Goal: Task Accomplishment & Management: Use online tool/utility

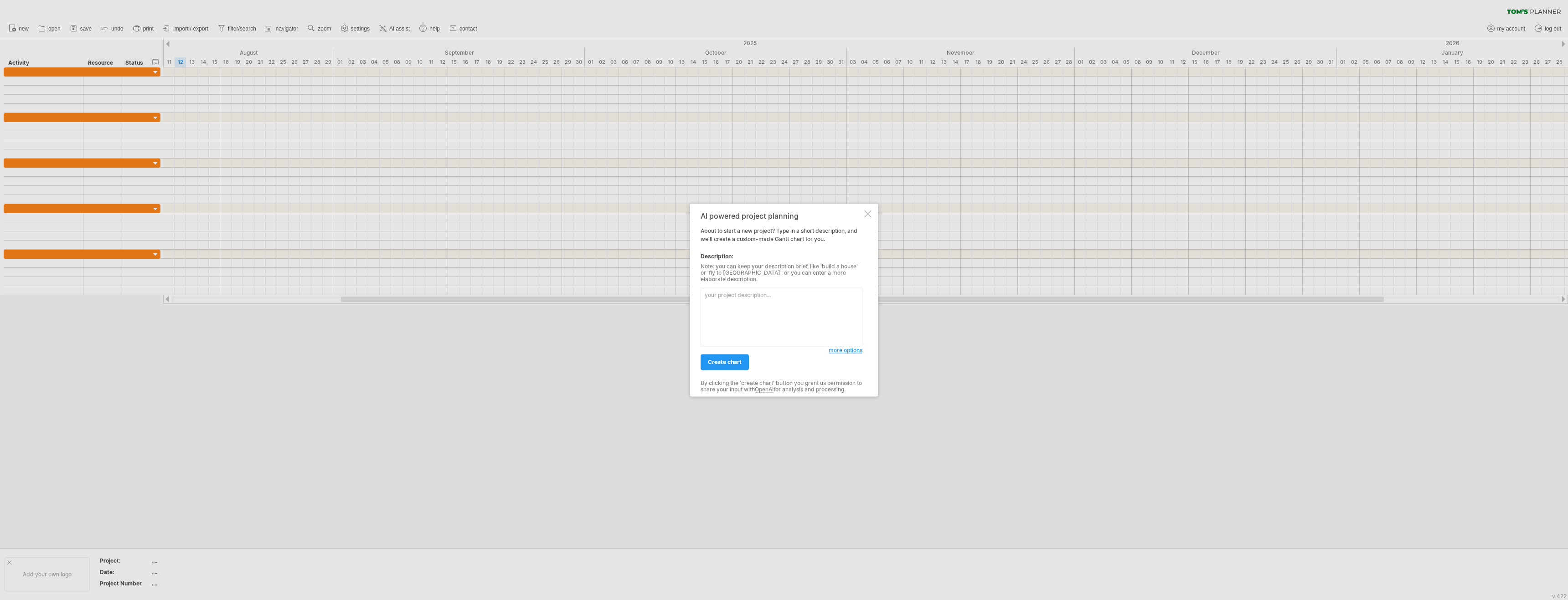
click at [840, 349] on span "more options" at bounding box center [845, 350] width 33 height 7
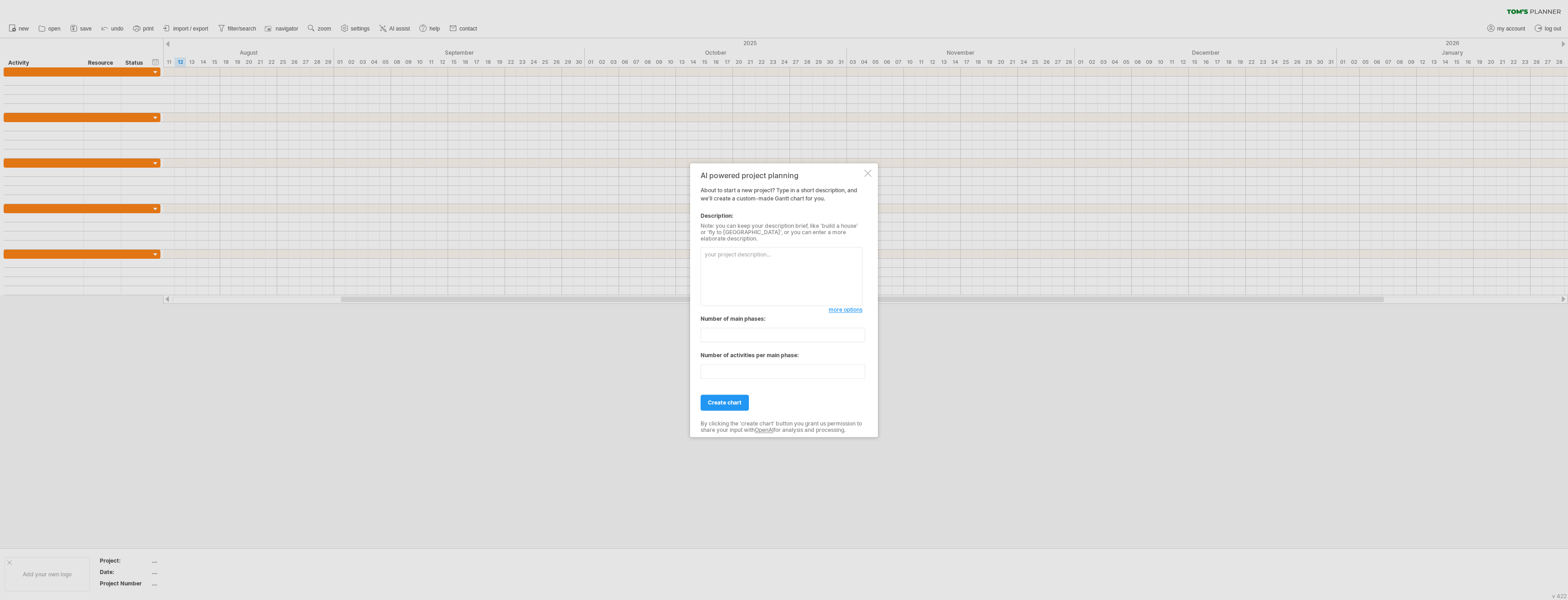
click at [843, 309] on span "more options" at bounding box center [845, 309] width 33 height 7
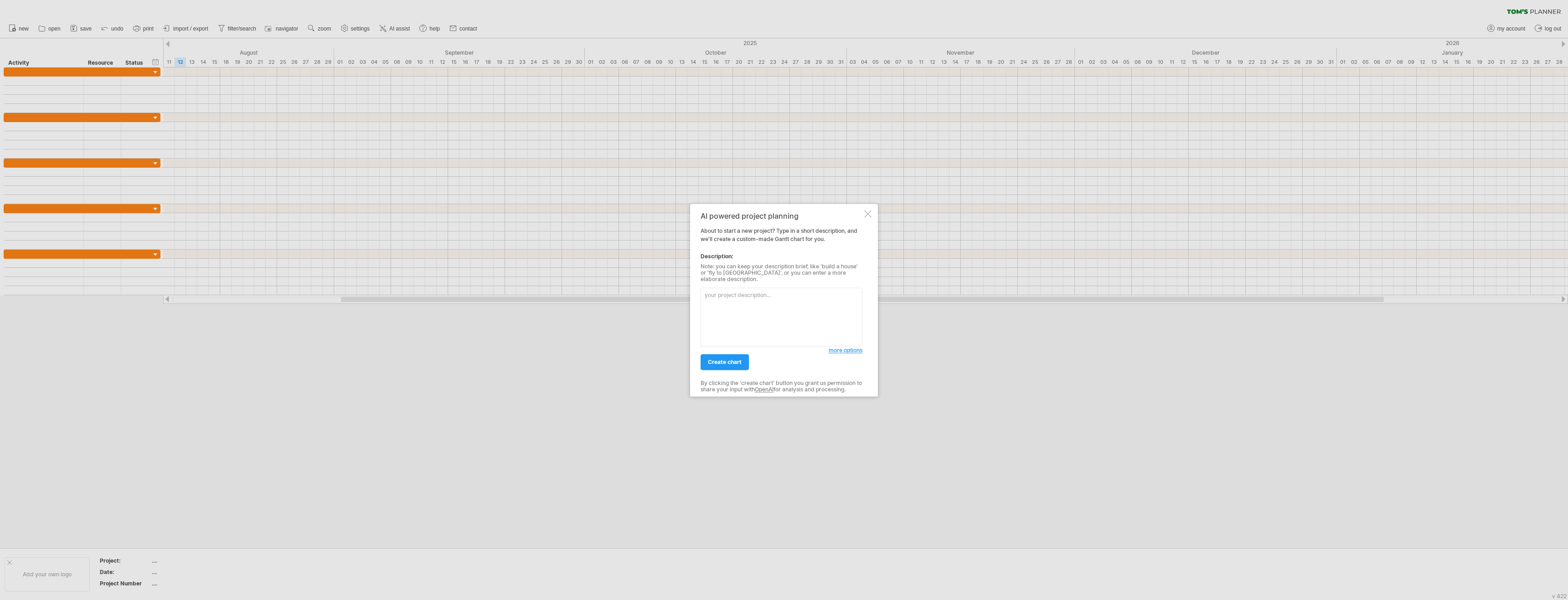
click at [841, 351] on span "more options" at bounding box center [845, 350] width 33 height 7
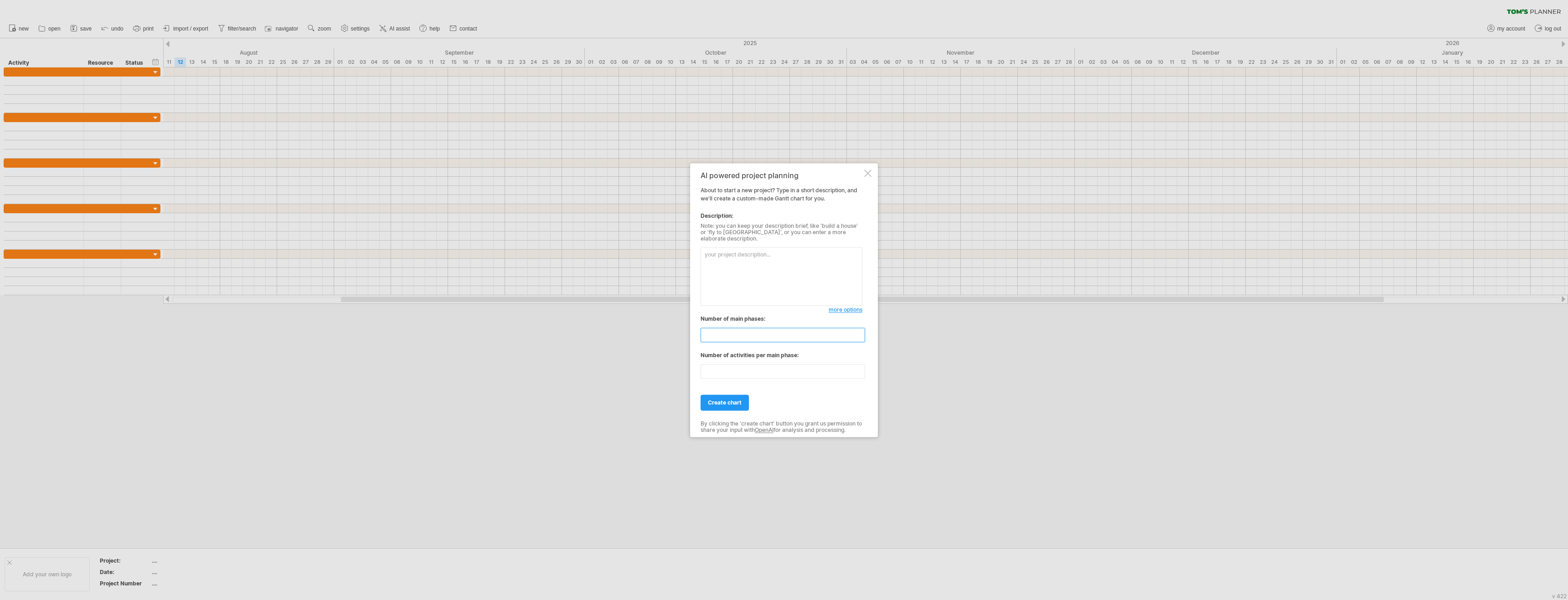
click at [735, 334] on input "**" at bounding box center [783, 335] width 164 height 15
click at [756, 319] on div "Number of main phases:" at bounding box center [782, 318] width 162 height 8
click at [721, 259] on textarea at bounding box center [782, 276] width 162 height 59
click at [808, 253] on textarea "build a surveillance PTZ camera with 8x zoom lens, thermal module," at bounding box center [782, 276] width 162 height 59
type textarea "build a surveillance PTZ camera with 8x customized zoom lens, thermal module, f…"
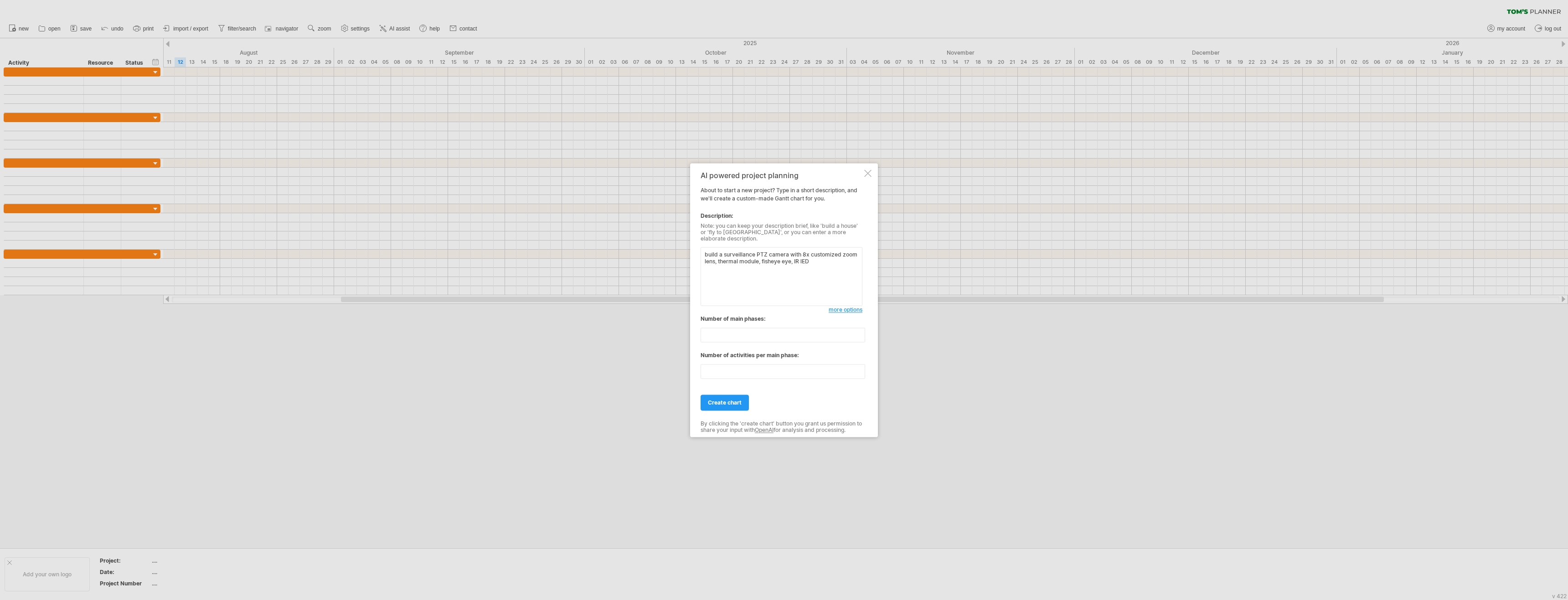
click at [767, 340] on div "Number of main phases: ** Number of activities per main phase: **" at bounding box center [782, 351] width 162 height 72
click at [768, 336] on input "**" at bounding box center [783, 335] width 164 height 15
click at [861, 329] on input "**" at bounding box center [783, 335] width 164 height 15
click at [859, 335] on input "**" at bounding box center [783, 335] width 164 height 15
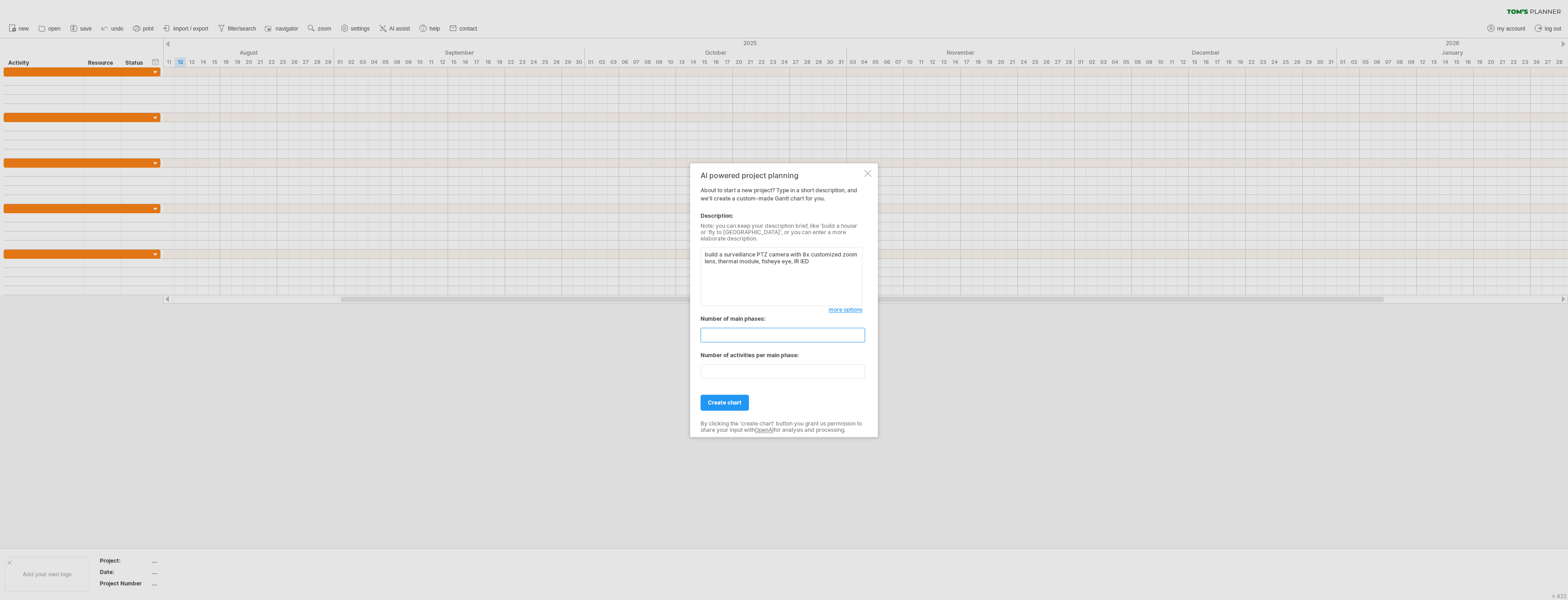
click at [859, 335] on input "**" at bounding box center [783, 335] width 164 height 15
click at [859, 335] on input "*" at bounding box center [783, 335] width 164 height 15
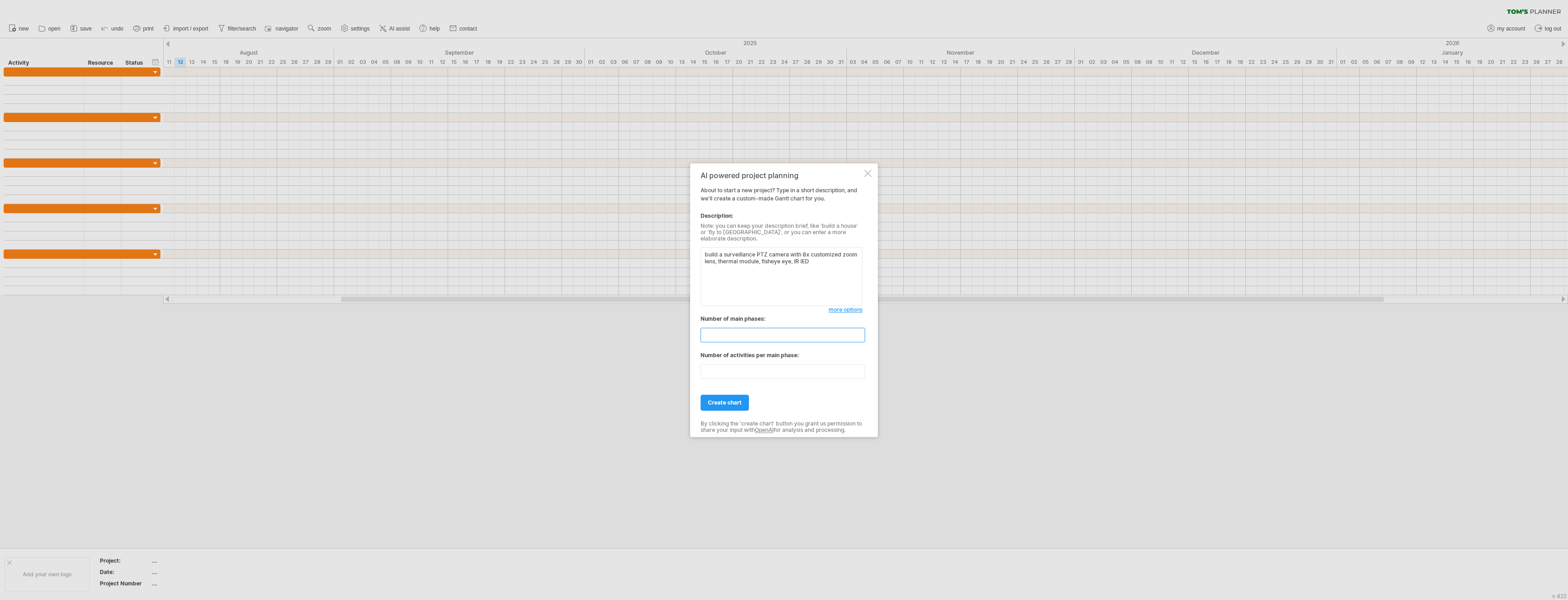
click at [859, 335] on input "*" at bounding box center [783, 335] width 164 height 15
type input "*"
click at [861, 329] on input "*" at bounding box center [783, 335] width 164 height 15
click at [740, 399] on span "create chart" at bounding box center [724, 402] width 33 height 7
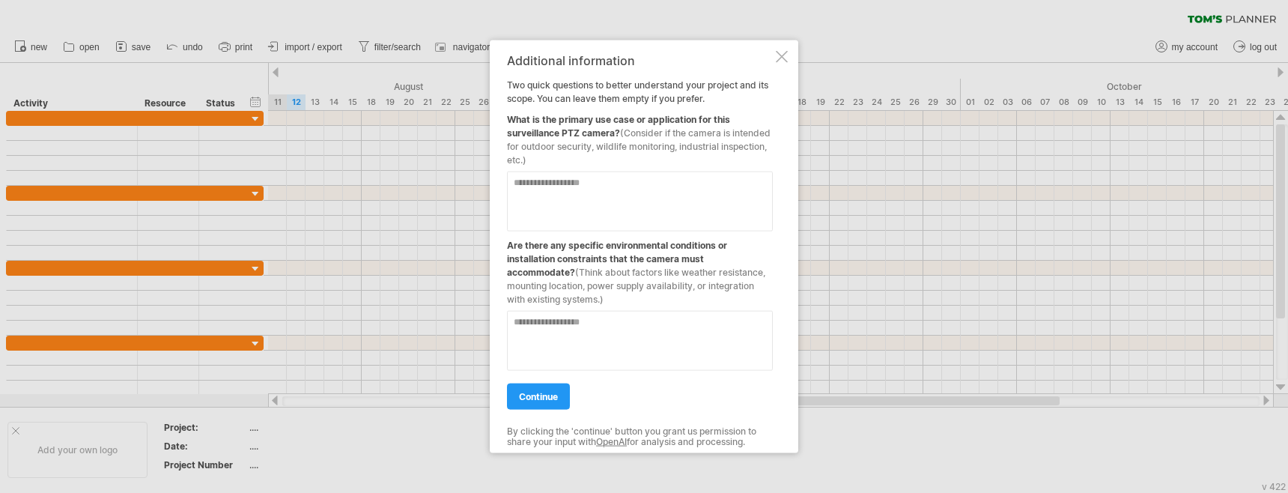
click at [602, 183] on textarea at bounding box center [640, 201] width 266 height 60
type textarea "**********"
click at [632, 335] on textarea at bounding box center [640, 341] width 266 height 60
type textarea "**********"
click at [553, 398] on span "continue" at bounding box center [538, 396] width 39 height 11
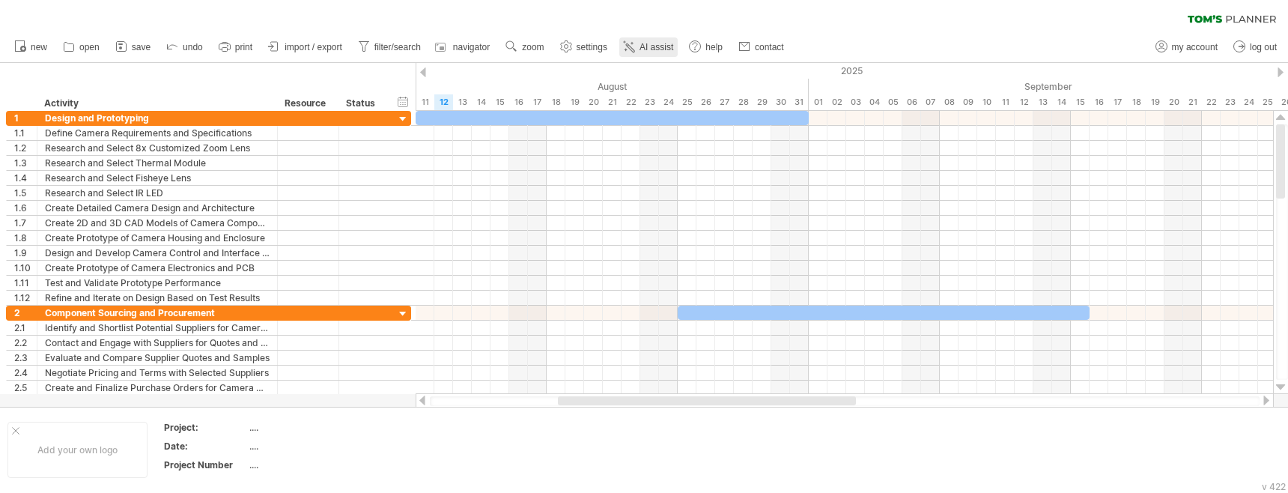
click at [666, 43] on span "AI assist" at bounding box center [657, 47] width 34 height 10
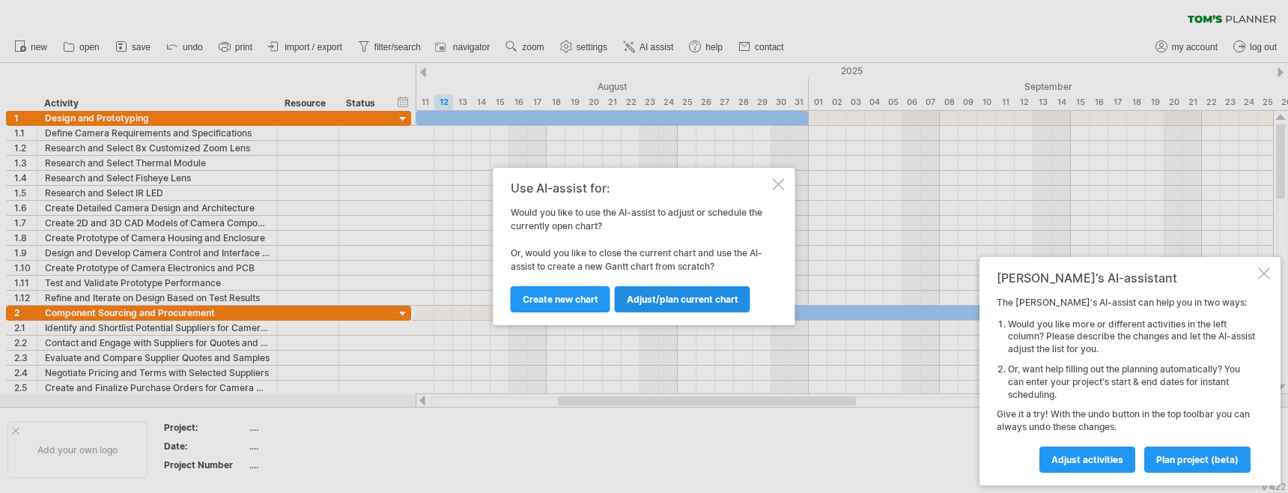
click at [656, 300] on span "Adjust/plan current chart" at bounding box center [683, 299] width 112 height 11
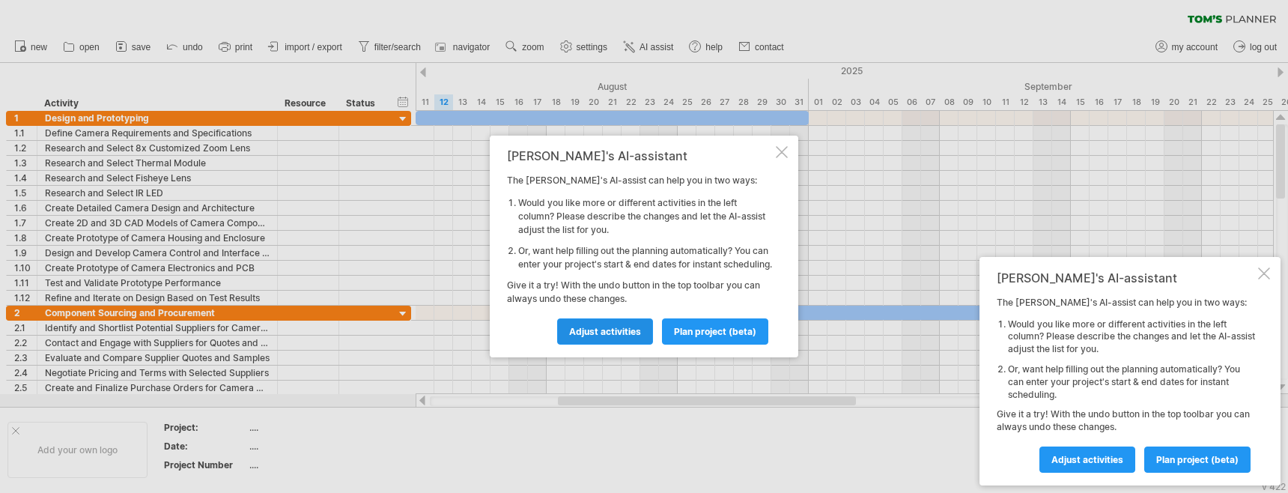
click at [613, 337] on span "Adjust activities" at bounding box center [605, 331] width 72 height 11
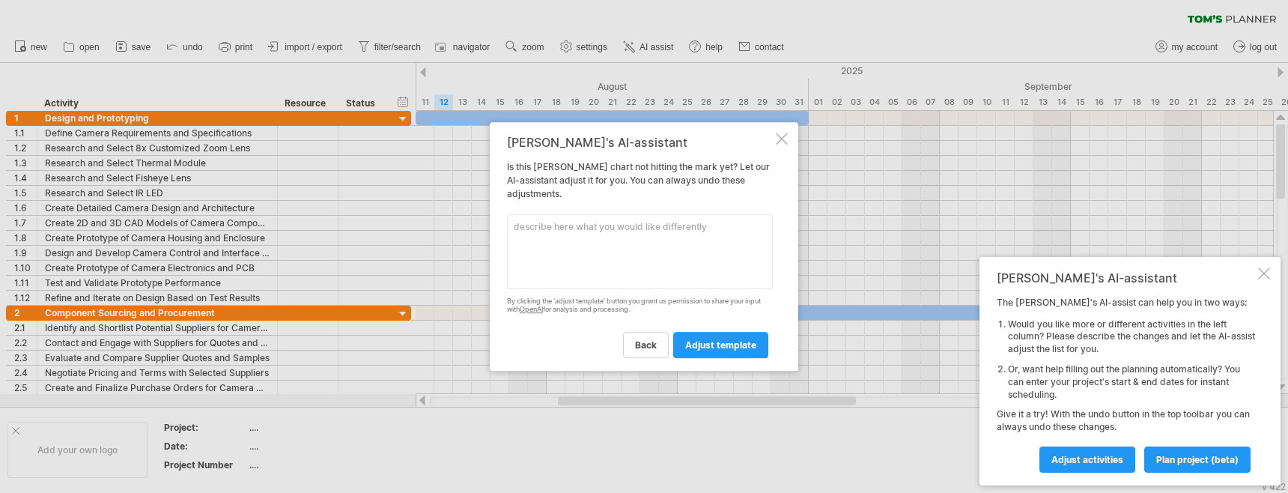
click at [566, 228] on textarea at bounding box center [640, 251] width 266 height 75
click at [547, 270] on textarea "I want the following builds: SR1 SR2 SR3 SRT1 PR1 PP1" at bounding box center [640, 251] width 266 height 75
type textarea "I want the following builds: SR1 SR2 SR3 SRT1 (Tooling ready, lens tooling read…"
click at [723, 337] on link "adjust template" at bounding box center [720, 345] width 95 height 26
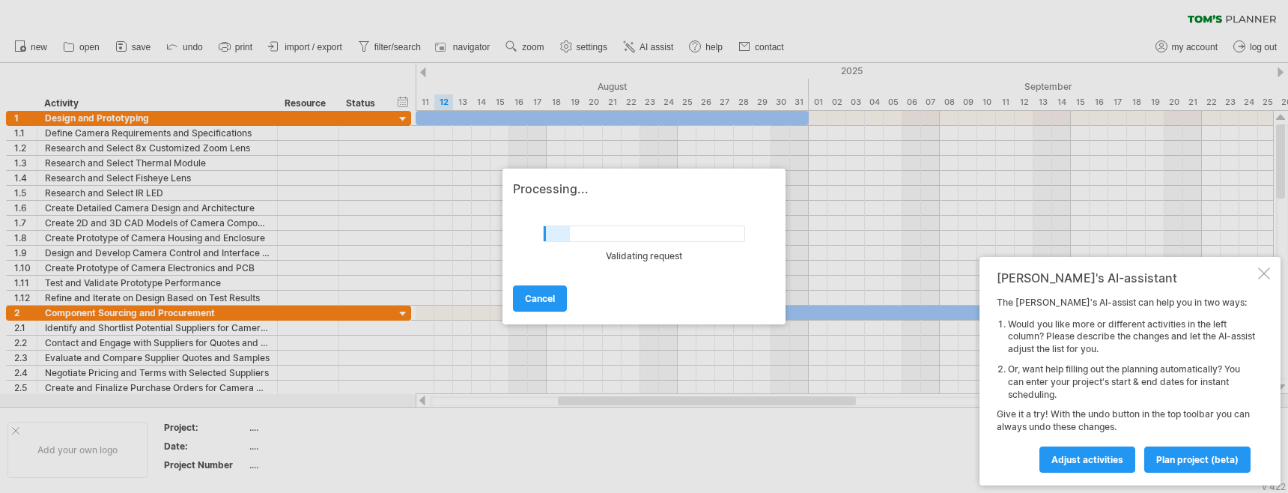
click at [1265, 279] on div at bounding box center [1264, 273] width 12 height 12
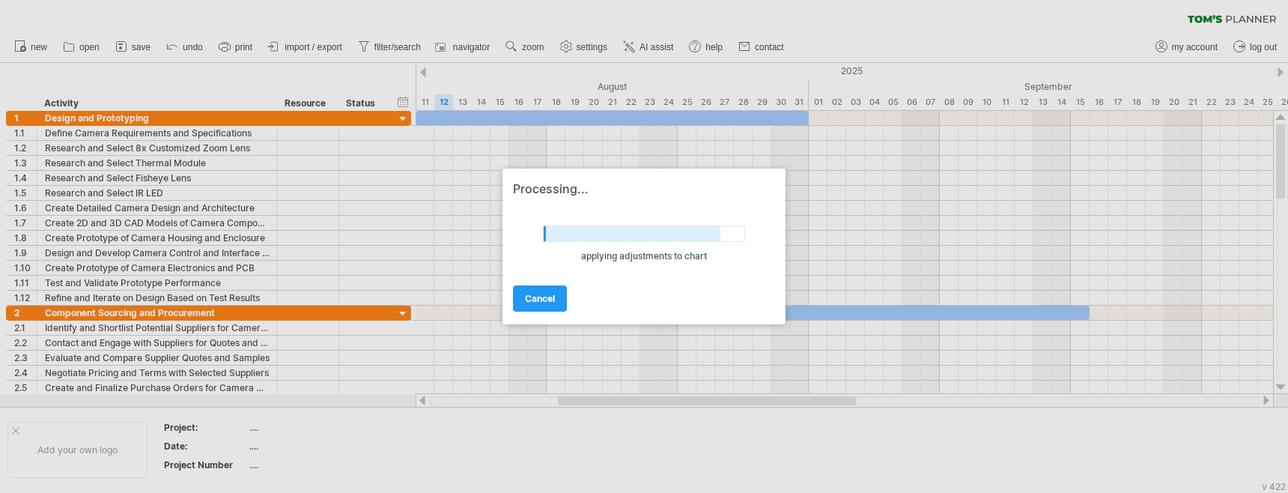
click at [734, 276] on div "cancel" at bounding box center [644, 292] width 262 height 38
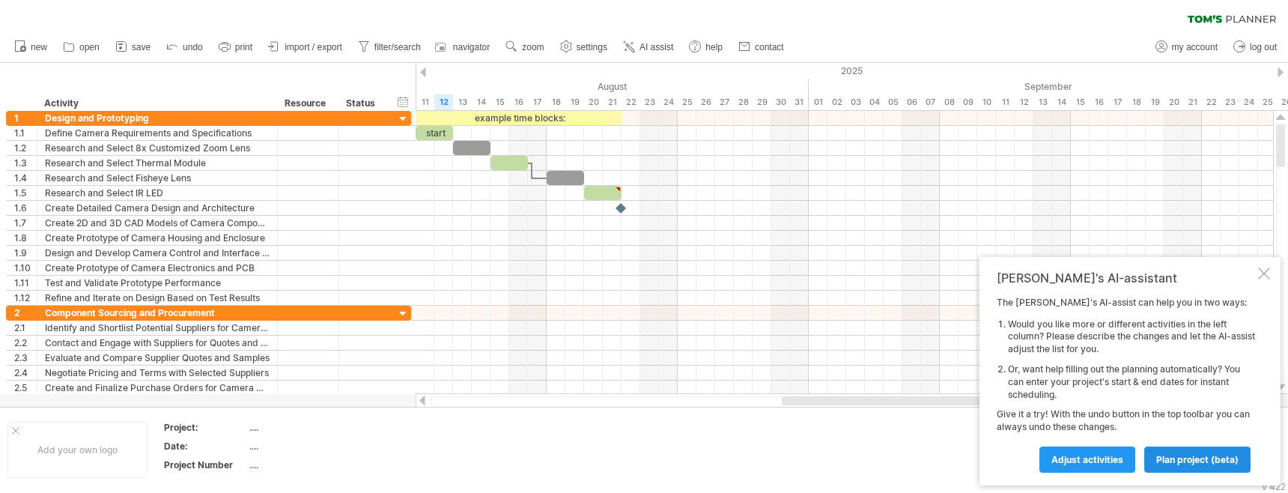
click at [1185, 456] on span "plan project (beta)" at bounding box center [1197, 459] width 82 height 11
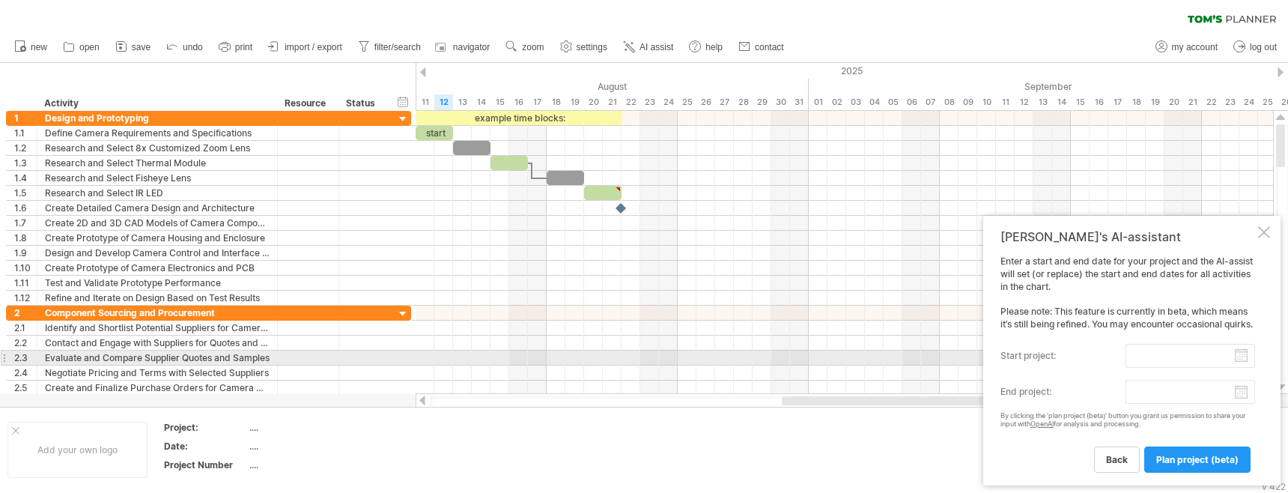
click at [1197, 359] on input "start project:" at bounding box center [1191, 356] width 130 height 24
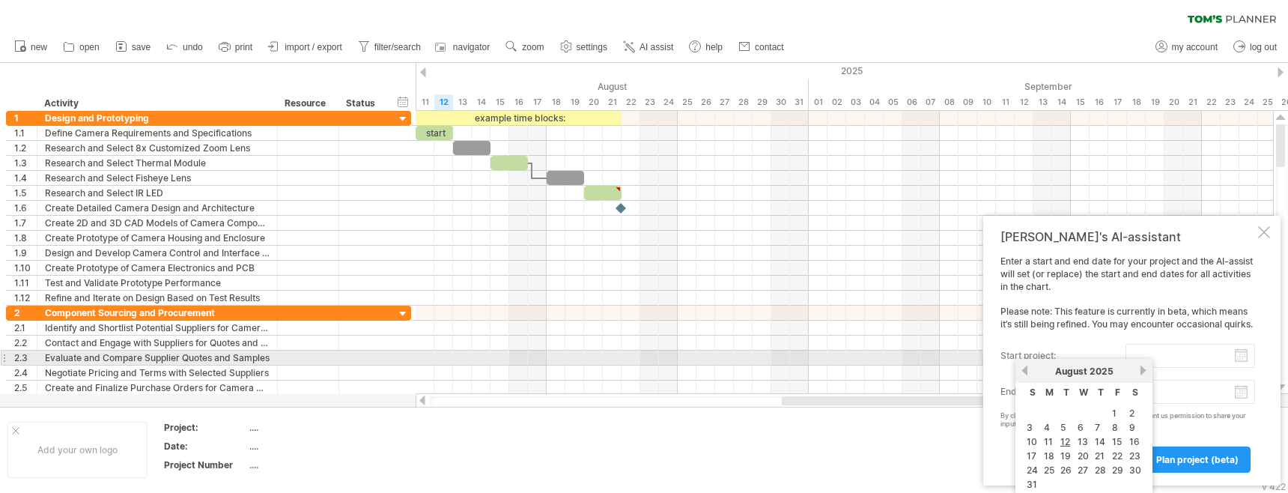
click at [1185, 326] on div "Enter a start and end date for your project and the AI-assist will set (or repl…" at bounding box center [1127, 363] width 255 height 216
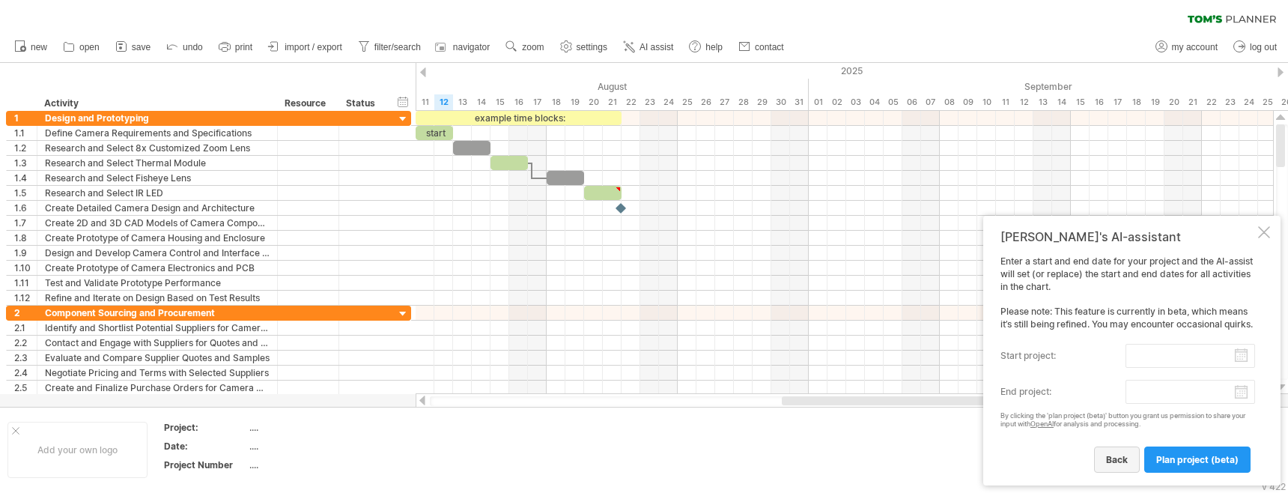
click at [1117, 453] on link "back" at bounding box center [1117, 459] width 46 height 26
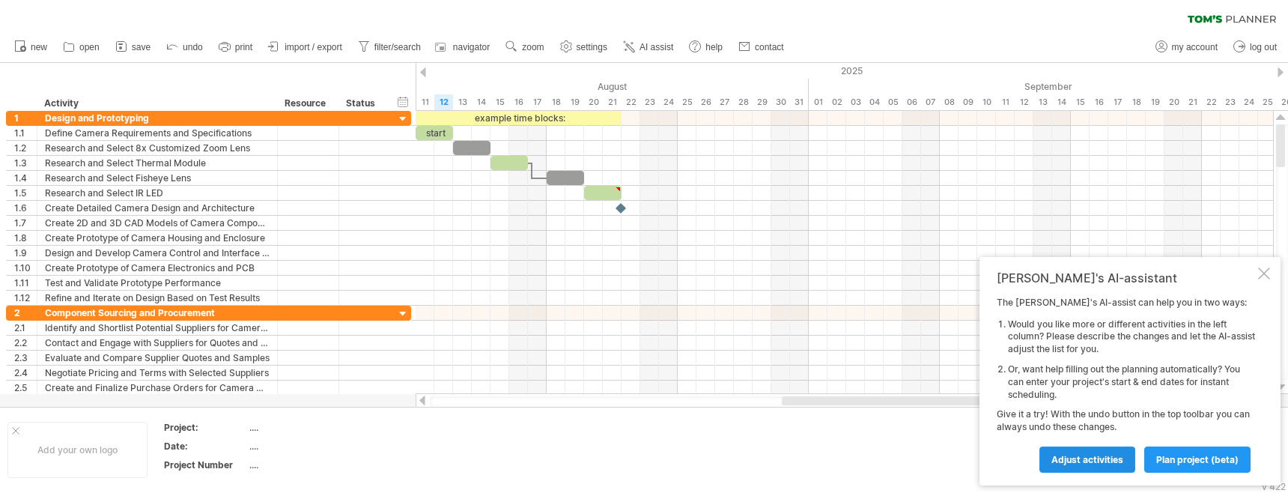
click at [1088, 456] on span "Adjust activities" at bounding box center [1087, 459] width 72 height 11
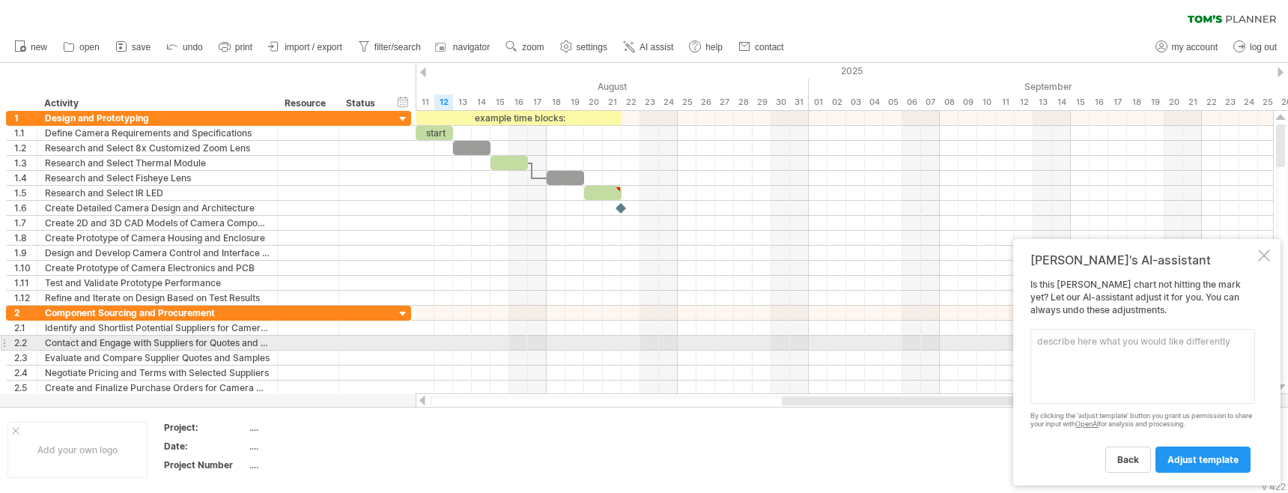
click at [1081, 341] on textarea at bounding box center [1142, 366] width 225 height 75
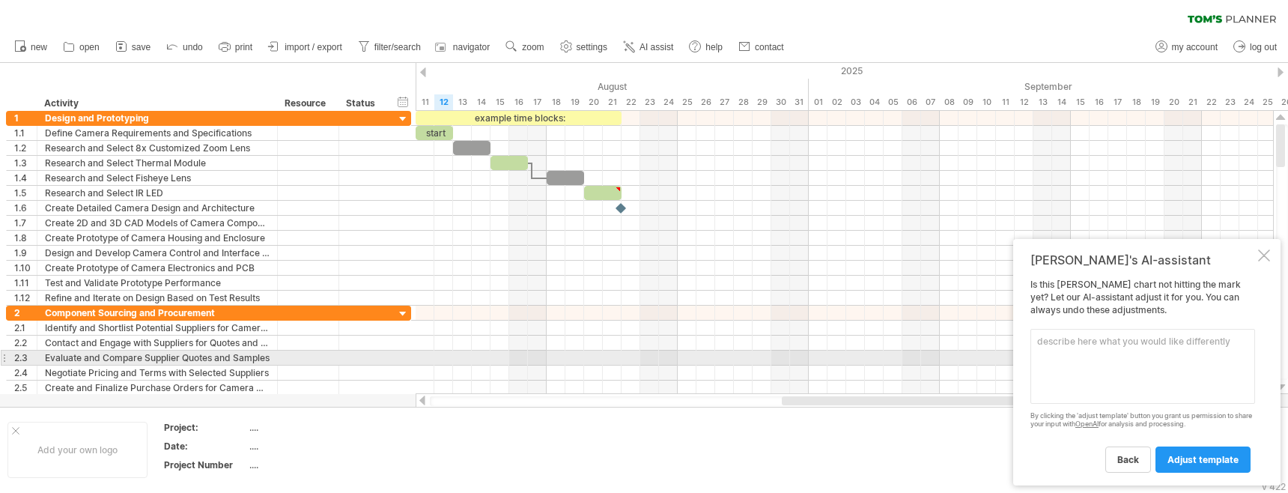
click at [1066, 360] on textarea at bounding box center [1142, 366] width 225 height 75
paste textarea "光學設計: 1-2w Tooling提報: 1w 3個月: T0 lens sample (for SR，no function lens) 2wks len…"
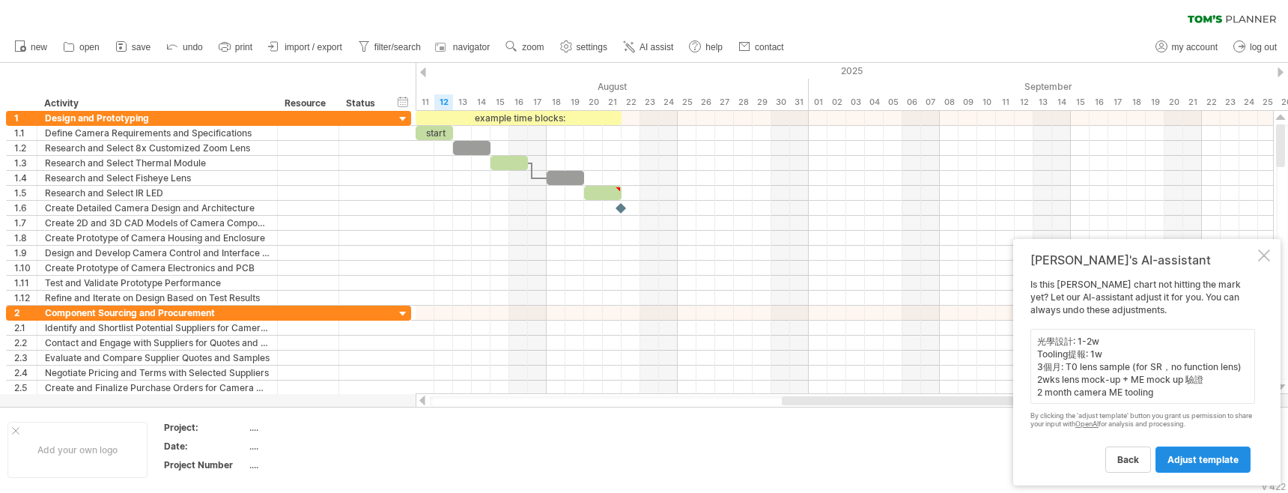
type textarea "光學設計: 1-2w Tooling提報: 1w 3個月: T0 lens sample (for SR，no function lens) 2wks len…"
click at [1211, 462] on span "adjust template" at bounding box center [1202, 459] width 71 height 11
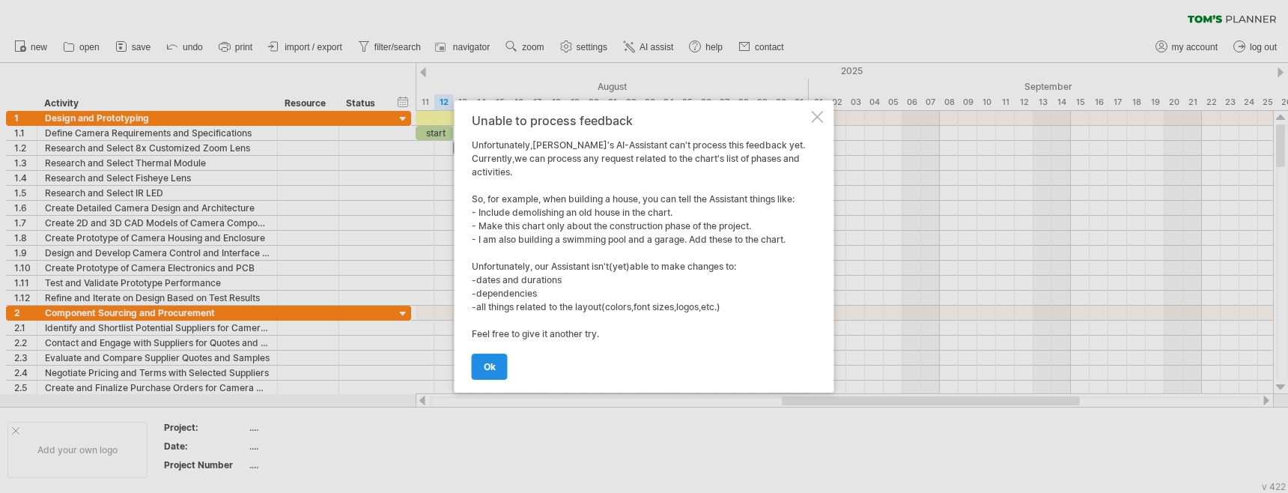
click at [482, 363] on link "ok" at bounding box center [490, 366] width 36 height 26
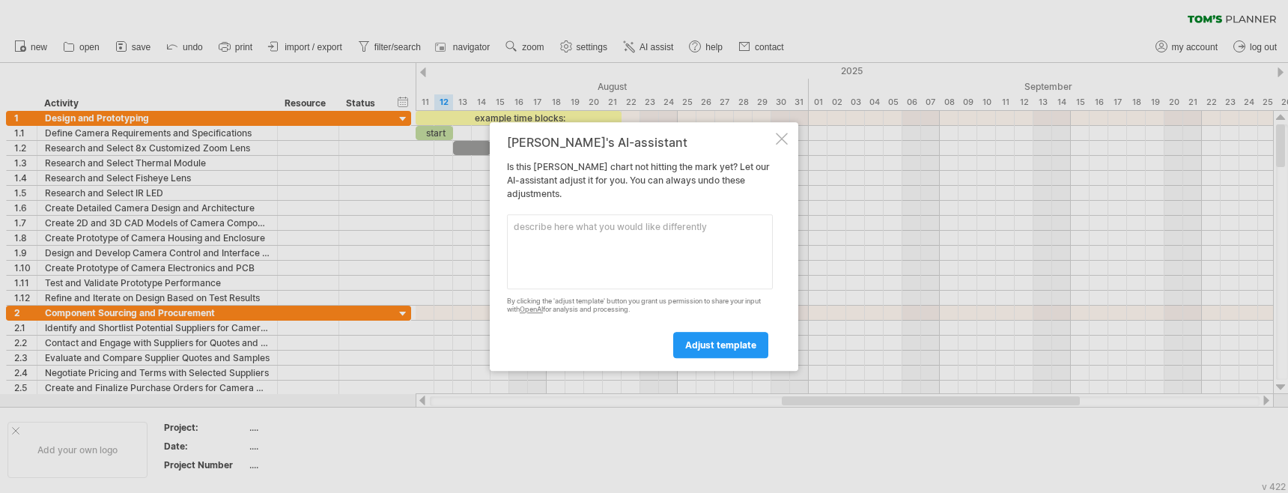
click at [777, 142] on div at bounding box center [782, 139] width 12 height 12
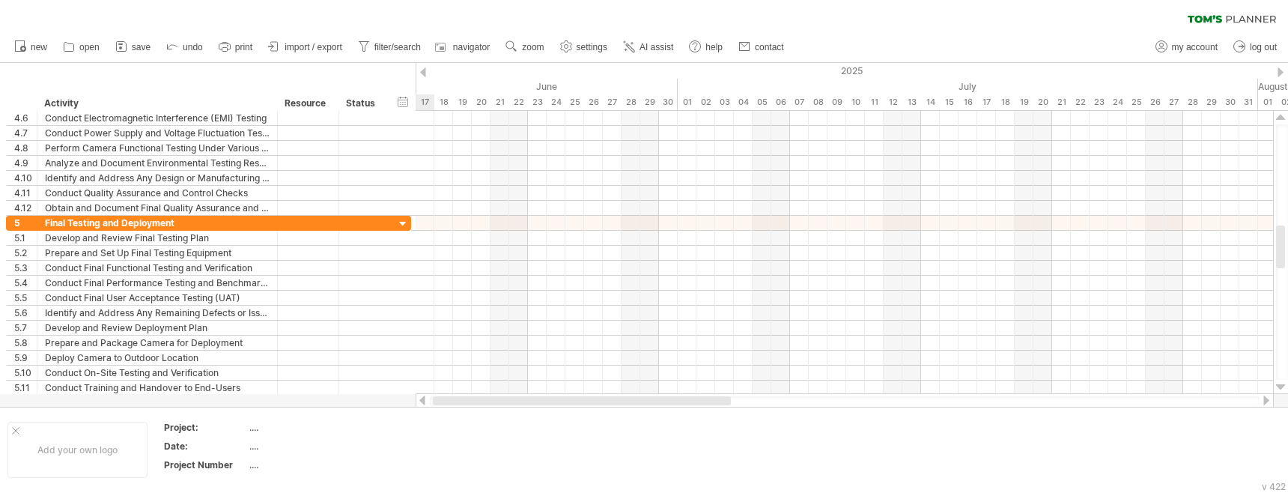
drag, startPoint x: 800, startPoint y: 401, endPoint x: 437, endPoint y: 372, distance: 364.4
click at [423, 403] on div at bounding box center [845, 400] width 858 height 15
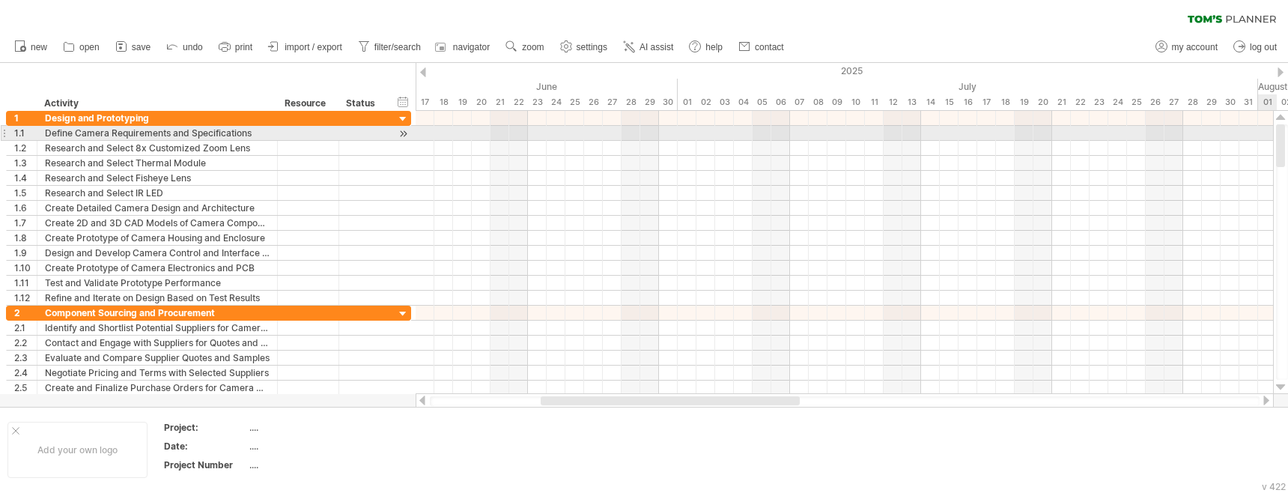
drag, startPoint x: 1278, startPoint y: 183, endPoint x: 1240, endPoint y: 123, distance: 70.6
click at [1268, 121] on div "Trying to reach [DOMAIN_NAME] Connected again... 0% clear filter new 1" at bounding box center [644, 246] width 1288 height 493
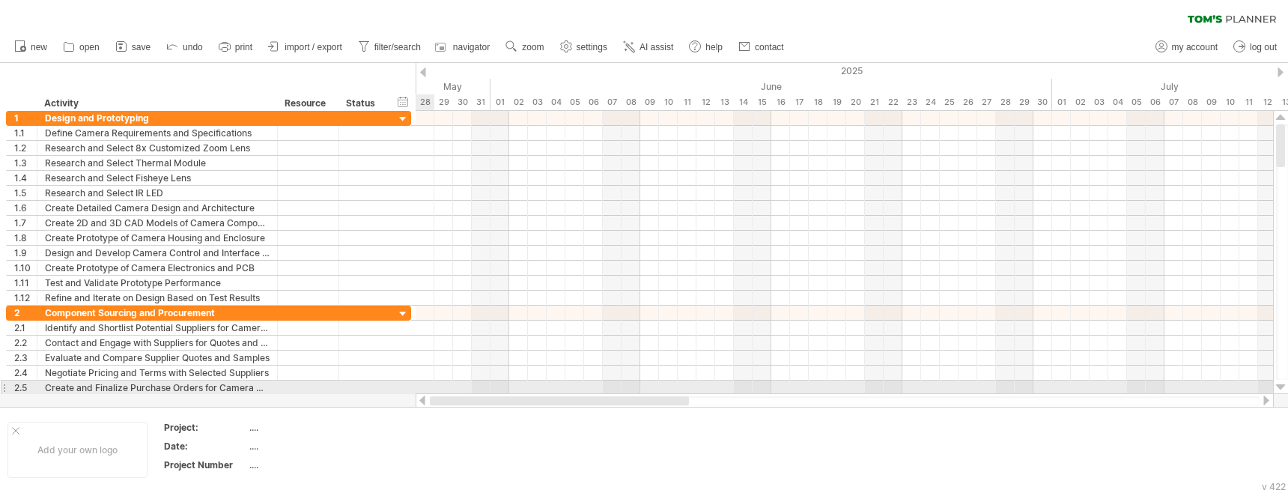
drag, startPoint x: 595, startPoint y: 398, endPoint x: 404, endPoint y: 392, distance: 191.8
click at [404, 392] on div "Trying to reach [DOMAIN_NAME] Connected again... 0% clear filter new 1" at bounding box center [644, 246] width 1288 height 493
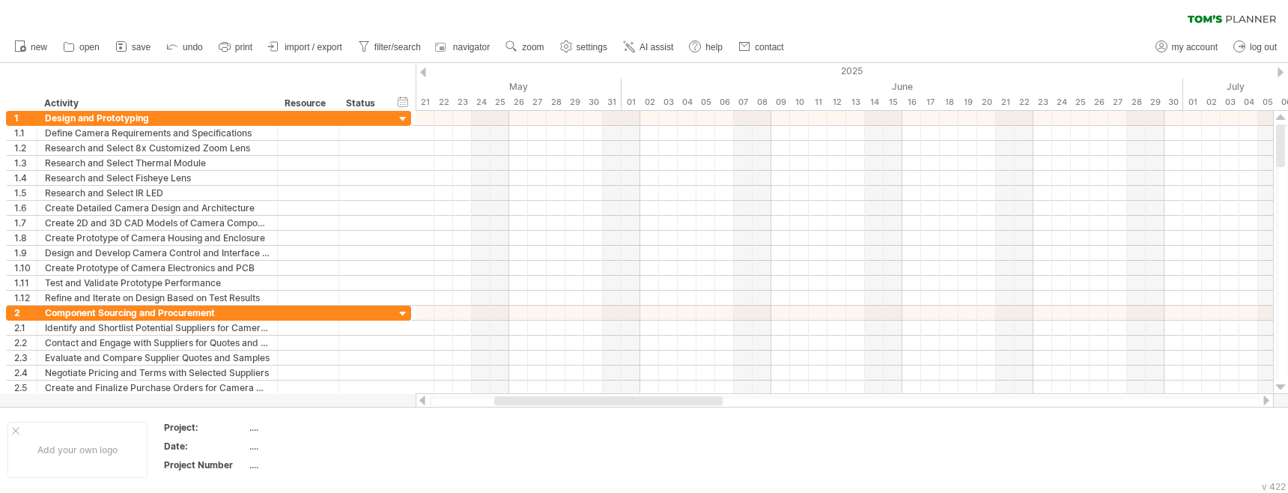
drag, startPoint x: 539, startPoint y: 400, endPoint x: 402, endPoint y: 397, distance: 137.1
click at [403, 399] on div "Trying to reach [DOMAIN_NAME] Connected again... 0% clear filter new 1" at bounding box center [644, 246] width 1288 height 493
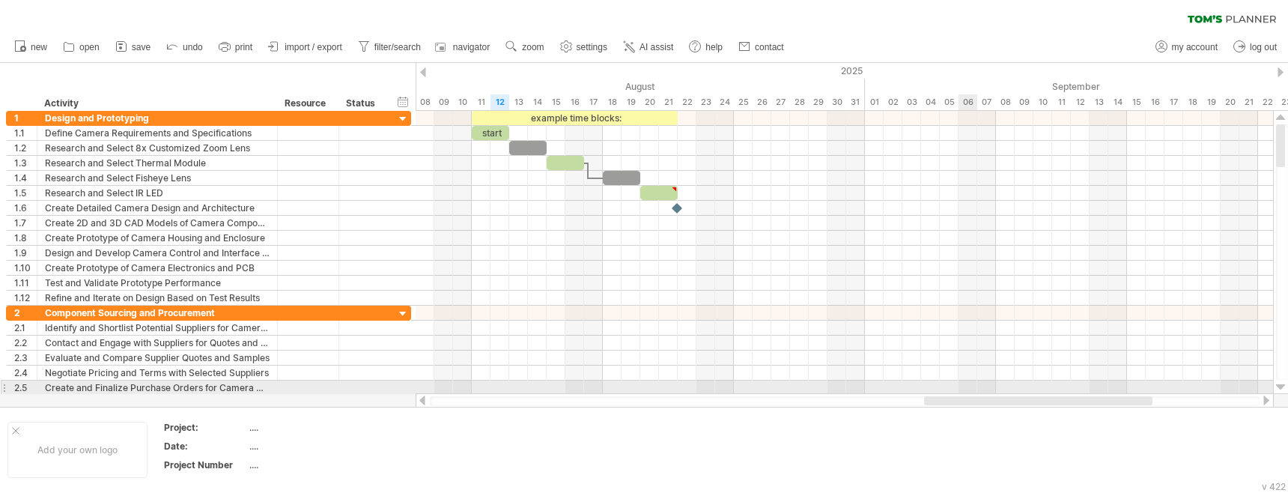
drag, startPoint x: 585, startPoint y: 404, endPoint x: 962, endPoint y: 391, distance: 376.9
click at [962, 391] on div "Trying to reach [DOMAIN_NAME] Connected again... 0% clear filter new 1" at bounding box center [644, 246] width 1288 height 493
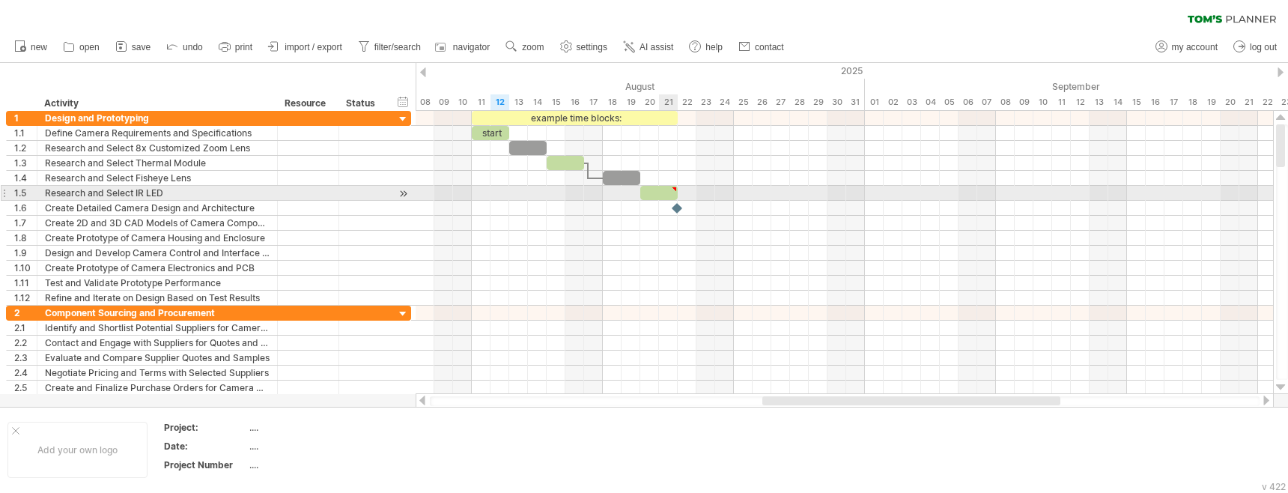
type textarea "**********"
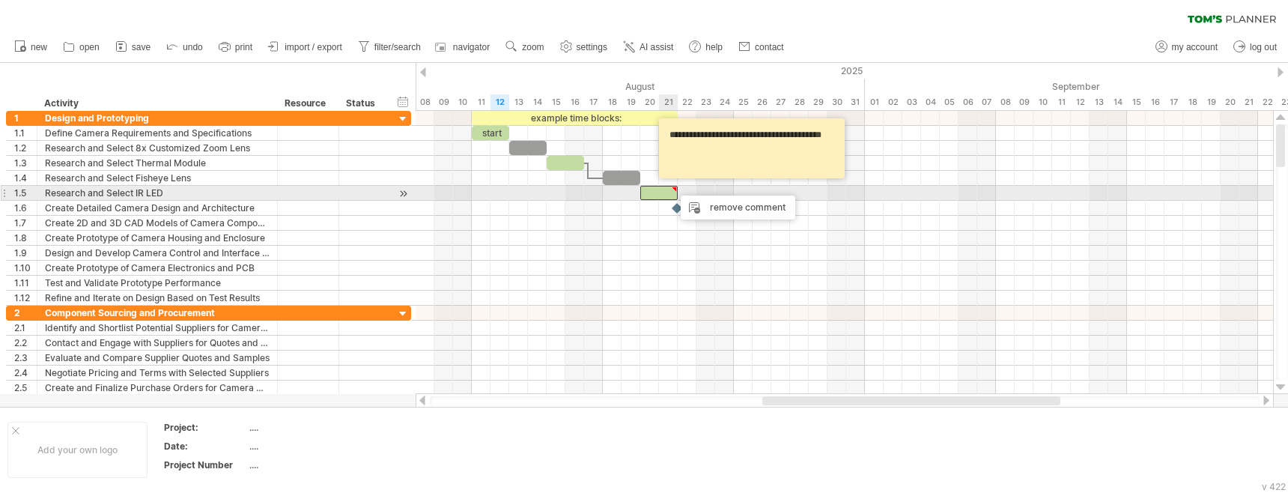
click at [660, 192] on div at bounding box center [658, 193] width 37 height 14
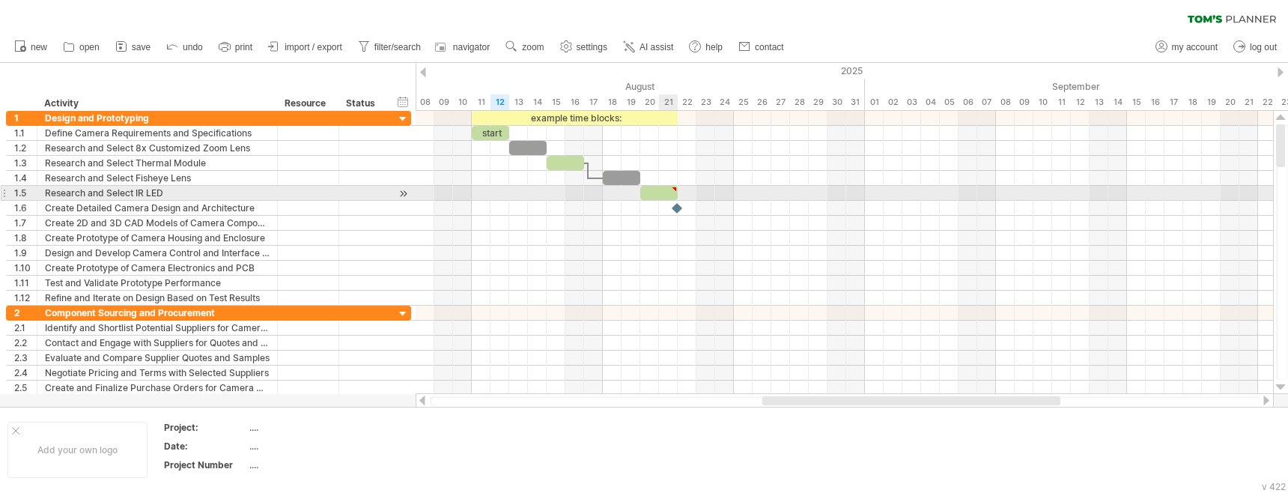
click at [670, 192] on div at bounding box center [658, 193] width 37 height 14
click at [697, 190] on div at bounding box center [844, 193] width 857 height 15
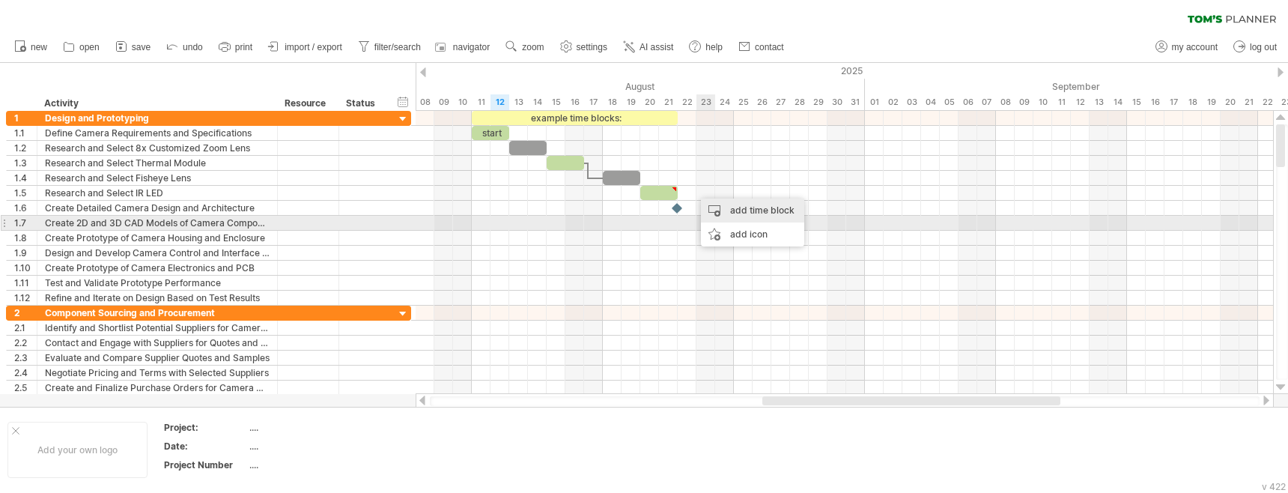
click at [741, 216] on div "add time block" at bounding box center [752, 210] width 103 height 24
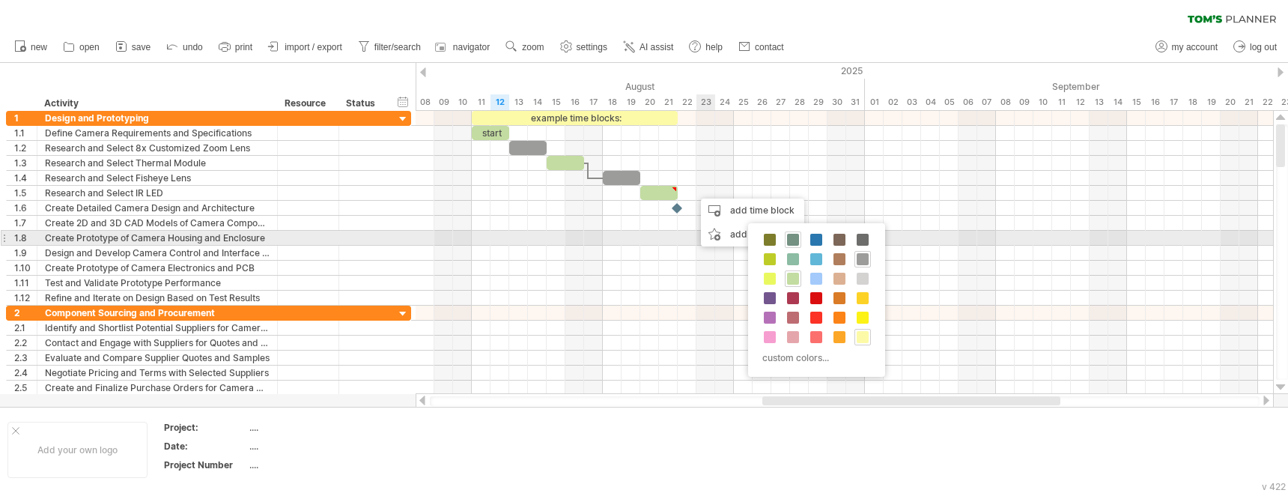
click at [796, 242] on span at bounding box center [793, 240] width 12 height 12
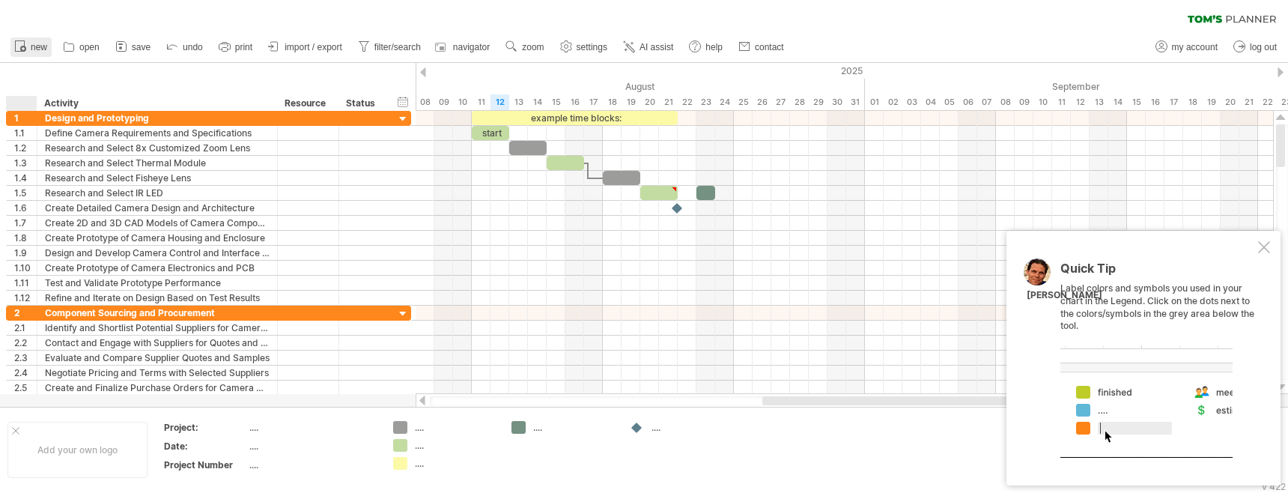
click at [40, 43] on span "new" at bounding box center [39, 47] width 16 height 10
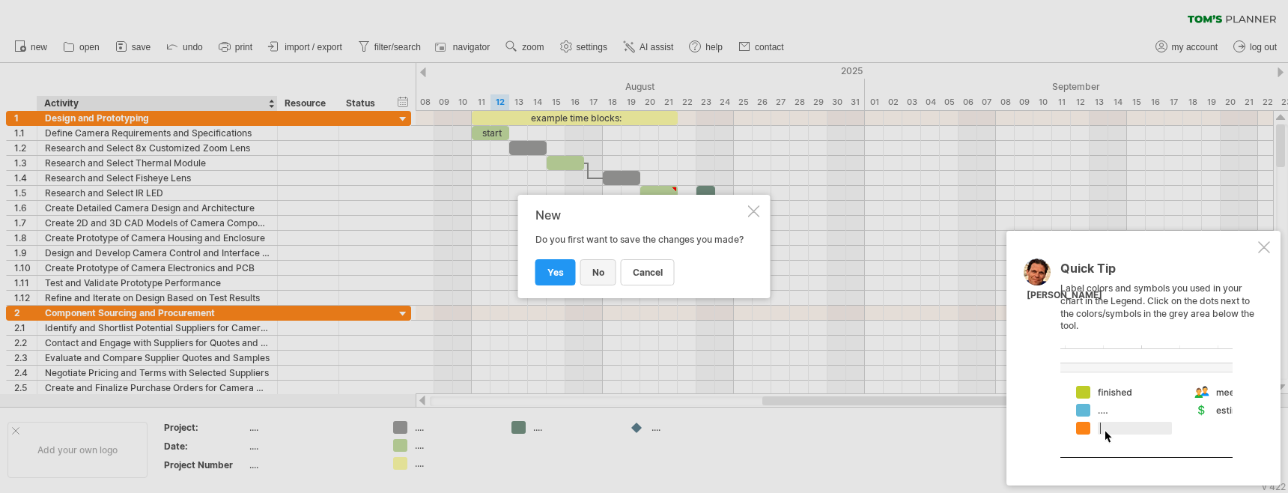
click at [604, 285] on link "no" at bounding box center [598, 272] width 36 height 26
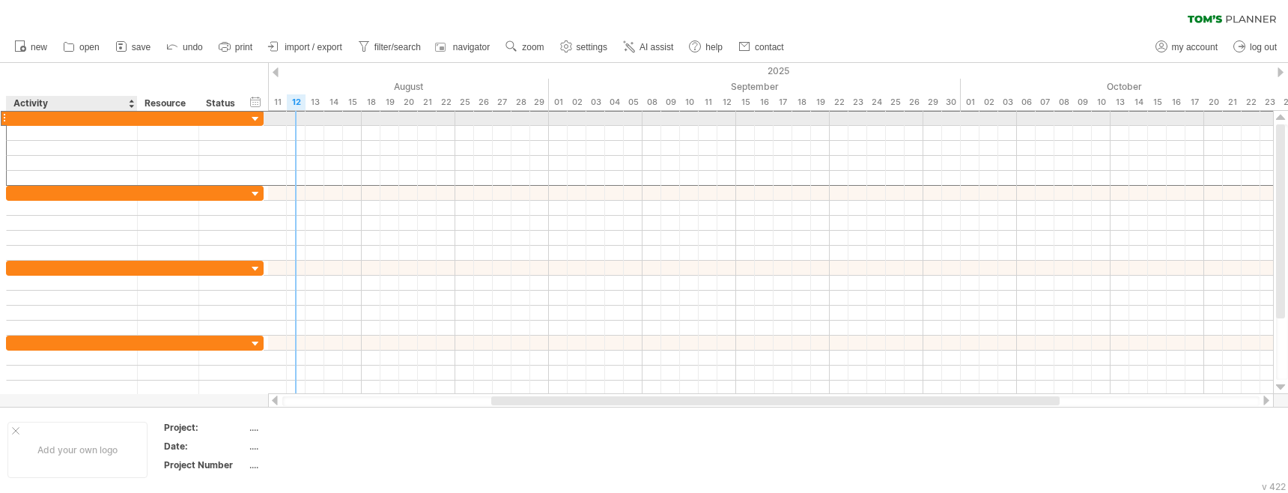
click at [121, 118] on div at bounding box center [71, 118] width 115 height 14
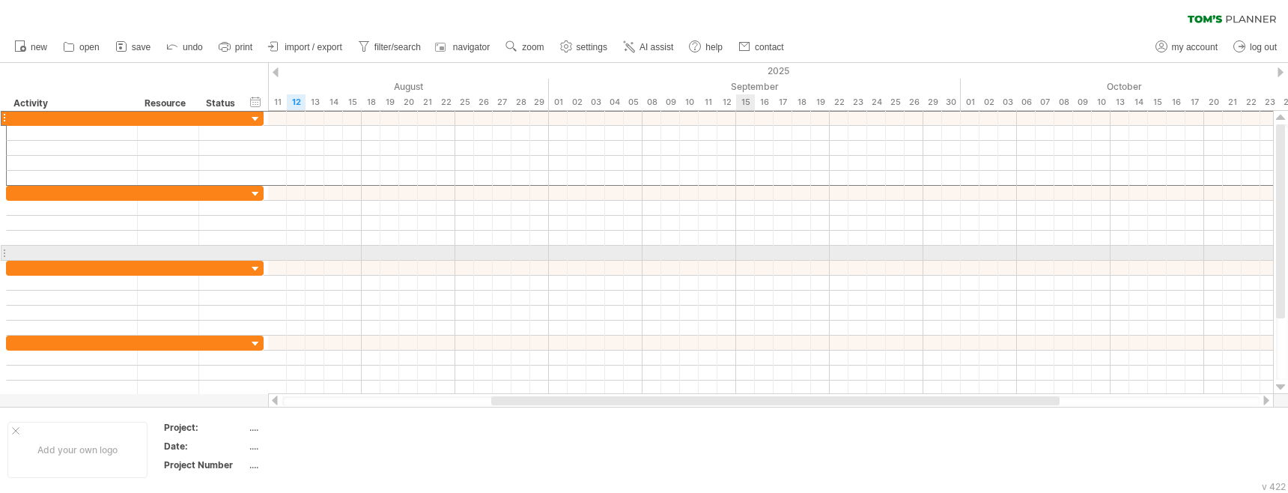
drag, startPoint x: 740, startPoint y: 252, endPoint x: 714, endPoint y: 226, distance: 36.0
click at [740, 252] on div at bounding box center [770, 253] width 1005 height 15
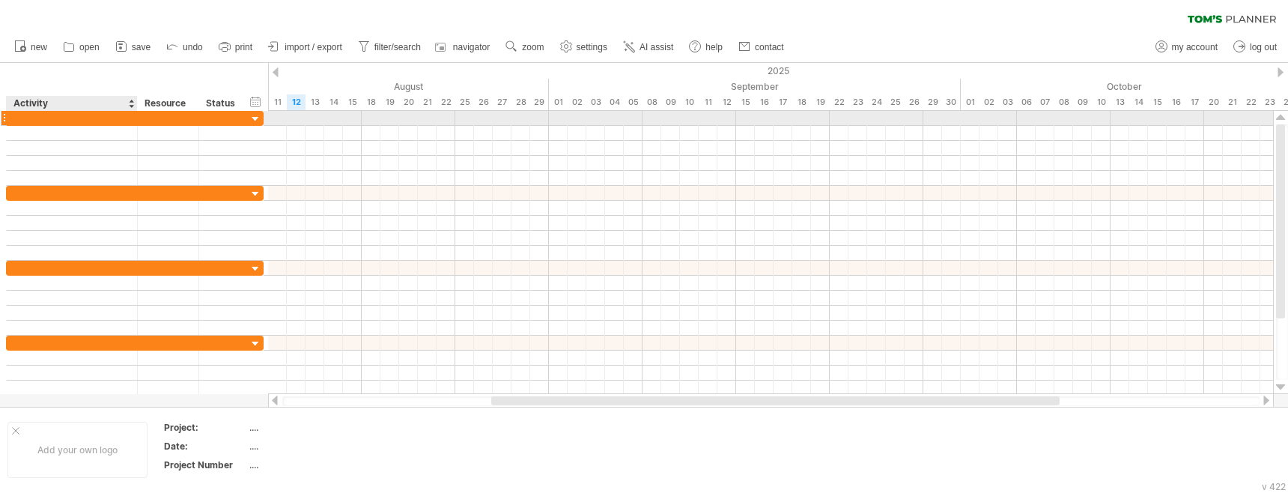
click at [109, 119] on div at bounding box center [71, 118] width 115 height 14
type input "*"
type input "**********"
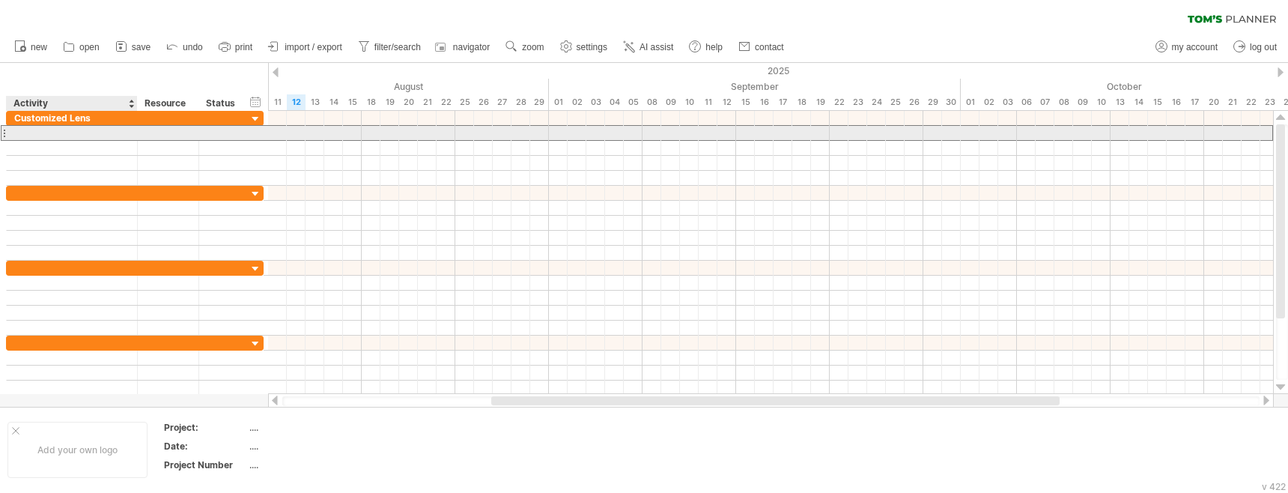
click at [95, 136] on div at bounding box center [71, 133] width 115 height 14
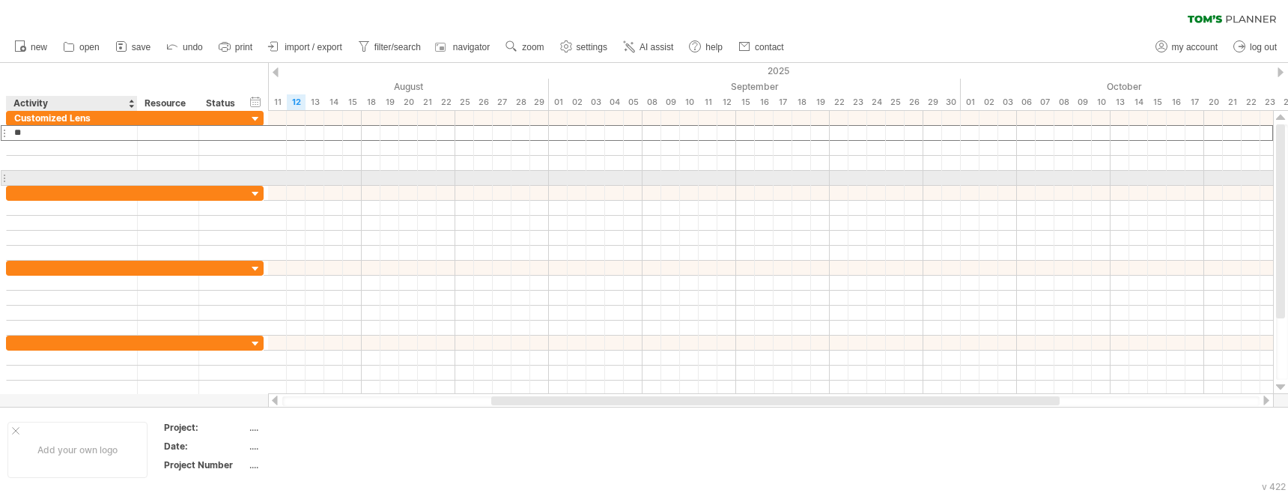
type input "*"
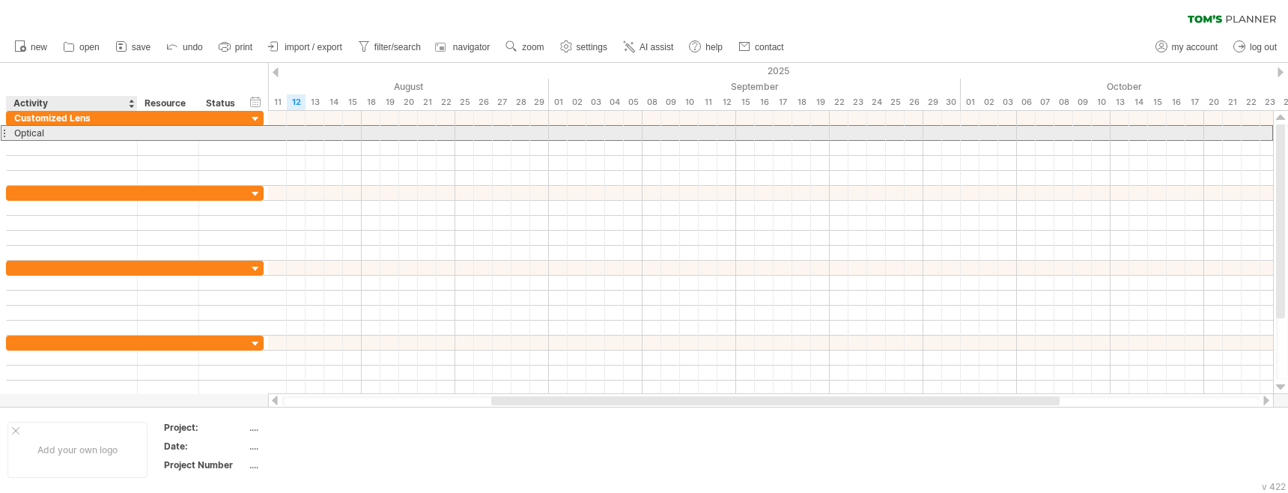
click at [67, 133] on div "Optical" at bounding box center [71, 133] width 115 height 14
type input "**********"
click at [181, 133] on div at bounding box center [168, 133] width 46 height 14
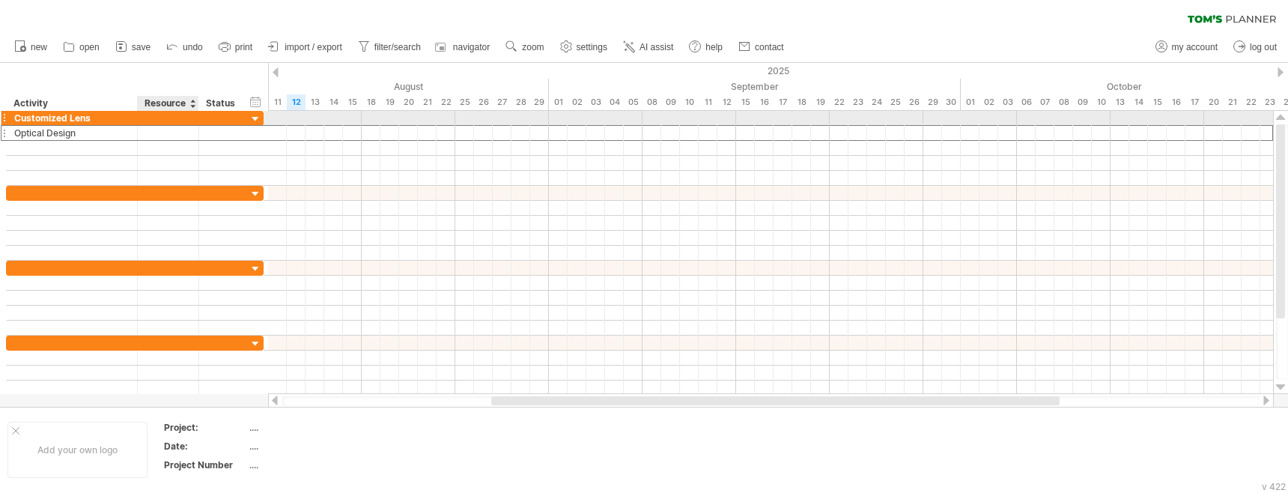
click at [177, 115] on div at bounding box center [168, 118] width 46 height 14
click at [181, 103] on div "Resource" at bounding box center [168, 103] width 46 height 15
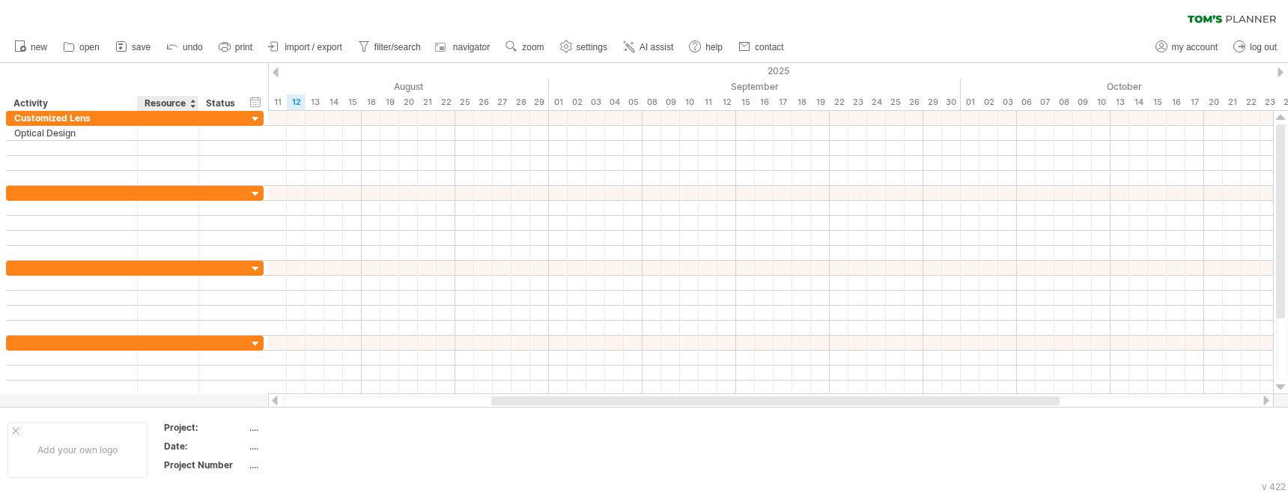
click at [193, 103] on div at bounding box center [192, 103] width 6 height 15
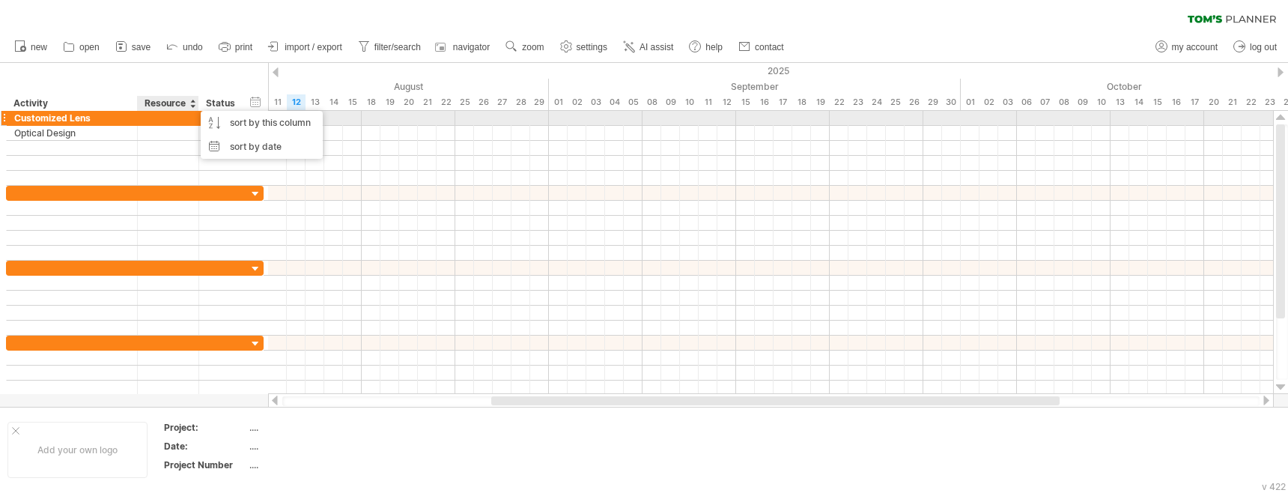
click at [166, 122] on div at bounding box center [168, 118] width 46 height 14
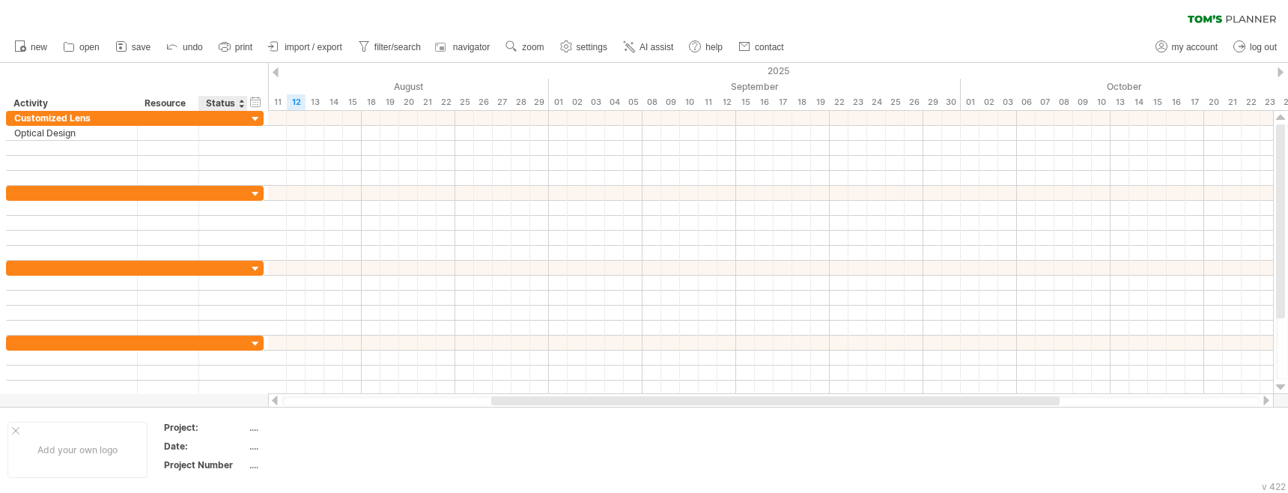
click at [214, 108] on div "Status" at bounding box center [222, 103] width 33 height 15
click at [231, 101] on input "******" at bounding box center [222, 103] width 33 height 15
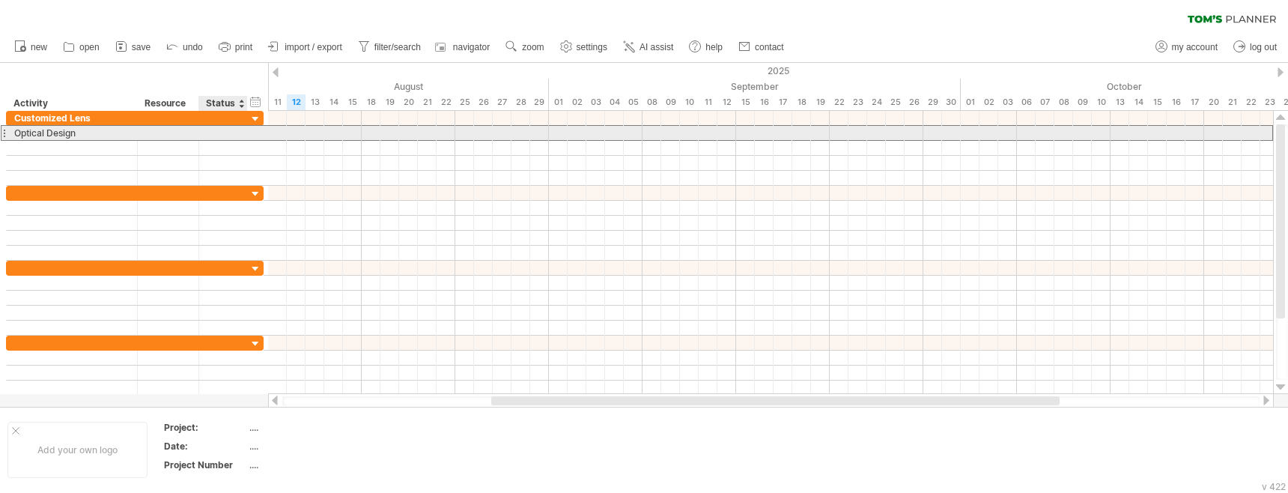
click at [229, 130] on div at bounding box center [223, 133] width 33 height 14
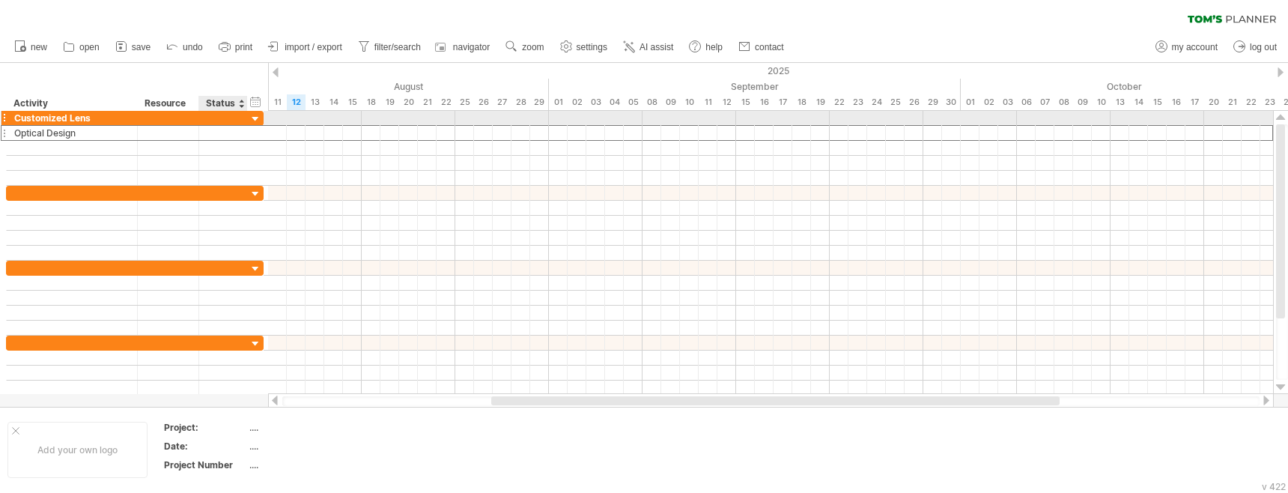
click at [256, 118] on div at bounding box center [256, 119] width 14 height 14
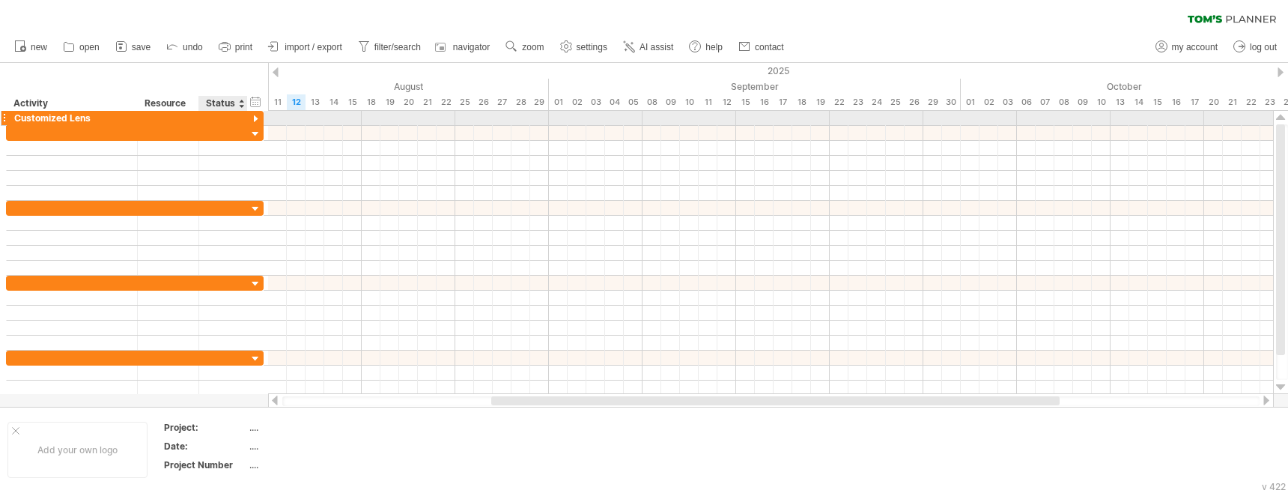
click at [256, 118] on div at bounding box center [256, 119] width 14 height 14
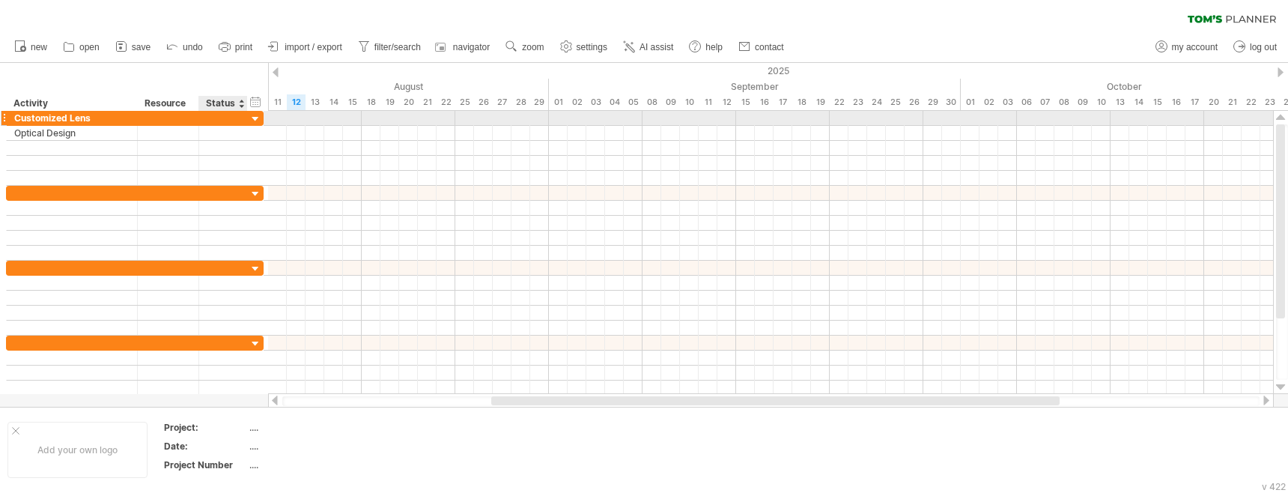
click at [256, 118] on div at bounding box center [256, 119] width 14 height 14
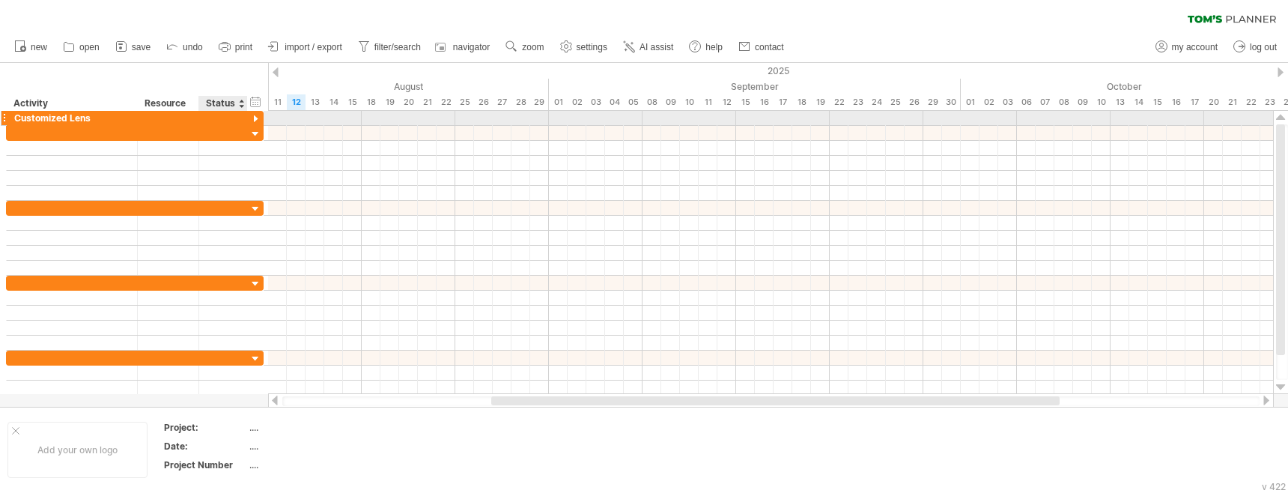
click at [256, 118] on div at bounding box center [256, 119] width 14 height 14
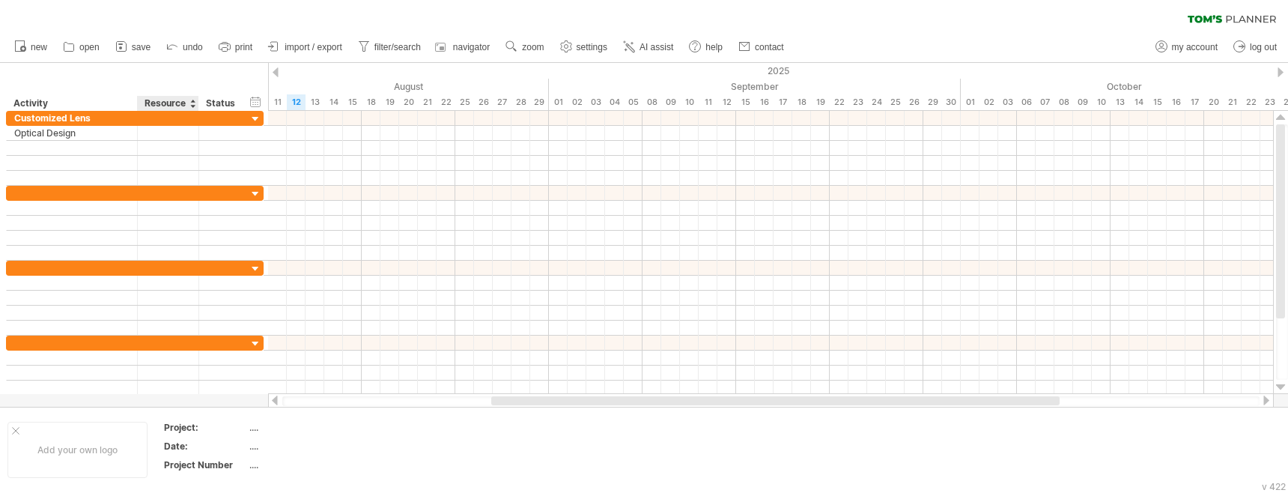
click at [177, 100] on div "Resource" at bounding box center [168, 103] width 46 height 15
click at [249, 100] on div "hide start/end/duration show start/end/duration" at bounding box center [256, 102] width 14 height 16
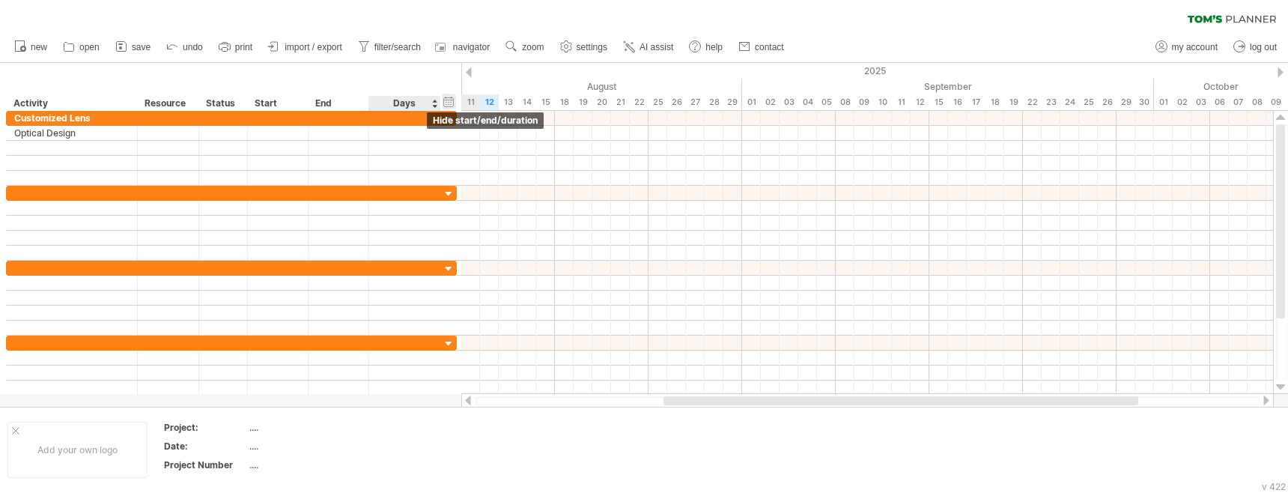
click at [449, 103] on div "hide start/end/duration show start/end/duration" at bounding box center [449, 102] width 14 height 16
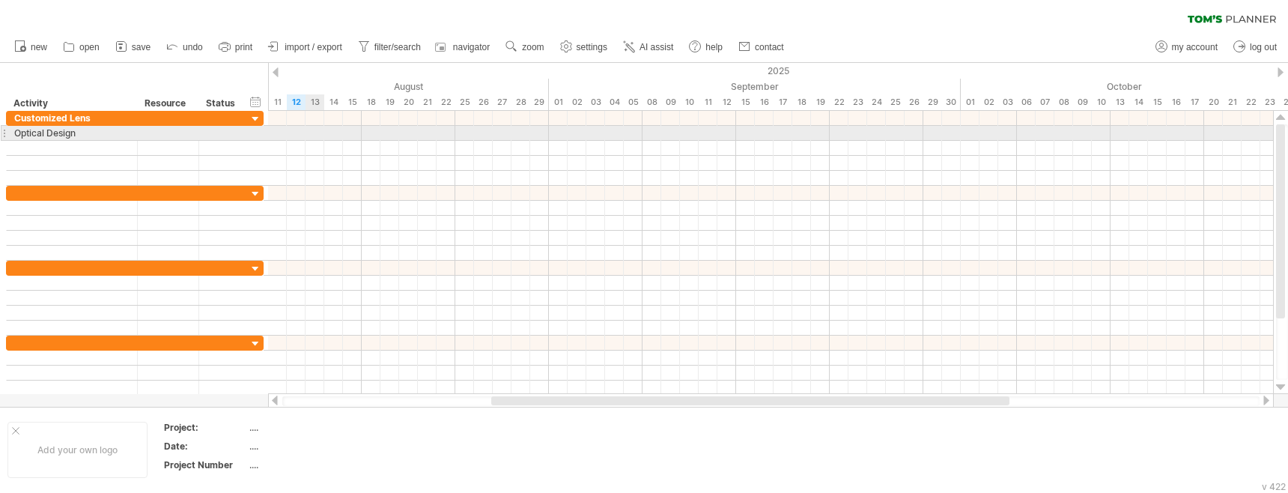
click at [313, 135] on div at bounding box center [770, 133] width 1005 height 15
click at [315, 135] on div at bounding box center [770, 133] width 1005 height 15
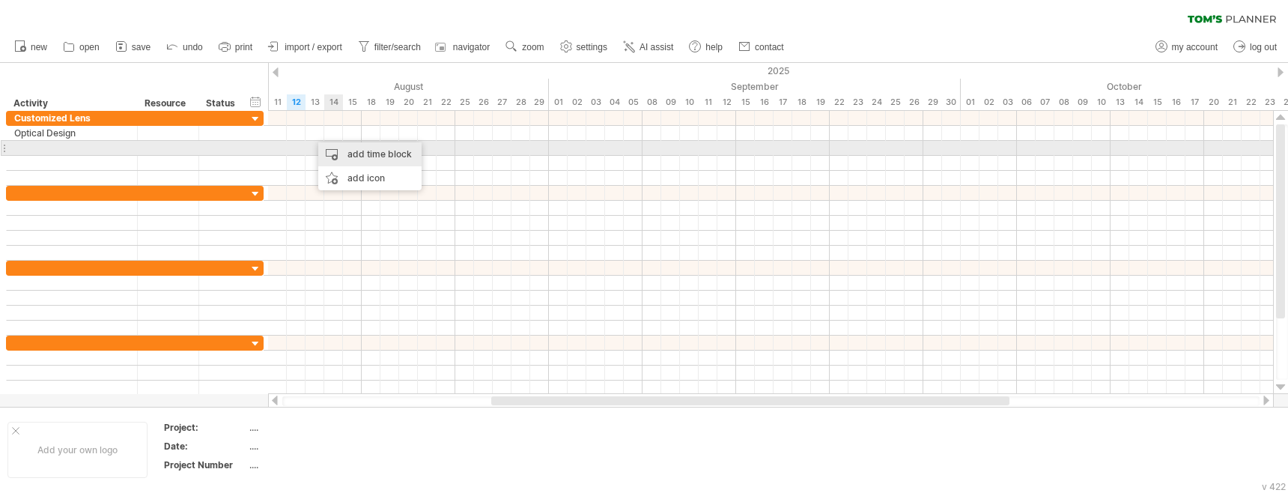
click at [353, 157] on div "add time block" at bounding box center [369, 154] width 103 height 24
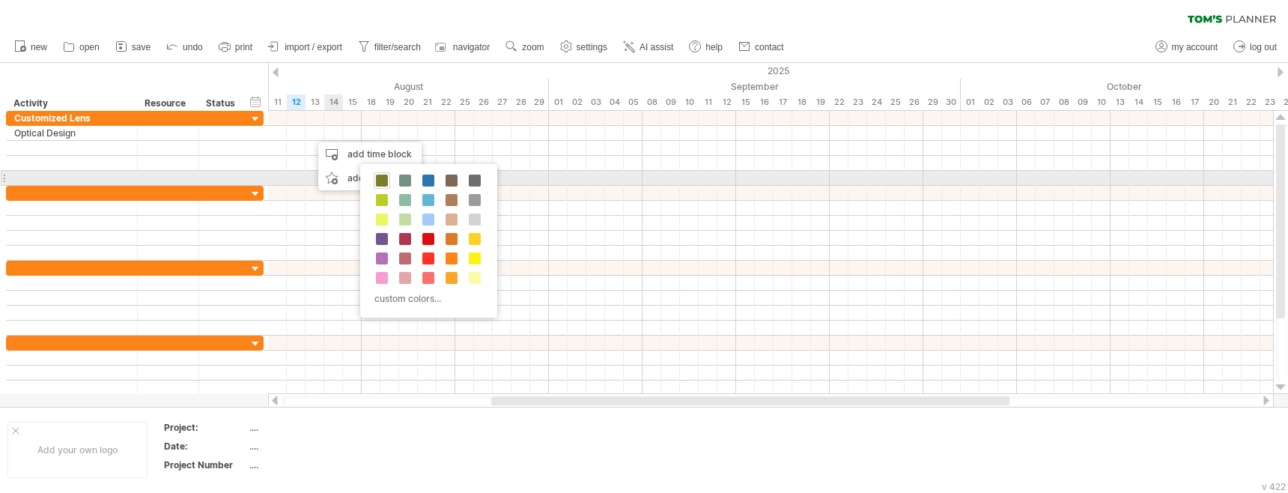
click at [386, 181] on span at bounding box center [382, 180] width 12 height 12
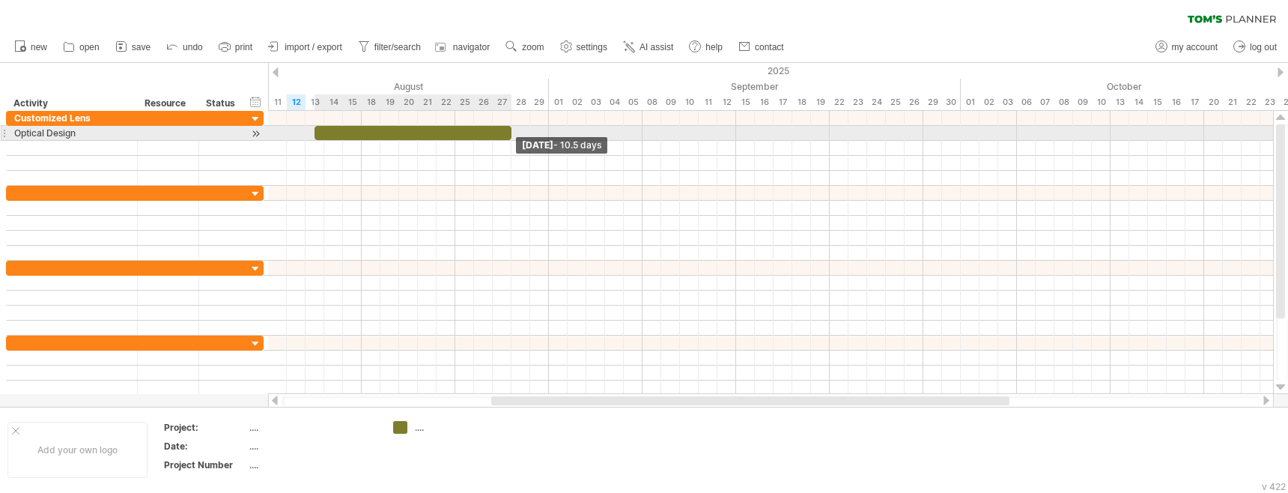
drag, startPoint x: 334, startPoint y: 134, endPoint x: 509, endPoint y: 132, distance: 175.2
click at [509, 132] on span at bounding box center [511, 133] width 6 height 14
click at [99, 132] on div "Optical Design" at bounding box center [71, 133] width 115 height 14
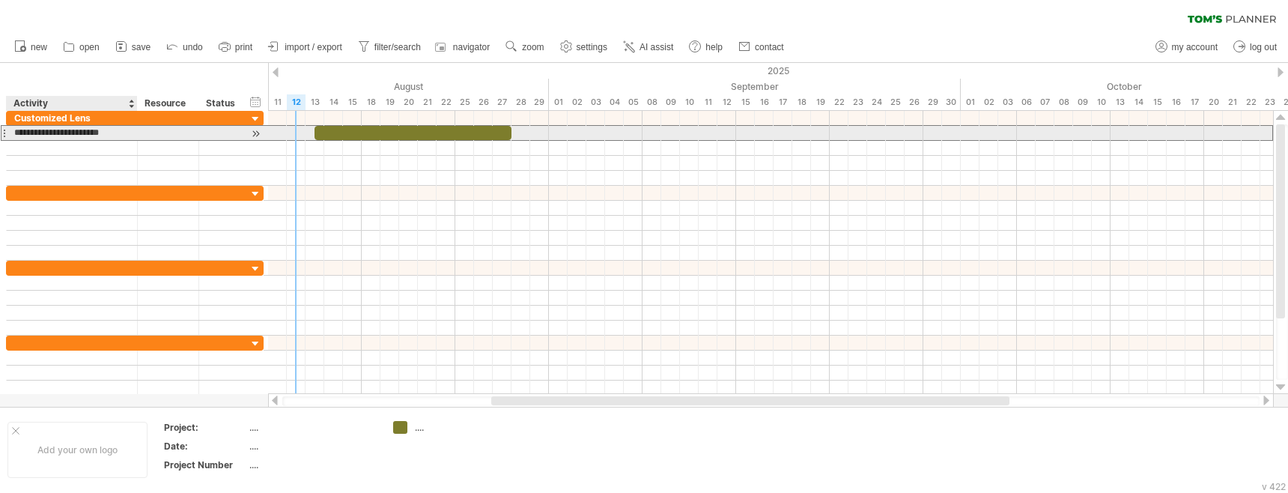
type input "**********"
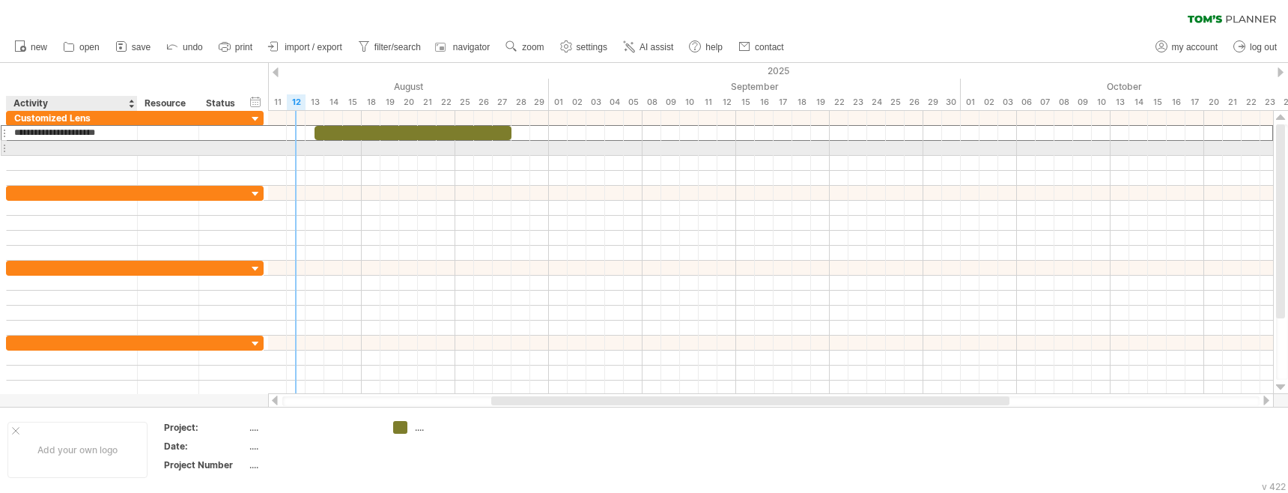
click at [99, 149] on div at bounding box center [71, 148] width 115 height 14
click at [61, 149] on div at bounding box center [71, 148] width 115 height 14
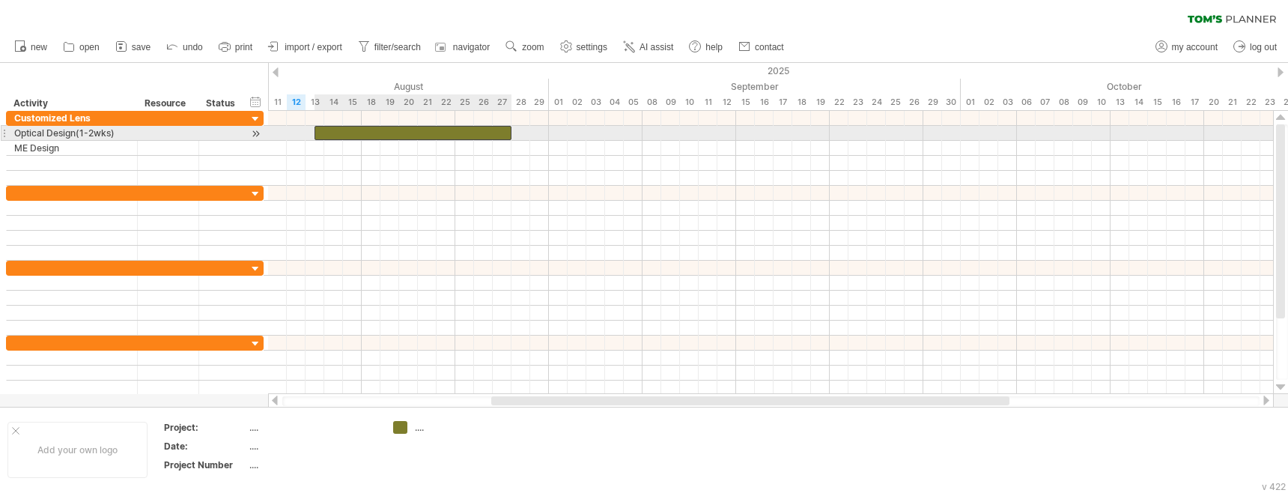
click at [386, 136] on div at bounding box center [413, 133] width 197 height 14
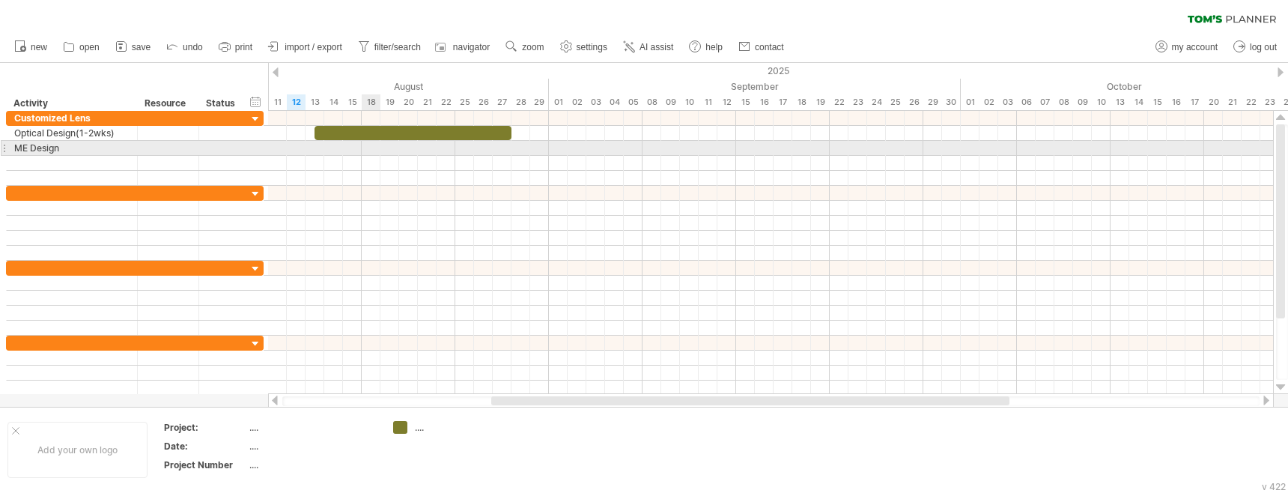
click at [375, 150] on div at bounding box center [770, 148] width 1005 height 15
click at [67, 145] on div "ME Design" at bounding box center [71, 148] width 115 height 14
type input "*"
type input "**********"
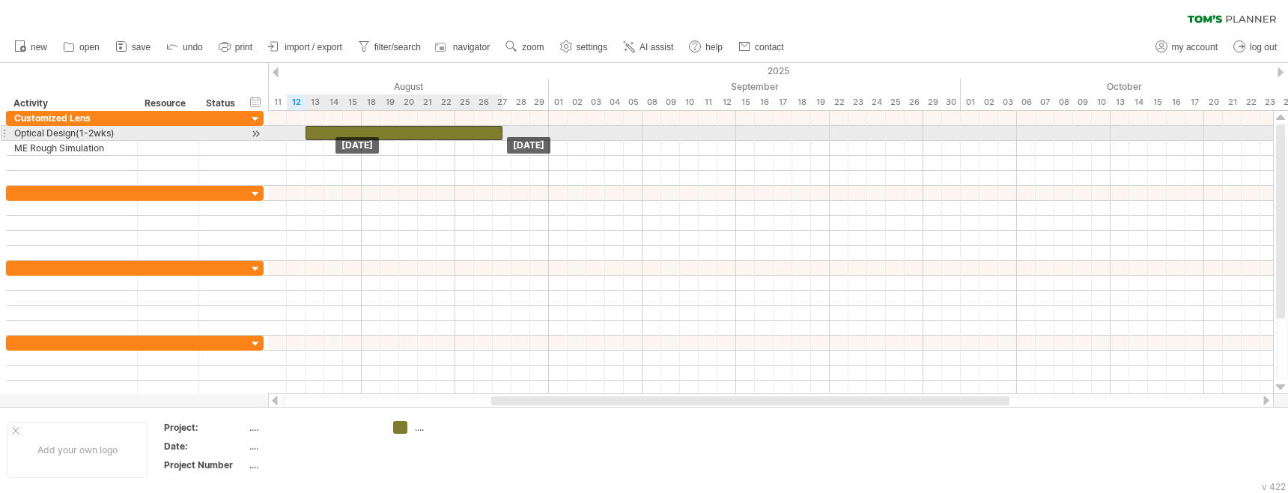
click at [359, 132] on div at bounding box center [404, 133] width 197 height 14
drag, startPoint x: 356, startPoint y: 132, endPoint x: 412, endPoint y: 130, distance: 56.2
click at [412, 130] on div at bounding box center [460, 133] width 197 height 14
drag, startPoint x: 362, startPoint y: 132, endPoint x: 325, endPoint y: 130, distance: 36.7
click at [325, 130] on span at bounding box center [324, 133] width 6 height 14
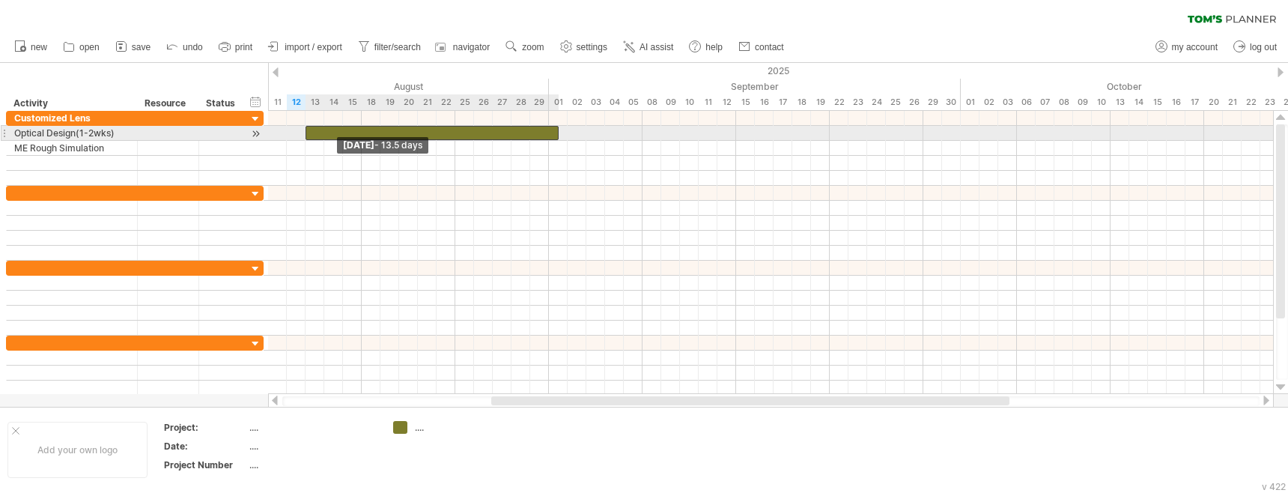
drag, startPoint x: 325, startPoint y: 133, endPoint x: 305, endPoint y: 132, distance: 20.2
click at [305, 132] on span at bounding box center [306, 133] width 6 height 14
drag, startPoint x: 557, startPoint y: 131, endPoint x: 546, endPoint y: 131, distance: 11.2
click at [546, 131] on span at bounding box center [549, 133] width 6 height 14
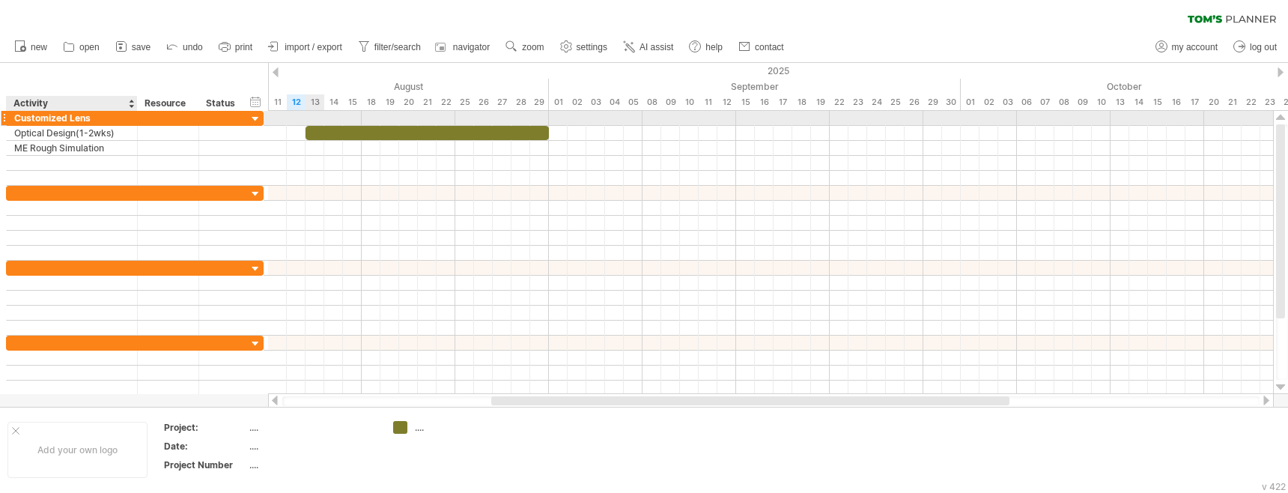
click at [91, 115] on div "Customized Lens" at bounding box center [71, 118] width 115 height 14
drag, startPoint x: 95, startPoint y: 118, endPoint x: 6, endPoint y: 117, distance: 89.1
click at [6, 117] on div "**********" at bounding box center [135, 118] width 258 height 16
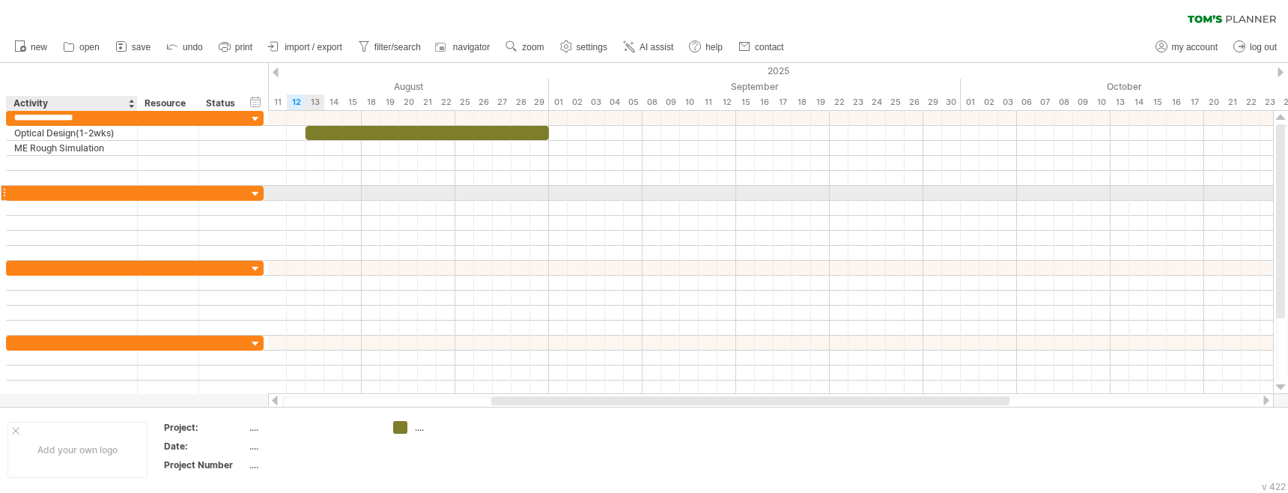
click at [52, 192] on div at bounding box center [71, 193] width 115 height 14
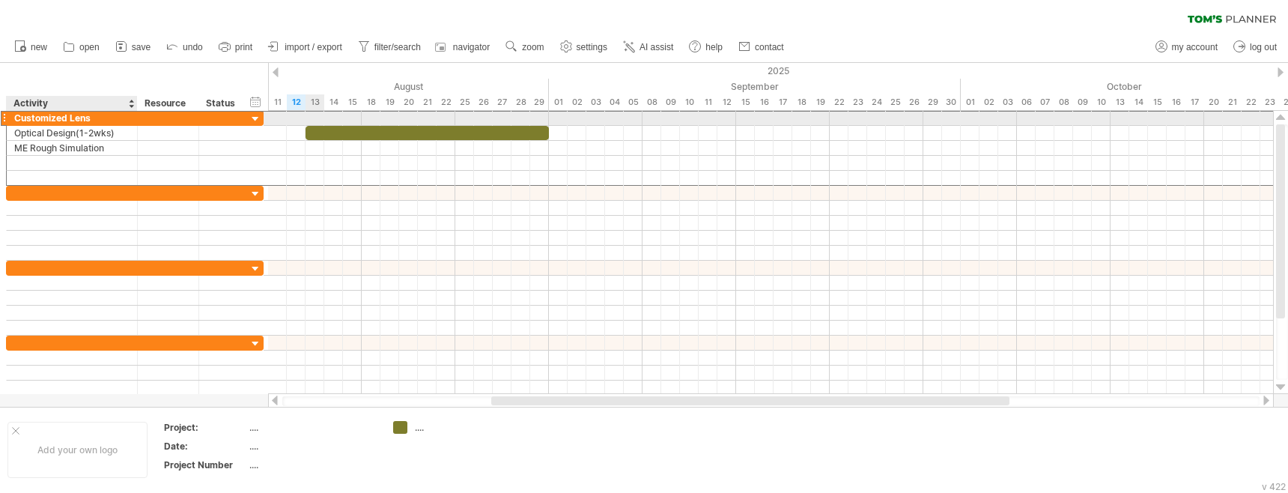
click at [89, 116] on div "Customized Lens" at bounding box center [71, 118] width 115 height 14
drag, startPoint x: 97, startPoint y: 118, endPoint x: 12, endPoint y: 119, distance: 85.4
click at [12, 119] on div "**********" at bounding box center [72, 118] width 131 height 14
click at [91, 118] on input "**********" at bounding box center [71, 118] width 115 height 14
drag, startPoint x: 99, startPoint y: 118, endPoint x: 70, endPoint y: 117, distance: 29.2
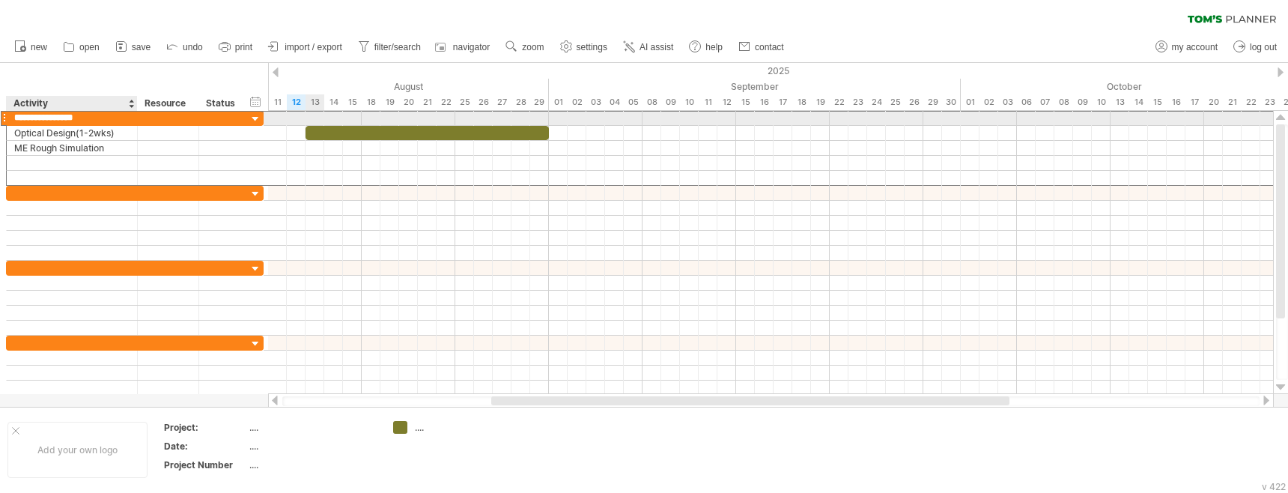
click at [70, 117] on input "**********" at bounding box center [71, 118] width 115 height 14
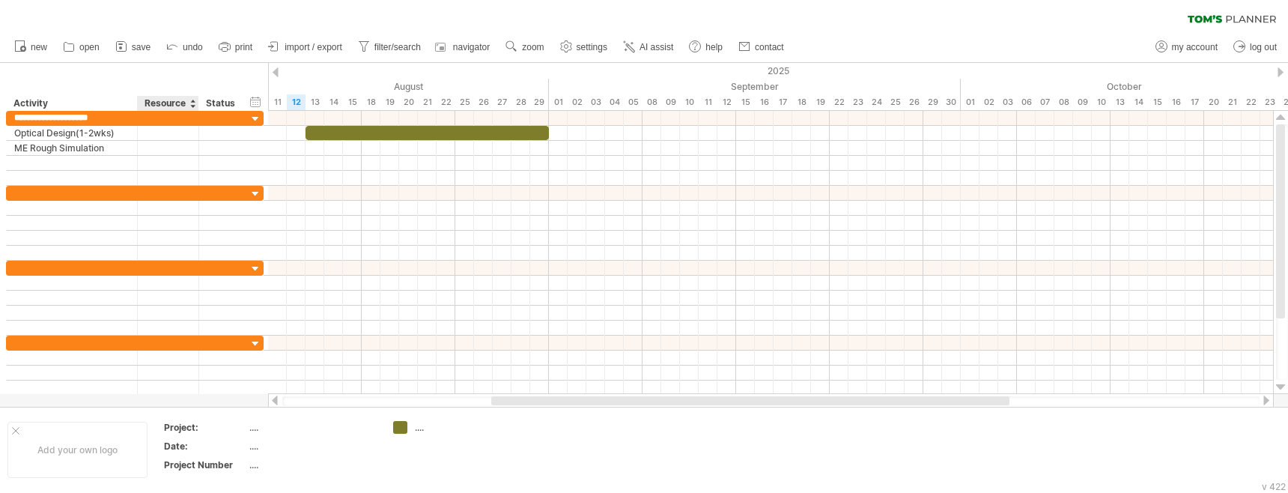
type input "**********"
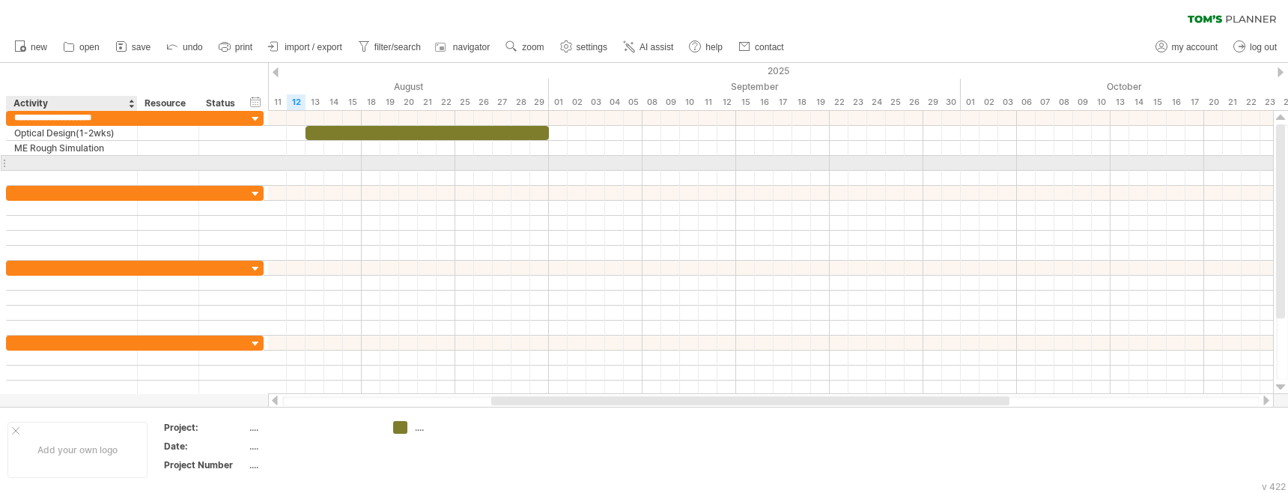
click at [76, 164] on div at bounding box center [71, 163] width 115 height 14
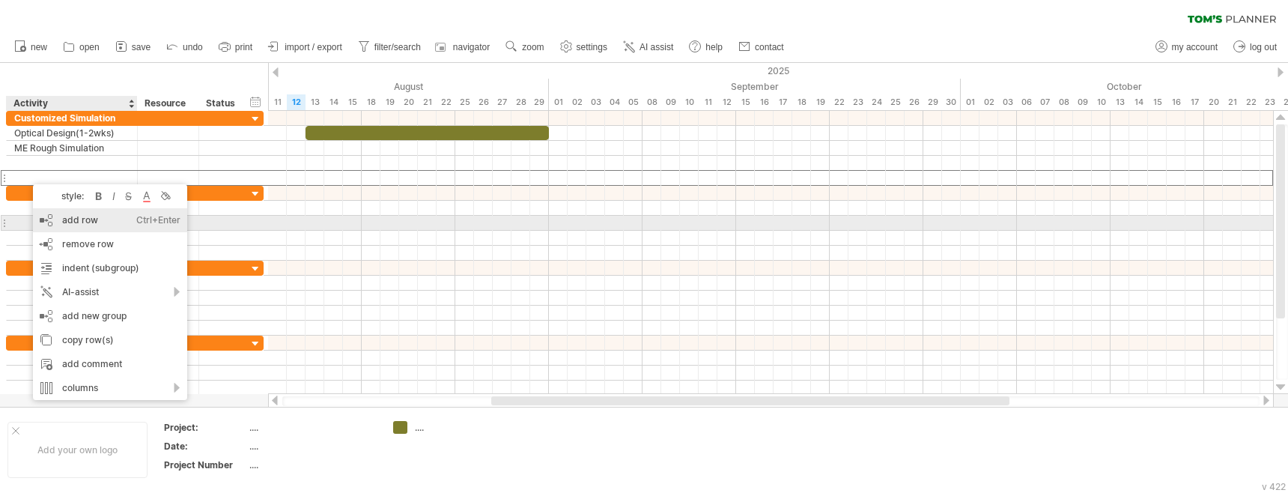
click at [67, 218] on div "add row Ctrl+Enter Cmd+Enter" at bounding box center [110, 220] width 154 height 24
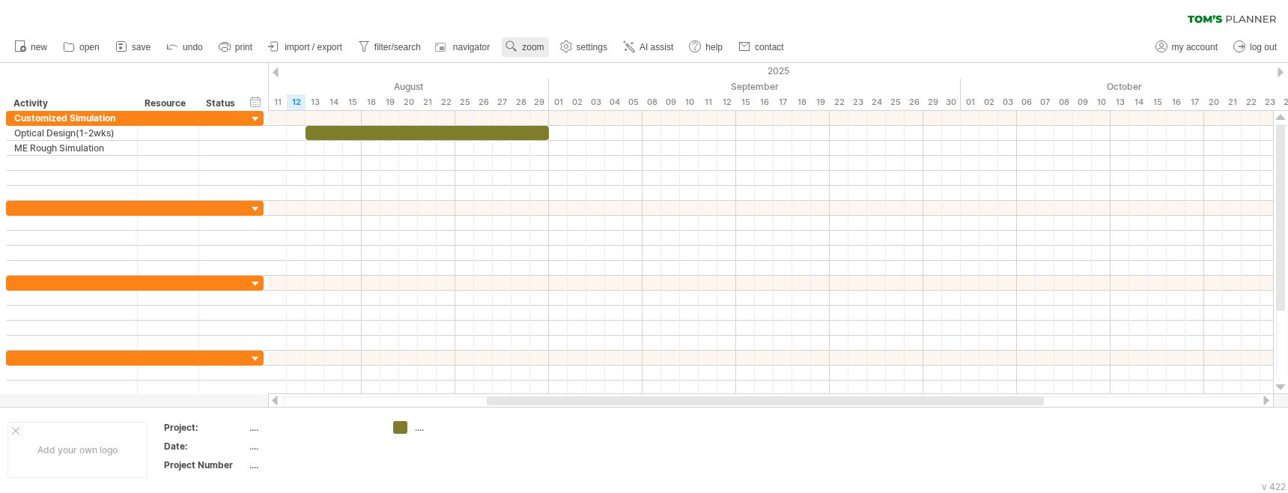
click at [519, 45] on use at bounding box center [511, 46] width 15 height 15
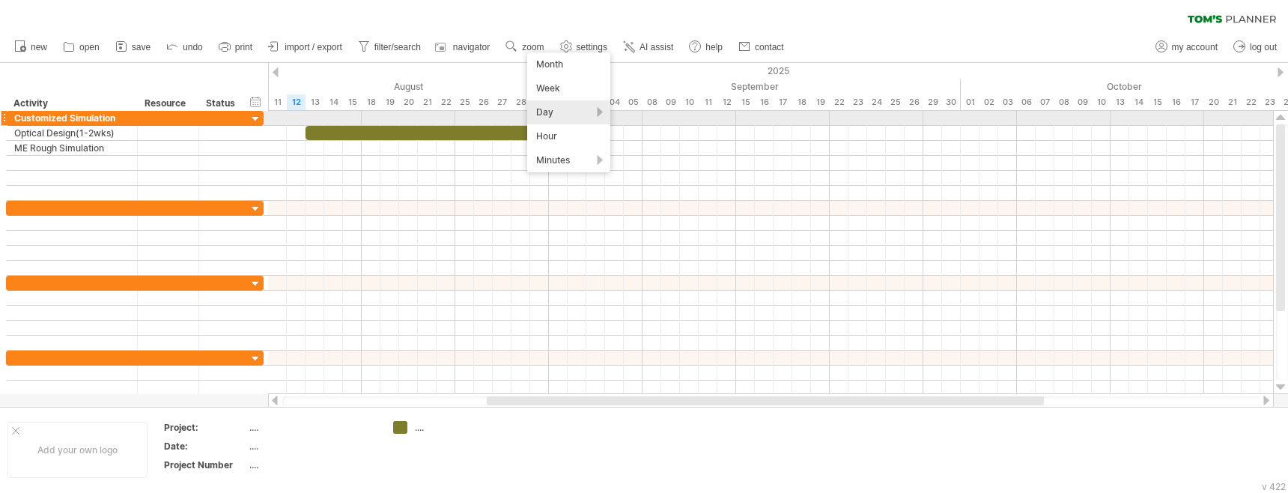
click at [598, 112] on div "Day" at bounding box center [568, 112] width 83 height 24
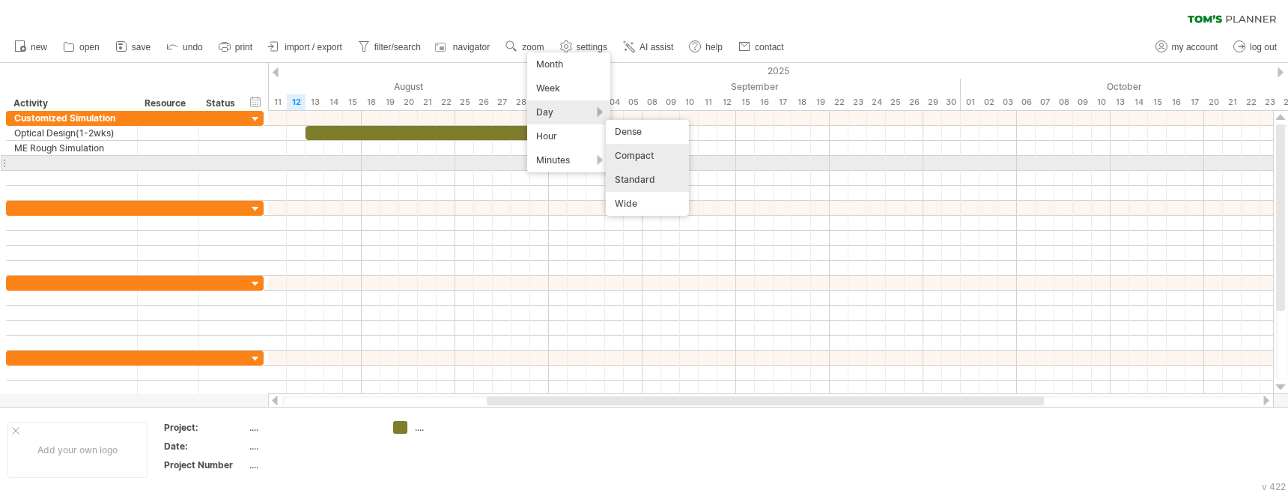
click at [643, 158] on div "Compact" at bounding box center [647, 156] width 83 height 24
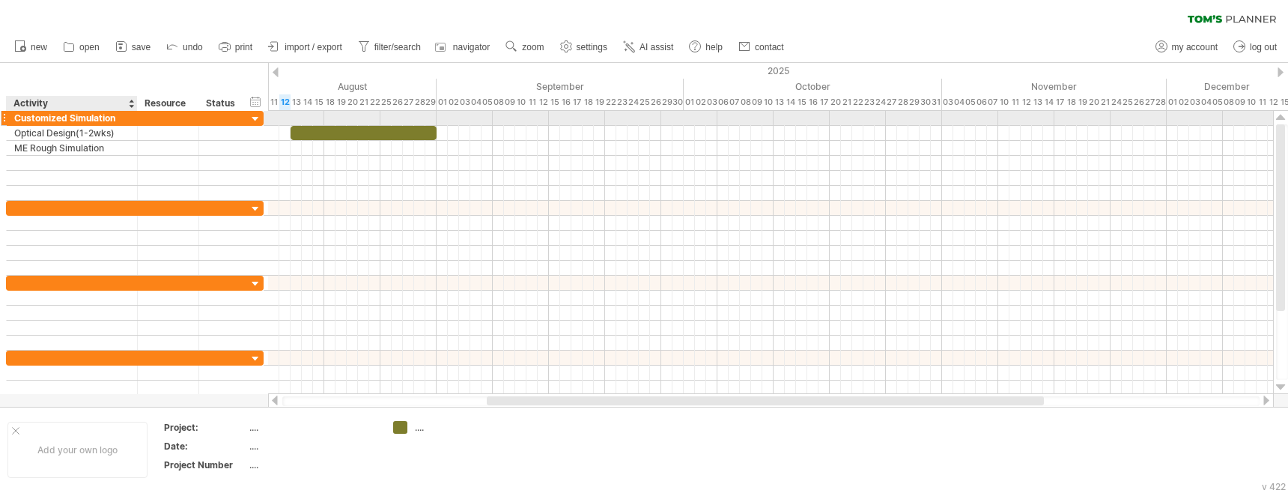
click at [82, 119] on div "Customized Simulation" at bounding box center [71, 118] width 115 height 14
drag, startPoint x: 70, startPoint y: 118, endPoint x: 10, endPoint y: 118, distance: 59.9
click at [10, 118] on div "**********" at bounding box center [72, 118] width 131 height 14
type input "**********"
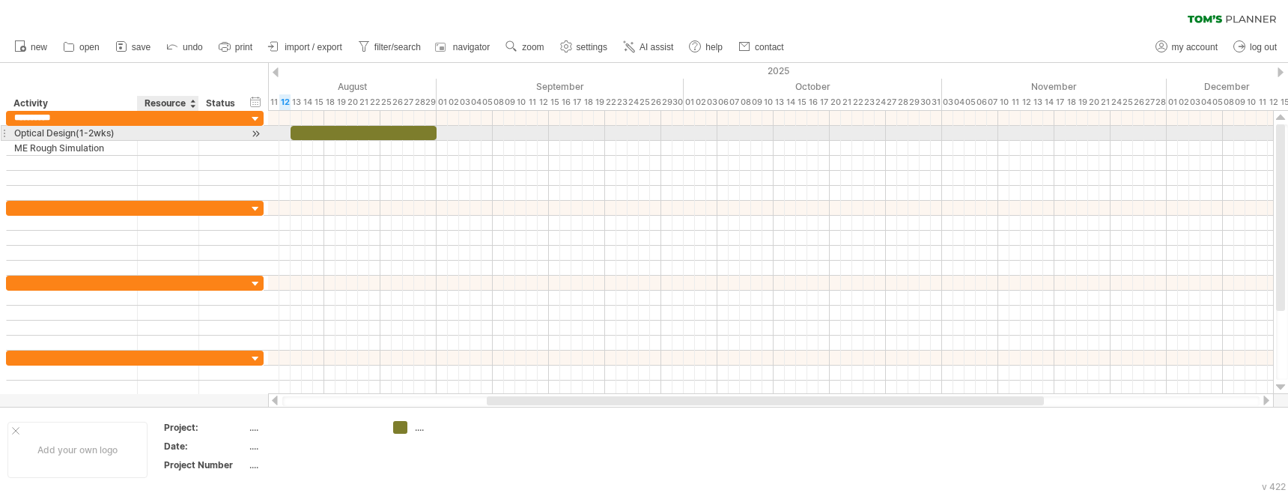
click at [164, 133] on div at bounding box center [168, 133] width 46 height 14
type input "**********"
click at [231, 130] on div at bounding box center [223, 133] width 33 height 14
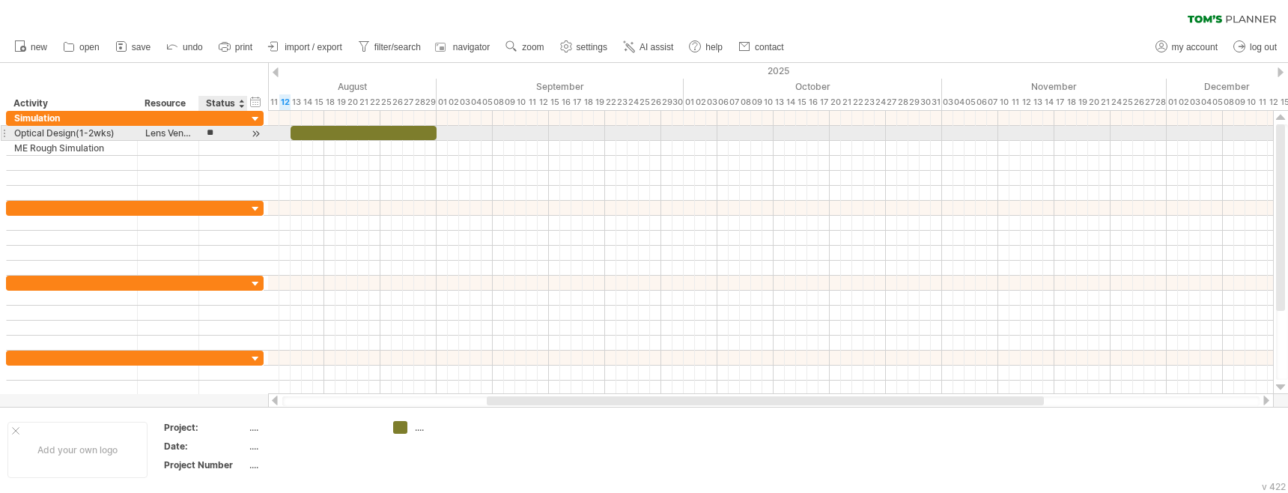
type input "*"
type input "*****"
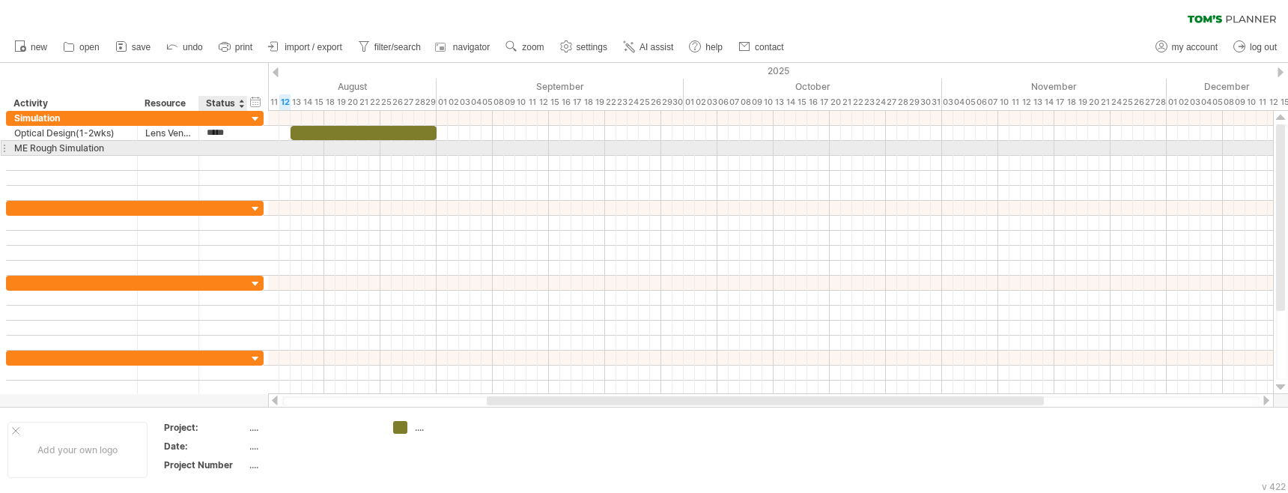
click at [204, 150] on div at bounding box center [223, 148] width 49 height 14
click at [223, 150] on div at bounding box center [223, 148] width 33 height 14
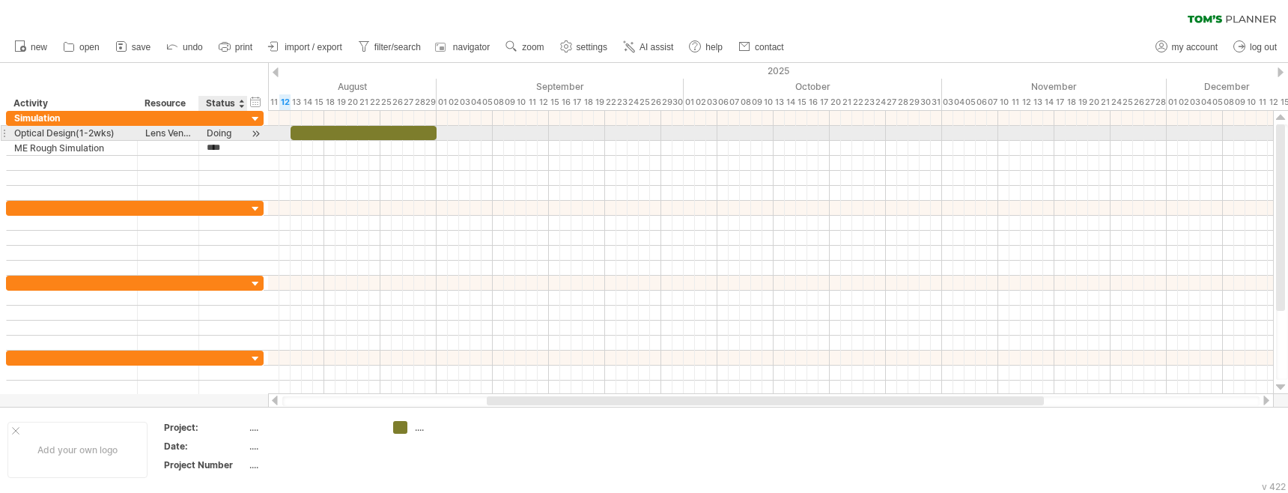
type input "*****"
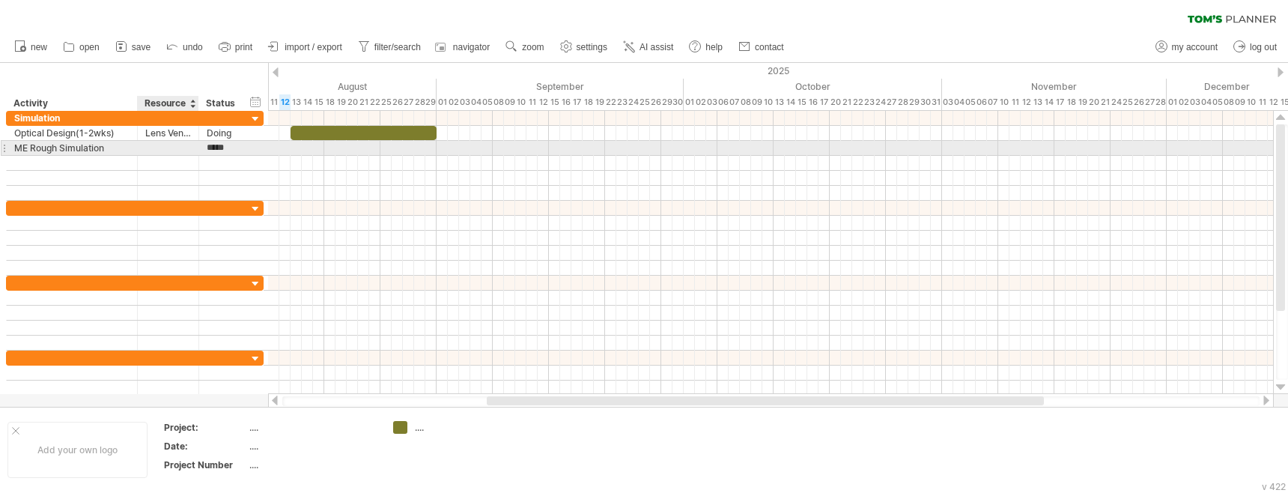
click at [173, 149] on div at bounding box center [168, 148] width 46 height 14
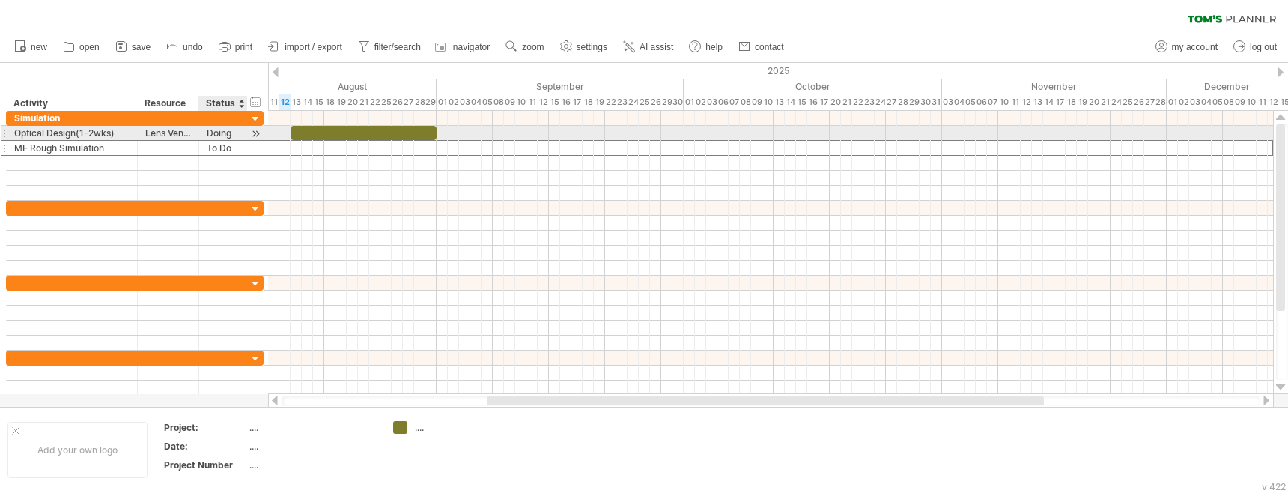
click at [255, 135] on div at bounding box center [256, 134] width 14 height 16
click at [255, 133] on div at bounding box center [256, 134] width 14 height 16
click at [169, 133] on div "Lens Vendor" at bounding box center [168, 133] width 46 height 14
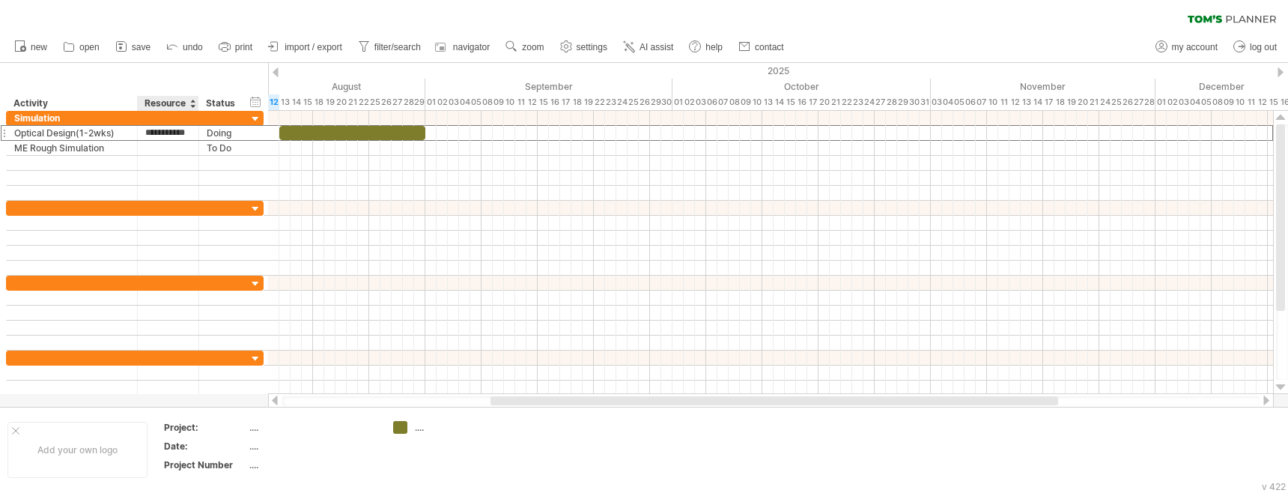
click at [198, 100] on div "******** Resource" at bounding box center [167, 103] width 61 height 15
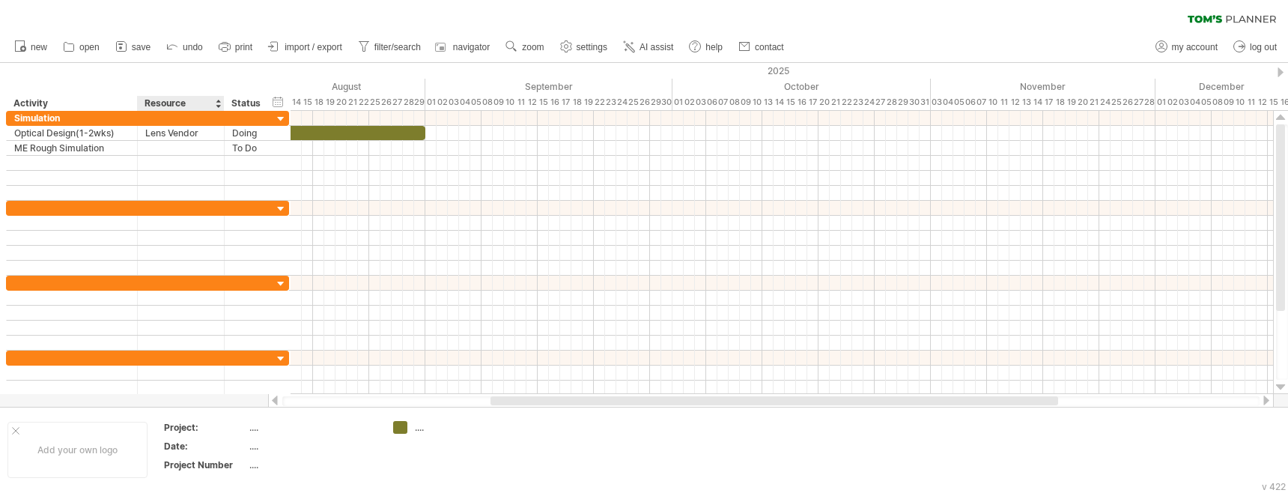
drag, startPoint x: 196, startPoint y: 101, endPoint x: 220, endPoint y: 103, distance: 24.0
click at [221, 103] on div at bounding box center [223, 103] width 5 height 15
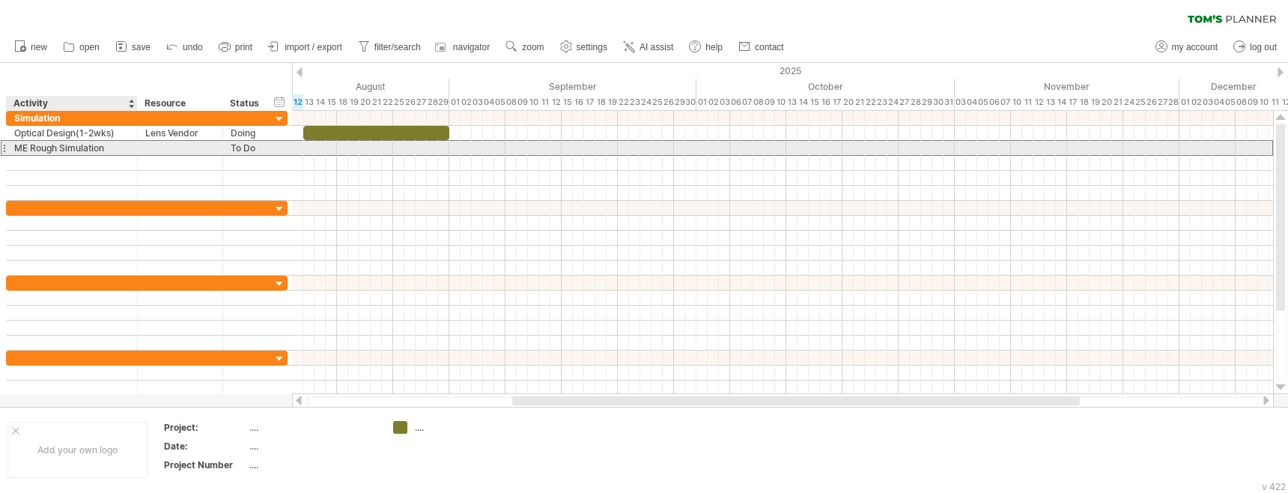
click at [106, 150] on div "ME Rough Simulation" at bounding box center [71, 148] width 115 height 14
drag, startPoint x: 109, startPoint y: 148, endPoint x: 58, endPoint y: 148, distance: 50.9
click at [58, 148] on input "**********" at bounding box center [71, 148] width 115 height 14
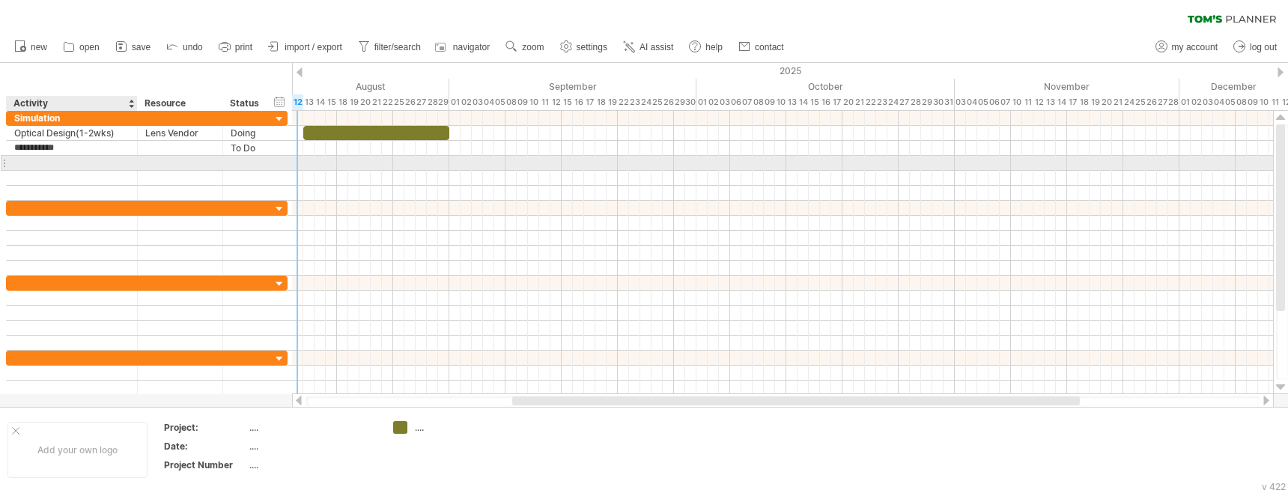
type input "**********"
click at [63, 162] on div at bounding box center [71, 163] width 115 height 14
type input "*"
type input "**********"
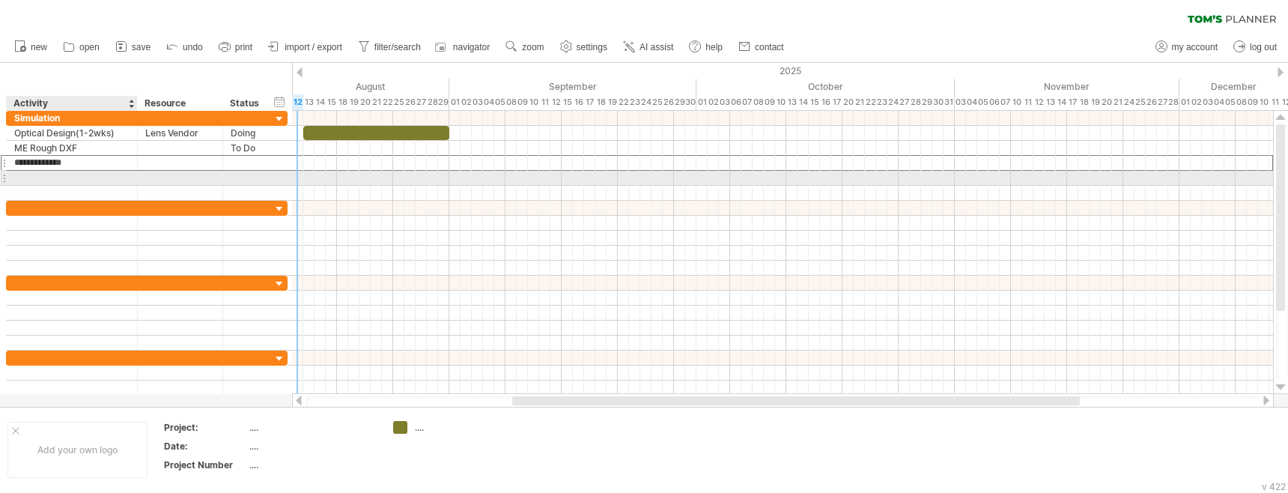
click at [37, 182] on div at bounding box center [71, 178] width 115 height 14
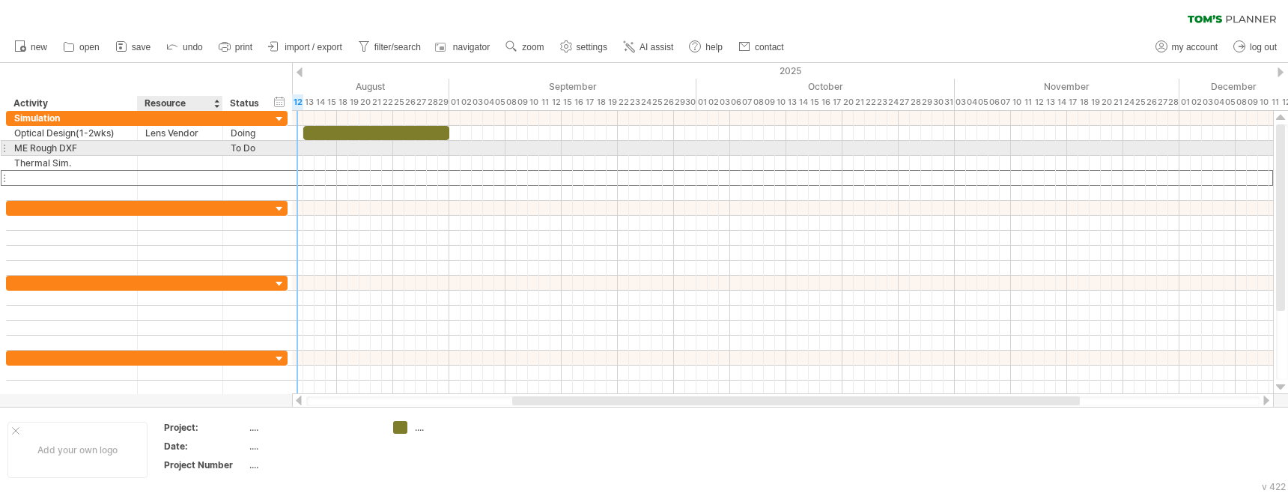
click at [164, 150] on div at bounding box center [180, 148] width 70 height 14
type input "***"
type input "*******"
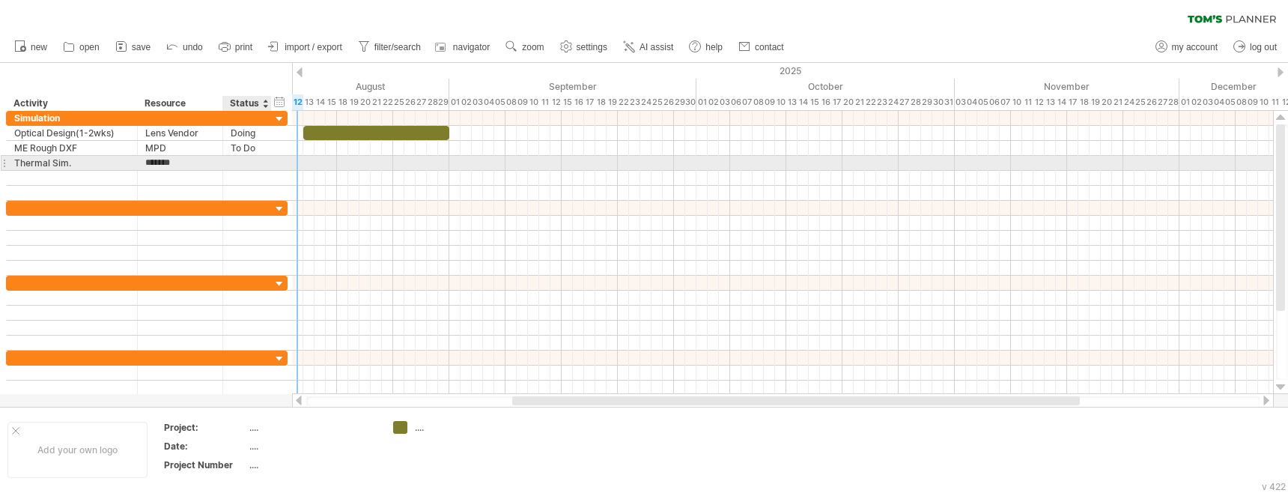
click at [231, 163] on div at bounding box center [247, 163] width 33 height 14
type input "*****"
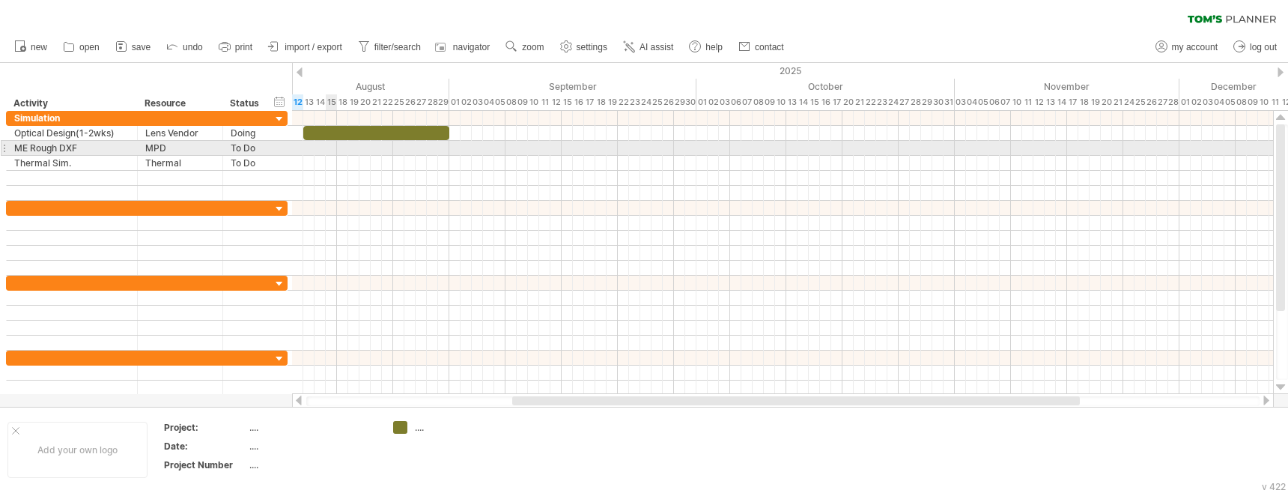
click at [332, 148] on div at bounding box center [782, 148] width 981 height 15
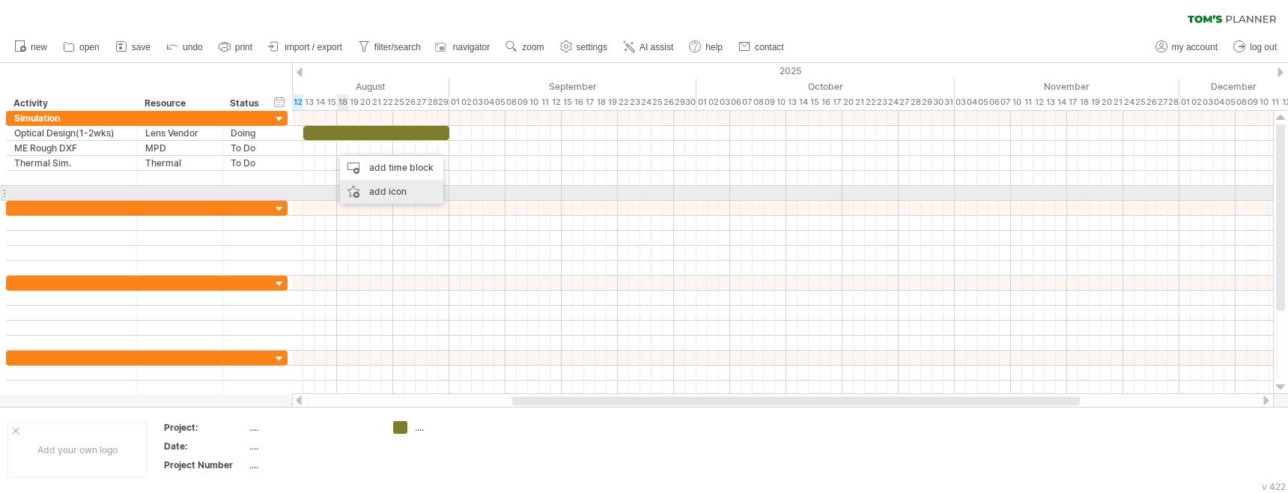
click at [385, 186] on div "add icon" at bounding box center [391, 192] width 103 height 24
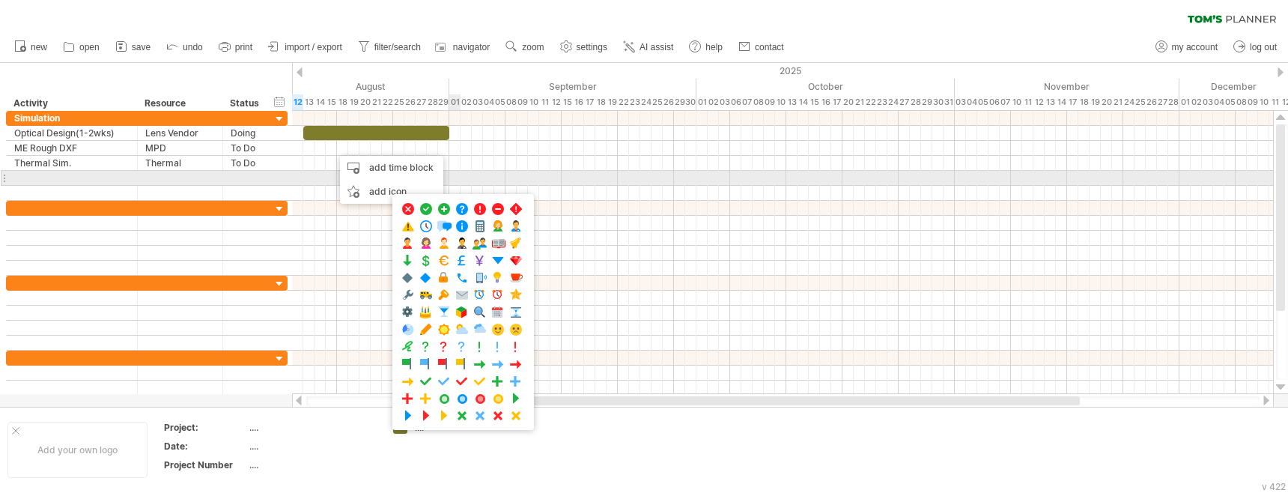
click at [488, 160] on div at bounding box center [782, 163] width 981 height 15
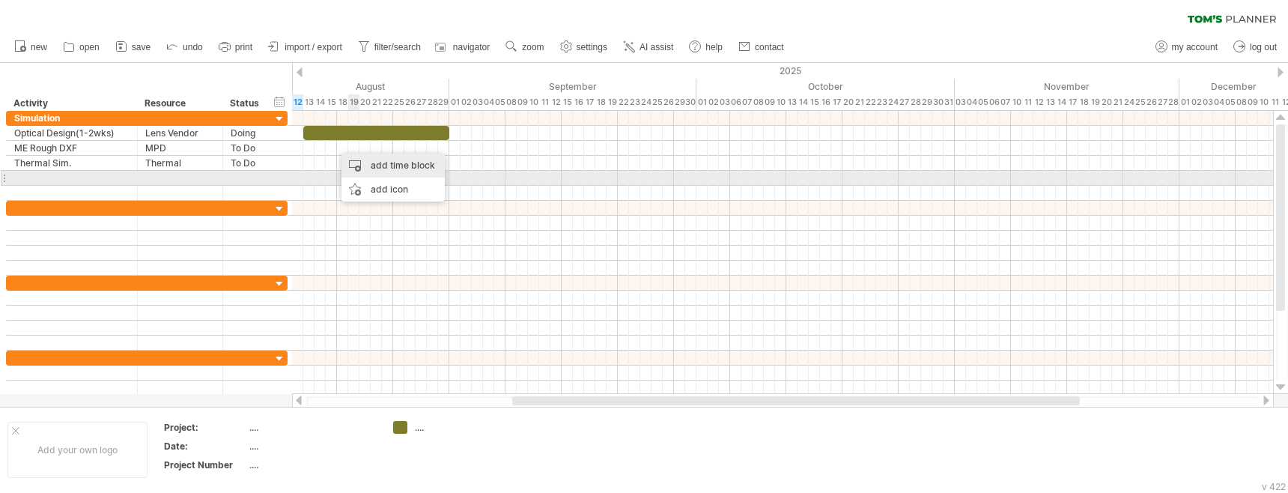
click at [381, 171] on div "add time block" at bounding box center [392, 166] width 103 height 24
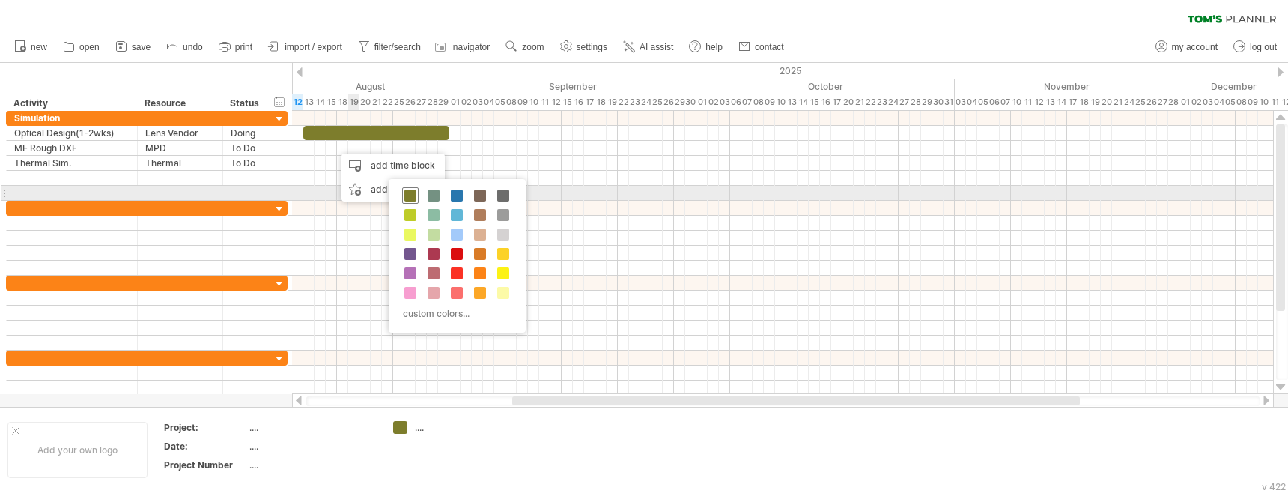
click at [408, 195] on span at bounding box center [410, 195] width 12 height 12
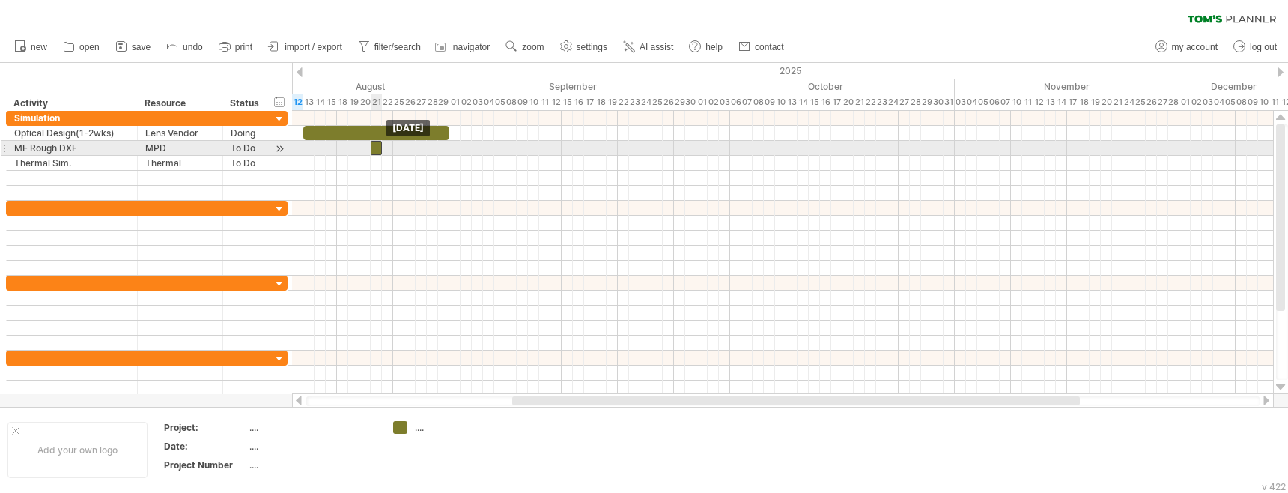
drag, startPoint x: 336, startPoint y: 148, endPoint x: 376, endPoint y: 150, distance: 39.7
click at [376, 150] on div at bounding box center [376, 148] width 11 height 14
drag, startPoint x: 374, startPoint y: 147, endPoint x: 399, endPoint y: 147, distance: 24.7
click at [399, 147] on div at bounding box center [398, 148] width 11 height 14
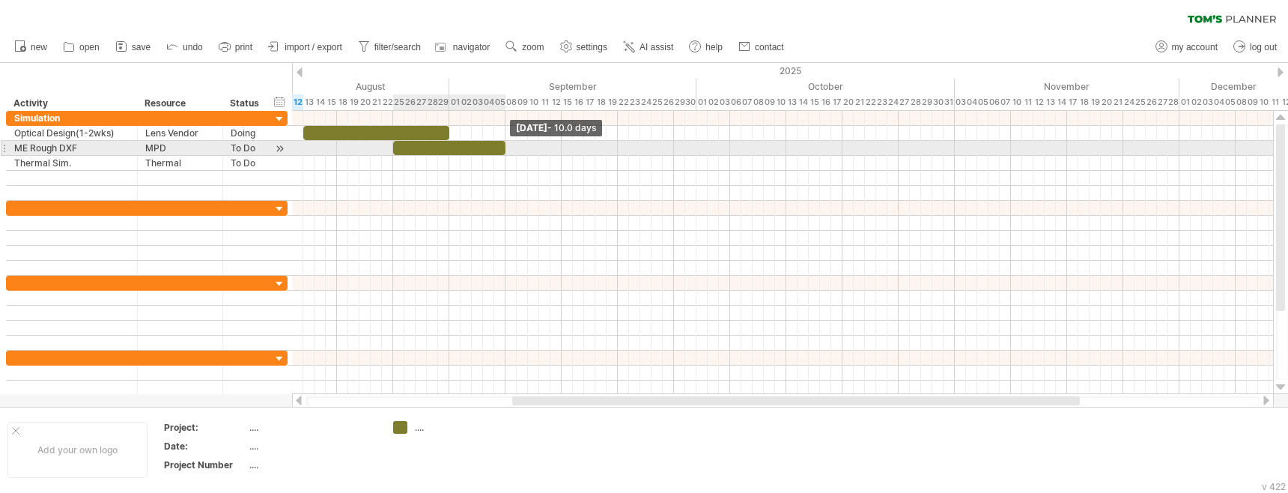
drag, startPoint x: 404, startPoint y: 147, endPoint x: 504, endPoint y: 150, distance: 100.4
click at [504, 150] on span at bounding box center [505, 148] width 6 height 14
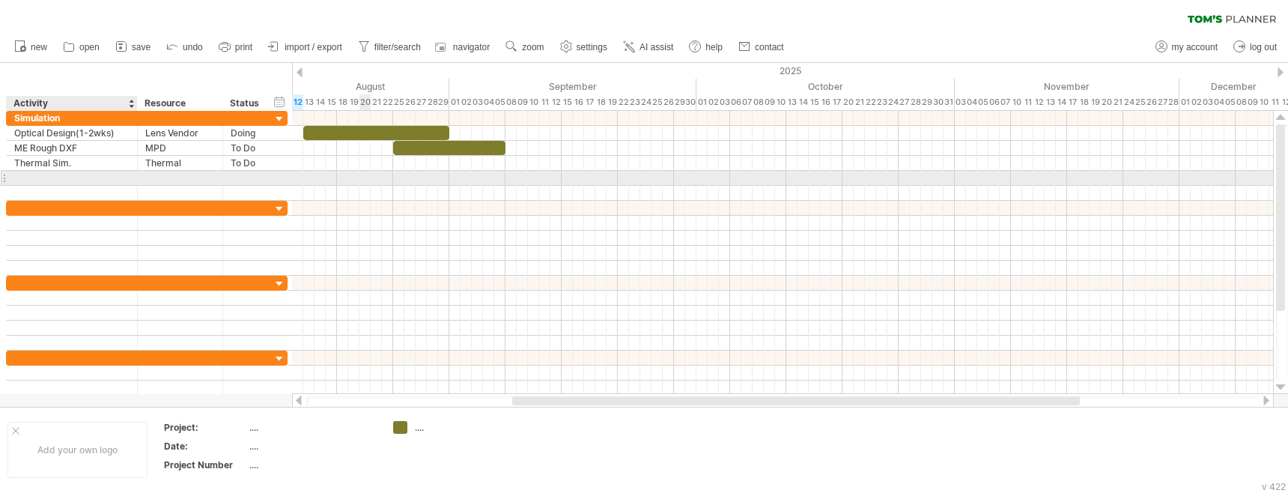
click at [59, 179] on div at bounding box center [71, 178] width 115 height 14
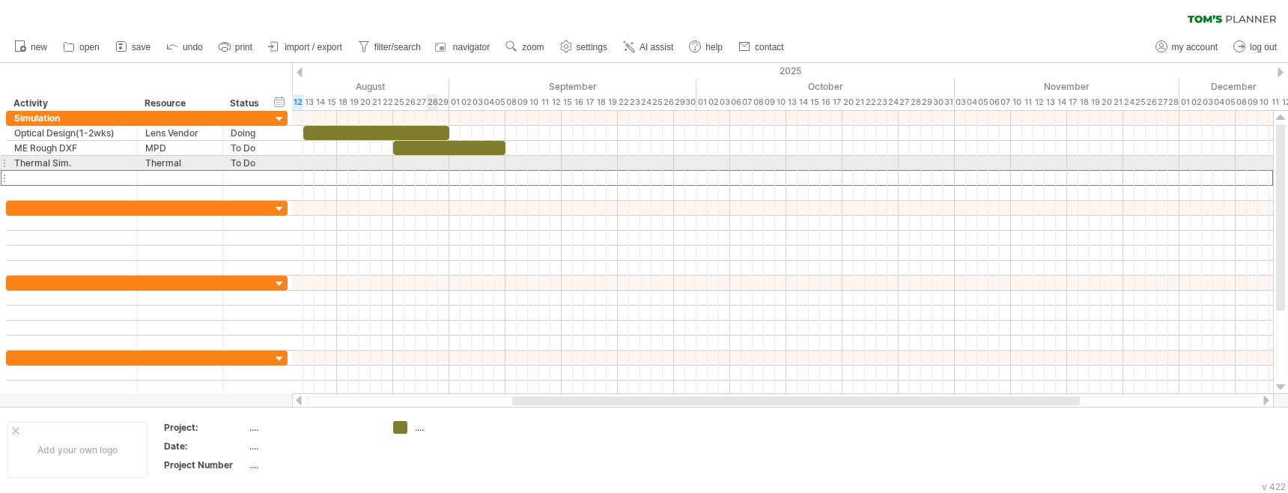
click at [430, 167] on div at bounding box center [782, 163] width 981 height 15
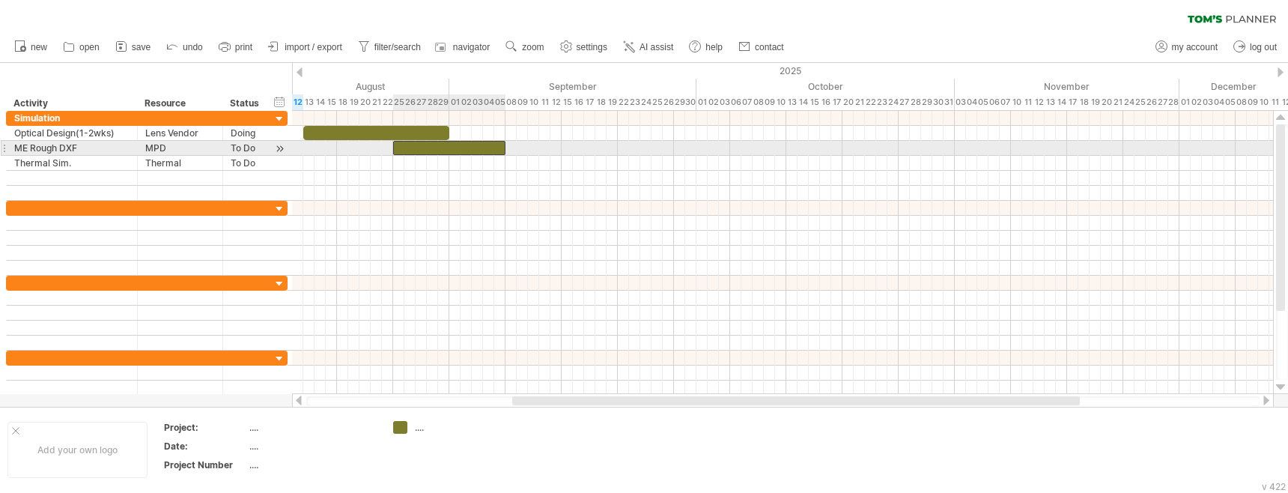
click at [426, 149] on div at bounding box center [449, 148] width 112 height 14
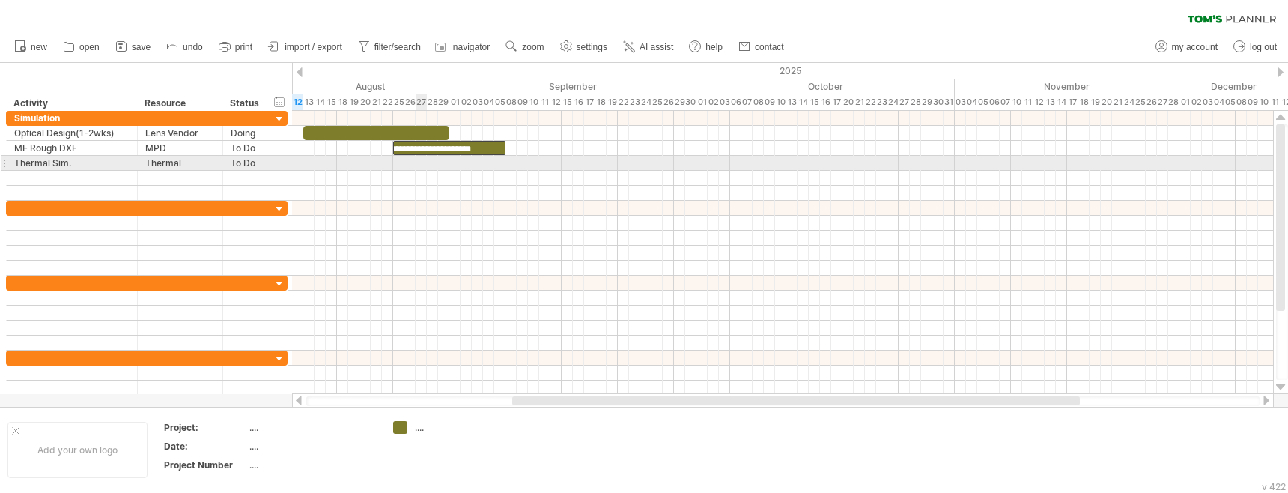
scroll to position [1, 148]
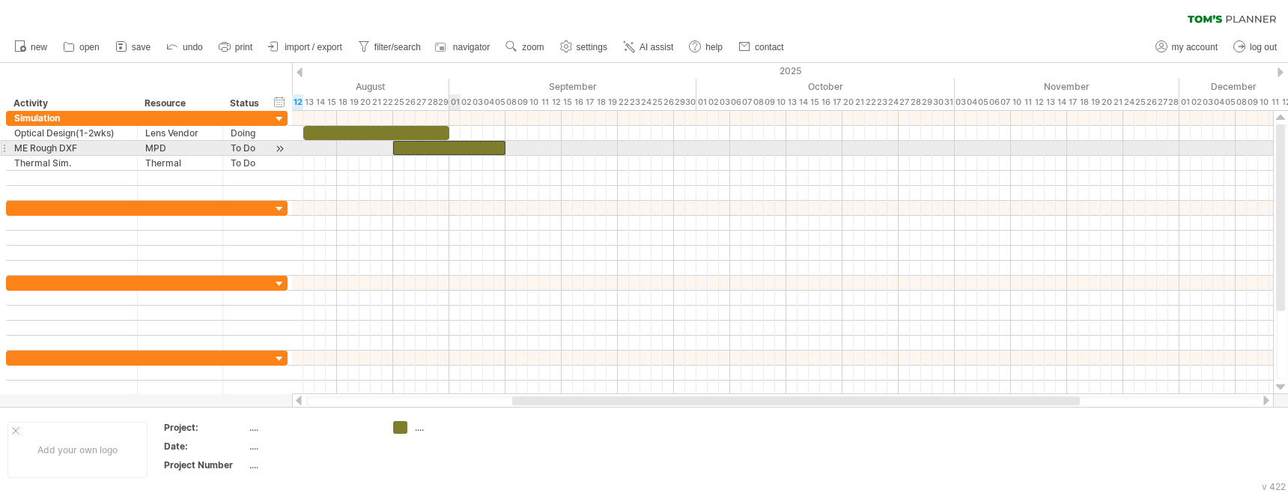
click at [452, 151] on div "**********" at bounding box center [449, 148] width 112 height 14
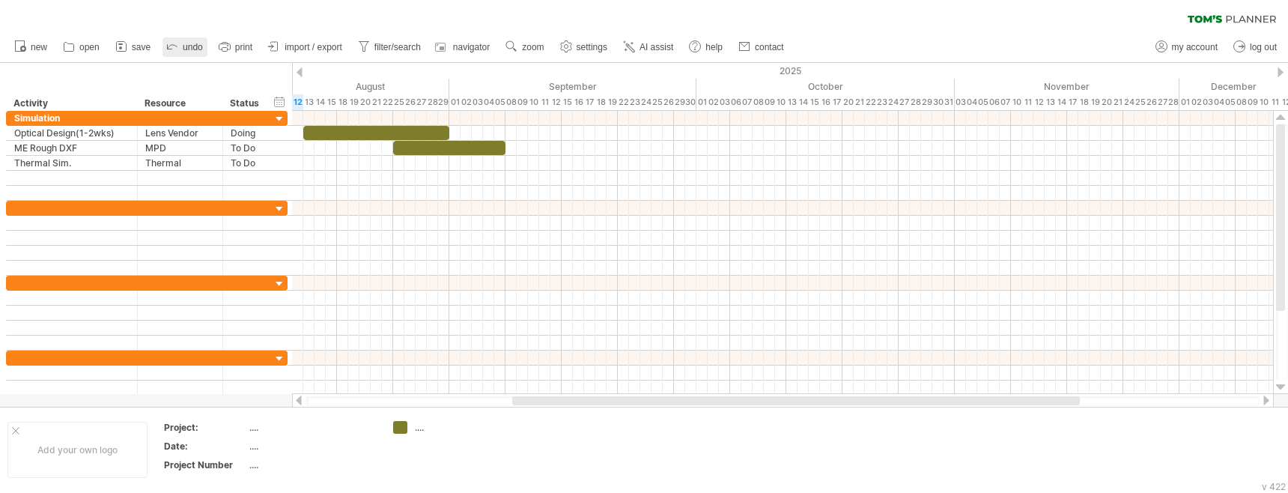
click at [195, 48] on span "undo" at bounding box center [193, 47] width 20 height 10
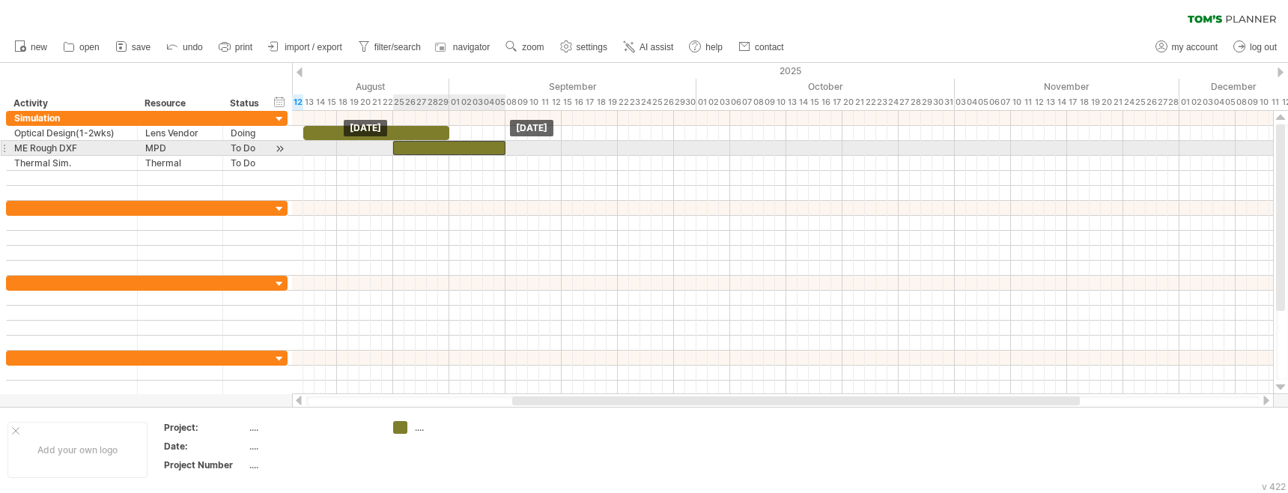
click at [425, 150] on div at bounding box center [449, 148] width 112 height 14
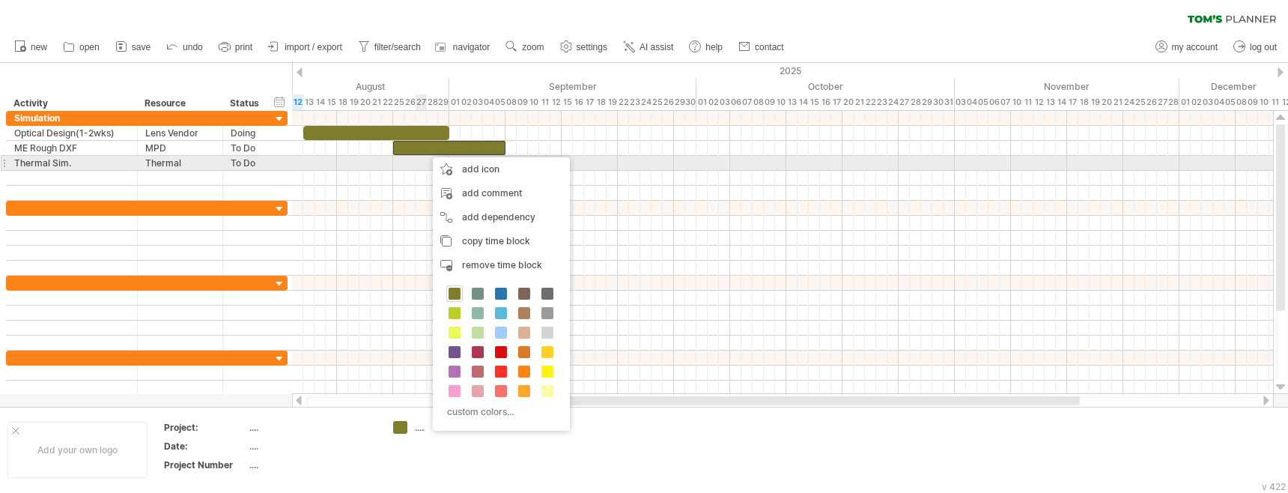
click at [414, 163] on div at bounding box center [782, 163] width 981 height 15
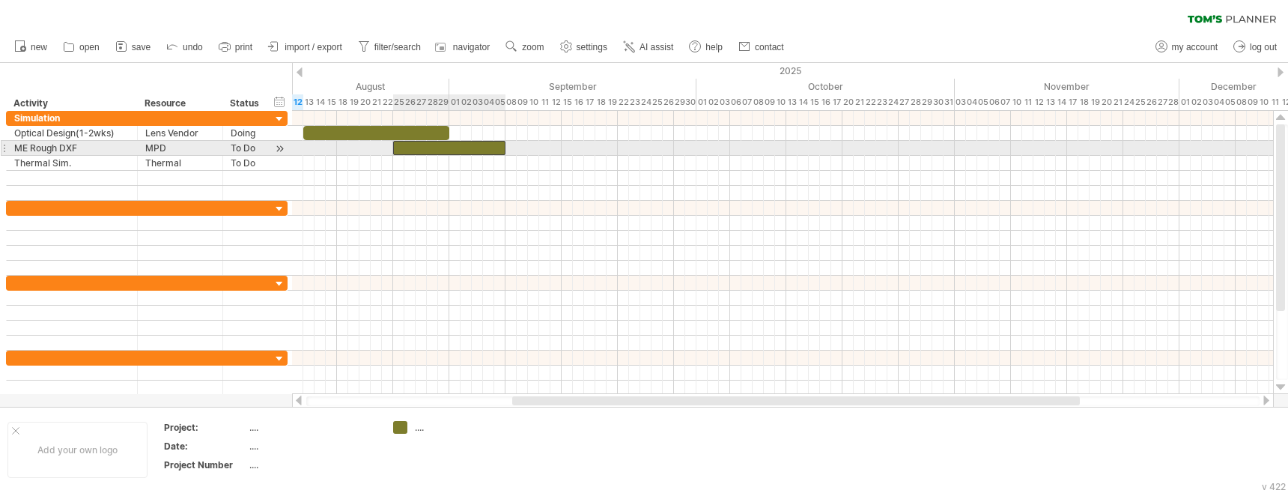
click at [426, 144] on div at bounding box center [449, 148] width 112 height 14
click at [398, 148] on div at bounding box center [449, 148] width 112 height 14
click at [393, 148] on span at bounding box center [393, 148] width 6 height 14
click at [397, 148] on div at bounding box center [449, 148] width 112 height 14
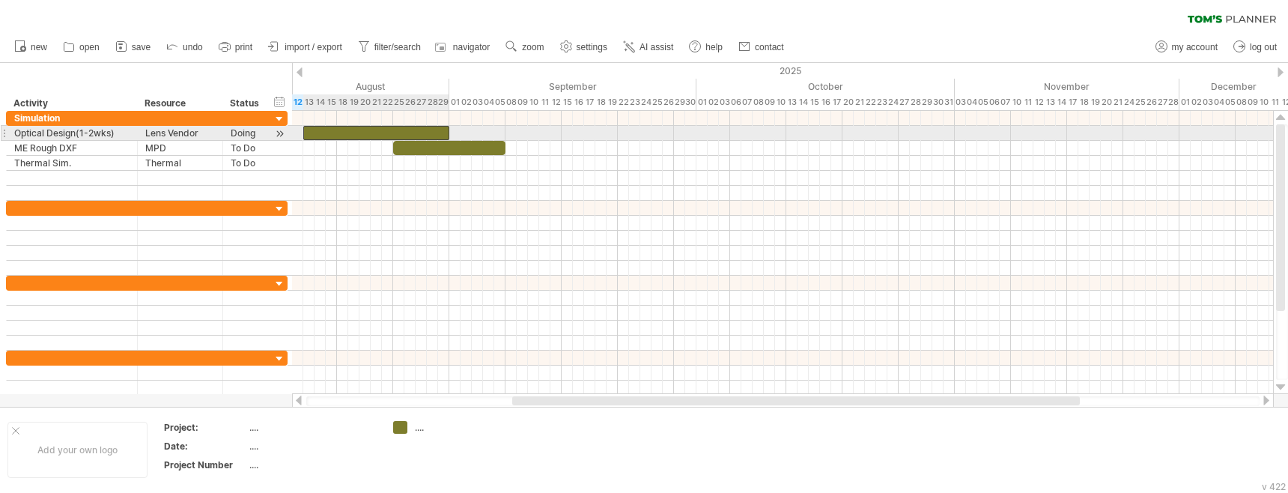
click at [406, 130] on div at bounding box center [376, 133] width 146 height 14
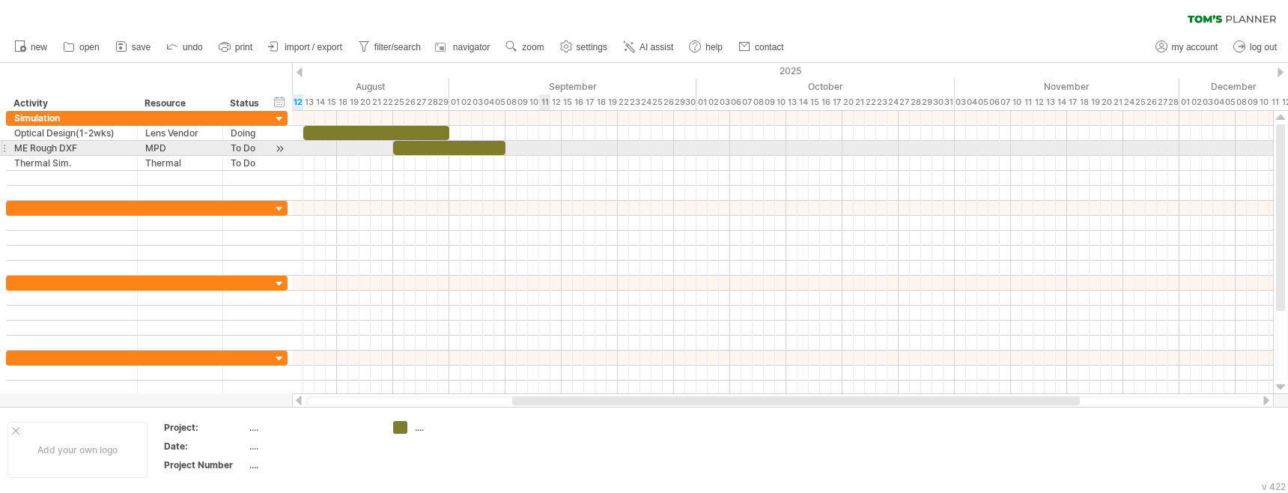
click at [541, 148] on div at bounding box center [782, 148] width 981 height 15
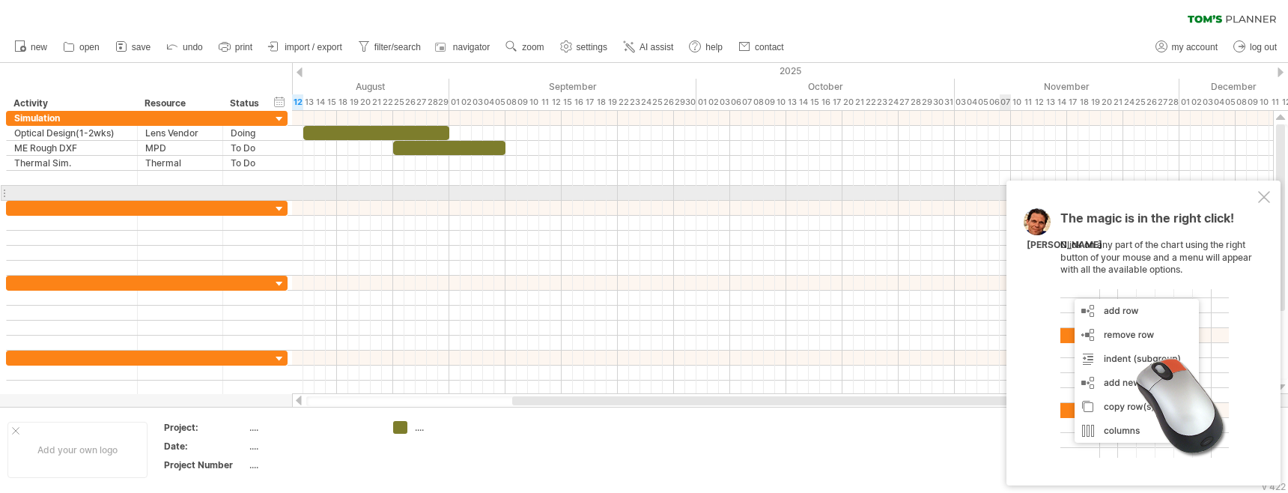
click at [1265, 198] on div at bounding box center [1264, 197] width 12 height 12
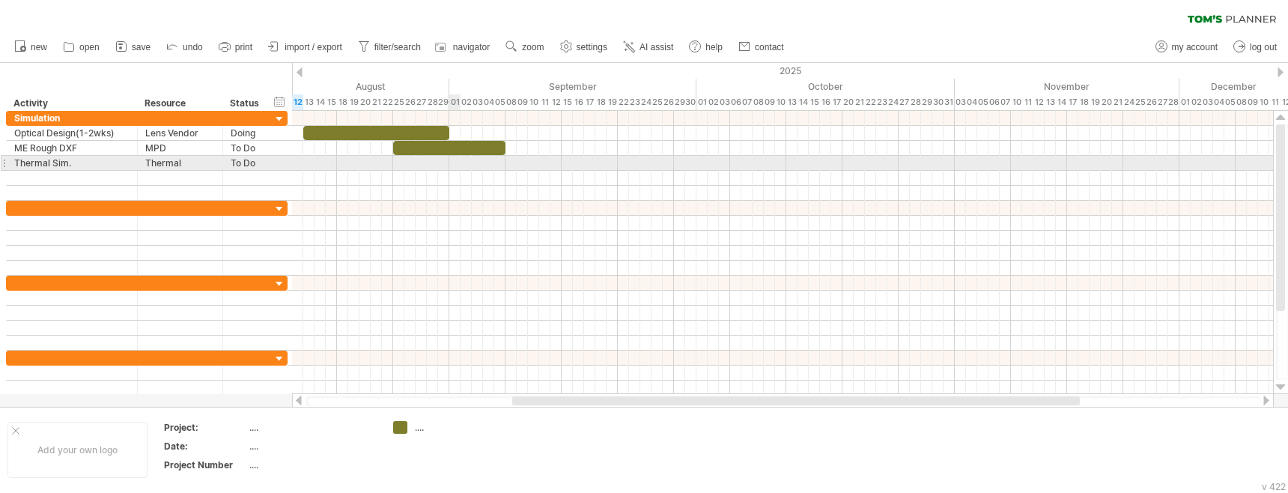
drag, startPoint x: 445, startPoint y: 165, endPoint x: 457, endPoint y: 164, distance: 12.0
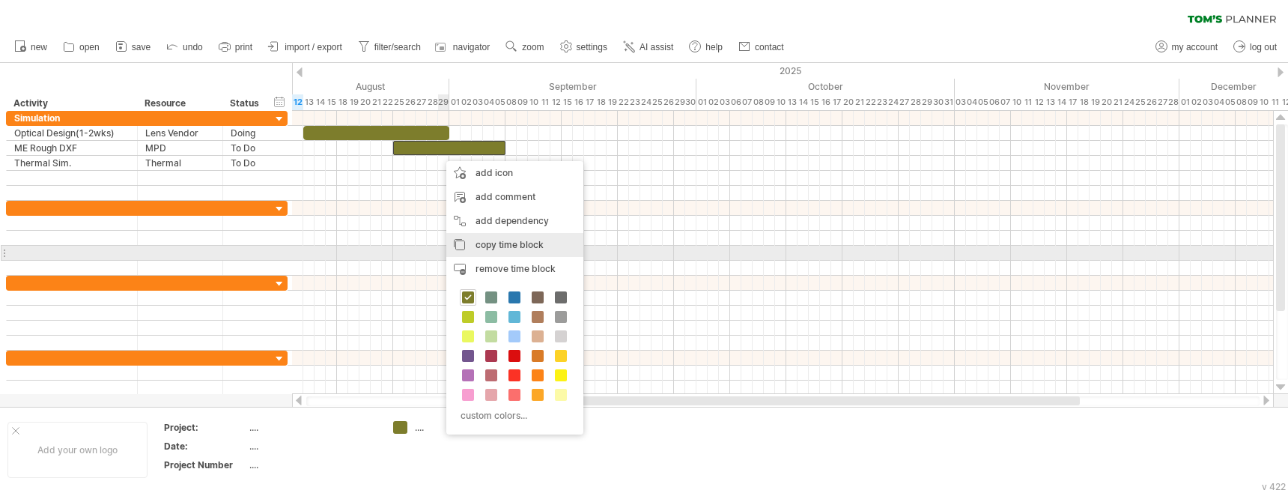
click at [514, 246] on span "copy time block" at bounding box center [510, 244] width 68 height 11
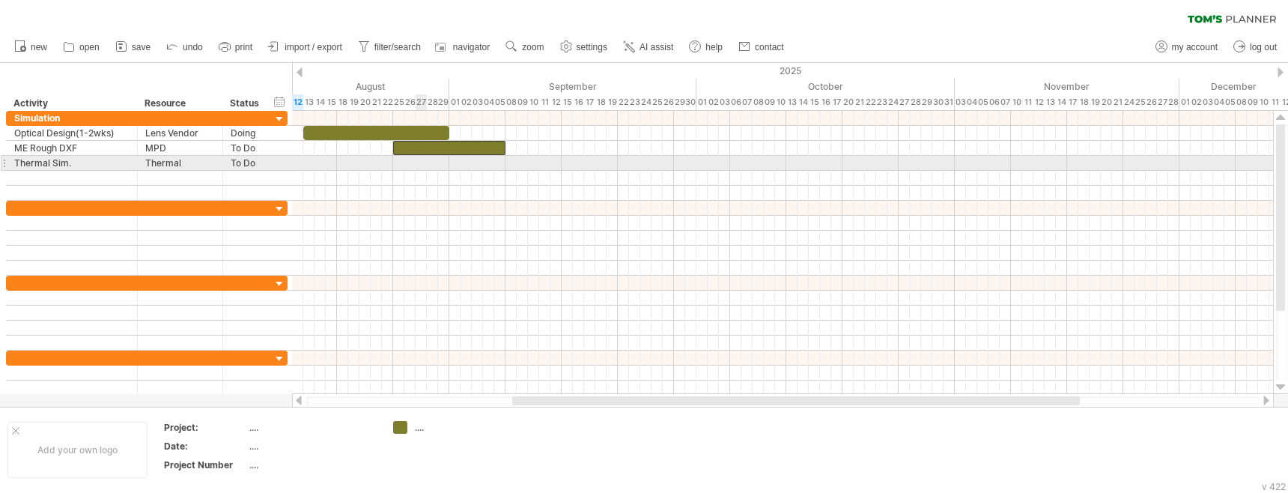
click at [419, 160] on div at bounding box center [782, 163] width 981 height 15
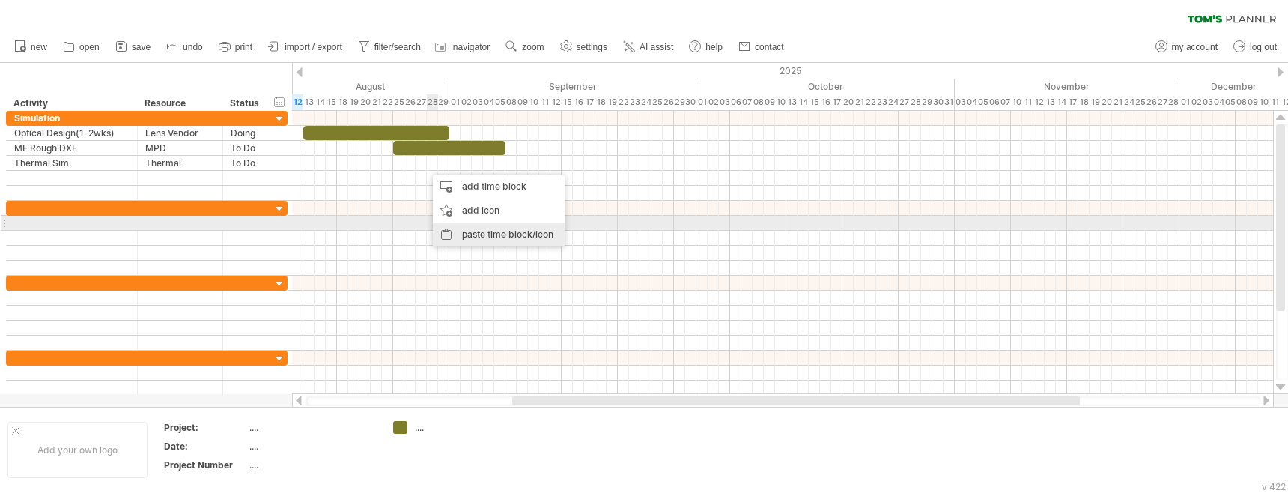
drag, startPoint x: 479, startPoint y: 231, endPoint x: 478, endPoint y: 217, distance: 13.5
click at [479, 231] on div "paste time block/icon" at bounding box center [499, 234] width 132 height 24
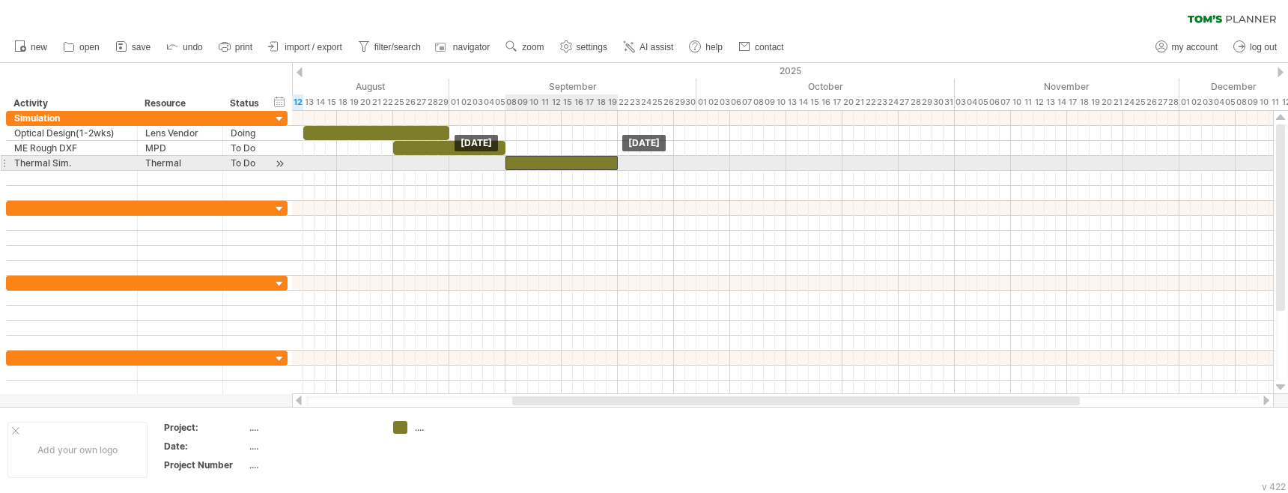
drag, startPoint x: 441, startPoint y: 165, endPoint x: 521, endPoint y: 164, distance: 80.1
click at [521, 164] on div at bounding box center [561, 163] width 112 height 14
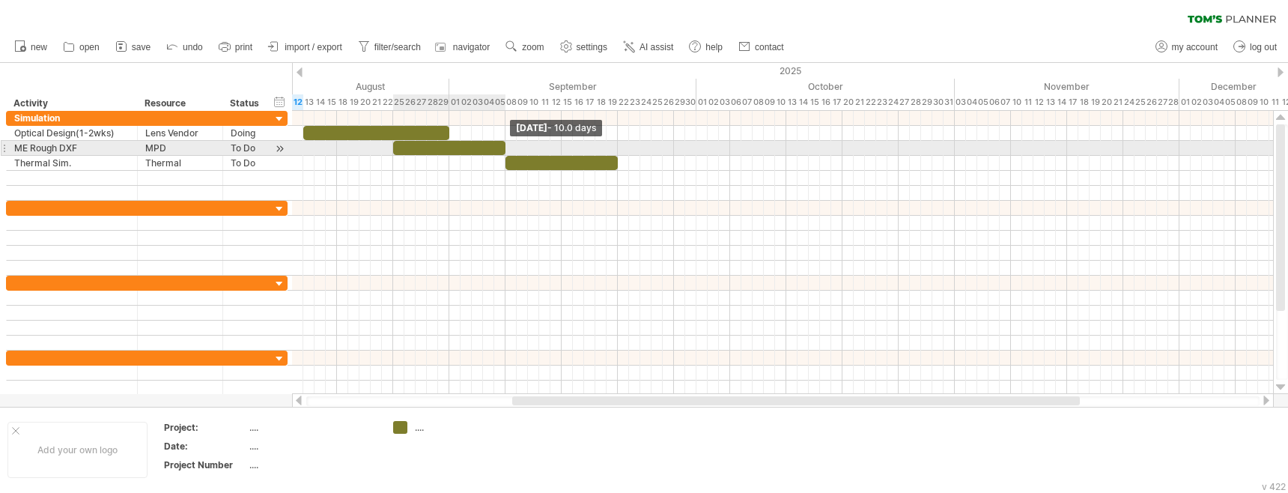
click at [503, 148] on span at bounding box center [505, 148] width 6 height 14
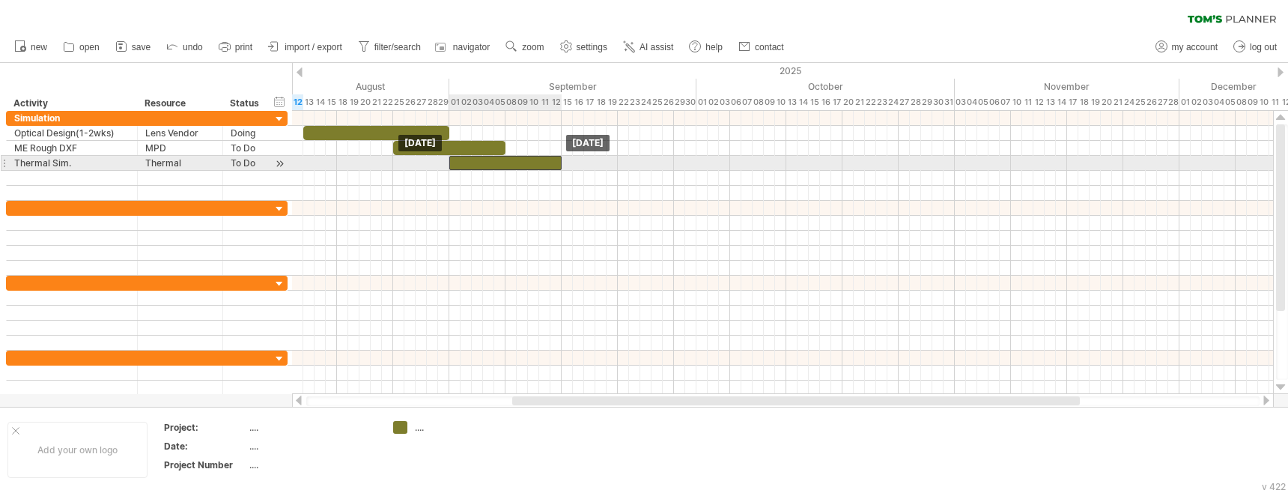
drag, startPoint x: 520, startPoint y: 164, endPoint x: 464, endPoint y: 163, distance: 56.9
click at [464, 163] on div at bounding box center [505, 163] width 112 height 14
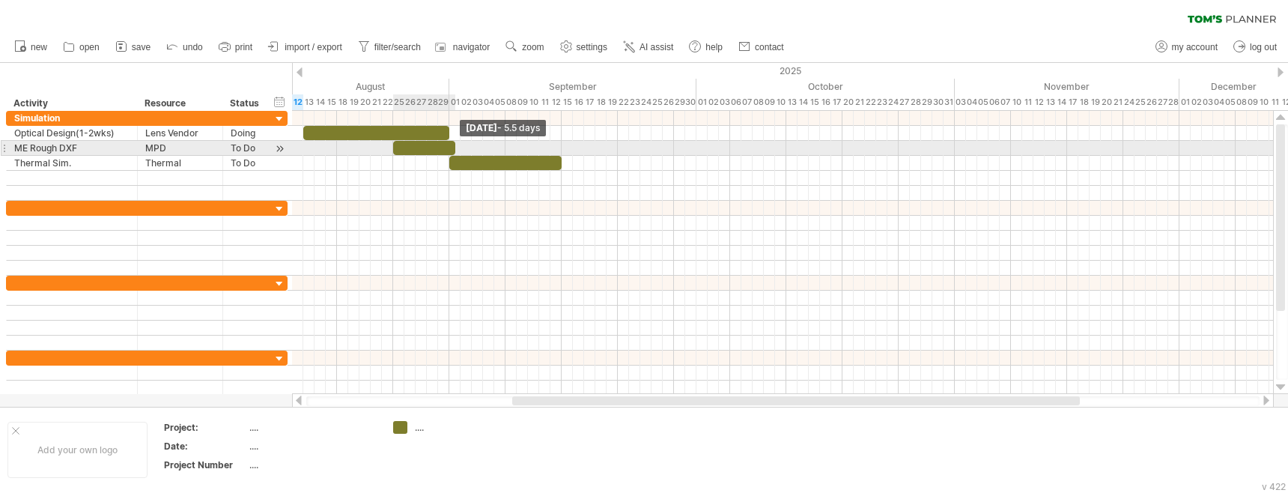
drag, startPoint x: 505, startPoint y: 145, endPoint x: 454, endPoint y: 146, distance: 51.7
click at [454, 146] on span at bounding box center [455, 148] width 6 height 14
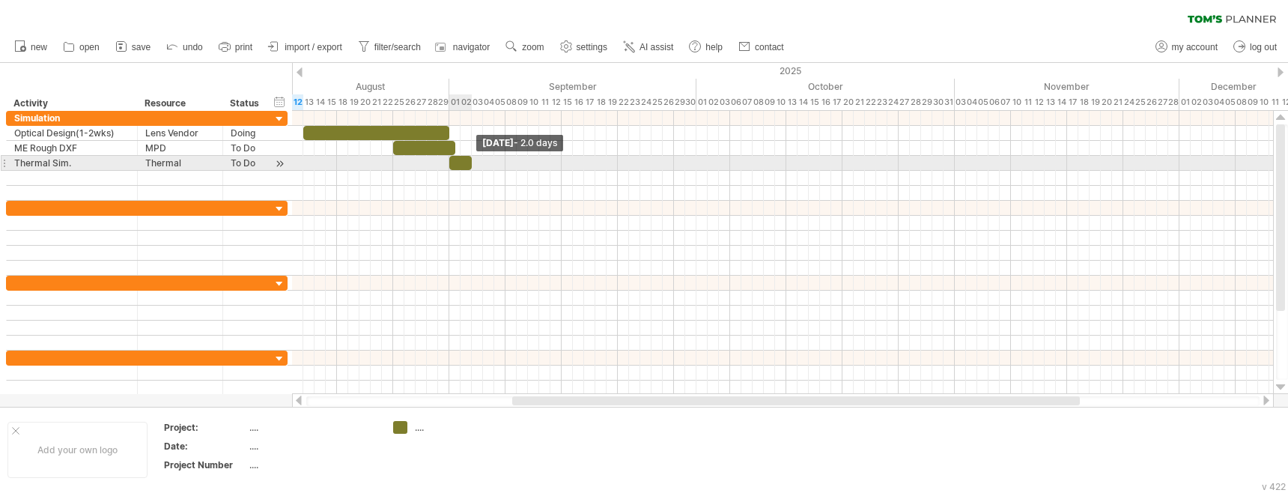
drag, startPoint x: 559, startPoint y: 161, endPoint x: 464, endPoint y: 160, distance: 95.9
click at [469, 160] on span at bounding box center [472, 163] width 6 height 14
drag, startPoint x: 455, startPoint y: 160, endPoint x: 443, endPoint y: 160, distance: 12.0
click at [443, 160] on div at bounding box center [446, 163] width 17 height 14
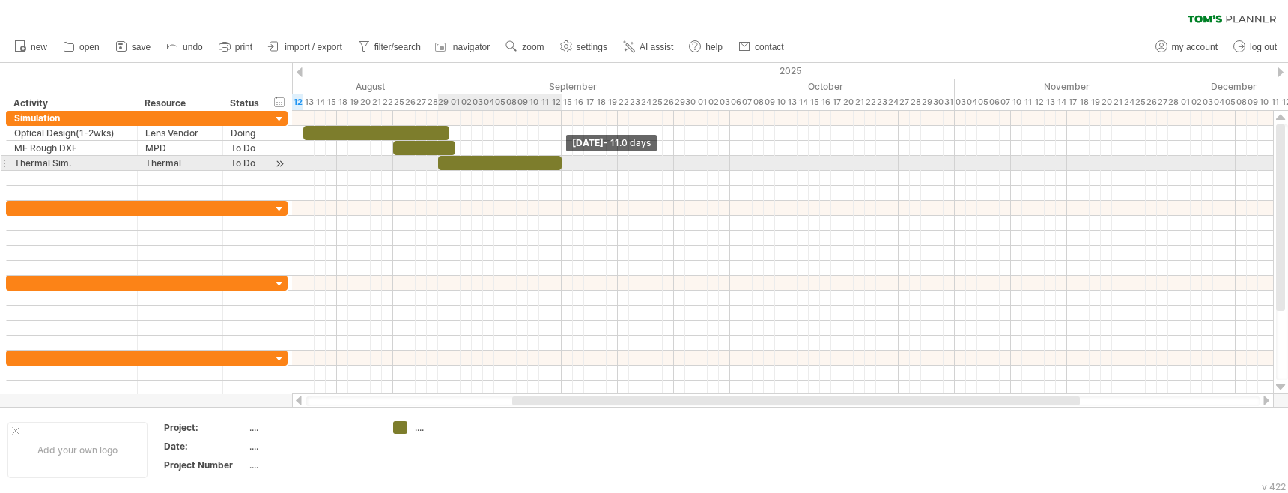
drag, startPoint x: 453, startPoint y: 161, endPoint x: 559, endPoint y: 160, distance: 106.3
click at [559, 160] on span at bounding box center [562, 163] width 6 height 14
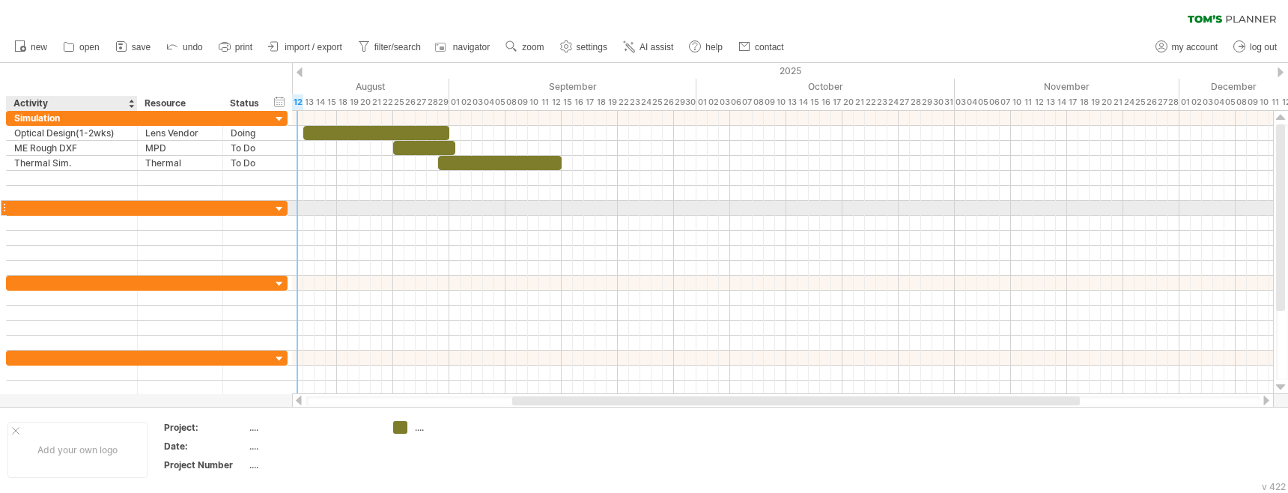
click at [52, 210] on div at bounding box center [71, 208] width 115 height 14
type input "*"
type input "**********"
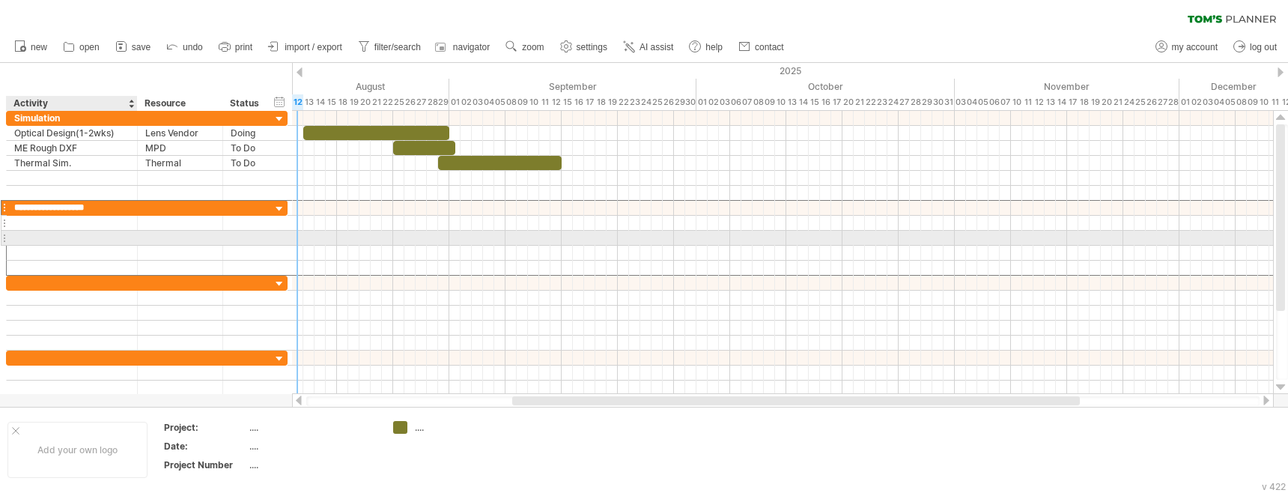
click at [71, 223] on div at bounding box center [71, 223] width 115 height 14
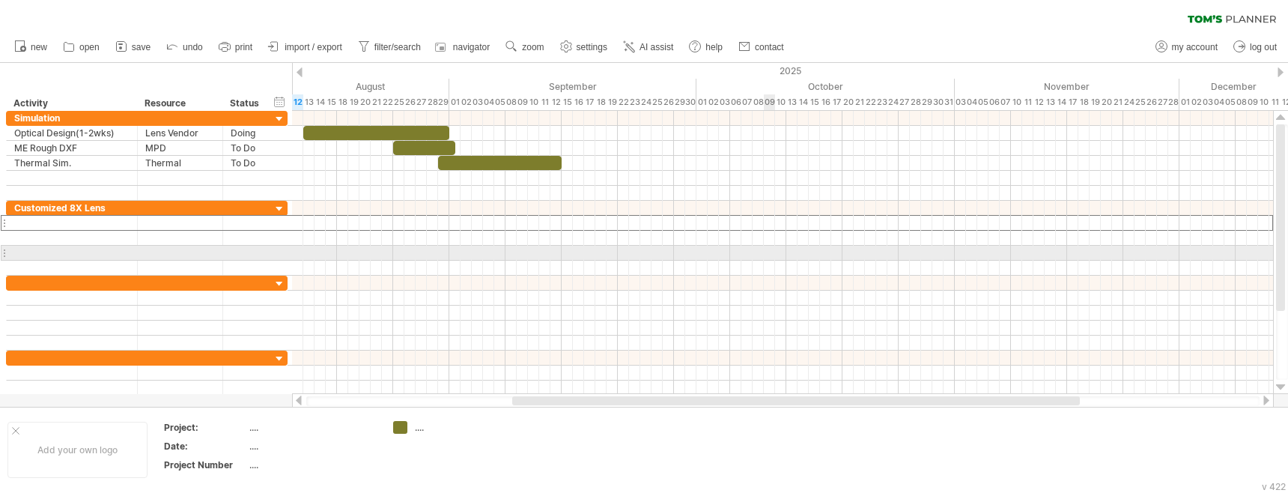
click at [771, 251] on div at bounding box center [782, 253] width 981 height 15
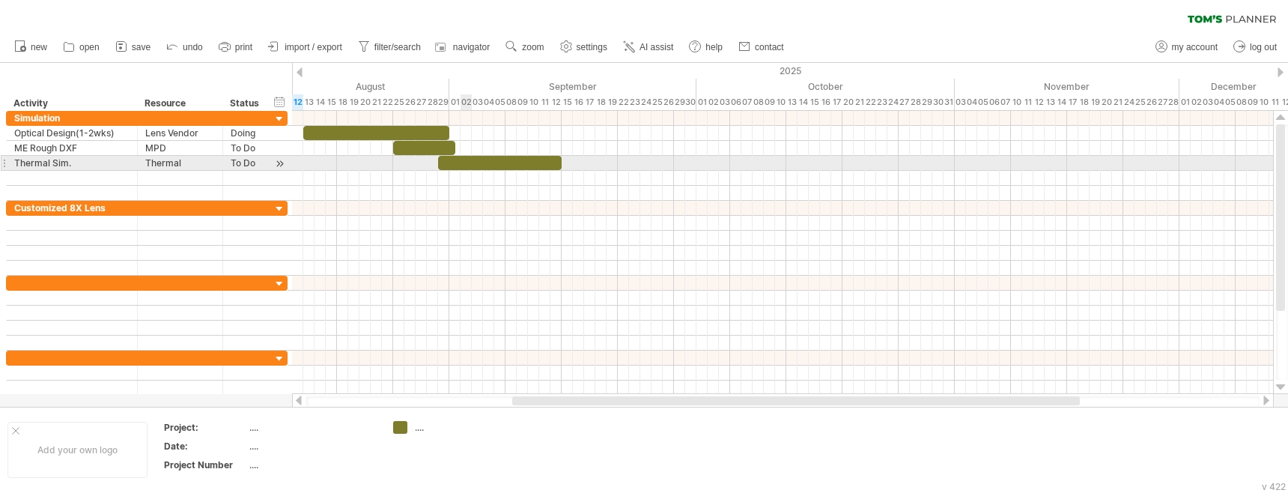
click at [464, 162] on div at bounding box center [500, 163] width 124 height 14
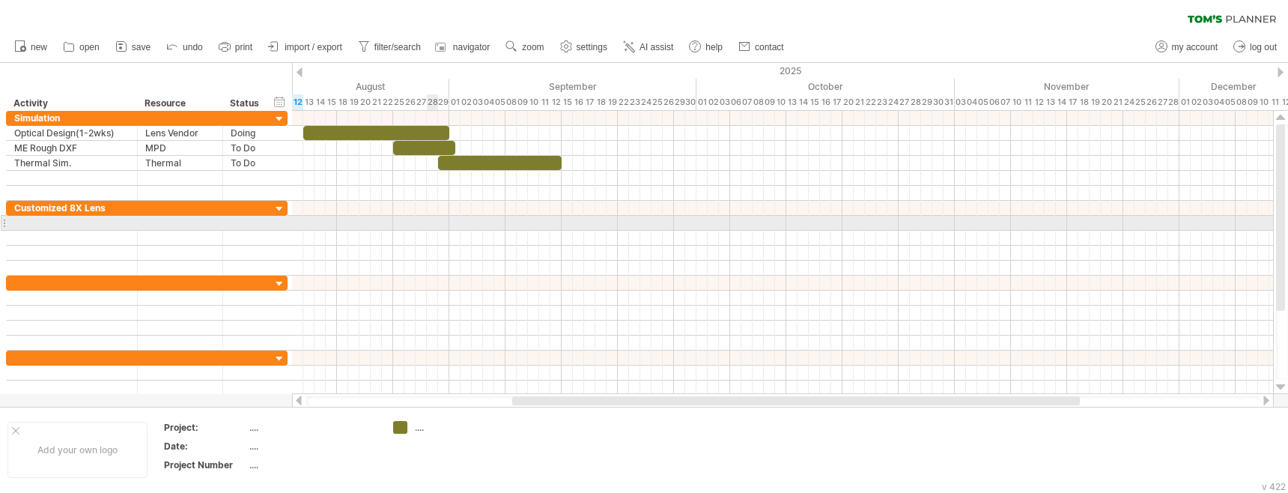
click at [433, 223] on div at bounding box center [782, 223] width 981 height 15
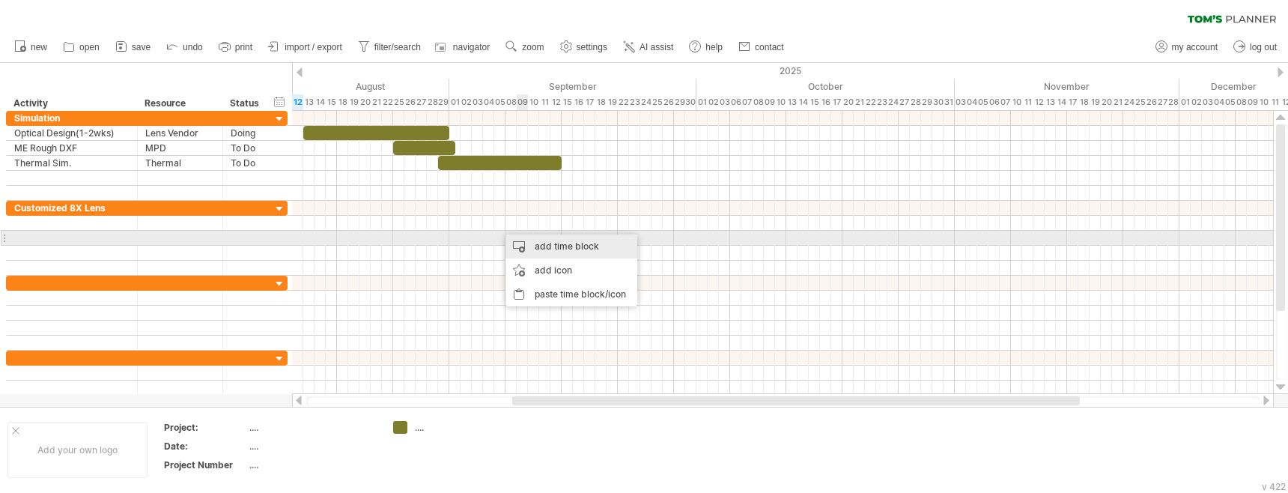
click at [553, 246] on div "add time block" at bounding box center [571, 246] width 132 height 24
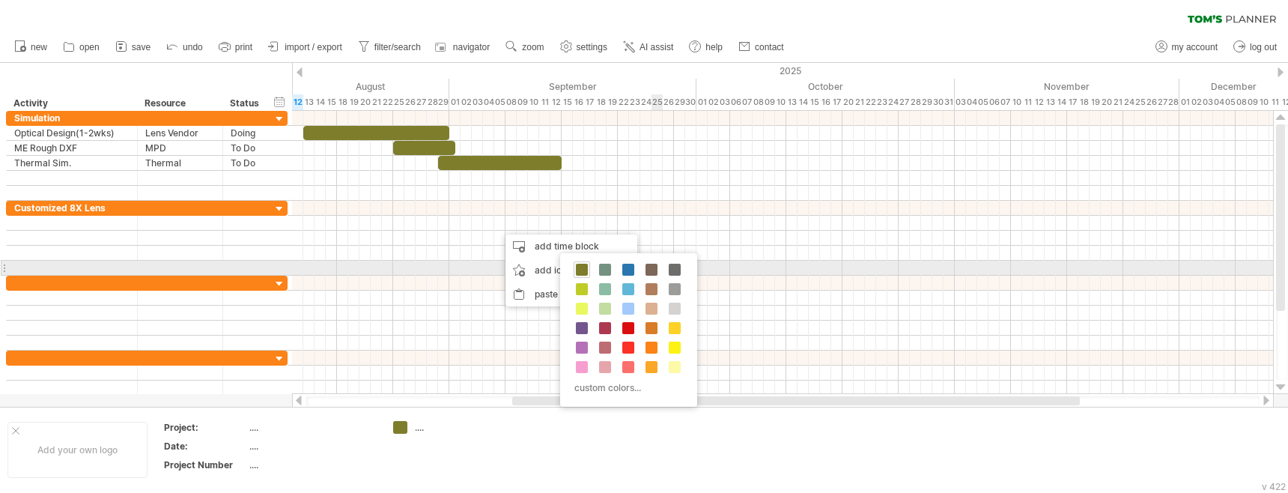
click at [628, 269] on span at bounding box center [628, 270] width 12 height 12
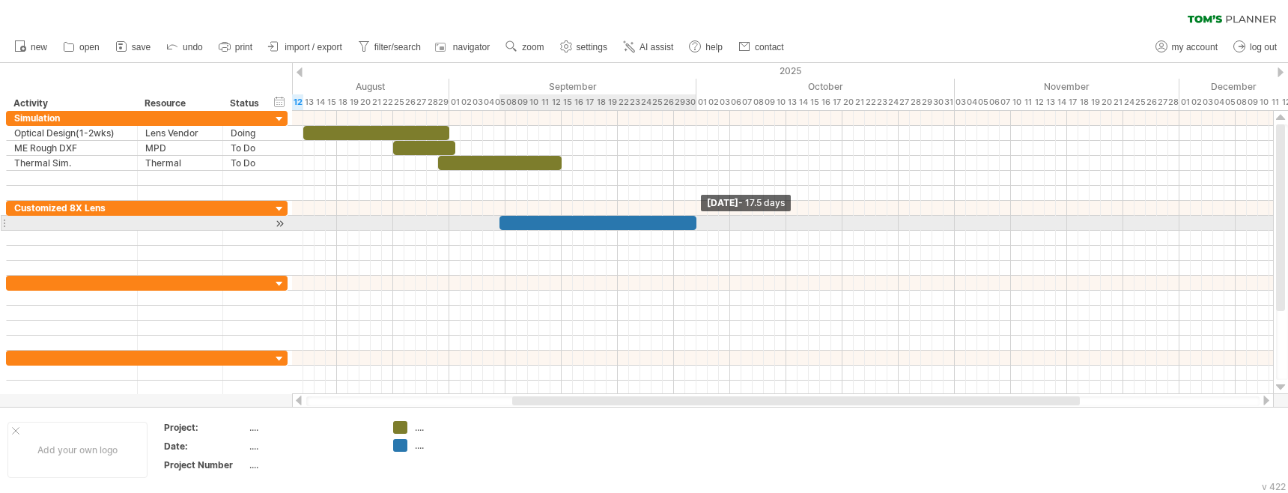
drag, startPoint x: 510, startPoint y: 223, endPoint x: 696, endPoint y: 225, distance: 186.5
click at [696, 225] on span at bounding box center [696, 223] width 6 height 14
click at [532, 222] on div at bounding box center [603, 223] width 197 height 14
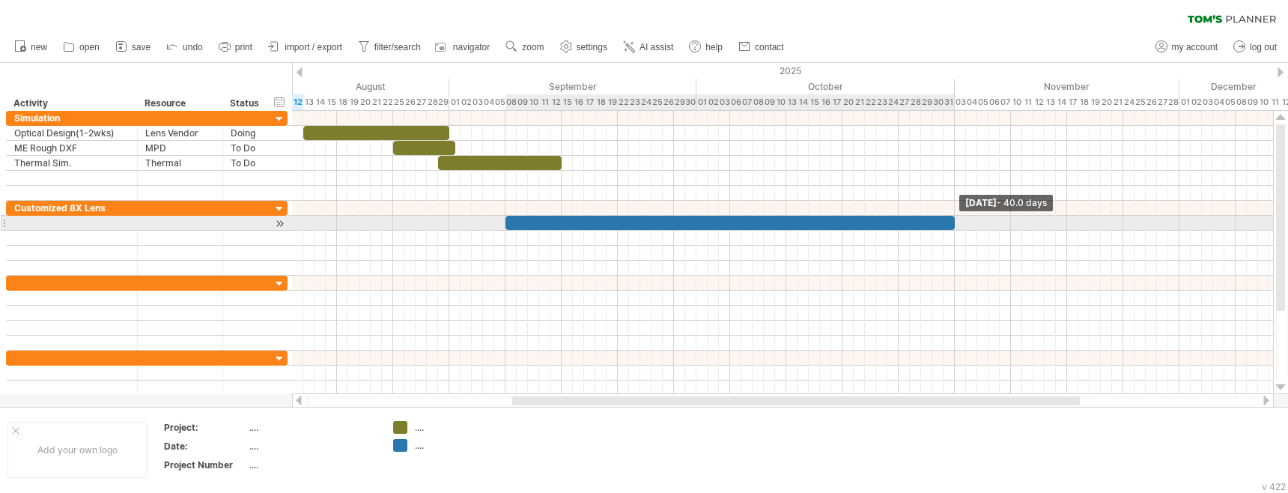
drag, startPoint x: 703, startPoint y: 222, endPoint x: 954, endPoint y: 223, distance: 250.9
click at [954, 223] on span at bounding box center [955, 223] width 6 height 14
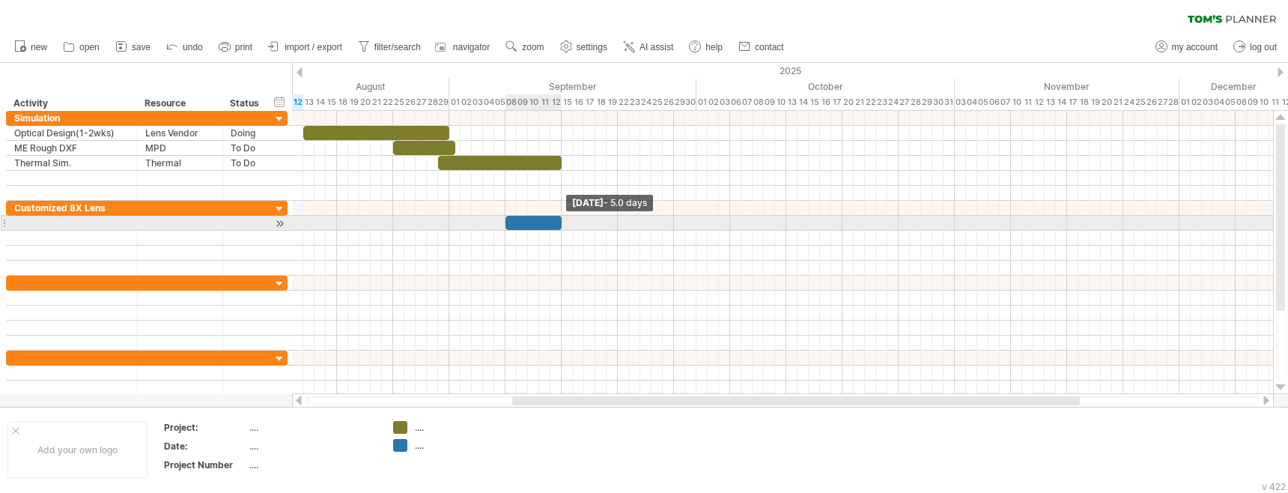
drag, startPoint x: 954, startPoint y: 224, endPoint x: 562, endPoint y: 224, distance: 391.6
click at [562, 224] on span at bounding box center [562, 223] width 6 height 14
drag, startPoint x: 566, startPoint y: 223, endPoint x: 616, endPoint y: 222, distance: 49.4
click at [616, 222] on span at bounding box center [618, 223] width 6 height 14
click at [55, 225] on div at bounding box center [71, 223] width 115 height 14
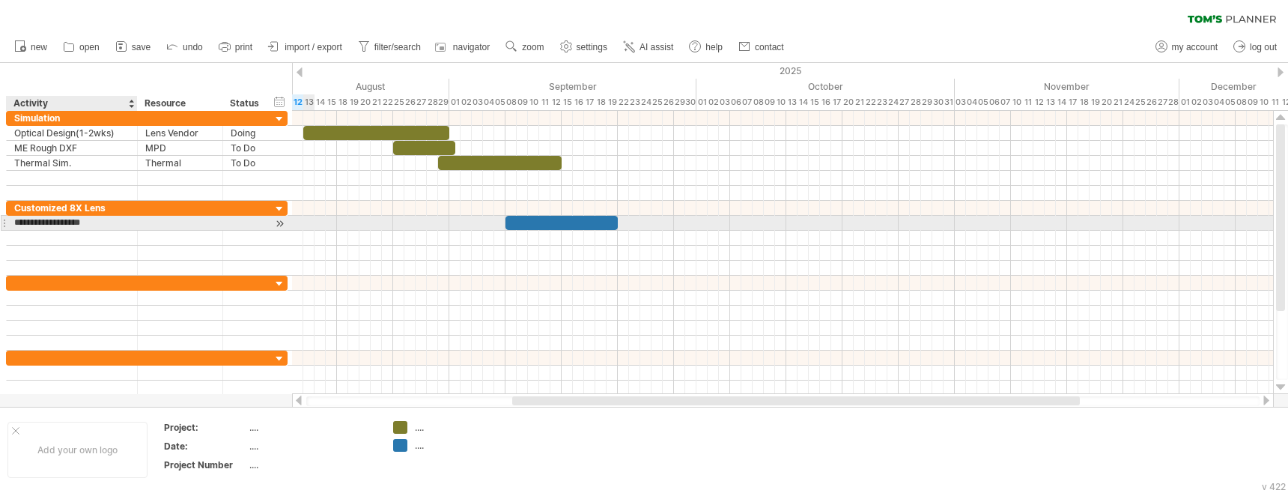
type input "**********"
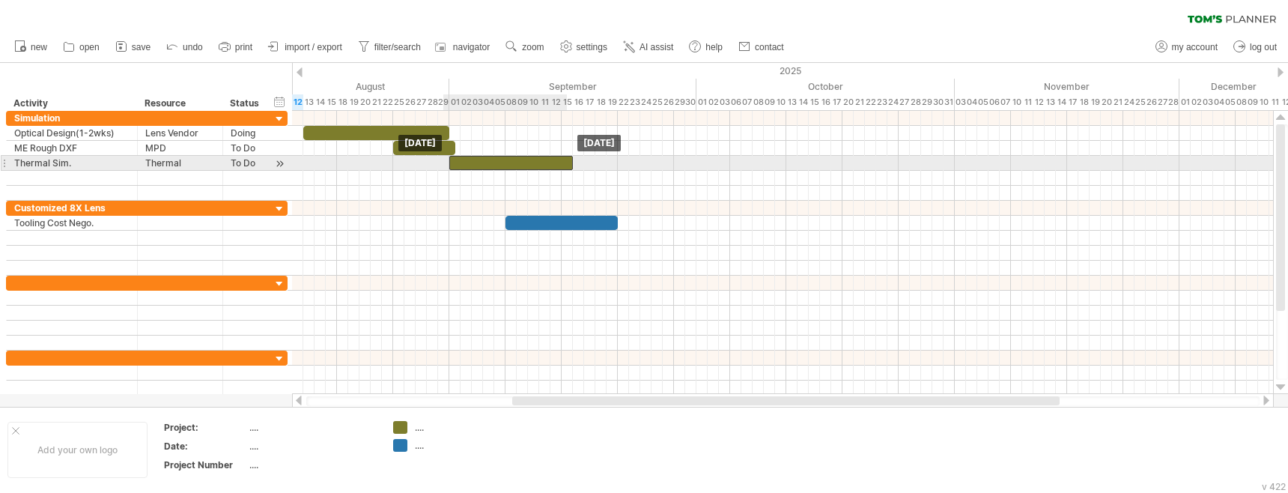
drag, startPoint x: 506, startPoint y: 160, endPoint x: 515, endPoint y: 159, distance: 9.0
click at [515, 159] on div at bounding box center [511, 163] width 124 height 14
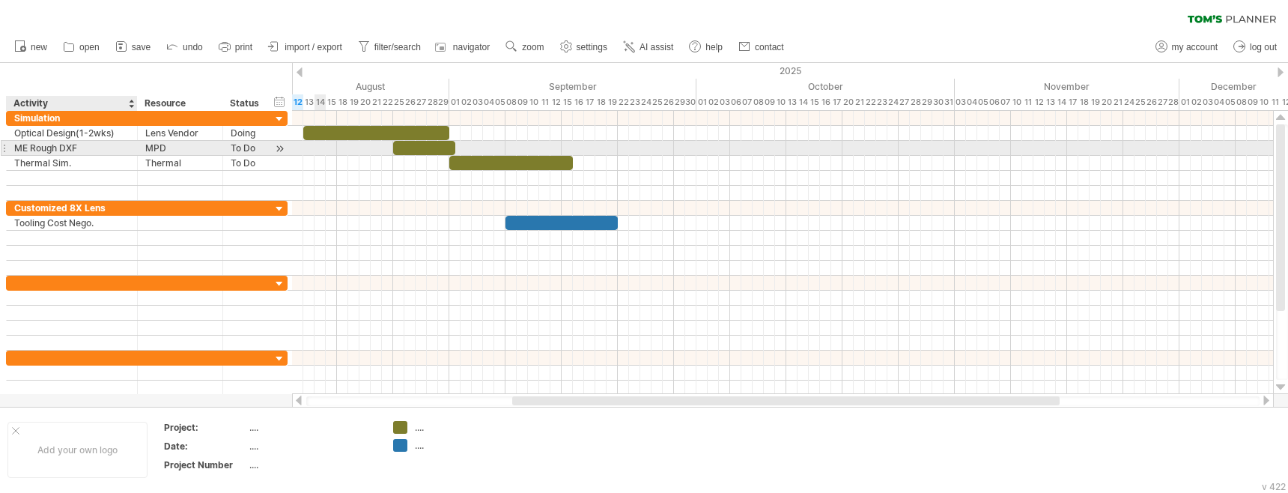
click at [28, 146] on div "ME Rough DXF" at bounding box center [71, 148] width 115 height 14
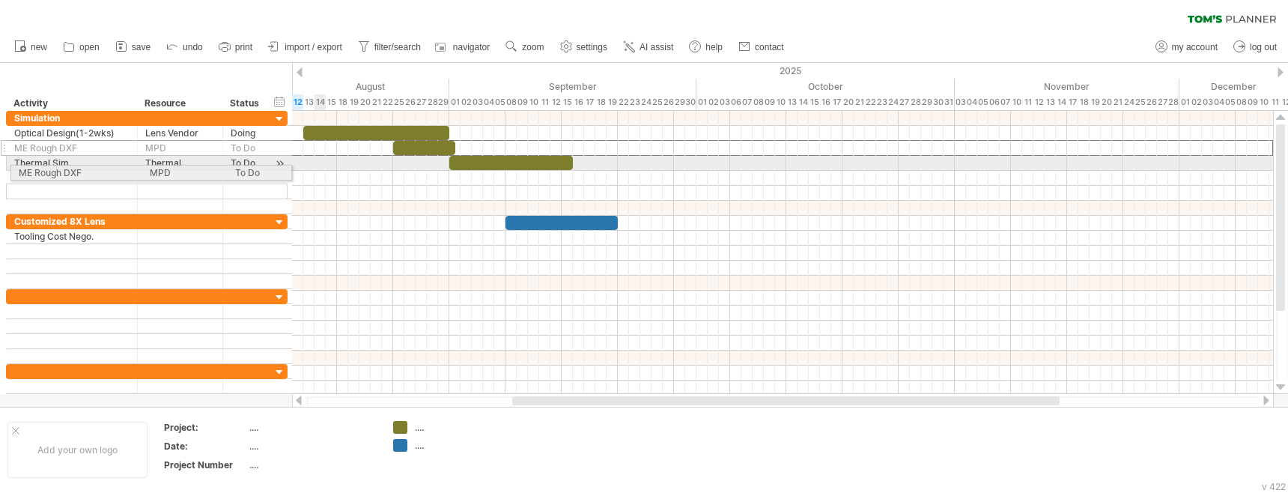
drag, startPoint x: 2, startPoint y: 148, endPoint x: 4, endPoint y: 171, distance: 24.0
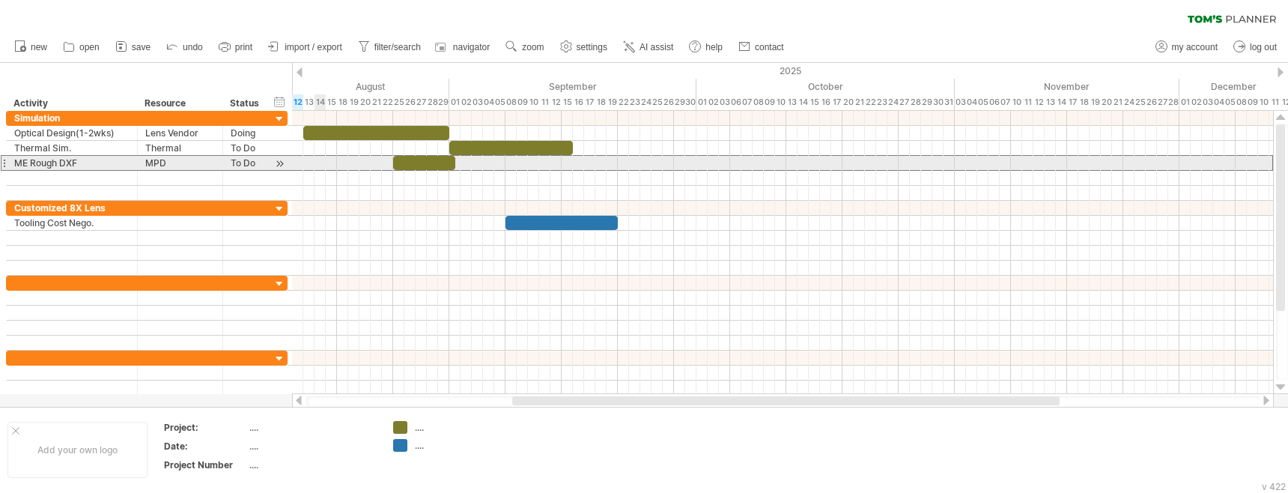
click at [9, 163] on div "**********" at bounding box center [72, 163] width 131 height 14
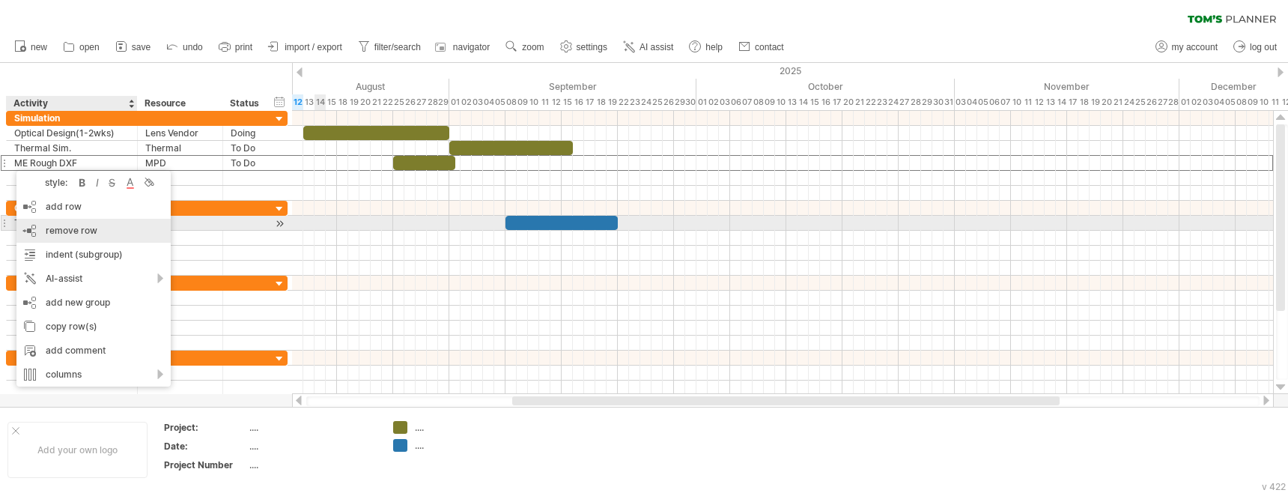
click at [79, 229] on span "remove row" at bounding box center [72, 230] width 52 height 11
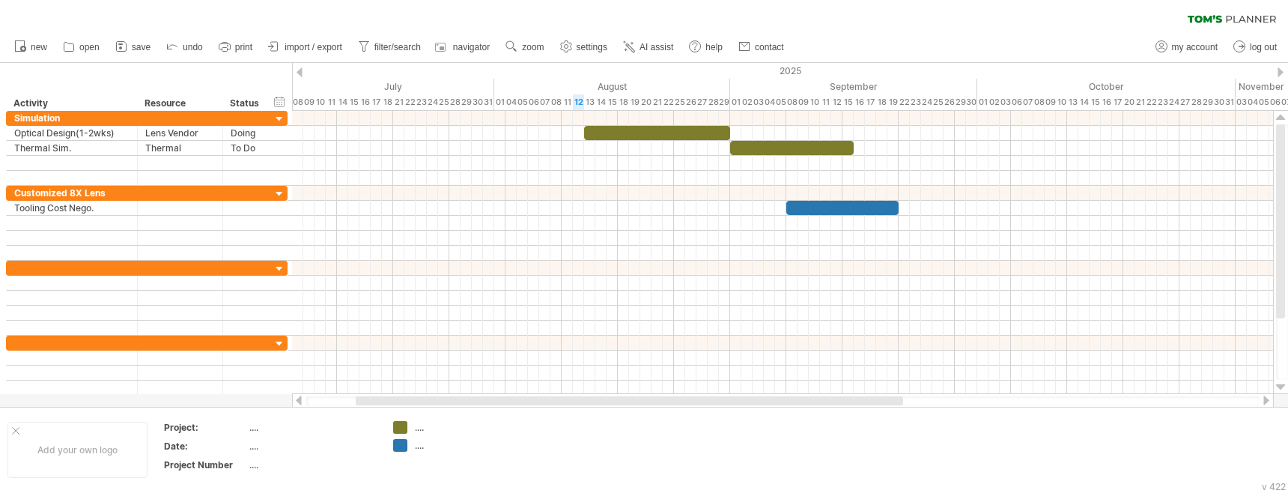
drag, startPoint x: 610, startPoint y: 398, endPoint x: 453, endPoint y: 394, distance: 156.6
click at [453, 394] on div at bounding box center [783, 400] width 982 height 15
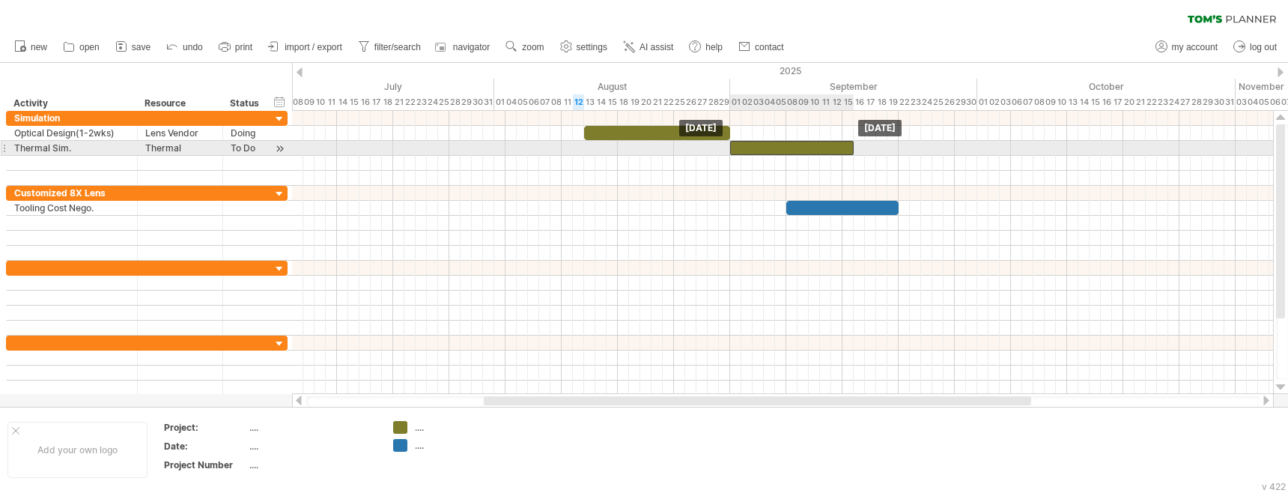
click at [776, 151] on div at bounding box center [792, 148] width 124 height 14
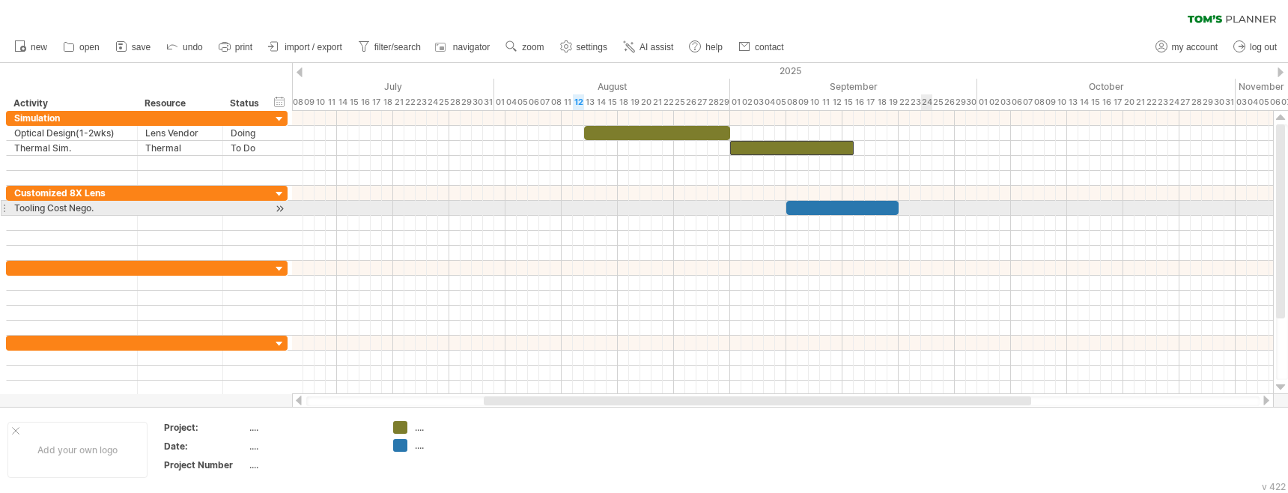
click at [925, 212] on div at bounding box center [782, 208] width 981 height 15
drag, startPoint x: 841, startPoint y: 205, endPoint x: 790, endPoint y: 202, distance: 51.0
click at [790, 202] on div at bounding box center [786, 208] width 112 height 14
click at [103, 209] on div "Tooling Cost Nego." at bounding box center [71, 208] width 115 height 14
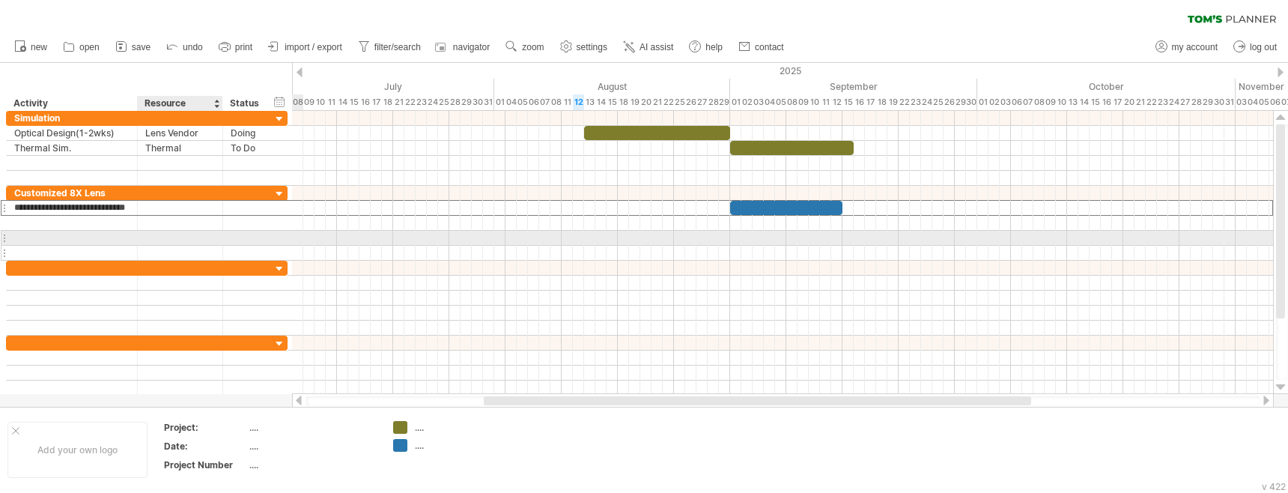
type input "**********"
click at [212, 258] on div at bounding box center [180, 253] width 70 height 14
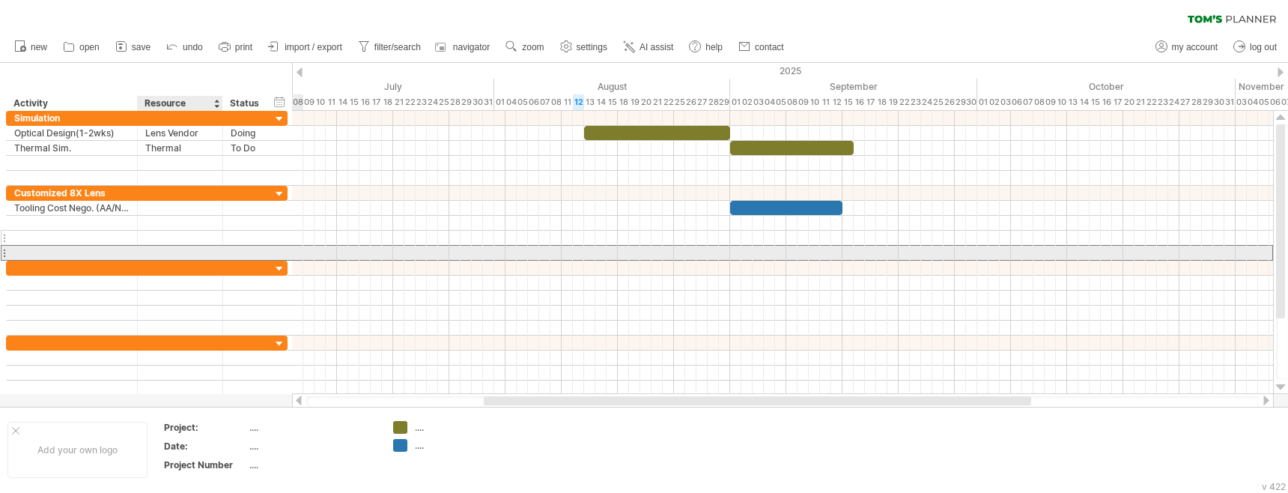
scroll to position [0, 0]
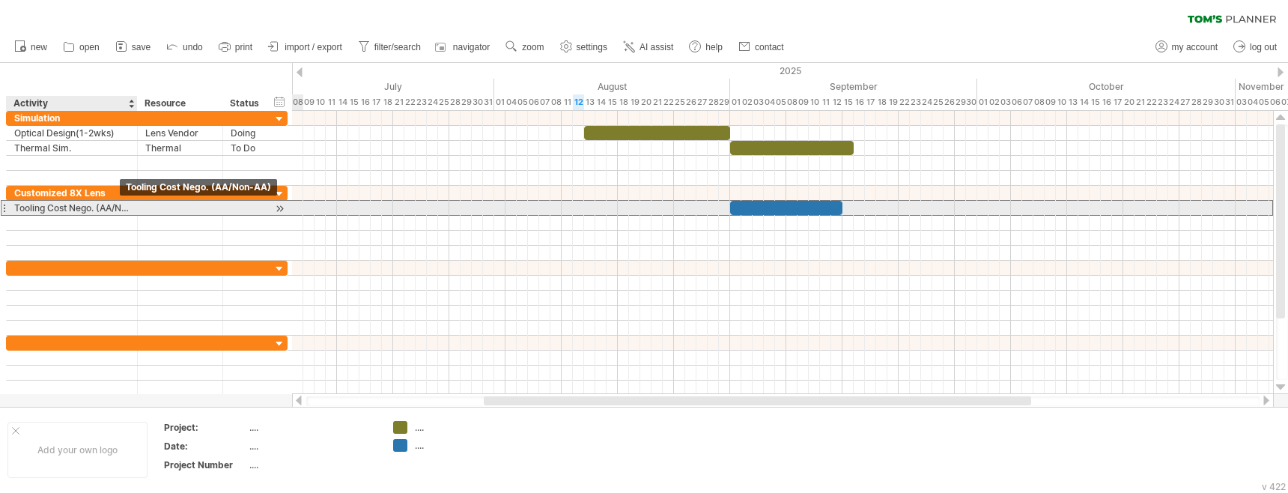
click at [118, 207] on div "Tooling Cost Nego. (AA/Non-AA)" at bounding box center [71, 208] width 115 height 14
drag, startPoint x: 102, startPoint y: 208, endPoint x: 154, endPoint y: 212, distance: 52.6
click at [154, 212] on div "**********" at bounding box center [147, 208] width 282 height 16
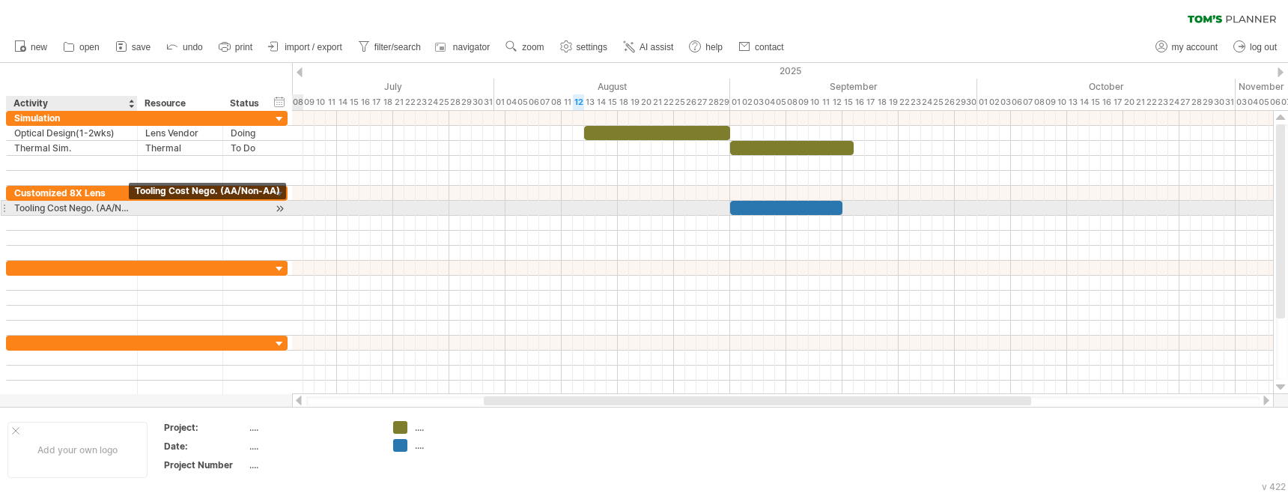
click at [90, 207] on div "Tooling Cost Nego. (AA/Non-AA)" at bounding box center [71, 208] width 115 height 14
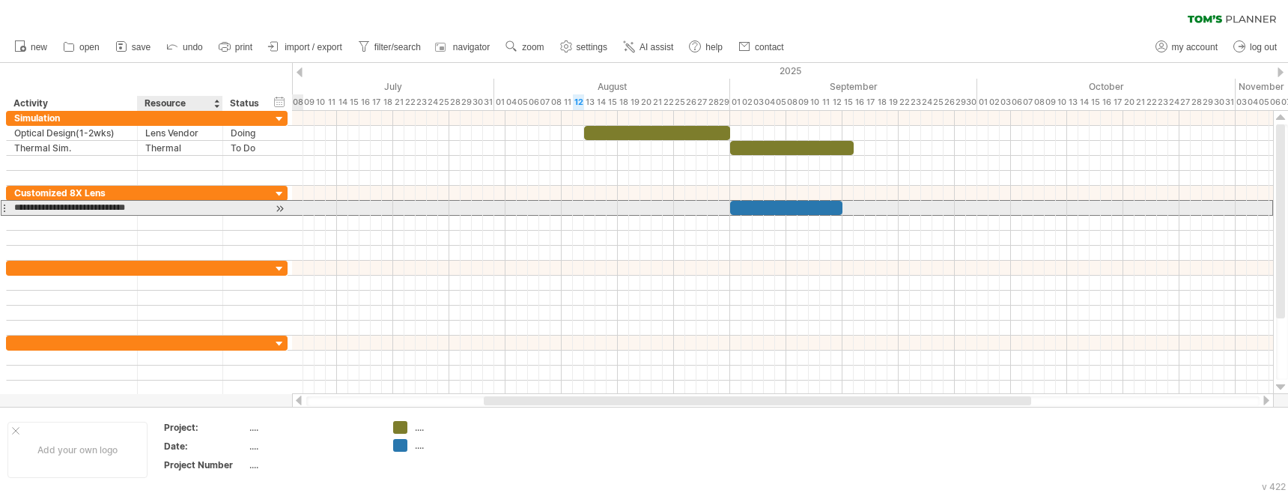
drag, startPoint x: 100, startPoint y: 207, endPoint x: 149, endPoint y: 211, distance: 49.6
click at [149, 211] on div "**********" at bounding box center [147, 208] width 282 height 16
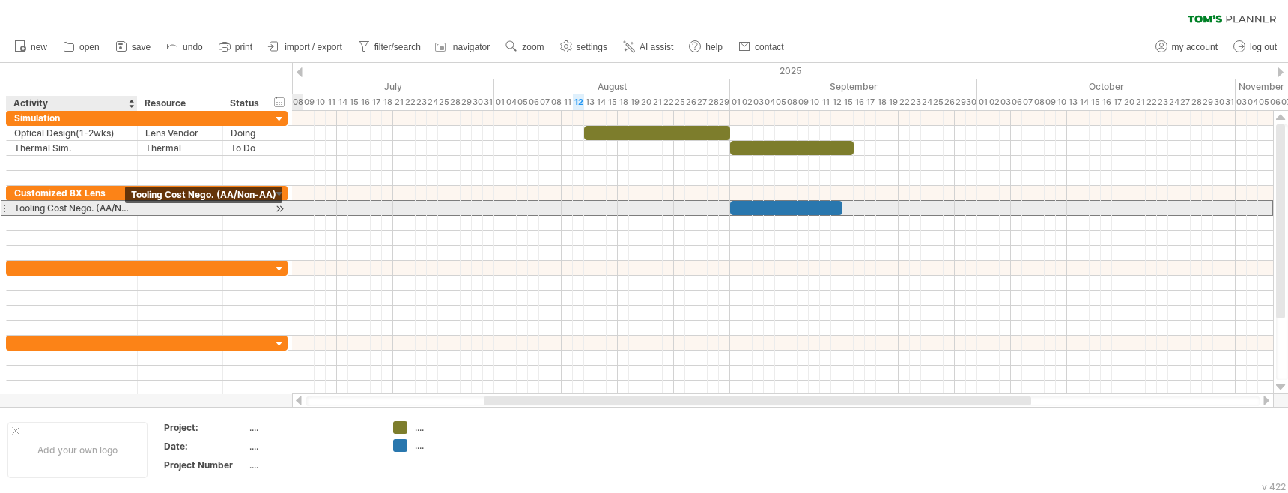
drag, startPoint x: 99, startPoint y: 207, endPoint x: 123, endPoint y: 209, distance: 24.0
click at [123, 209] on div "Tooling Cost Nego. (AA/Non-AA)" at bounding box center [71, 208] width 115 height 14
click at [118, 209] on input "**********" at bounding box center [71, 208] width 115 height 14
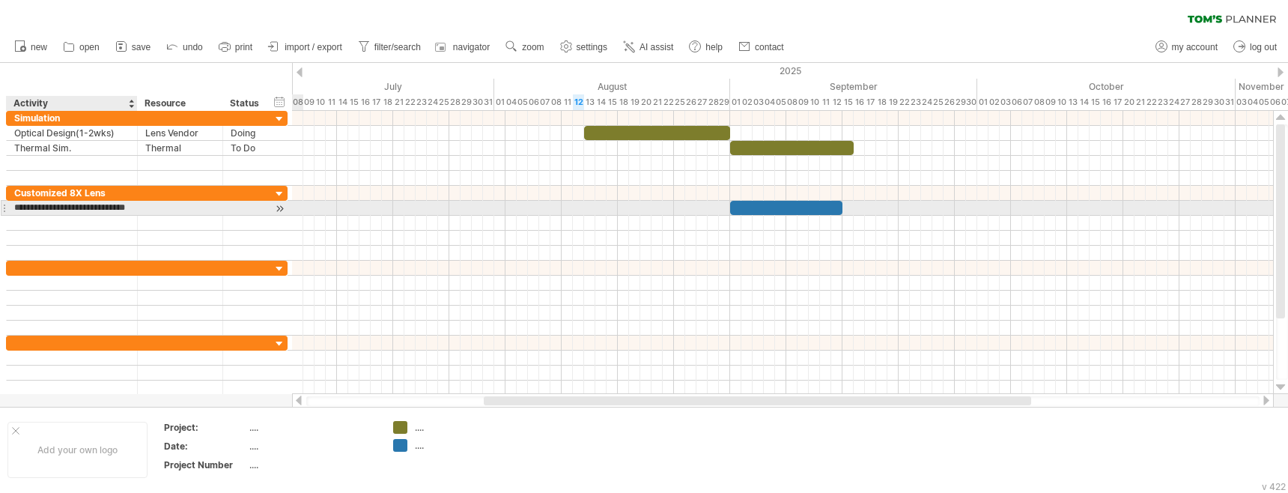
click at [101, 207] on input "**********" at bounding box center [71, 208] width 115 height 14
drag, startPoint x: 98, startPoint y: 208, endPoint x: 130, endPoint y: 210, distance: 31.5
click at [130, 210] on div "**********" at bounding box center [72, 208] width 131 height 14
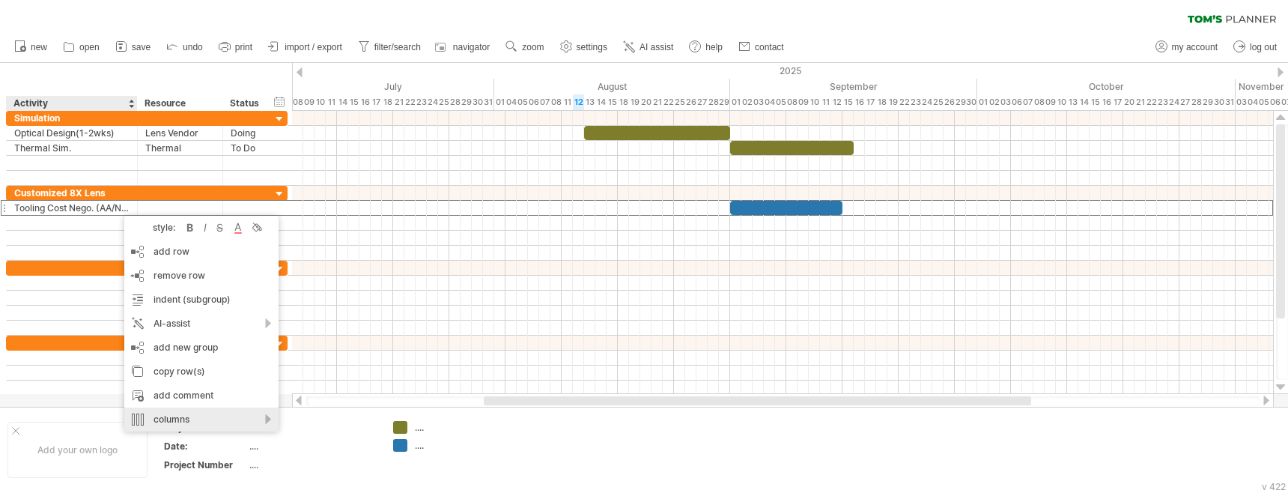
click at [264, 423] on div "columns" at bounding box center [201, 419] width 154 height 24
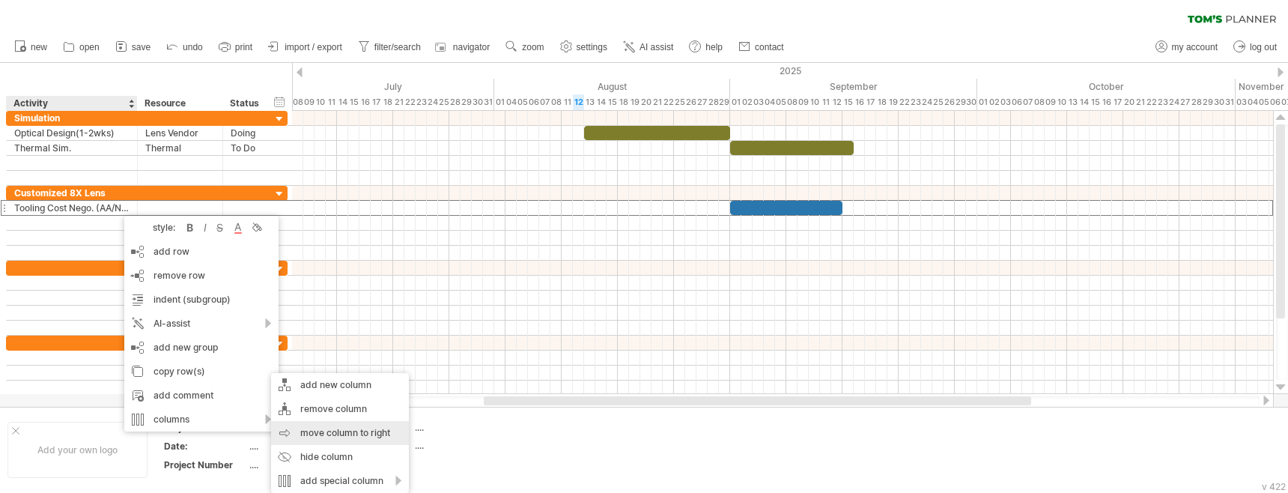
click at [361, 432] on div "move column to right" at bounding box center [340, 433] width 138 height 24
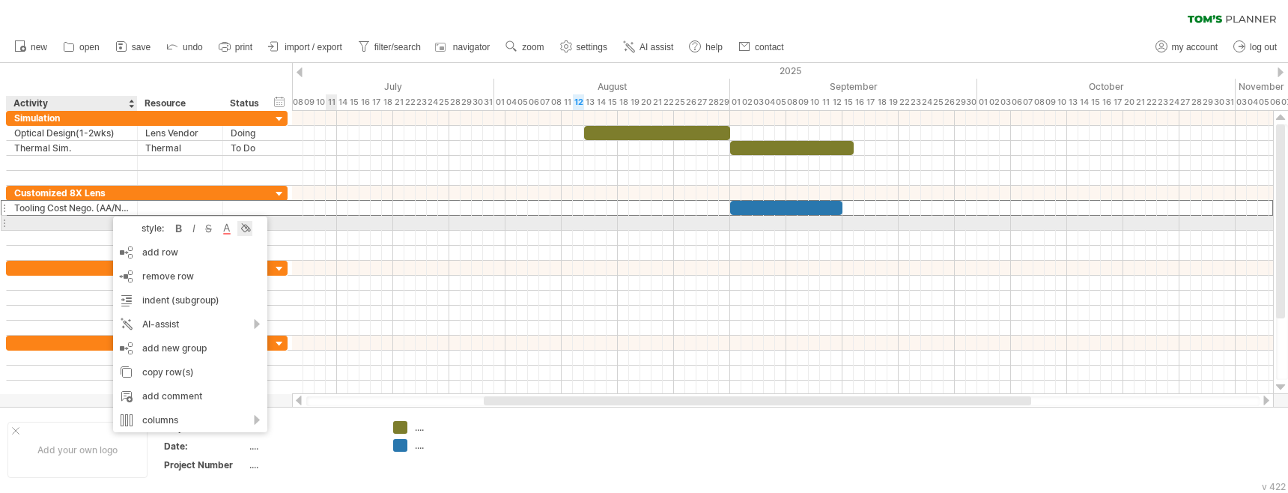
click at [243, 230] on div at bounding box center [244, 228] width 15 height 15
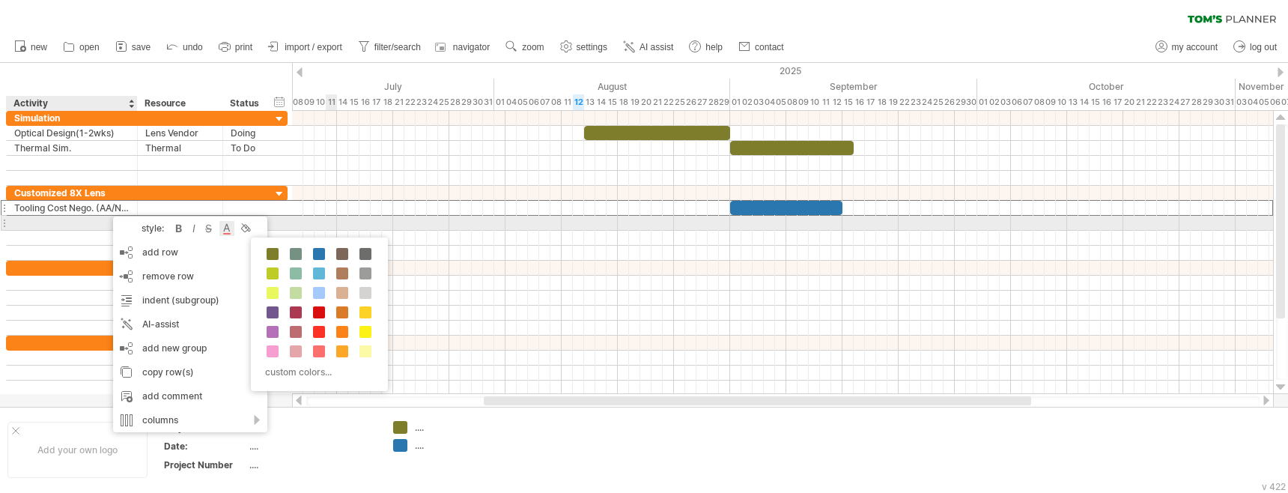
click at [229, 229] on div at bounding box center [226, 228] width 15 height 15
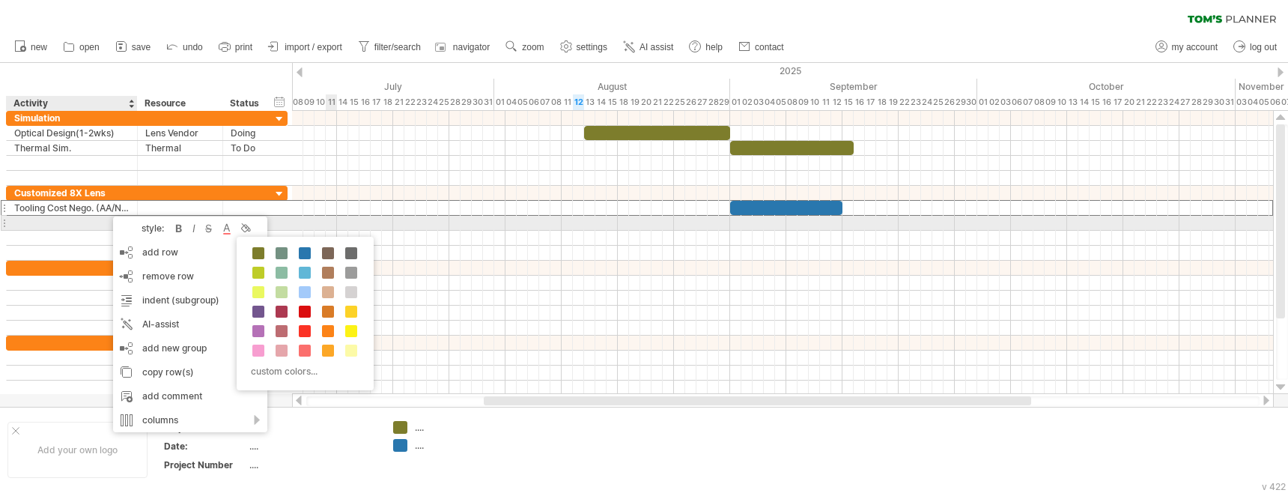
click at [188, 227] on div "style: bold italic strikethrough text color background color" at bounding box center [190, 228] width 154 height 24
click at [194, 226] on div at bounding box center [193, 228] width 9 height 15
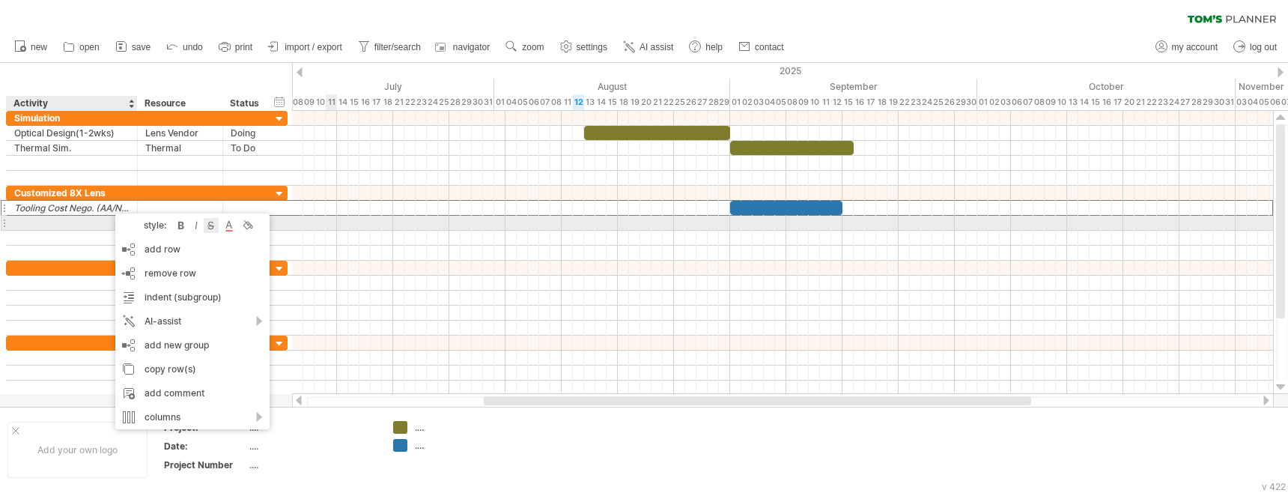
click at [211, 226] on div at bounding box center [211, 225] width 15 height 15
click at [209, 225] on div at bounding box center [205, 223] width 15 height 15
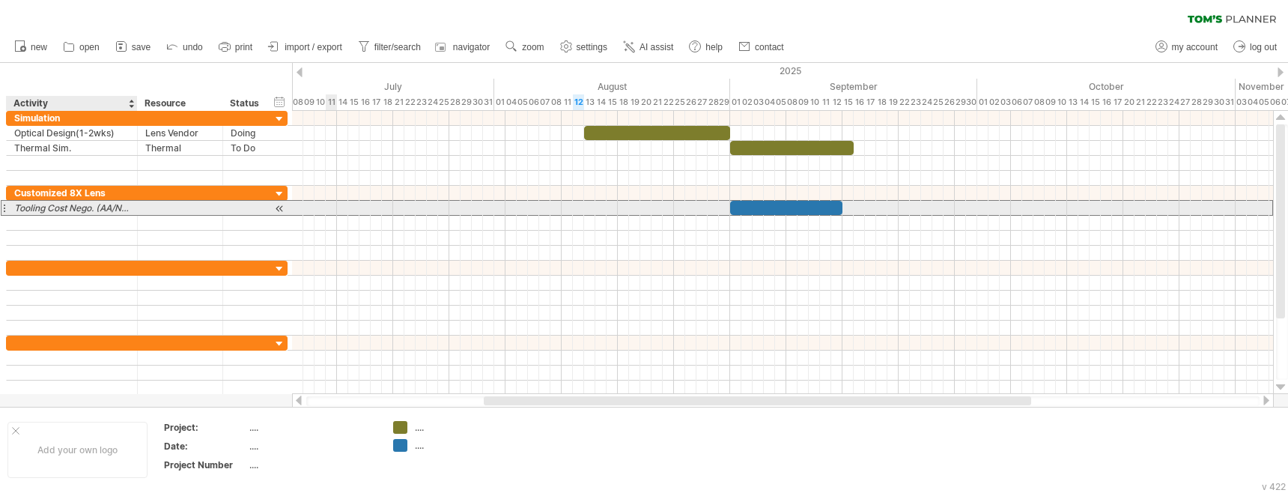
drag, startPoint x: 106, startPoint y: 206, endPoint x: 115, endPoint y: 209, distance: 8.8
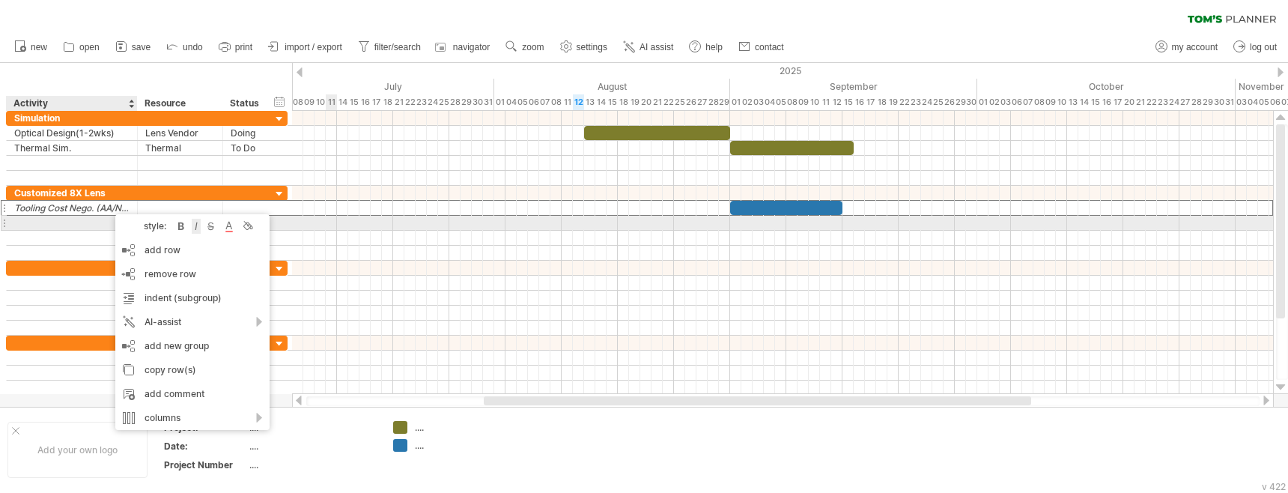
click at [195, 224] on div at bounding box center [196, 226] width 9 height 15
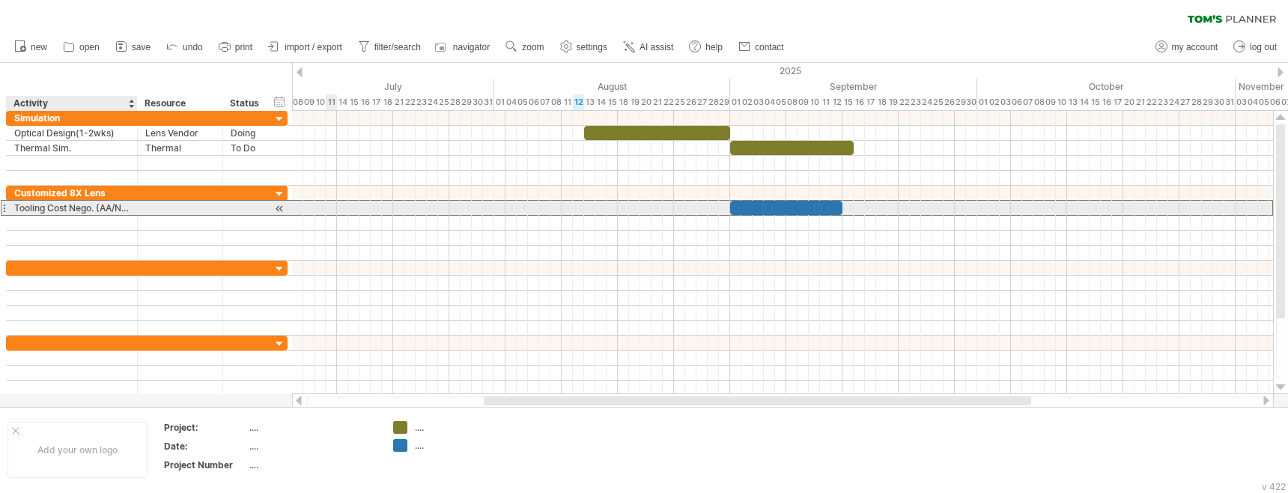
click at [109, 204] on div "Tooling Cost Nego. (AA/Non-AA)" at bounding box center [71, 208] width 115 height 14
click at [99, 207] on input "**********" at bounding box center [71, 208] width 115 height 14
click at [109, 204] on div "Tooling Cost Nego. (AA/Non-AA)" at bounding box center [71, 208] width 115 height 14
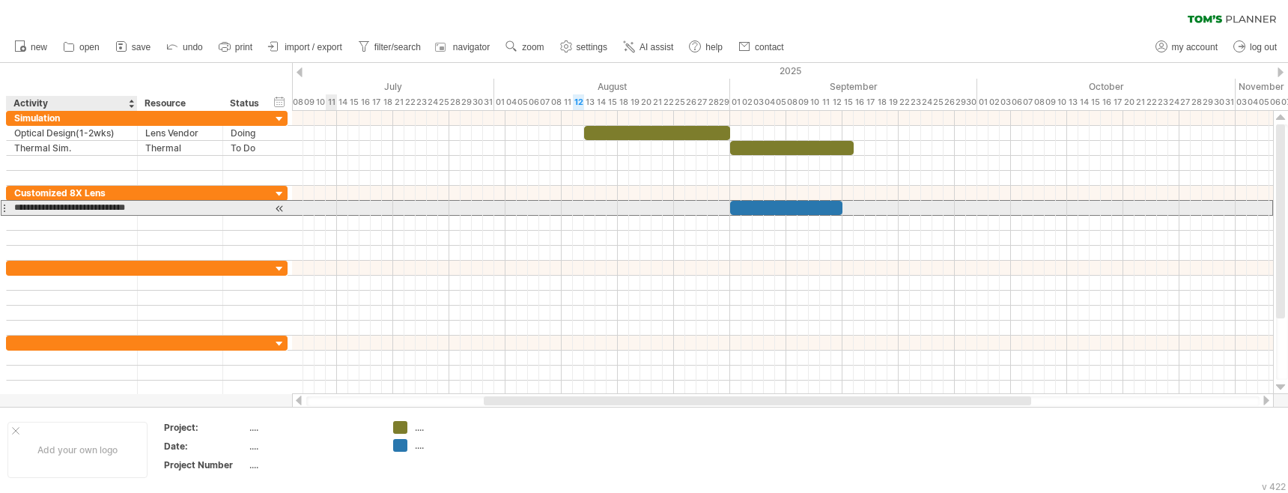
drag, startPoint x: 98, startPoint y: 208, endPoint x: 130, endPoint y: 207, distance: 31.5
click at [130, 207] on div "**********" at bounding box center [72, 208] width 131 height 14
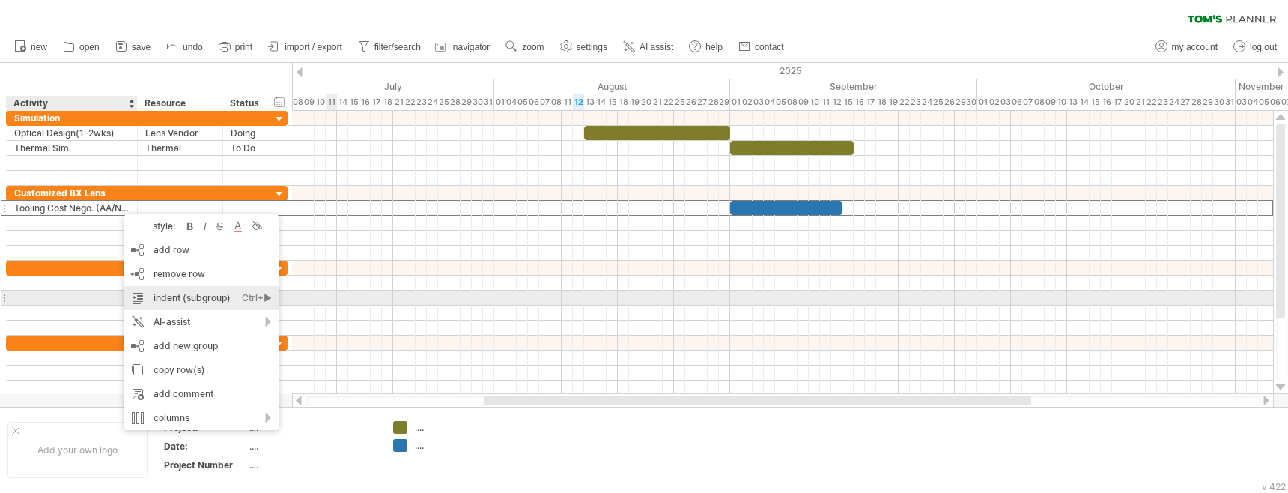
click at [230, 298] on div "indent (subgroup) Ctrl+► Cmd+►" at bounding box center [201, 298] width 154 height 24
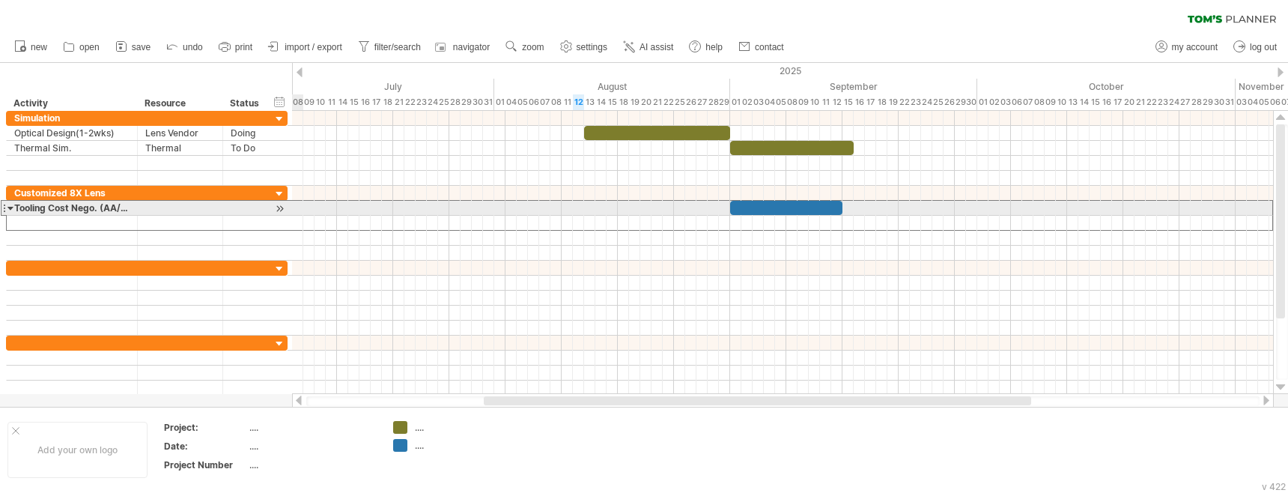
click at [8, 210] on div at bounding box center [10, 208] width 7 height 14
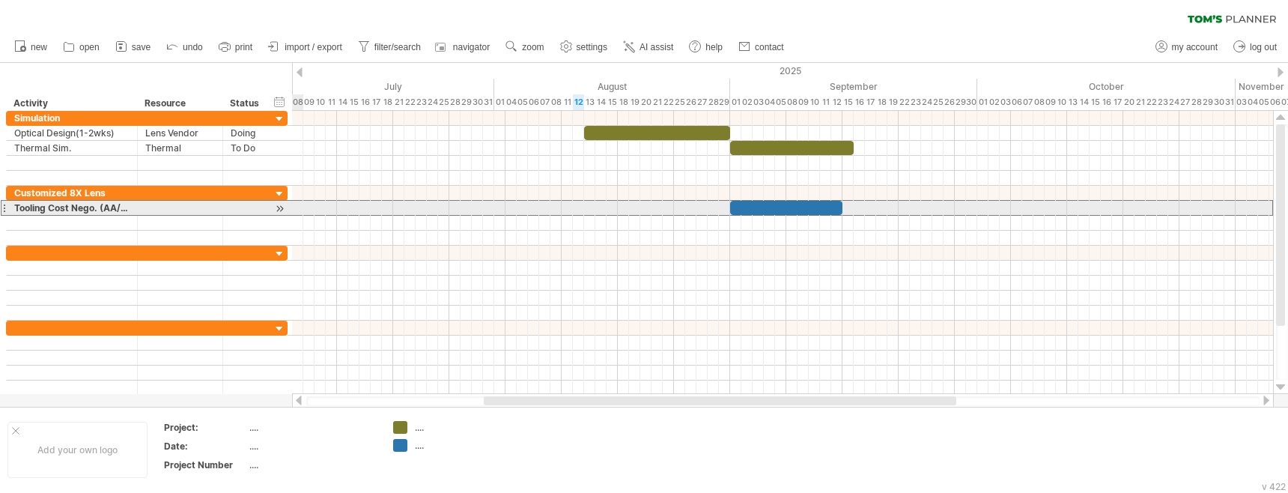
click at [8, 210] on div at bounding box center [10, 208] width 7 height 14
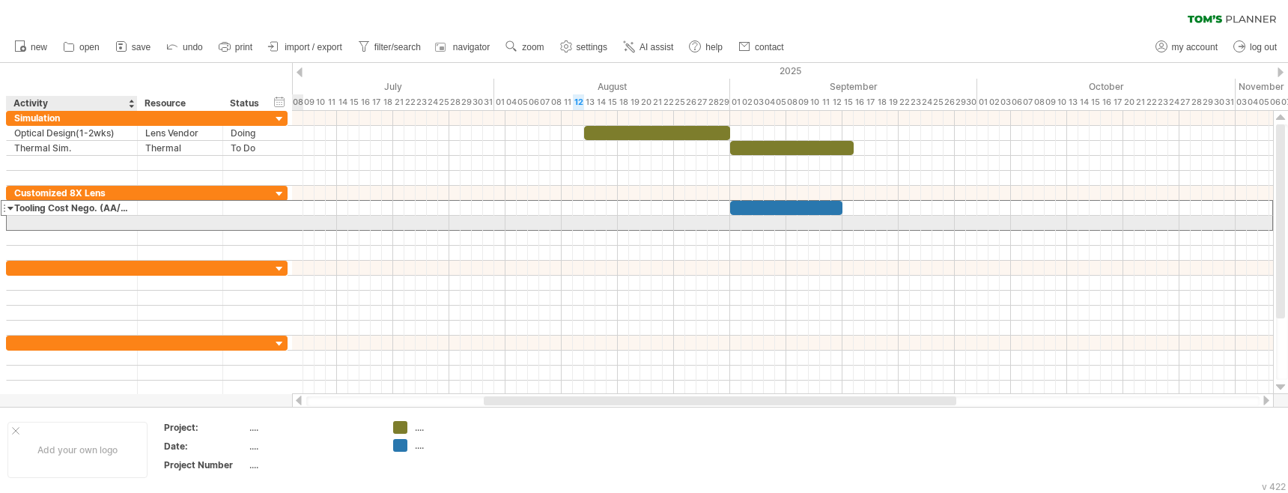
click at [93, 224] on div at bounding box center [71, 223] width 115 height 14
click at [50, 221] on input "text" at bounding box center [71, 223] width 115 height 14
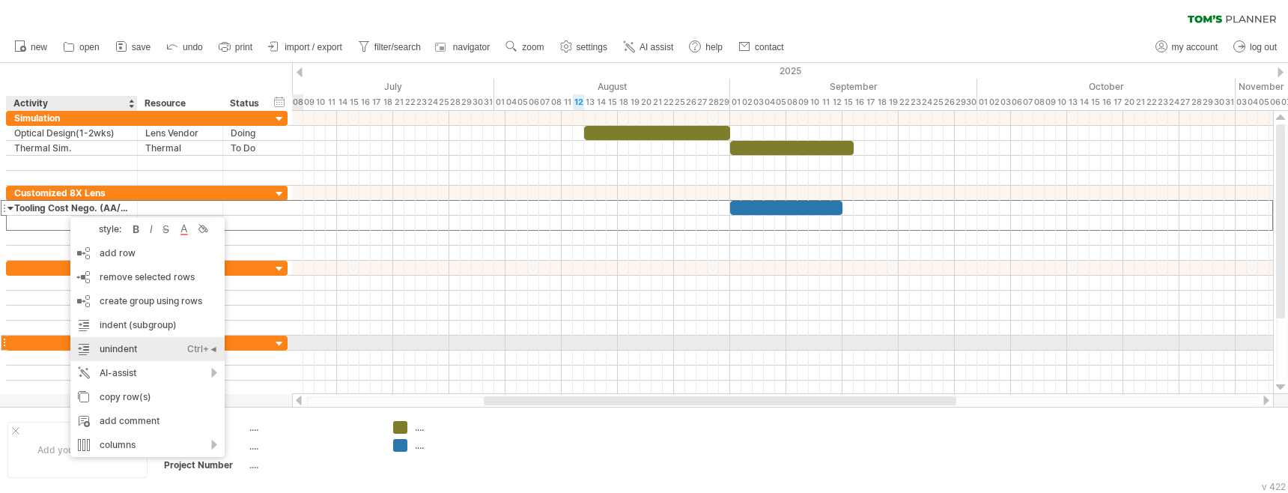
click at [157, 347] on div "unindent Ctrl+◄ Cmd+◄" at bounding box center [147, 349] width 154 height 24
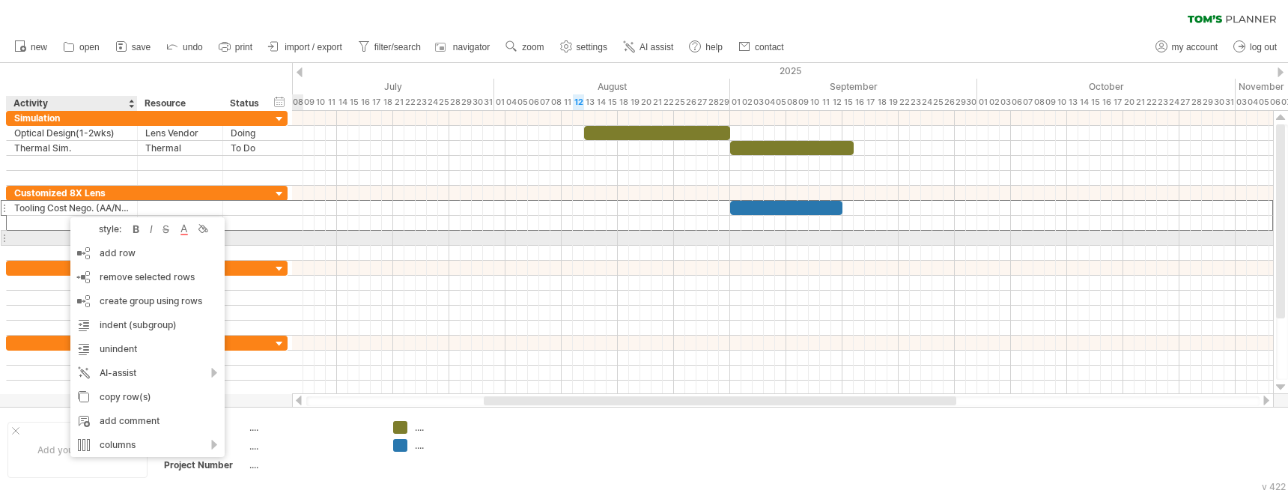
click at [43, 232] on div at bounding box center [71, 238] width 115 height 14
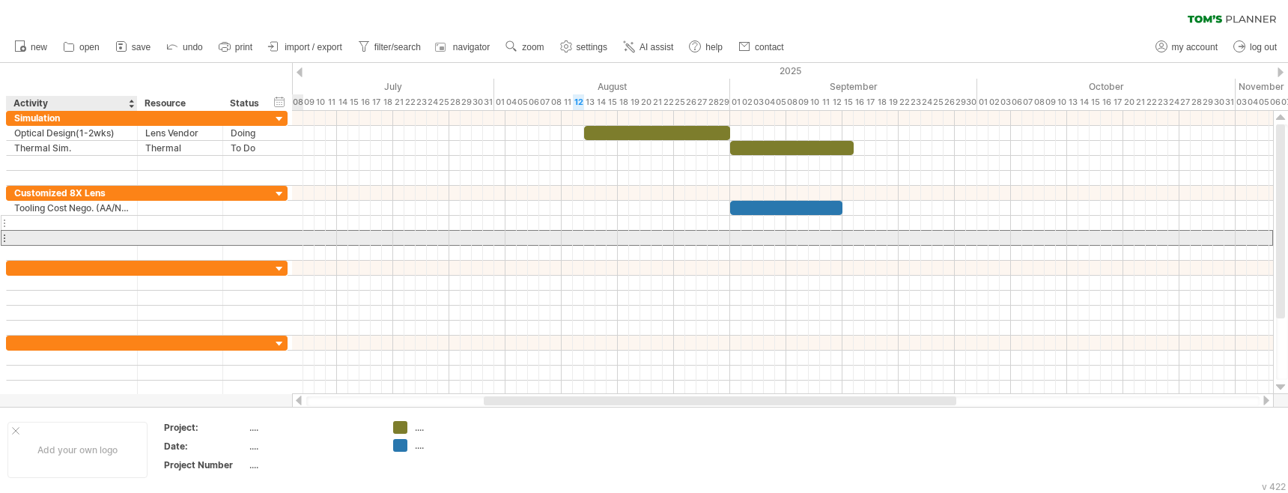
click at [46, 222] on div at bounding box center [71, 223] width 115 height 14
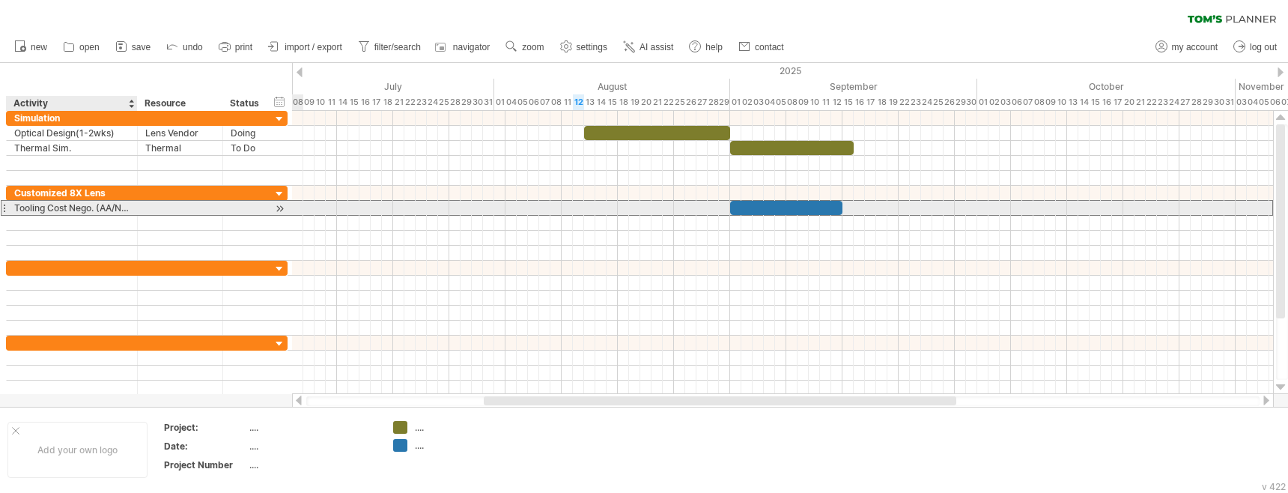
click at [34, 203] on div "Tooling Cost Nego. (AA/Non-AA)" at bounding box center [71, 208] width 115 height 14
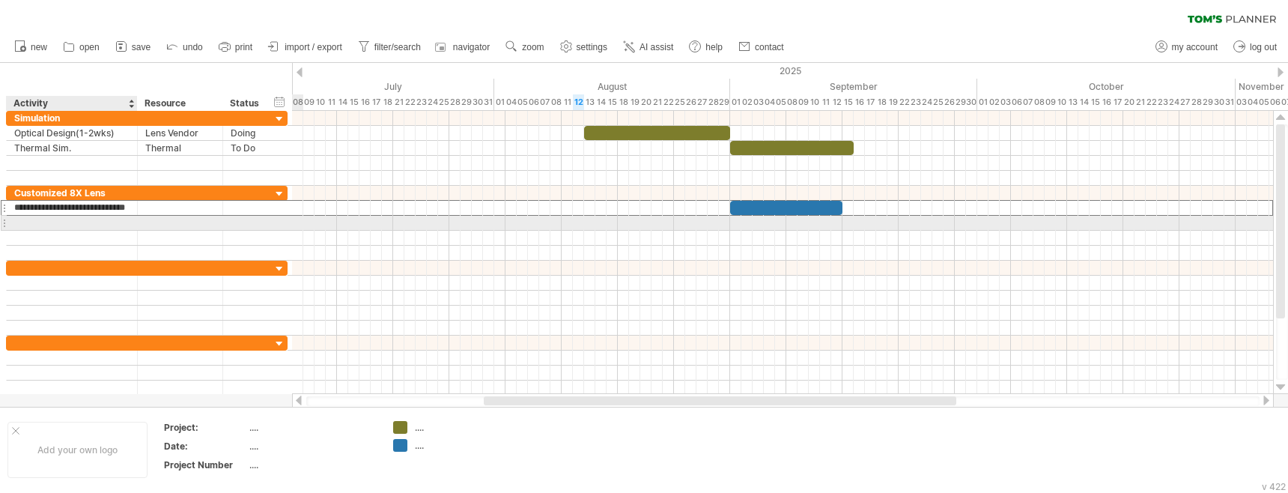
click at [39, 222] on div at bounding box center [71, 223] width 115 height 14
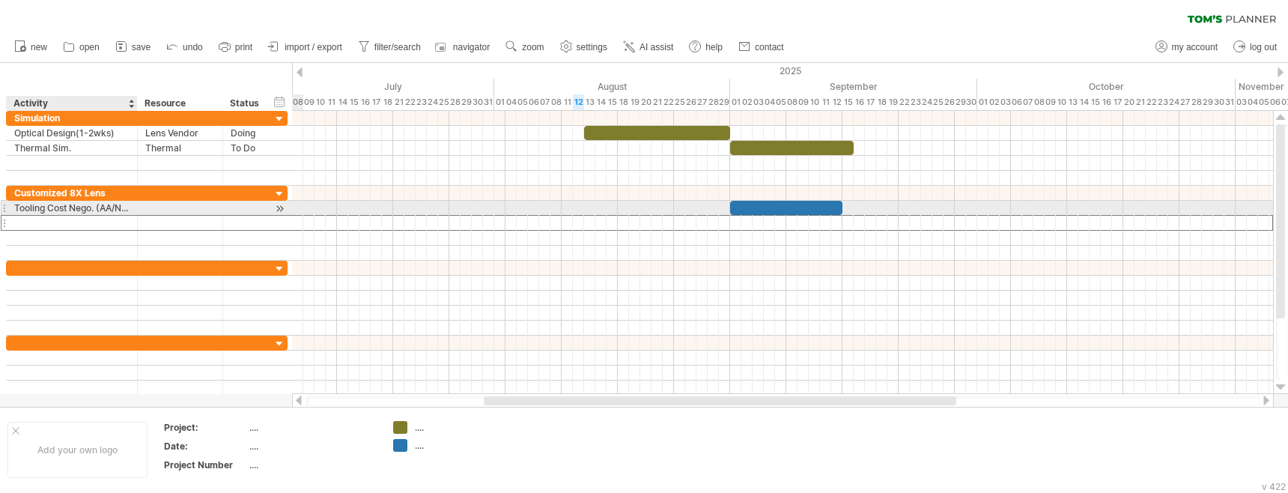
click at [52, 211] on div "Tooling Cost Nego. (AA/Non-AA)" at bounding box center [71, 208] width 115 height 14
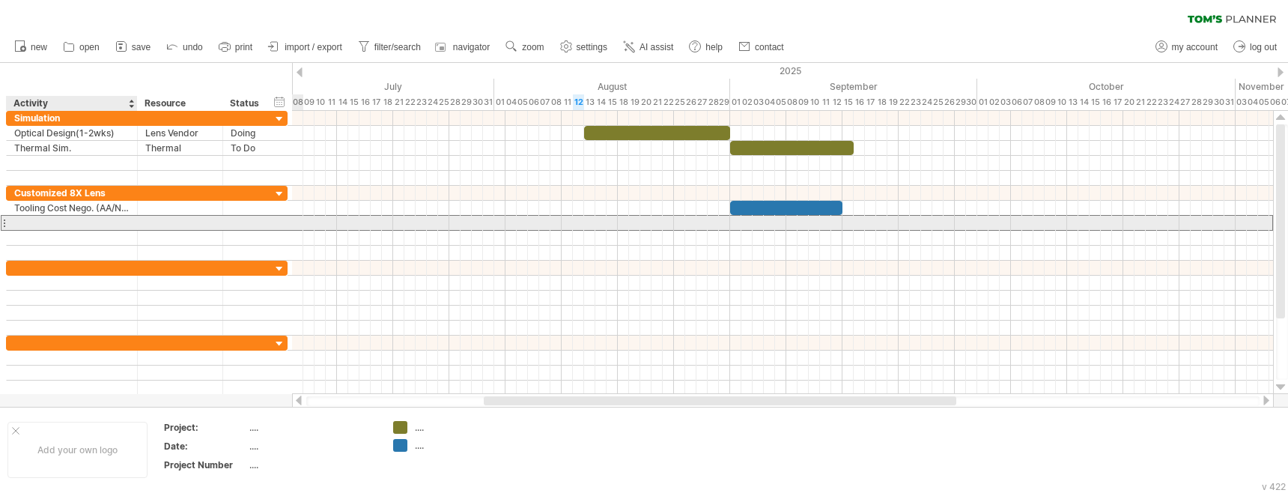
click at [28, 222] on div at bounding box center [71, 223] width 115 height 14
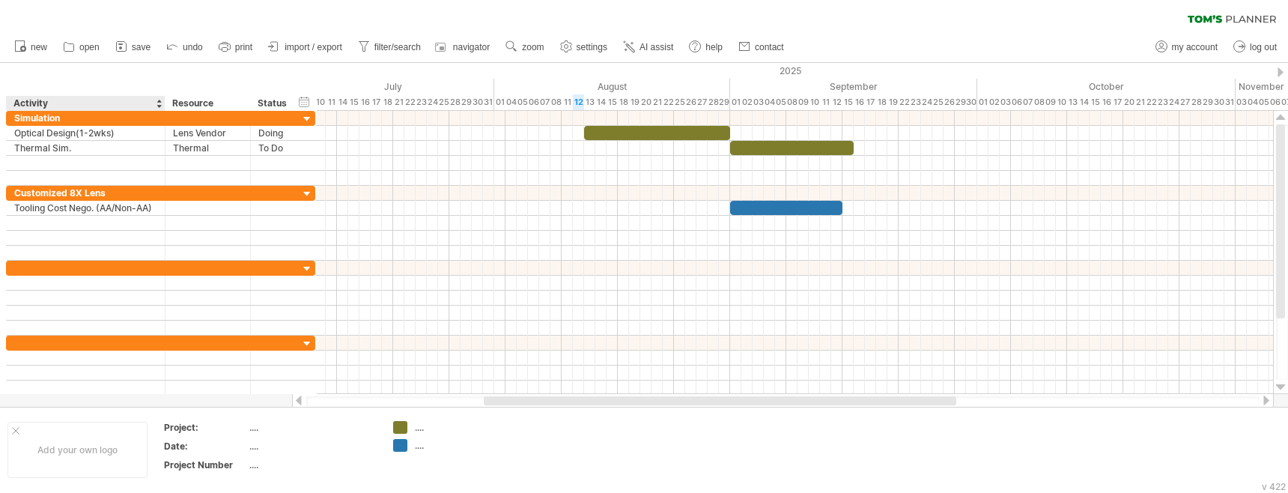
drag, startPoint x: 135, startPoint y: 102, endPoint x: 162, endPoint y: 106, distance: 28.0
click at [162, 106] on div at bounding box center [164, 103] width 5 height 15
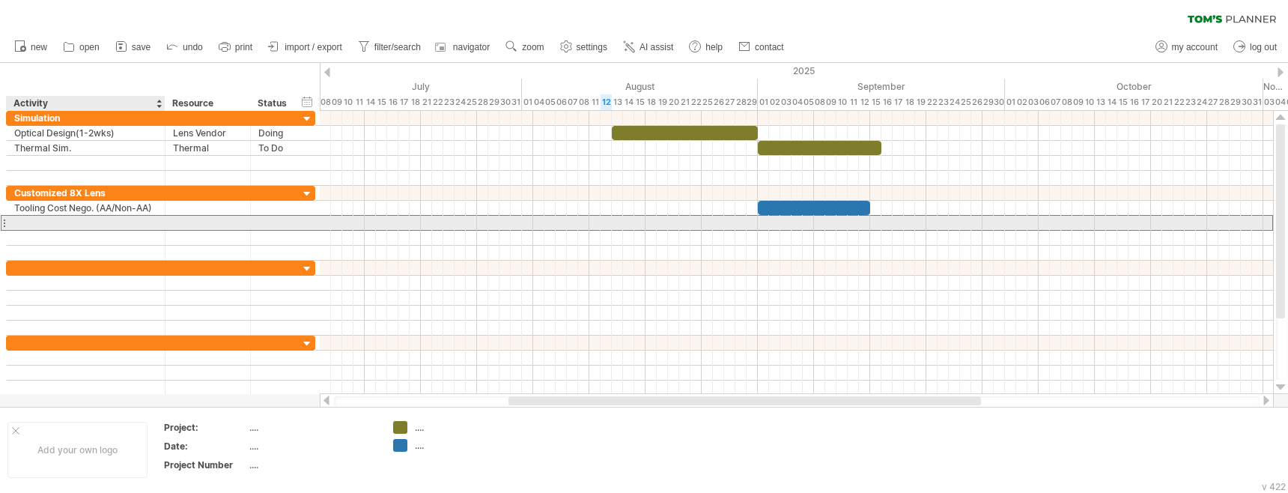
click at [28, 223] on div at bounding box center [85, 223] width 143 height 14
type input "*"
click at [69, 213] on div "Tooling Cost Nego. (AA/Non-AA)" at bounding box center [85, 208] width 143 height 14
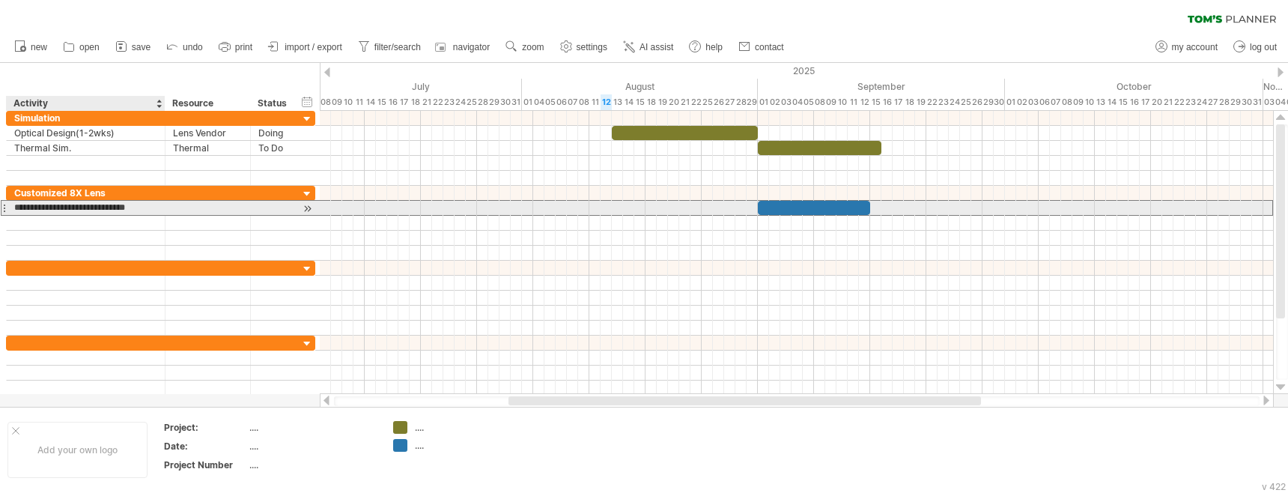
drag, startPoint x: 70, startPoint y: 207, endPoint x: 50, endPoint y: 207, distance: 19.5
click at [50, 207] on input "**********" at bounding box center [85, 208] width 143 height 14
click at [49, 207] on input "**********" at bounding box center [85, 208] width 143 height 14
drag, startPoint x: 48, startPoint y: 207, endPoint x: 95, endPoint y: 209, distance: 47.2
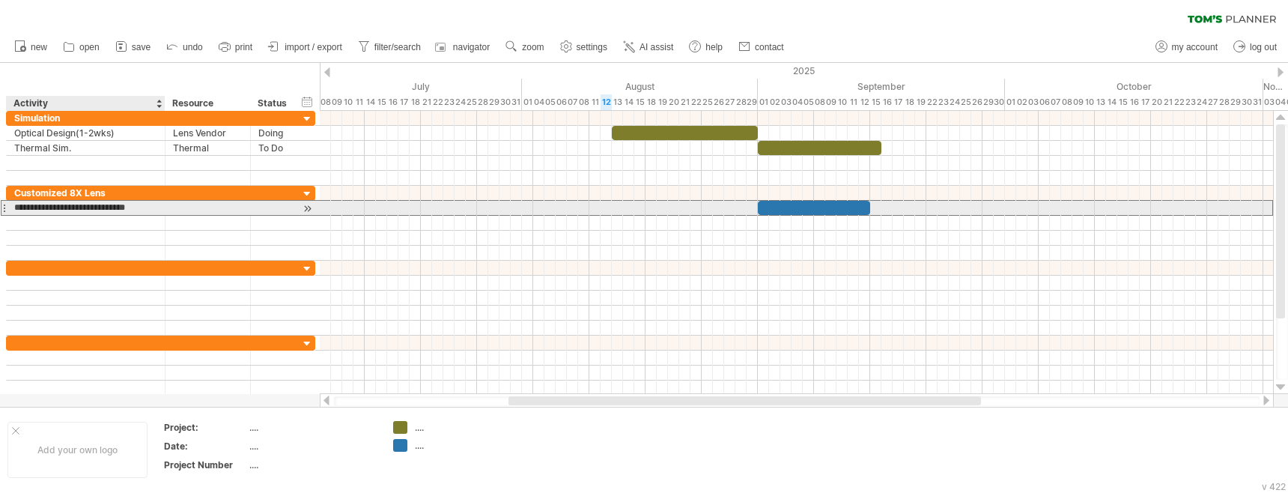
click at [95, 209] on input "**********" at bounding box center [85, 208] width 143 height 14
type input "**********"
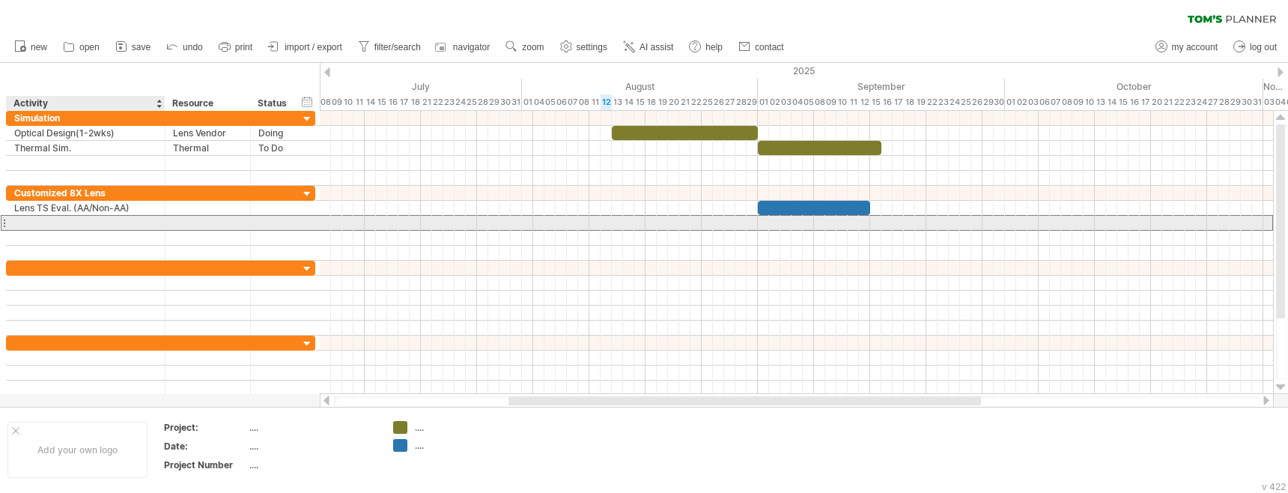
click at [72, 220] on div at bounding box center [85, 223] width 143 height 14
type input "****"
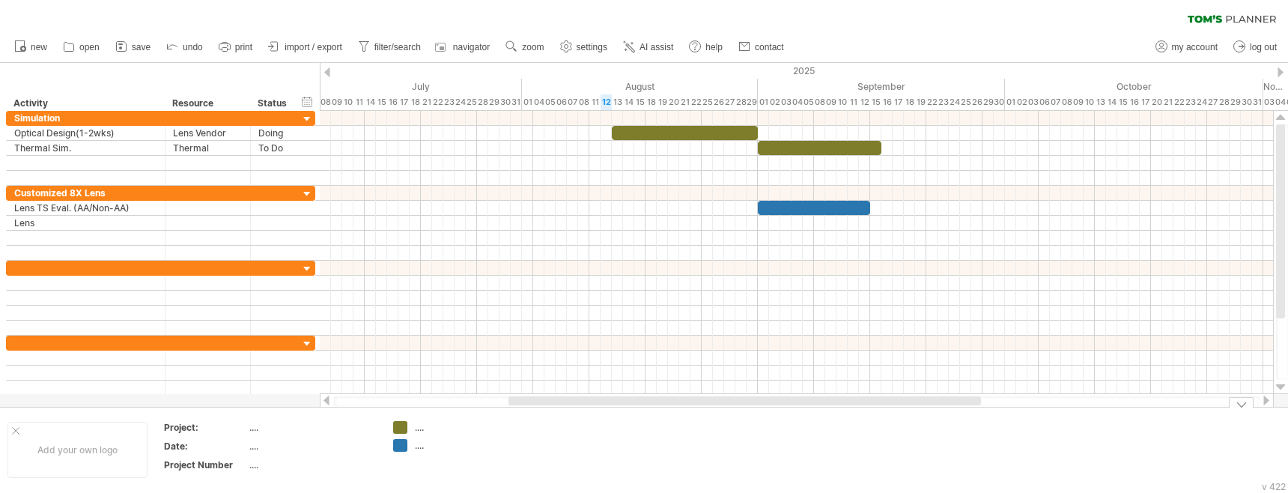
click at [418, 429] on div "...." at bounding box center [456, 427] width 82 height 13
click at [401, 428] on div "Trying to reach [DOMAIN_NAME] Connected again... 0% clear filter new" at bounding box center [644, 246] width 1288 height 493
click at [396, 449] on div at bounding box center [400, 445] width 14 height 13
click at [413, 450] on div "...." at bounding box center [444, 445] width 103 height 13
click at [68, 434] on div "Add your own logo" at bounding box center [77, 450] width 140 height 56
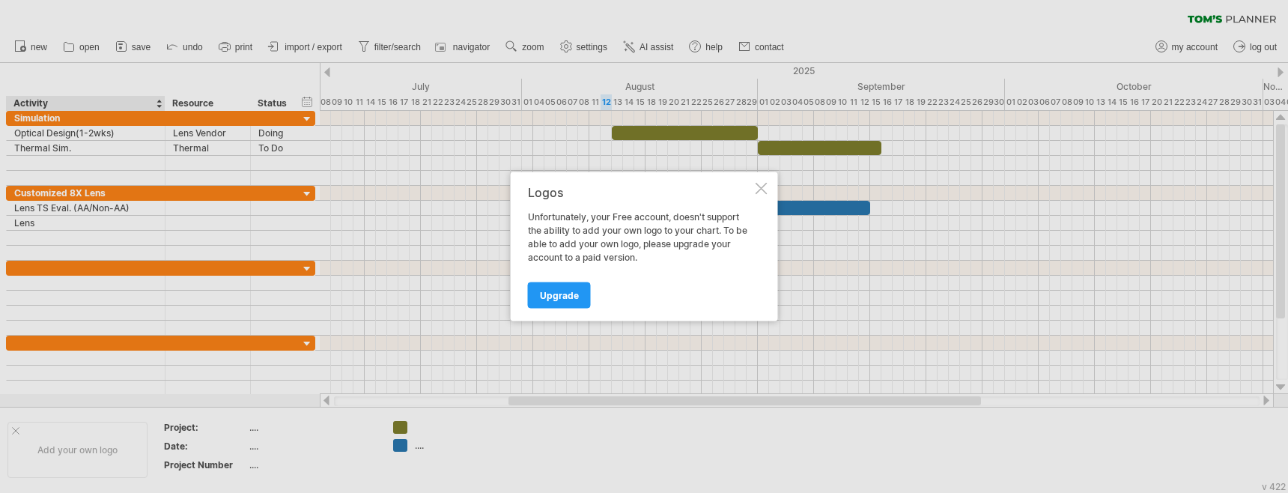
click at [756, 189] on div at bounding box center [762, 189] width 12 height 12
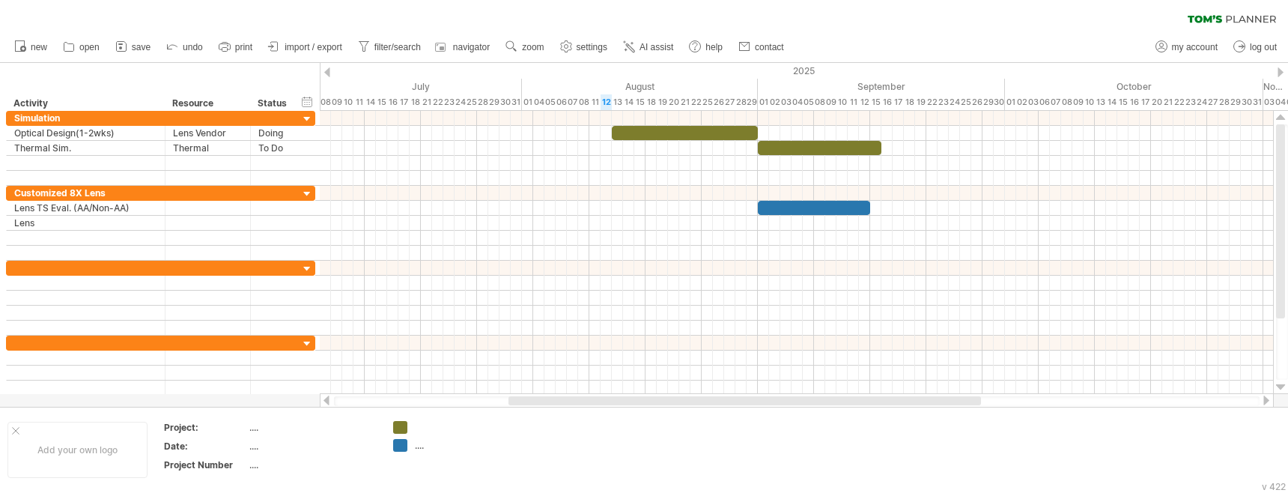
click at [592, 33] on ul "new open" at bounding box center [398, 46] width 783 height 31
click at [592, 41] on link "settings" at bounding box center [583, 46] width 55 height 19
select select "*"
select select "**"
drag, startPoint x: 583, startPoint y: 31, endPoint x: 581, endPoint y: 46, distance: 14.4
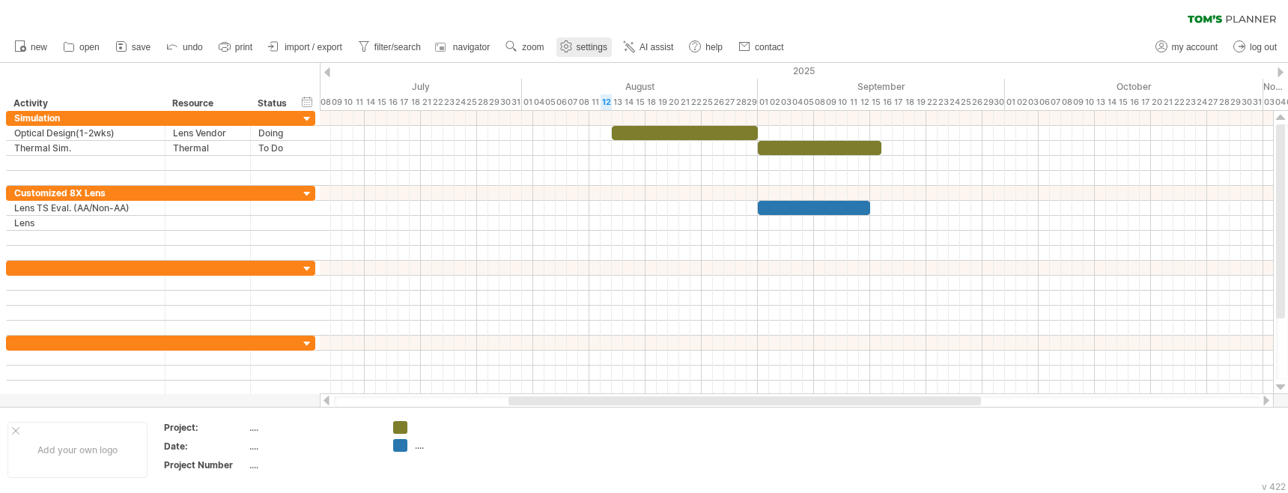
click at [582, 42] on ul "new open" at bounding box center [398, 46] width 783 height 31
click at [581, 46] on span "settings" at bounding box center [592, 47] width 31 height 10
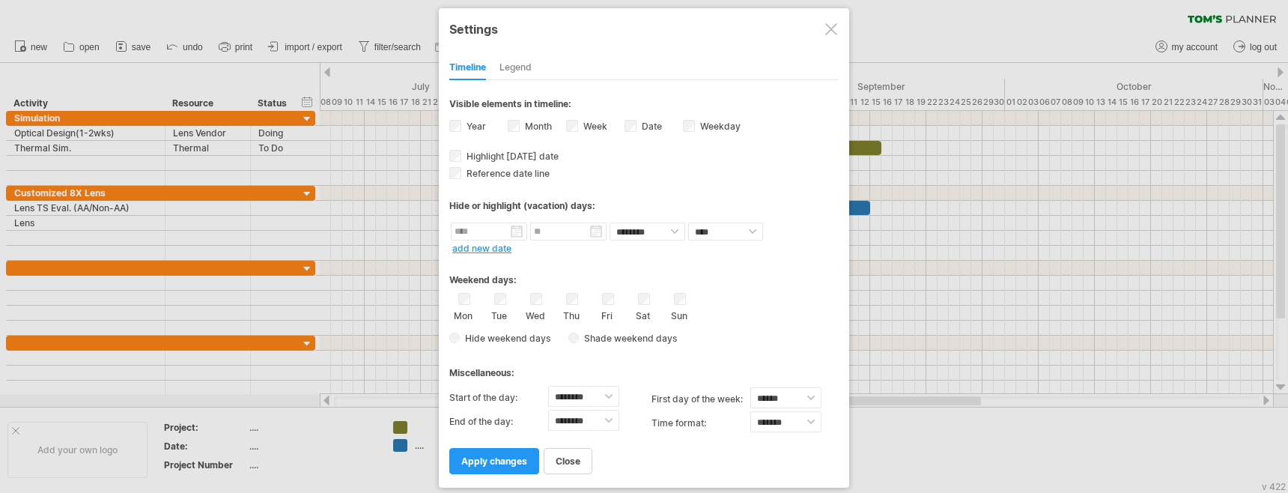
click at [834, 28] on div at bounding box center [831, 29] width 12 height 12
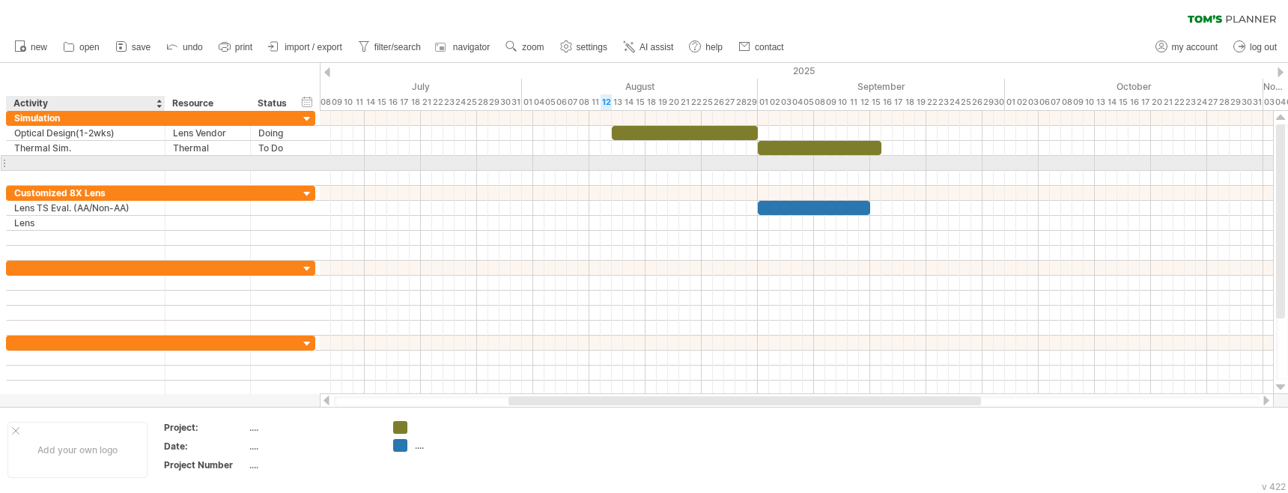
click at [94, 162] on div at bounding box center [85, 163] width 143 height 14
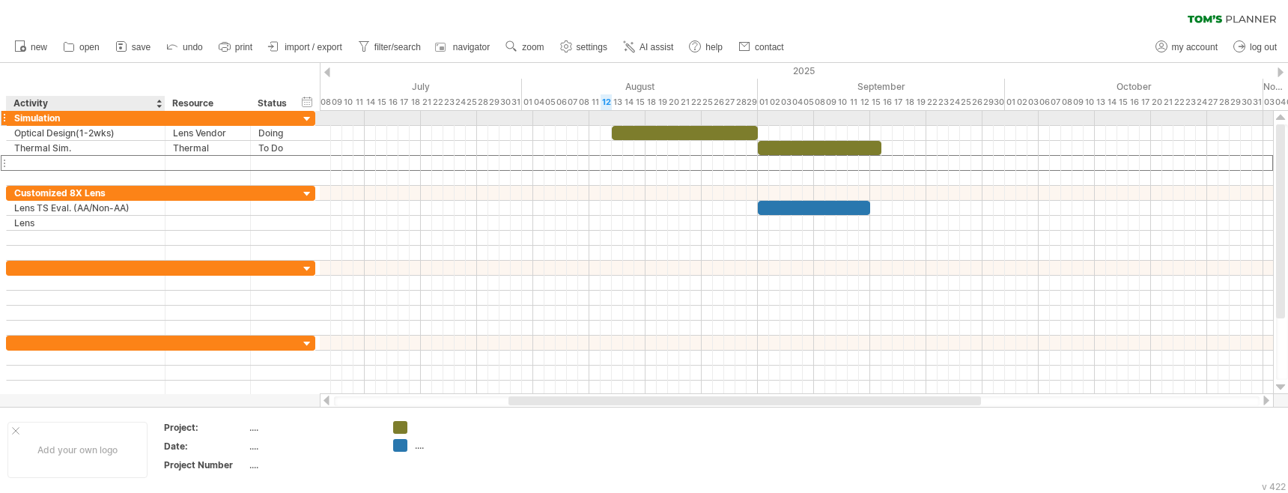
click at [61, 114] on div "Simulation" at bounding box center [85, 118] width 143 height 14
click at [68, 115] on input "**********" at bounding box center [85, 118] width 143 height 14
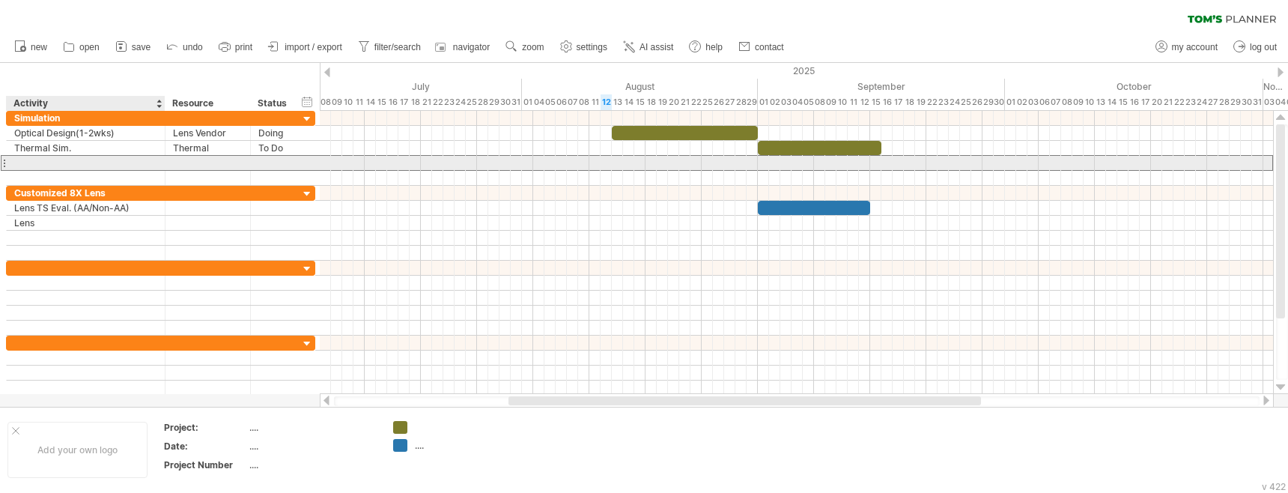
click at [41, 165] on div at bounding box center [85, 163] width 143 height 14
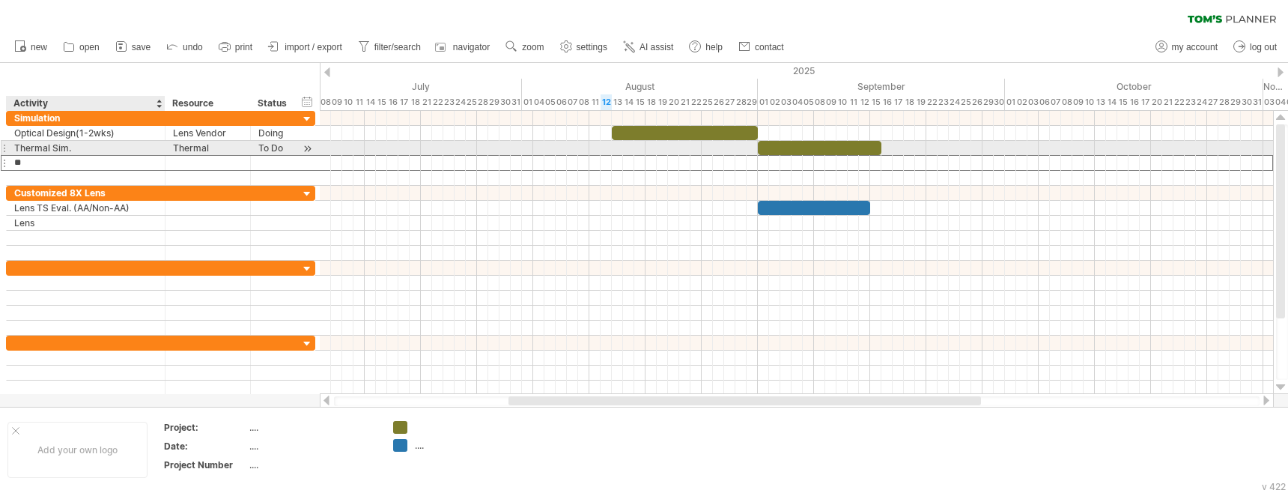
type input "*********"
click at [432, 171] on div at bounding box center [796, 148] width 953 height 75
click at [811, 150] on div at bounding box center [820, 148] width 124 height 14
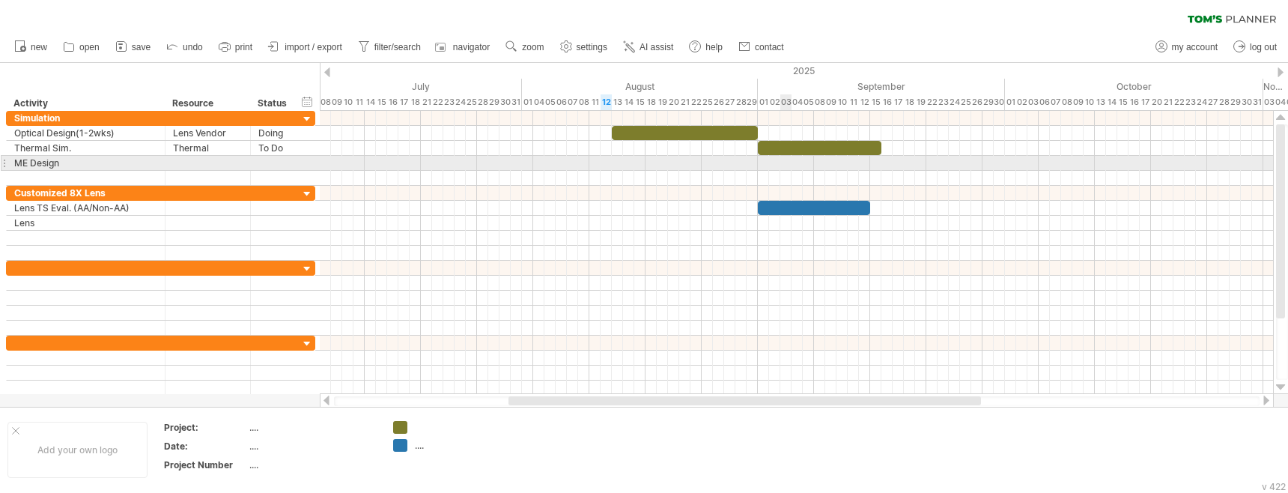
click at [789, 160] on div at bounding box center [796, 163] width 953 height 15
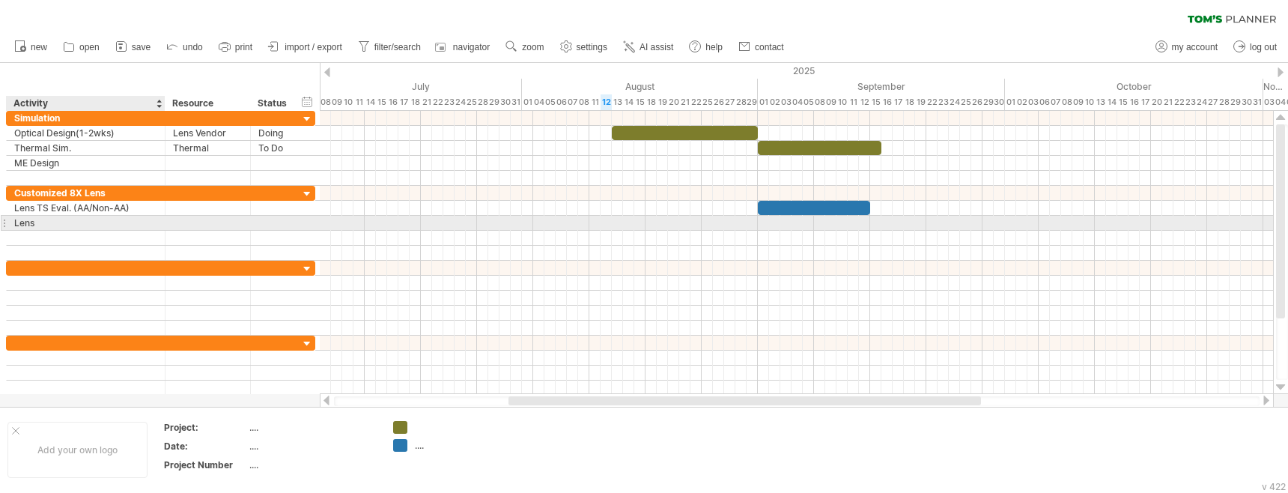
click at [74, 225] on div "Lens" at bounding box center [85, 223] width 143 height 14
type input "**********"
click at [186, 225] on div at bounding box center [208, 223] width 70 height 14
type input "**********"
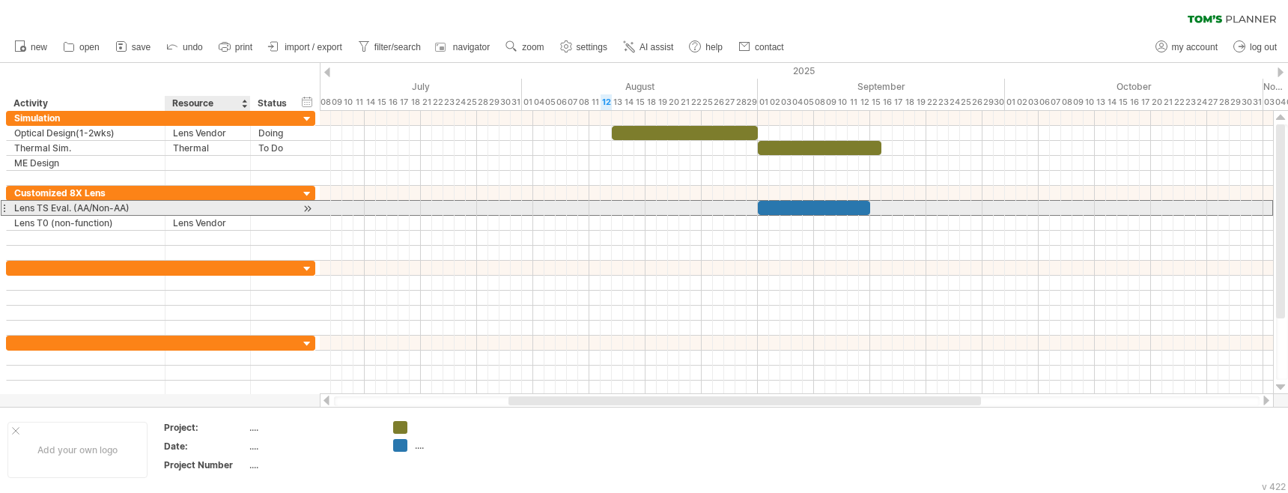
click at [196, 209] on div at bounding box center [208, 208] width 70 height 14
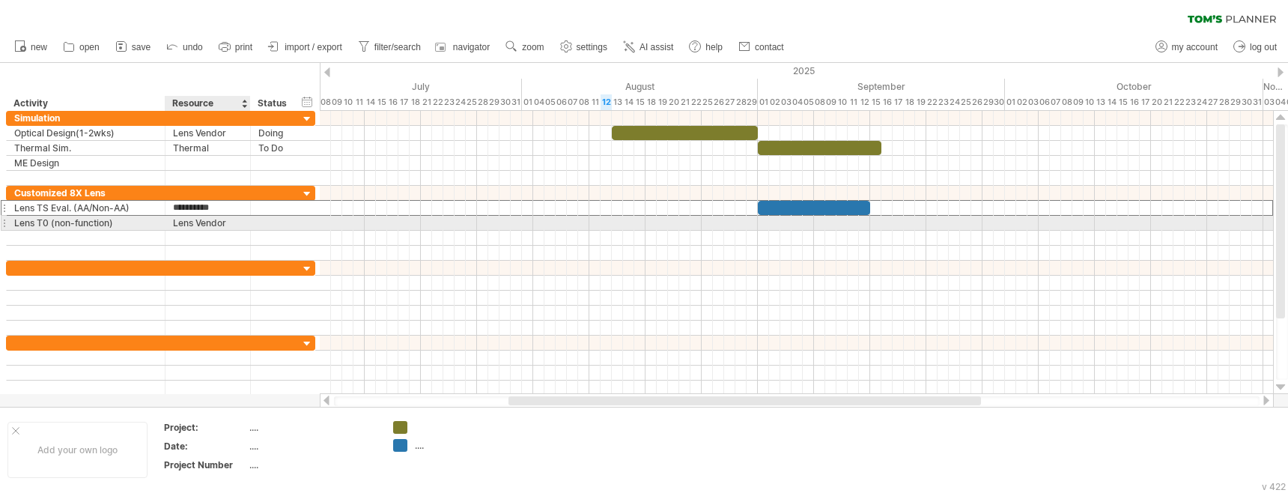
type input "*********"
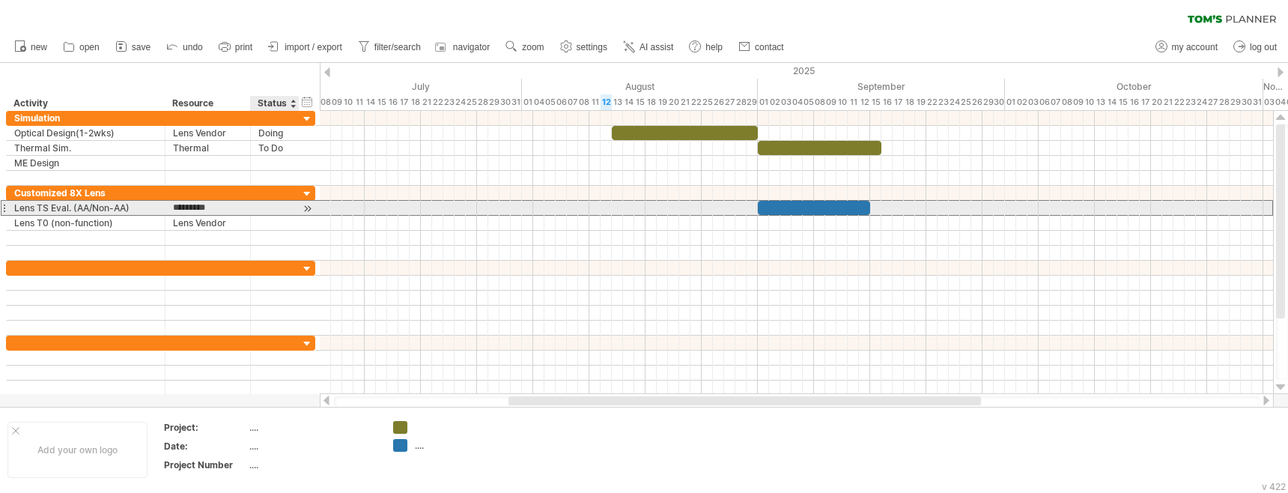
click at [261, 207] on div at bounding box center [274, 208] width 33 height 14
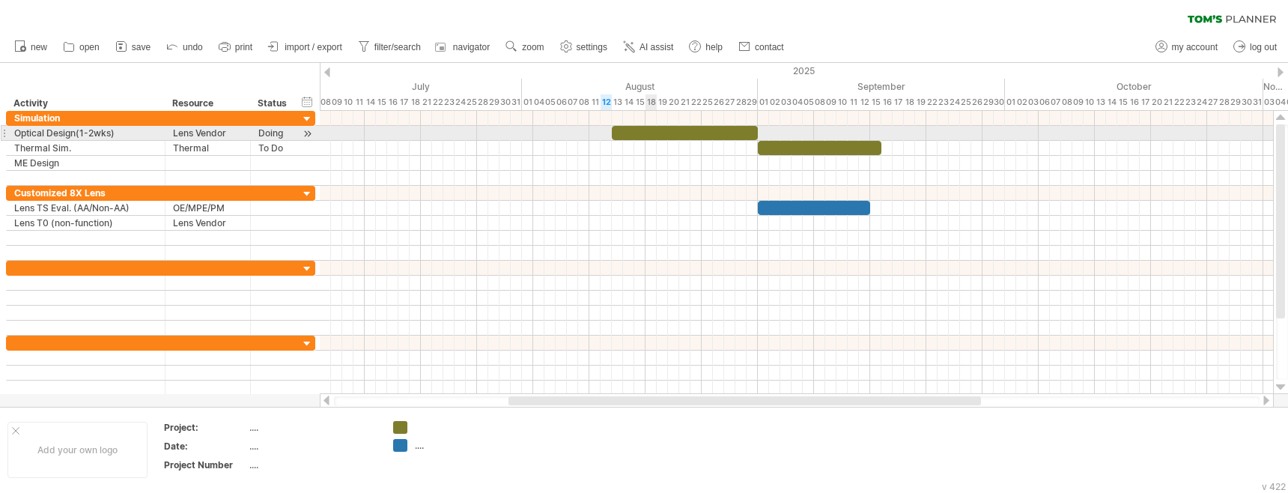
click at [654, 133] on div at bounding box center [685, 133] width 146 height 14
click at [642, 135] on div at bounding box center [685, 133] width 146 height 14
drag, startPoint x: 756, startPoint y: 132, endPoint x: 732, endPoint y: 131, distance: 24.0
click at [732, 131] on div at bounding box center [674, 133] width 124 height 14
drag, startPoint x: 613, startPoint y: 130, endPoint x: 632, endPoint y: 131, distance: 18.8
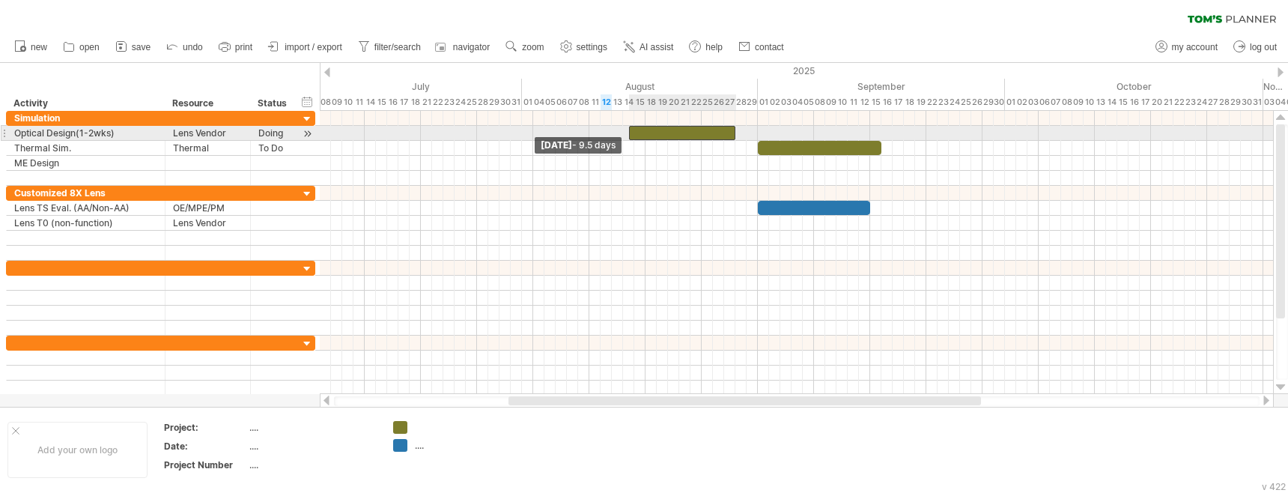
click at [632, 131] on div at bounding box center [682, 133] width 107 height 14
click at [625, 133] on span at bounding box center [623, 133] width 6 height 14
click at [737, 133] on span at bounding box center [735, 133] width 6 height 14
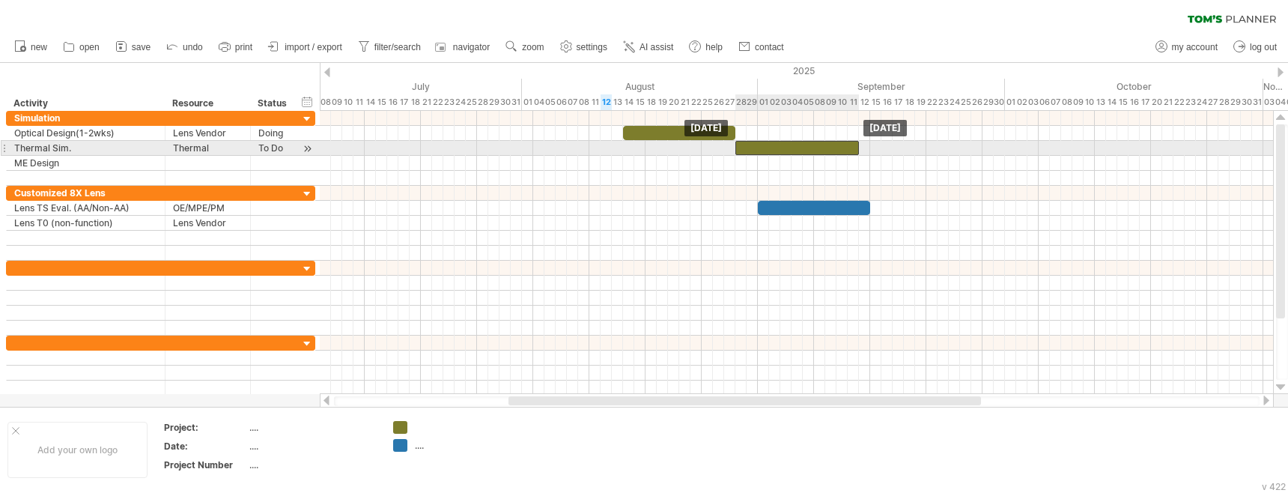
drag, startPoint x: 771, startPoint y: 147, endPoint x: 748, endPoint y: 148, distance: 23.3
click at [748, 148] on div at bounding box center [797, 148] width 124 height 14
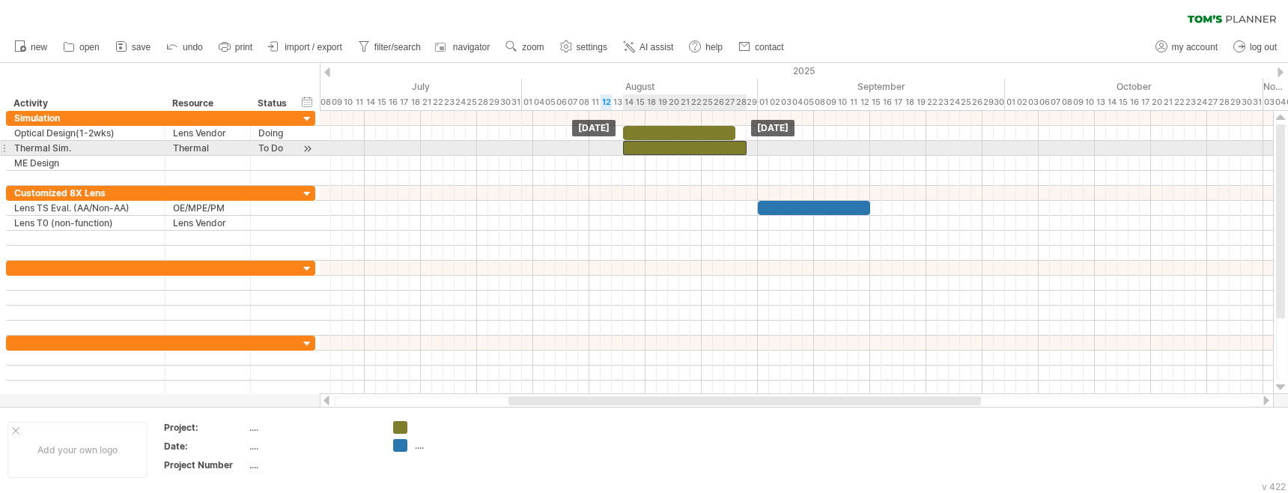
drag, startPoint x: 748, startPoint y: 147, endPoint x: 635, endPoint y: 148, distance: 113.1
click at [635, 148] on div at bounding box center [685, 148] width 124 height 14
click at [78, 146] on div "Thermal Sim." at bounding box center [85, 148] width 143 height 14
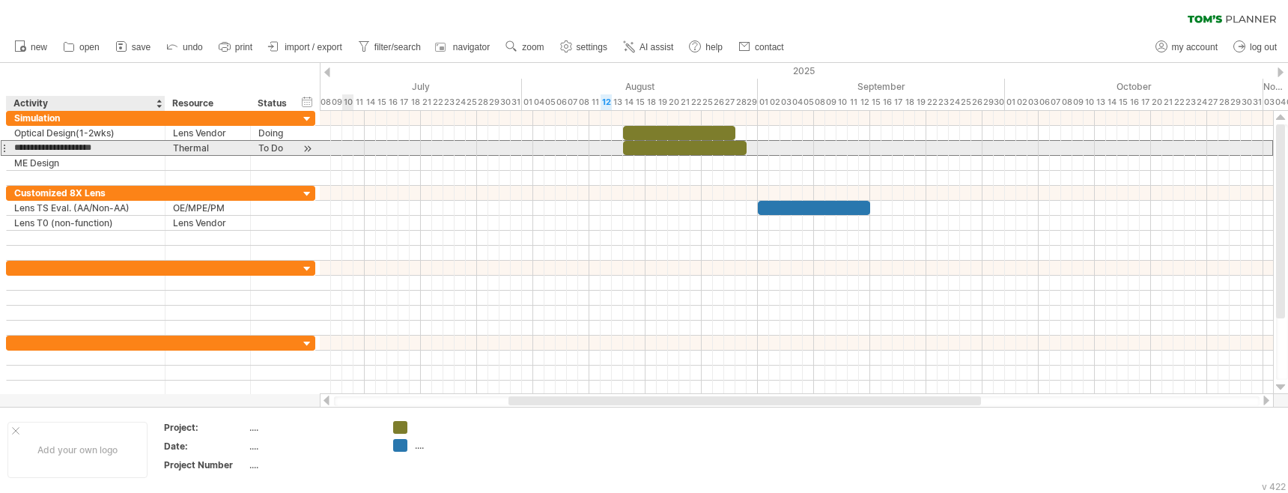
type input "**********"
click at [636, 150] on div at bounding box center [685, 148] width 124 height 14
click at [757, 157] on div at bounding box center [796, 163] width 953 height 15
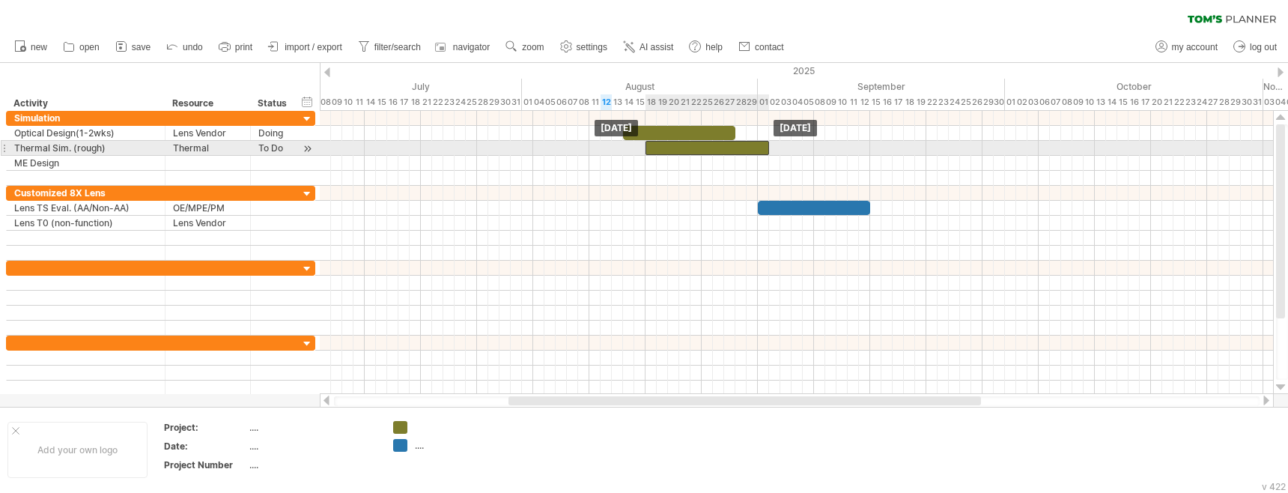
drag, startPoint x: 632, startPoint y: 148, endPoint x: 654, endPoint y: 148, distance: 22.5
click at [654, 148] on div at bounding box center [707, 148] width 124 height 14
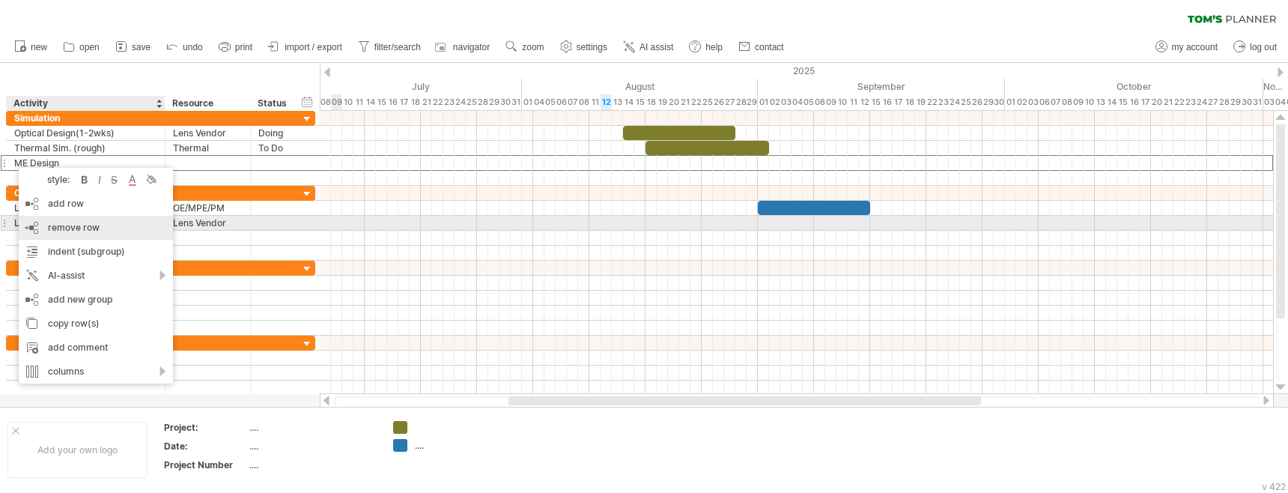
click at [93, 220] on div "remove row remove selected rows" at bounding box center [96, 228] width 154 height 24
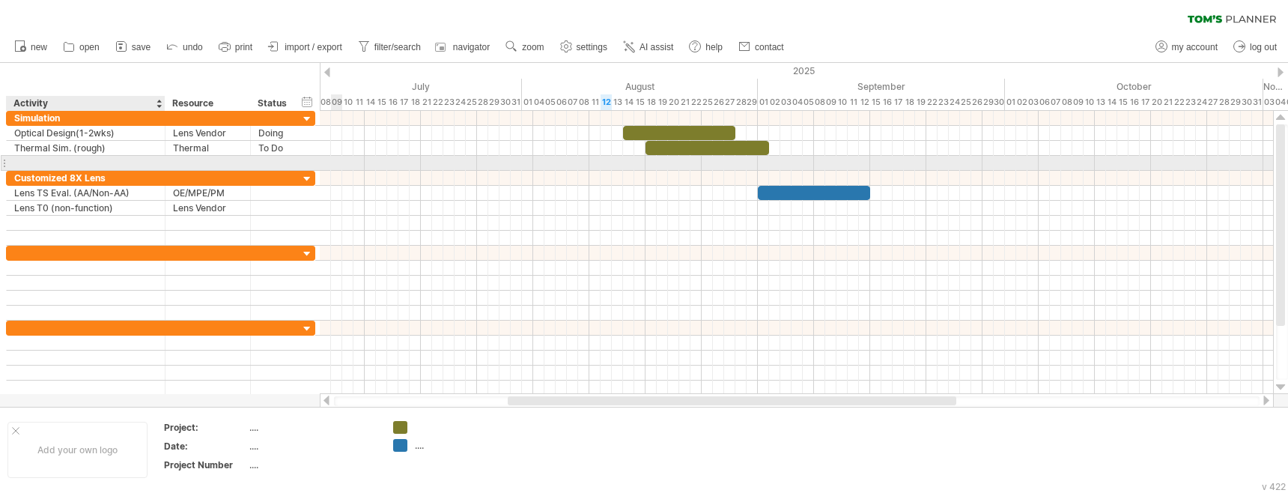
click at [82, 165] on div at bounding box center [85, 163] width 143 height 14
type input "*"
type input "*******"
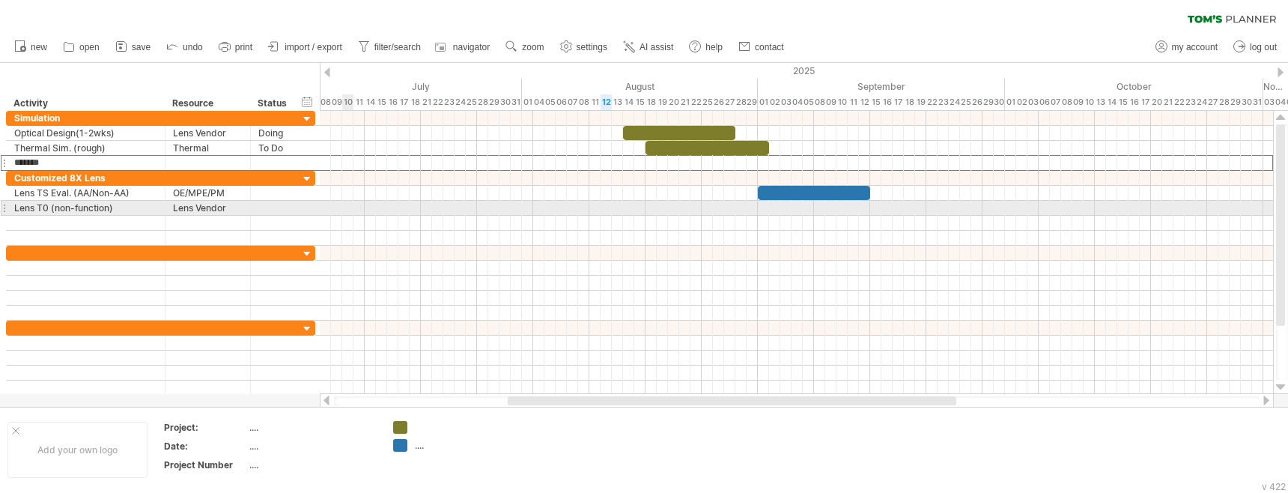
click at [381, 205] on div at bounding box center [796, 208] width 953 height 15
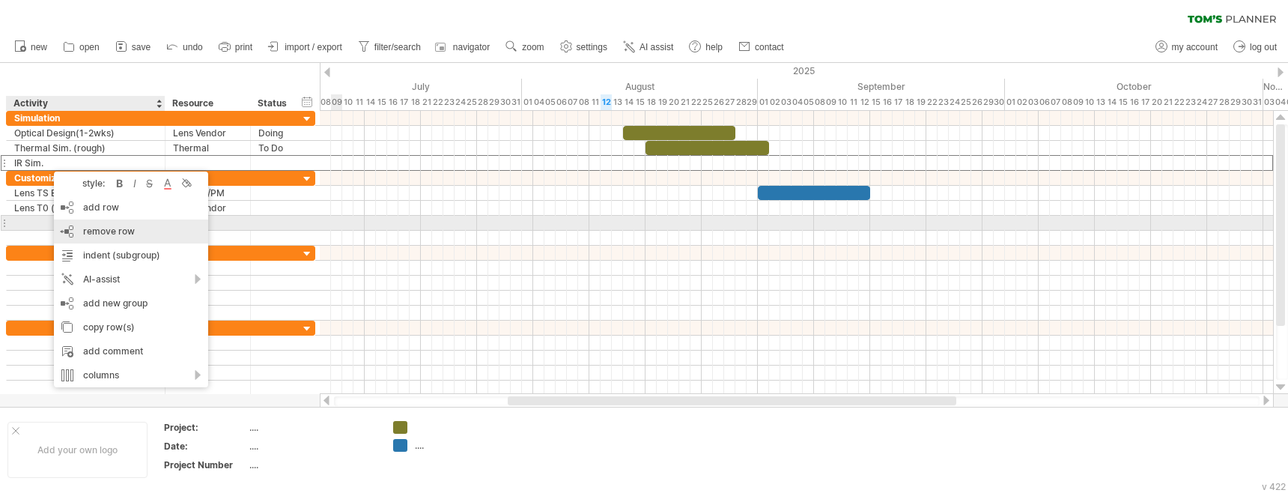
click at [109, 212] on div "add row Ctrl+Enter Cmd+Enter" at bounding box center [131, 207] width 154 height 24
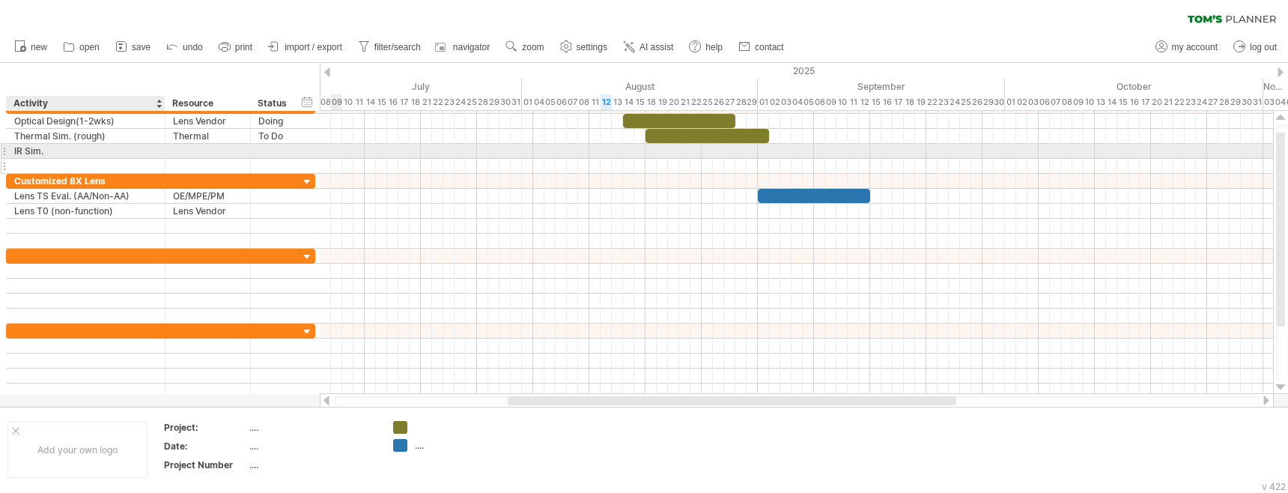
click at [31, 170] on input "text" at bounding box center [85, 166] width 143 height 14
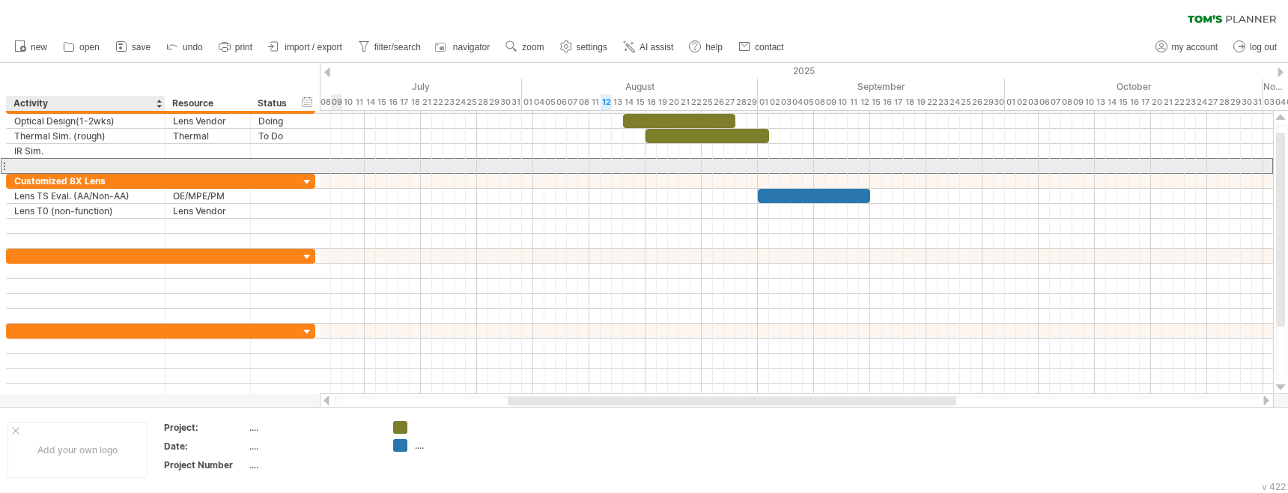
click at [29, 165] on input "text" at bounding box center [85, 166] width 143 height 14
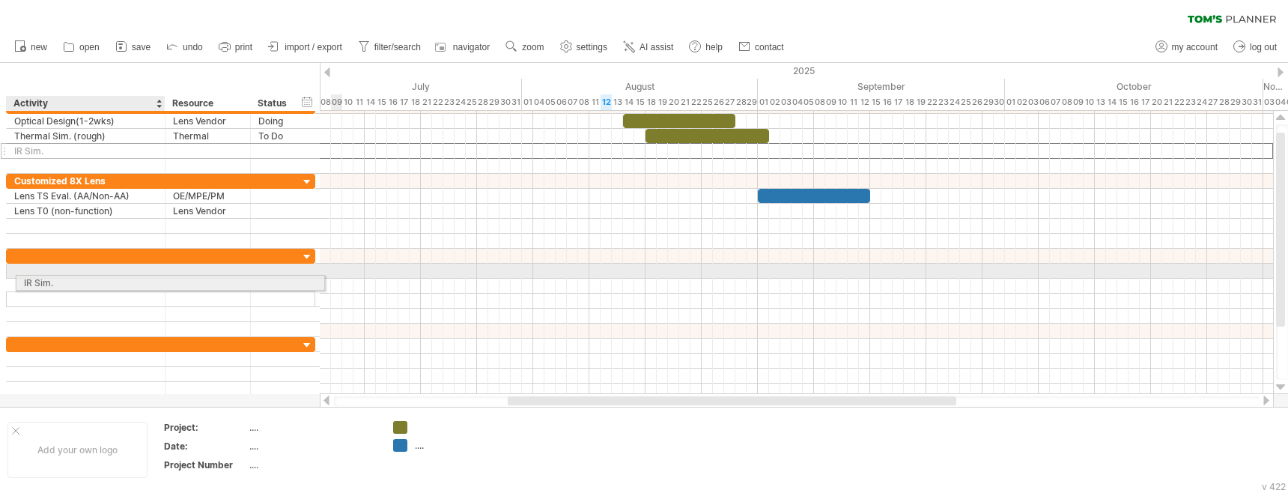
drag, startPoint x: 6, startPoint y: 151, endPoint x: 11, endPoint y: 280, distance: 129.7
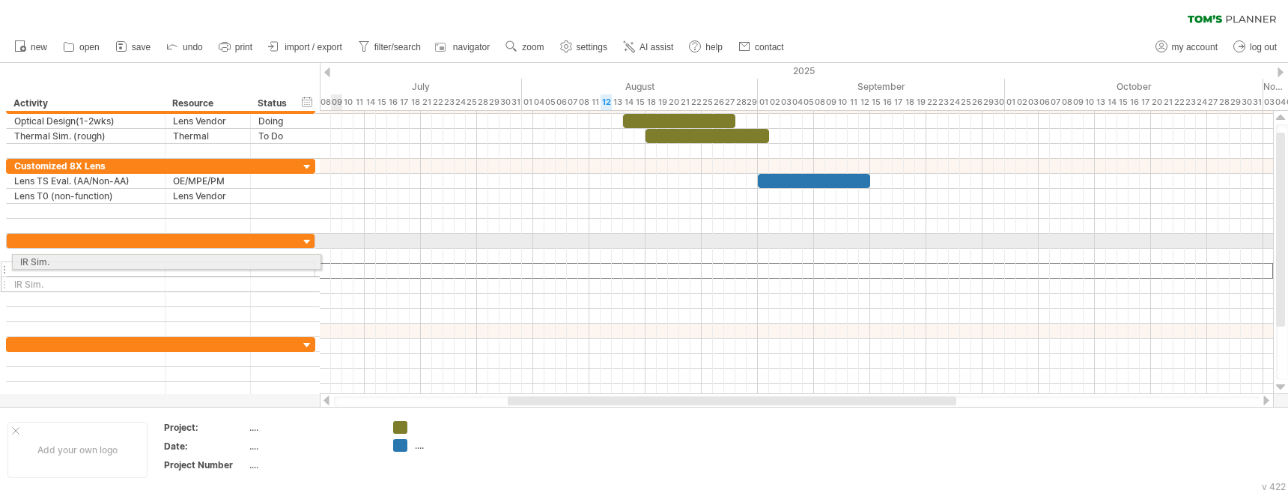
drag, startPoint x: 6, startPoint y: 272, endPoint x: 9, endPoint y: 259, distance: 13.1
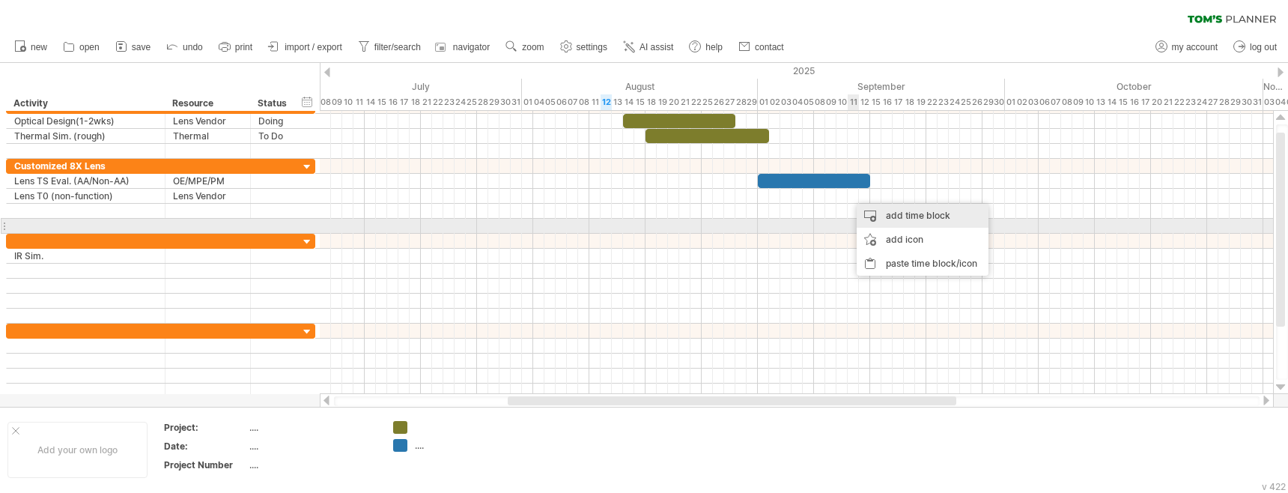
click at [920, 219] on div "add time block" at bounding box center [923, 216] width 132 height 24
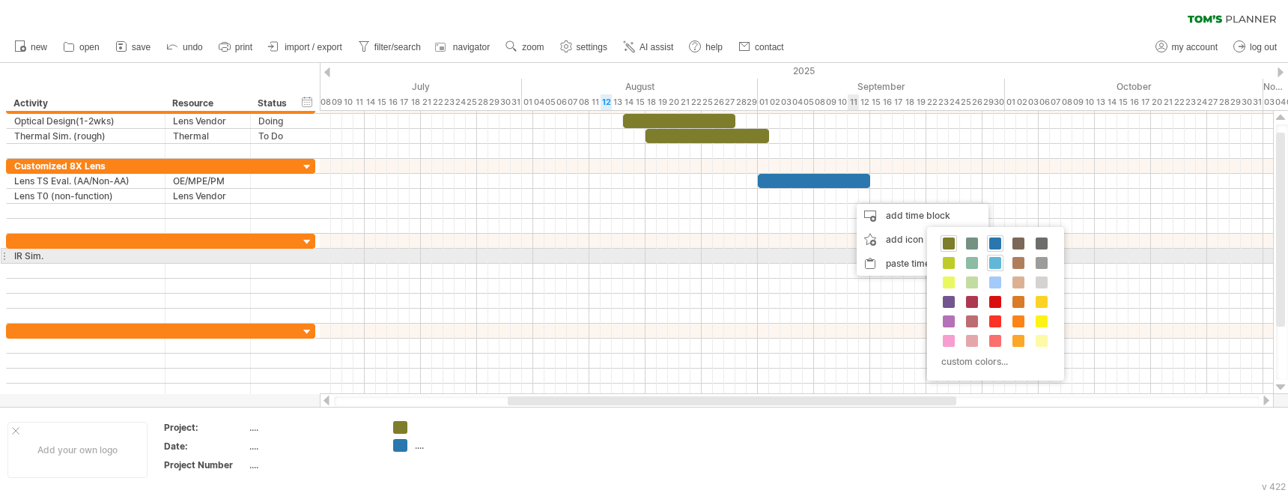
click at [993, 263] on span at bounding box center [995, 263] width 12 height 12
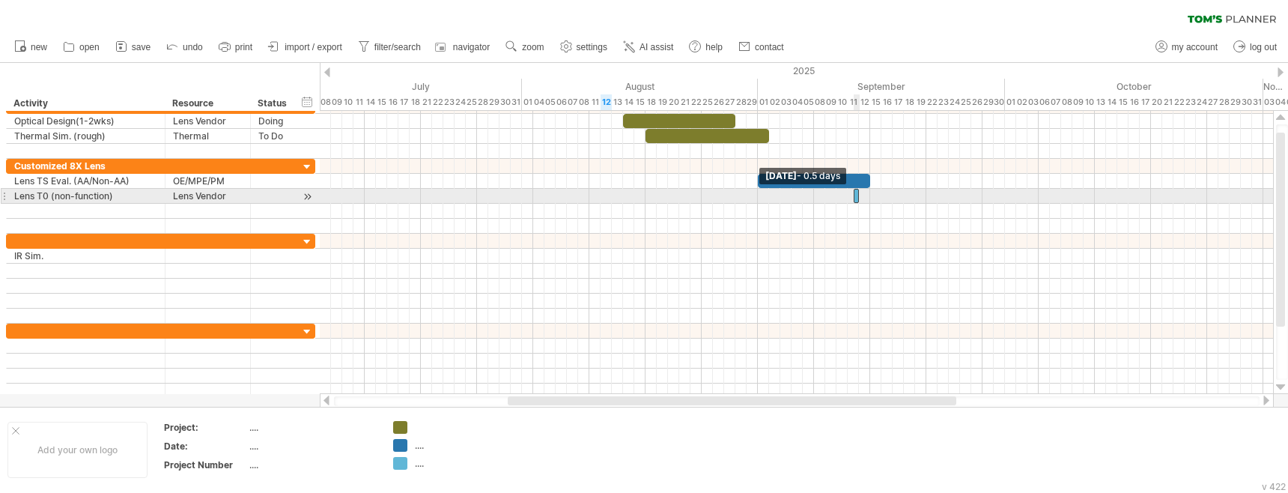
drag, startPoint x: 848, startPoint y: 195, endPoint x: 863, endPoint y: 196, distance: 15.0
click at [870, 197] on div "[DATE] [DATE] - 0.5 days" at bounding box center [796, 252] width 953 height 283
drag, startPoint x: 855, startPoint y: 196, endPoint x: 888, endPoint y: 198, distance: 33.0
click at [888, 198] on div "[DATE] [DATE] - 0.5 days" at bounding box center [796, 252] width 953 height 283
drag, startPoint x: 859, startPoint y: 195, endPoint x: 917, endPoint y: 201, distance: 58.7
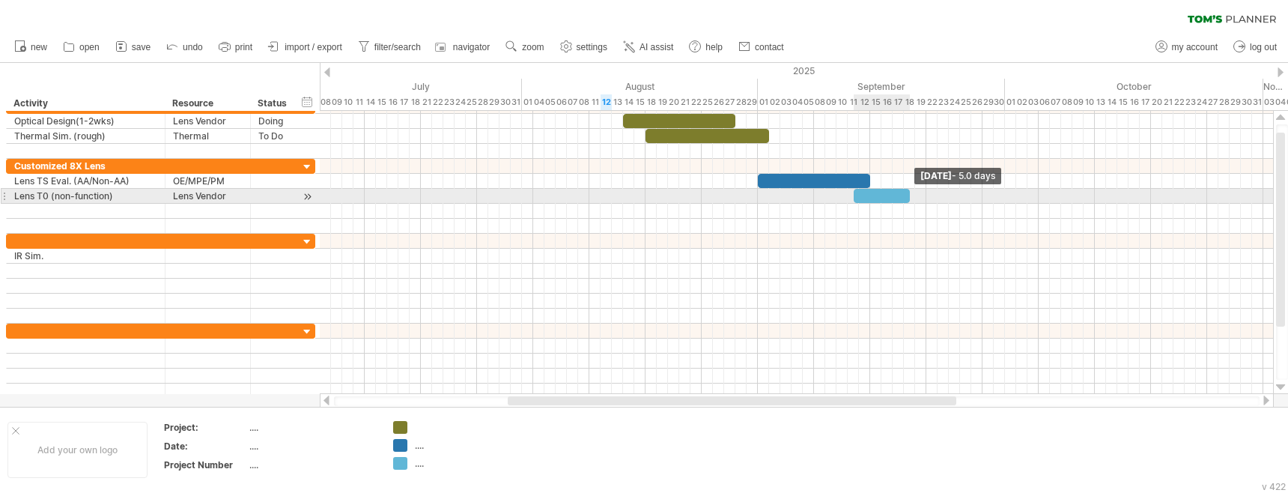
click at [913, 201] on span at bounding box center [910, 196] width 6 height 14
drag, startPoint x: 852, startPoint y: 194, endPoint x: 869, endPoint y: 195, distance: 17.3
click at [869, 195] on span at bounding box center [870, 196] width 6 height 14
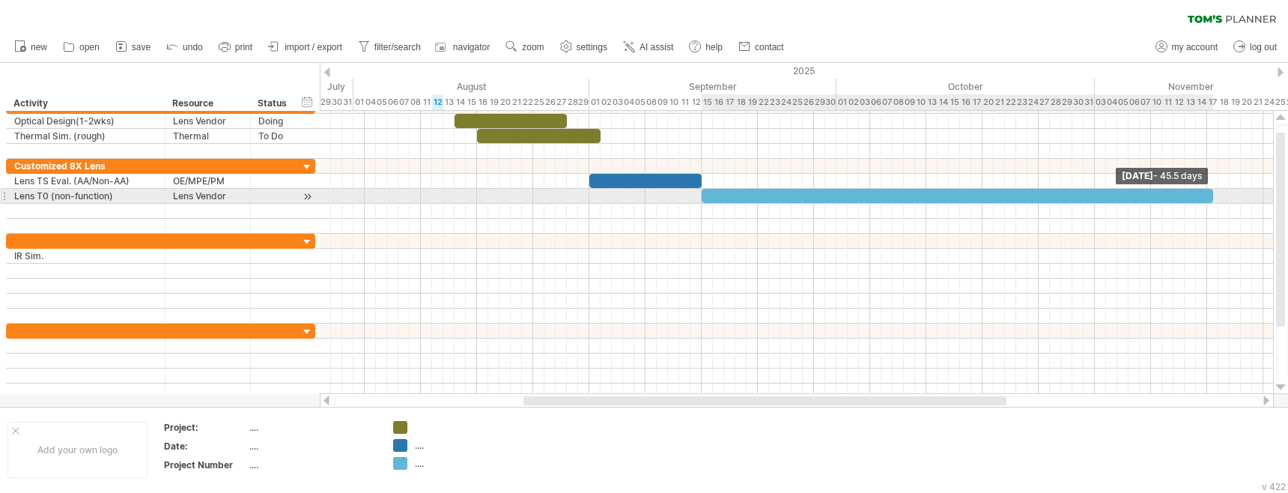
drag, startPoint x: 917, startPoint y: 196, endPoint x: 1215, endPoint y: 193, distance: 297.3
click at [1215, 193] on span at bounding box center [1213, 196] width 6 height 14
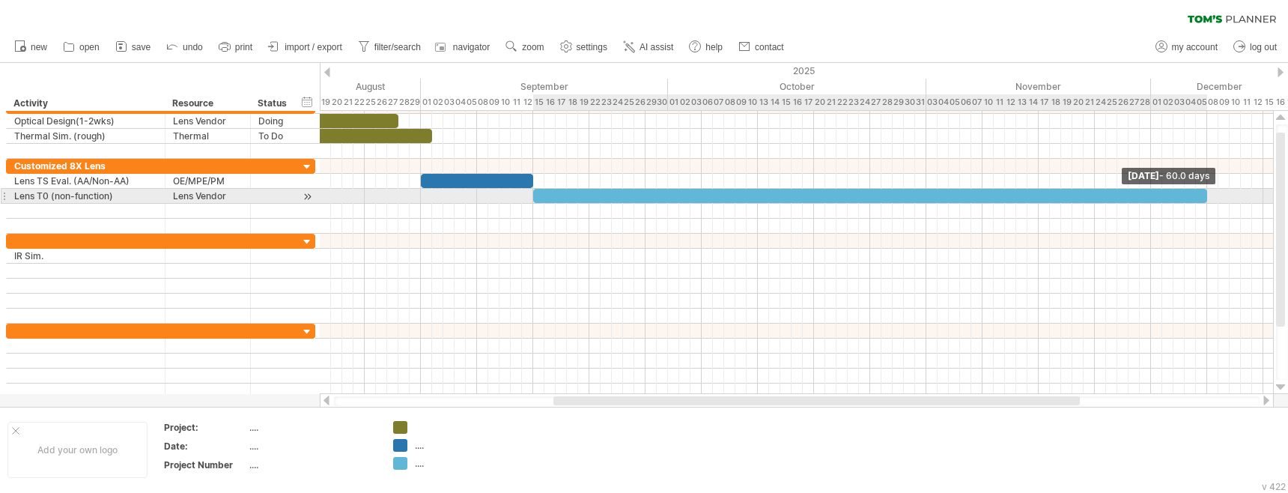
click at [1206, 197] on span at bounding box center [1207, 196] width 6 height 14
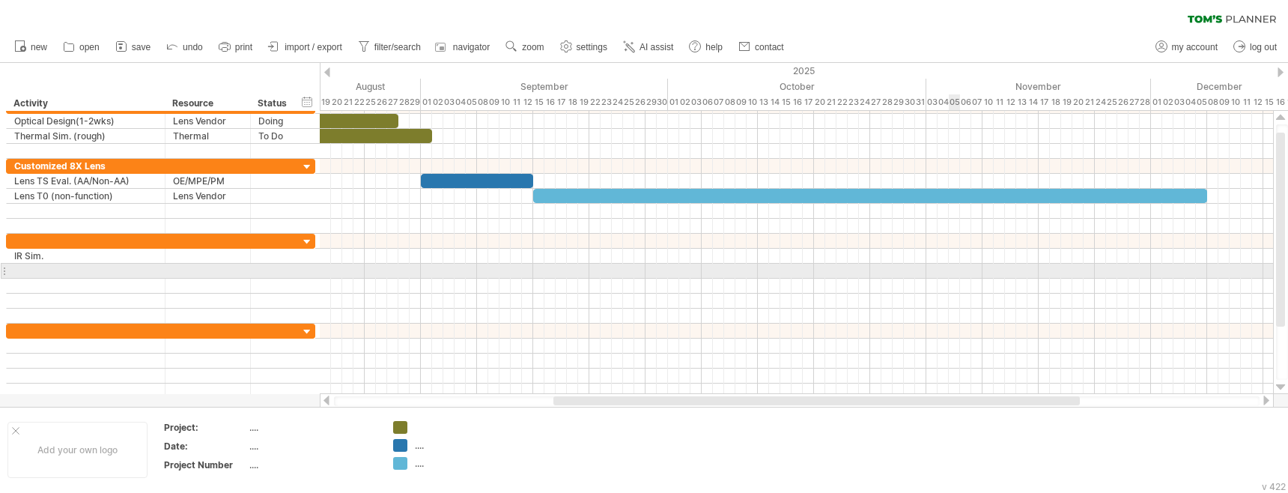
click at [999, 263] on div at bounding box center [796, 256] width 953 height 15
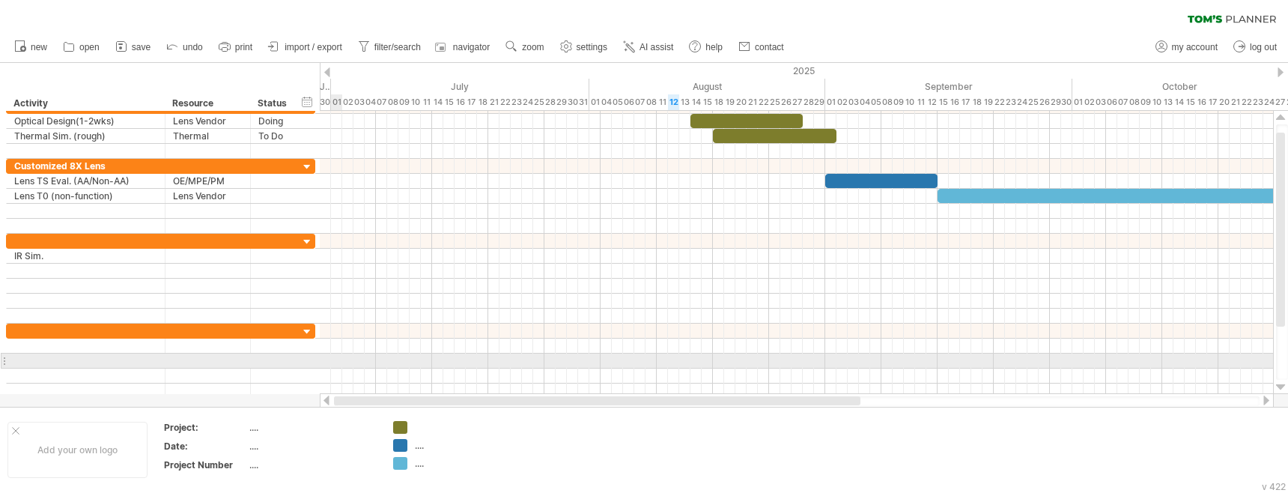
drag, startPoint x: 560, startPoint y: 401, endPoint x: 368, endPoint y: 357, distance: 196.7
click at [363, 362] on div "Trying to reach [DOMAIN_NAME] Connected again... 0% clear filter new" at bounding box center [644, 246] width 1288 height 493
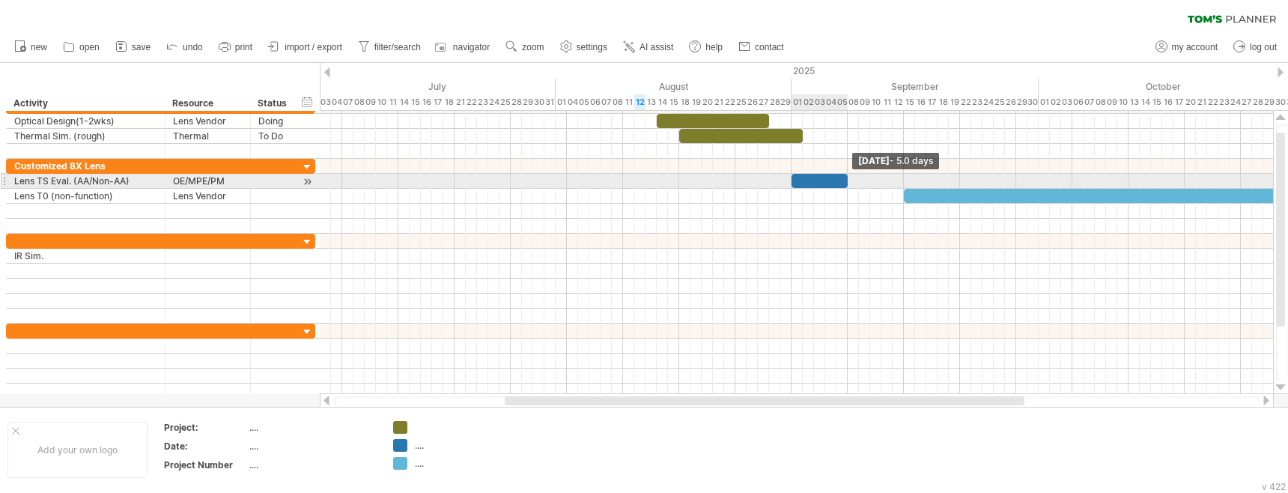
drag, startPoint x: 904, startPoint y: 178, endPoint x: 848, endPoint y: 177, distance: 55.4
click at [848, 177] on span at bounding box center [848, 181] width 6 height 14
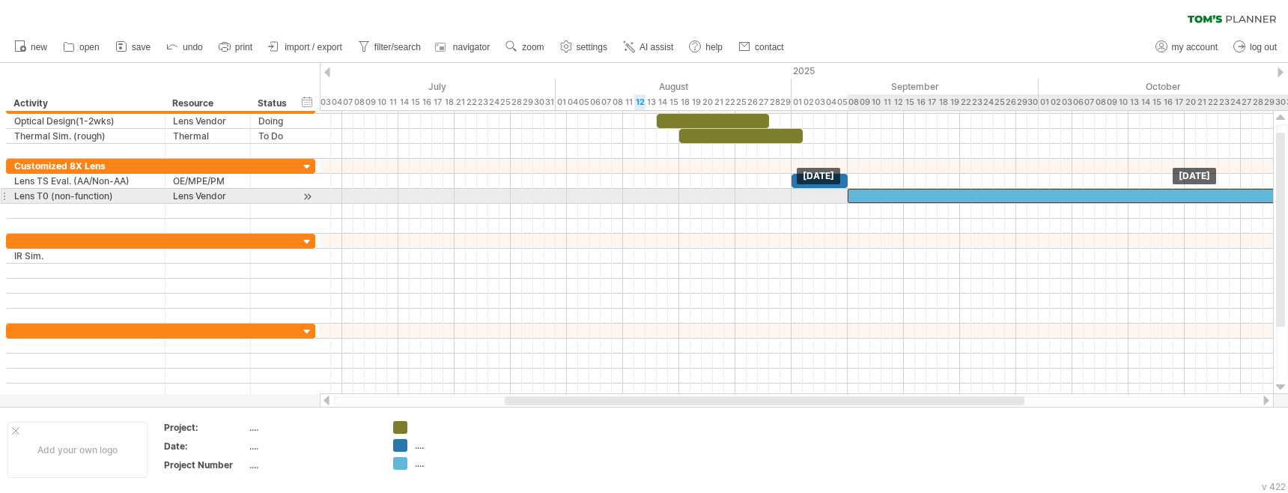
drag, startPoint x: 926, startPoint y: 195, endPoint x: 869, endPoint y: 198, distance: 57.0
click at [869, 198] on div at bounding box center [1185, 196] width 674 height 14
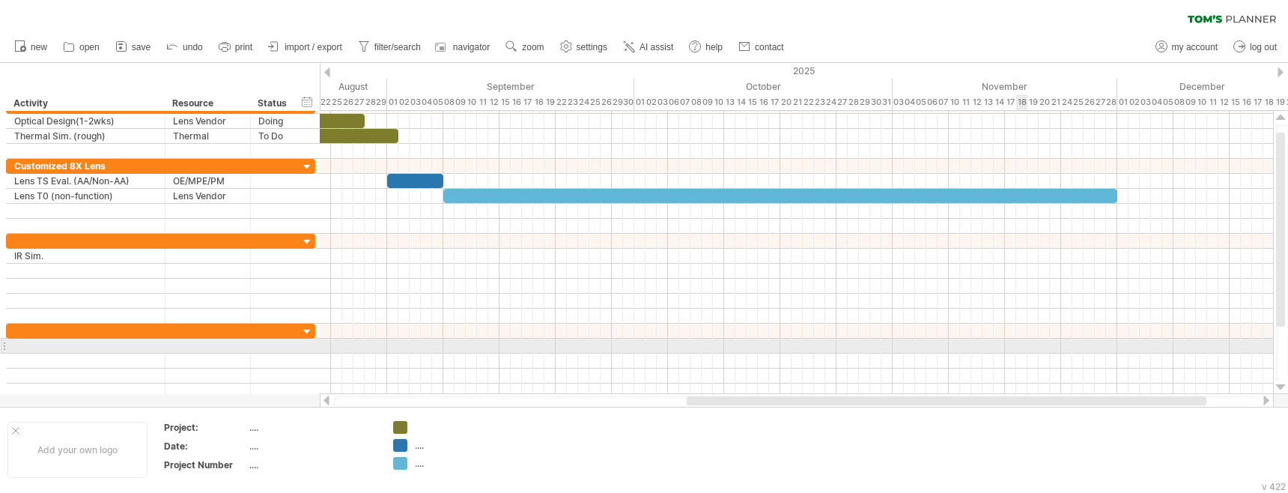
drag, startPoint x: 845, startPoint y: 401, endPoint x: 1027, endPoint y: 343, distance: 190.9
click at [1027, 343] on div "Trying to reach [DOMAIN_NAME] Connected again... 0% clear filter new" at bounding box center [644, 246] width 1288 height 493
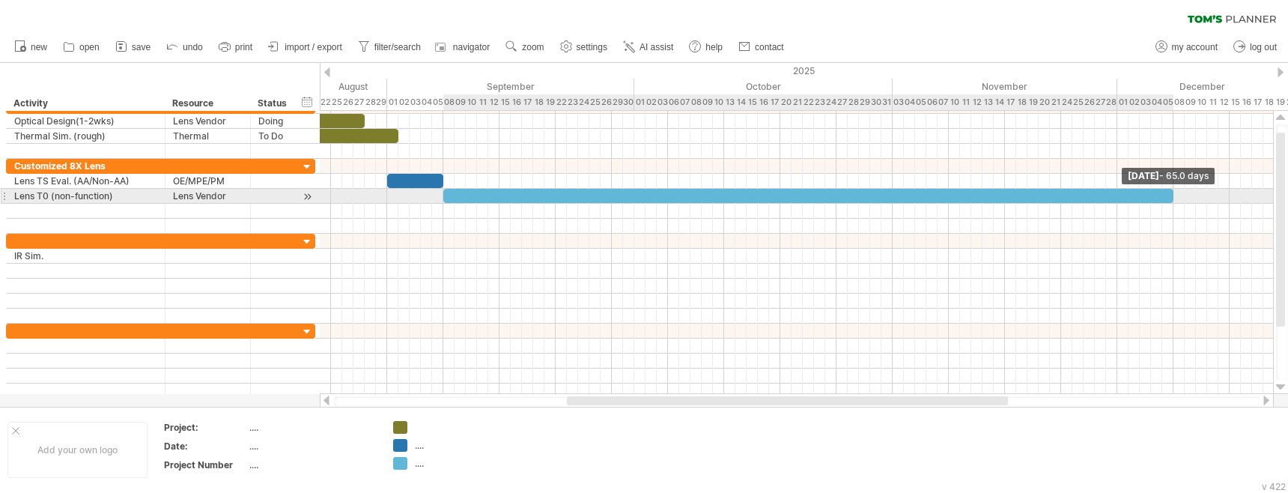
drag, startPoint x: 1118, startPoint y: 194, endPoint x: 1172, endPoint y: 195, distance: 53.9
click at [1172, 195] on span at bounding box center [1173, 196] width 6 height 14
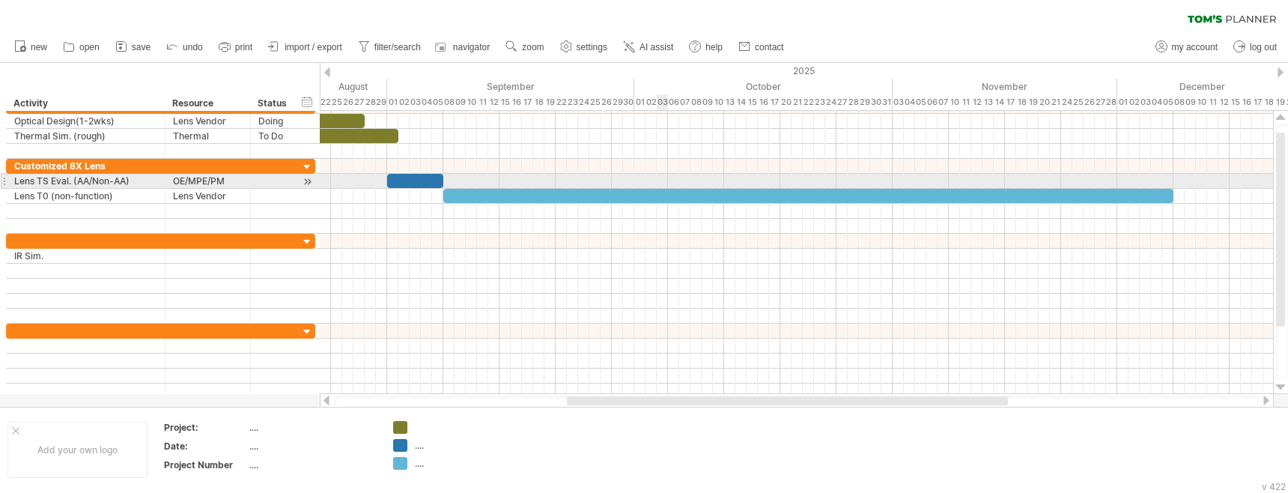
click at [665, 180] on div at bounding box center [796, 181] width 953 height 15
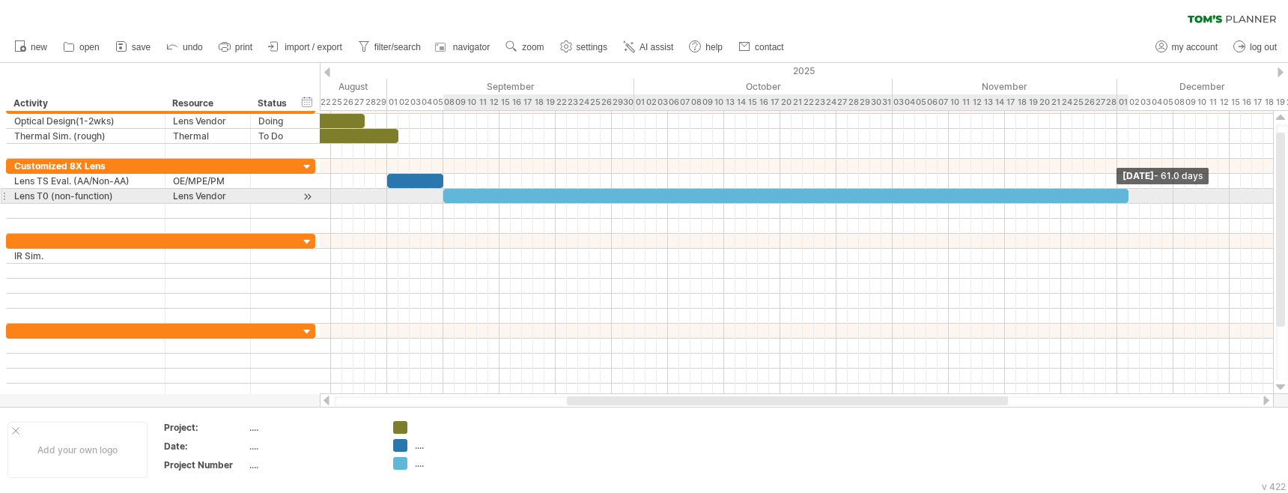
drag, startPoint x: 1171, startPoint y: 196, endPoint x: 1127, endPoint y: 195, distance: 44.2
click at [1127, 195] on span at bounding box center [1129, 196] width 6 height 14
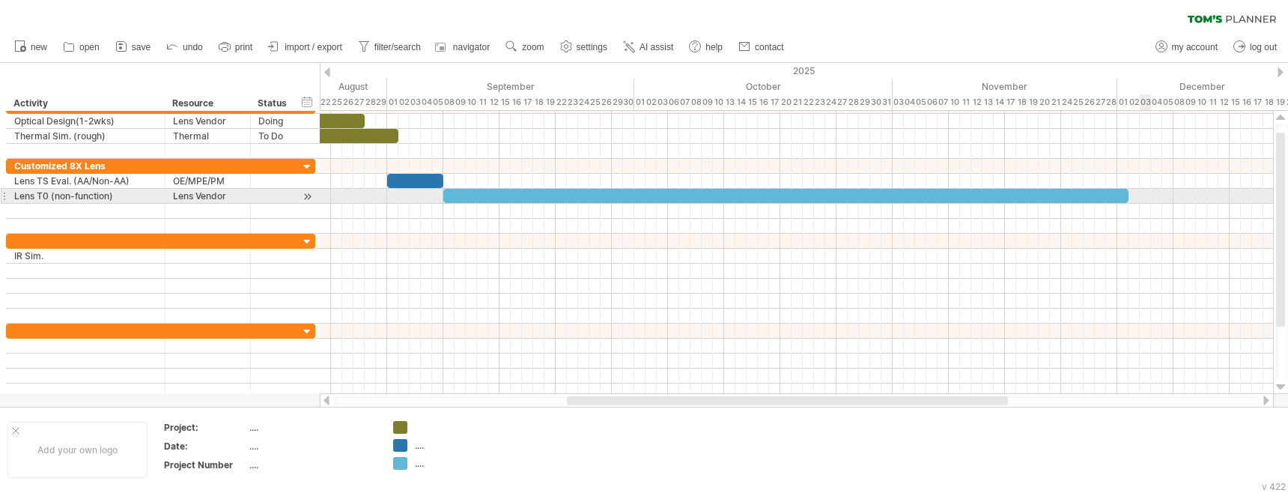
click at [1146, 197] on div at bounding box center [796, 196] width 953 height 15
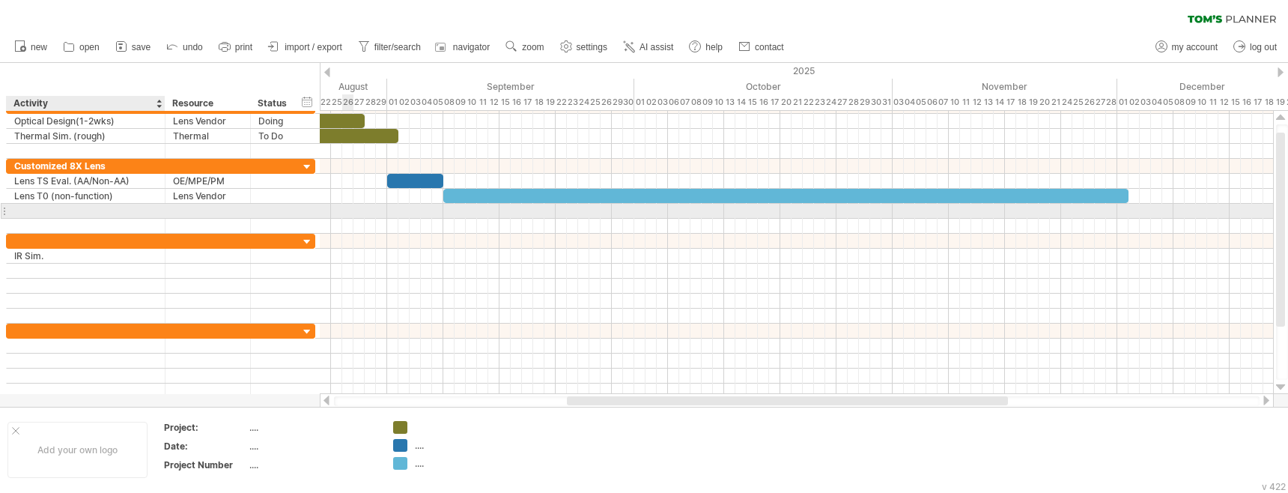
click at [43, 210] on div at bounding box center [85, 211] width 143 height 14
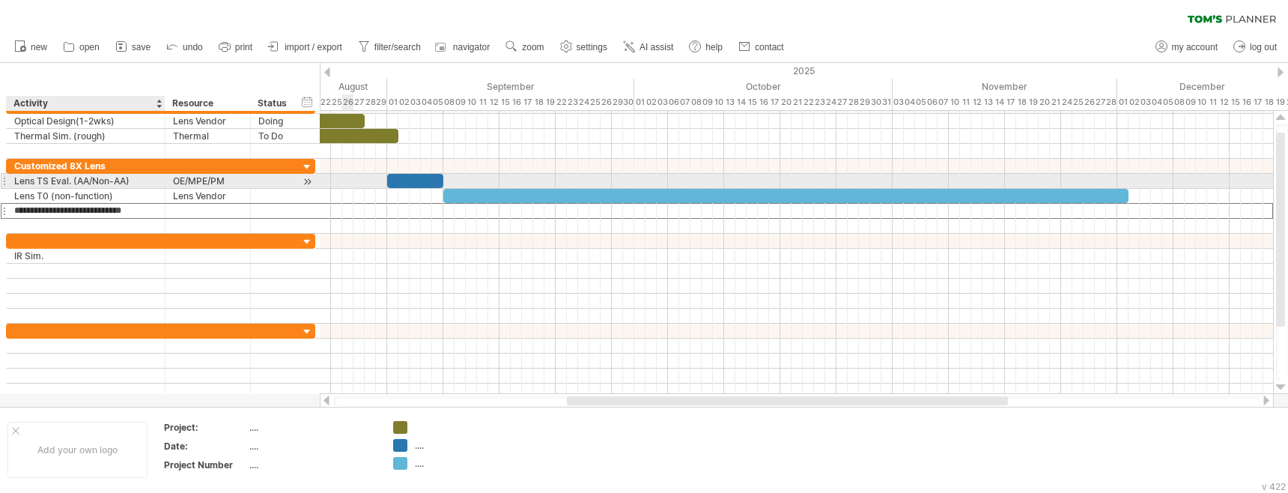
type input "**********"
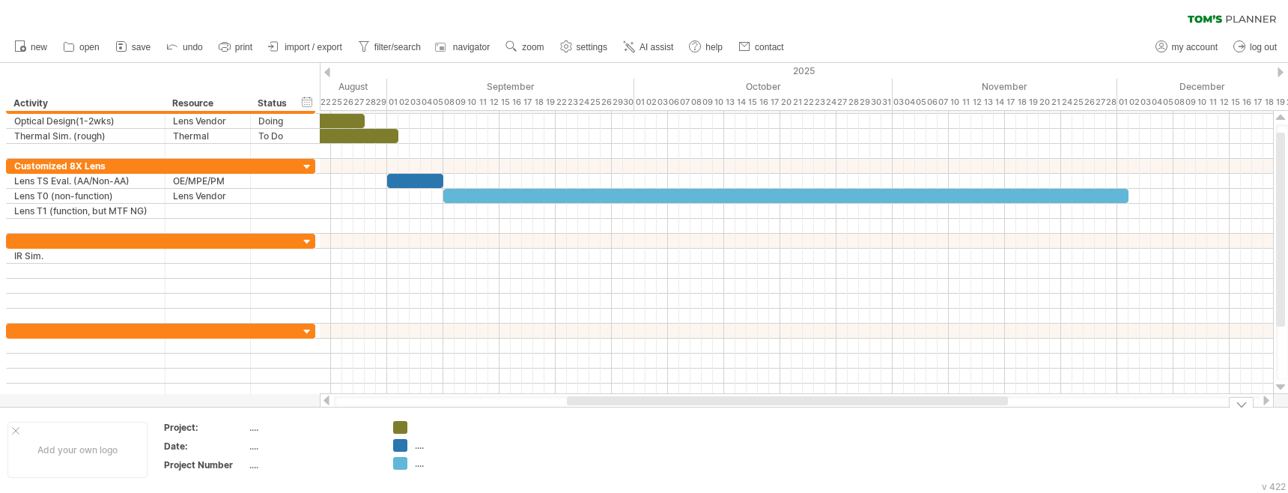
click at [258, 428] on div "...." at bounding box center [312, 427] width 126 height 13
click at [246, 429] on th "Project:" at bounding box center [206, 429] width 84 height 17
click at [255, 430] on div "...." at bounding box center [312, 427] width 126 height 13
type input "**********"
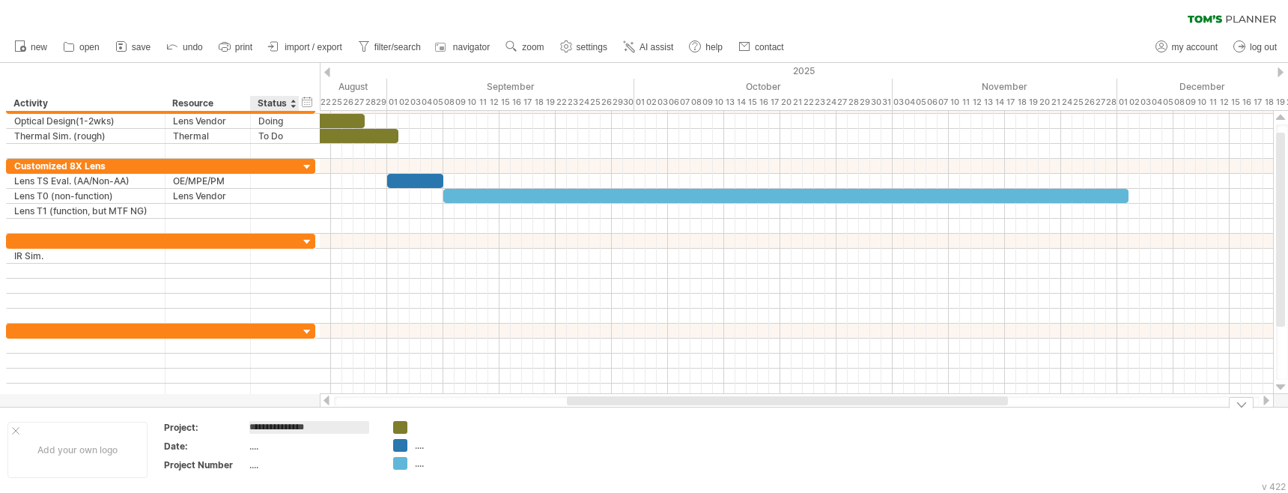
click at [254, 465] on div "...." at bounding box center [312, 464] width 126 height 13
click at [334, 428] on div "UVC-G6-Edge-PTZ" at bounding box center [312, 427] width 126 height 13
click at [410, 425] on div at bounding box center [444, 427] width 103 height 13
click at [407, 430] on div at bounding box center [444, 427] width 103 height 13
click at [405, 430] on div "Trying to reach [DOMAIN_NAME] Connected again... 0% clear filter new" at bounding box center [644, 246] width 1288 height 493
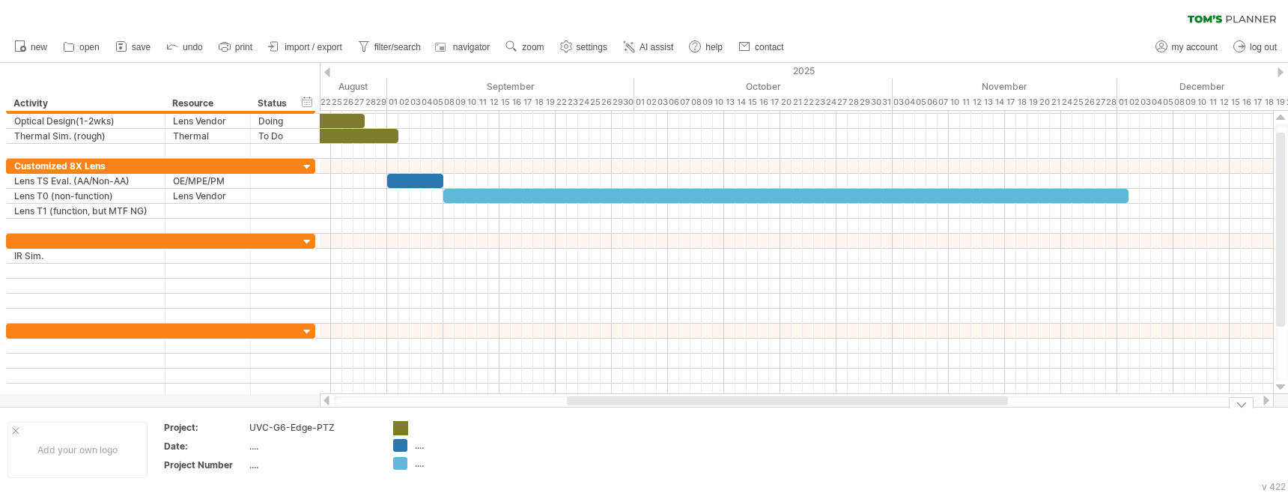
click at [424, 431] on div at bounding box center [456, 427] width 82 height 13
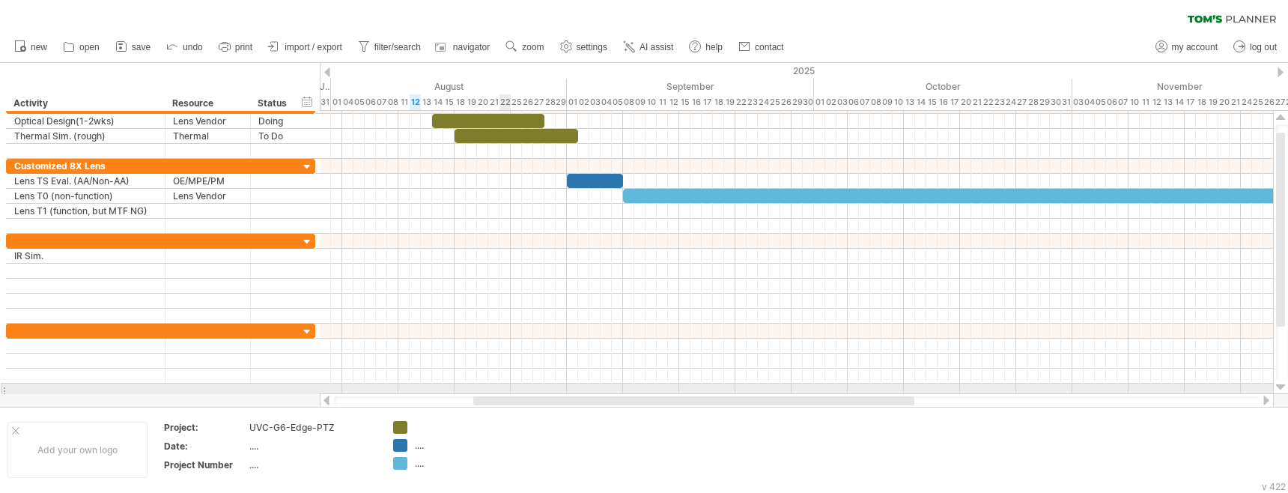
drag, startPoint x: 597, startPoint y: 404, endPoint x: 513, endPoint y: 383, distance: 86.6
click at [502, 391] on div "Trying to reach [DOMAIN_NAME] Connected again... 0% clear filter new" at bounding box center [644, 246] width 1288 height 493
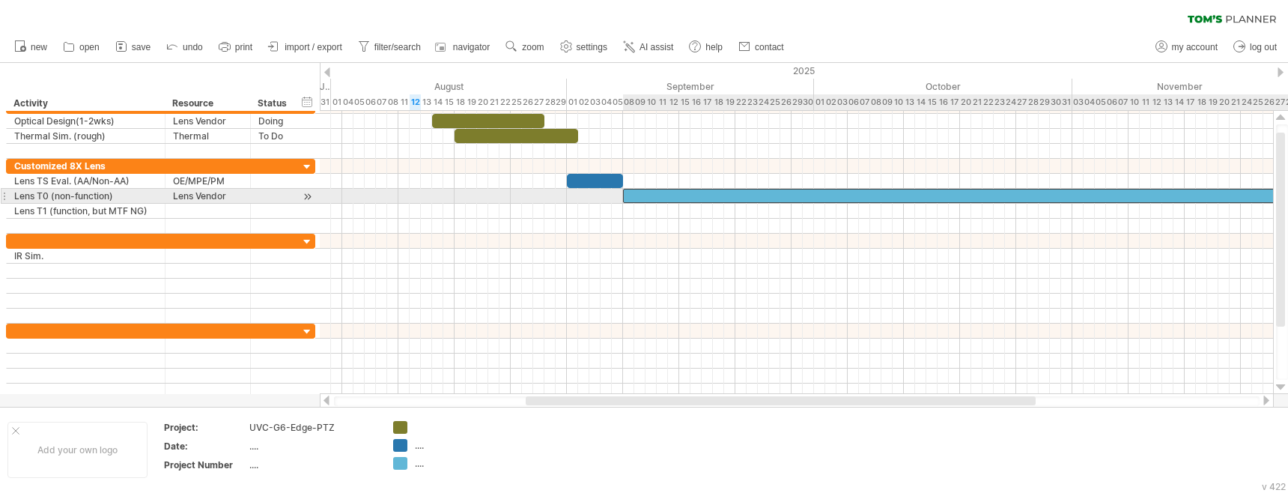
click at [661, 198] on div at bounding box center [965, 196] width 685 height 14
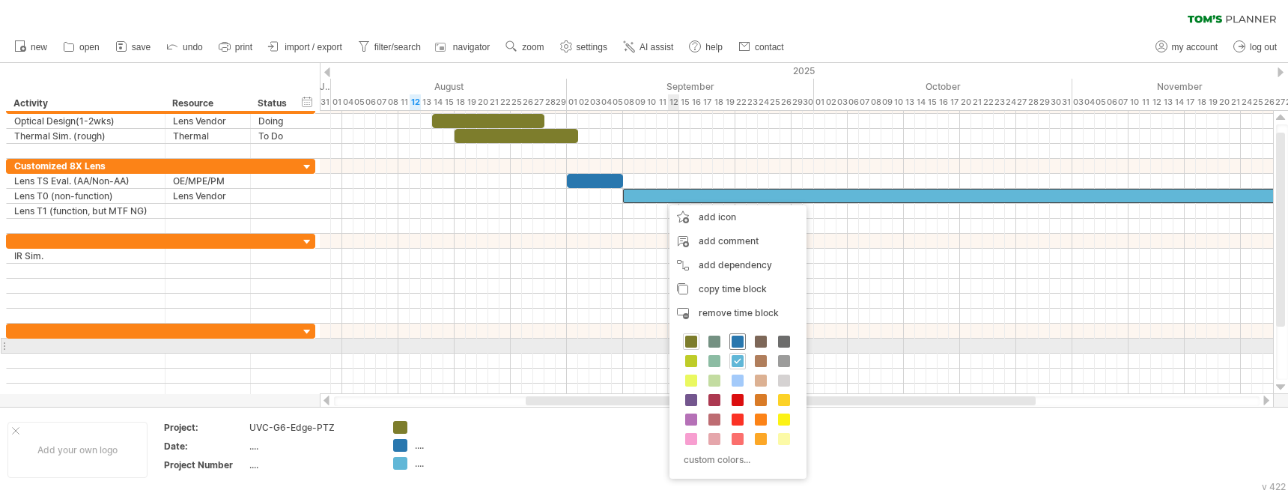
click at [732, 339] on span at bounding box center [738, 341] width 12 height 12
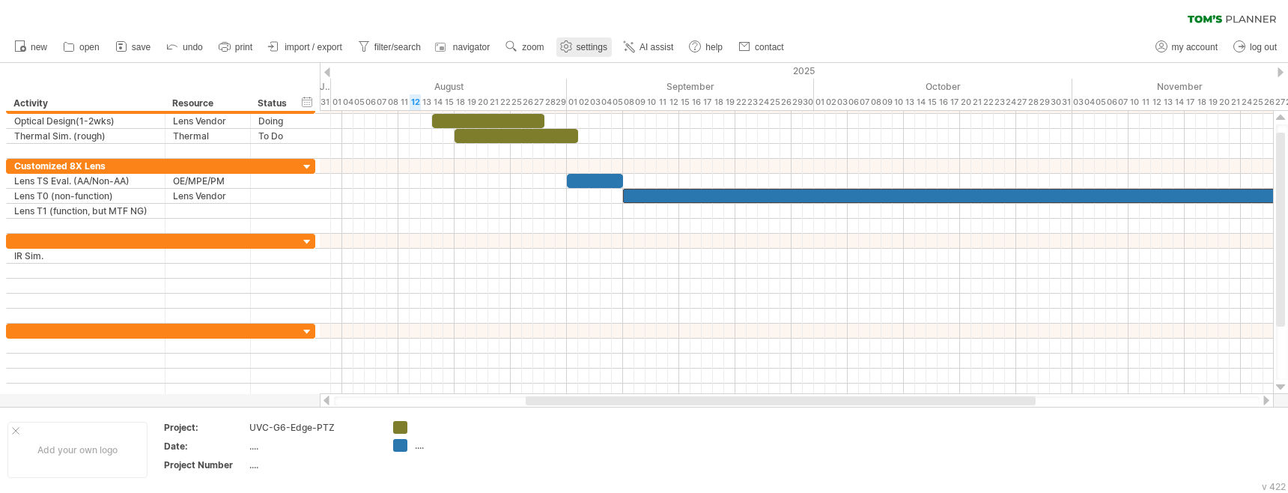
click at [586, 48] on span "settings" at bounding box center [592, 47] width 31 height 10
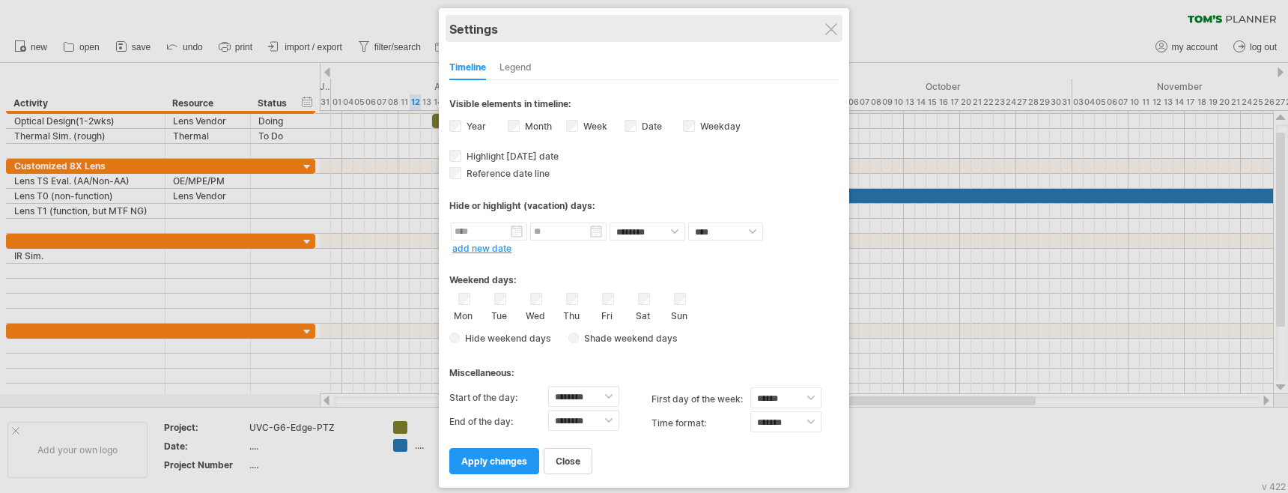
click at [824, 34] on div "Settings" at bounding box center [643, 28] width 389 height 27
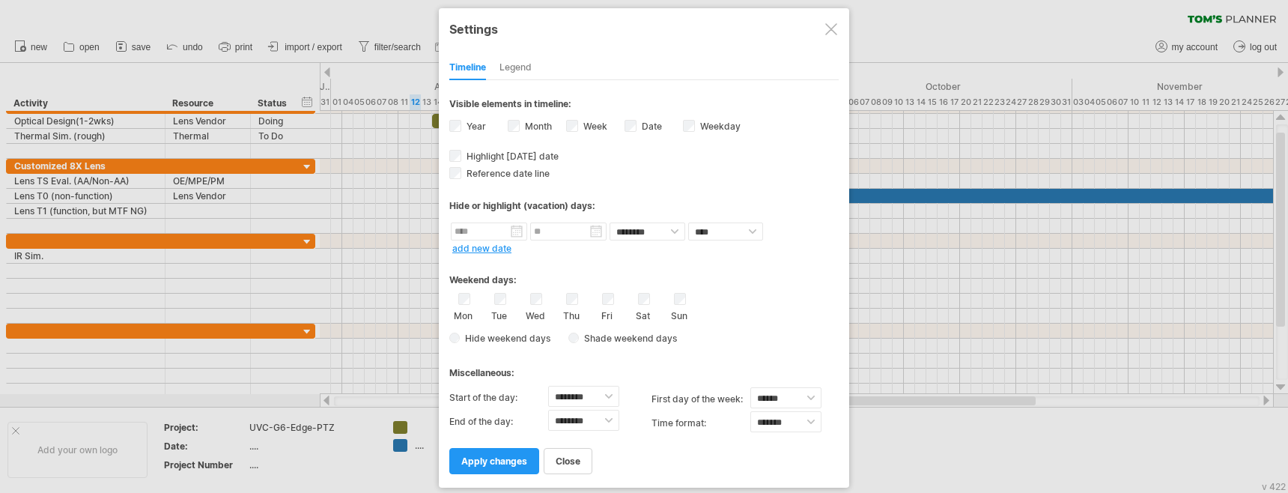
click at [828, 28] on div at bounding box center [831, 29] width 12 height 12
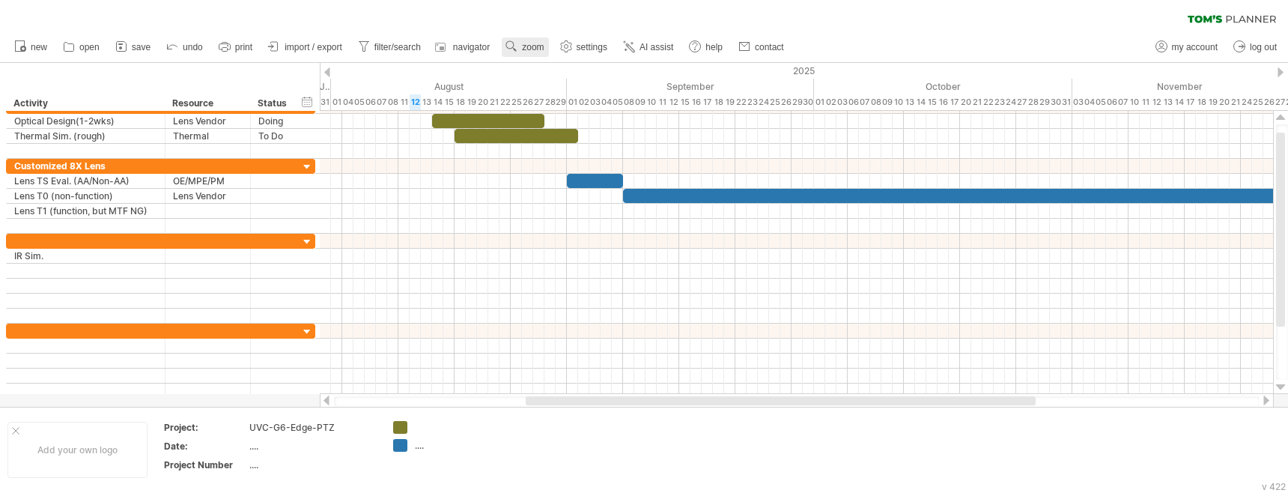
click at [532, 46] on span "zoom" at bounding box center [533, 47] width 22 height 10
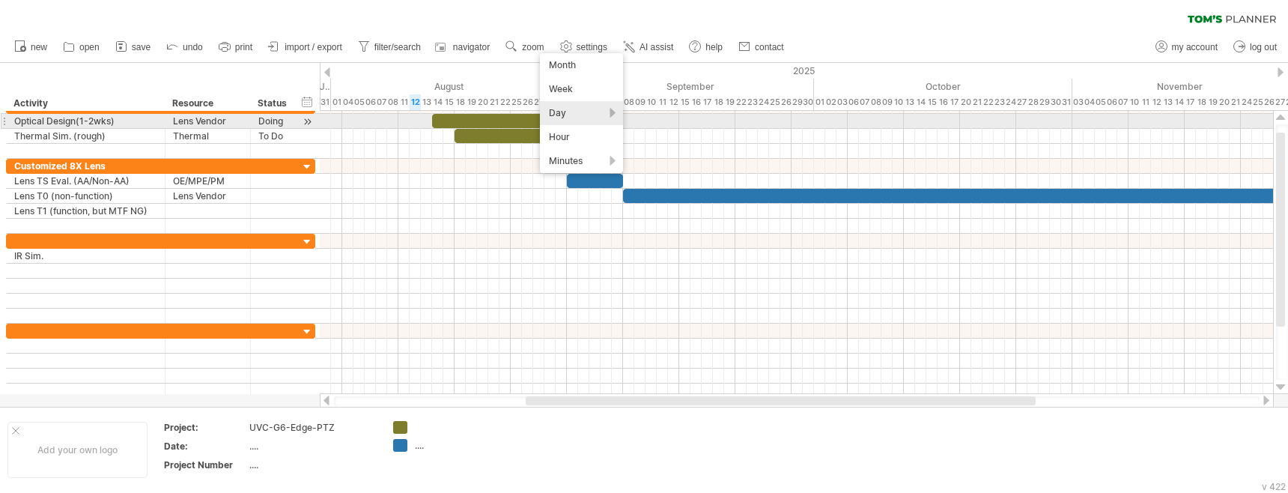
click at [598, 115] on div "Day" at bounding box center [581, 113] width 83 height 24
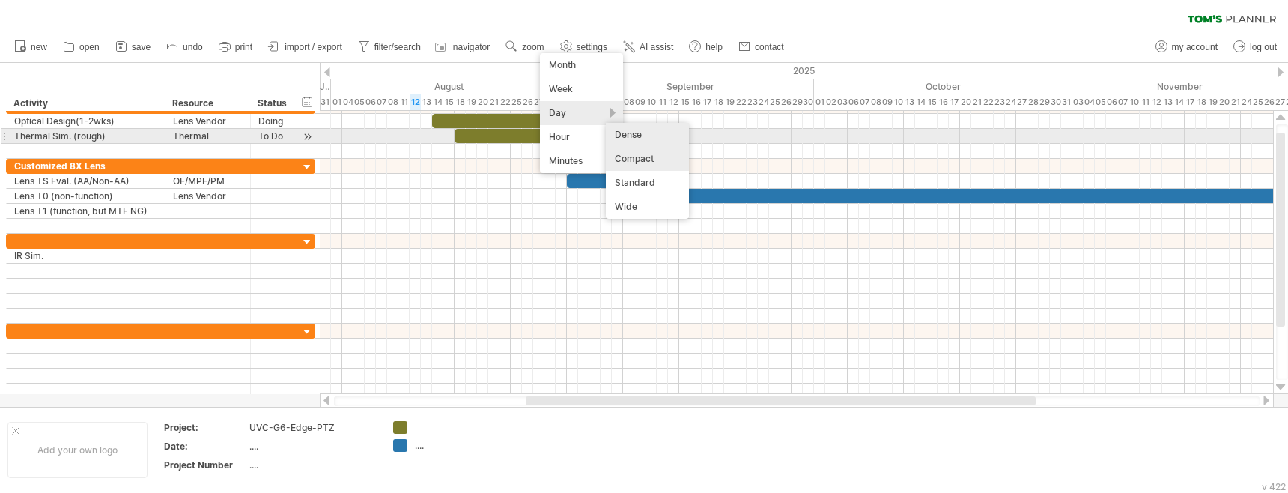
click at [643, 139] on div "Dense" at bounding box center [647, 135] width 83 height 24
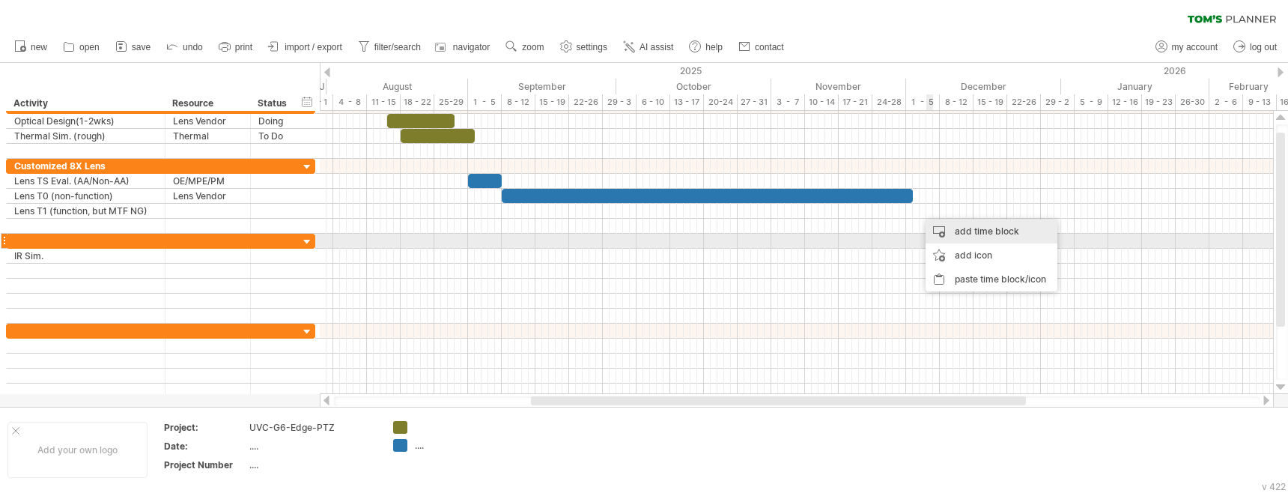
click at [965, 233] on div "add time block" at bounding box center [992, 231] width 132 height 24
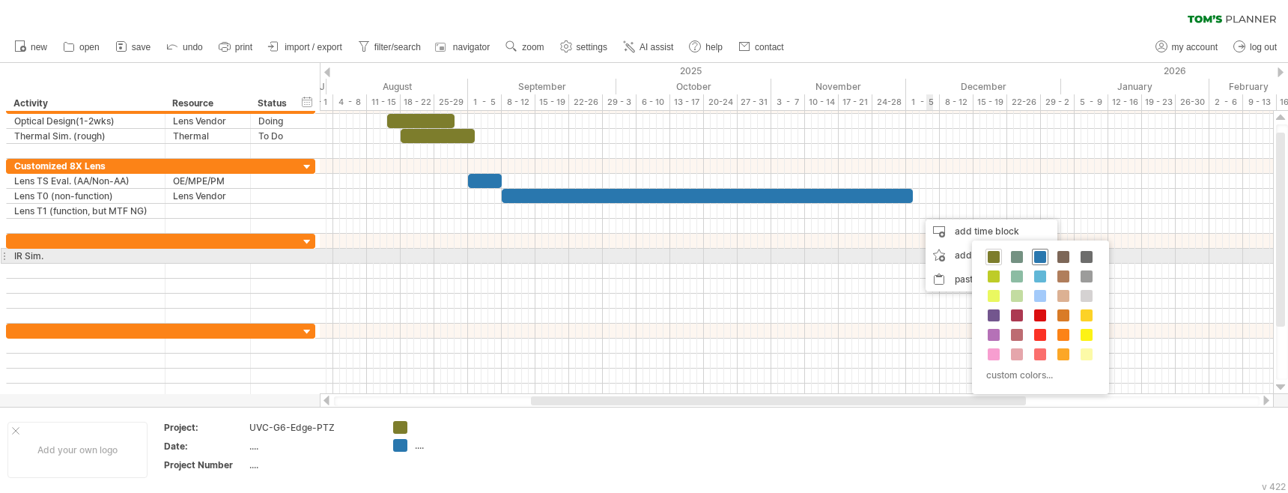
click at [1042, 257] on span at bounding box center [1040, 257] width 12 height 12
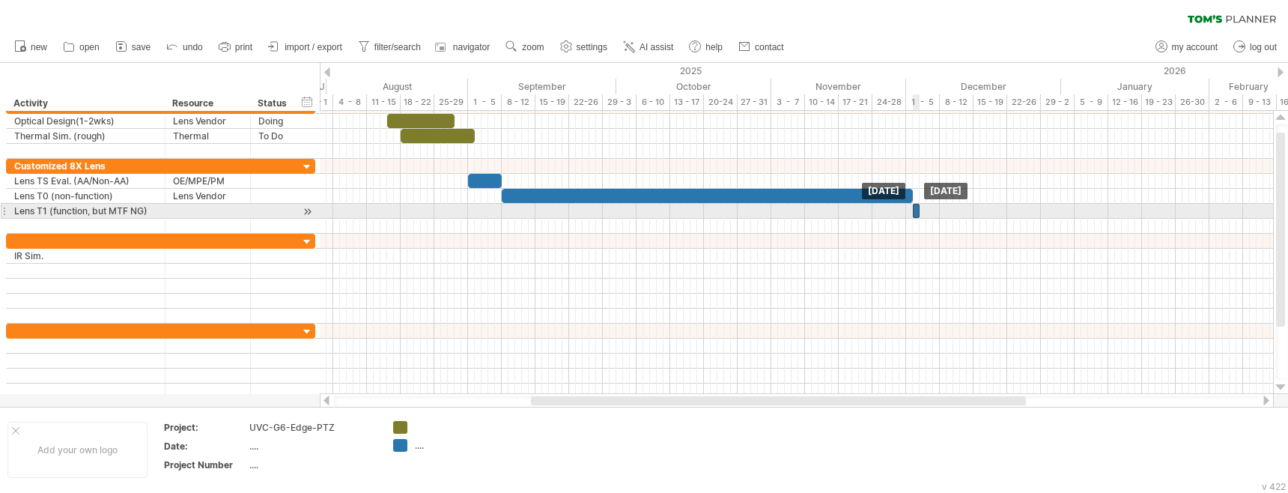
click at [916, 212] on div at bounding box center [916, 211] width 7 height 14
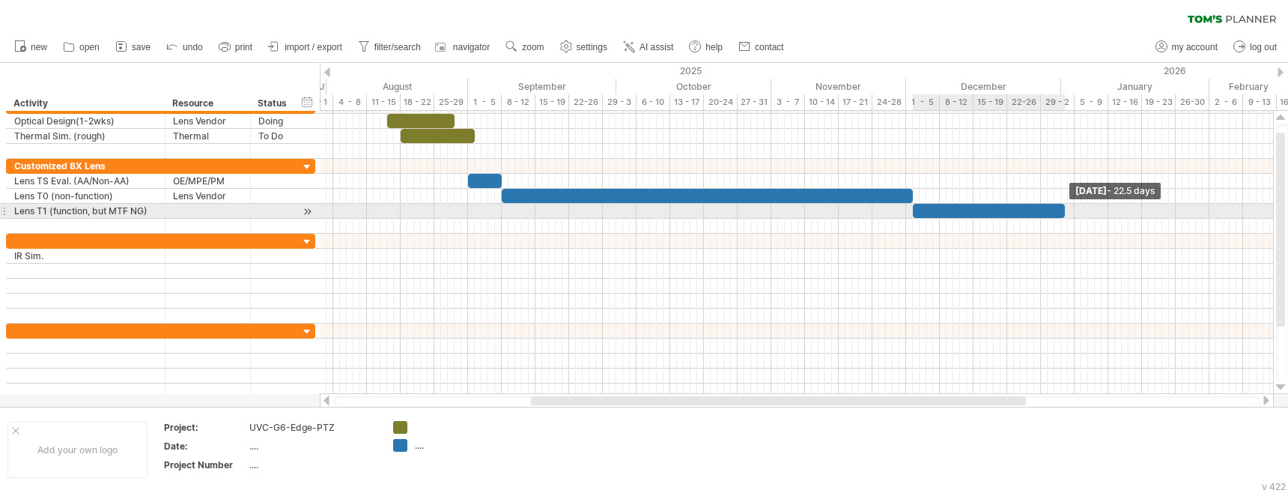
drag, startPoint x: 920, startPoint y: 212, endPoint x: 1065, endPoint y: 211, distance: 145.3
click at [1065, 211] on span at bounding box center [1065, 211] width 6 height 14
drag, startPoint x: 1063, startPoint y: 213, endPoint x: 1070, endPoint y: 213, distance: 7.5
click at [1070, 213] on span at bounding box center [1072, 211] width 6 height 14
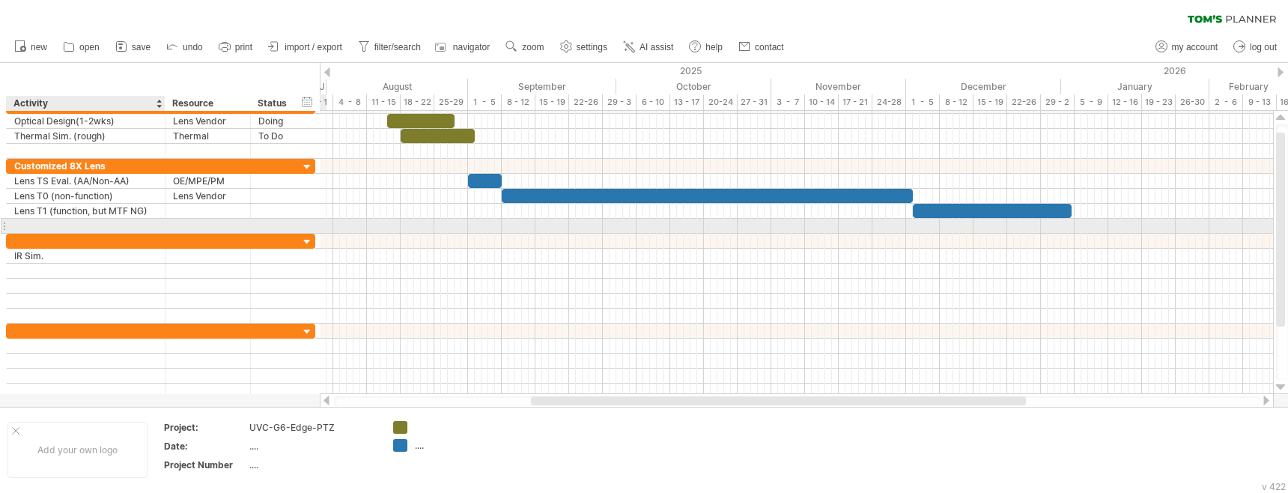
click at [85, 225] on div at bounding box center [85, 226] width 143 height 14
type input "**********"
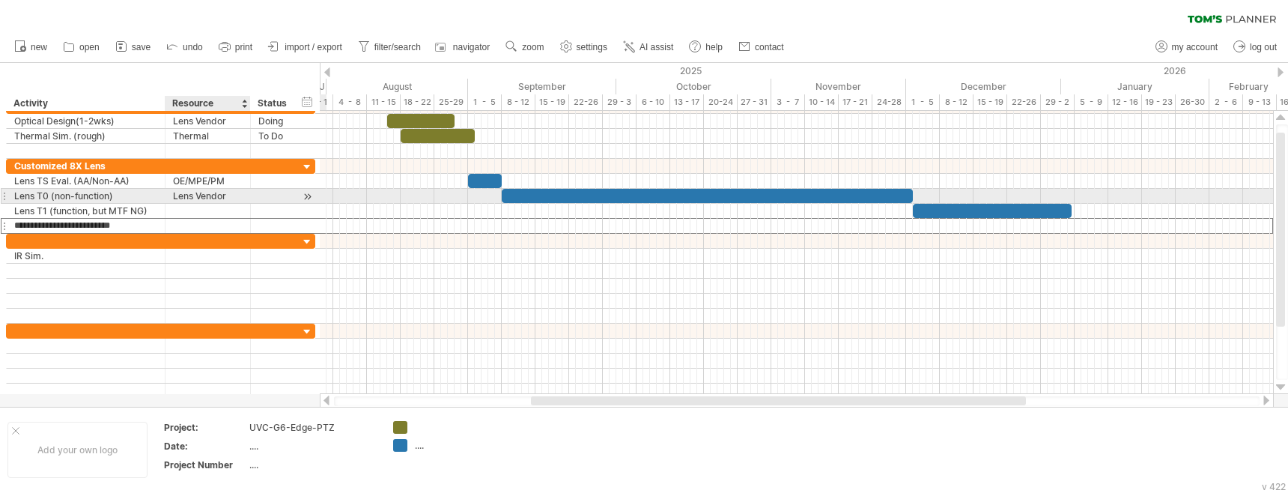
click at [197, 197] on div "Lens Vendor" at bounding box center [208, 196] width 70 height 14
drag, startPoint x: 232, startPoint y: 195, endPoint x: 174, endPoint y: 198, distance: 57.7
click at [174, 197] on input "**********" at bounding box center [208, 196] width 70 height 14
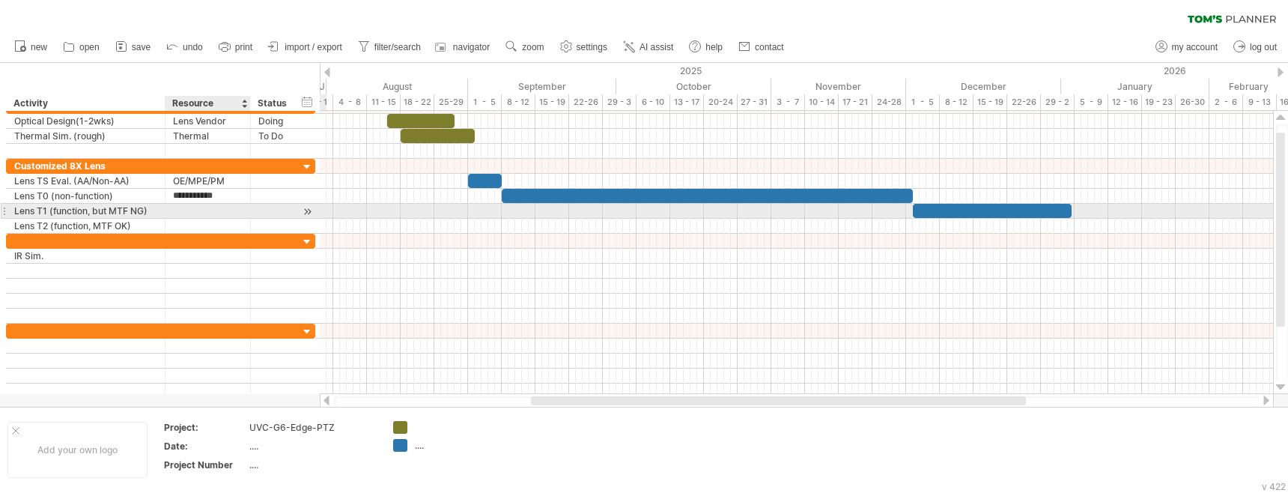
click at [191, 211] on div at bounding box center [208, 211] width 70 height 14
paste input "**********"
type input "**********"
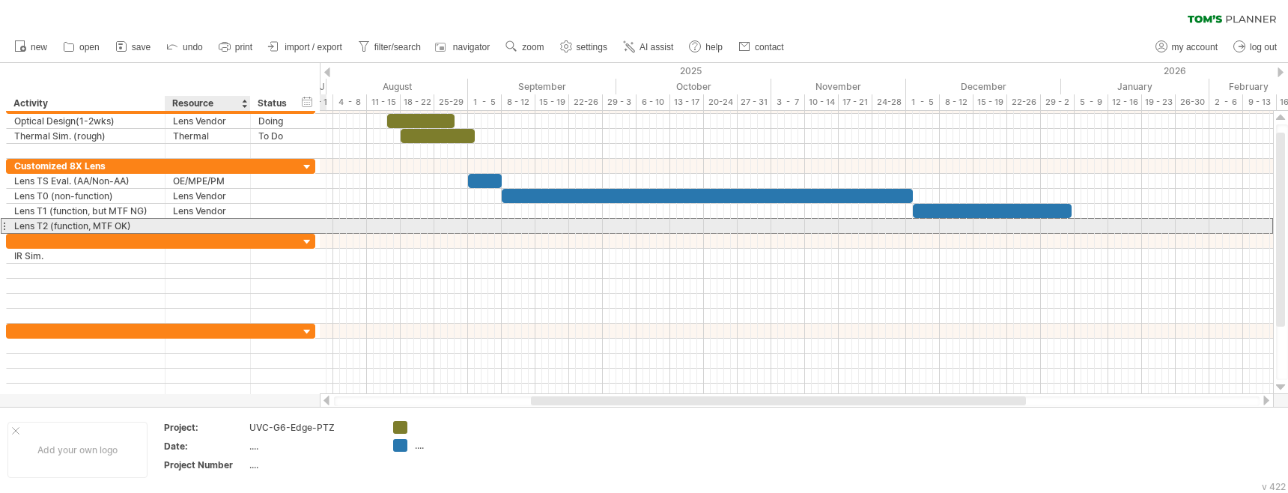
click at [187, 228] on div at bounding box center [208, 226] width 70 height 14
paste input "**********"
type input "**********"
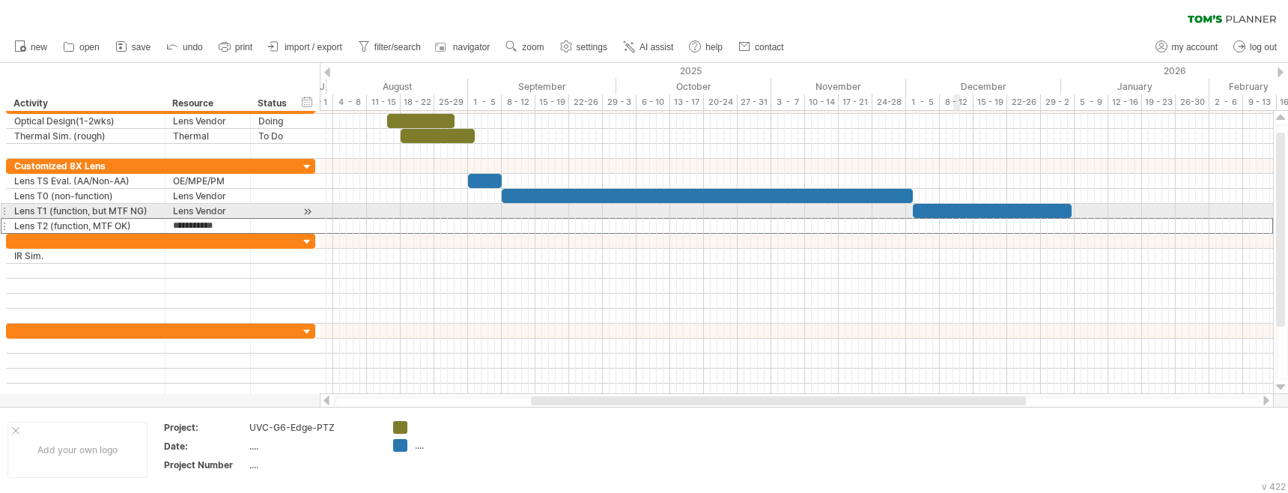
click at [958, 217] on div at bounding box center [992, 211] width 159 height 14
click at [1071, 212] on span at bounding box center [1072, 211] width 6 height 14
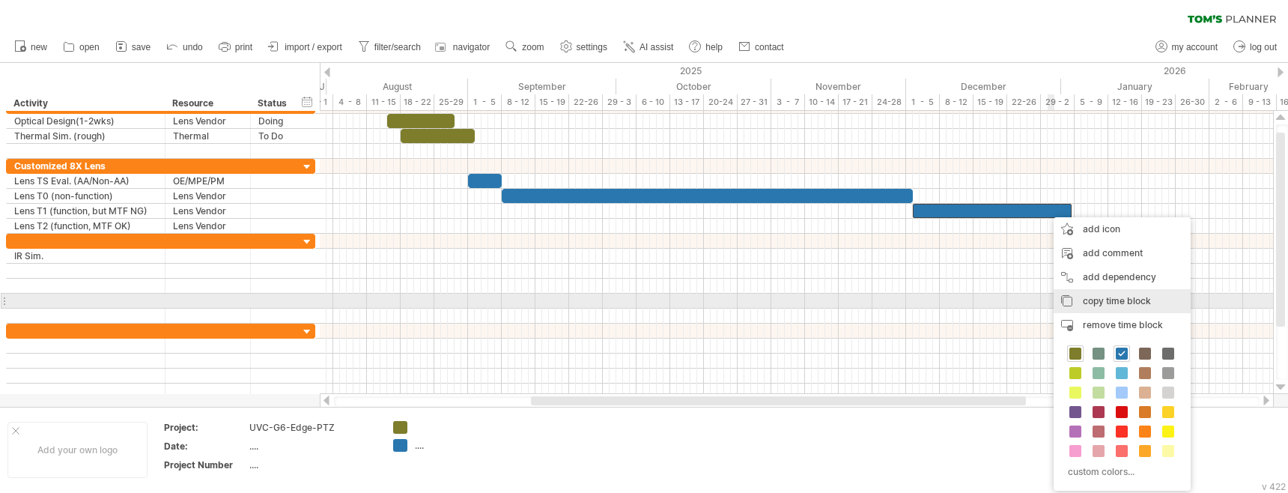
click at [1123, 300] on span "copy time block" at bounding box center [1117, 300] width 68 height 11
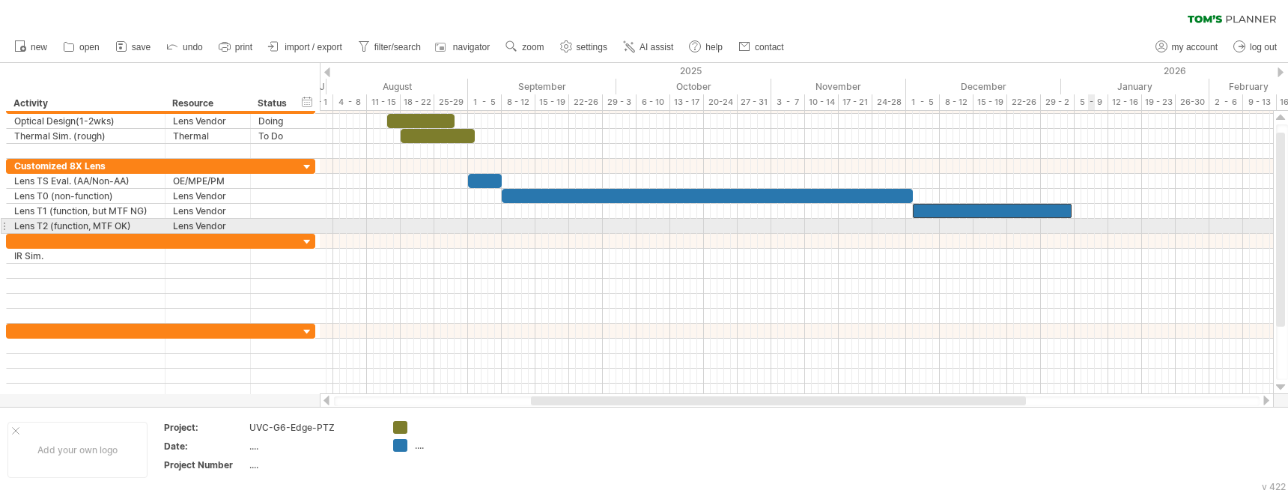
click at [1092, 227] on div at bounding box center [796, 226] width 953 height 15
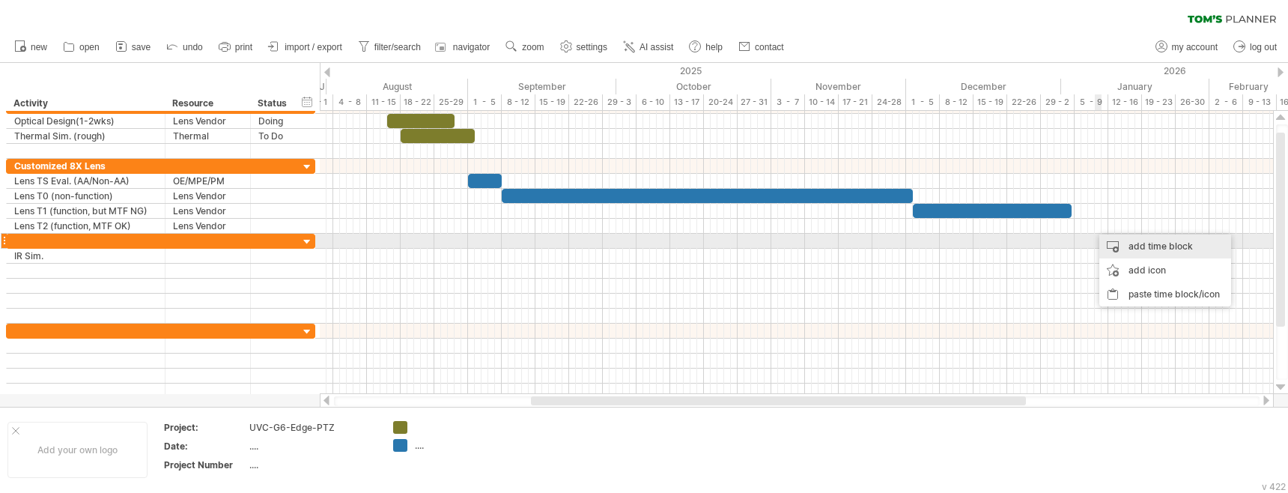
click at [1132, 246] on div "add time block" at bounding box center [1165, 246] width 132 height 24
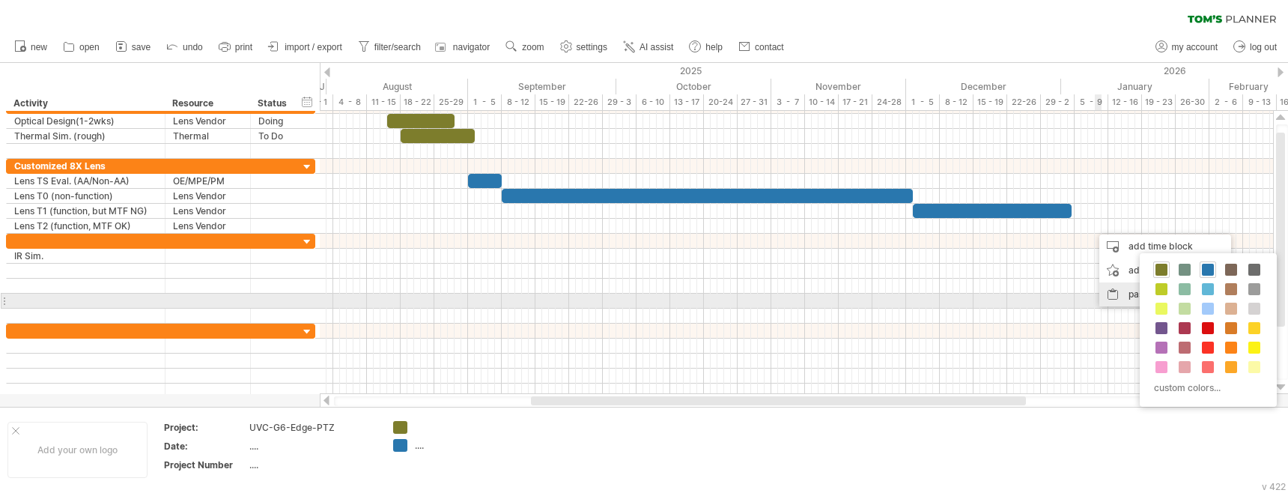
click at [1133, 294] on div "paste time block/icon" at bounding box center [1165, 294] width 132 height 24
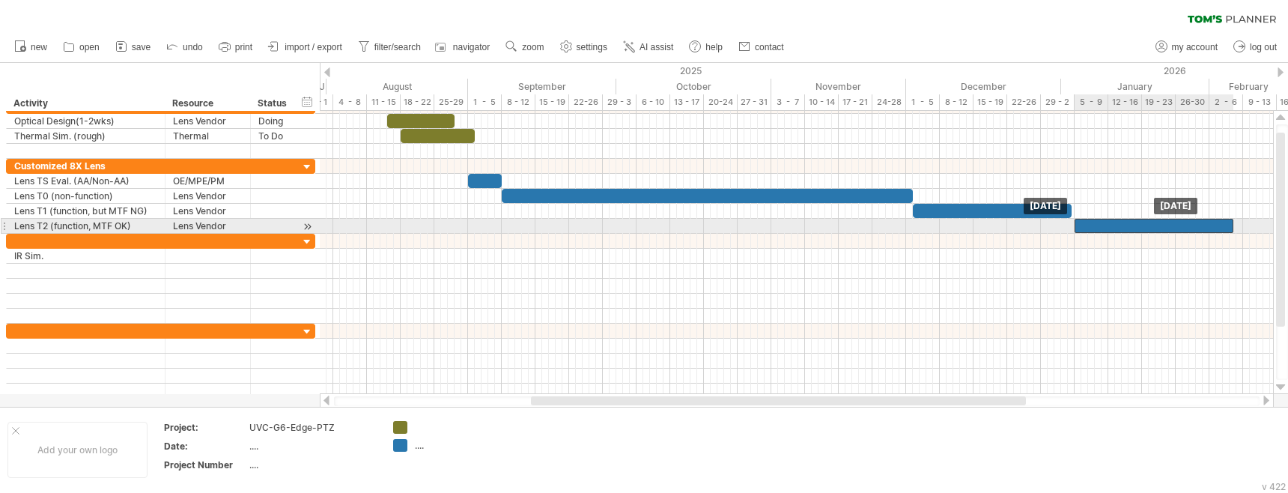
drag, startPoint x: 1105, startPoint y: 228, endPoint x: 1089, endPoint y: 228, distance: 16.5
click at [1089, 228] on div at bounding box center [1154, 226] width 159 height 14
click at [117, 228] on div "Lens T2 (function, MTF OK)" at bounding box center [85, 226] width 143 height 14
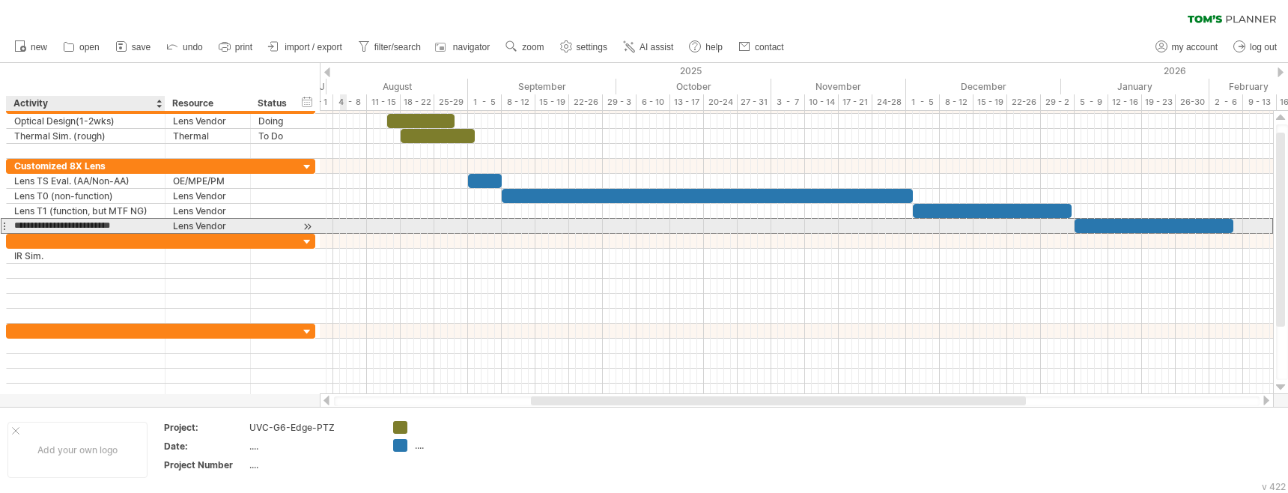
drag, startPoint x: 141, startPoint y: 225, endPoint x: 16, endPoint y: 221, distance: 124.4
click at [16, 221] on input "**********" at bounding box center [85, 226] width 143 height 14
type input "*"
type input "**********"
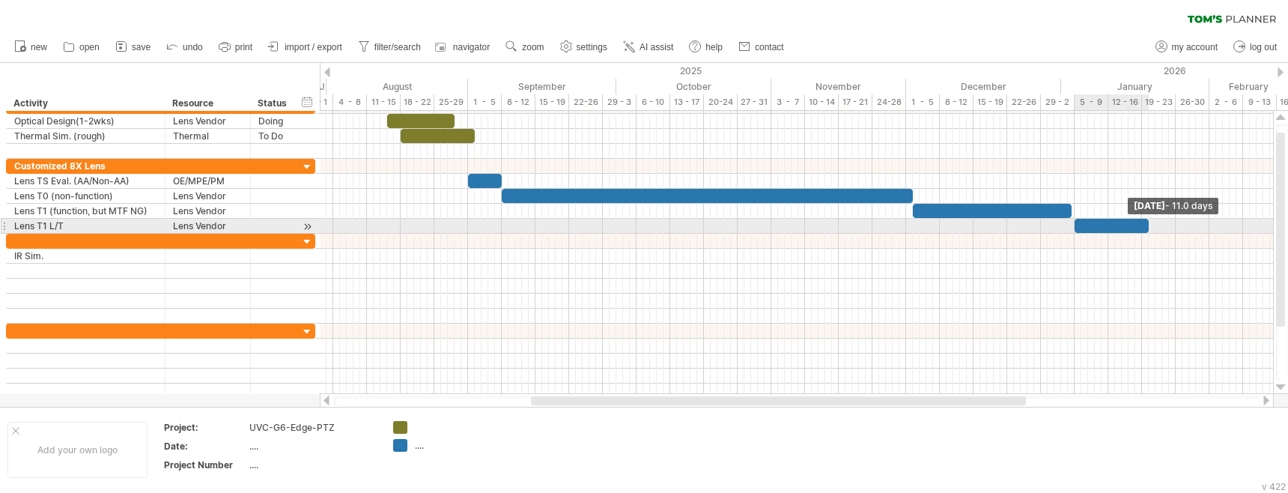
drag, startPoint x: 1231, startPoint y: 226, endPoint x: 1146, endPoint y: 227, distance: 85.4
click at [1146, 227] on span at bounding box center [1149, 226] width 6 height 14
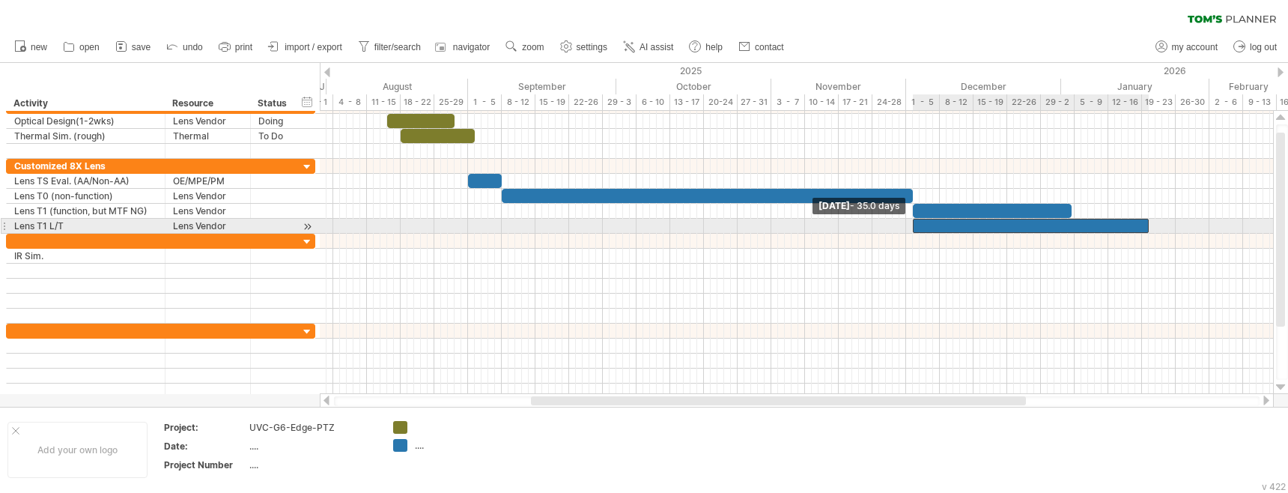
drag, startPoint x: 1076, startPoint y: 225, endPoint x: 914, endPoint y: 223, distance: 162.5
click at [914, 223] on span at bounding box center [913, 226] width 6 height 14
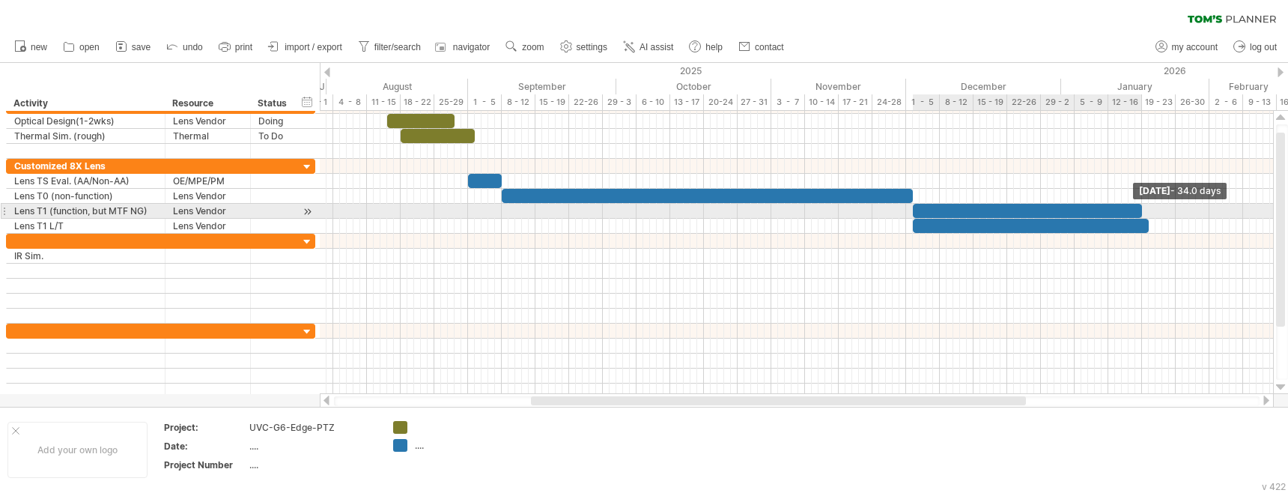
drag, startPoint x: 1069, startPoint y: 210, endPoint x: 1138, endPoint y: 214, distance: 69.8
click at [1138, 214] on div at bounding box center [1027, 211] width 229 height 14
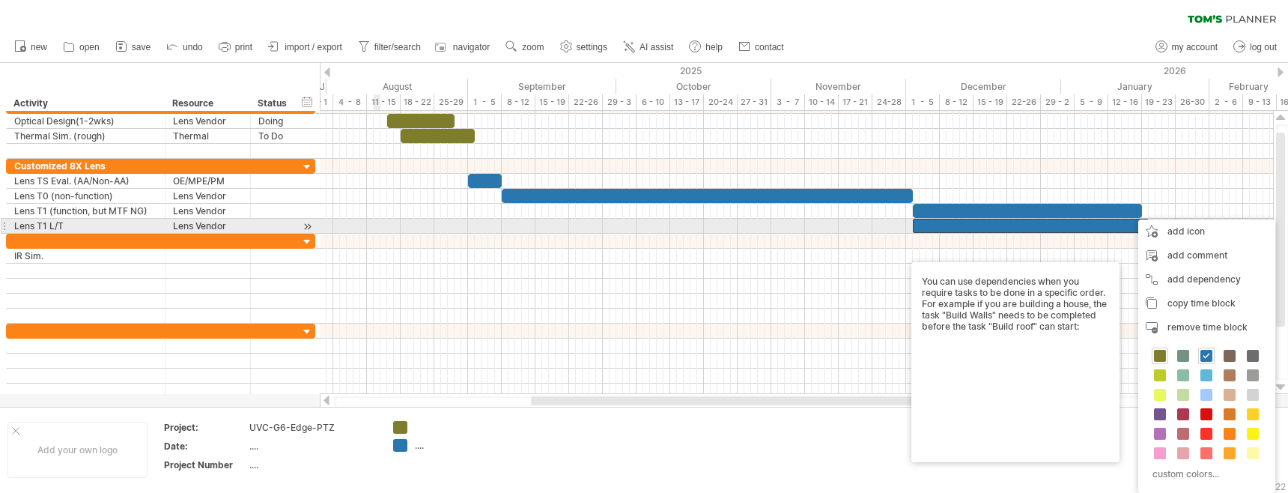
click at [75, 222] on div "Lens T1 L/T" at bounding box center [85, 226] width 143 height 14
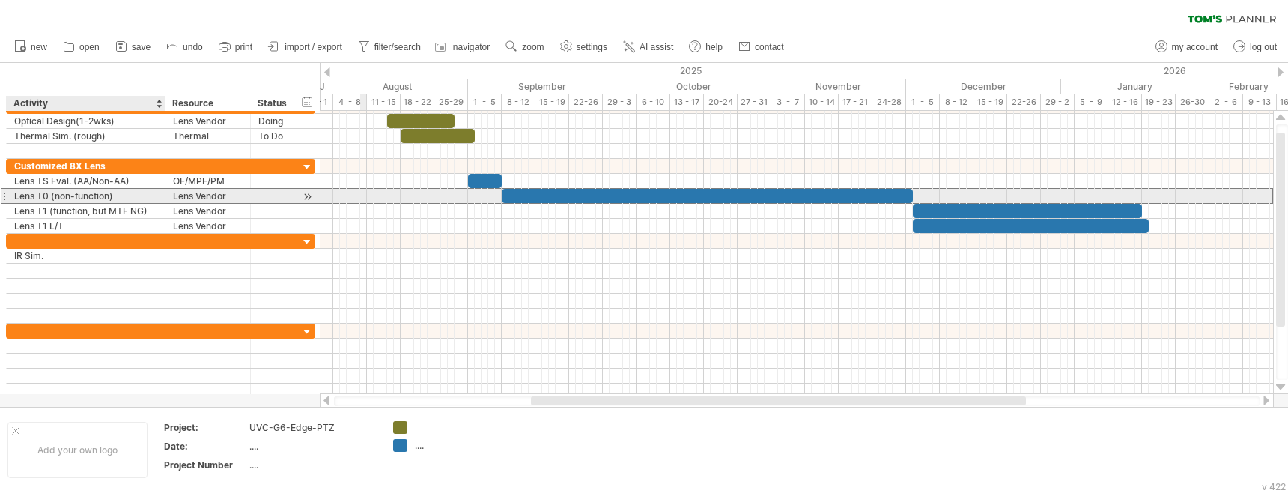
click at [108, 195] on div "Lens T0 (non-function)" at bounding box center [85, 196] width 143 height 14
type input "**********"
click at [16, 195] on input "**********" at bounding box center [85, 196] width 143 height 14
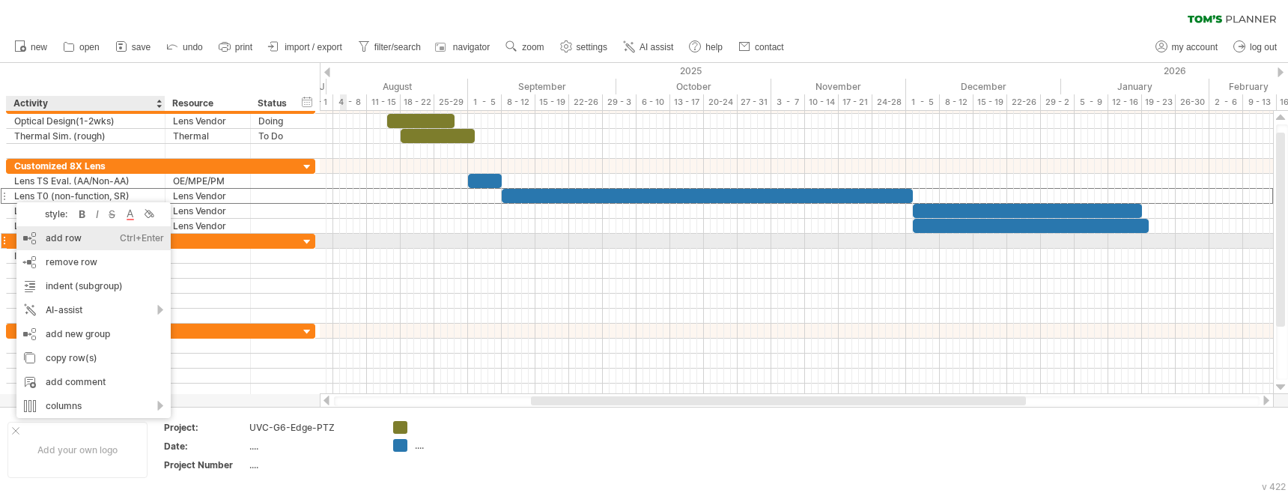
click at [82, 240] on div "add row Ctrl+Enter Cmd+Enter" at bounding box center [93, 238] width 154 height 24
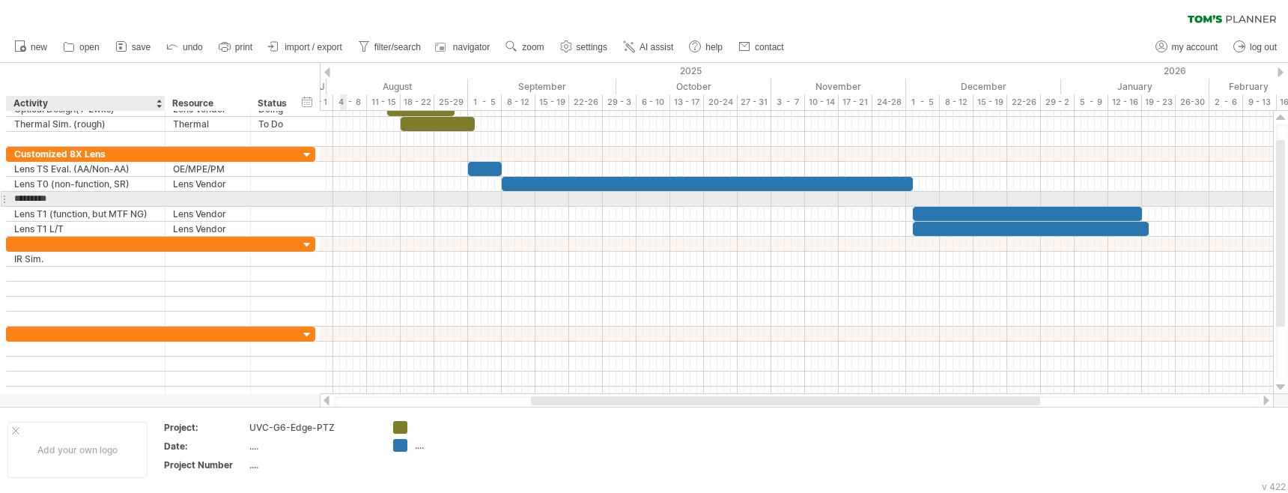
type input "*"
type input "**********"
drag, startPoint x: 104, startPoint y: 198, endPoint x: 70, endPoint y: 198, distance: 34.5
click at [69, 198] on input "**********" at bounding box center [85, 199] width 143 height 14
click at [148, 199] on input "**********" at bounding box center [85, 199] width 143 height 14
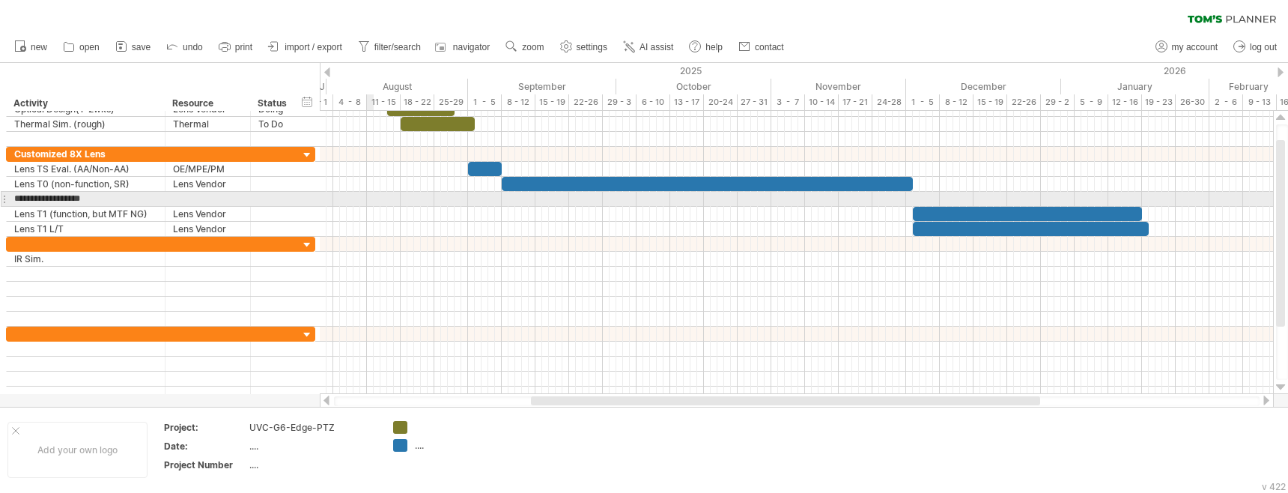
click at [368, 200] on div at bounding box center [796, 199] width 953 height 15
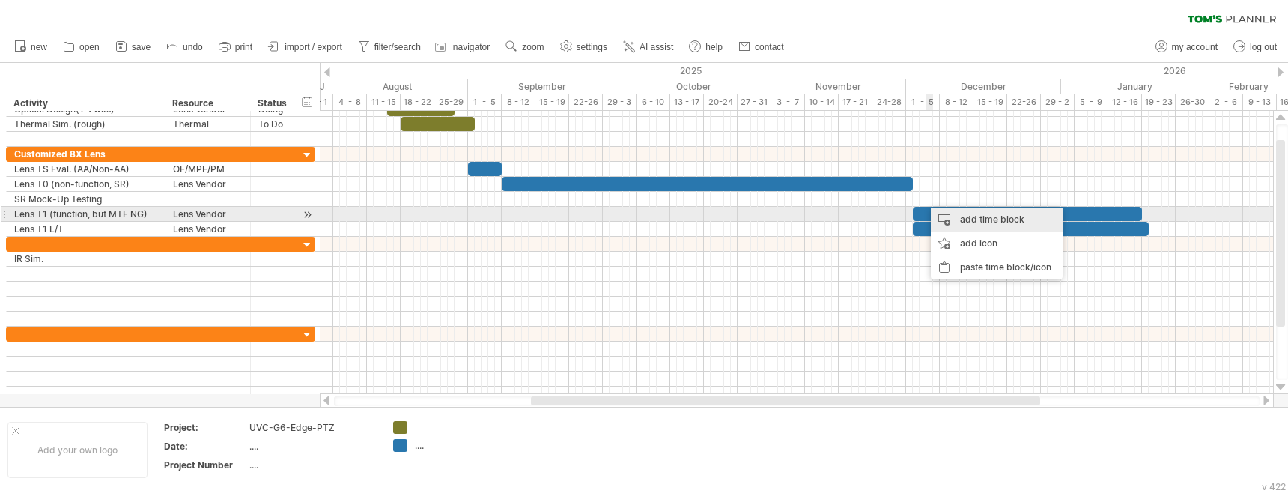
click at [970, 219] on div "add time block" at bounding box center [997, 219] width 132 height 24
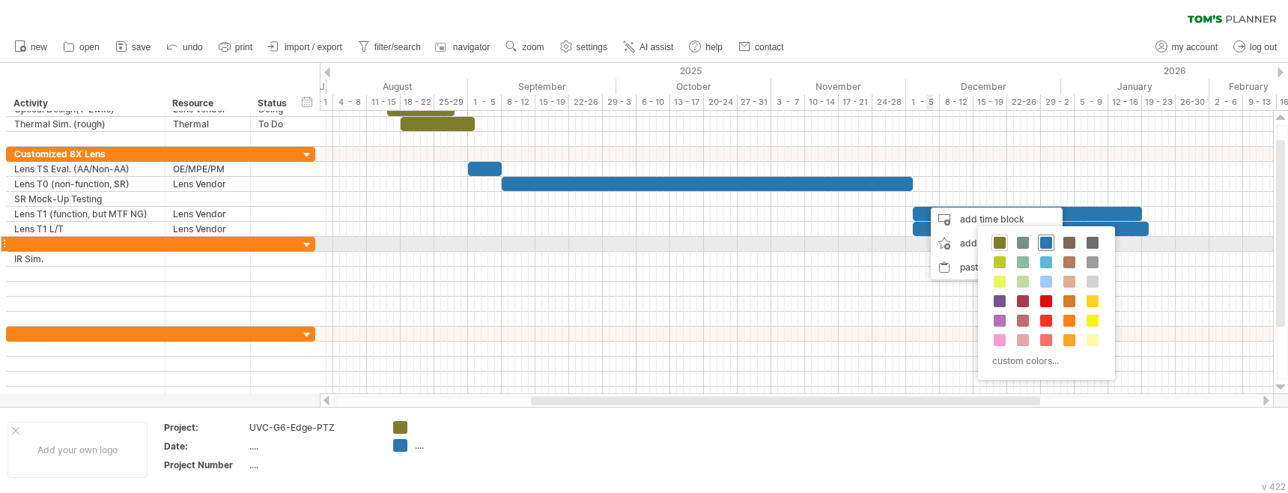
click at [1051, 242] on span at bounding box center [1046, 243] width 12 height 12
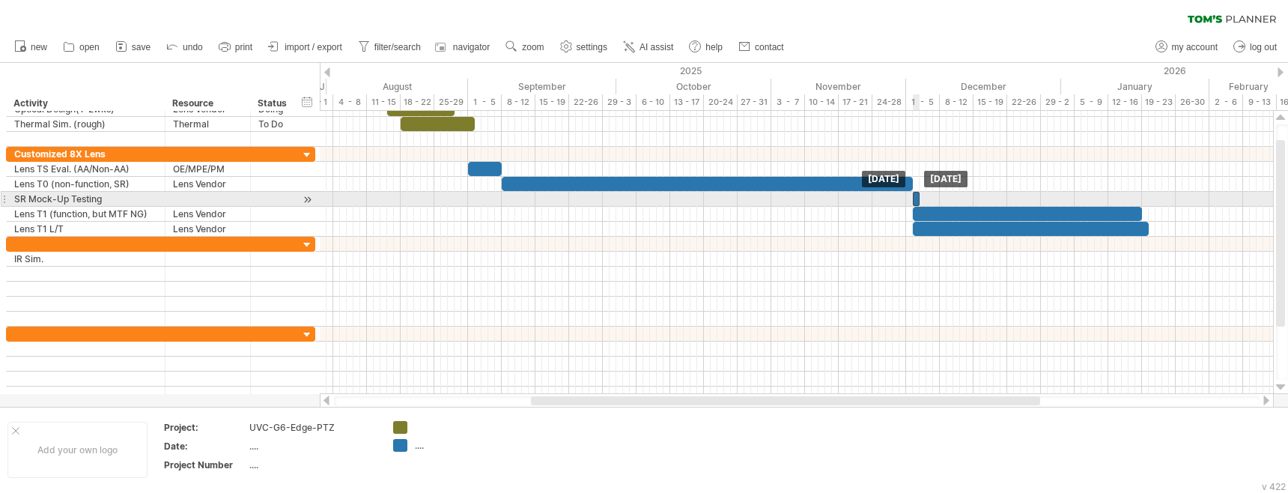
drag, startPoint x: 926, startPoint y: 199, endPoint x: 915, endPoint y: 197, distance: 10.7
click at [915, 197] on div at bounding box center [916, 199] width 7 height 14
drag, startPoint x: 919, startPoint y: 198, endPoint x: 971, endPoint y: 200, distance: 52.5
click at [971, 200] on span at bounding box center [973, 199] width 6 height 14
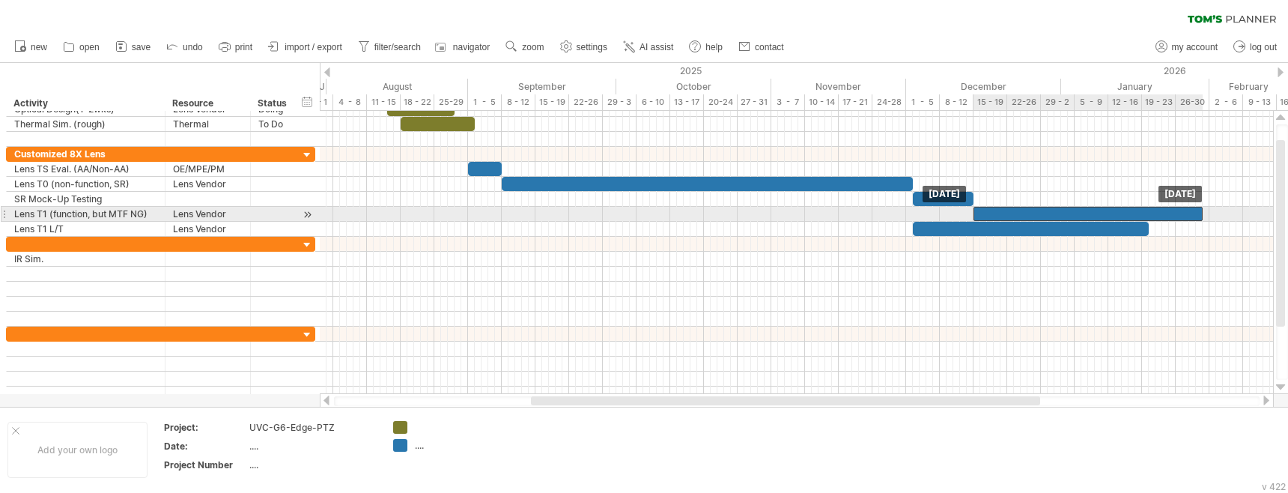
drag, startPoint x: 943, startPoint y: 214, endPoint x: 1002, endPoint y: 212, distance: 59.2
click at [1002, 212] on div at bounding box center [1087, 214] width 229 height 14
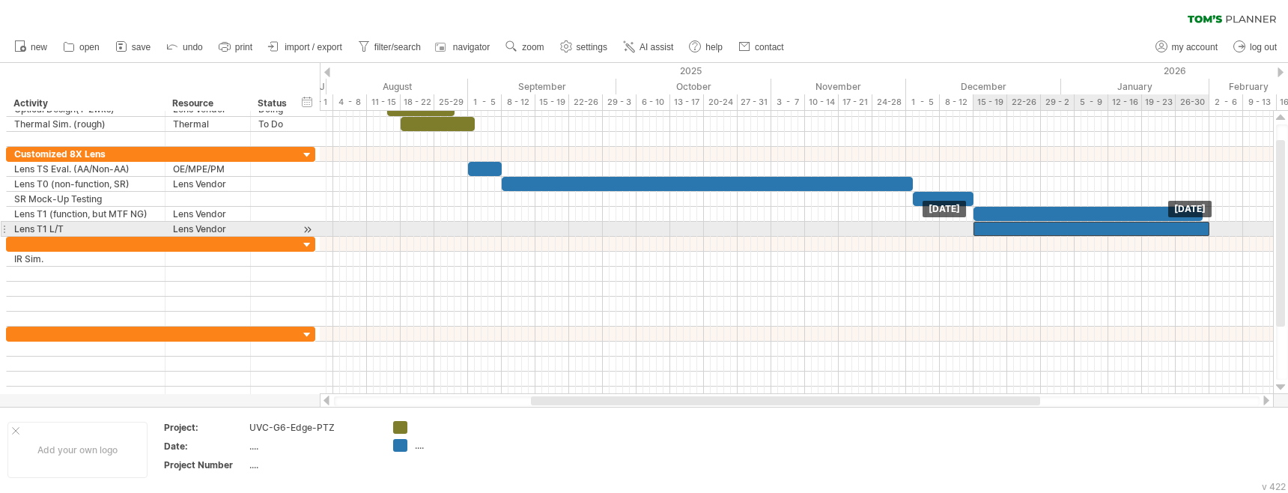
drag, startPoint x: 922, startPoint y: 227, endPoint x: 982, endPoint y: 225, distance: 60.7
click at [982, 225] on div at bounding box center [1091, 229] width 236 height 14
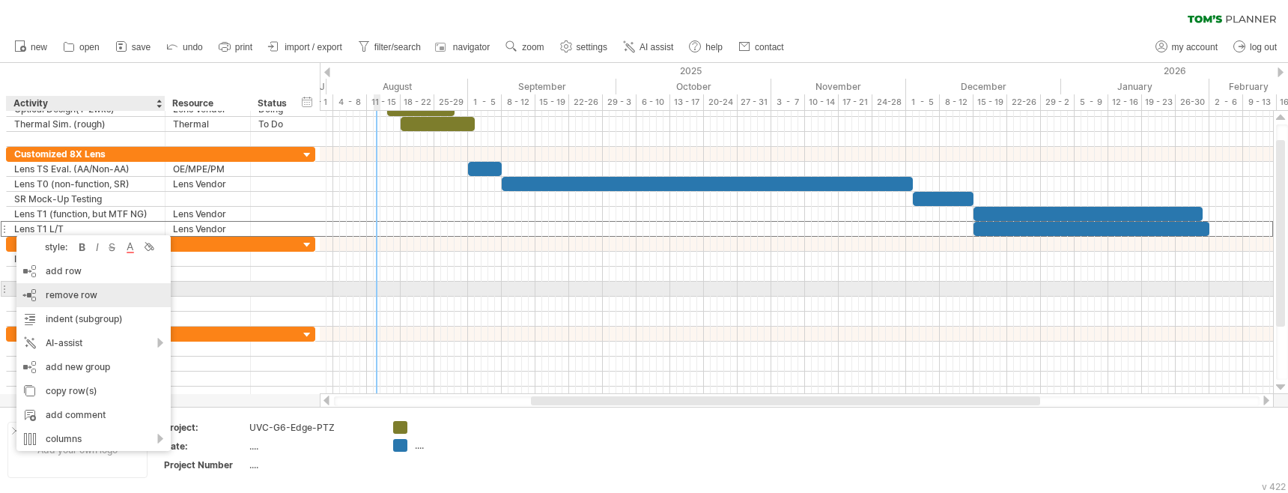
click at [59, 294] on span "remove row" at bounding box center [72, 294] width 52 height 11
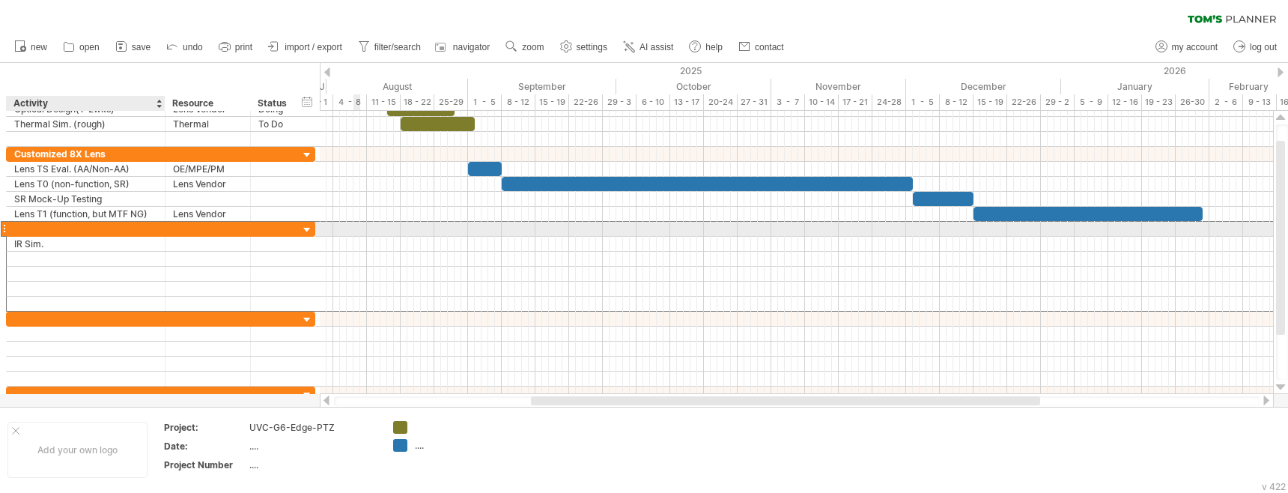
click at [38, 229] on div at bounding box center [85, 229] width 143 height 14
type input "***"
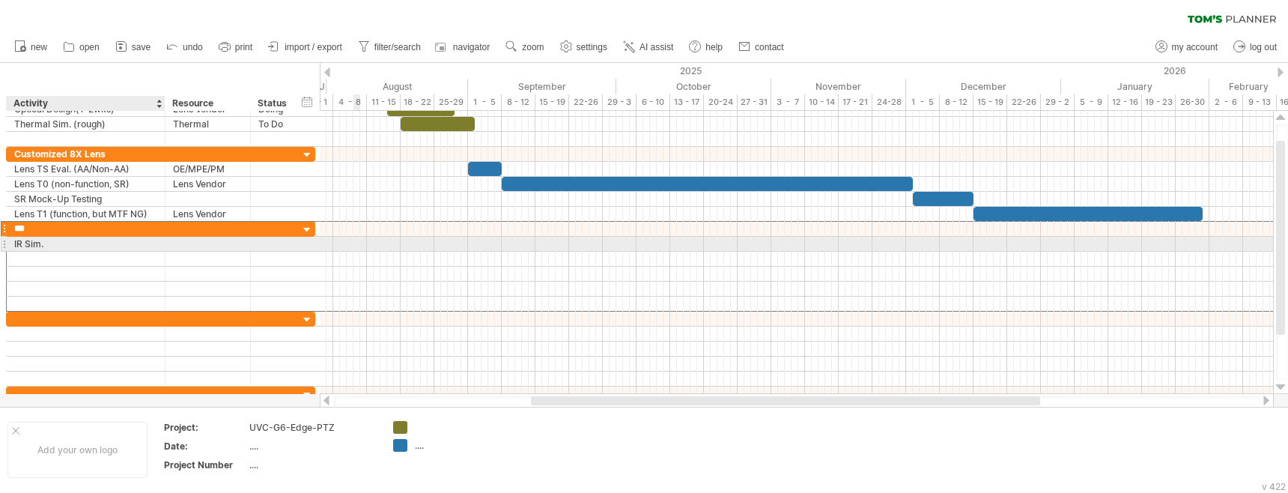
click at [63, 243] on div "IR Sim." at bounding box center [85, 244] width 143 height 14
drag, startPoint x: 61, startPoint y: 246, endPoint x: -7, endPoint y: 246, distance: 67.4
click at [0, 246] on html "progress(100%) Trying to reach [DOMAIN_NAME] Connected again... 0% clear filter…" at bounding box center [644, 248] width 1288 height 496
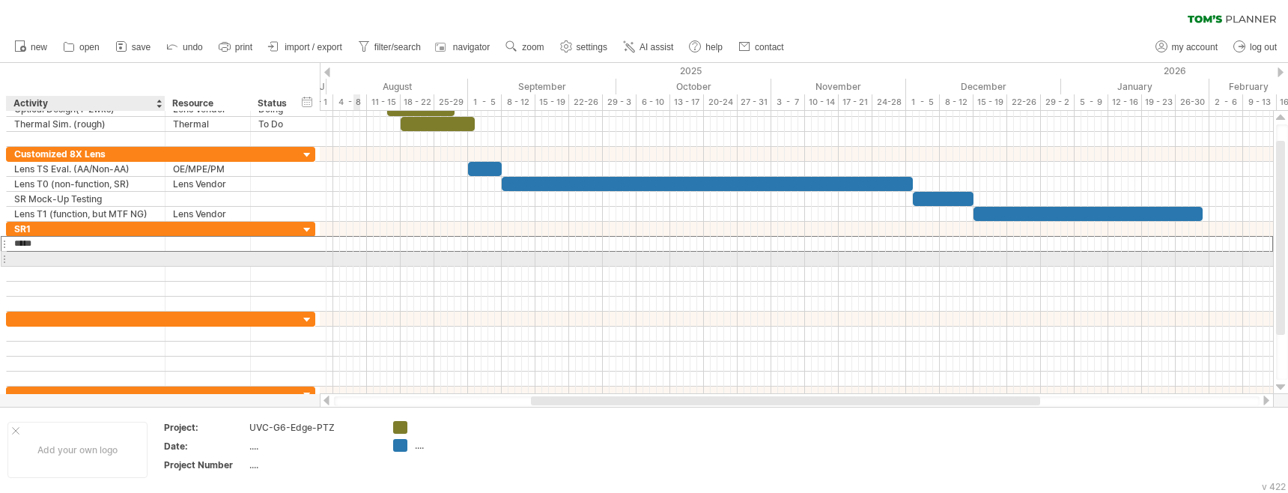
type input "******"
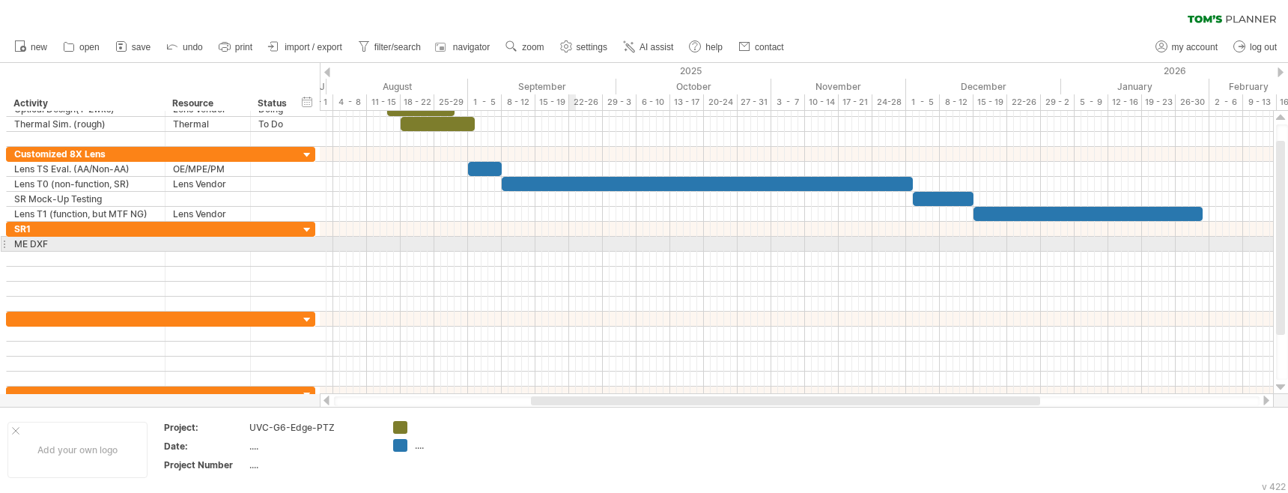
click at [570, 251] on div at bounding box center [796, 244] width 953 height 15
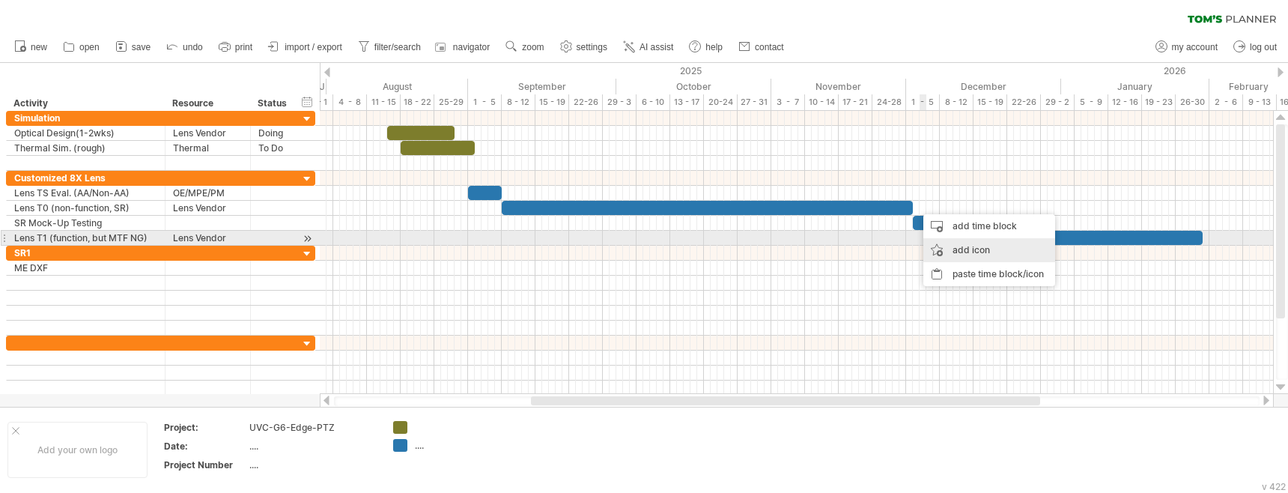
click at [964, 244] on div "add icon" at bounding box center [989, 250] width 132 height 24
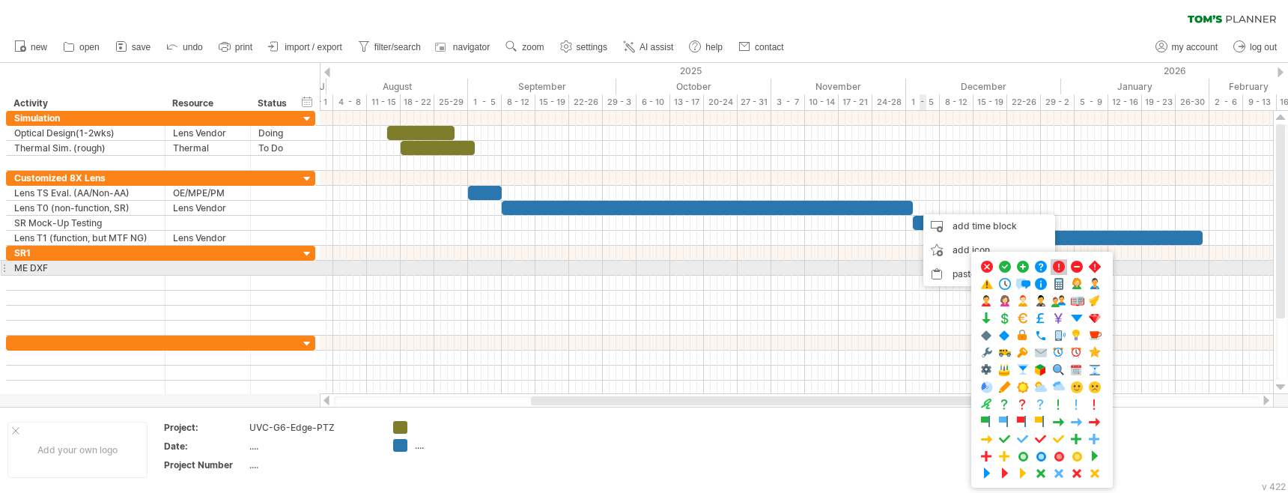
click at [1058, 267] on span at bounding box center [1058, 267] width 15 height 14
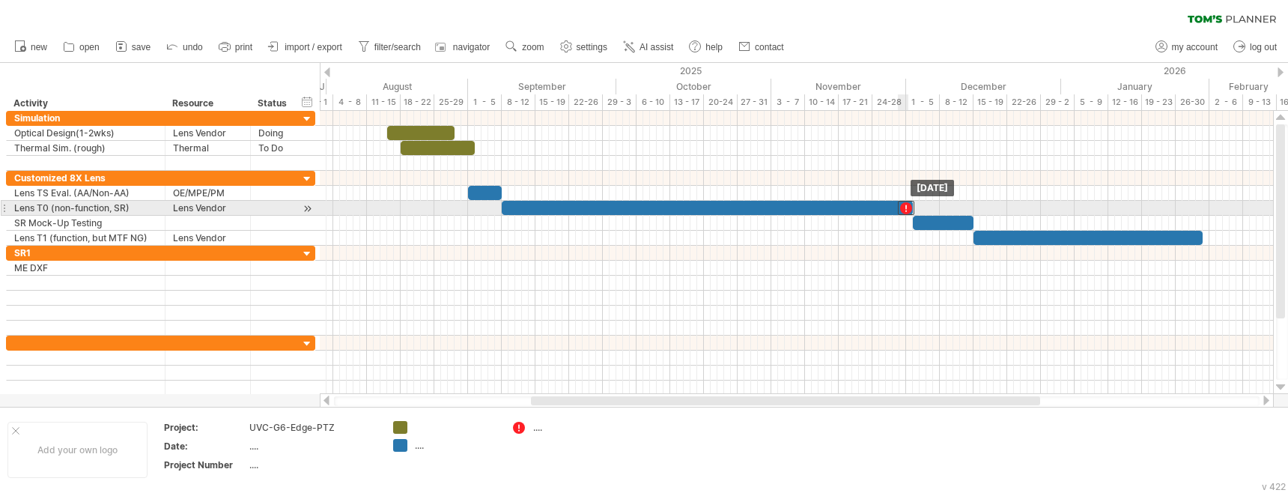
drag, startPoint x: 917, startPoint y: 207, endPoint x: 905, endPoint y: 209, distance: 11.3
click at [905, 209] on div at bounding box center [906, 208] width 16 height 14
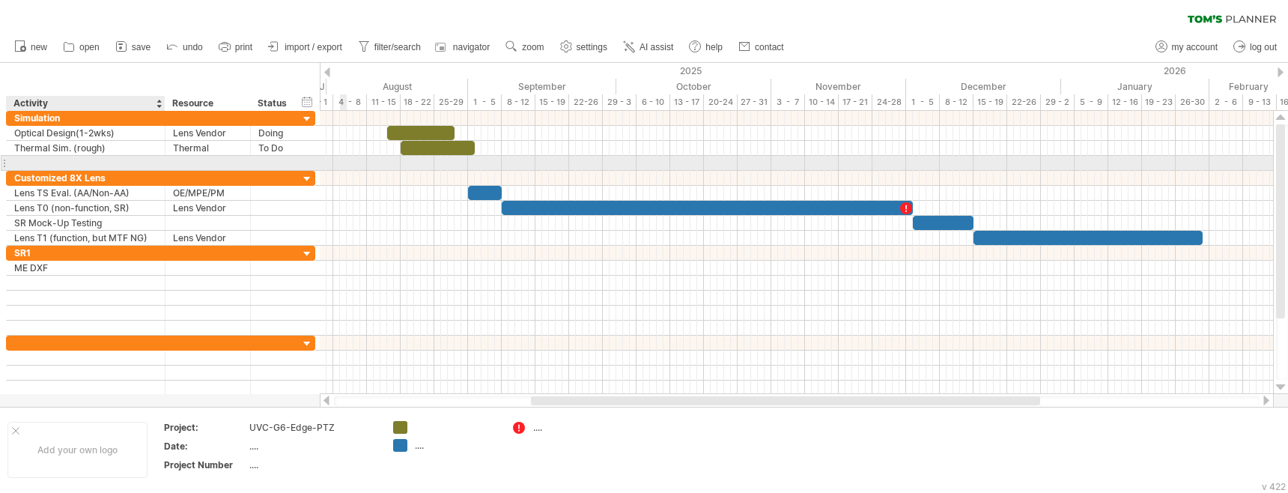
click at [100, 164] on div at bounding box center [85, 163] width 143 height 14
click at [461, 164] on div at bounding box center [796, 163] width 953 height 16
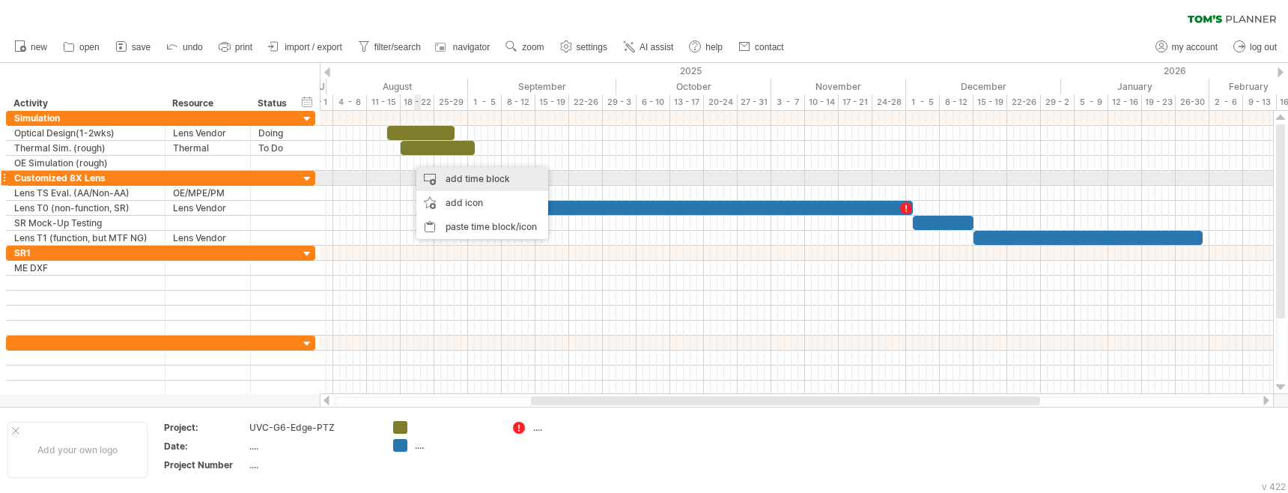
click at [446, 175] on div "add time block" at bounding box center [482, 179] width 132 height 24
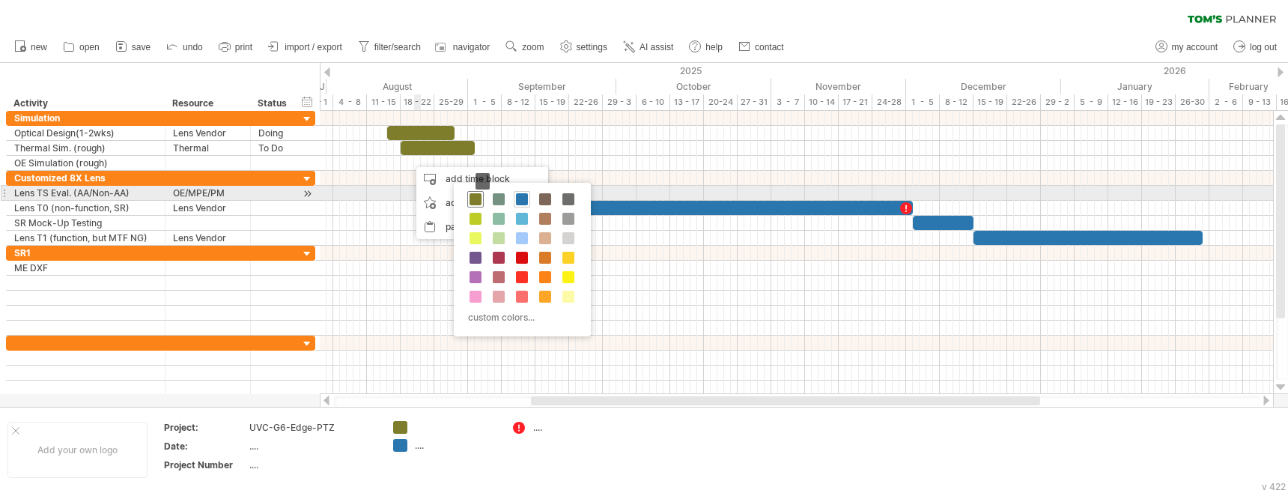
click at [473, 200] on span at bounding box center [476, 199] width 12 height 12
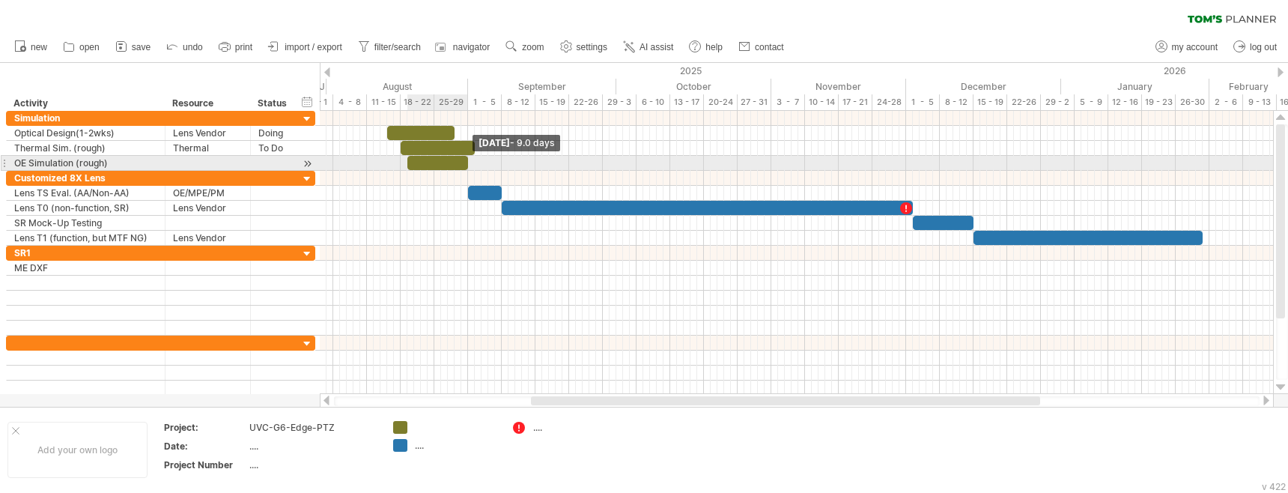
drag, startPoint x: 414, startPoint y: 162, endPoint x: 467, endPoint y: 166, distance: 52.6
click at [467, 166] on span at bounding box center [468, 163] width 6 height 14
click at [72, 162] on div "OE Simulation (rough)" at bounding box center [85, 163] width 143 height 14
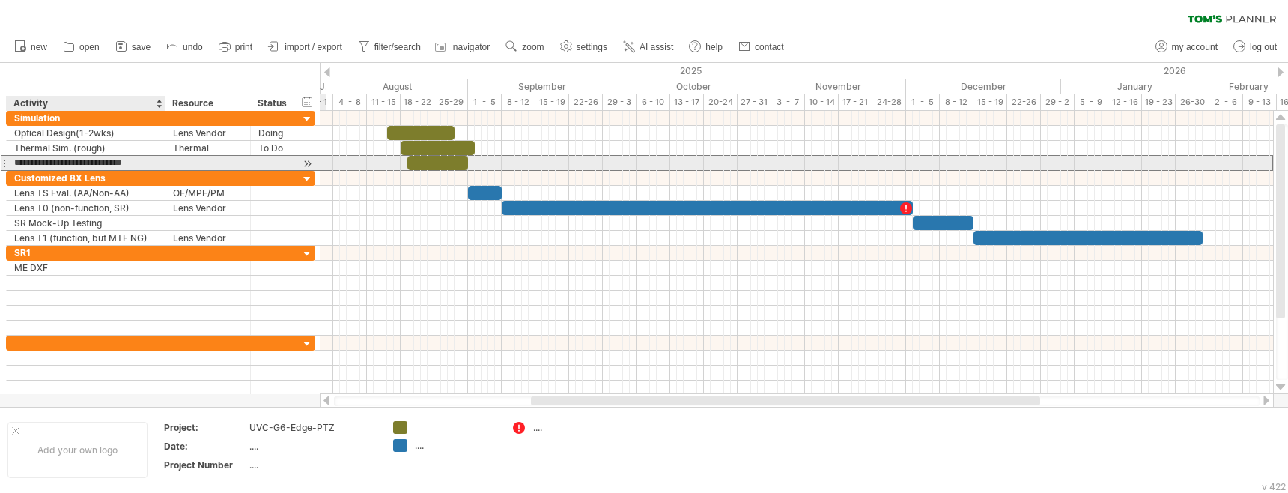
type input "**********"
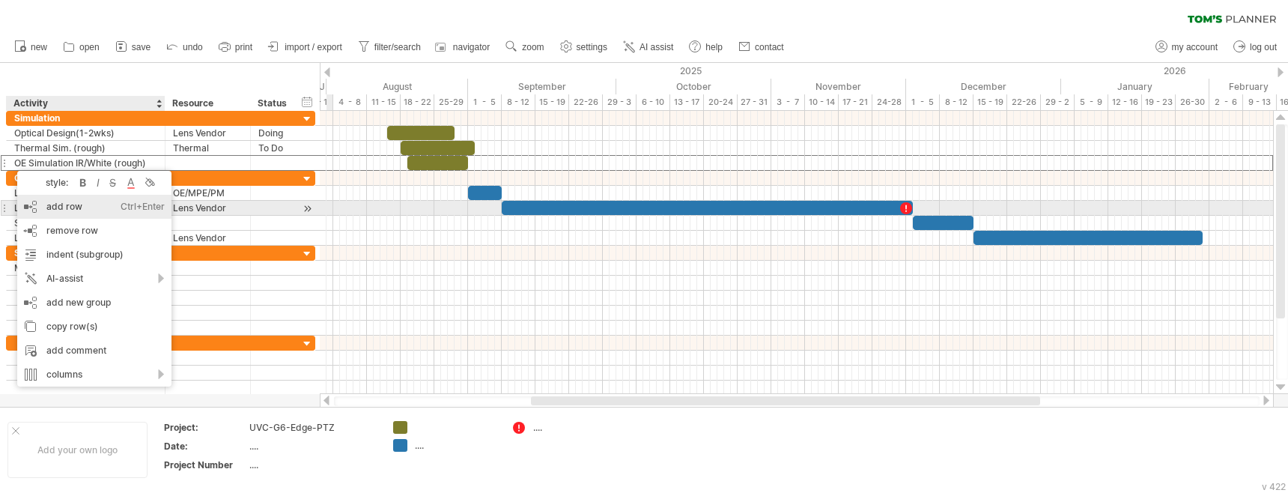
click at [73, 210] on div "add row Ctrl+Enter Cmd+Enter" at bounding box center [94, 207] width 154 height 24
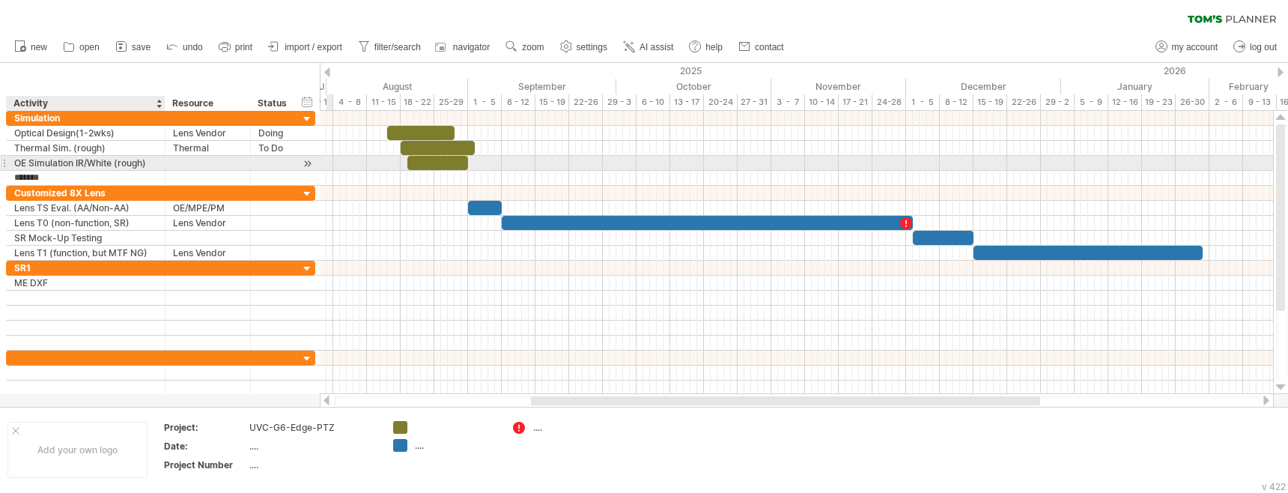
type input "*******"
click at [49, 165] on div "OE Simulation IR/White (rough)" at bounding box center [85, 163] width 143 height 14
drag, startPoint x: 43, startPoint y: 161, endPoint x: 73, endPoint y: 161, distance: 29.2
click at [73, 161] on input "**********" at bounding box center [85, 163] width 143 height 14
type input "**********"
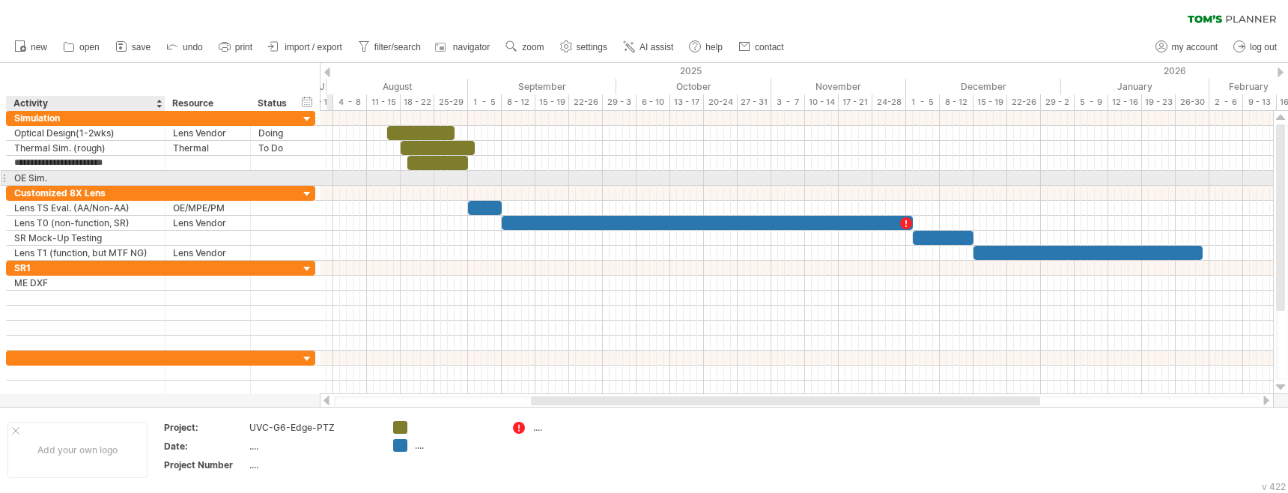
click at [61, 175] on div "OE Sim." at bounding box center [85, 178] width 143 height 14
type input "**********"
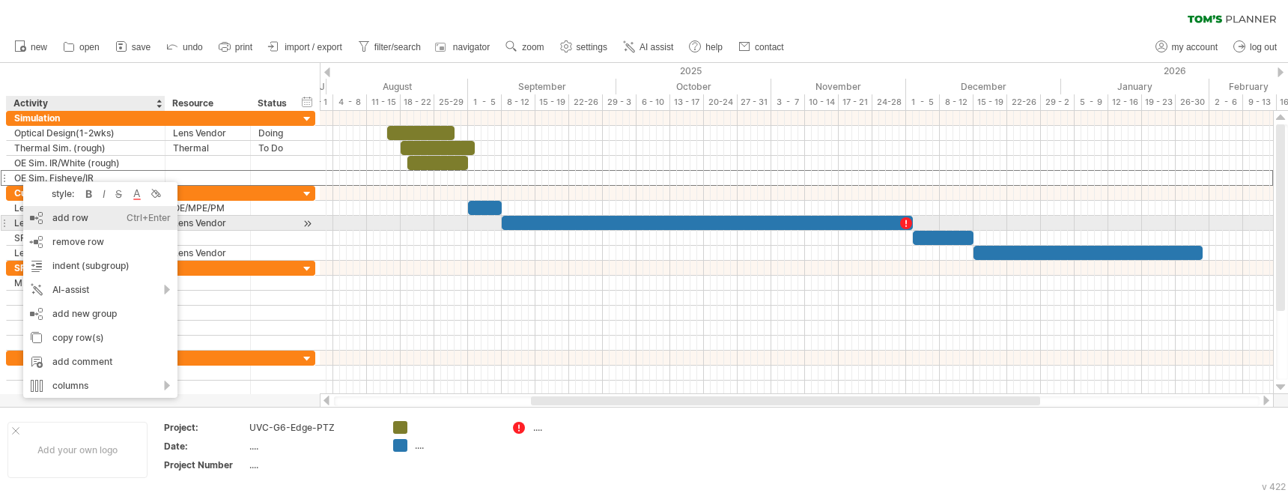
click at [96, 219] on div "add row Ctrl+Enter Cmd+Enter" at bounding box center [100, 218] width 154 height 24
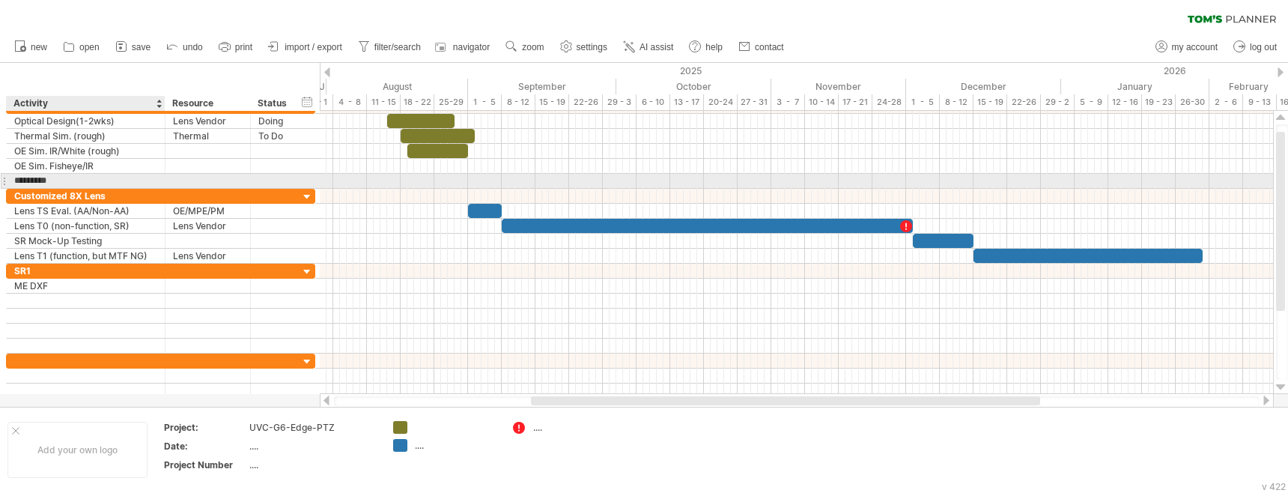
type input "*******"
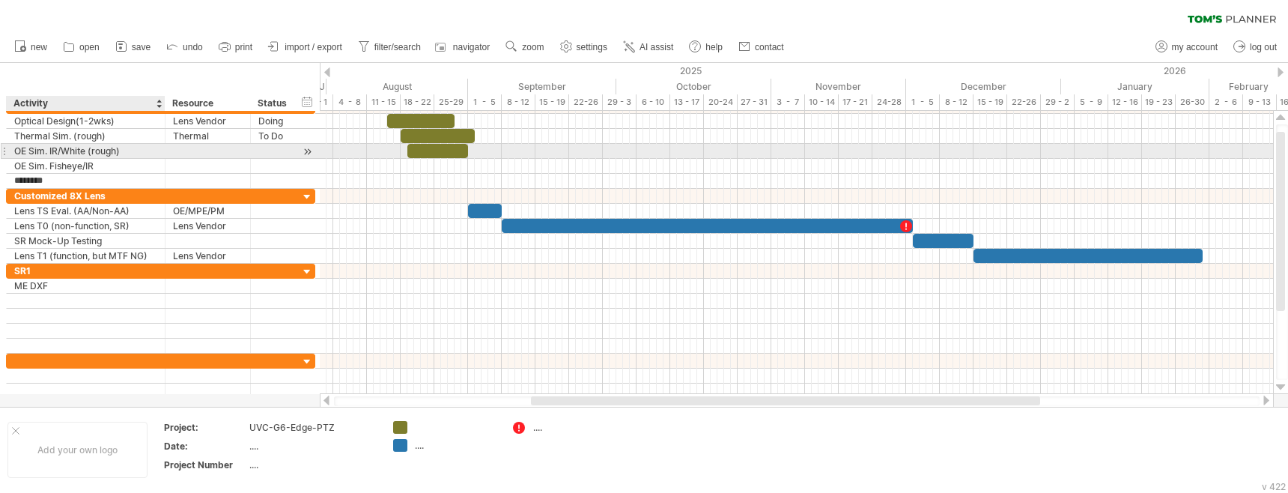
click at [48, 152] on div "OE Sim. IR/White (rough)" at bounding box center [85, 151] width 143 height 14
type input "**********"
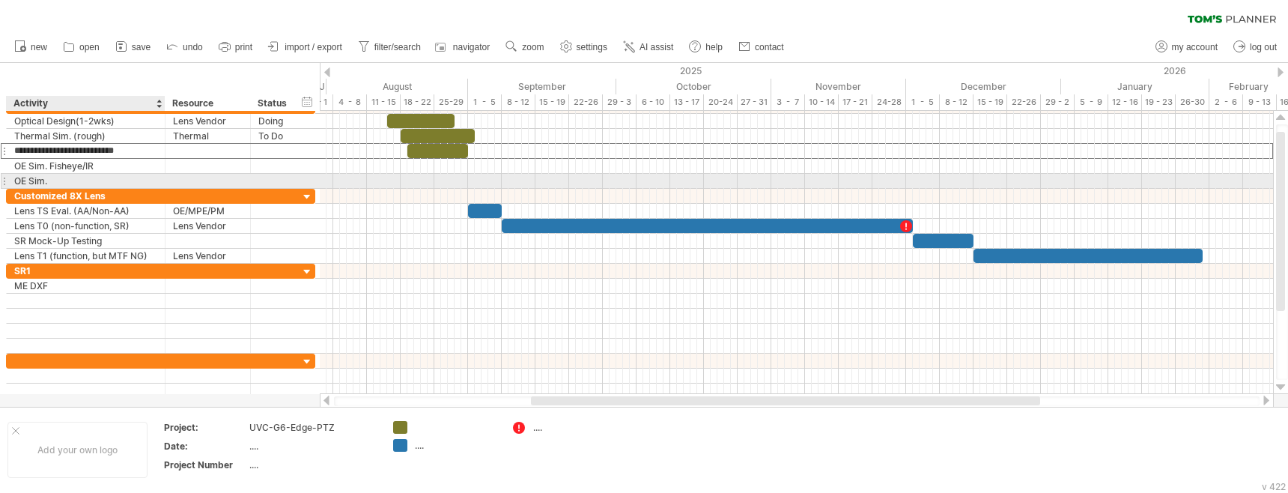
click at [50, 182] on div "OE Sim." at bounding box center [85, 181] width 143 height 14
type input "**********"
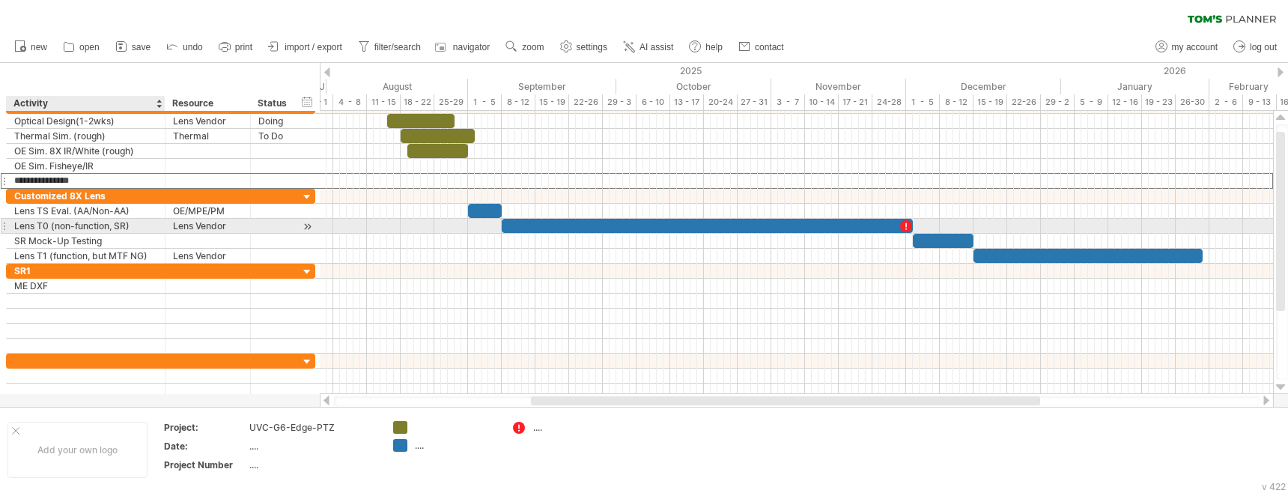
click at [133, 225] on div "Lens T0 (non-function, SR)" at bounding box center [85, 226] width 143 height 14
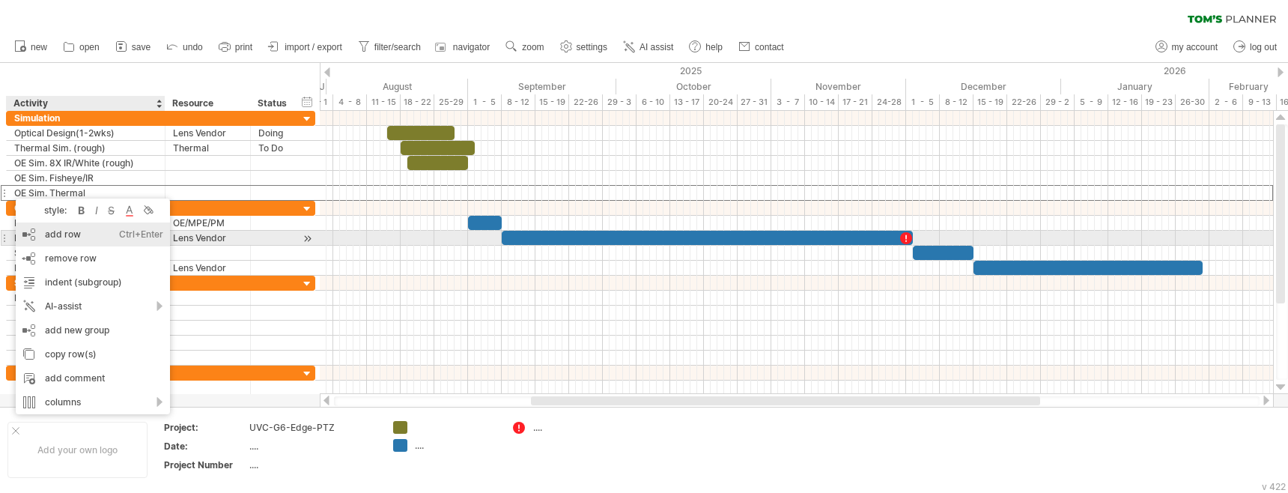
click at [67, 236] on div "add row Ctrl+Enter Cmd+Enter" at bounding box center [93, 234] width 154 height 24
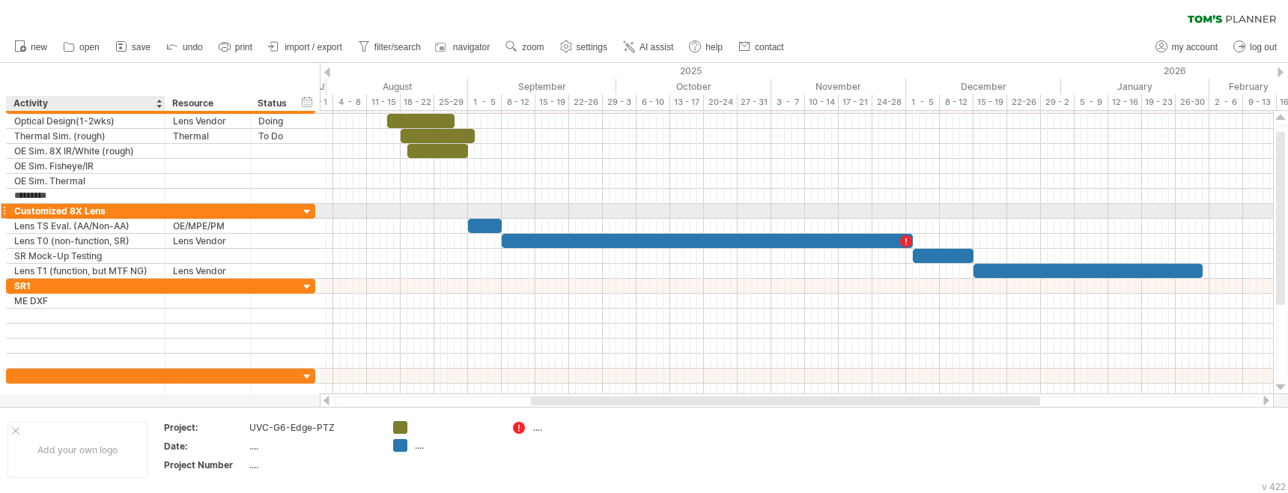
type input "*******"
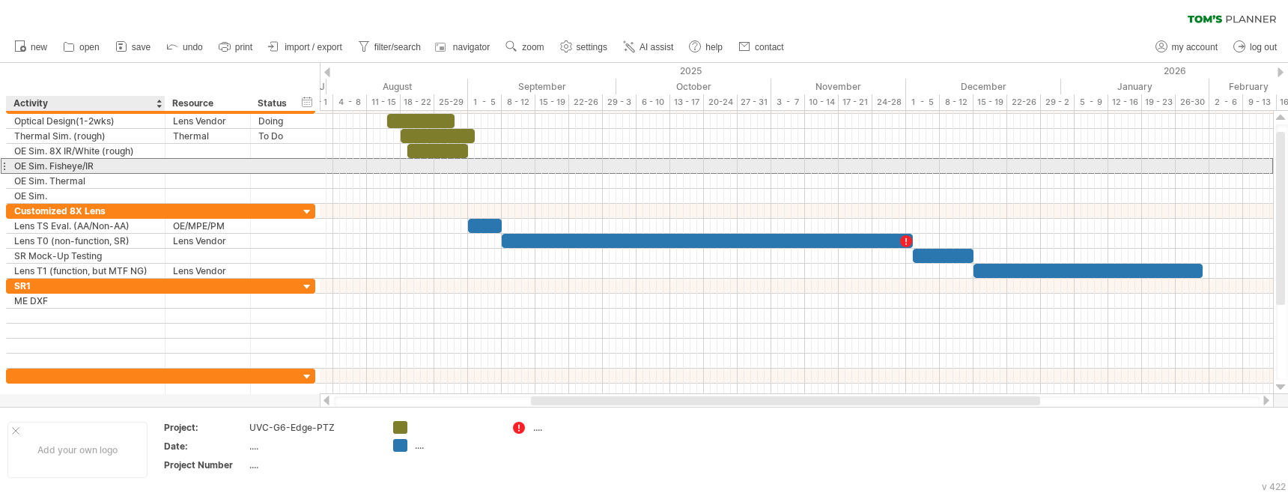
click at [118, 172] on div "OE Sim. Fisheye/IR" at bounding box center [85, 166] width 143 height 14
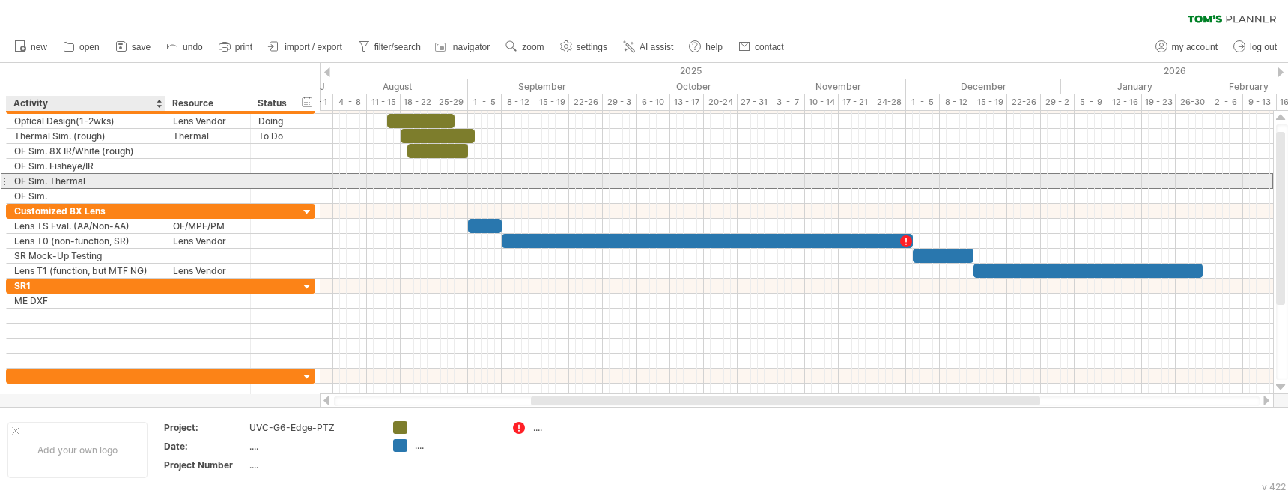
click at [113, 181] on div "OE Sim. Thermal" at bounding box center [85, 181] width 143 height 14
type input "**********"
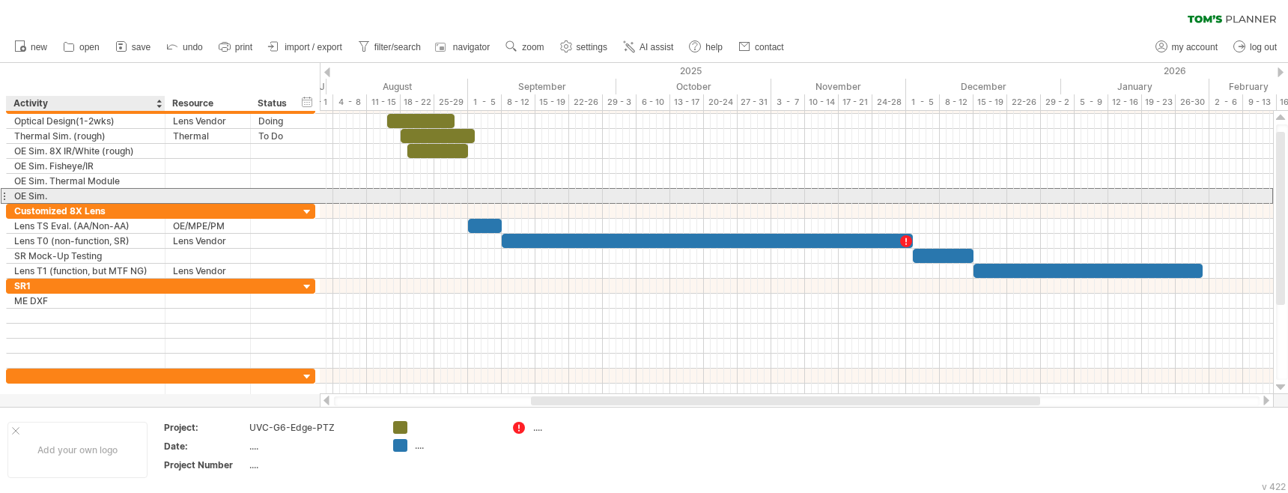
click at [113, 190] on div "OE Sim." at bounding box center [85, 196] width 143 height 14
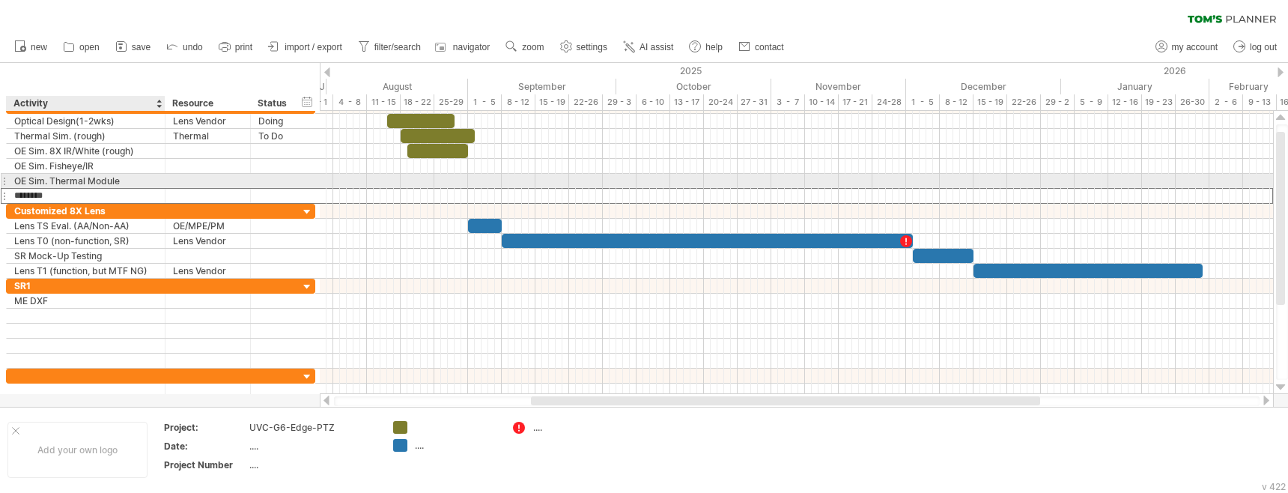
drag, startPoint x: 97, startPoint y: 195, endPoint x: 10, endPoint y: 183, distance: 87.7
click at [10, 183] on div "**********" at bounding box center [160, 151] width 309 height 105
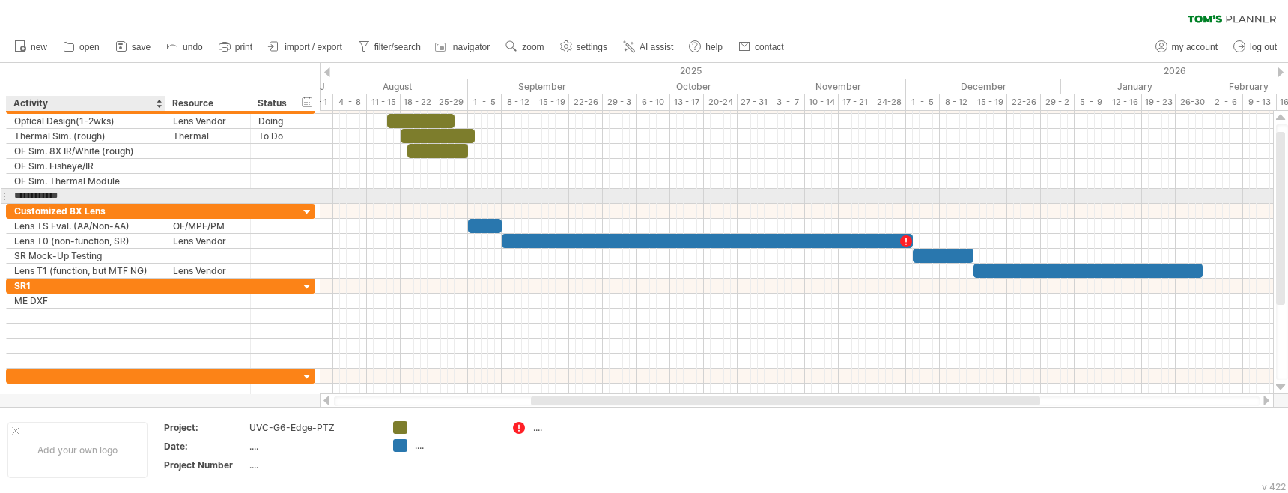
type input "**********"
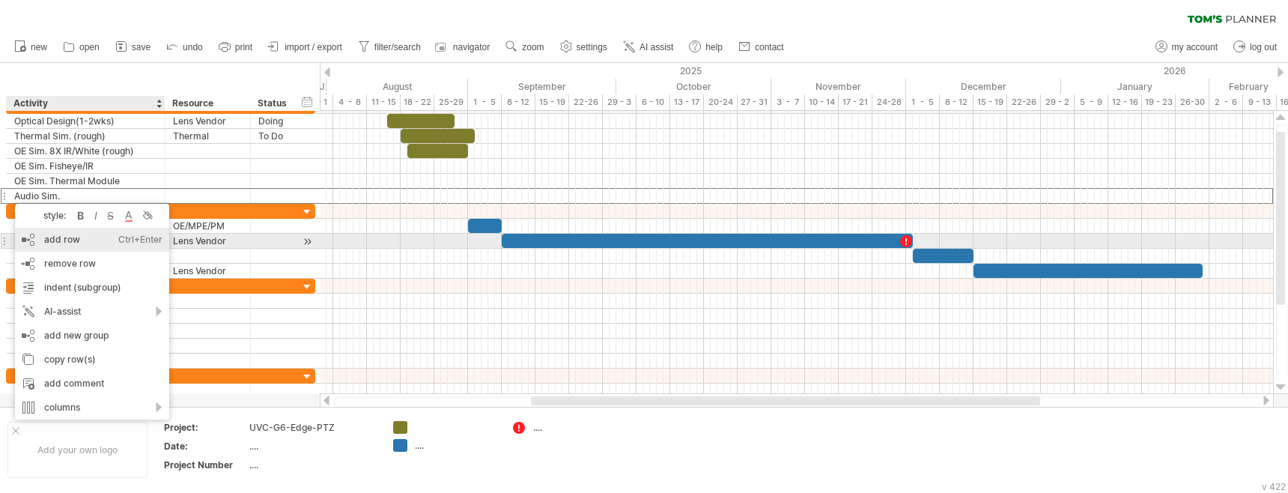
click at [52, 238] on div "add row Ctrl+Enter Cmd+Enter" at bounding box center [92, 240] width 154 height 24
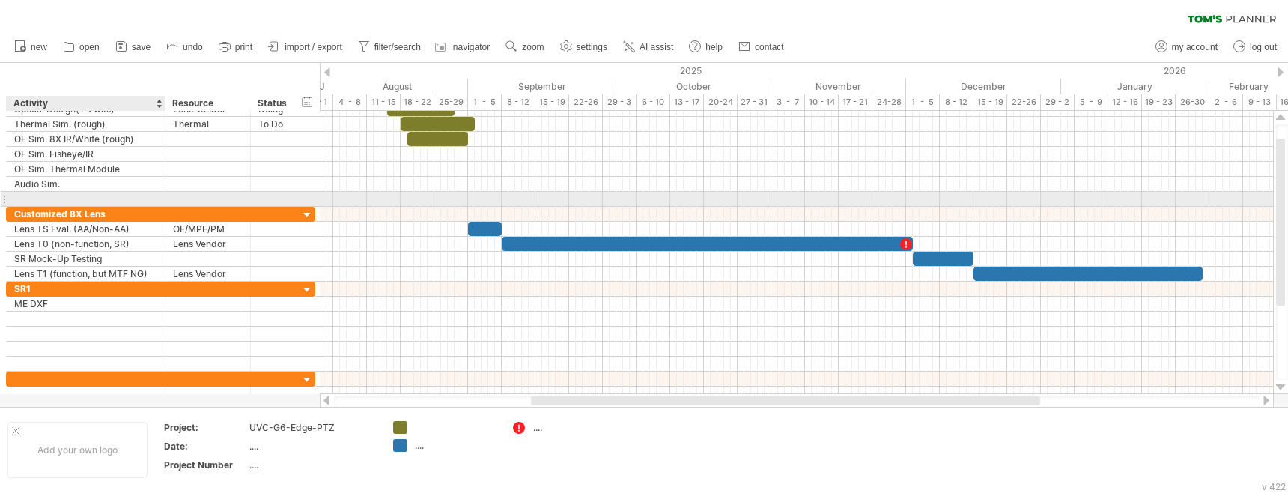
click at [45, 200] on input "text" at bounding box center [85, 199] width 143 height 14
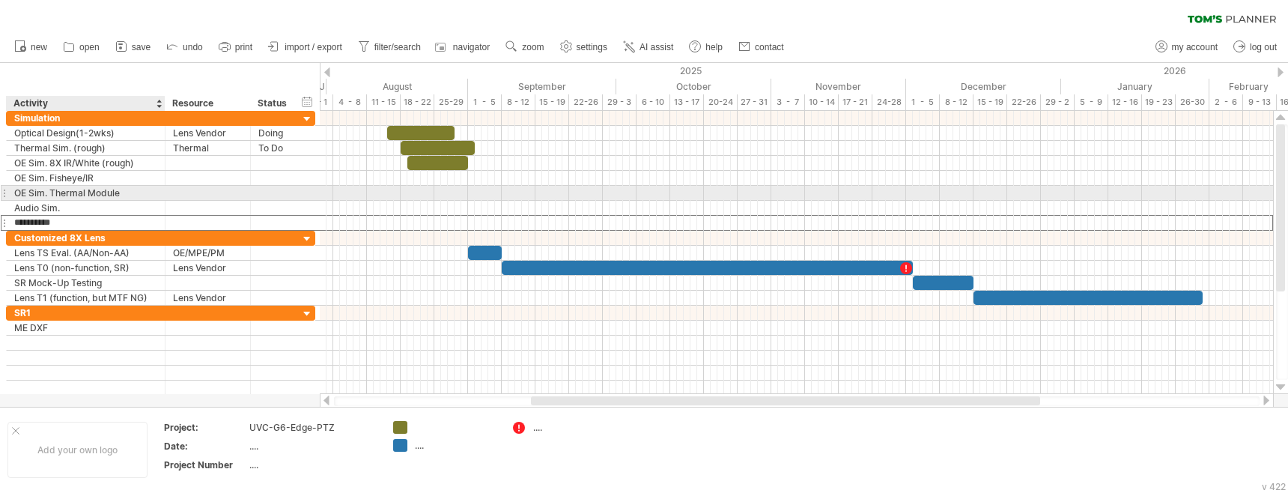
type input "********"
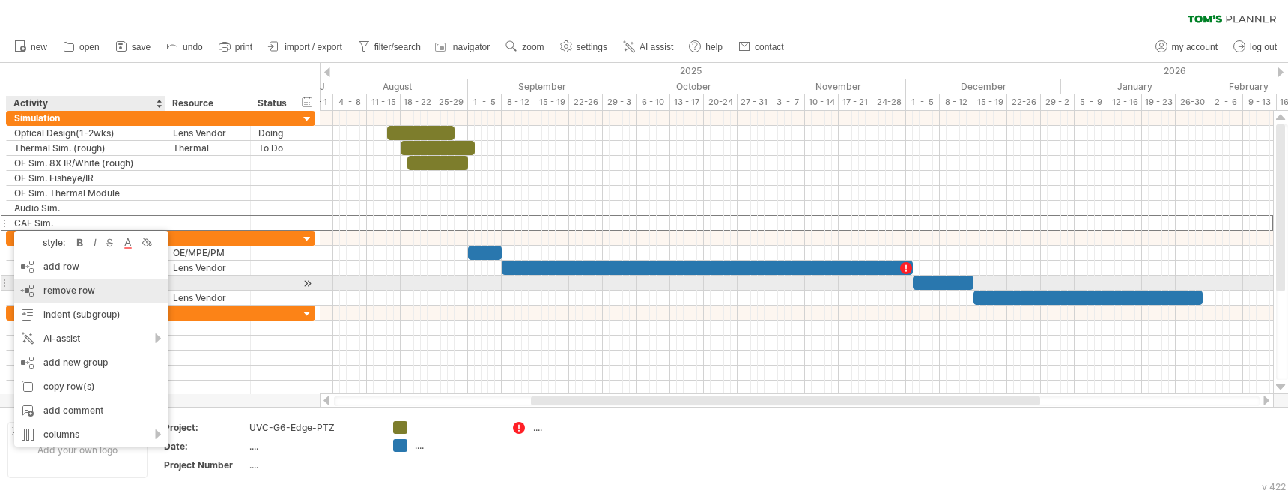
click at [73, 290] on span "remove row" at bounding box center [69, 290] width 52 height 11
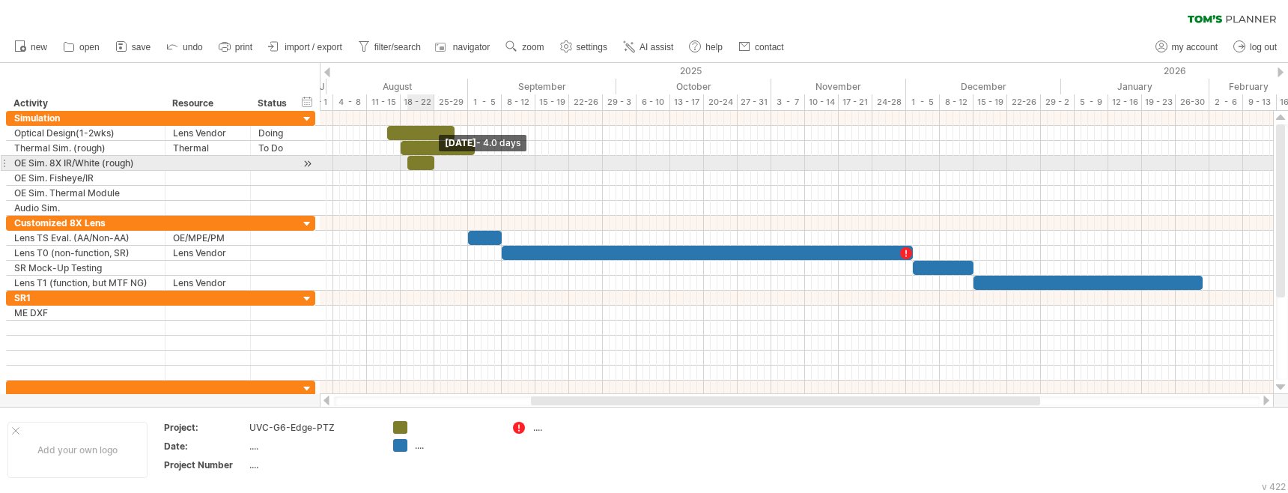
drag, startPoint x: 465, startPoint y: 162, endPoint x: 431, endPoint y: 162, distance: 33.7
click at [431, 162] on span at bounding box center [434, 163] width 6 height 14
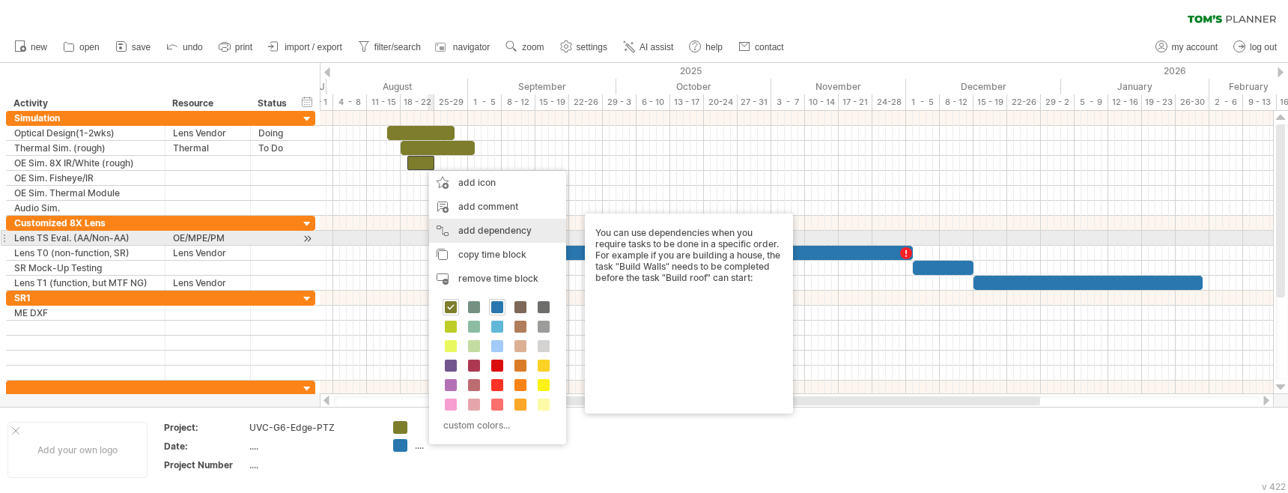
click at [479, 246] on div "copy time block copy time blocks/icons" at bounding box center [497, 255] width 137 height 24
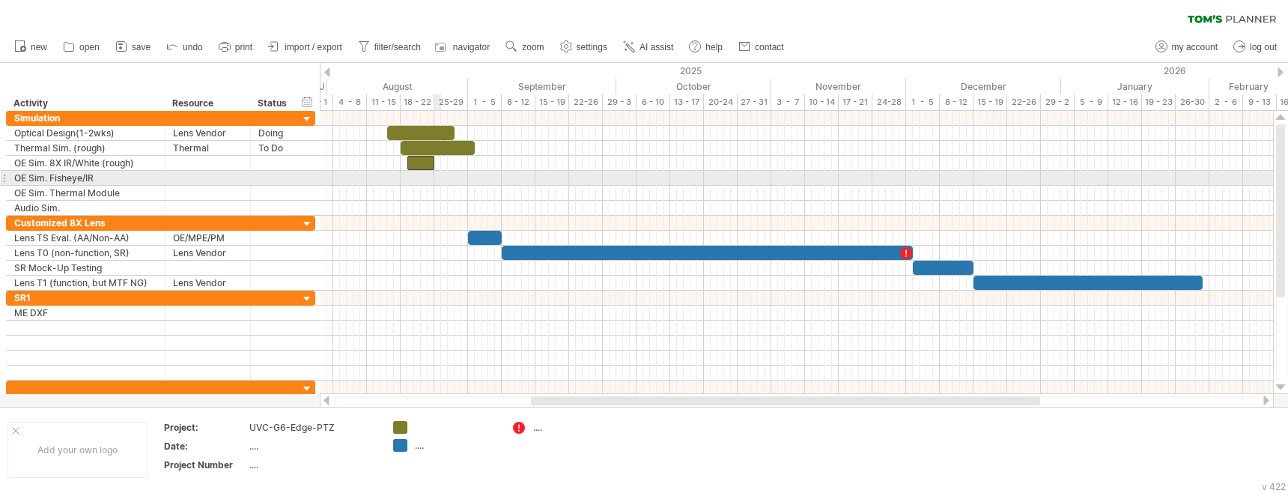
click at [437, 180] on div at bounding box center [796, 178] width 953 height 15
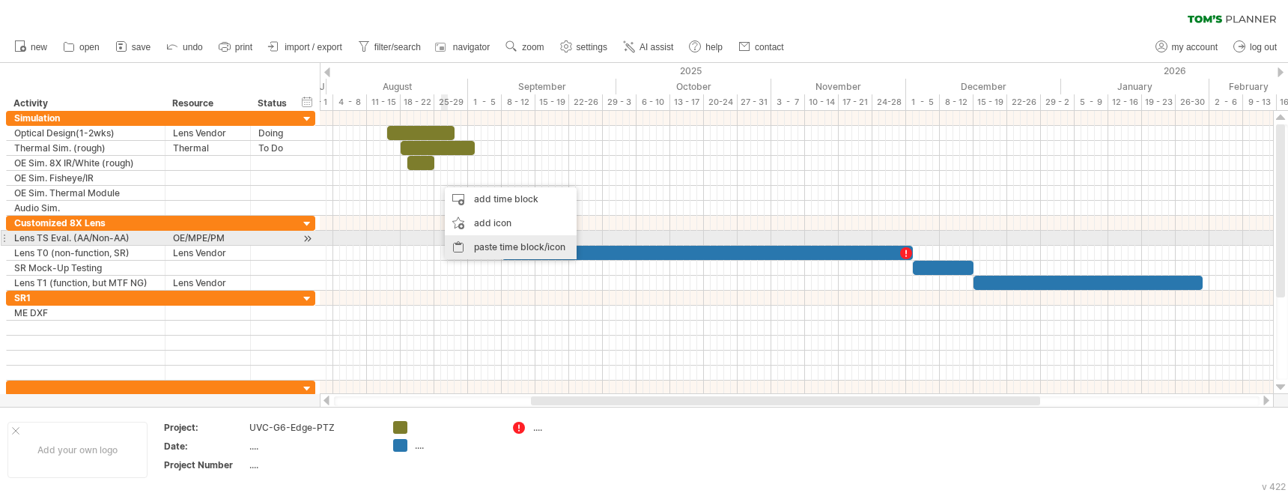
click at [496, 242] on div "paste time block/icon" at bounding box center [511, 247] width 132 height 24
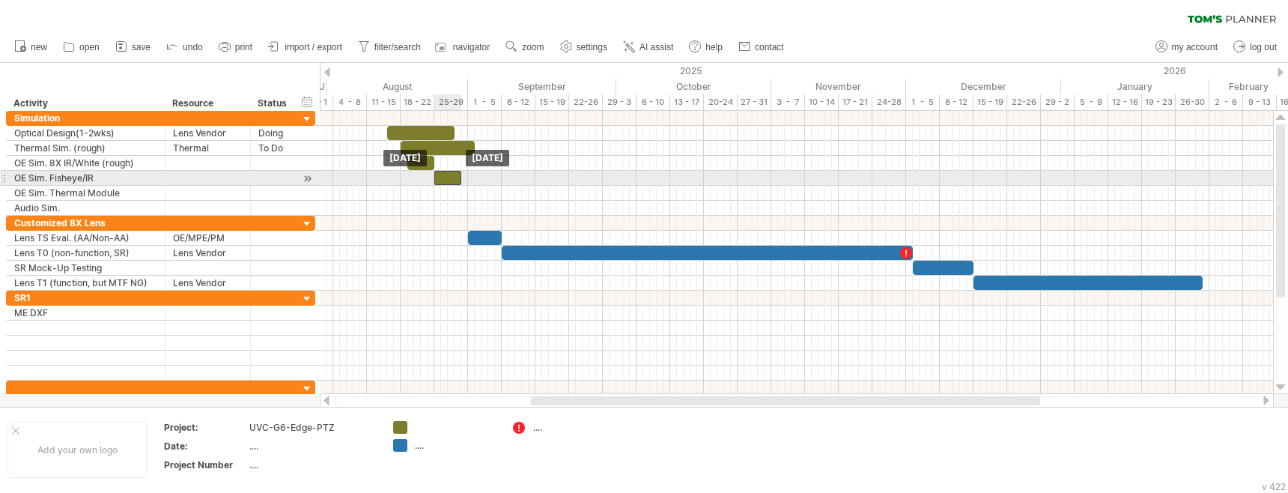
click at [446, 179] on div at bounding box center [447, 178] width 27 height 14
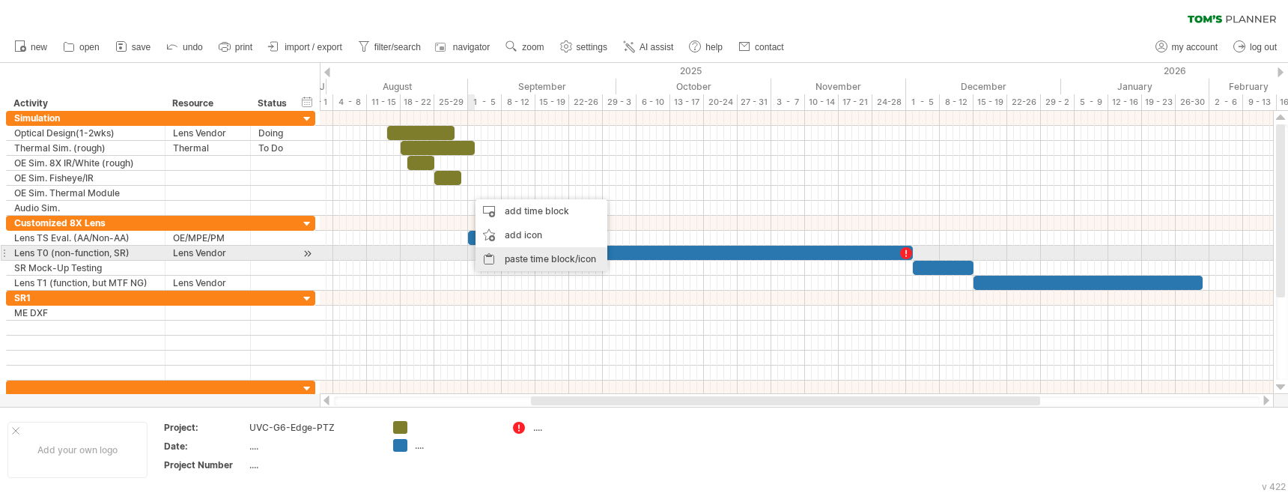
click at [521, 258] on div "paste time block/icon" at bounding box center [542, 259] width 132 height 24
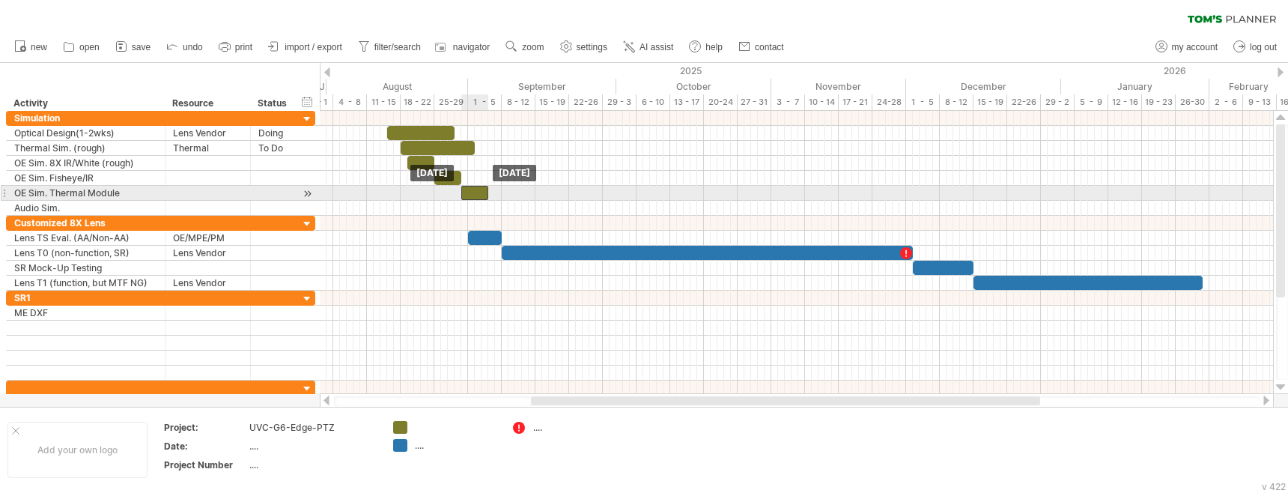
click at [476, 195] on div at bounding box center [474, 193] width 27 height 14
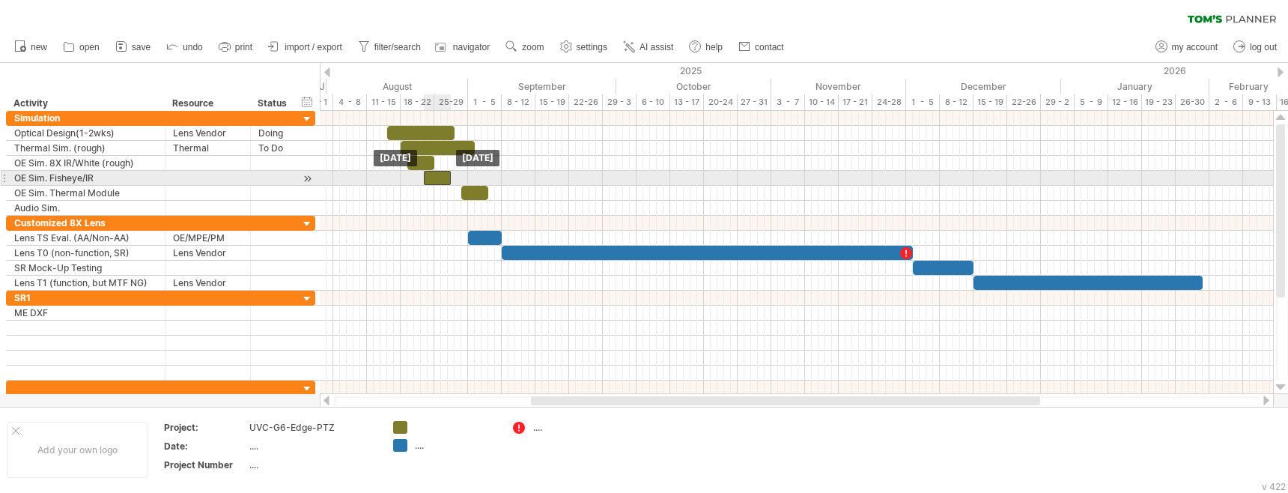
drag, startPoint x: 443, startPoint y: 178, endPoint x: 434, endPoint y: 177, distance: 9.0
click at [434, 177] on div at bounding box center [437, 178] width 27 height 14
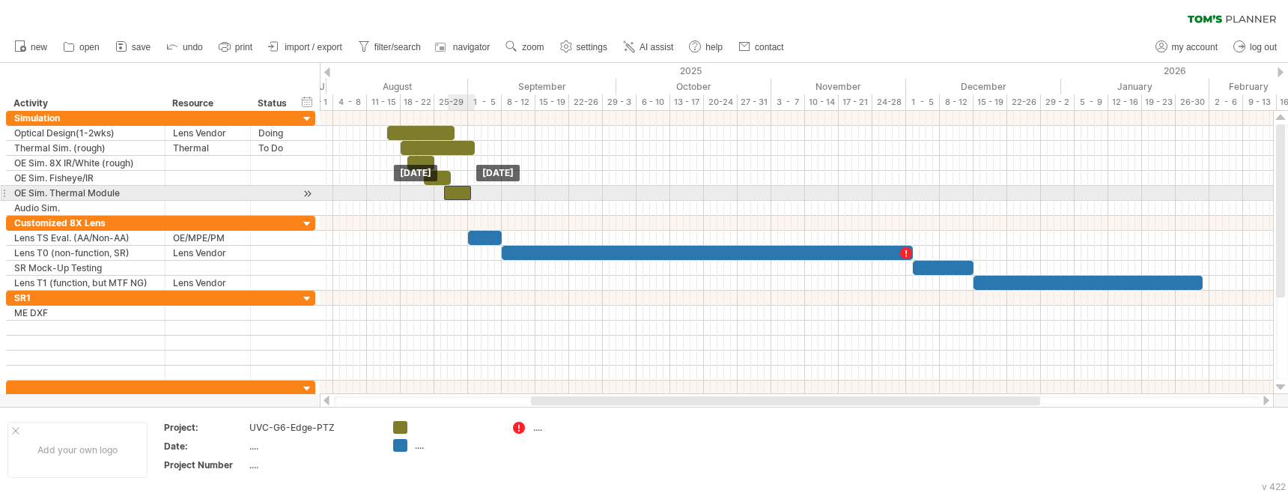
drag, startPoint x: 470, startPoint y: 195, endPoint x: 455, endPoint y: 192, distance: 16.0
click at [455, 192] on div at bounding box center [457, 193] width 27 height 14
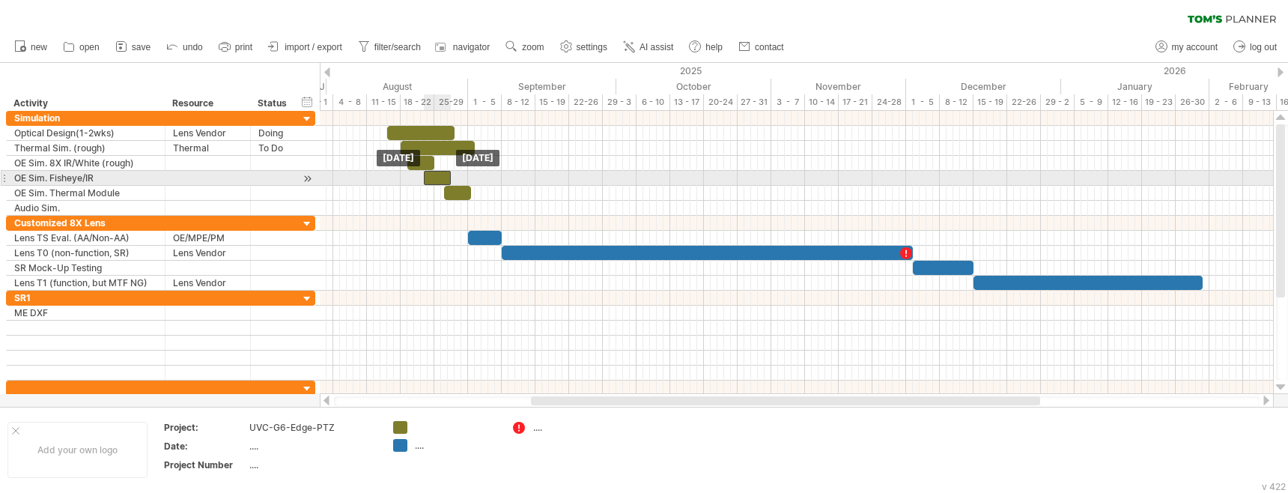
click at [435, 177] on div at bounding box center [437, 178] width 27 height 14
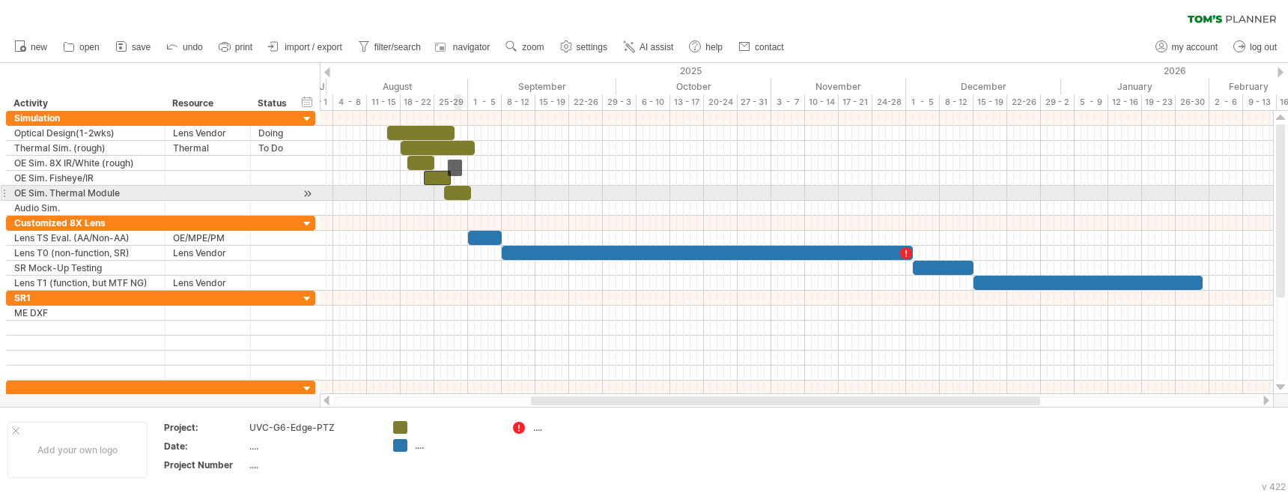
click at [490, 197] on div at bounding box center [796, 193] width 953 height 15
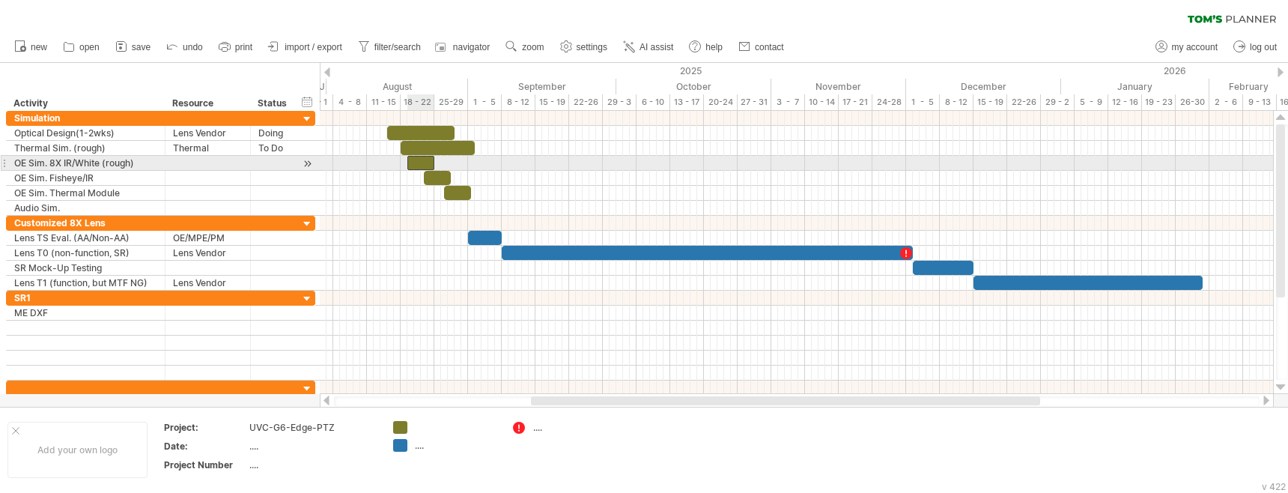
click at [419, 161] on div at bounding box center [420, 163] width 27 height 14
click at [449, 165] on div at bounding box center [796, 163] width 953 height 15
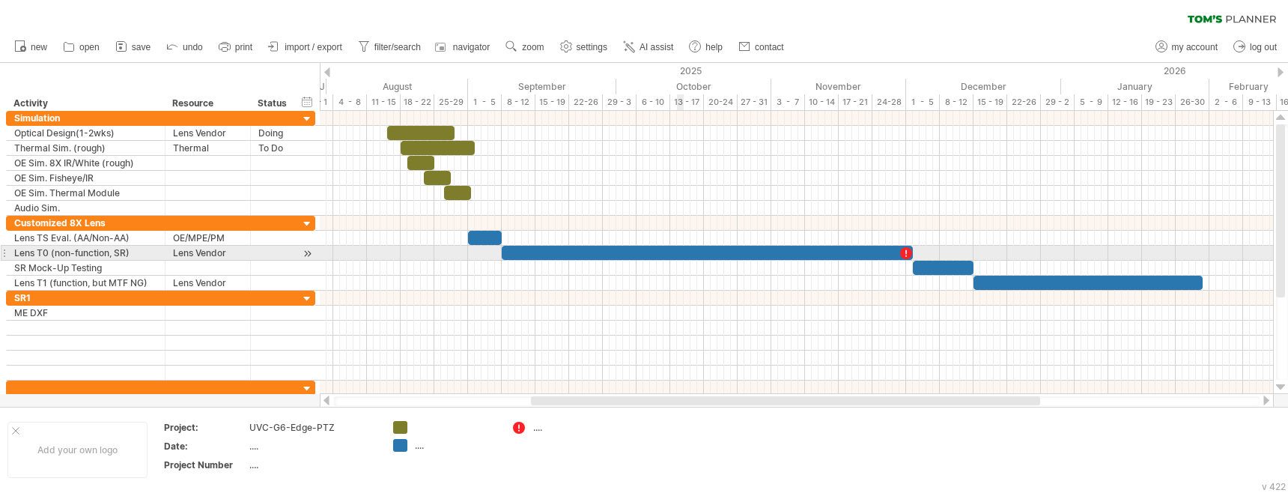
click at [681, 257] on div at bounding box center [707, 253] width 411 height 14
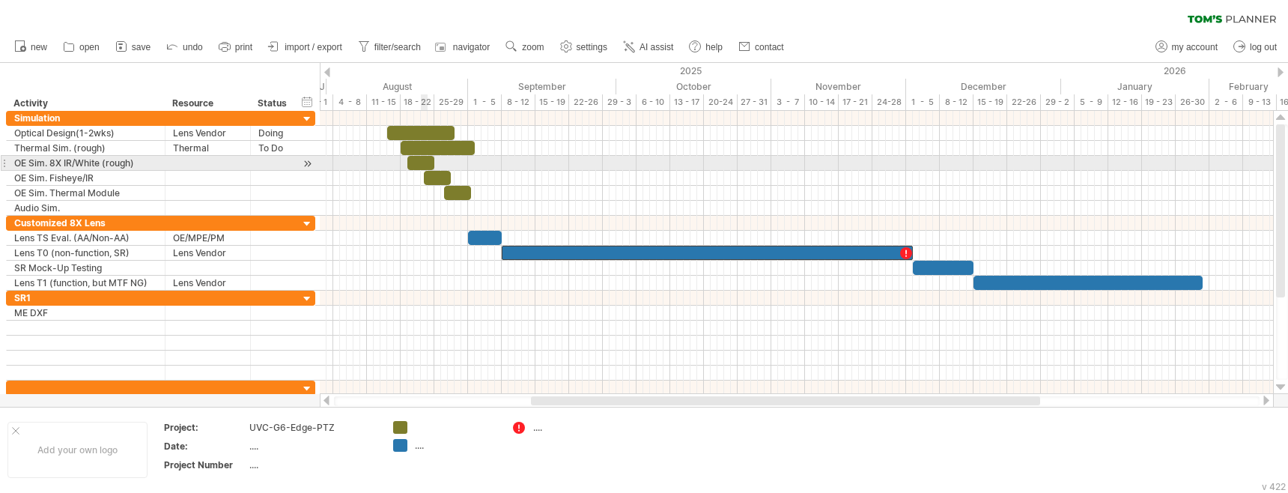
click at [421, 163] on div at bounding box center [420, 163] width 27 height 14
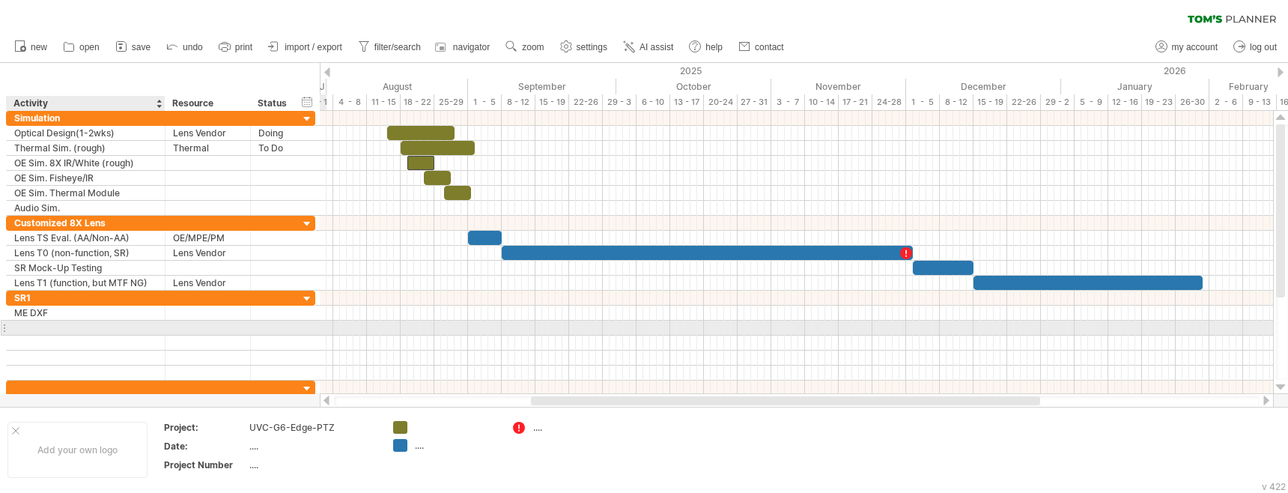
click at [58, 330] on div at bounding box center [85, 328] width 143 height 14
click at [1014, 323] on div at bounding box center [796, 328] width 953 height 16
click at [1051, 326] on div at bounding box center [796, 328] width 953 height 15
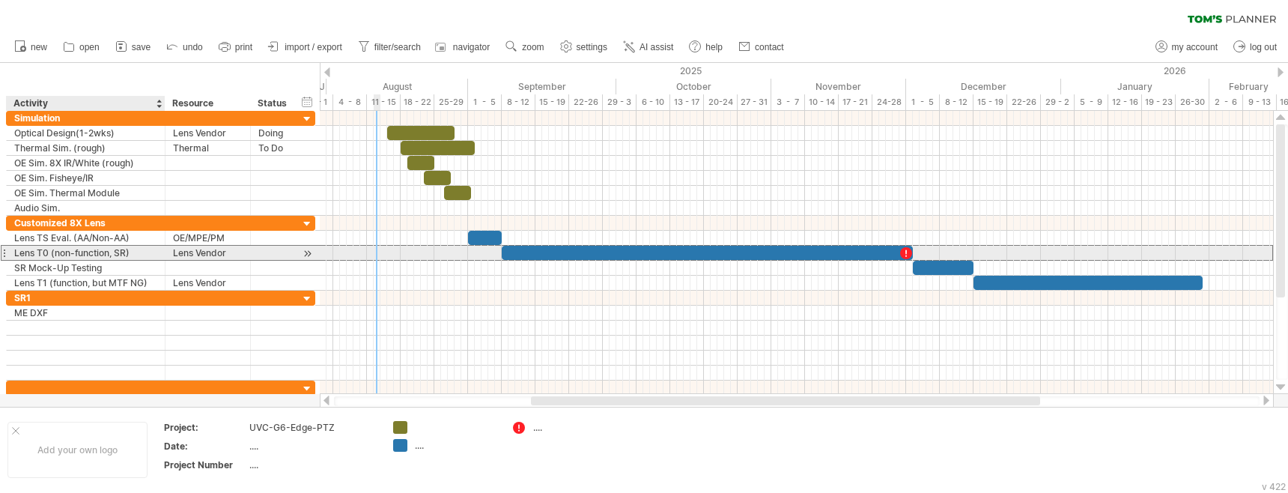
click at [124, 251] on div "Lens T0 (non-function, SR)" at bounding box center [85, 253] width 143 height 14
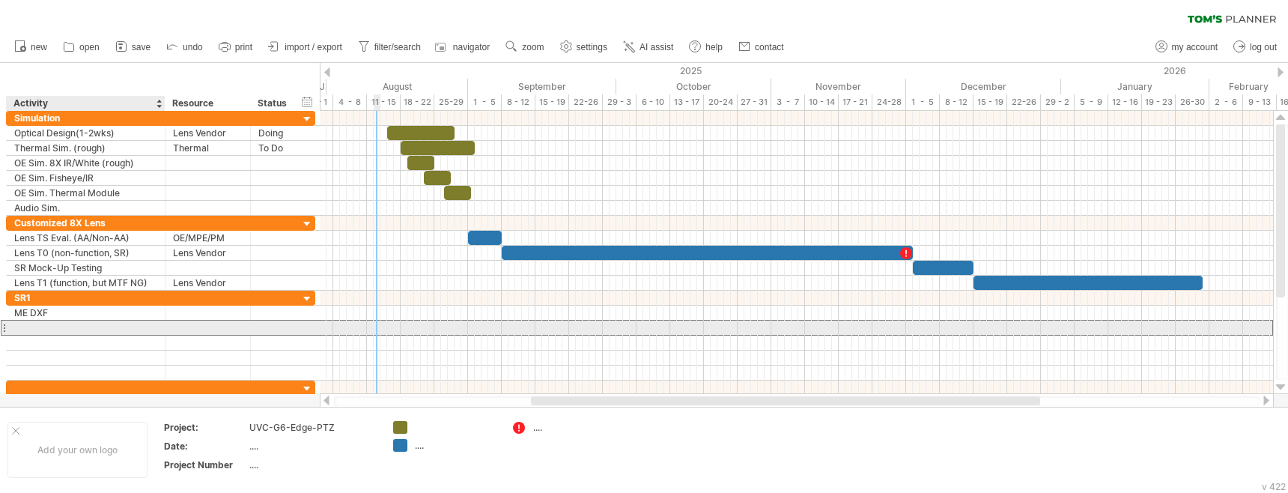
click at [45, 329] on div at bounding box center [85, 328] width 143 height 14
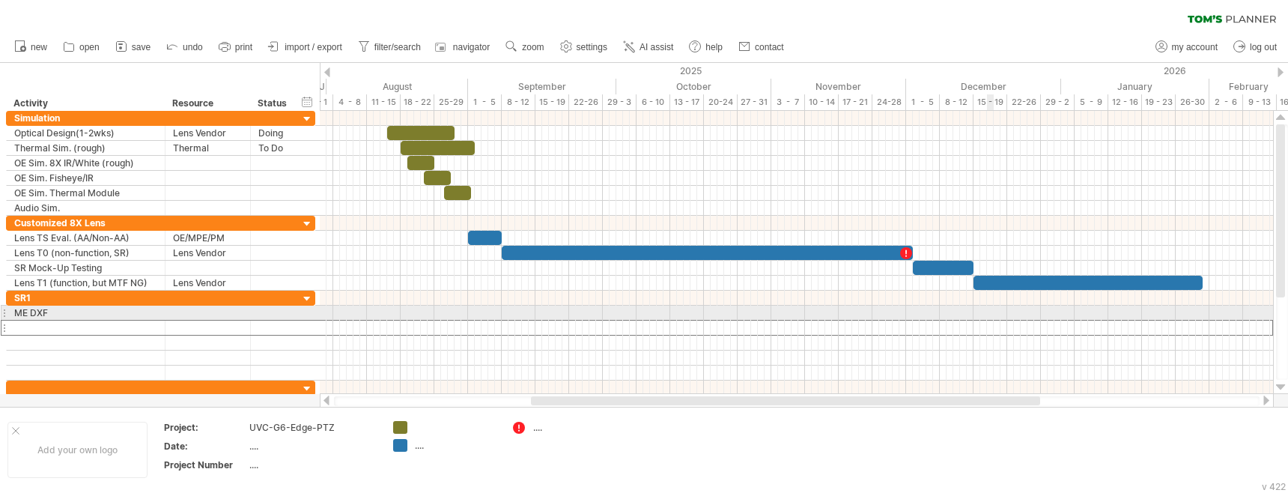
click at [989, 318] on div at bounding box center [796, 313] width 953 height 15
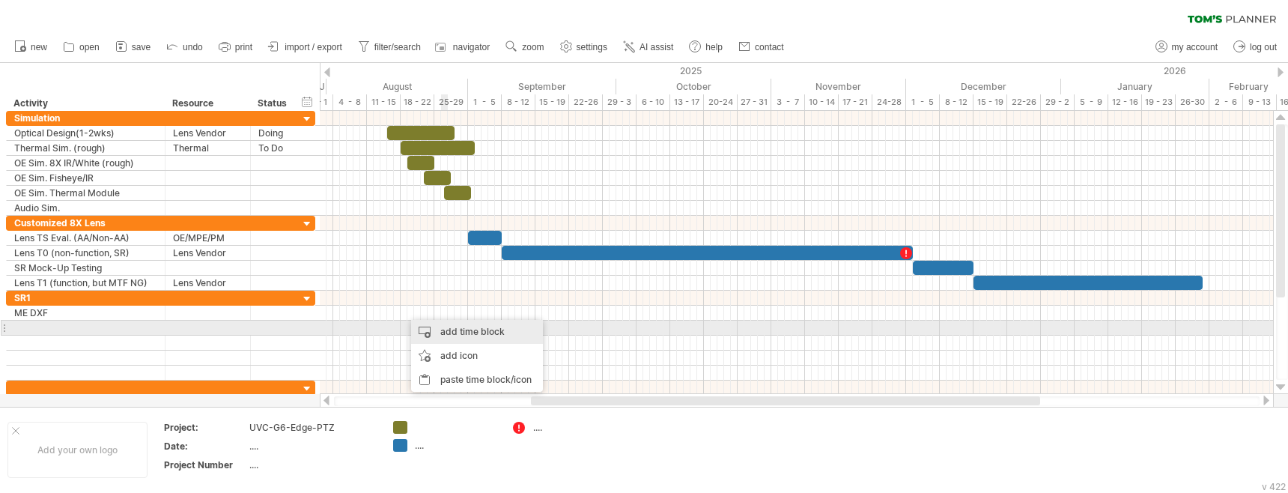
click at [451, 328] on div "add time block" at bounding box center [477, 332] width 132 height 24
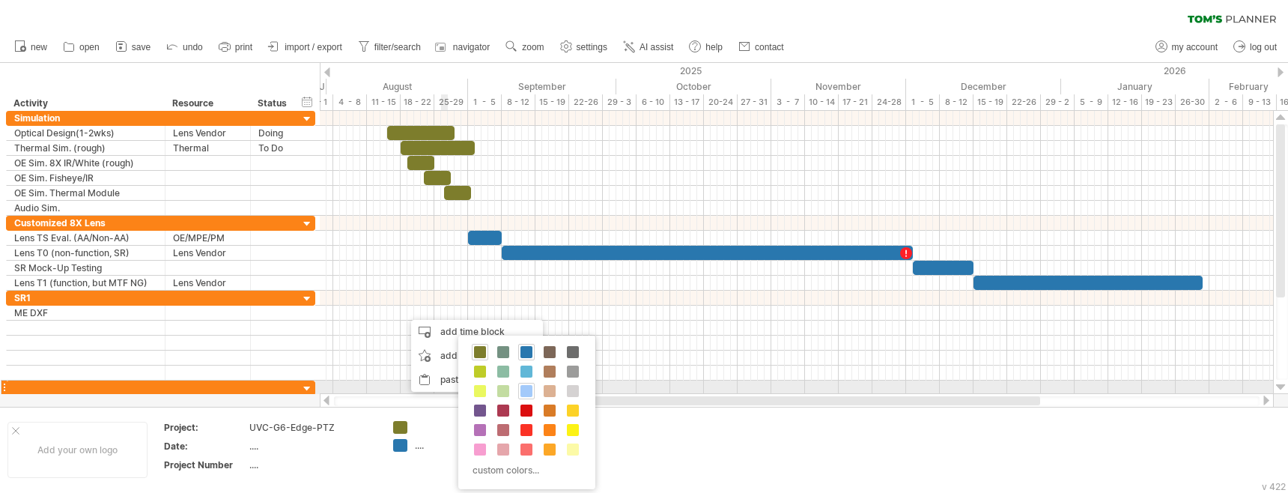
click at [527, 390] on span at bounding box center [526, 391] width 12 height 12
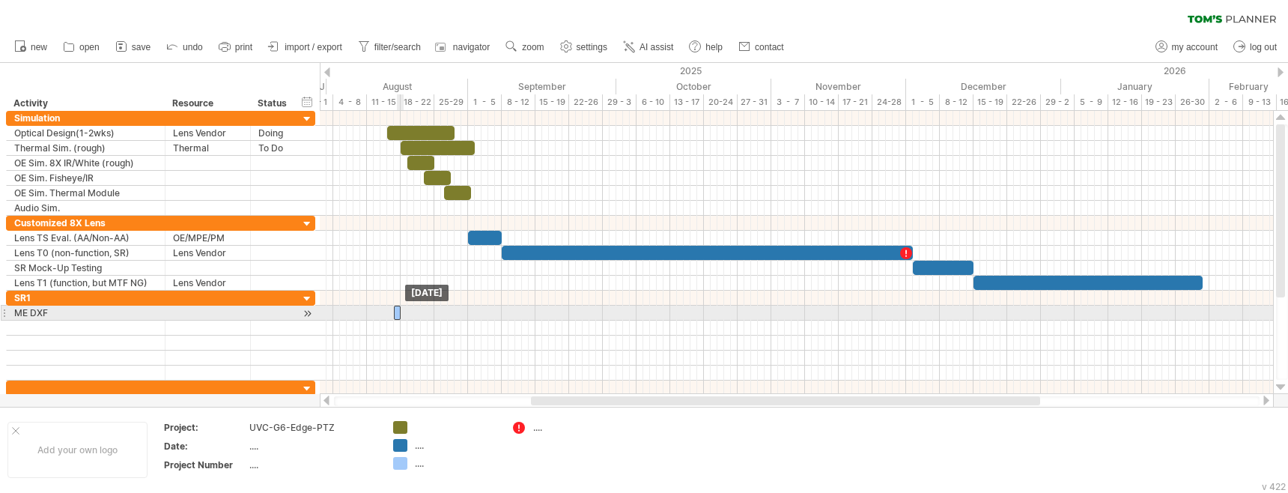
drag, startPoint x: 407, startPoint y: 313, endPoint x: 398, endPoint y: 313, distance: 9.0
click at [398, 313] on div at bounding box center [397, 313] width 7 height 14
drag, startPoint x: 400, startPoint y: 313, endPoint x: 466, endPoint y: 315, distance: 65.9
click at [466, 315] on span at bounding box center [468, 313] width 6 height 14
click at [61, 312] on div "ME DXF" at bounding box center [85, 313] width 143 height 14
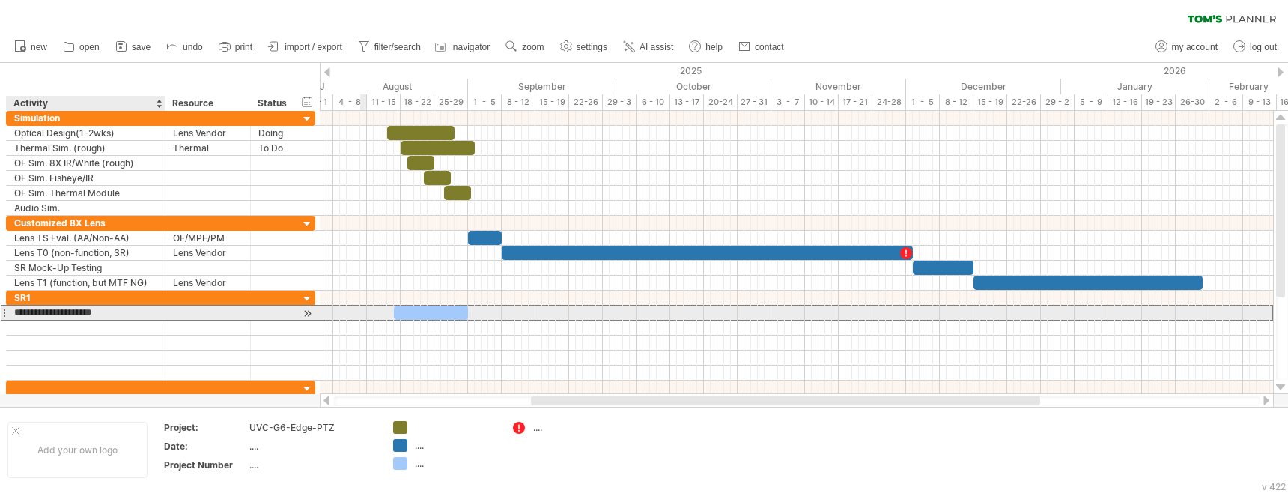
type input "**********"
click at [95, 319] on div "**********" at bounding box center [160, 336] width 309 height 90
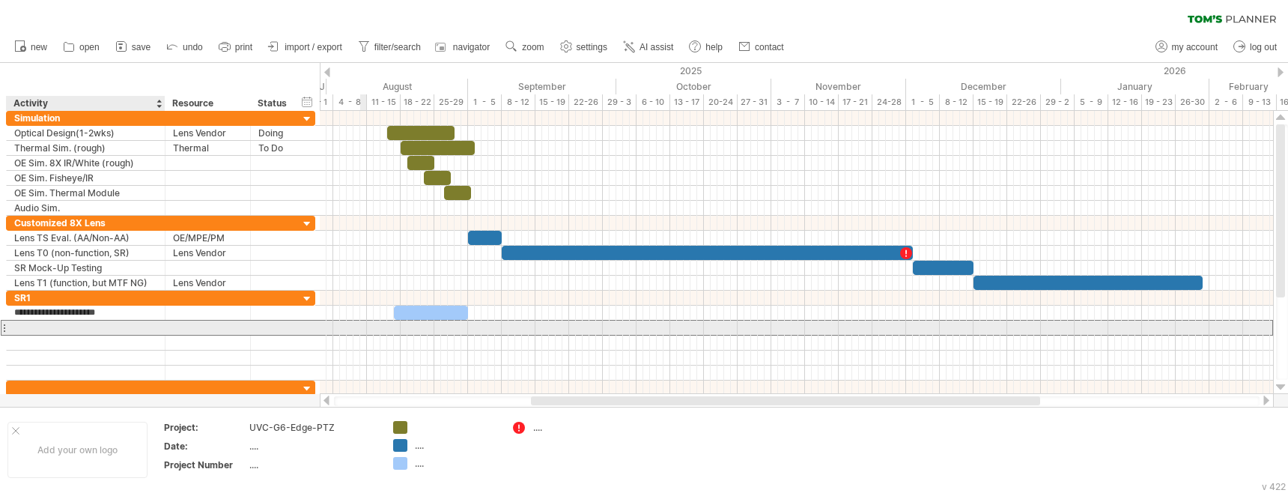
click at [73, 327] on div at bounding box center [85, 328] width 143 height 14
click at [42, 322] on div at bounding box center [85, 328] width 143 height 14
type input "**********"
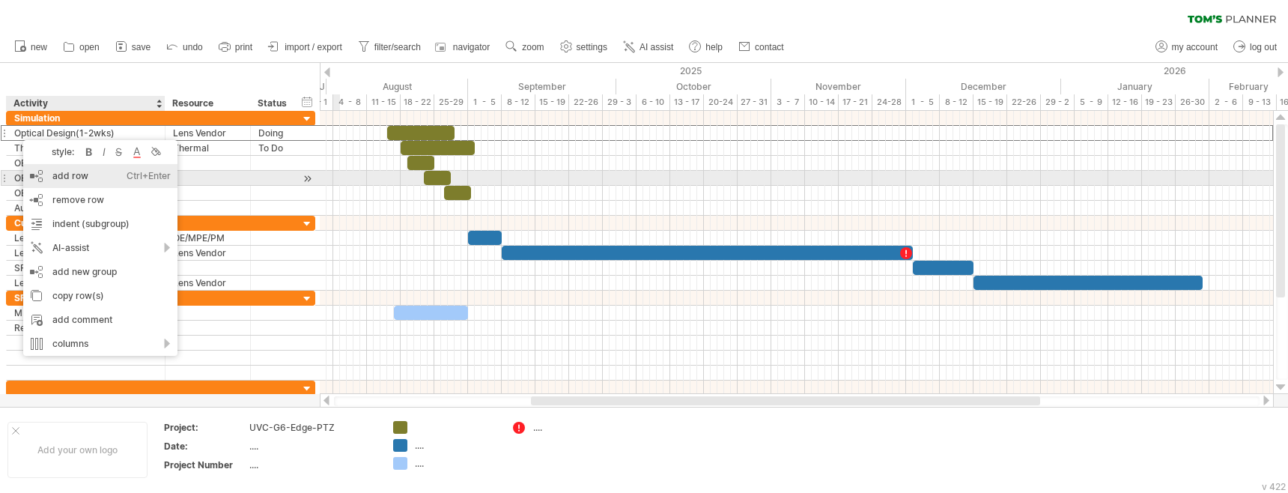
click at [83, 180] on div "add row Ctrl+Enter Cmd+Enter" at bounding box center [100, 176] width 154 height 24
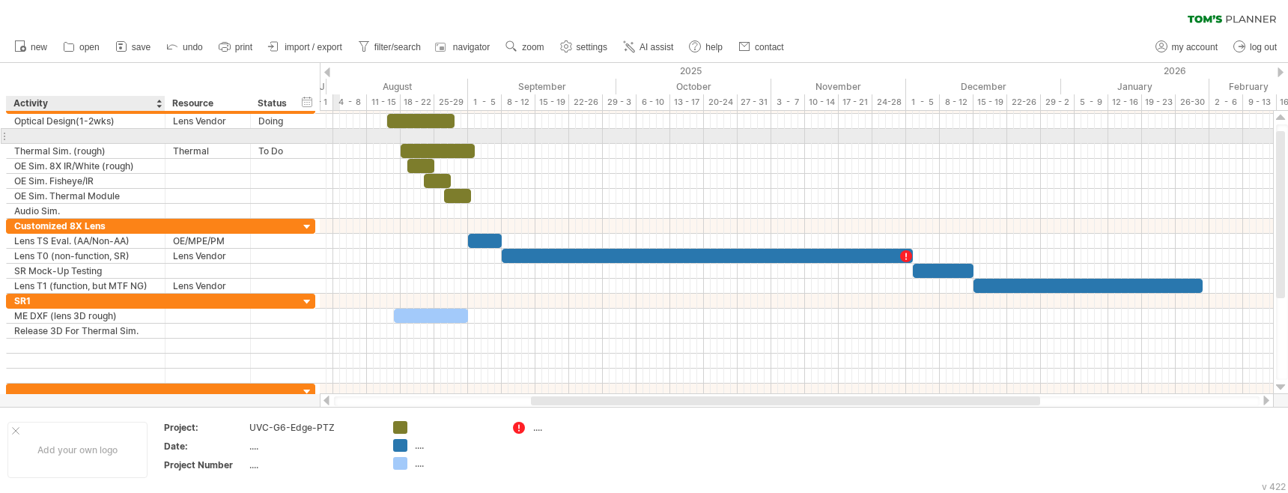
click at [41, 138] on input "text" at bounding box center [85, 136] width 143 height 14
click at [31, 134] on input "text" at bounding box center [85, 136] width 143 height 14
click at [38, 136] on input "text" at bounding box center [85, 136] width 143 height 14
type input "*"
type input "**********"
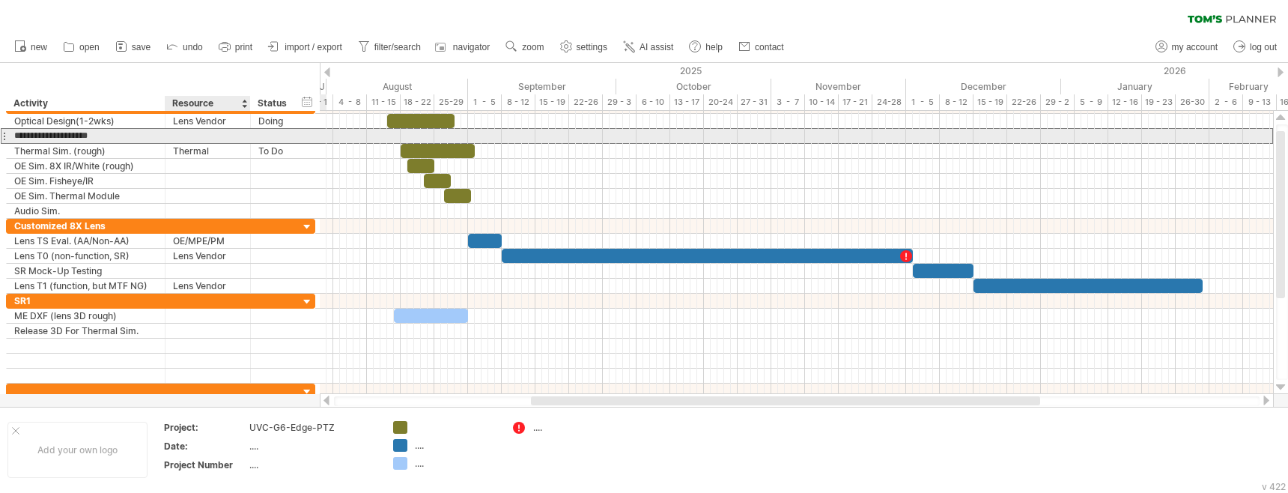
click at [219, 131] on div at bounding box center [208, 136] width 70 height 14
click at [416, 136] on div at bounding box center [796, 136] width 953 height 15
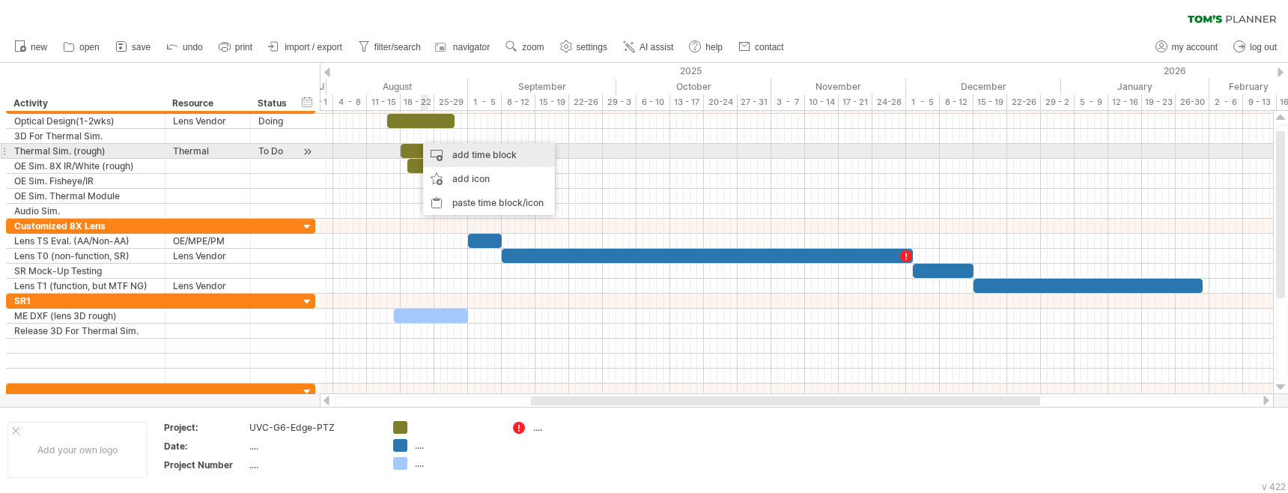
click at [450, 154] on div "add time block" at bounding box center [489, 155] width 132 height 24
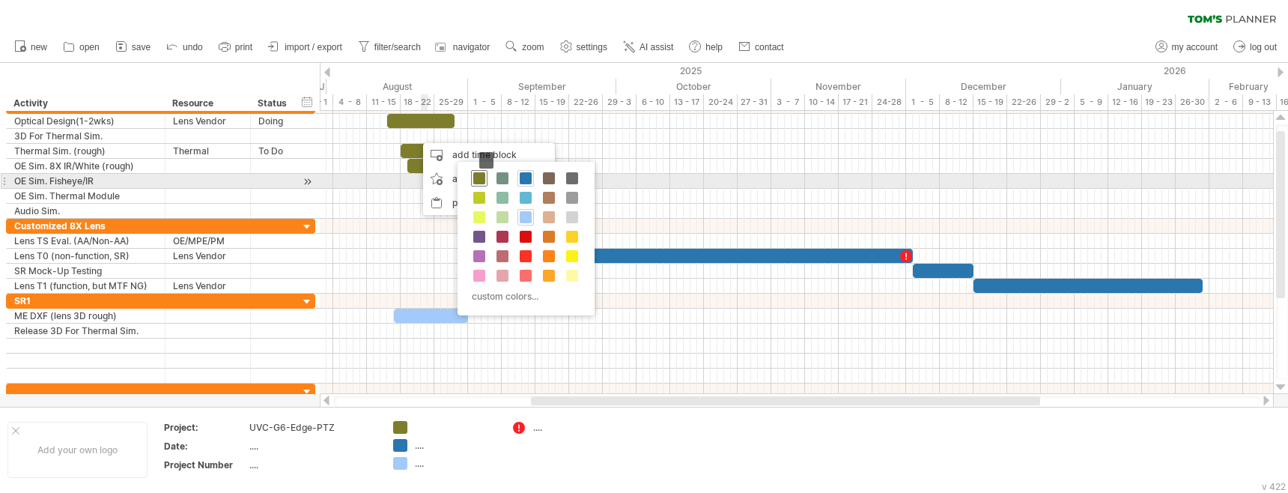
click at [479, 177] on span at bounding box center [479, 178] width 12 height 12
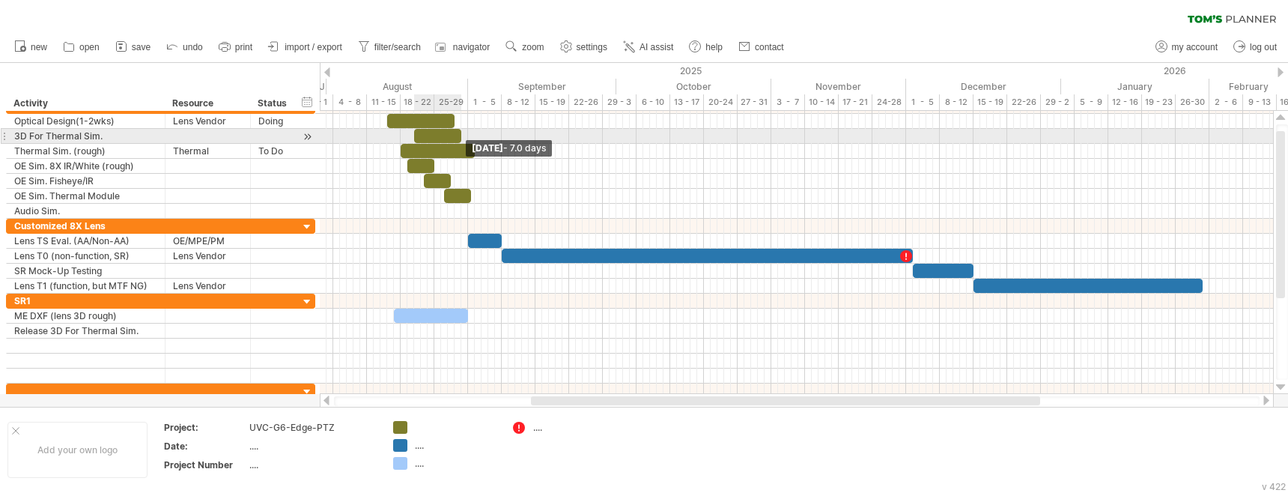
drag, startPoint x: 421, startPoint y: 135, endPoint x: 462, endPoint y: 137, distance: 41.2
click at [462, 137] on span at bounding box center [461, 136] width 6 height 14
drag, startPoint x: 432, startPoint y: 136, endPoint x: 419, endPoint y: 133, distance: 12.9
click at [419, 133] on div at bounding box center [424, 136] width 47 height 14
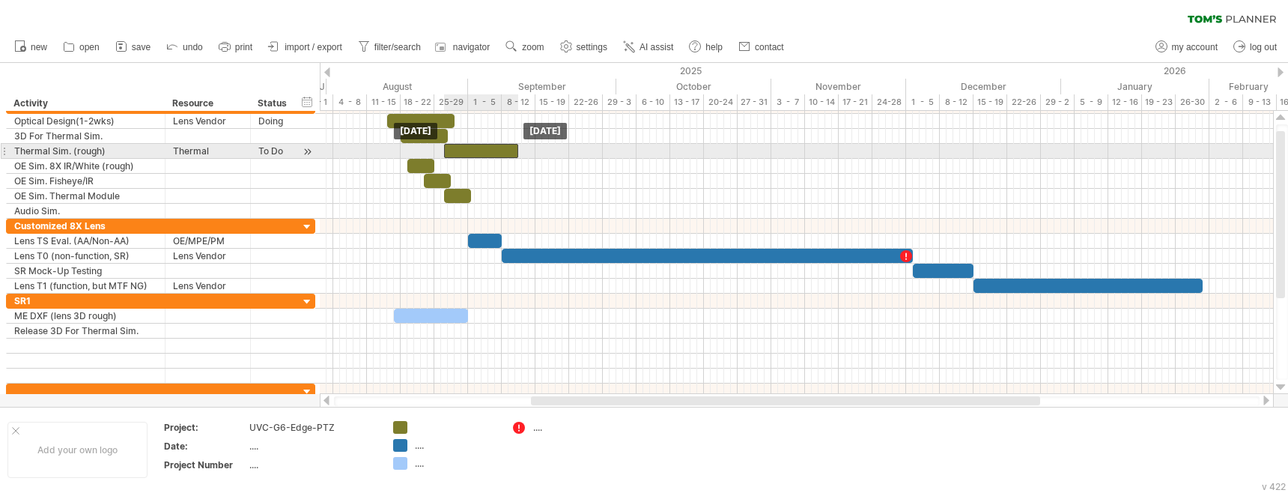
drag, startPoint x: 411, startPoint y: 148, endPoint x: 454, endPoint y: 147, distance: 42.7
click at [454, 147] on div at bounding box center [481, 151] width 74 height 14
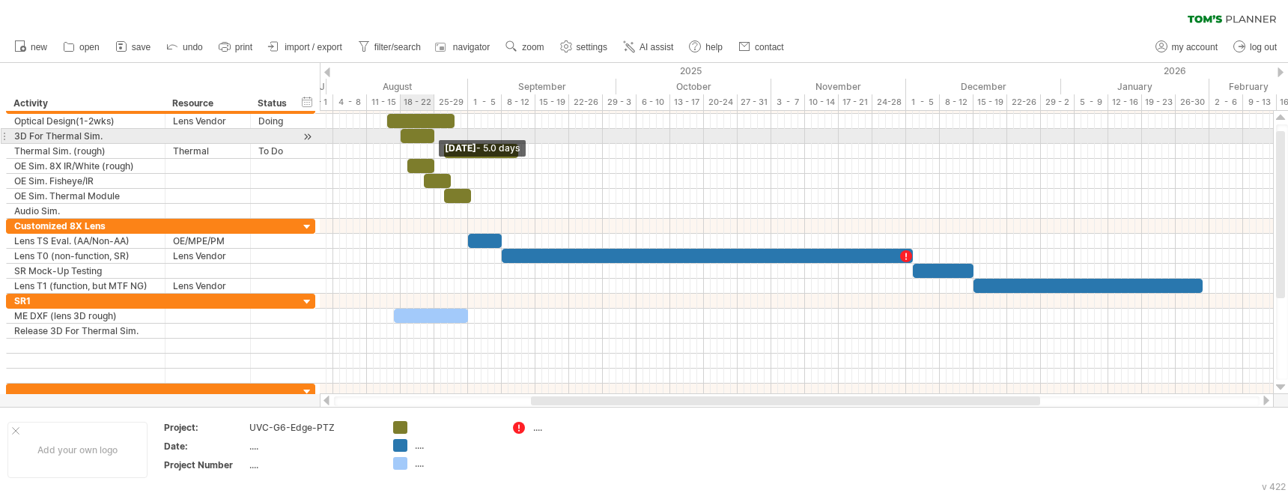
drag, startPoint x: 446, startPoint y: 134, endPoint x: 432, endPoint y: 134, distance: 14.2
click at [432, 134] on span at bounding box center [434, 136] width 6 height 14
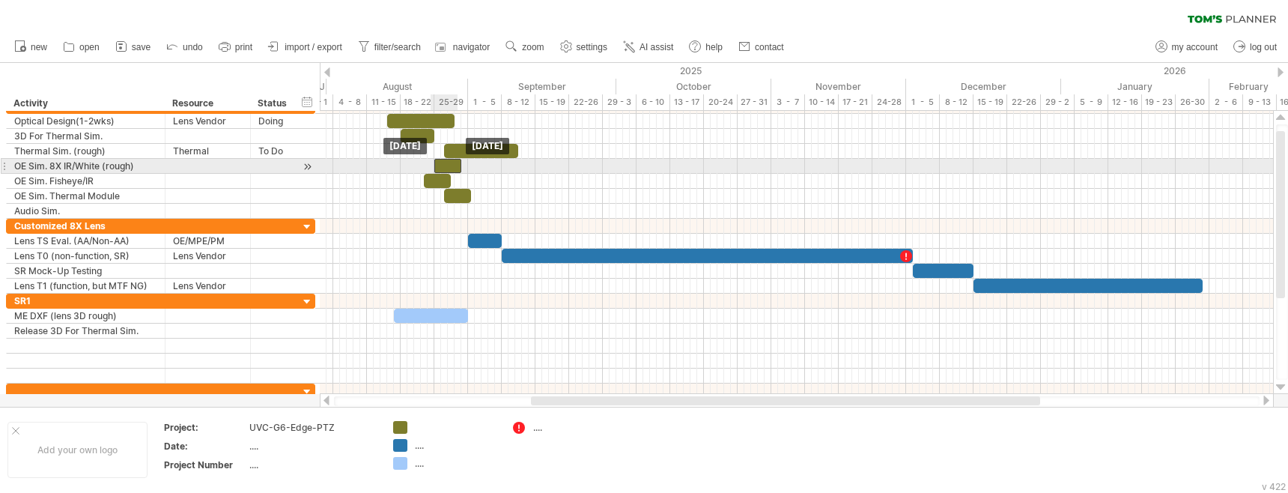
drag, startPoint x: 420, startPoint y: 162, endPoint x: 446, endPoint y: 161, distance: 25.5
click at [446, 161] on div at bounding box center [447, 166] width 27 height 14
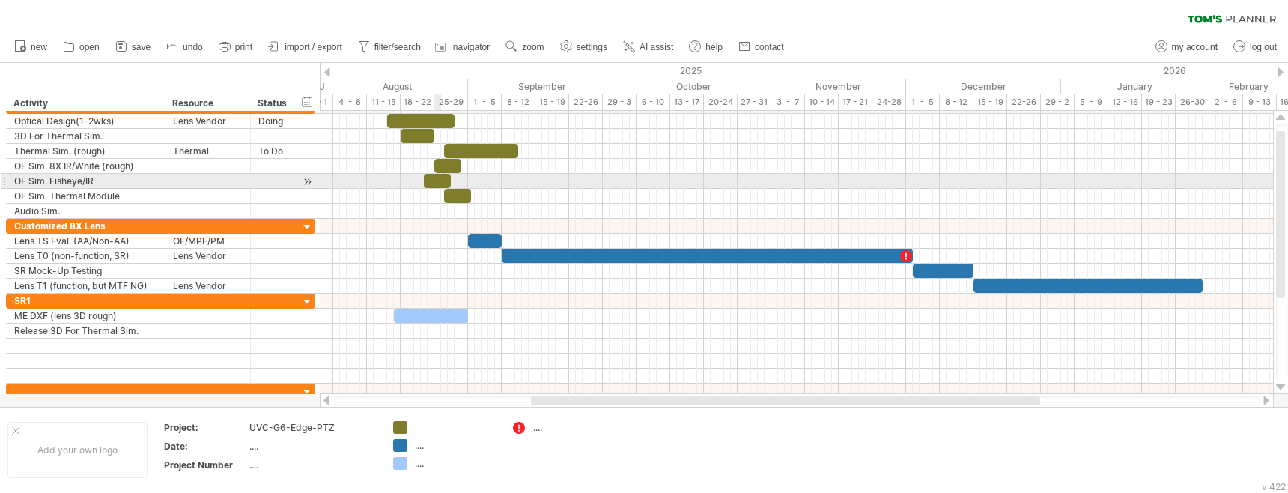
click at [437, 177] on div at bounding box center [437, 181] width 27 height 14
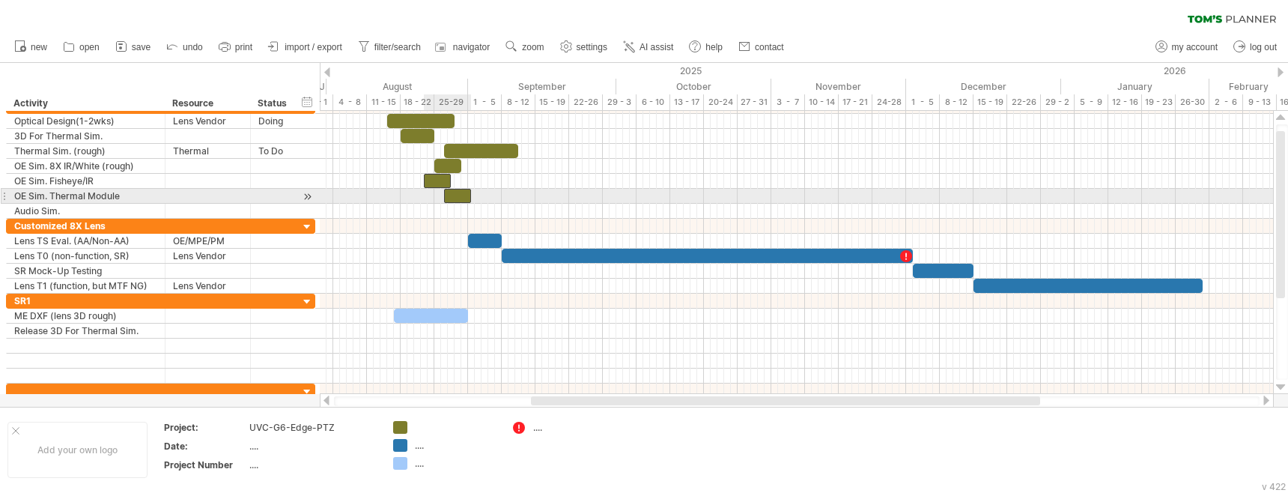
click at [461, 197] on div at bounding box center [457, 196] width 27 height 14
drag, startPoint x: 458, startPoint y: 196, endPoint x: 484, endPoint y: 193, distance: 25.6
click at [484, 193] on div at bounding box center [484, 196] width 27 height 14
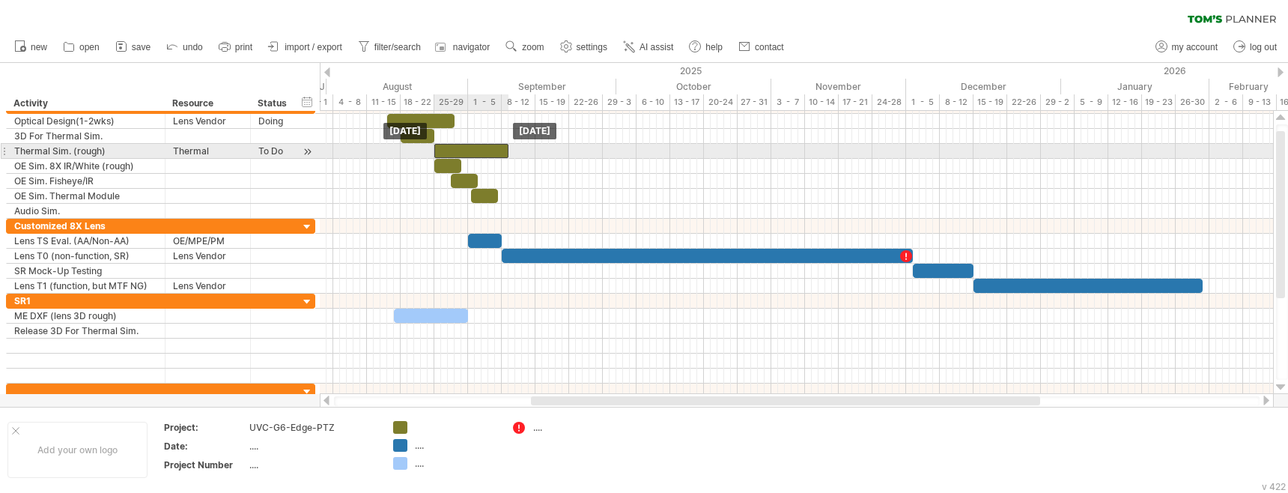
drag, startPoint x: 469, startPoint y: 150, endPoint x: 458, endPoint y: 151, distance: 10.5
click at [458, 151] on div at bounding box center [471, 151] width 74 height 14
drag, startPoint x: 455, startPoint y: 148, endPoint x: 437, endPoint y: 146, distance: 18.0
click at [437, 146] on div at bounding box center [451, 151] width 74 height 14
click at [481, 150] on div at bounding box center [447, 151] width 74 height 14
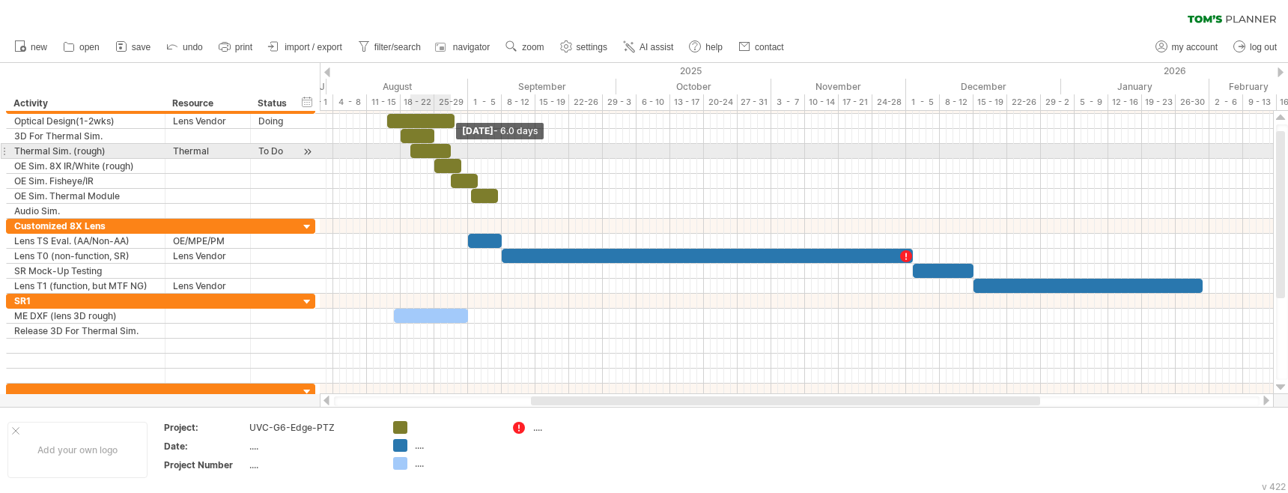
drag, startPoint x: 482, startPoint y: 150, endPoint x: 449, endPoint y: 148, distance: 33.8
click at [449, 148] on span at bounding box center [451, 151] width 6 height 14
click at [429, 147] on div at bounding box center [434, 151] width 40 height 14
click at [544, 146] on div at bounding box center [796, 151] width 953 height 15
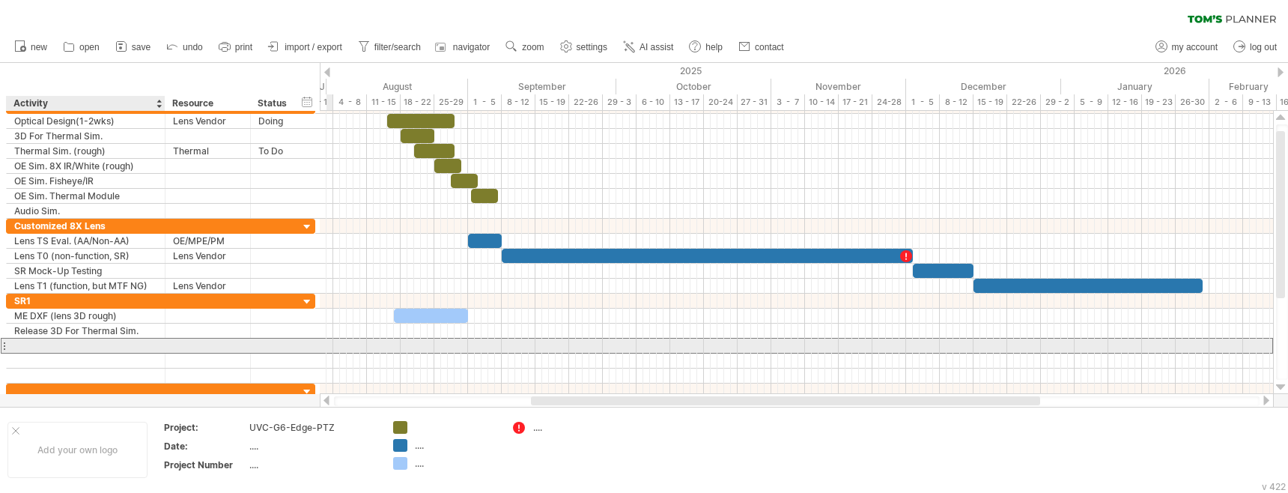
click at [37, 343] on div at bounding box center [85, 345] width 143 height 14
click at [67, 347] on div "Mock-up" at bounding box center [85, 345] width 143 height 14
type input "**********"
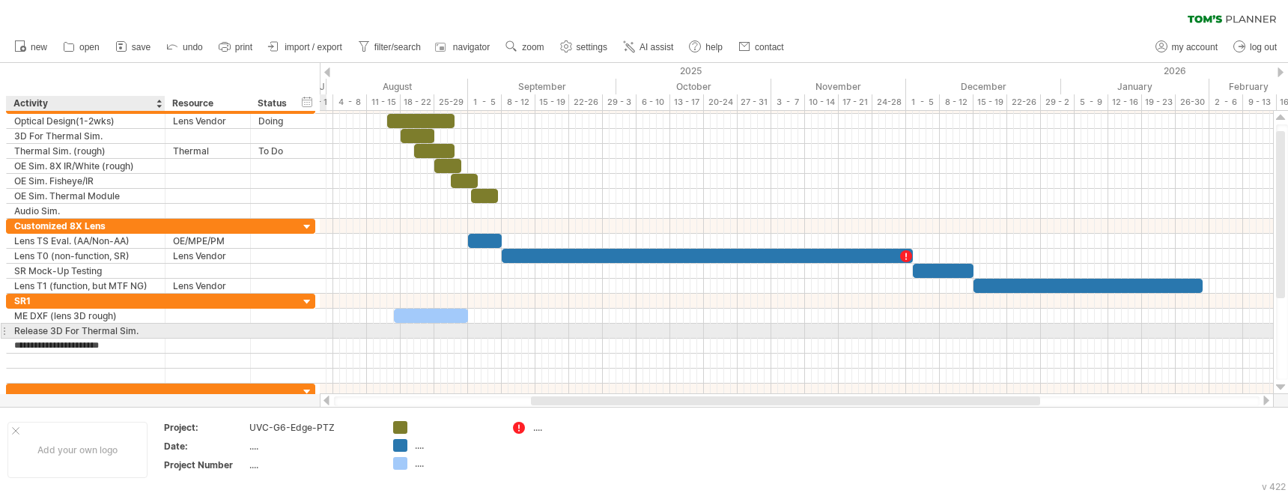
click at [22, 330] on div "Release 3D For Thermal Sim." at bounding box center [85, 330] width 143 height 14
drag, startPoint x: 16, startPoint y: 330, endPoint x: 143, endPoint y: 328, distance: 127.3
click at [143, 328] on input "**********" at bounding box center [85, 330] width 143 height 14
type input "**********"
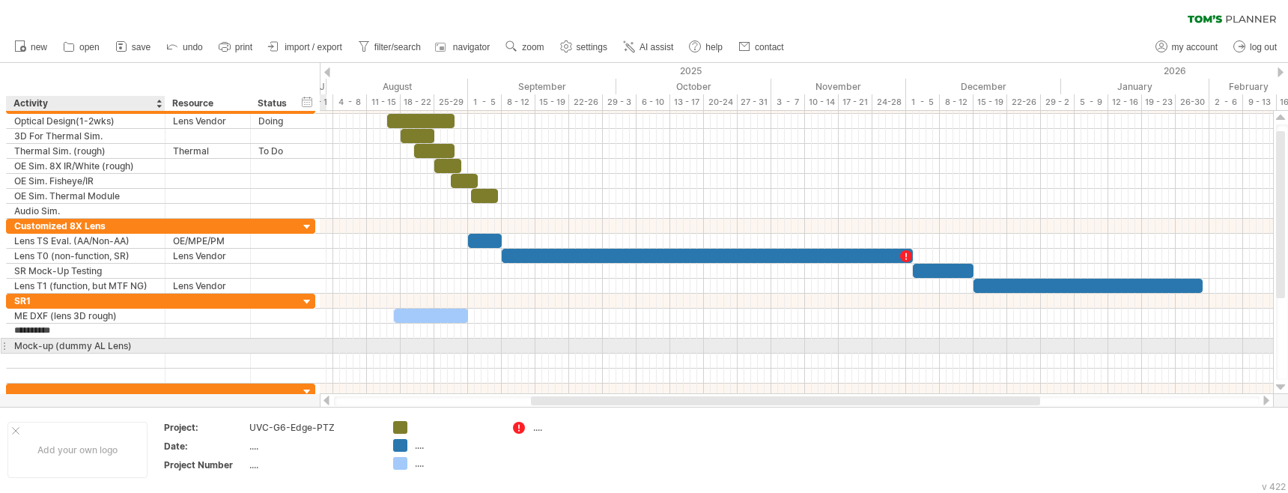
click at [20, 341] on div "Mock-up (dummy AL Lens)" at bounding box center [85, 345] width 143 height 14
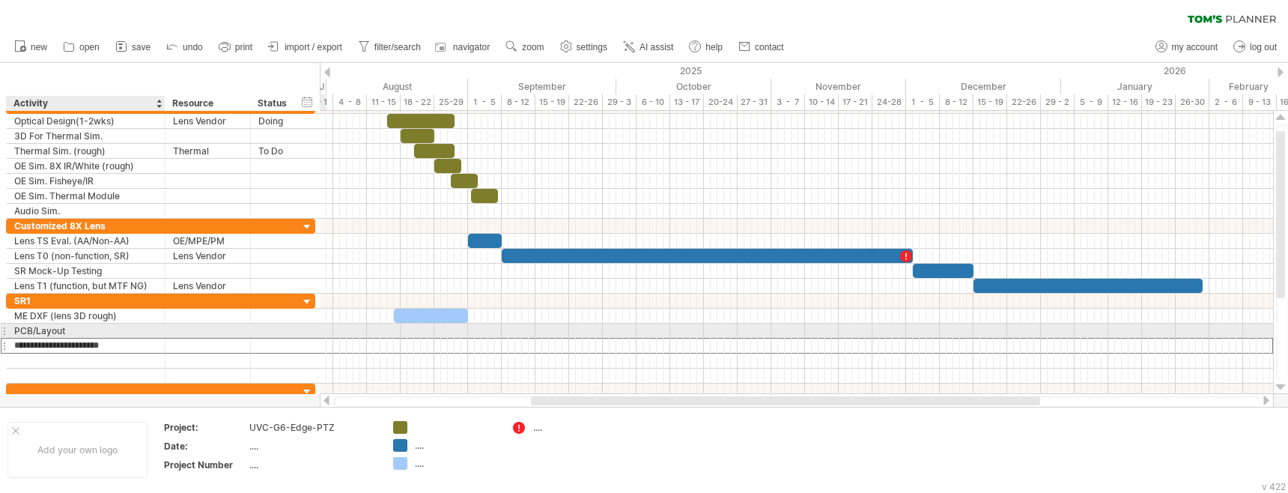
click at [16, 332] on div "PCB/Layout" at bounding box center [85, 330] width 143 height 14
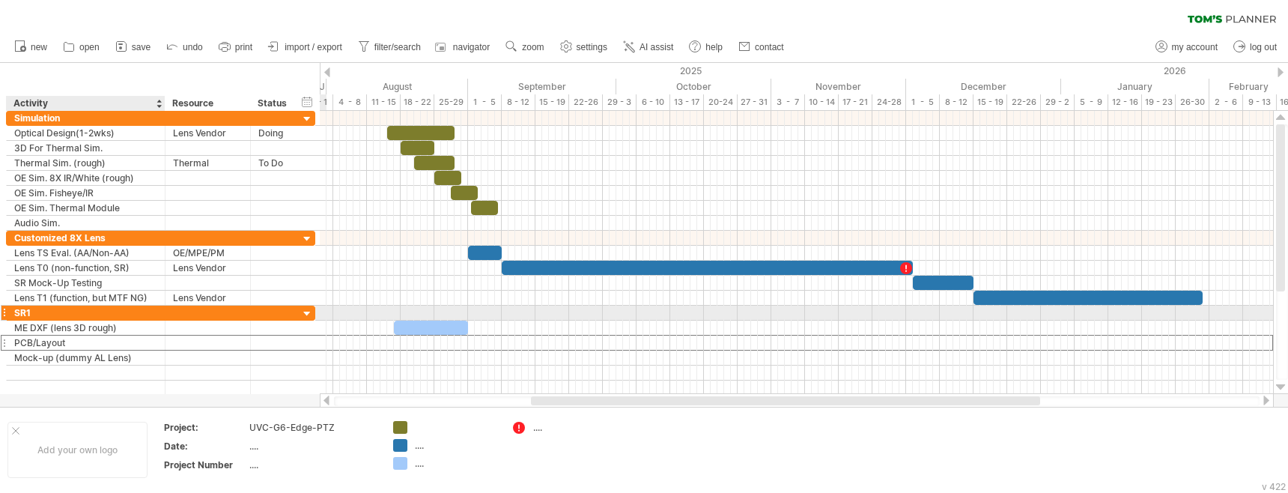
click at [60, 314] on div "SR1" at bounding box center [85, 313] width 143 height 14
type input "*********"
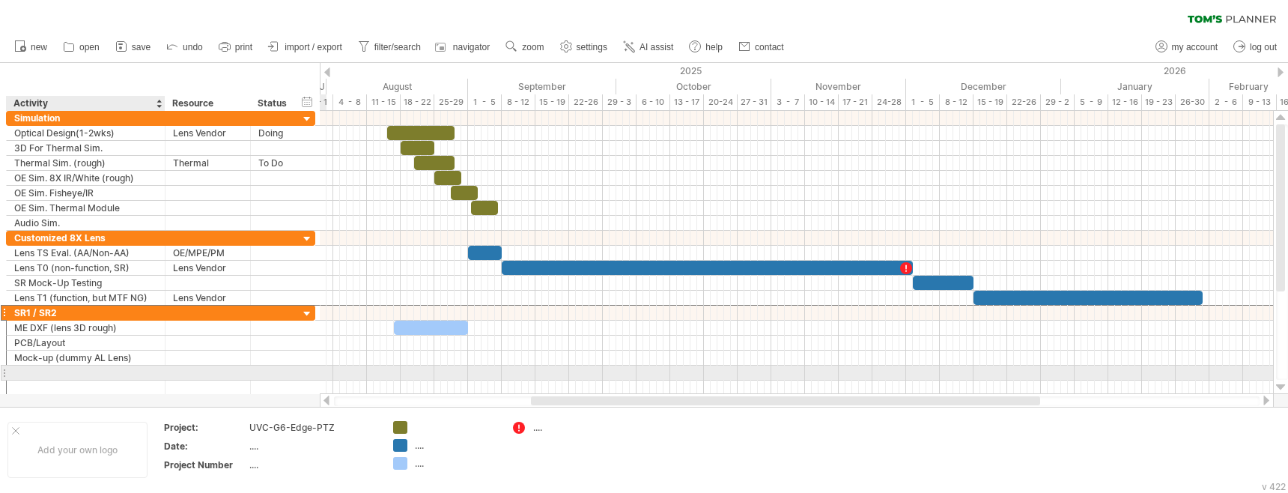
click at [34, 371] on div at bounding box center [85, 372] width 143 height 14
type input "**********"
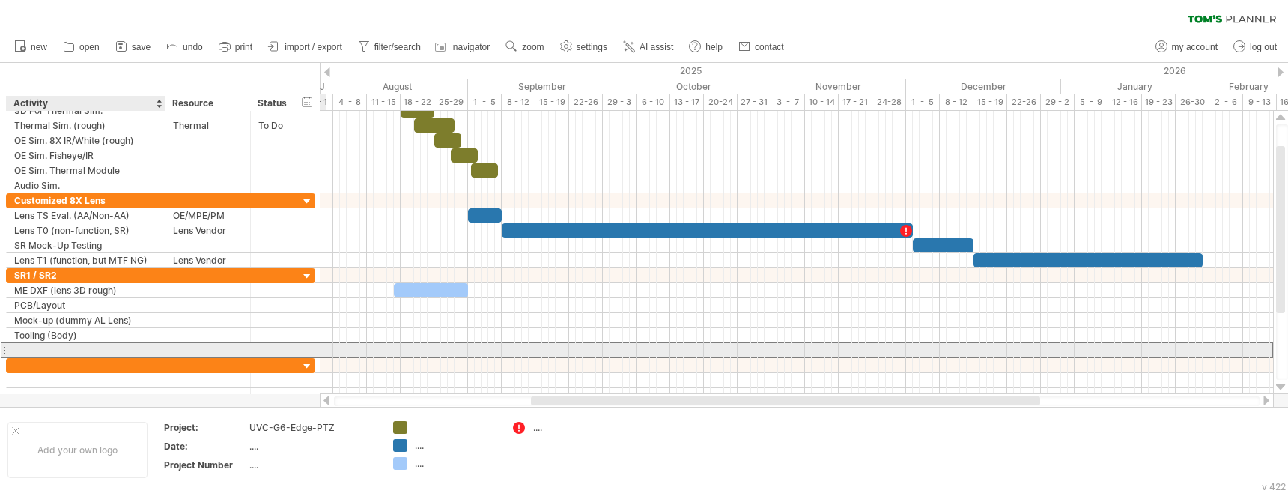
click at [35, 344] on div at bounding box center [85, 350] width 143 height 14
type input "**********"
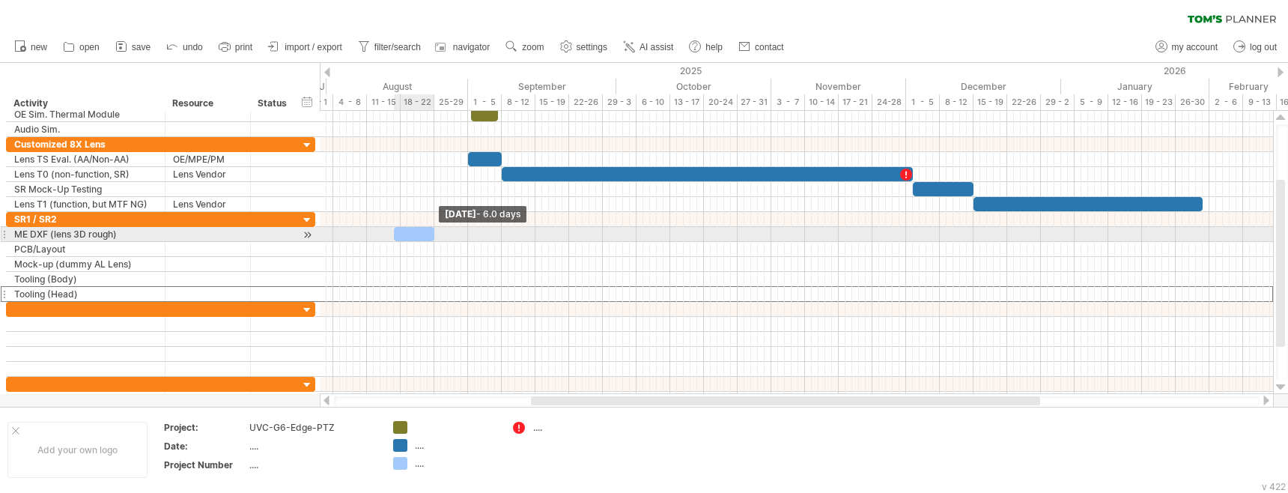
drag, startPoint x: 467, startPoint y: 231, endPoint x: 433, endPoint y: 231, distance: 33.7
click at [433, 231] on span at bounding box center [434, 234] width 6 height 14
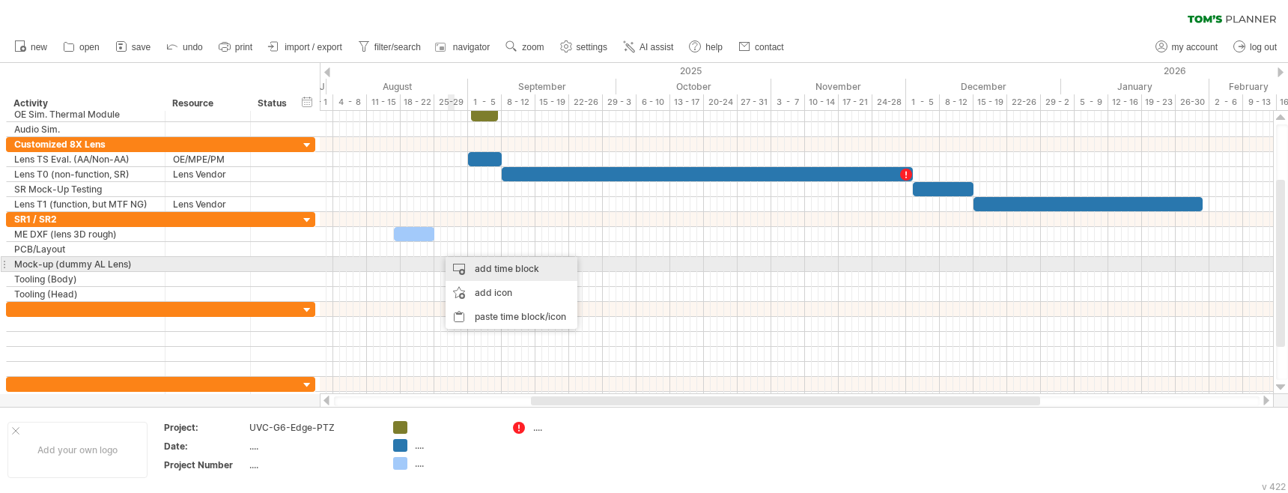
click at [478, 267] on div "add time block" at bounding box center [512, 269] width 132 height 24
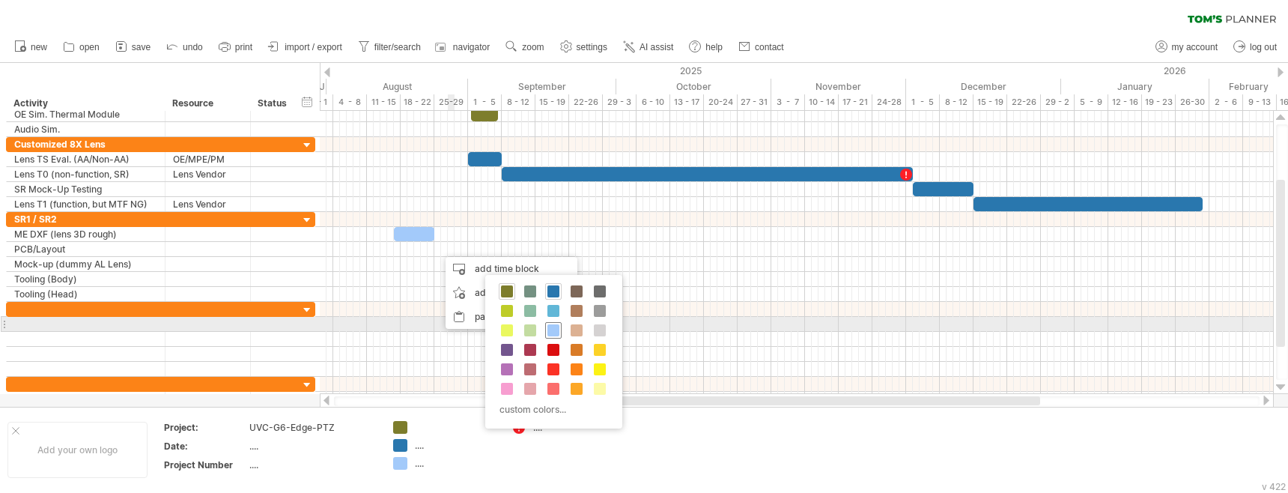
click at [559, 332] on span at bounding box center [553, 330] width 12 height 12
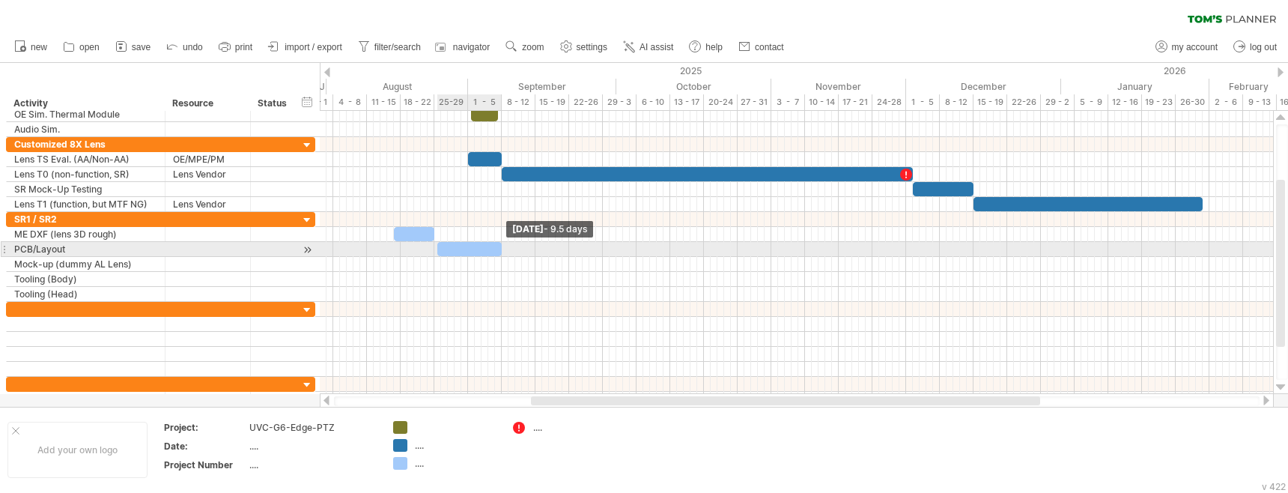
drag, startPoint x: 443, startPoint y: 250, endPoint x: 500, endPoint y: 250, distance: 56.9
click at [500, 250] on span at bounding box center [502, 249] width 6 height 14
click at [461, 249] on div at bounding box center [466, 249] width 64 height 14
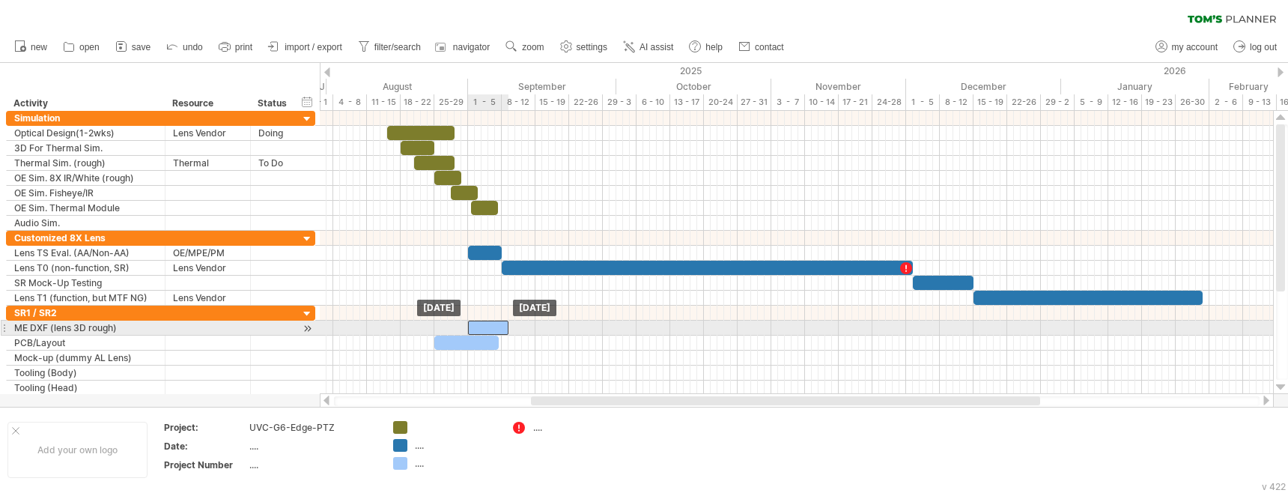
drag, startPoint x: 419, startPoint y: 325, endPoint x: 491, endPoint y: 326, distance: 72.6
click at [491, 326] on div at bounding box center [488, 328] width 40 height 14
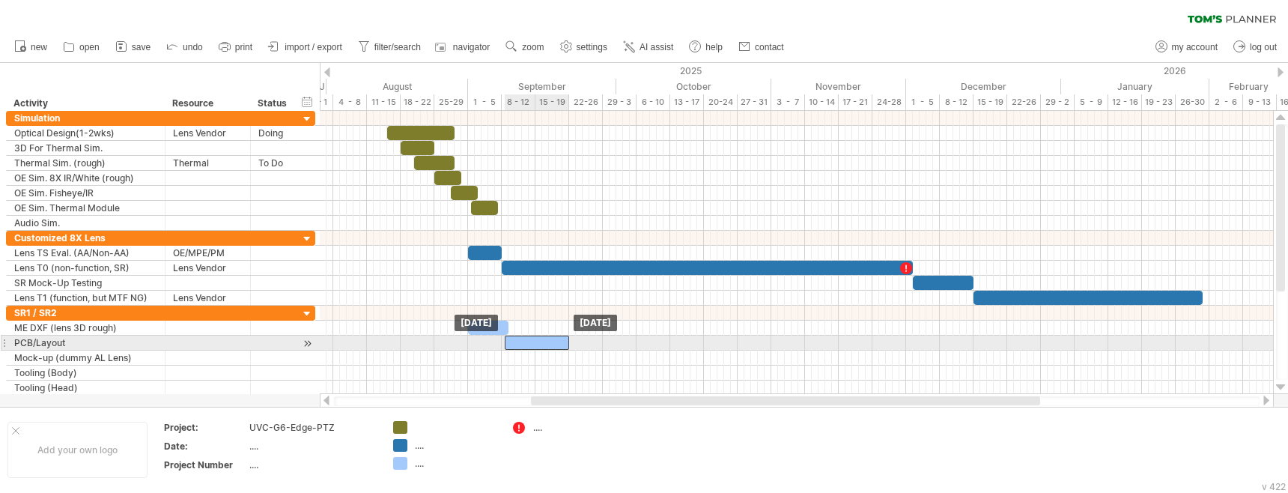
drag, startPoint x: 480, startPoint y: 339, endPoint x: 529, endPoint y: 337, distance: 49.5
click at [529, 337] on div at bounding box center [537, 342] width 64 height 14
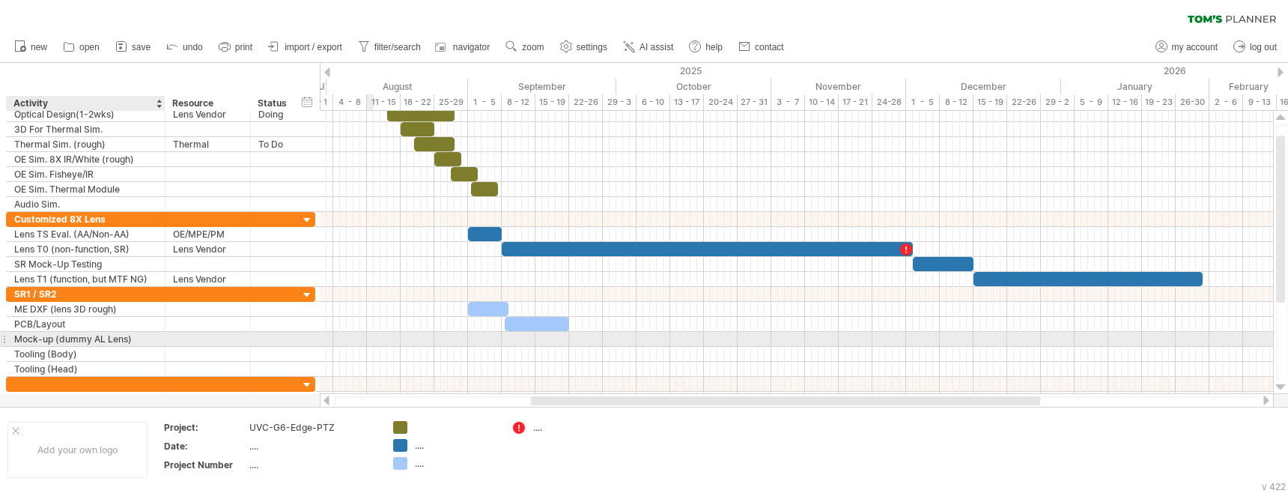
click at [61, 338] on div "Mock-up (dummy AL Lens)" at bounding box center [85, 339] width 143 height 14
click at [123, 338] on input "**********" at bounding box center [85, 339] width 143 height 14
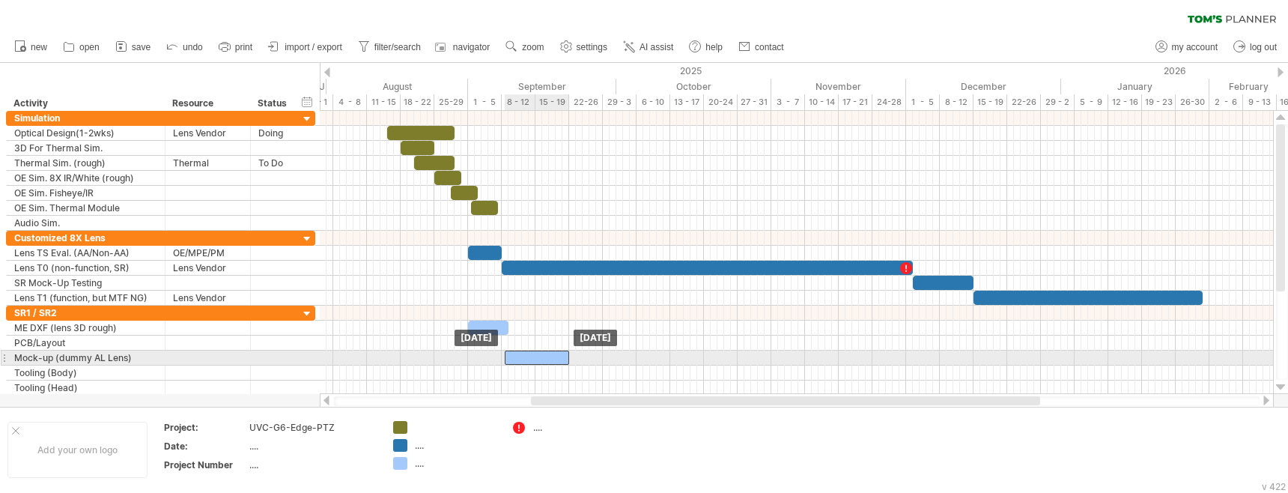
drag, startPoint x: 528, startPoint y: 344, endPoint x: 526, endPoint y: 362, distance: 18.8
click at [531, 359] on div at bounding box center [537, 357] width 64 height 14
click at [605, 356] on div at bounding box center [796, 357] width 953 height 15
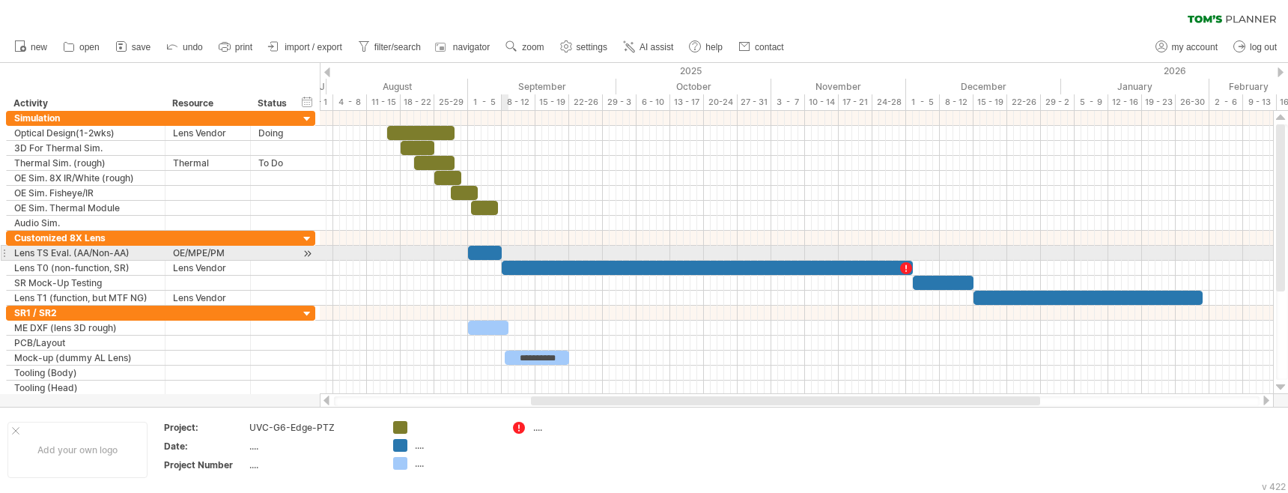
click at [502, 252] on span at bounding box center [502, 253] width 6 height 14
click at [502, 258] on span at bounding box center [502, 253] width 6 height 14
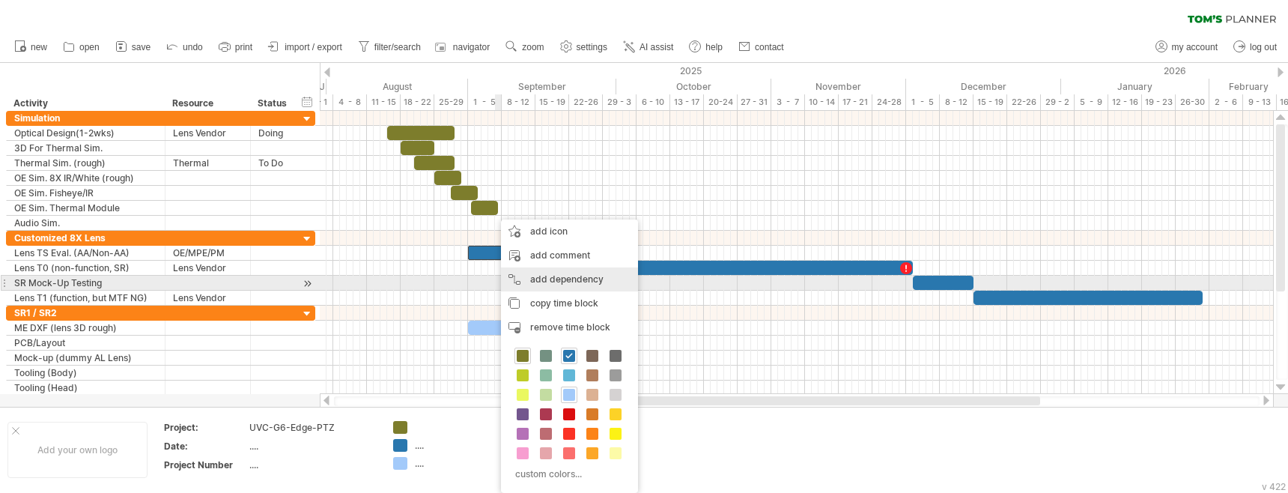
click at [532, 280] on div "add dependency You can use dependencies when you require tasks to be done in a …" at bounding box center [569, 279] width 137 height 24
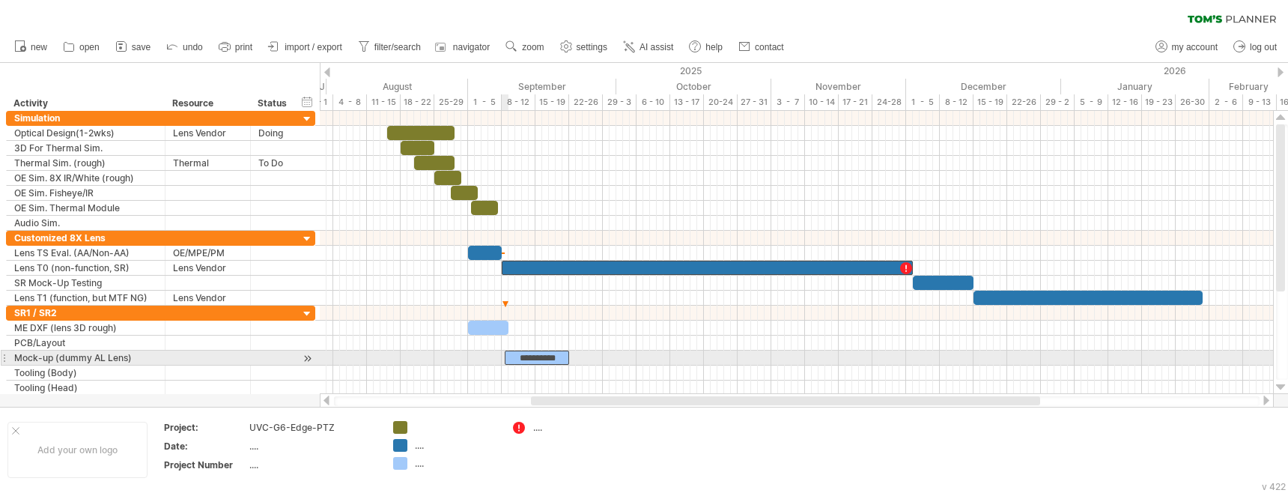
drag, startPoint x: 506, startPoint y: 252, endPoint x: 504, endPoint y: 359, distance: 107.1
click at [504, 359] on div "**********" at bounding box center [796, 252] width 953 height 283
drag, startPoint x: 520, startPoint y: 358, endPoint x: 529, endPoint y: 356, distance: 9.1
click at [529, 356] on div "**********" at bounding box center [547, 357] width 64 height 14
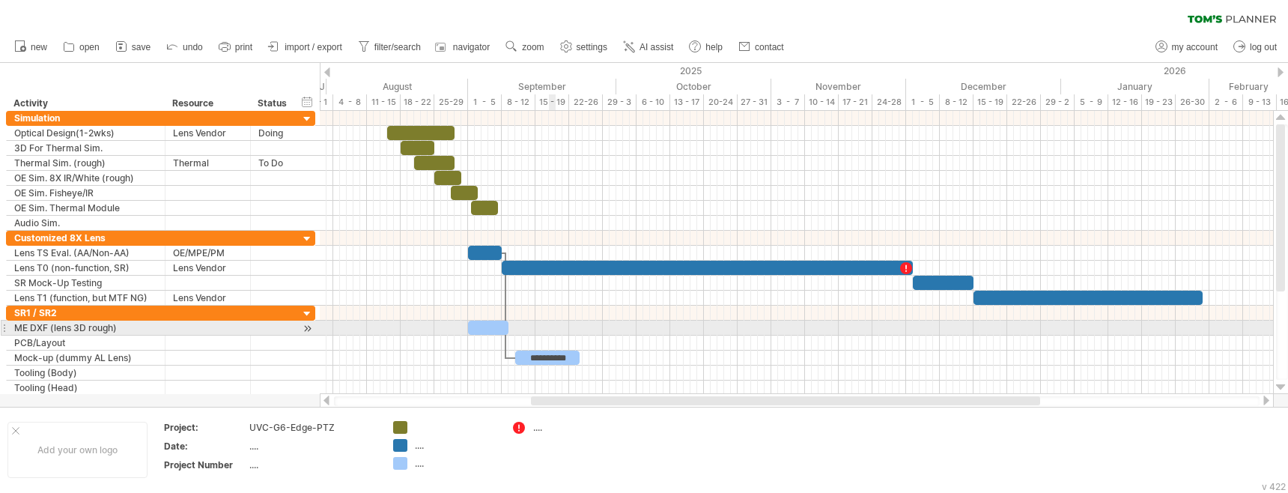
click at [550, 330] on div at bounding box center [796, 328] width 953 height 15
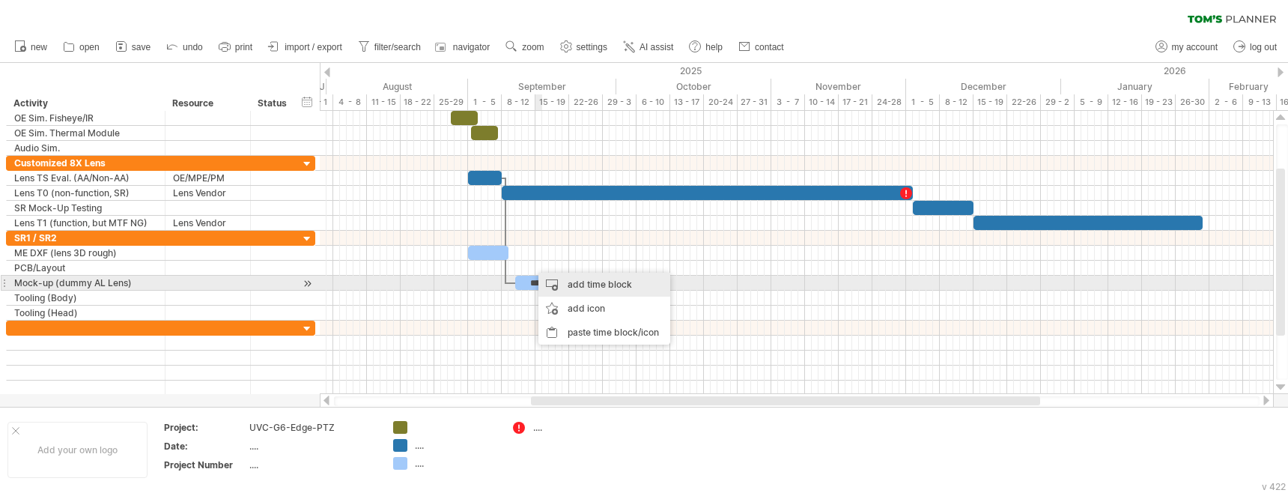
click at [580, 285] on div "add time block" at bounding box center [604, 285] width 132 height 24
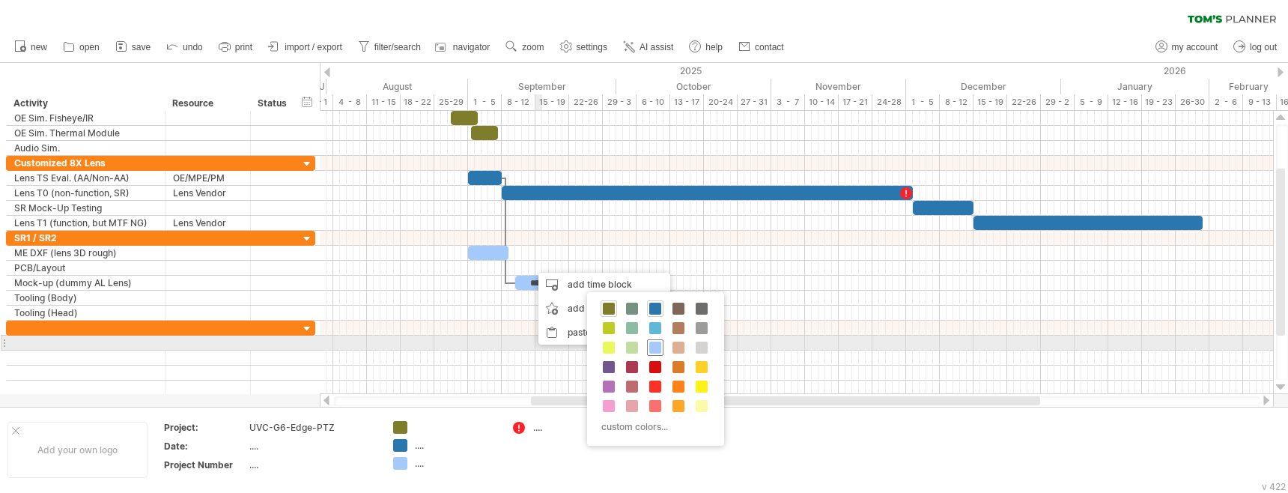
click at [659, 349] on span at bounding box center [655, 347] width 12 height 12
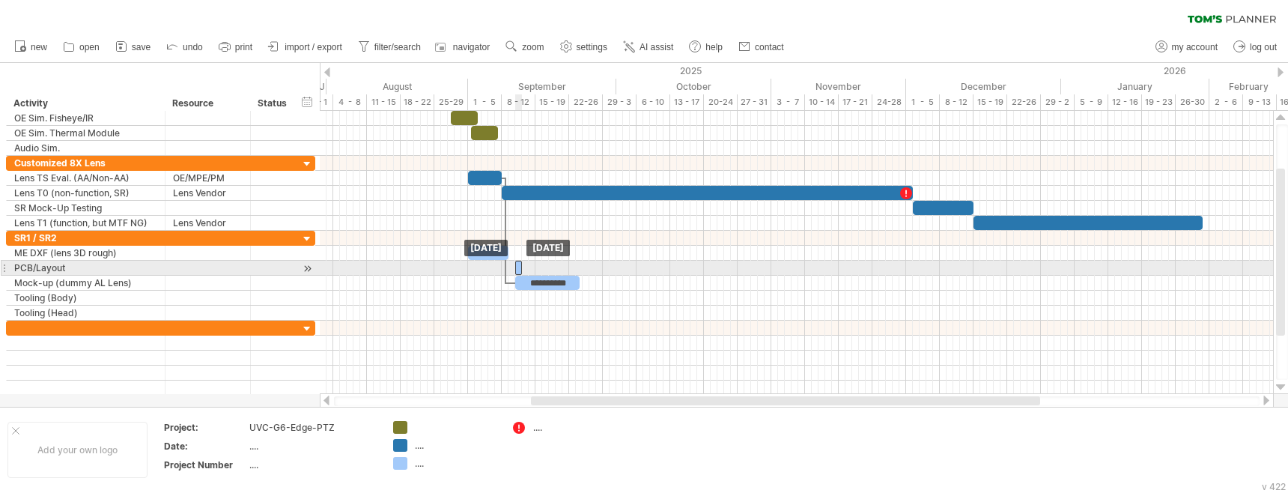
drag, startPoint x: 535, startPoint y: 266, endPoint x: 519, endPoint y: 267, distance: 15.8
click at [519, 267] on div at bounding box center [518, 268] width 7 height 14
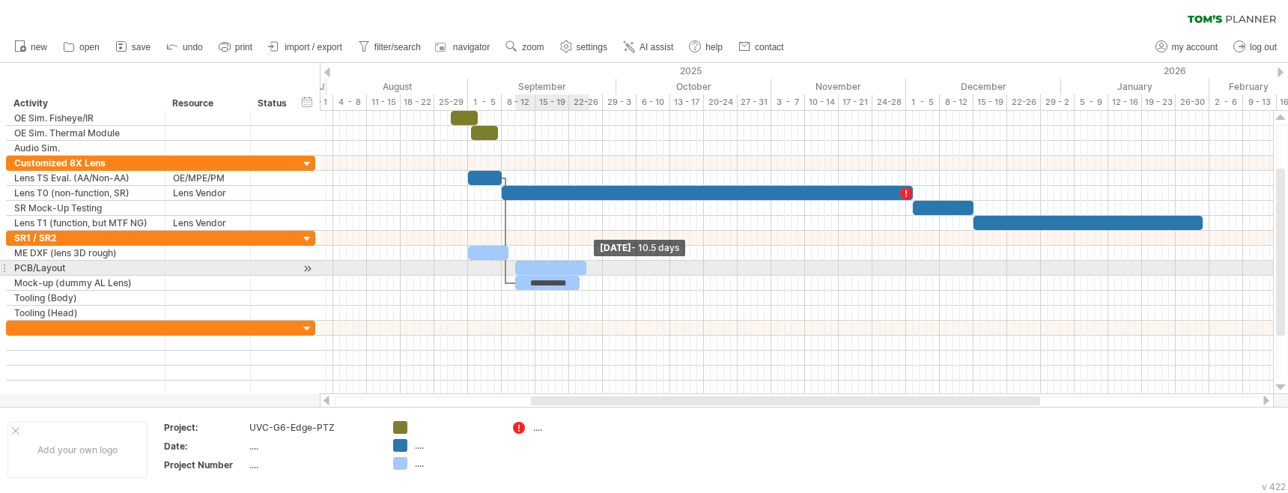
drag, startPoint x: 522, startPoint y: 268, endPoint x: 587, endPoint y: 267, distance: 65.2
click at [587, 267] on span at bounding box center [586, 268] width 6 height 14
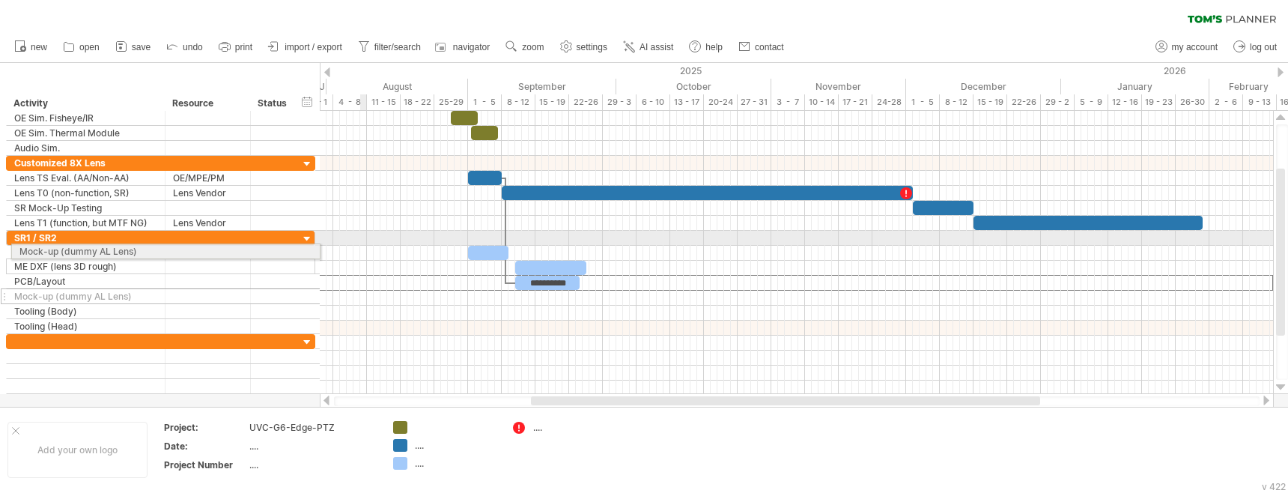
drag, startPoint x: 4, startPoint y: 282, endPoint x: 4, endPoint y: 249, distance: 33.7
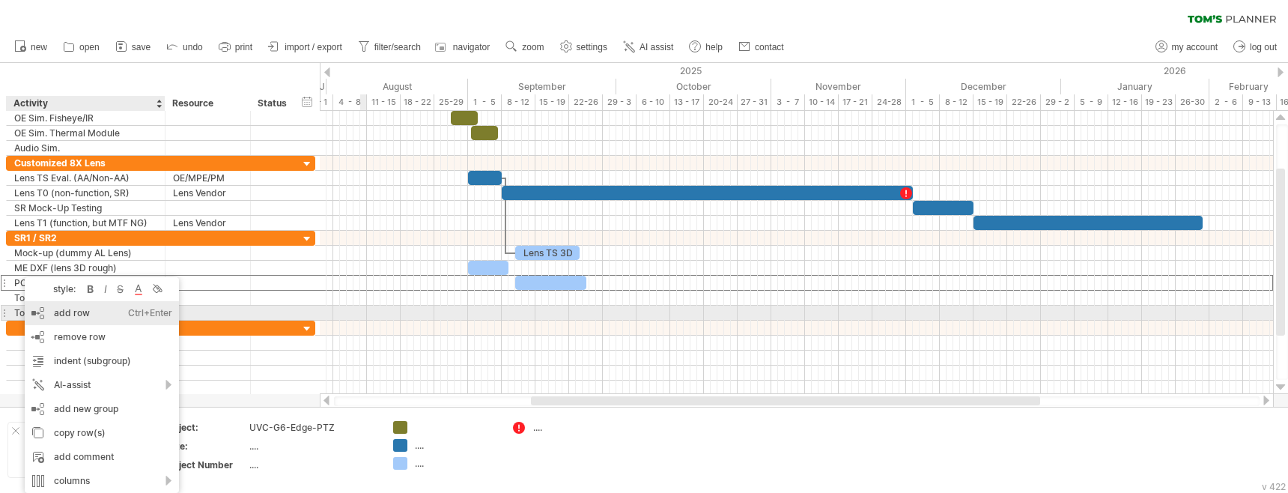
click at [82, 320] on div "add row Ctrl+Enter Cmd+Enter" at bounding box center [102, 313] width 154 height 24
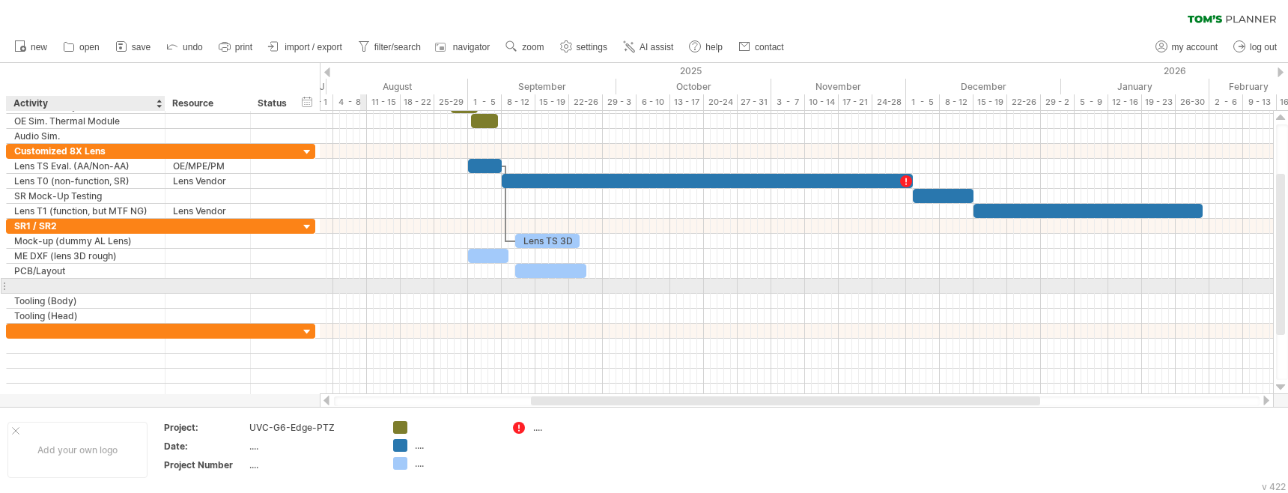
click at [31, 286] on input "text" at bounding box center [85, 286] width 143 height 14
type input "**********"
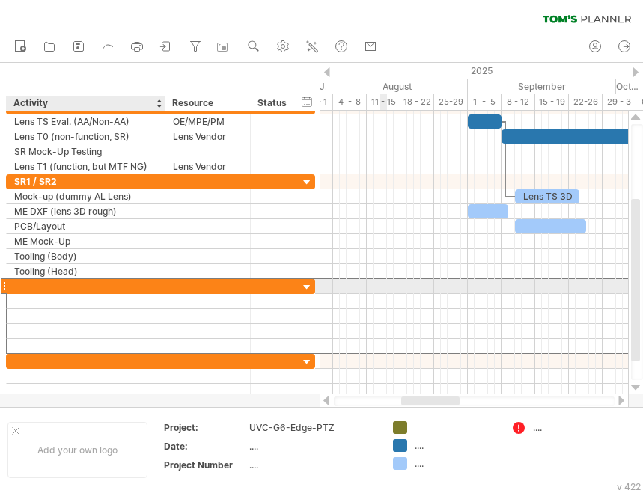
click at [26, 282] on div at bounding box center [85, 286] width 143 height 14
type input "***"
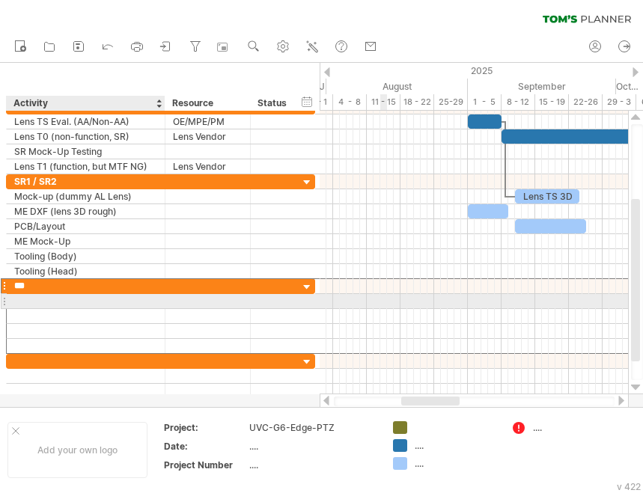
click at [79, 303] on div at bounding box center [85, 301] width 143 height 14
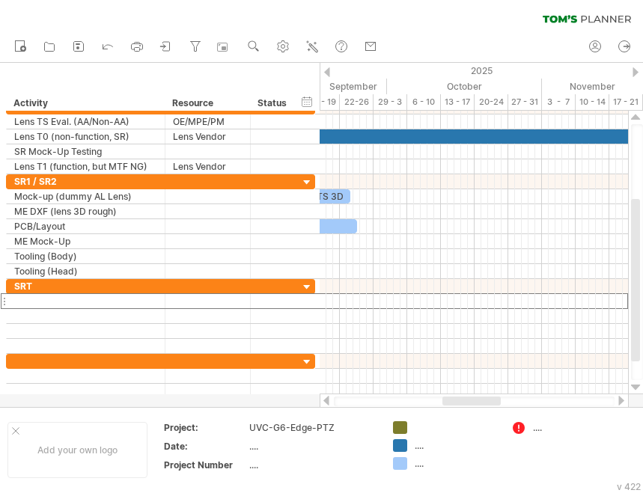
drag, startPoint x: 434, startPoint y: 400, endPoint x: 476, endPoint y: 396, distance: 41.4
click at [476, 396] on div at bounding box center [474, 401] width 309 height 15
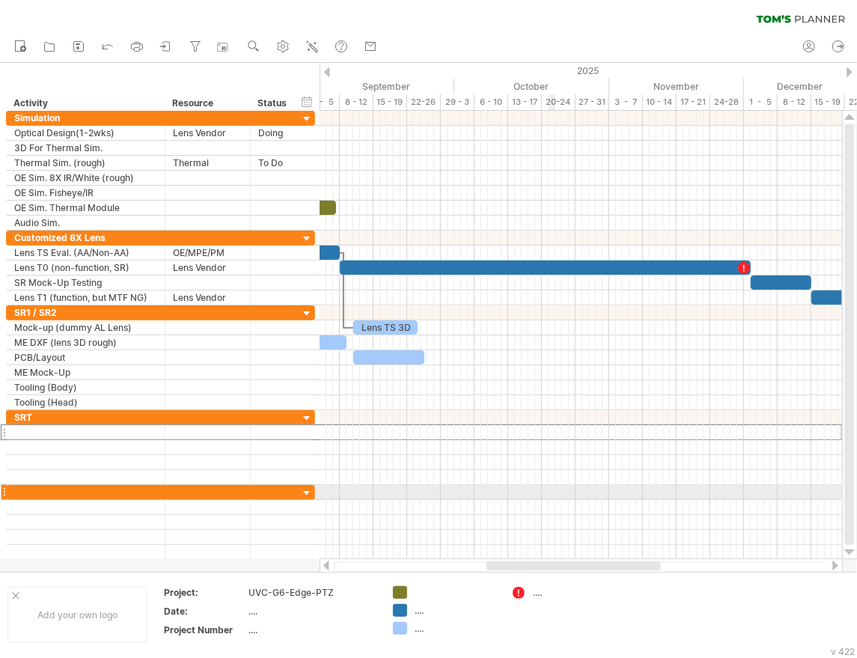
drag, startPoint x: 565, startPoint y: 566, endPoint x: 550, endPoint y: 500, distance: 67.4
click at [550, 500] on div "Trying to reach [DOMAIN_NAME] Connected again... 0% clear filter new" at bounding box center [428, 329] width 857 height 658
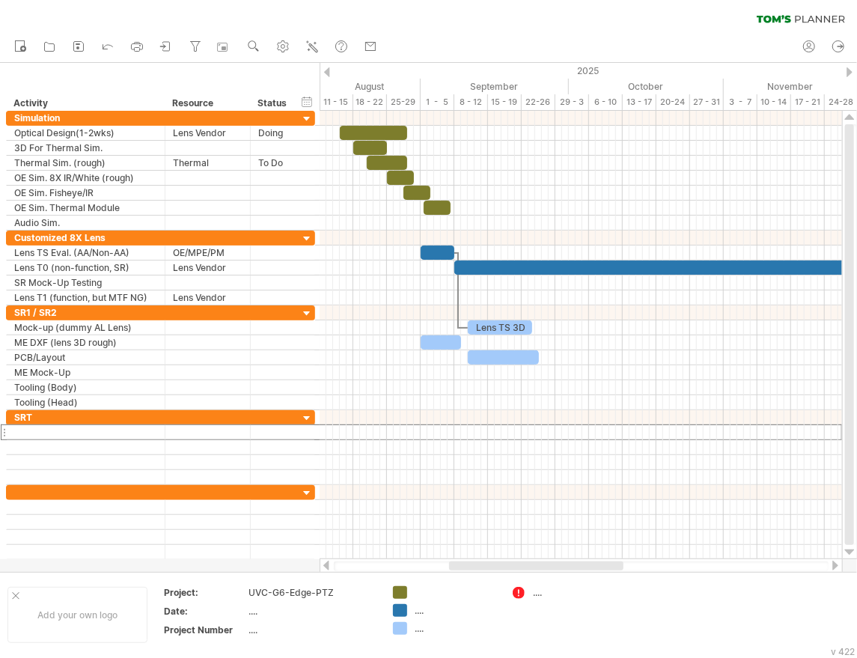
drag, startPoint x: 496, startPoint y: 569, endPoint x: 460, endPoint y: 563, distance: 37.2
click at [460, 563] on div at bounding box center [536, 566] width 174 height 9
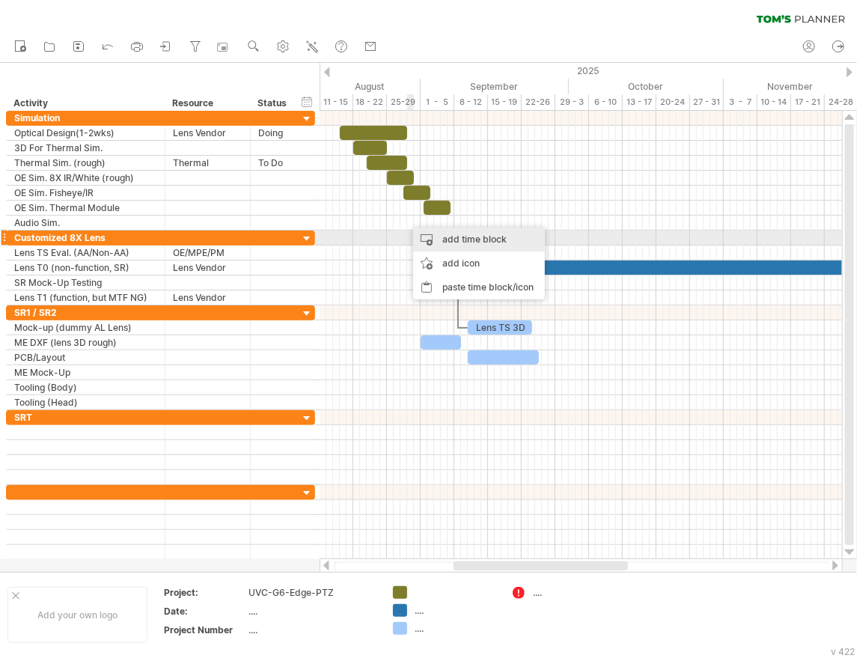
click at [454, 243] on div "add time block" at bounding box center [479, 240] width 132 height 24
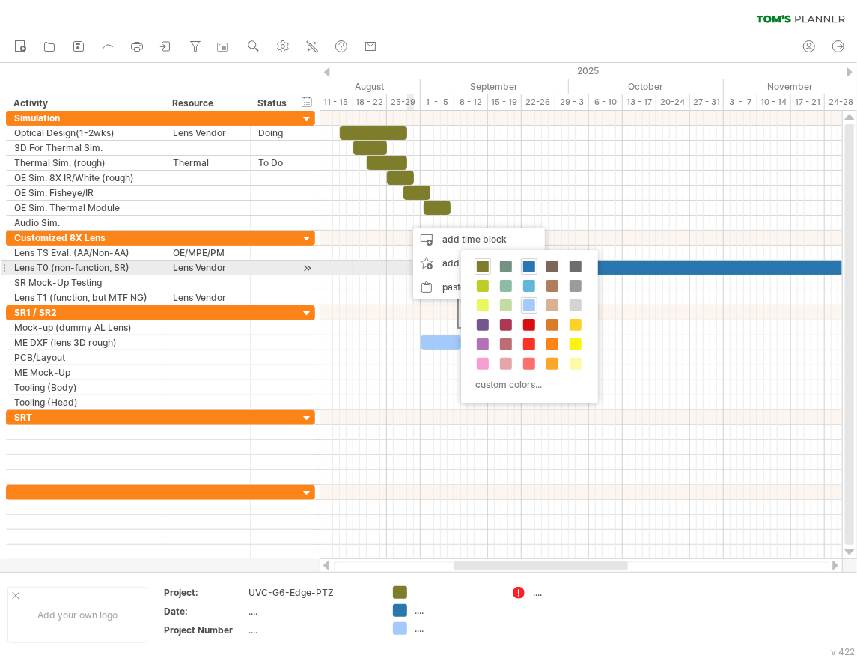
click at [486, 267] on span at bounding box center [483, 267] width 12 height 12
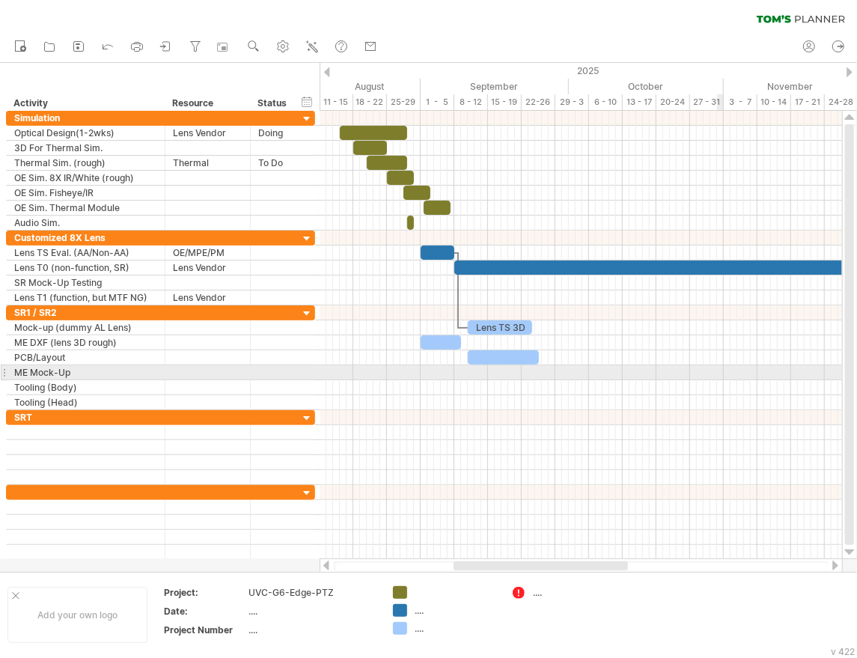
click at [719, 380] on div at bounding box center [581, 387] width 523 height 15
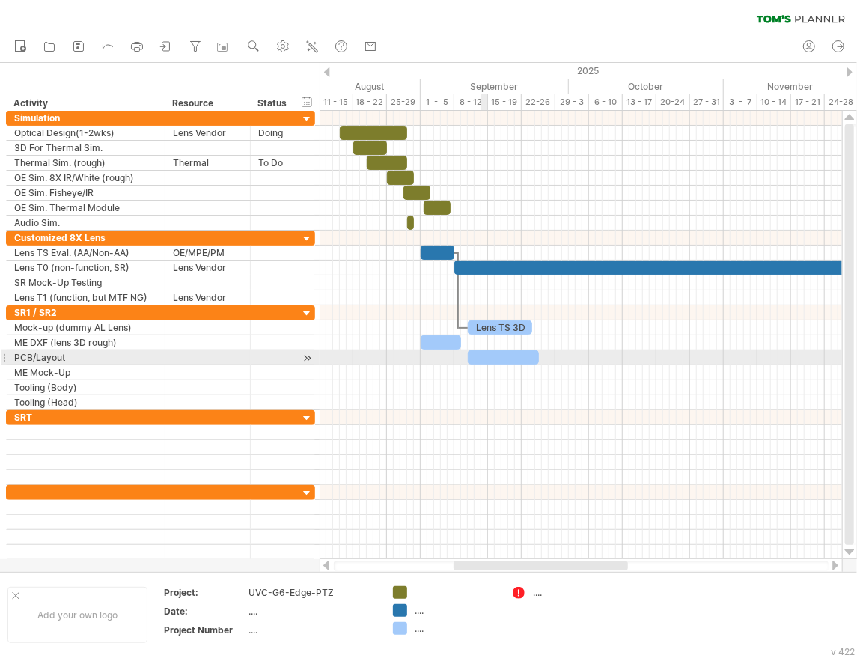
click at [487, 357] on div at bounding box center [503, 357] width 71 height 14
click at [547, 356] on div at bounding box center [581, 357] width 523 height 15
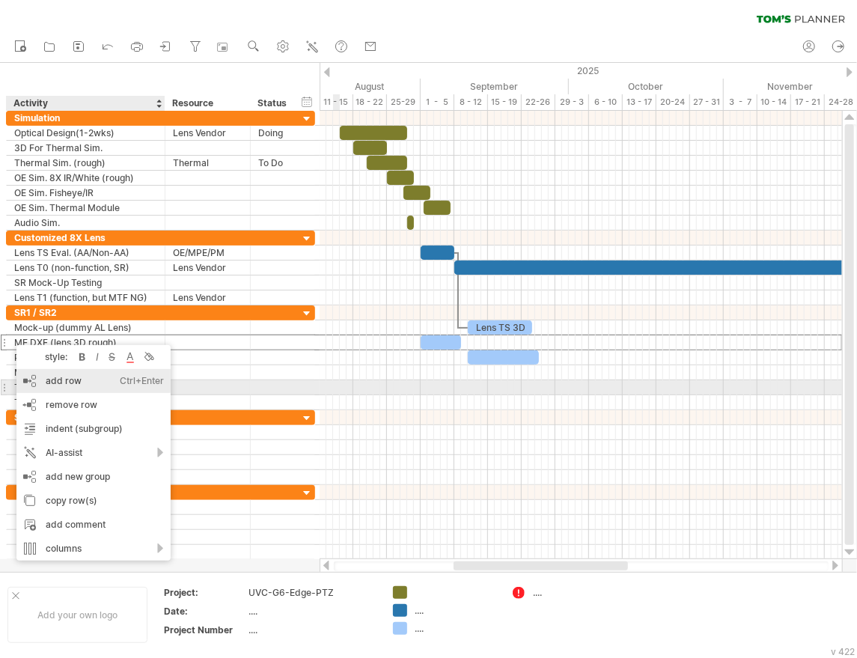
click at [58, 382] on div "add row Ctrl+Enter Cmd+Enter" at bounding box center [93, 381] width 154 height 24
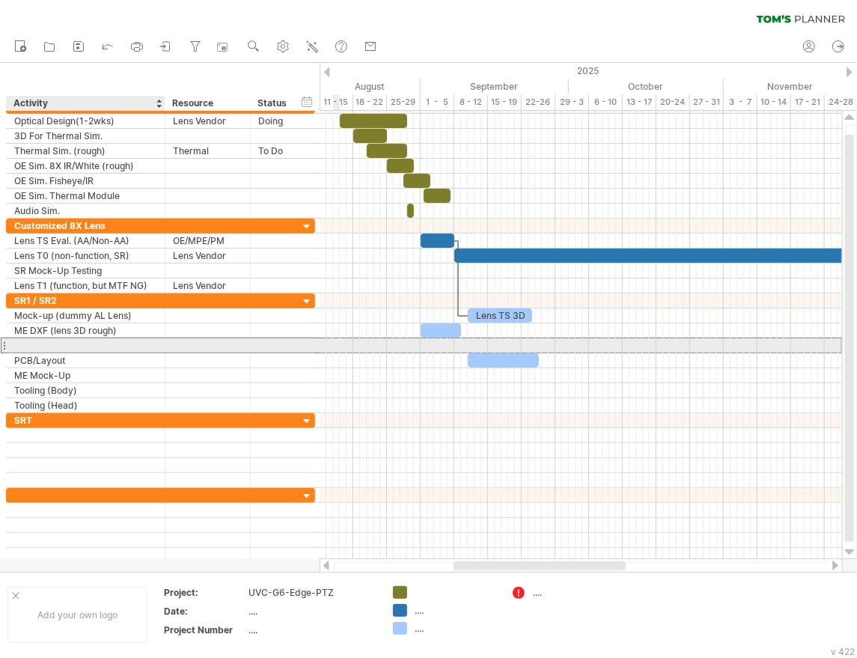
click at [49, 340] on input "text" at bounding box center [85, 345] width 143 height 14
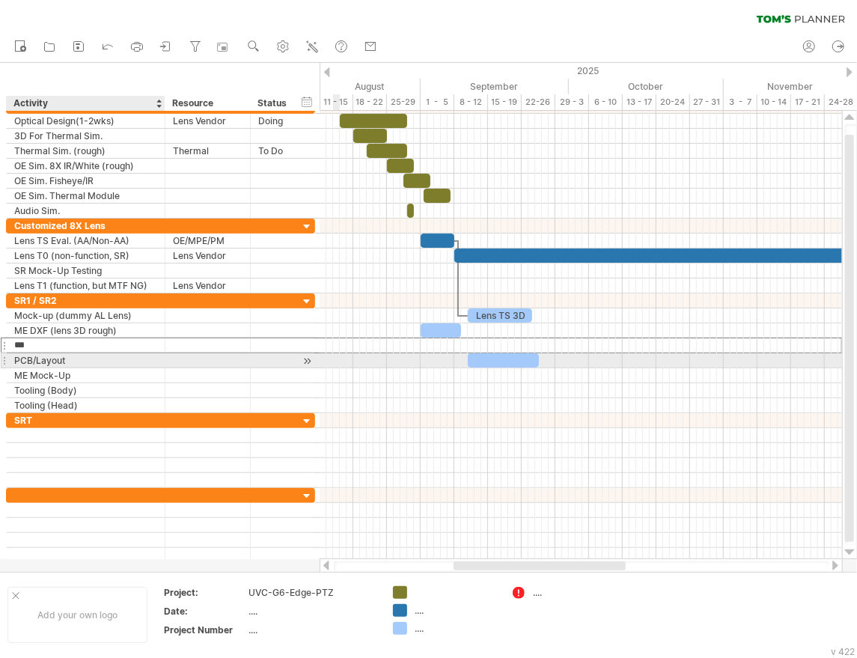
type input "**********"
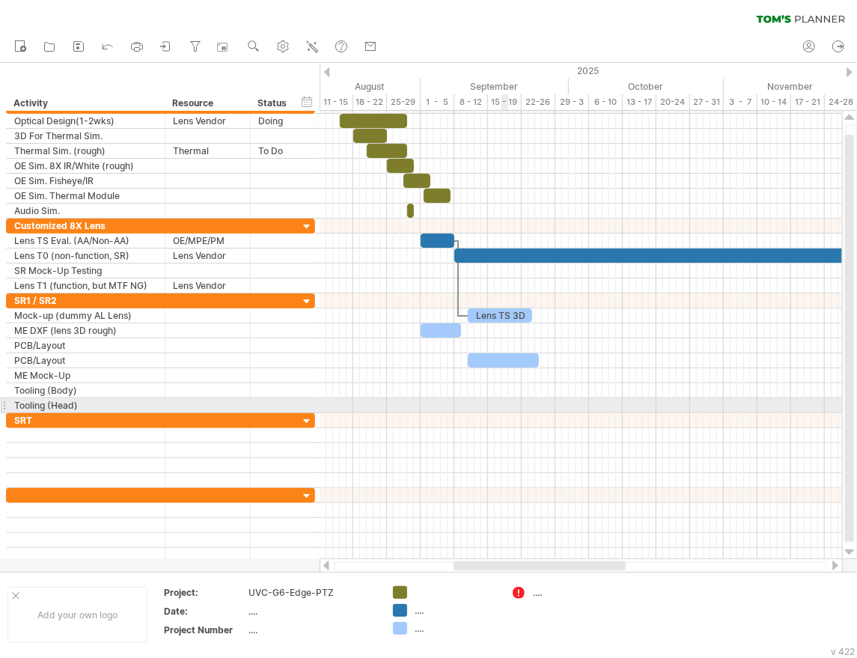
click at [506, 400] on div at bounding box center [581, 405] width 523 height 15
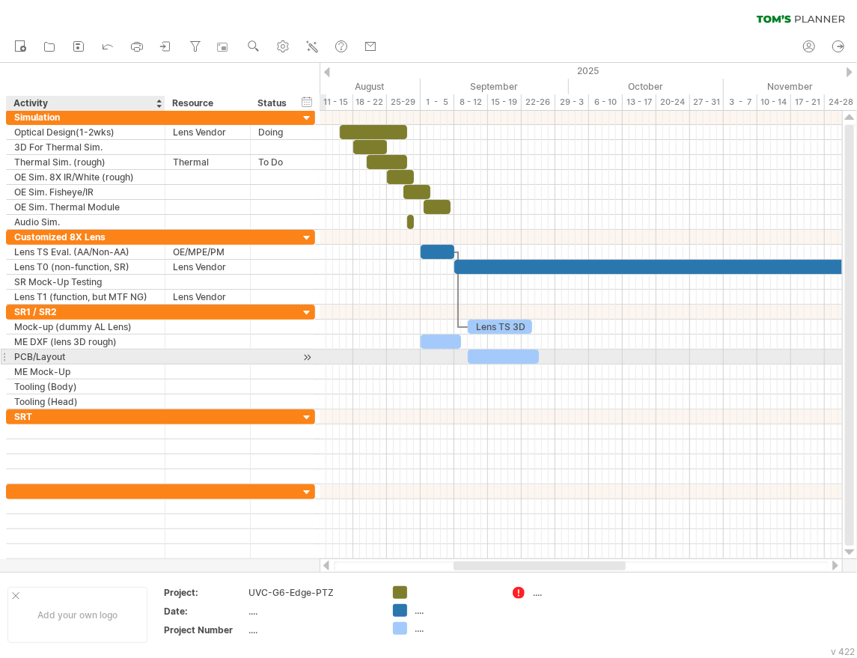
click at [24, 356] on div "PCB/Layout" at bounding box center [85, 357] width 143 height 14
drag, startPoint x: 34, startPoint y: 355, endPoint x: -12, endPoint y: 353, distance: 46.5
click at [0, 353] on html "progress(100%) Trying to reach [DOMAIN_NAME] Connected again... 0% clear filter…" at bounding box center [428, 330] width 857 height 661
type input "******"
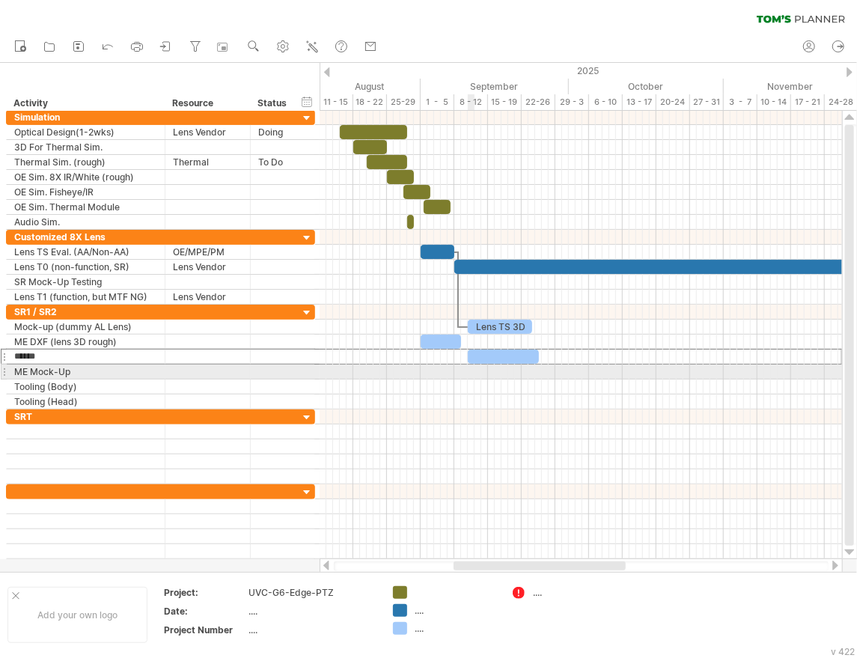
click at [473, 374] on div at bounding box center [581, 357] width 523 height 105
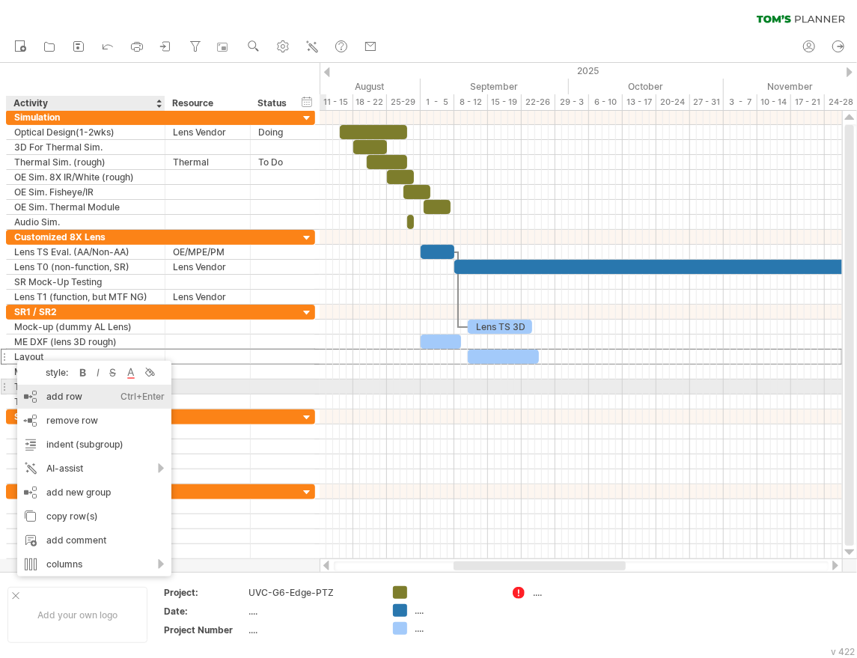
click at [58, 401] on div "add row Ctrl+Enter Cmd+Enter" at bounding box center [94, 397] width 154 height 24
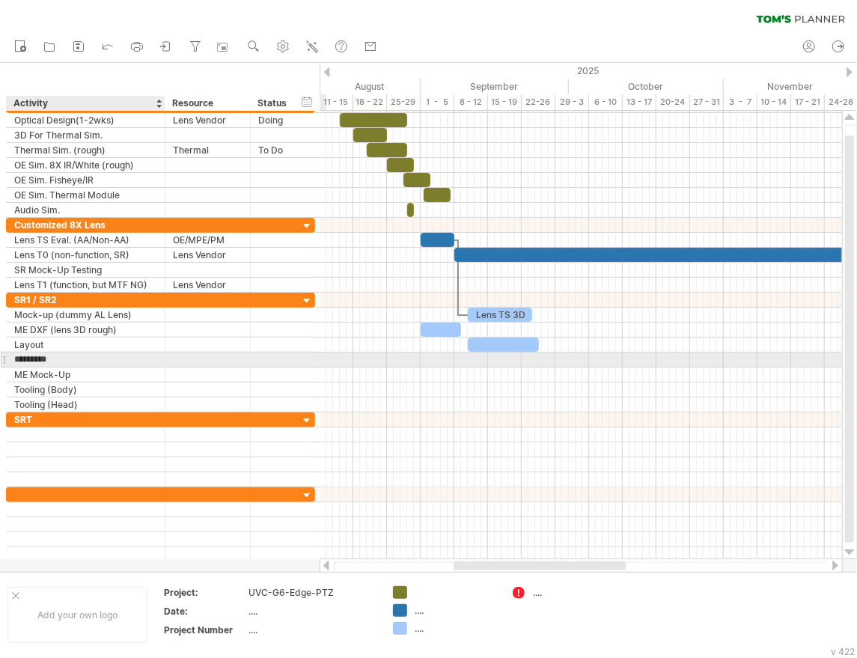
type input "**********"
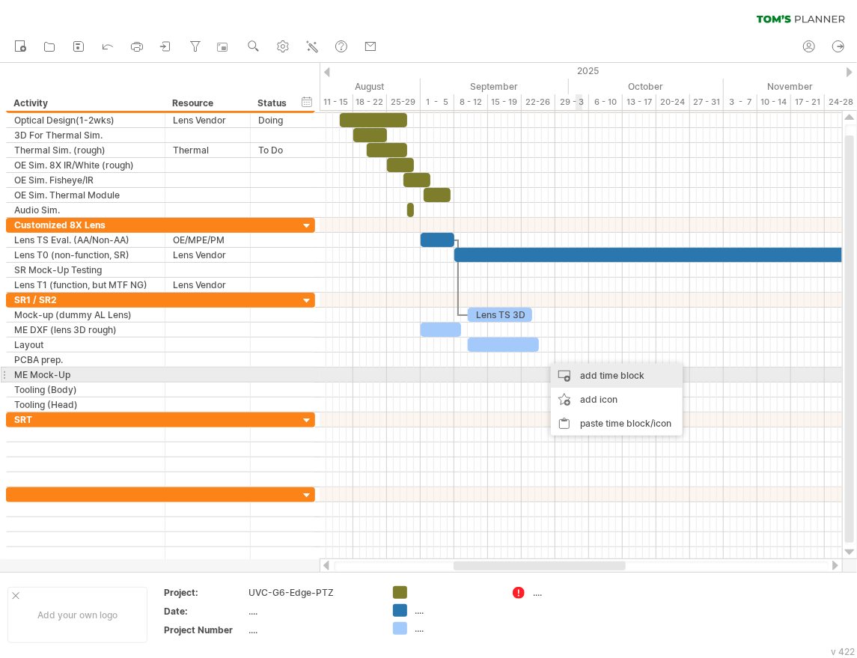
click at [591, 380] on div "add time block" at bounding box center [617, 376] width 132 height 24
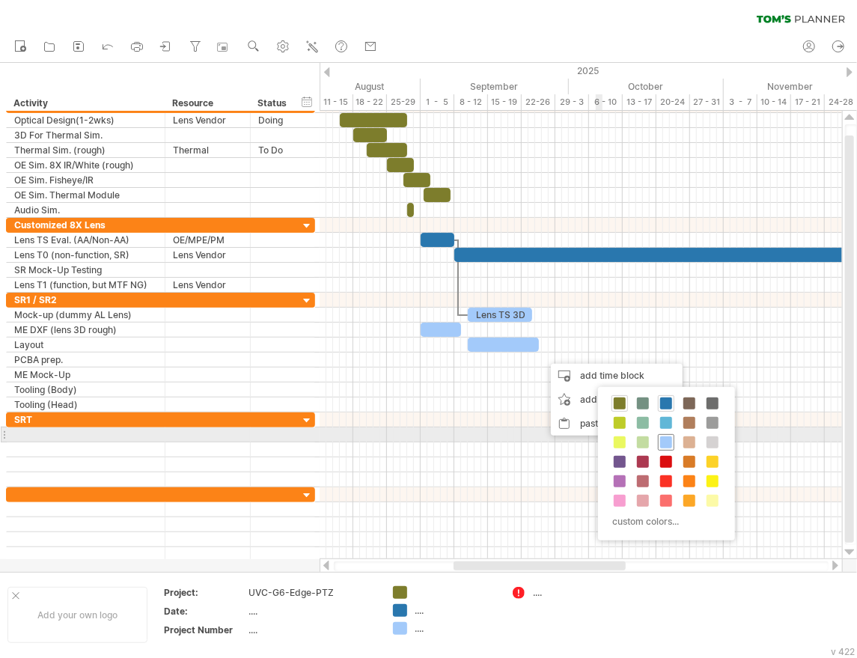
drag, startPoint x: 669, startPoint y: 442, endPoint x: 643, endPoint y: 389, distance: 58.9
click at [669, 443] on span at bounding box center [666, 443] width 12 height 12
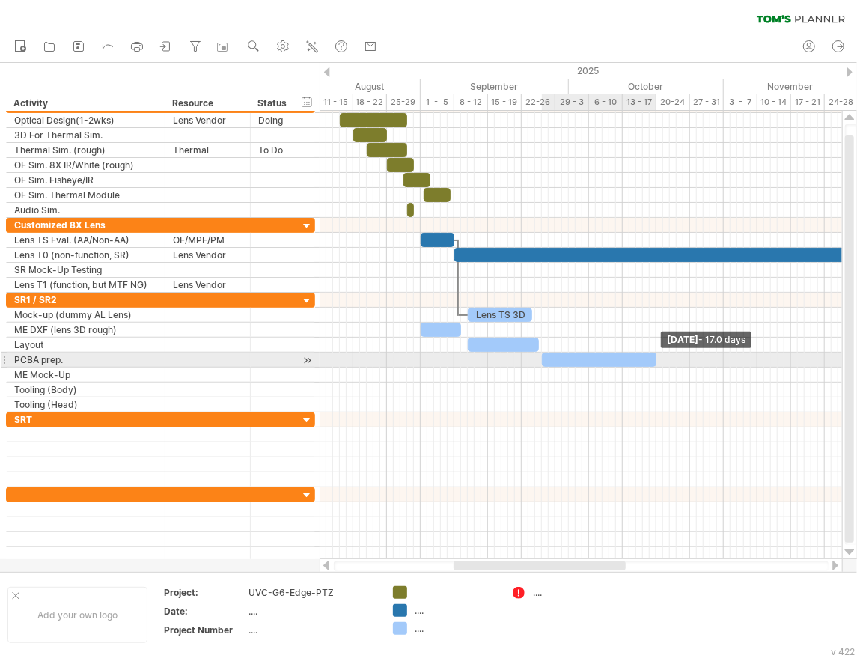
drag, startPoint x: 551, startPoint y: 356, endPoint x: 658, endPoint y: 356, distance: 107.1
click at [658, 356] on span at bounding box center [657, 360] width 6 height 14
drag, startPoint x: 657, startPoint y: 355, endPoint x: 672, endPoint y: 354, distance: 15.7
click at [672, 354] on span at bounding box center [674, 360] width 6 height 14
drag, startPoint x: 686, startPoint y: 355, endPoint x: 695, endPoint y: 360, distance: 10.4
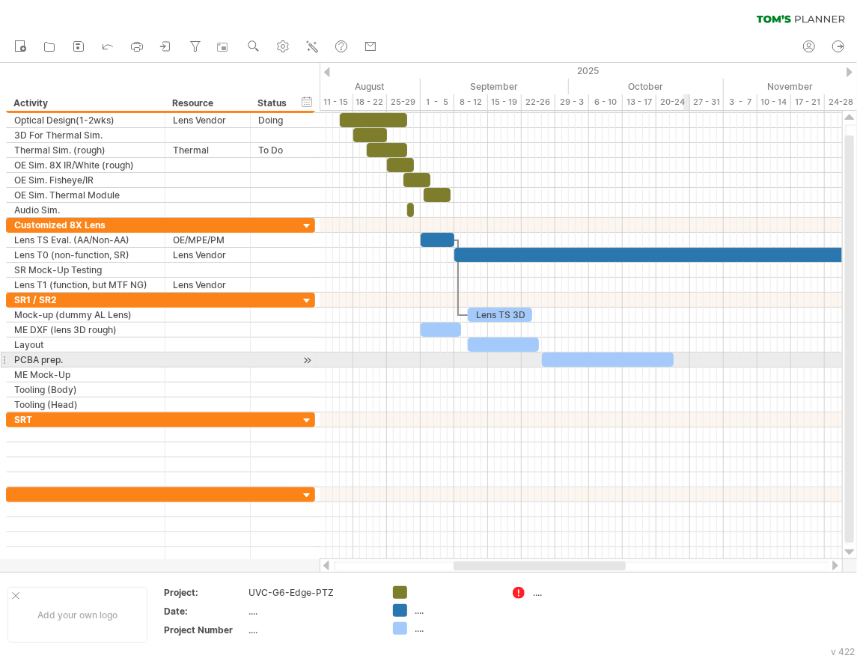
click at [686, 355] on div at bounding box center [581, 360] width 523 height 15
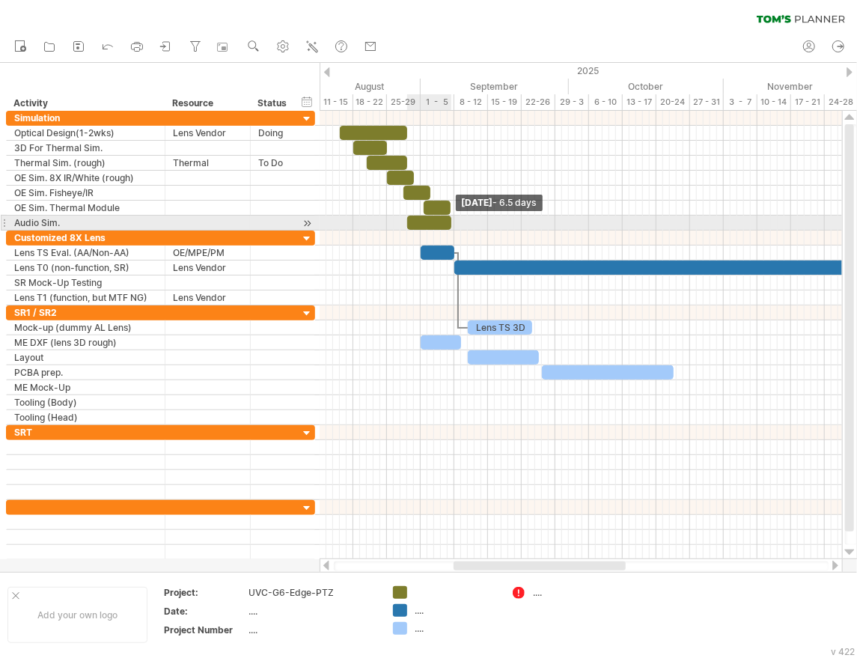
drag, startPoint x: 412, startPoint y: 219, endPoint x: 449, endPoint y: 219, distance: 37.4
click at [449, 219] on span at bounding box center [452, 223] width 6 height 14
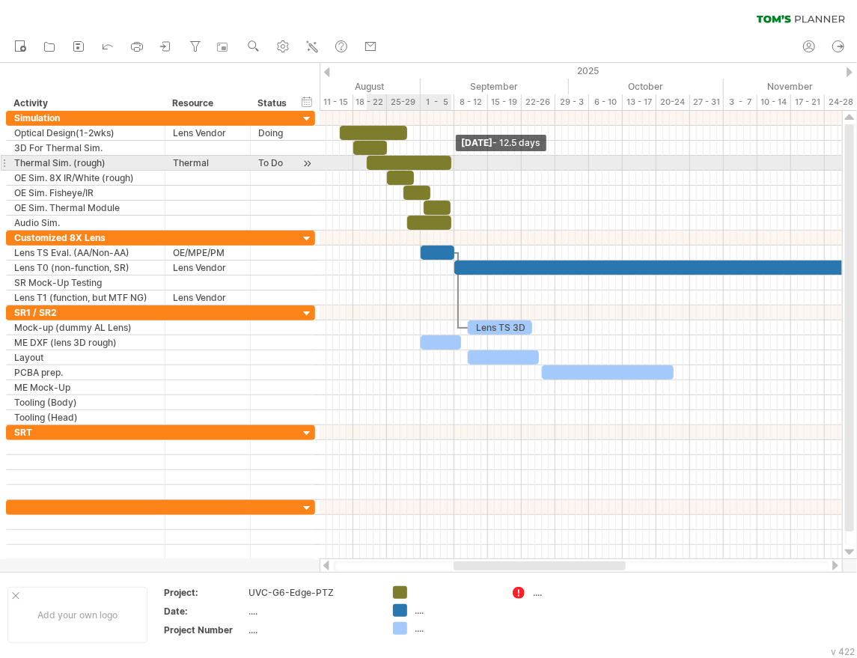
drag, startPoint x: 409, startPoint y: 164, endPoint x: 452, endPoint y: 163, distance: 43.4
click at [452, 163] on span at bounding box center [452, 163] width 6 height 14
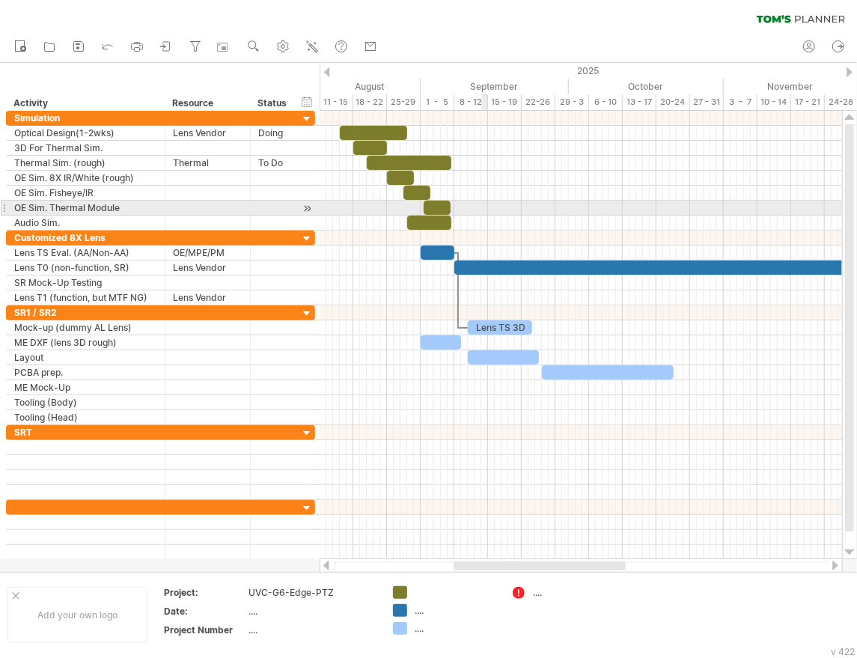
click at [487, 204] on div at bounding box center [581, 208] width 523 height 15
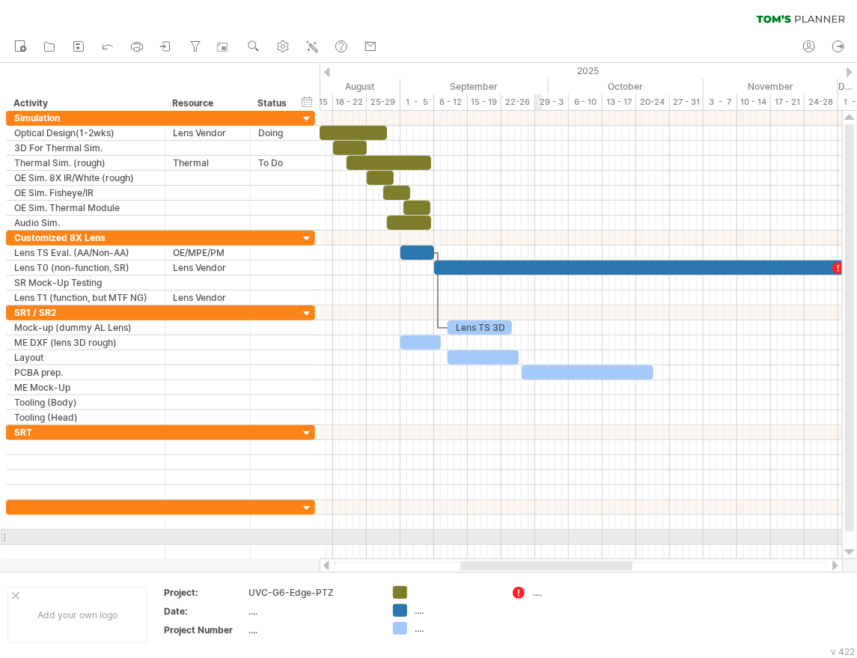
drag, startPoint x: 534, startPoint y: 566, endPoint x: 539, endPoint y: 538, distance: 28.2
click at [539, 538] on div "Trying to reach [DOMAIN_NAME] Connected again... 0% clear filter new" at bounding box center [428, 329] width 857 height 658
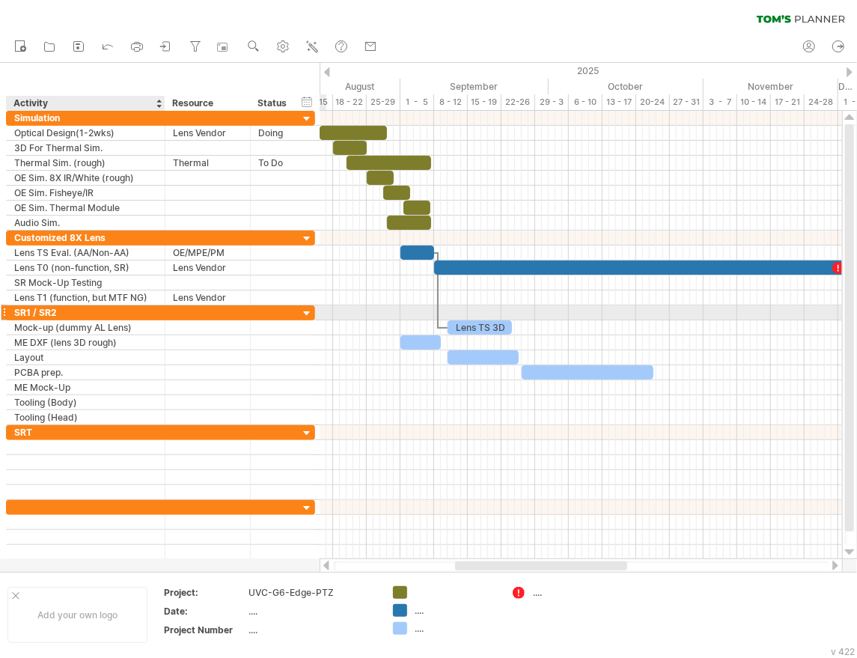
click at [72, 310] on div "SR1 / SR2" at bounding box center [85, 313] width 143 height 14
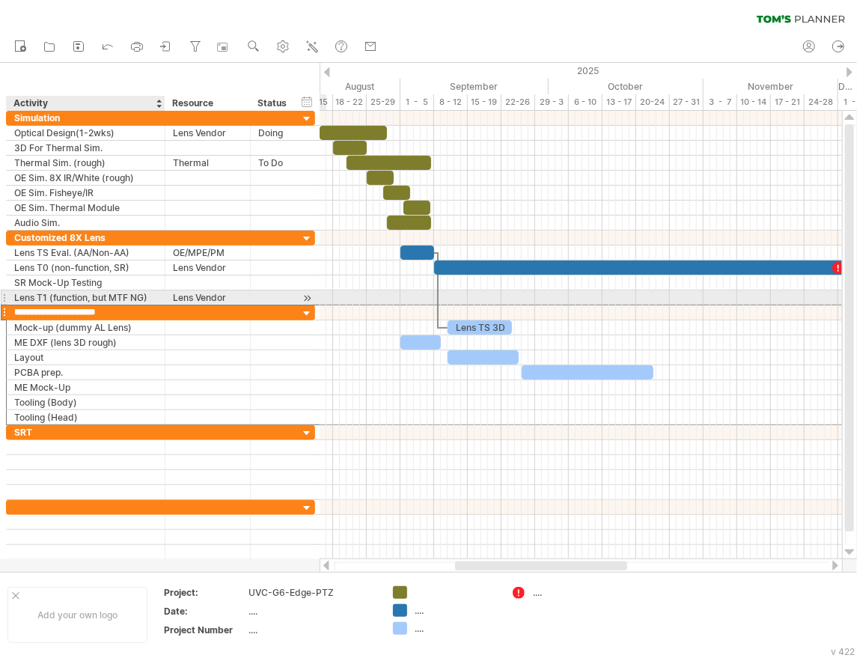
type input "**********"
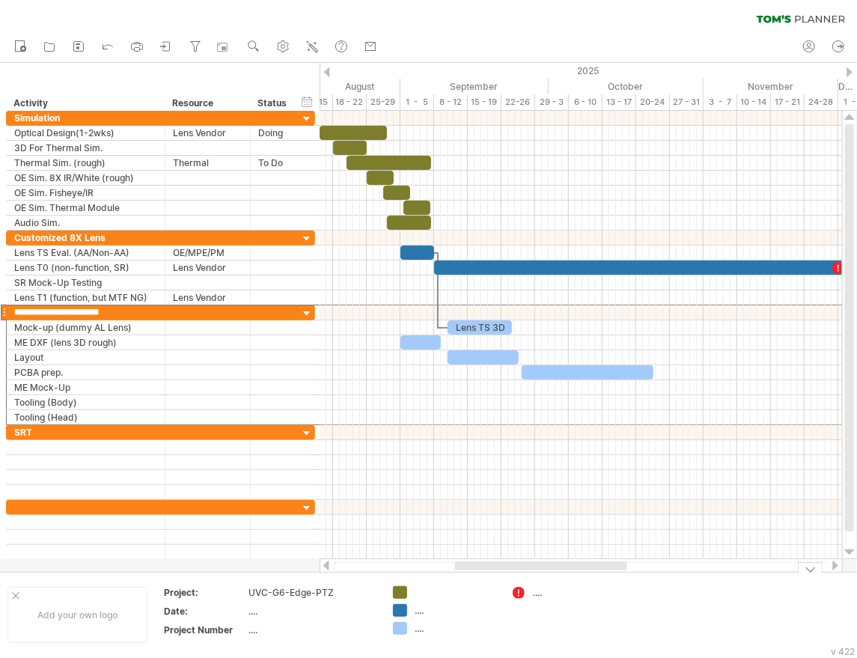
click at [536, 593] on div "...." at bounding box center [574, 592] width 82 height 13
type input "**********"
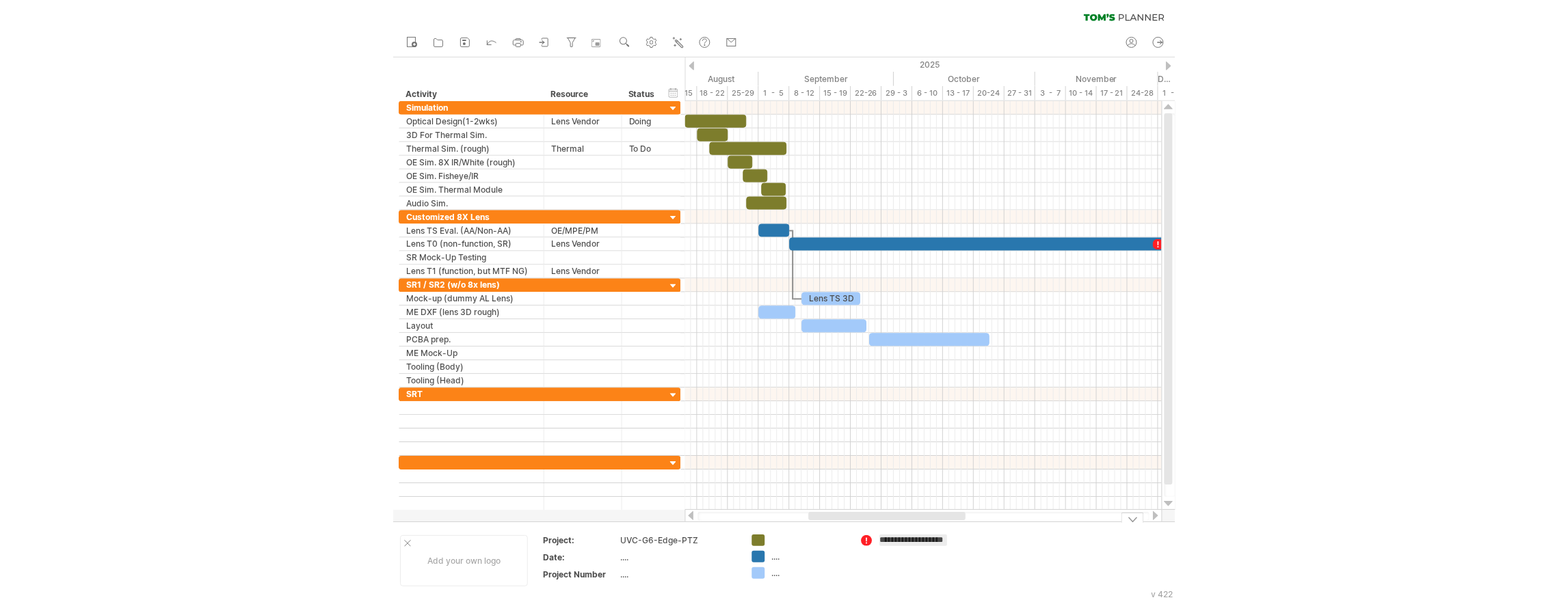
scroll to position [0, 8]
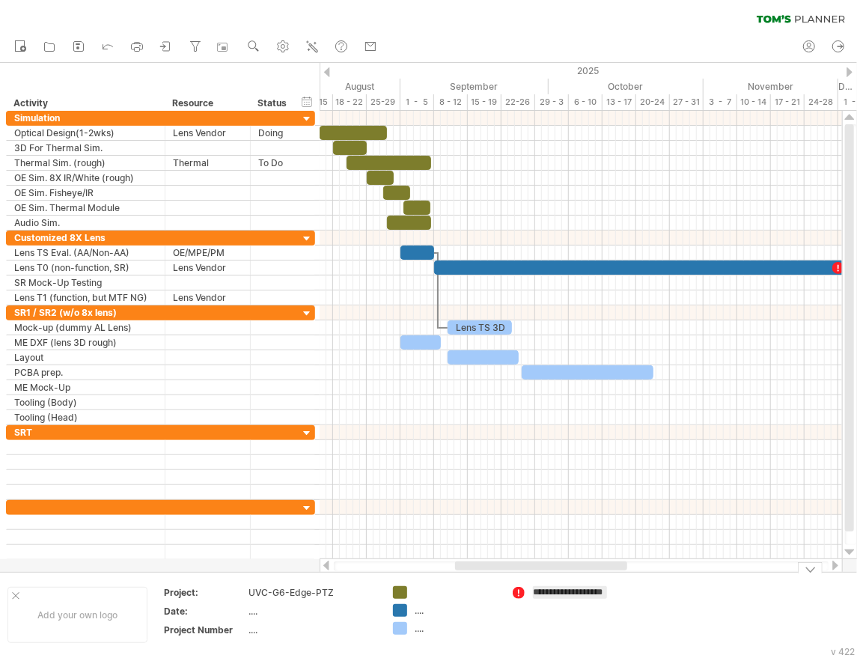
click at [419, 595] on div at bounding box center [456, 592] width 82 height 13
click at [273, 605] on div "...." at bounding box center [312, 611] width 126 height 13
click at [270, 624] on div "...." at bounding box center [312, 630] width 126 height 13
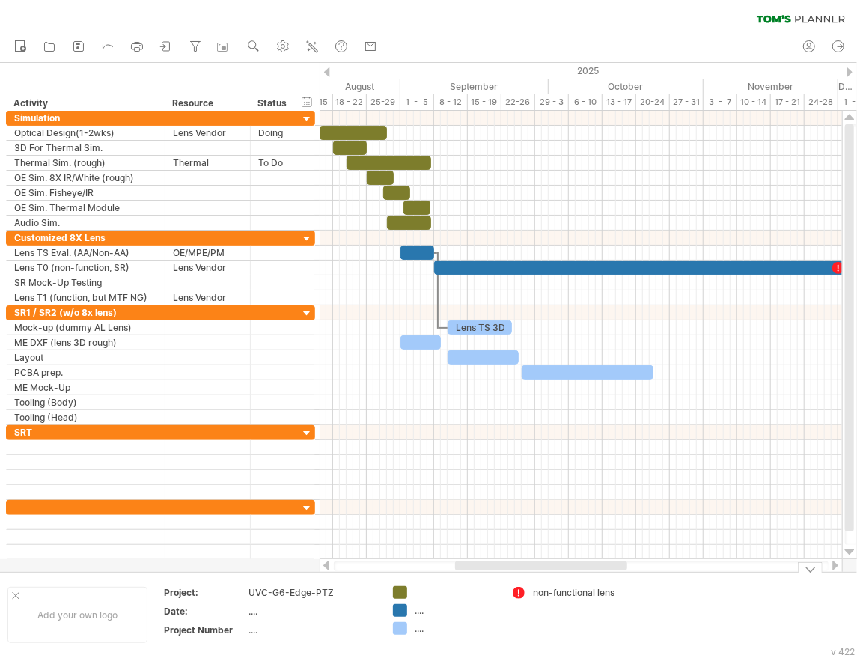
click at [336, 593] on div "UVC-G6-Edge-PTZ" at bounding box center [312, 592] width 126 height 13
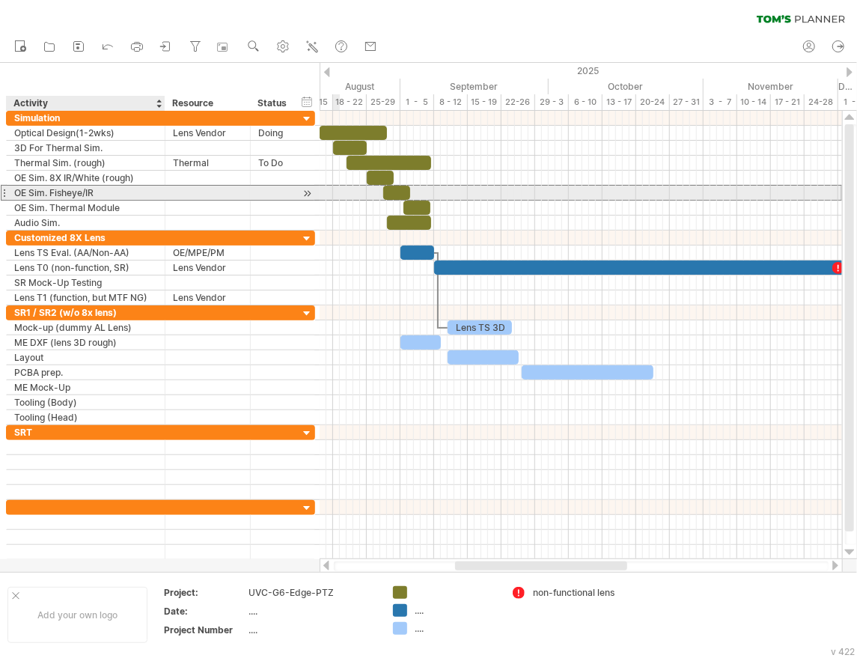
click at [82, 190] on div "OE Sim. Fisheye/IR" at bounding box center [85, 193] width 143 height 14
click at [85, 190] on input "**********" at bounding box center [85, 193] width 143 height 14
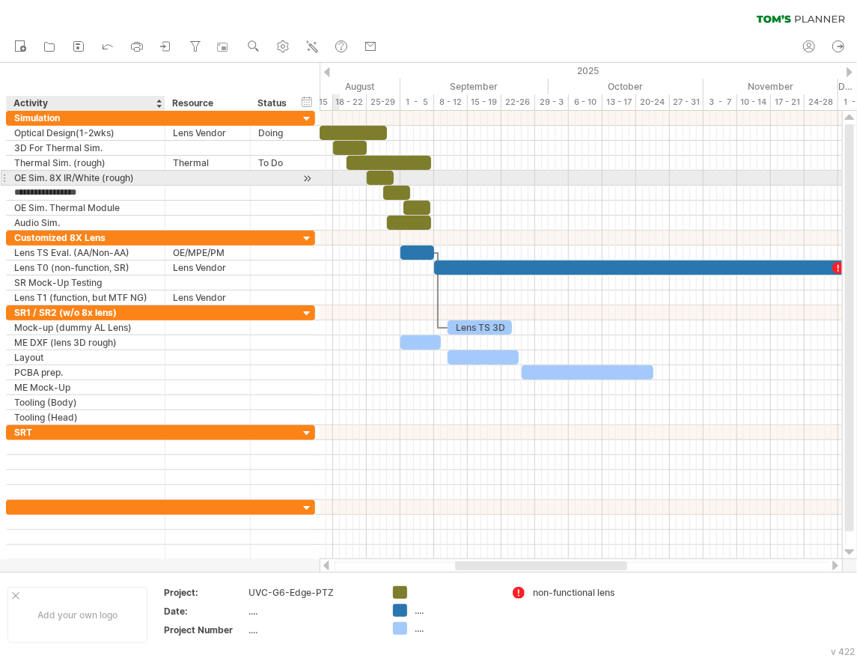
type input "**********"
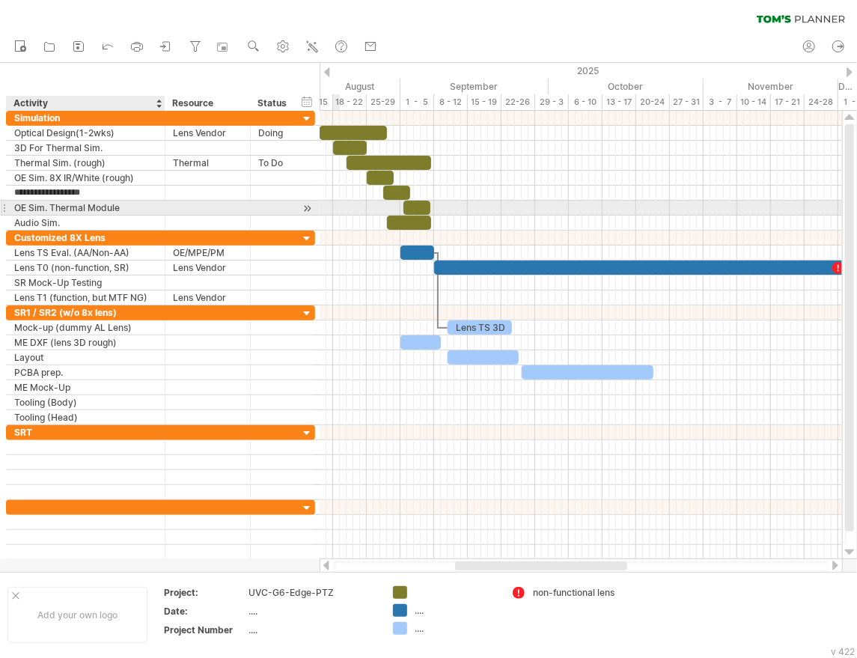
click at [147, 205] on div "OE Sim. Thermal Module" at bounding box center [85, 208] width 143 height 14
click at [574, 207] on div at bounding box center [581, 208] width 523 height 16
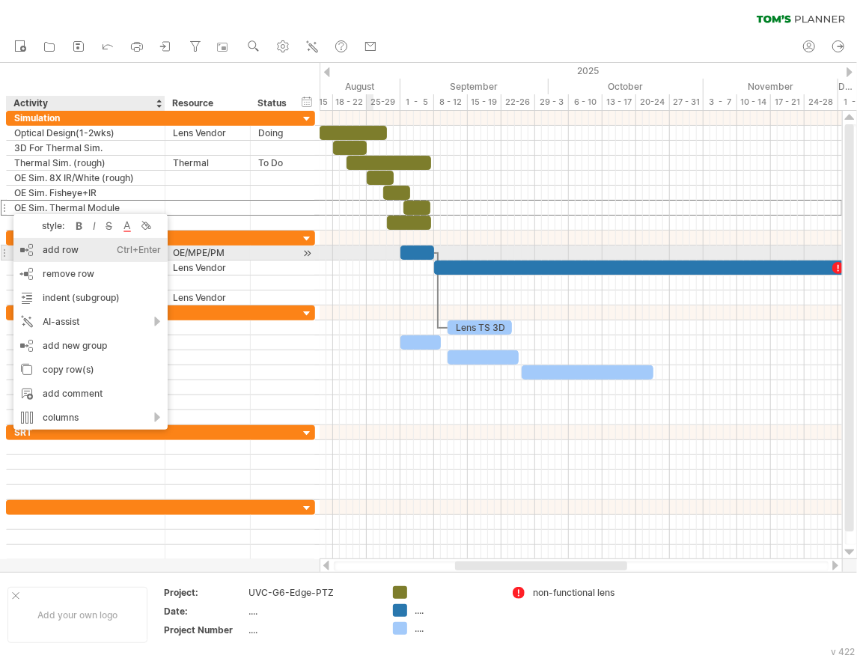
click at [55, 253] on div "add row Ctrl+Enter Cmd+Enter" at bounding box center [90, 250] width 154 height 24
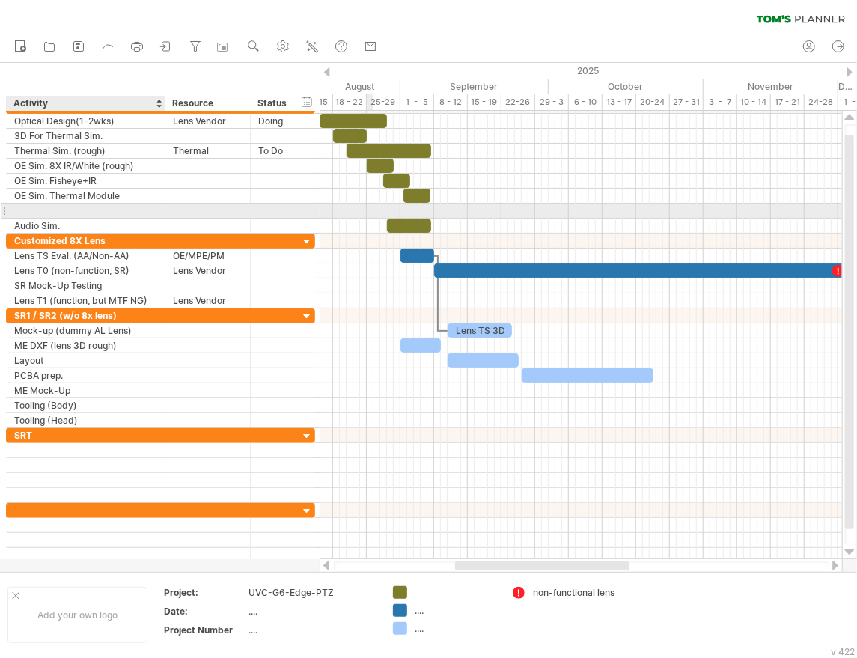
click at [28, 207] on input "text" at bounding box center [85, 211] width 143 height 14
type input "**********"
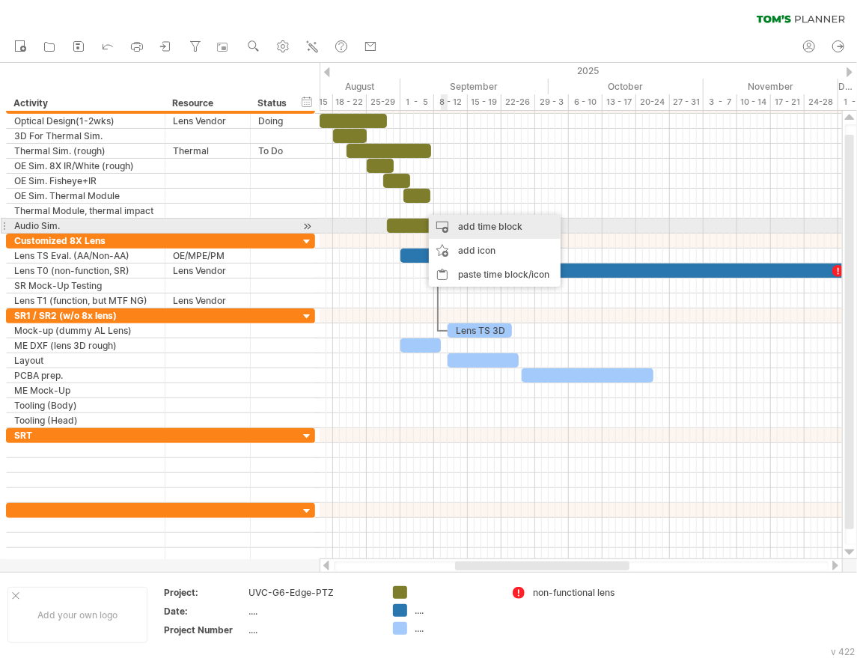
click at [475, 229] on div "add time block" at bounding box center [495, 227] width 132 height 24
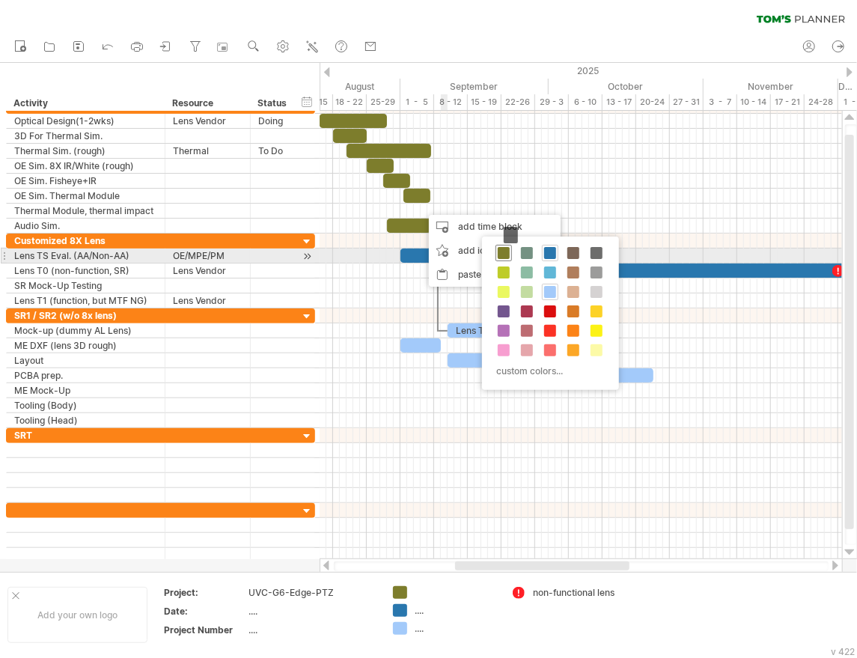
click at [506, 255] on span at bounding box center [504, 253] width 12 height 12
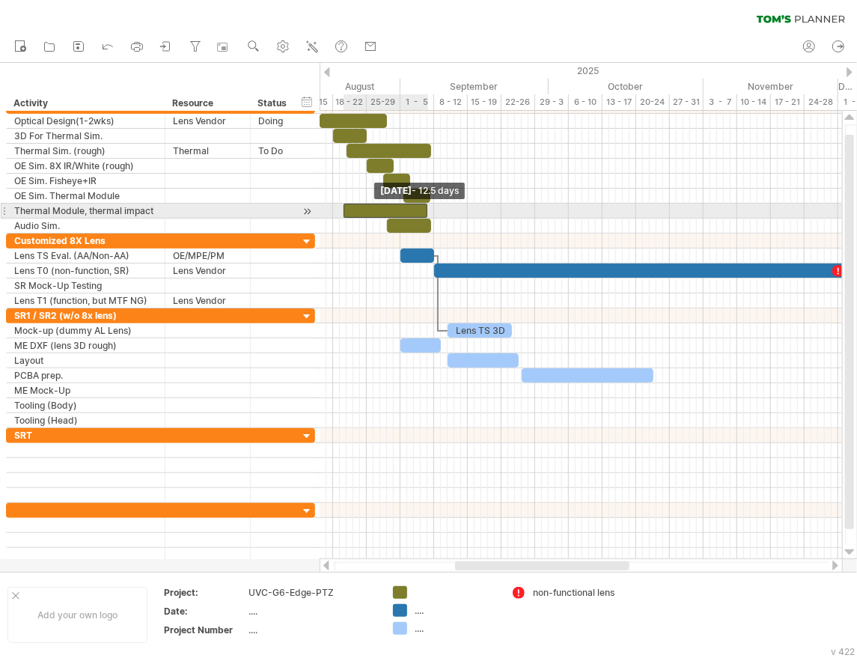
drag, startPoint x: 422, startPoint y: 209, endPoint x: 344, endPoint y: 206, distance: 77.9
click at [344, 206] on span at bounding box center [344, 211] width 6 height 14
click at [429, 209] on span at bounding box center [431, 211] width 6 height 14
click at [388, 207] on div at bounding box center [391, 211] width 88 height 14
click at [428, 207] on span at bounding box center [431, 211] width 6 height 14
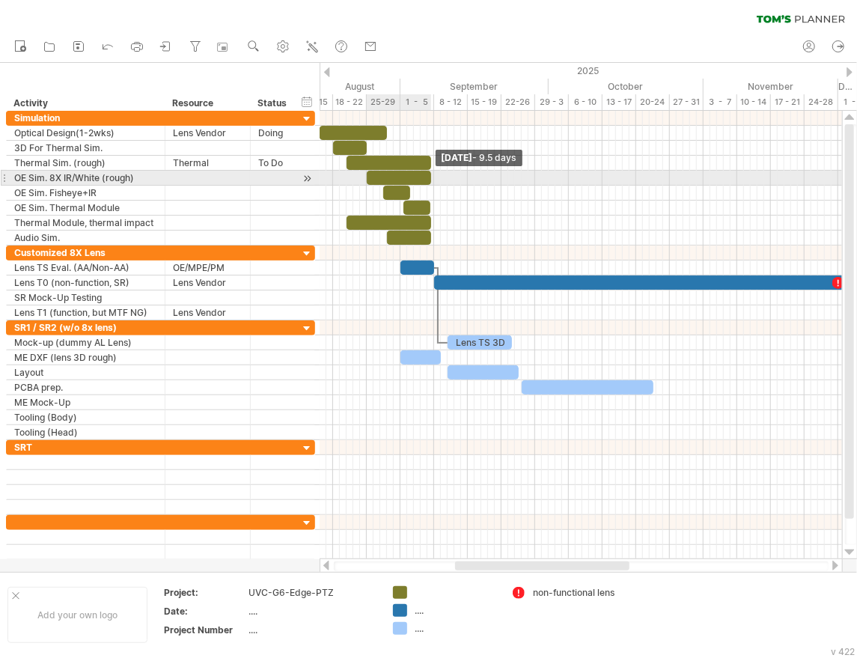
drag, startPoint x: 394, startPoint y: 174, endPoint x: 431, endPoint y: 175, distance: 37.4
click at [431, 175] on span at bounding box center [431, 178] width 6 height 14
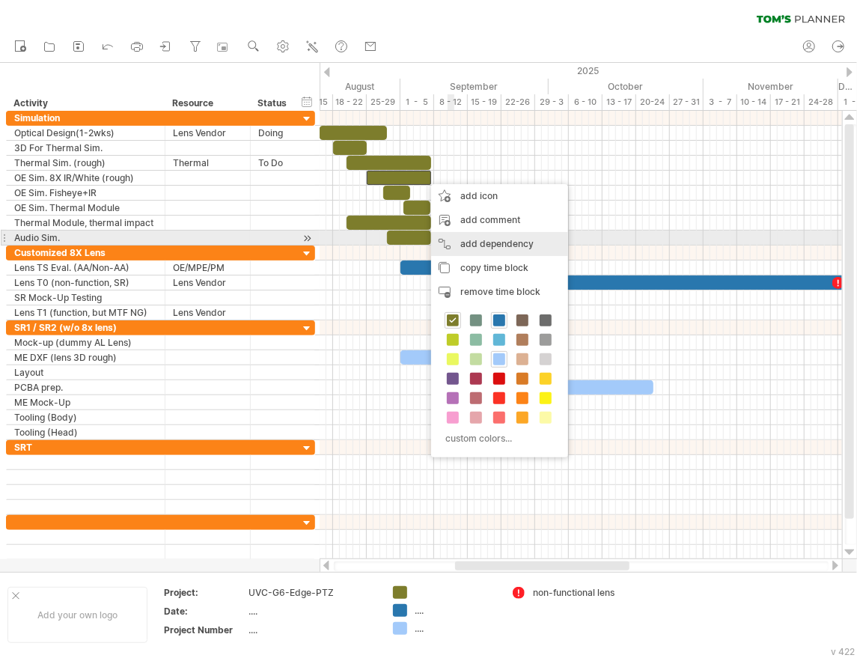
click at [496, 239] on div "add dependency You can use dependencies when you require tasks to be done in a …" at bounding box center [499, 244] width 137 height 24
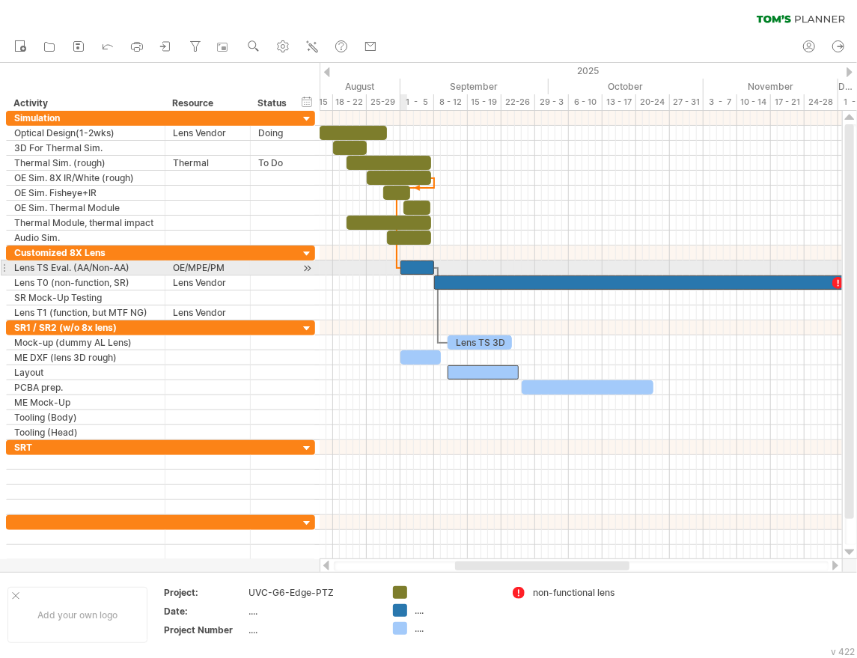
click at [404, 261] on div at bounding box center [418, 268] width 34 height 14
click at [418, 263] on div at bounding box center [418, 268] width 34 height 14
click at [473, 276] on div at bounding box center [639, 283] width 411 height 14
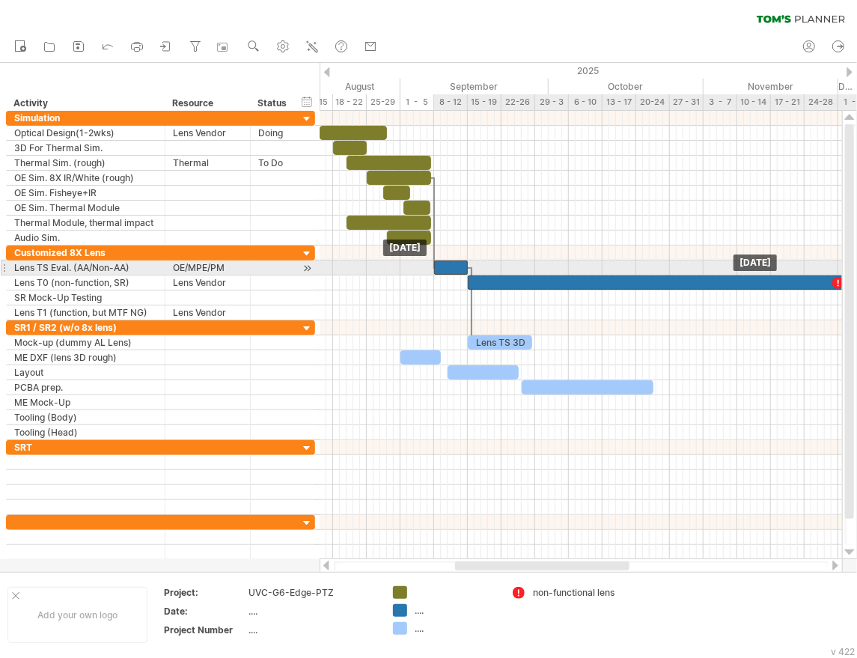
drag, startPoint x: 433, startPoint y: 267, endPoint x: 455, endPoint y: 269, distance: 22.6
click at [455, 269] on div at bounding box center [451, 268] width 34 height 14
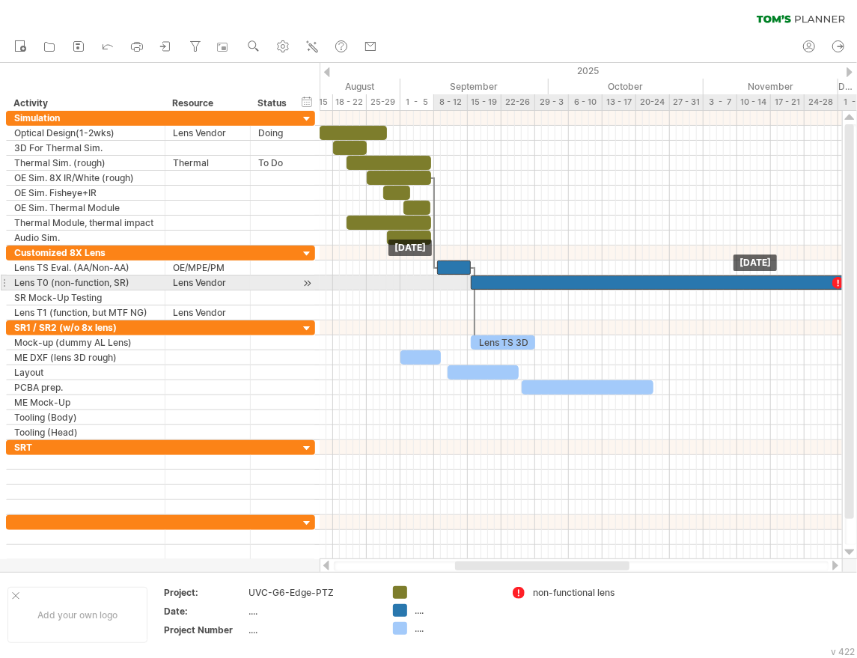
click at [493, 281] on div at bounding box center [676, 283] width 411 height 14
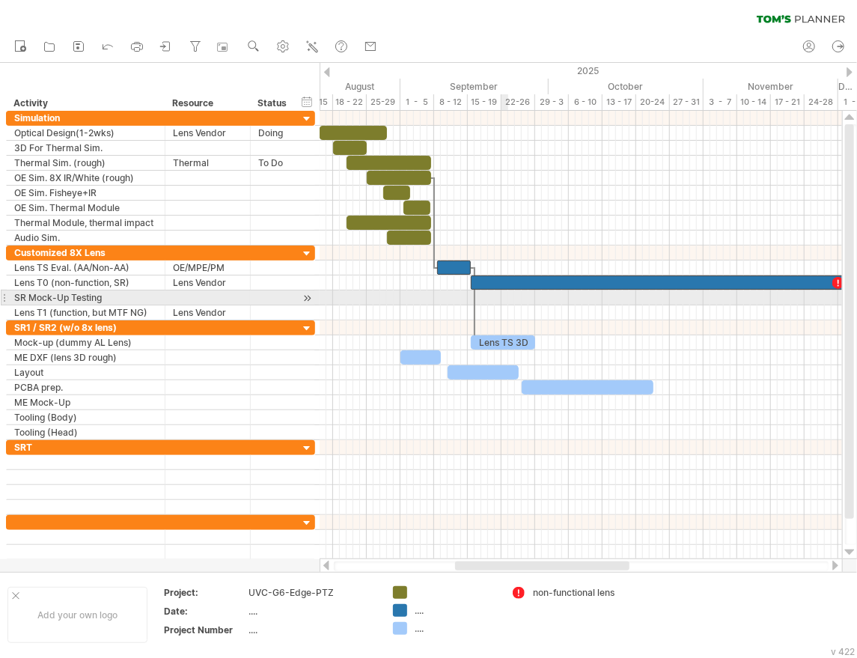
click at [547, 316] on div at bounding box center [581, 313] width 523 height 15
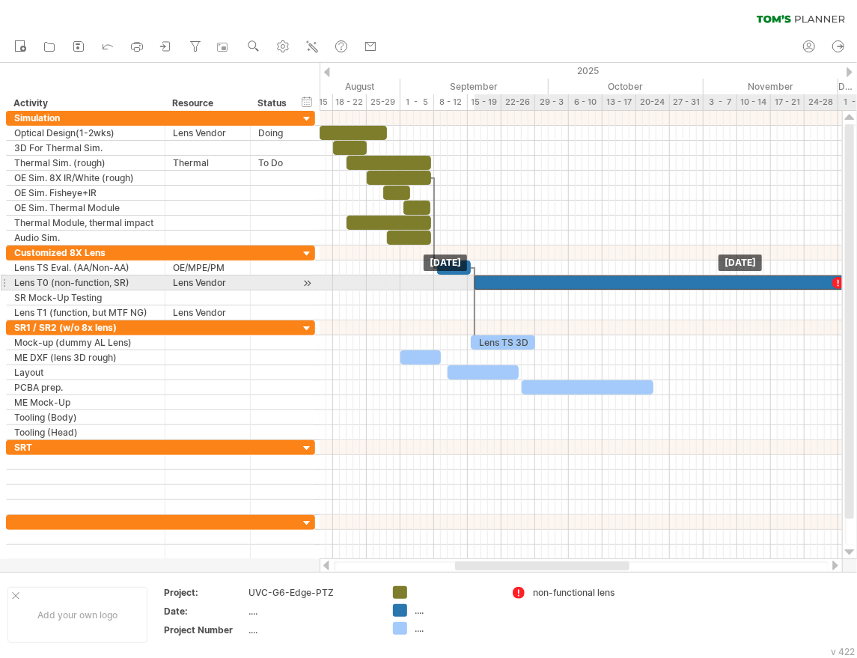
click at [500, 282] on div at bounding box center [680, 283] width 411 height 14
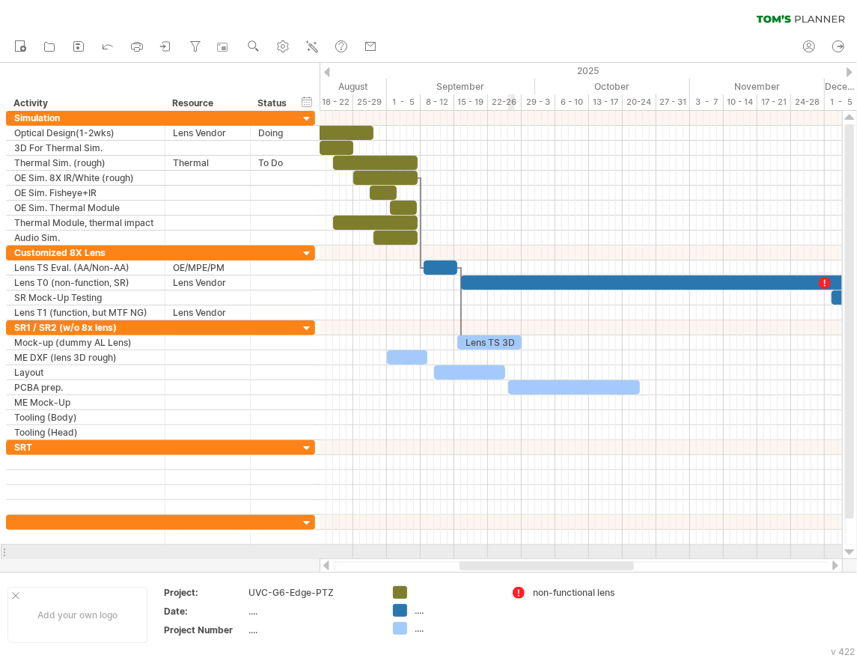
drag, startPoint x: 508, startPoint y: 563, endPoint x: 508, endPoint y: 545, distance: 18.0
click at [508, 550] on div "Trying to reach [DOMAIN_NAME] Connected again... 0% clear filter new" at bounding box center [428, 329] width 857 height 658
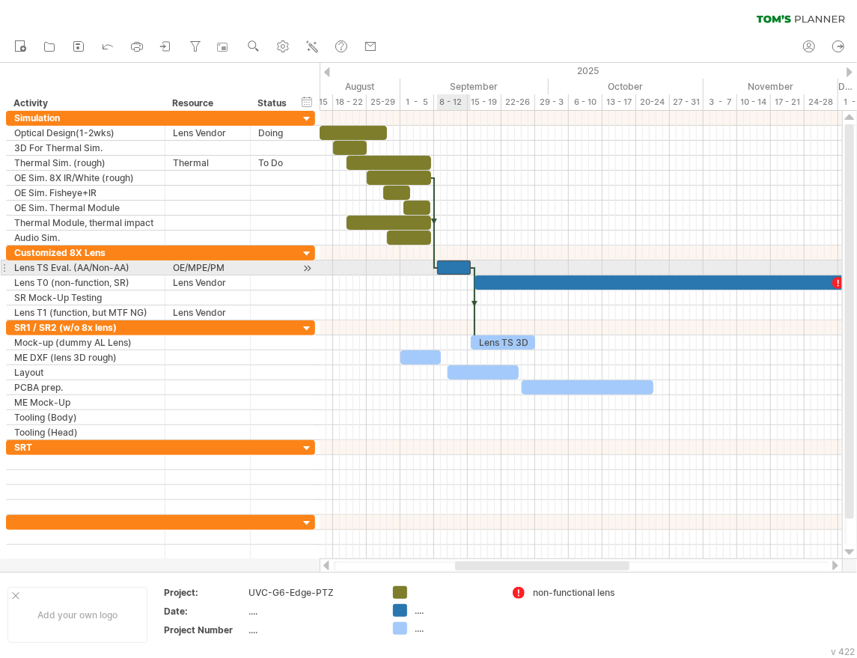
click at [460, 266] on div at bounding box center [454, 268] width 34 height 14
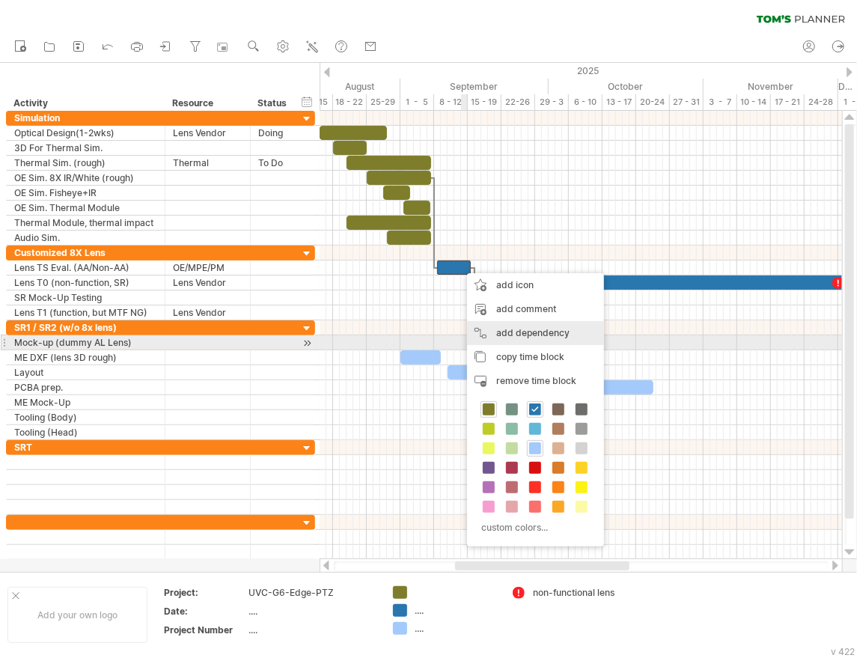
click at [526, 337] on div "add dependency You can use dependencies when you require tasks to be done in a …" at bounding box center [535, 333] width 137 height 24
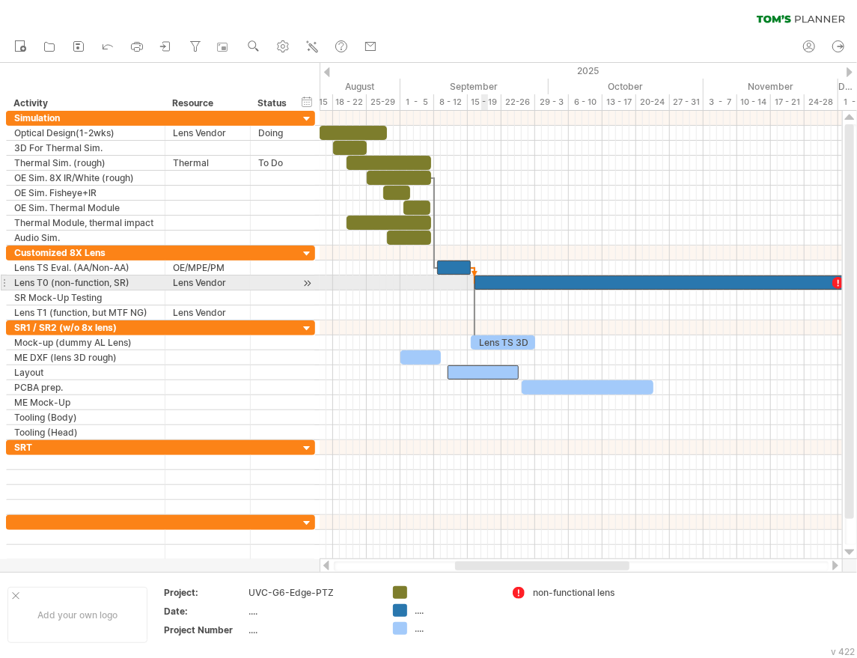
click at [482, 282] on div at bounding box center [680, 283] width 411 height 14
drag, startPoint x: 527, startPoint y: 284, endPoint x: 548, endPoint y: 285, distance: 21.0
click at [548, 285] on div at bounding box center [703, 283] width 411 height 14
drag, startPoint x: 526, startPoint y: 279, endPoint x: 503, endPoint y: 279, distance: 23.2
click at [503, 279] on div at bounding box center [680, 283] width 411 height 14
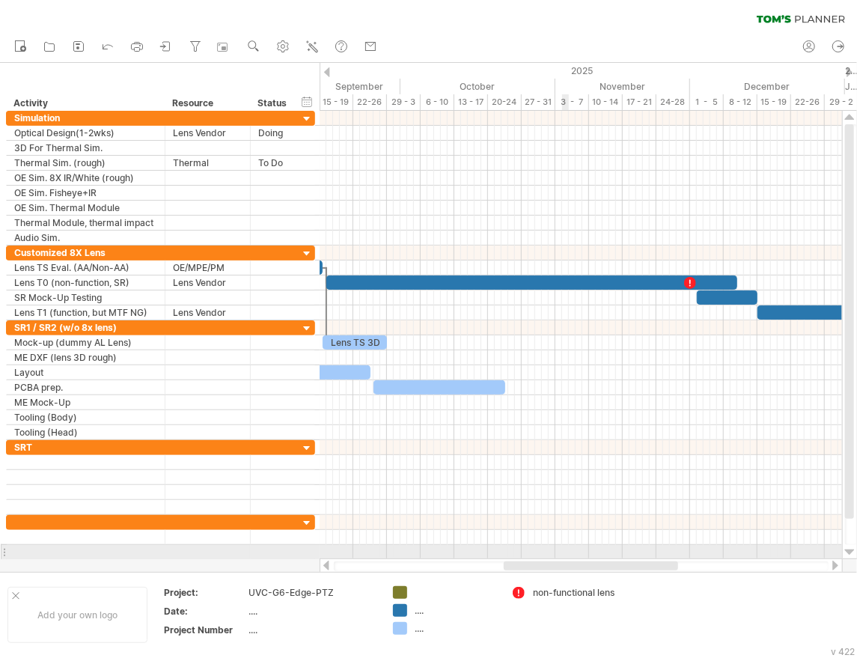
drag, startPoint x: 514, startPoint y: 566, endPoint x: 559, endPoint y: 548, distance: 48.4
click at [559, 548] on div "Trying to reach [DOMAIN_NAME] Connected again... 0% clear filter new" at bounding box center [428, 329] width 857 height 658
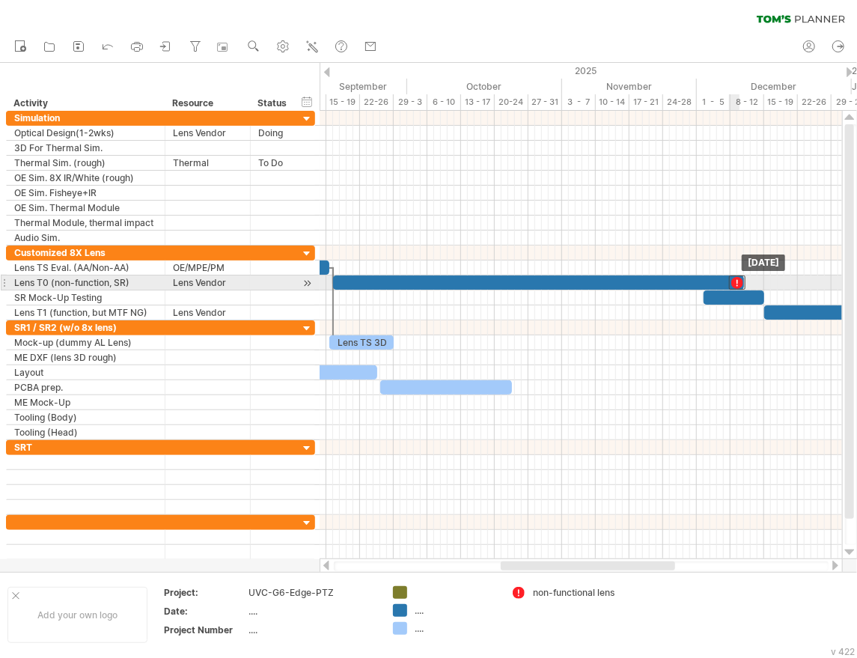
drag, startPoint x: 695, startPoint y: 280, endPoint x: 737, endPoint y: 281, distance: 41.9
click at [737, 281] on div at bounding box center [737, 283] width 16 height 14
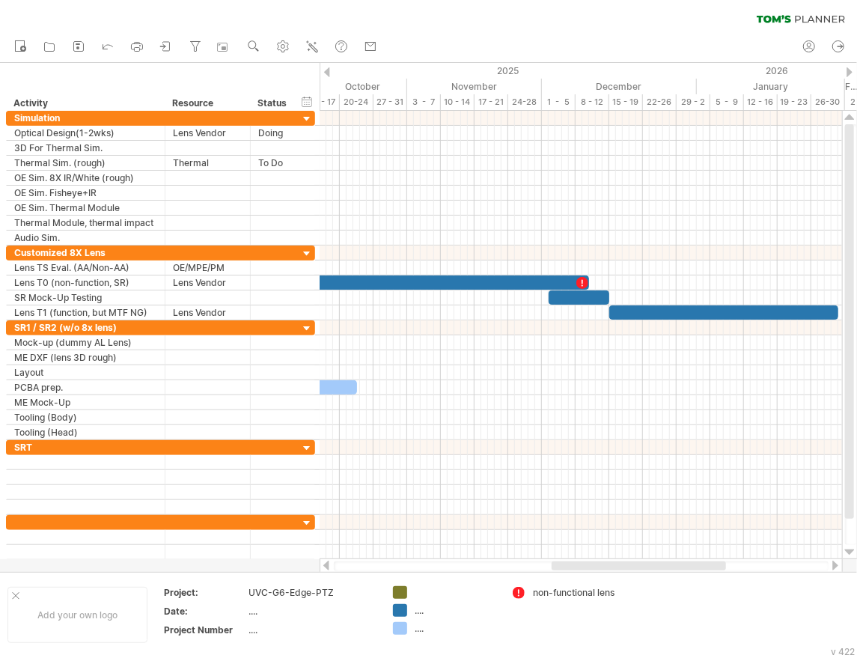
drag, startPoint x: 599, startPoint y: 568, endPoint x: 671, endPoint y: 555, distance: 73.0
click at [671, 556] on div "Trying to reach [DOMAIN_NAME] Connected again... 0% clear filter new" at bounding box center [428, 329] width 857 height 658
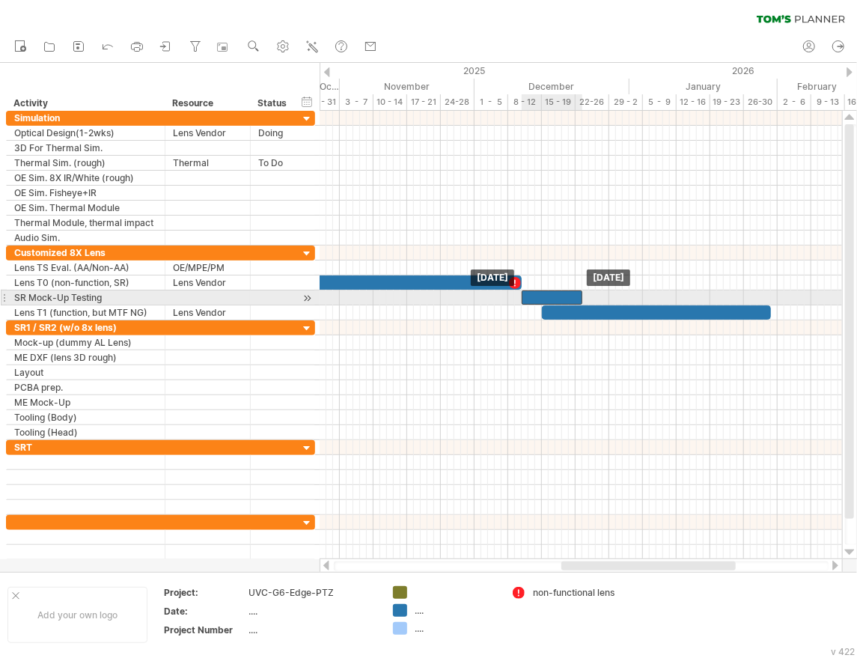
drag, startPoint x: 523, startPoint y: 295, endPoint x: 561, endPoint y: 298, distance: 38.3
click at [561, 298] on div at bounding box center [552, 298] width 61 height 14
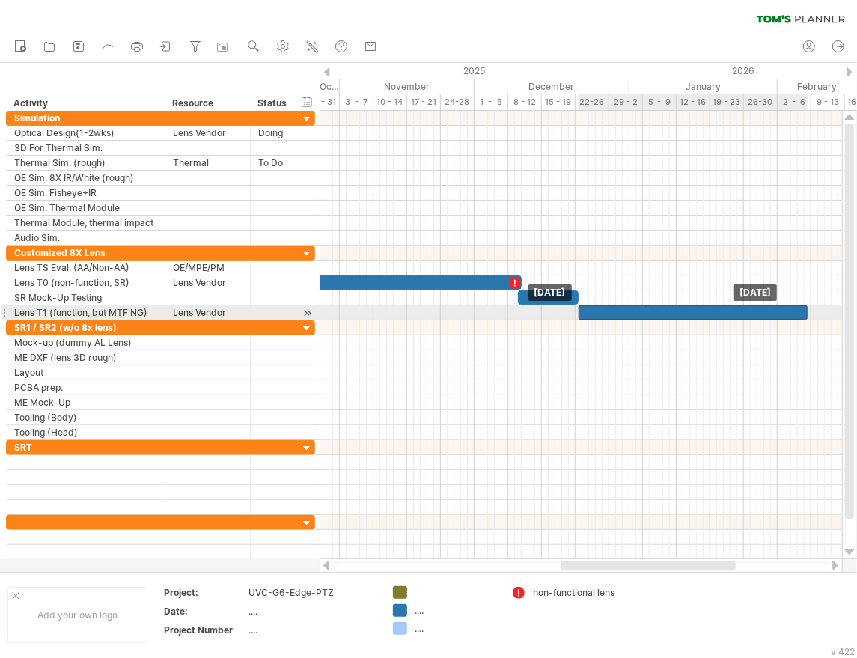
drag, startPoint x: 580, startPoint y: 311, endPoint x: 617, endPoint y: 313, distance: 37.5
click at [617, 313] on div at bounding box center [693, 313] width 229 height 14
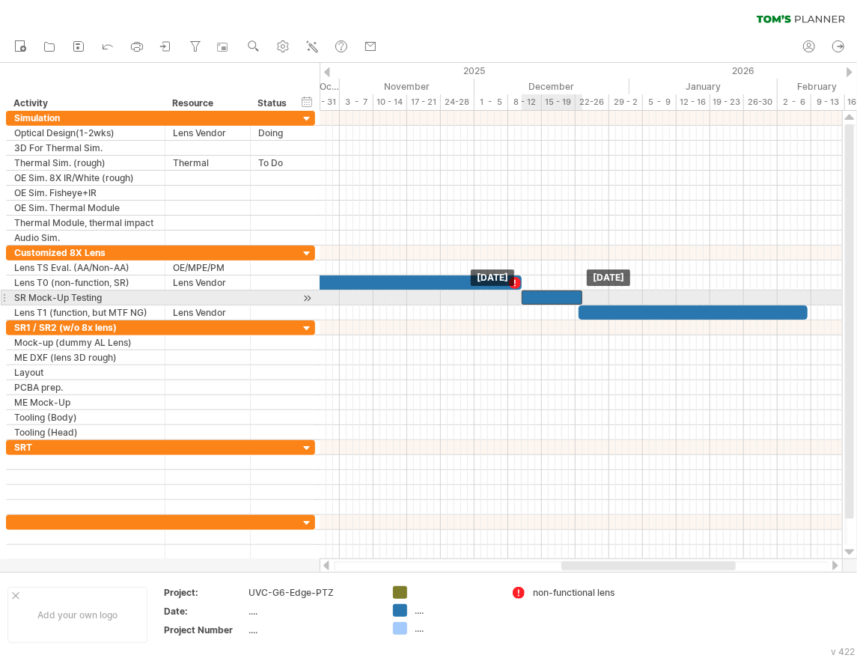
click at [546, 298] on div at bounding box center [552, 298] width 61 height 14
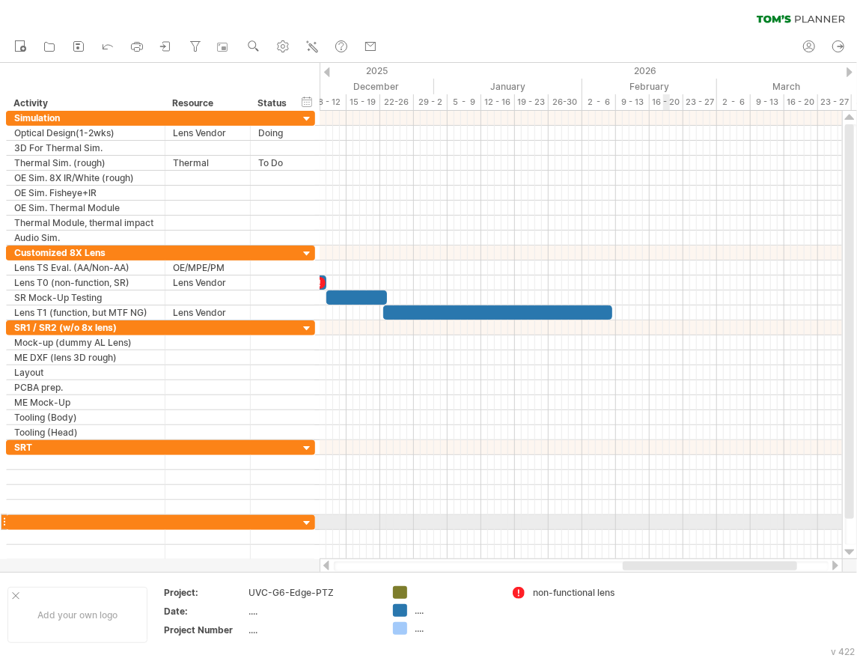
drag, startPoint x: 606, startPoint y: 568, endPoint x: 668, endPoint y: 526, distance: 75.4
click at [668, 526] on div "Trying to reach [DOMAIN_NAME] Connected again... 0% clear filter new" at bounding box center [428, 329] width 857 height 658
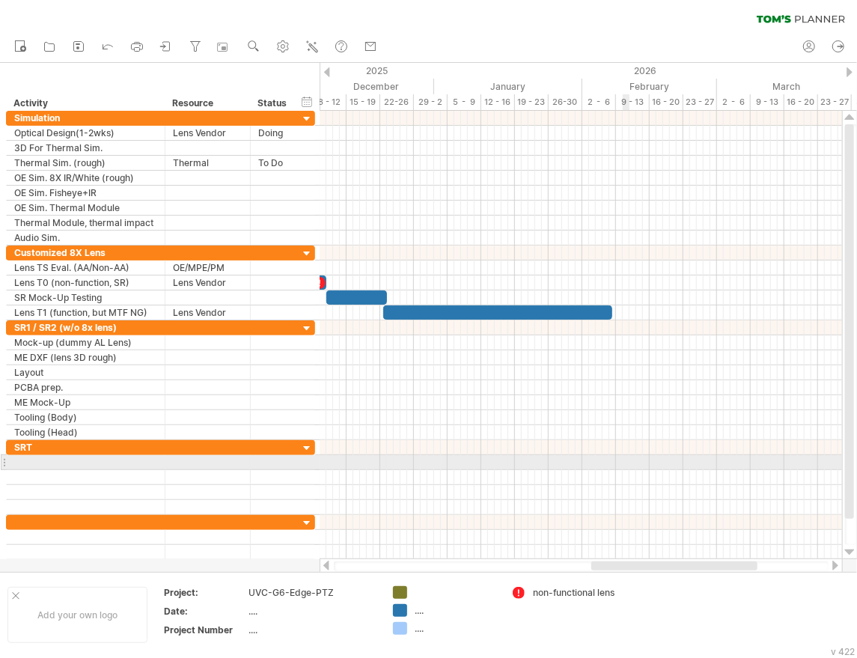
click at [628, 461] on div at bounding box center [581, 462] width 523 height 15
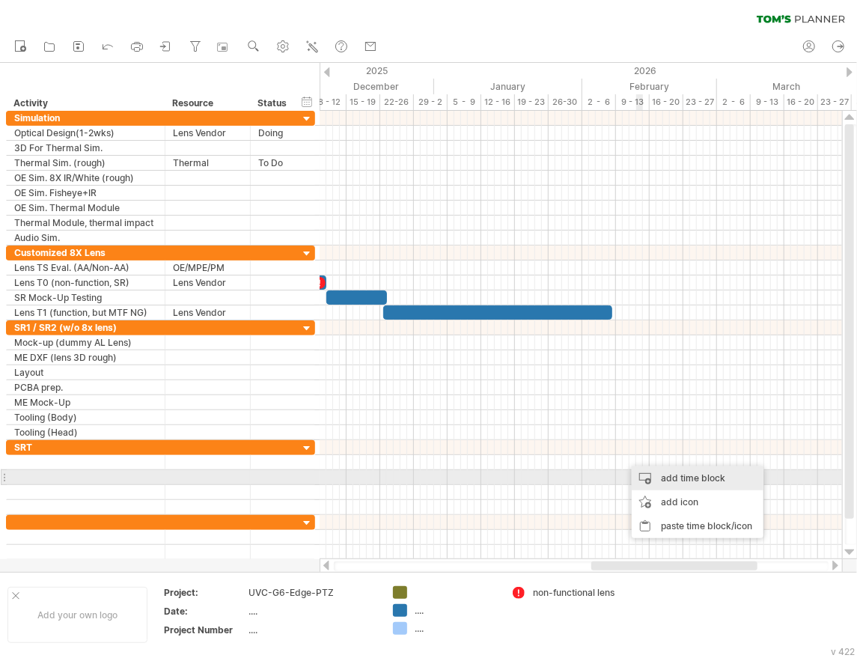
click at [667, 481] on div "add time block" at bounding box center [698, 479] width 132 height 24
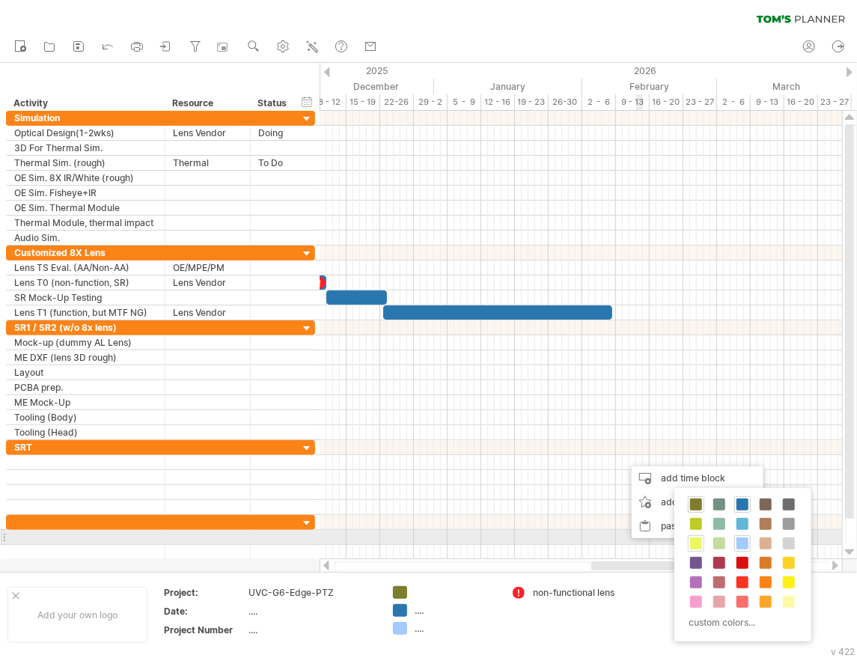
click at [697, 541] on span at bounding box center [696, 544] width 12 height 12
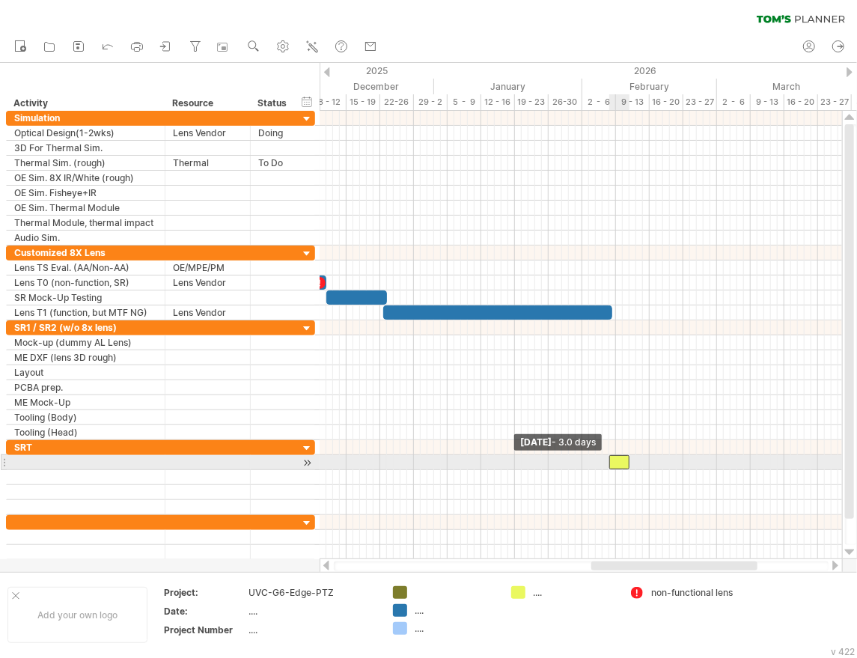
drag, startPoint x: 625, startPoint y: 457, endPoint x: 612, endPoint y: 455, distance: 12.8
click at [612, 455] on span at bounding box center [610, 462] width 6 height 14
drag, startPoint x: 628, startPoint y: 458, endPoint x: 650, endPoint y: 458, distance: 21.7
click at [650, 458] on span at bounding box center [650, 462] width 6 height 14
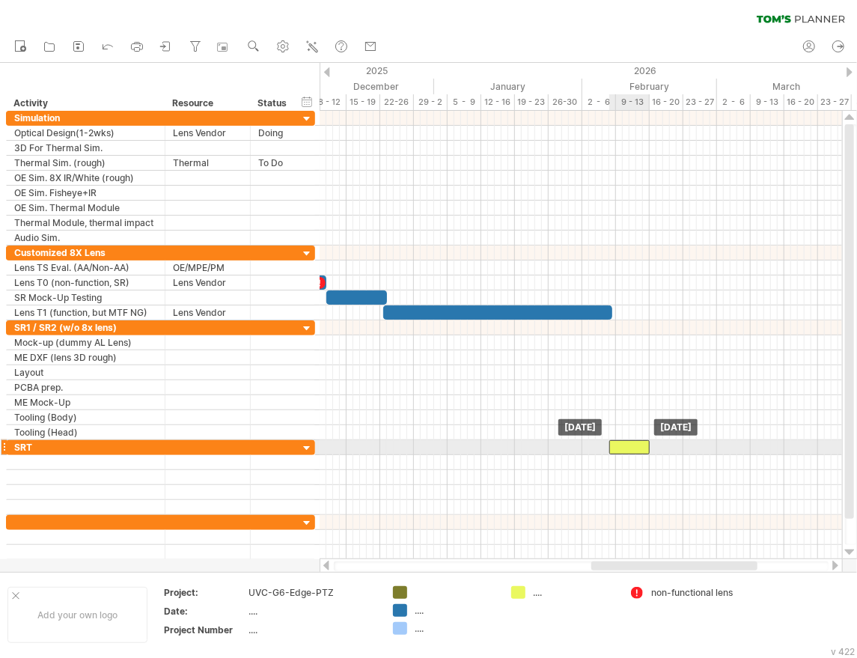
drag, startPoint x: 630, startPoint y: 458, endPoint x: 629, endPoint y: 442, distance: 15.7
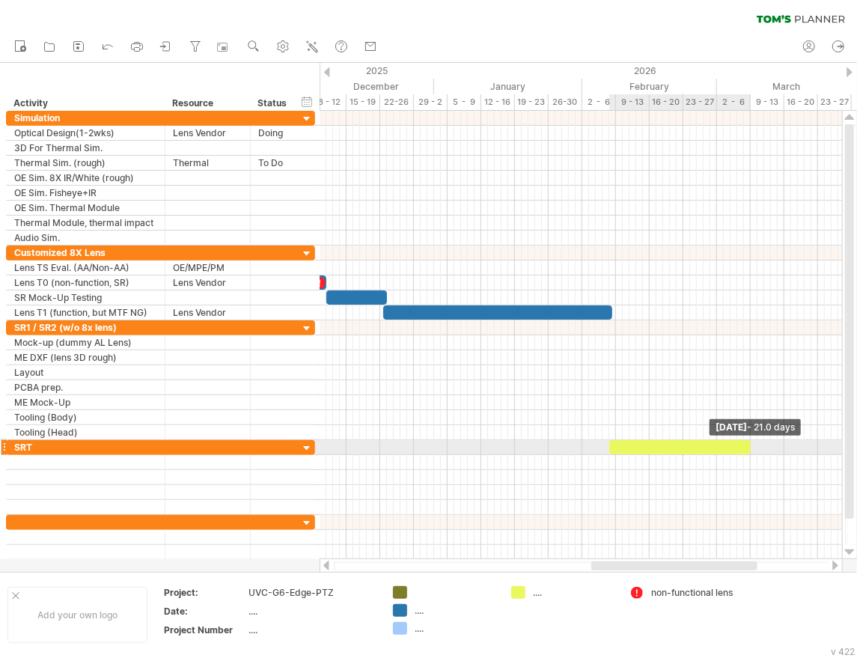
drag, startPoint x: 652, startPoint y: 443, endPoint x: 755, endPoint y: 446, distance: 102.7
click at [755, 446] on div "Lens TS 3D [DATE] - 21.0 days [DATE]" at bounding box center [581, 335] width 523 height 449
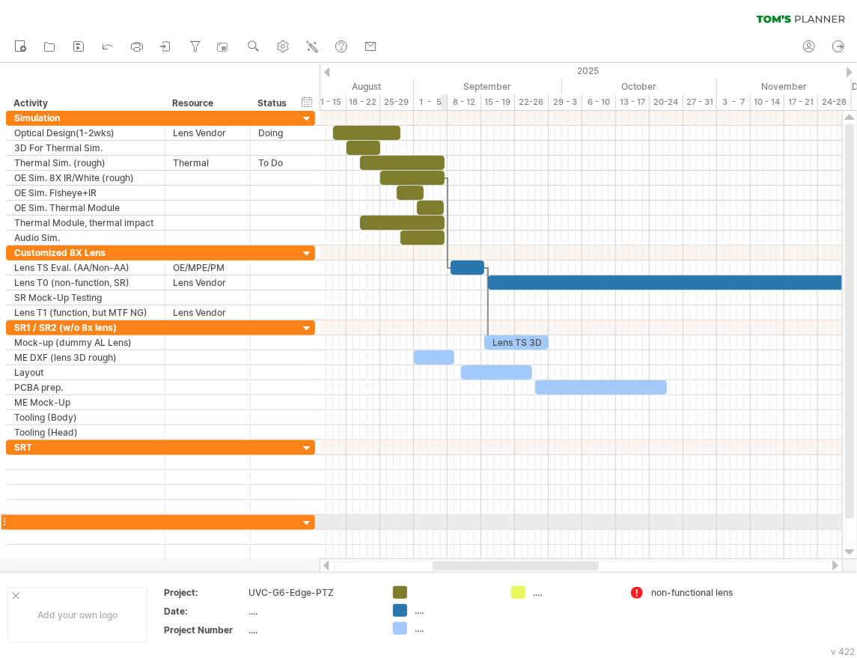
drag, startPoint x: 601, startPoint y: 566, endPoint x: 443, endPoint y: 527, distance: 162.7
click at [443, 527] on div "Trying to reach [DOMAIN_NAME] Connected again... 0% clear filter new" at bounding box center [428, 329] width 857 height 658
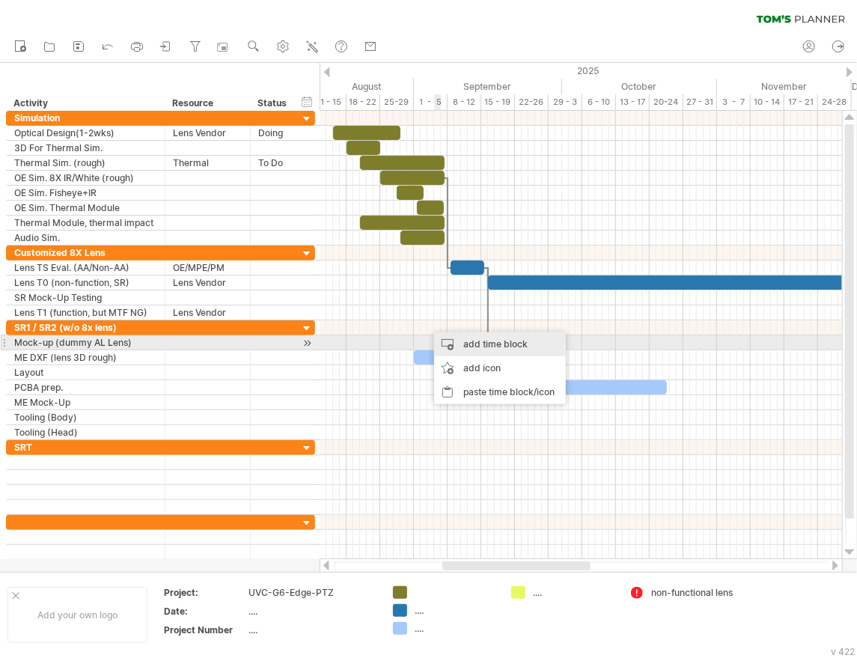
click at [463, 350] on div "add time block" at bounding box center [500, 344] width 132 height 24
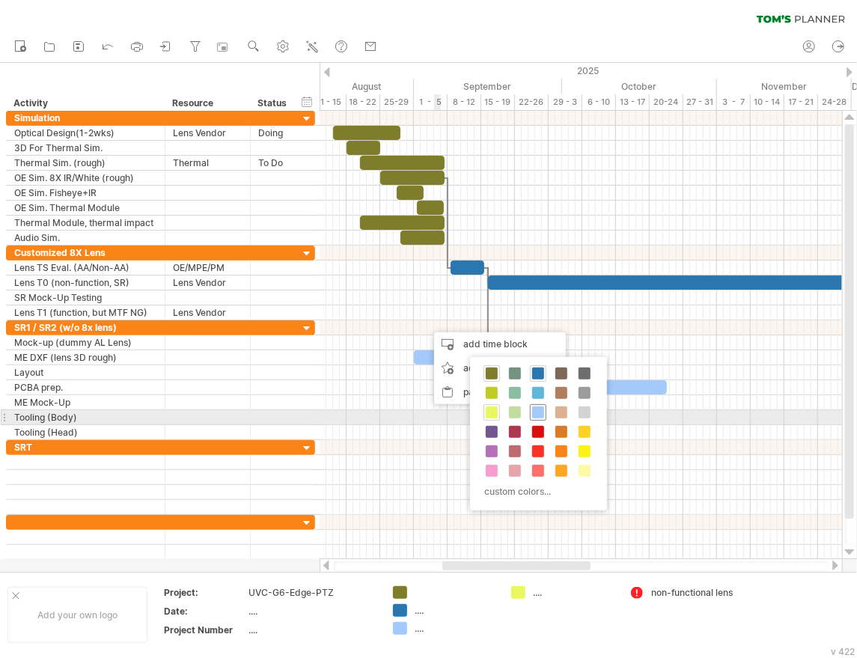
click at [542, 414] on span at bounding box center [538, 413] width 12 height 12
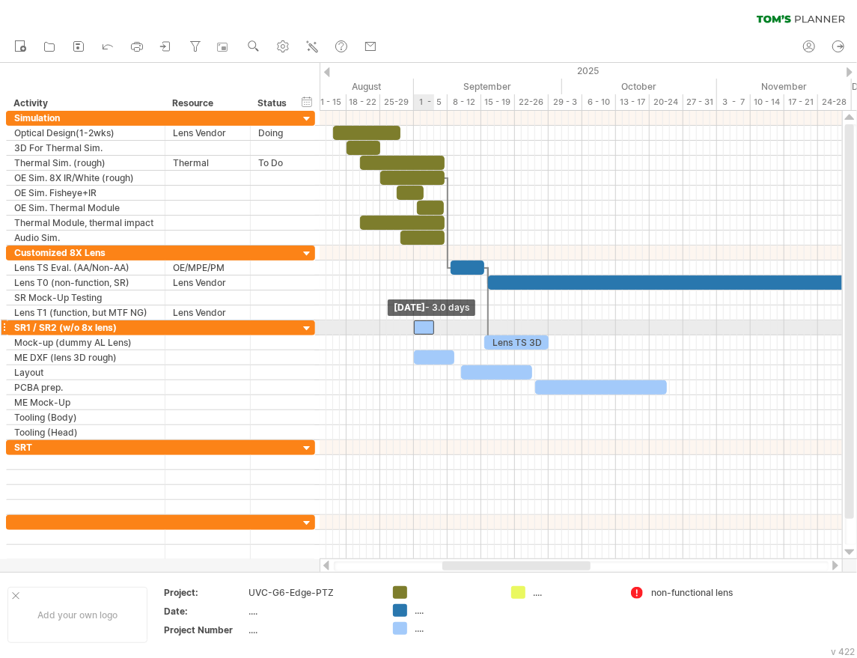
drag, startPoint x: 428, startPoint y: 324, endPoint x: 414, endPoint y: 323, distance: 14.2
click at [414, 323] on span at bounding box center [414, 328] width 6 height 14
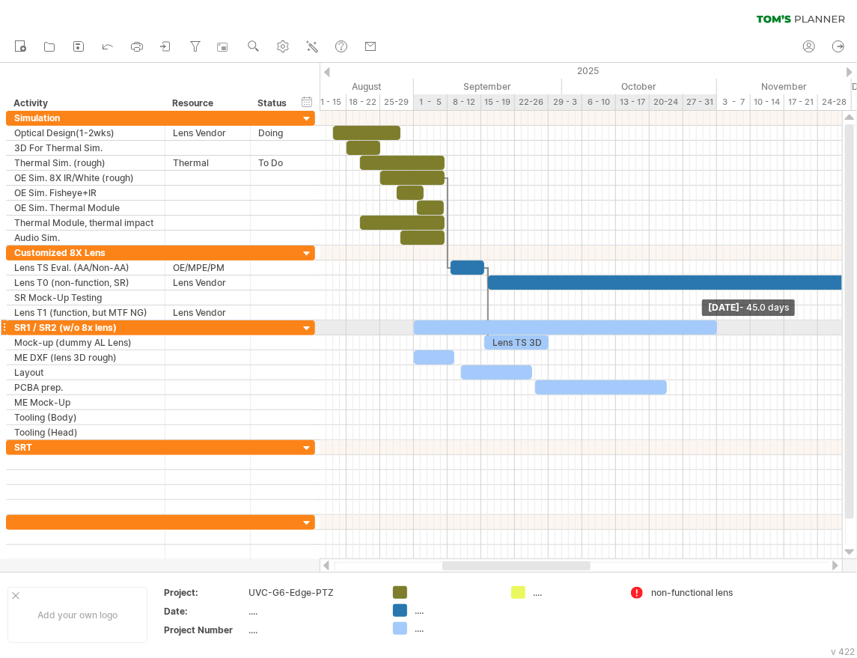
drag, startPoint x: 435, startPoint y: 321, endPoint x: 719, endPoint y: 325, distance: 283.8
click at [719, 325] on span at bounding box center [717, 328] width 6 height 14
click at [625, 325] on div at bounding box center [565, 328] width 303 height 14
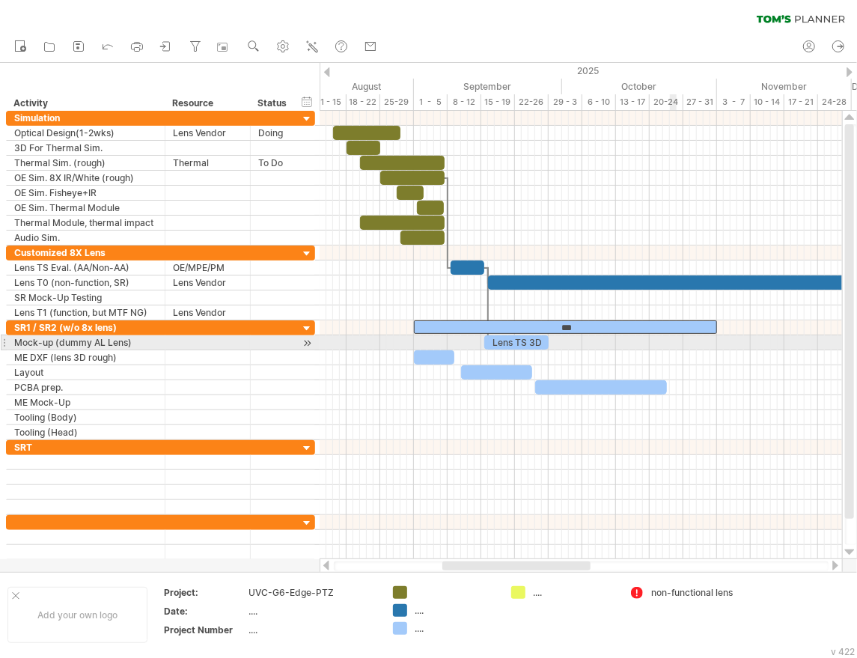
click at [678, 337] on div at bounding box center [581, 342] width 523 height 15
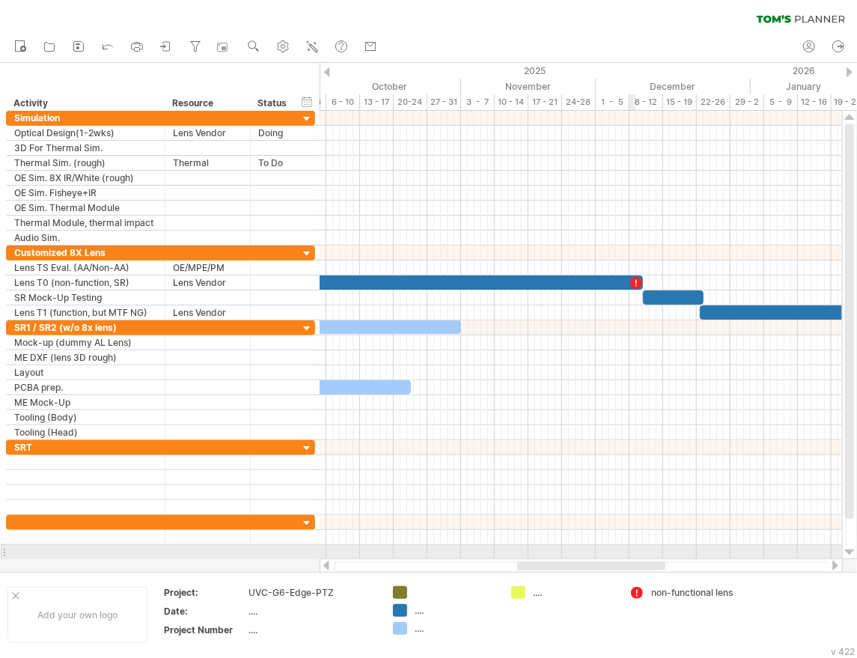
drag, startPoint x: 560, startPoint y: 566, endPoint x: 637, endPoint y: 548, distance: 78.5
click at [637, 550] on div "Trying to reach [DOMAIN_NAME] Connected again... 0% clear filter new" at bounding box center [428, 329] width 857 height 658
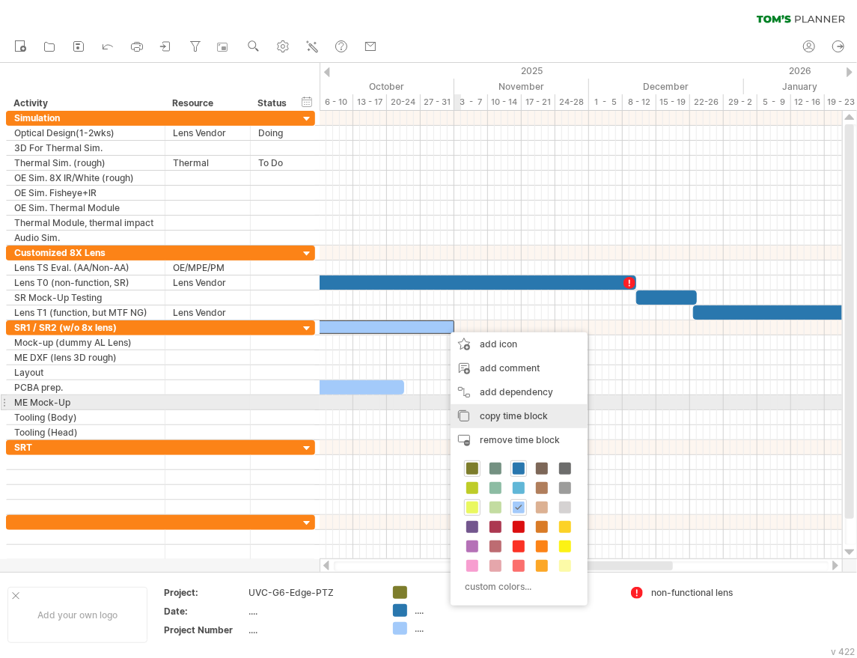
click at [529, 410] on div "copy time block copy time blocks/icons" at bounding box center [519, 416] width 137 height 24
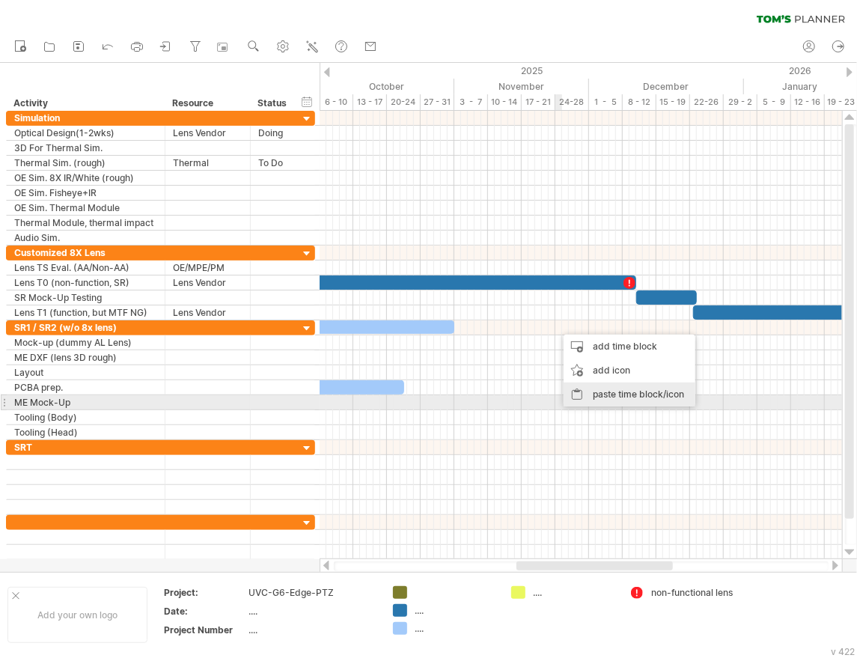
click at [617, 400] on div "paste time block/icon" at bounding box center [630, 395] width 132 height 24
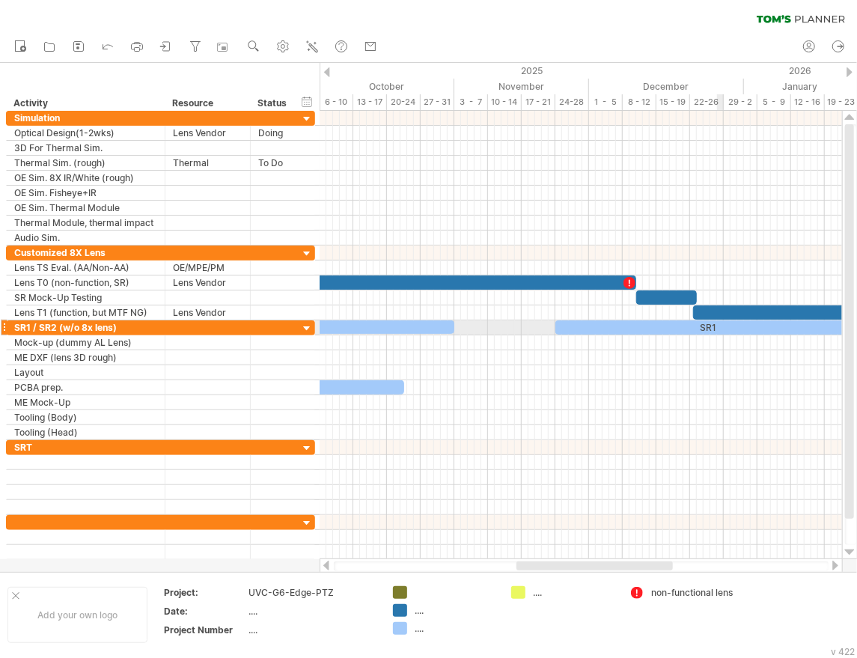
click at [723, 323] on div "SR1" at bounding box center [707, 328] width 303 height 14
click at [726, 323] on div "***" at bounding box center [707, 327] width 303 height 13
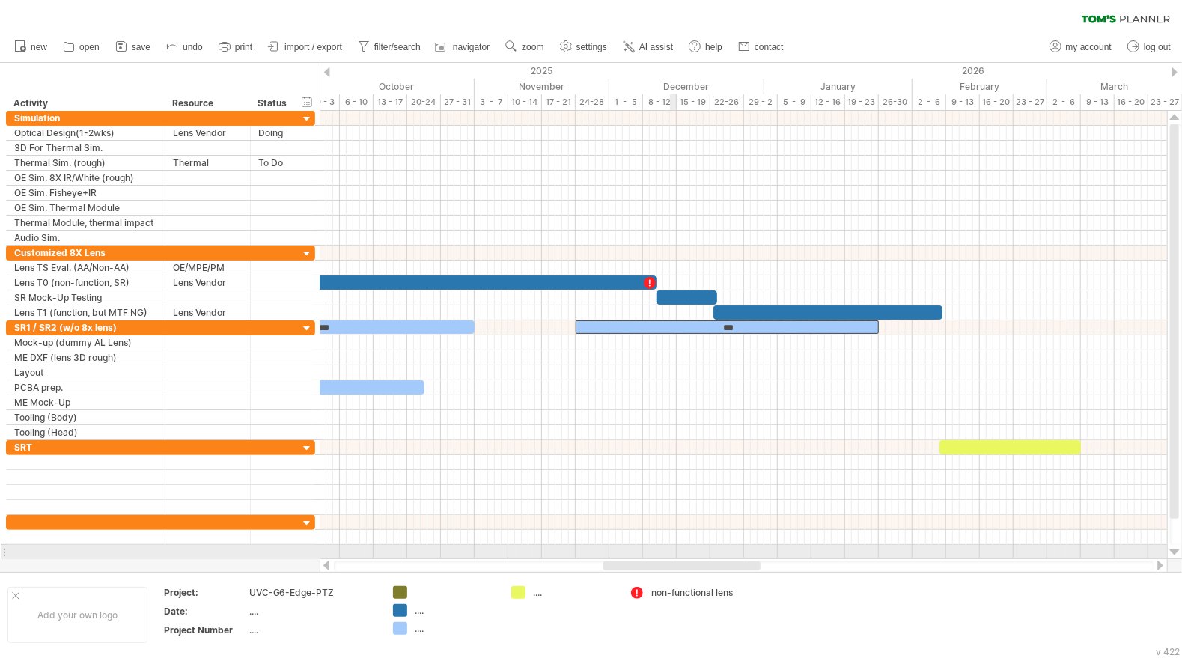
drag, startPoint x: 681, startPoint y: 563, endPoint x: 672, endPoint y: 545, distance: 20.4
click at [672, 545] on div "Trying to reach [DOMAIN_NAME] Connected again... 0% clear filter new" at bounding box center [591, 329] width 1182 height 658
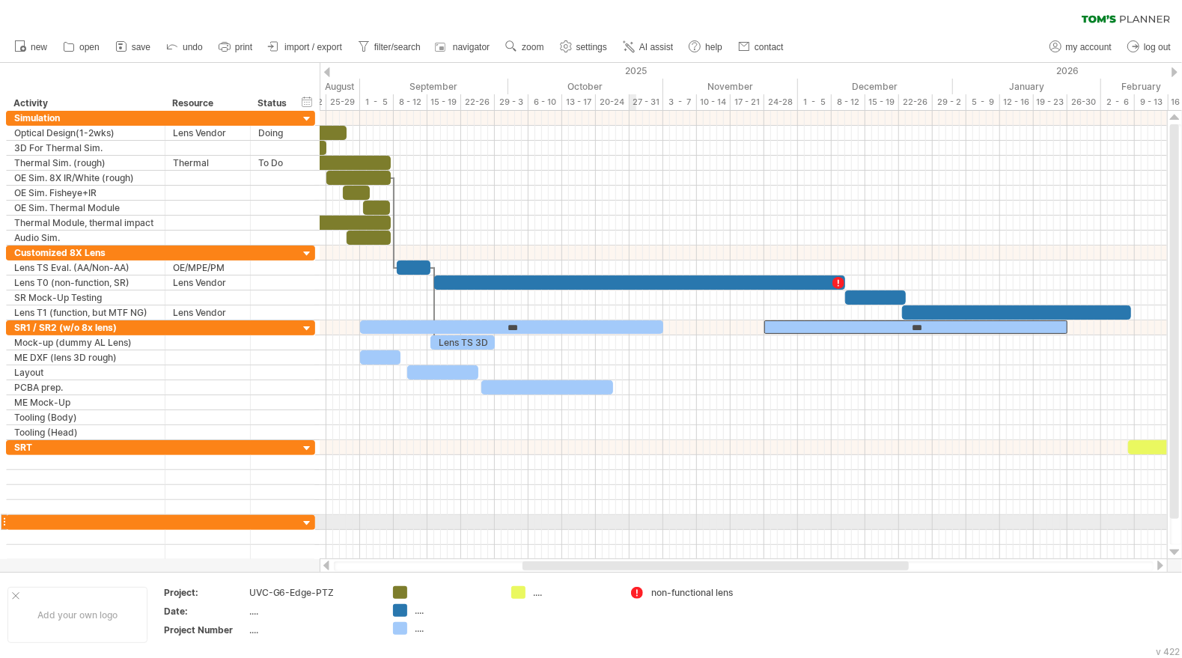
drag, startPoint x: 714, startPoint y: 568, endPoint x: 634, endPoint y: 529, distance: 89.1
click at [634, 529] on div "Trying to reach [DOMAIN_NAME] Connected again... 0% clear filter new" at bounding box center [591, 329] width 1182 height 658
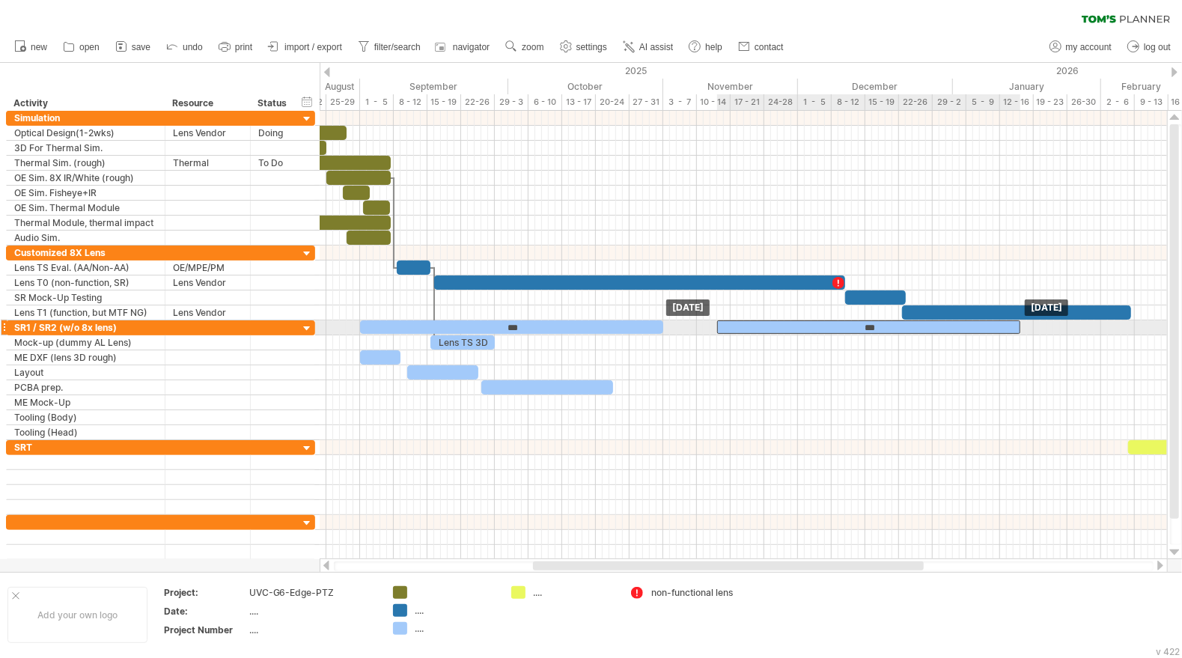
drag, startPoint x: 778, startPoint y: 324, endPoint x: 732, endPoint y: 325, distance: 45.7
click at [732, 325] on div "***" at bounding box center [868, 327] width 303 height 13
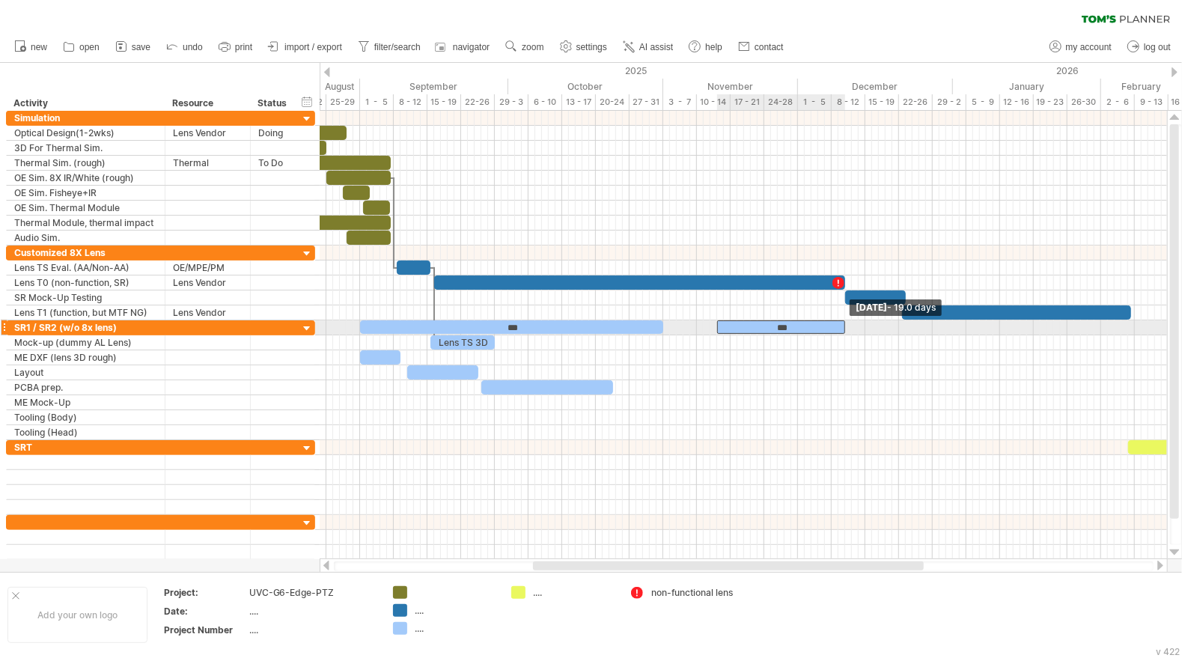
drag, startPoint x: 1022, startPoint y: 322, endPoint x: 846, endPoint y: 321, distance: 176.0
click at [846, 321] on span at bounding box center [845, 328] width 6 height 14
drag, startPoint x: 716, startPoint y: 323, endPoint x: 697, endPoint y: 322, distance: 18.7
click at [697, 322] on span at bounding box center [697, 328] width 6 height 14
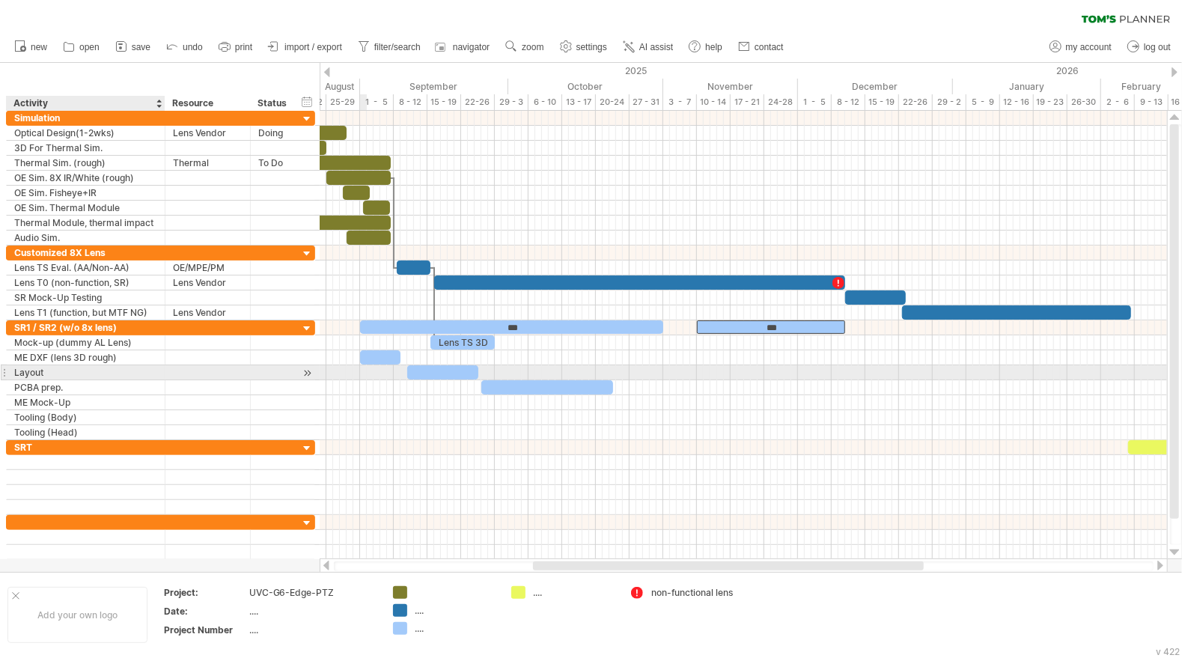
click at [141, 370] on div "Layout" at bounding box center [85, 372] width 143 height 14
type input "********"
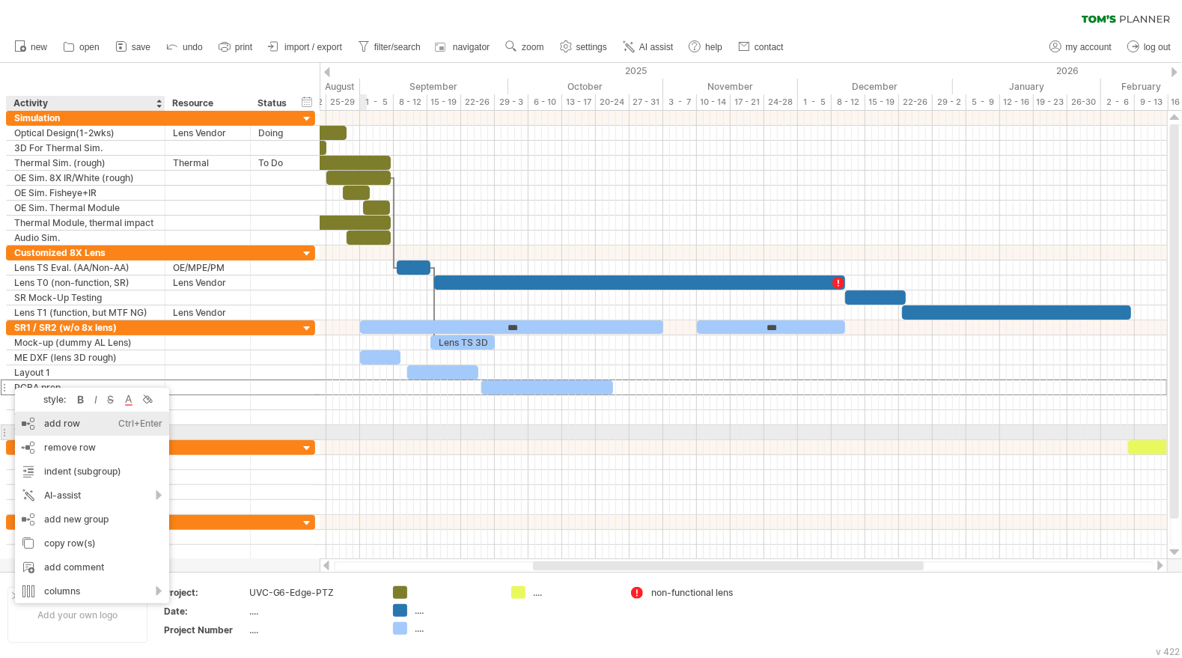
click at [68, 426] on div "add row Ctrl+Enter Cmd+Enter" at bounding box center [92, 424] width 154 height 24
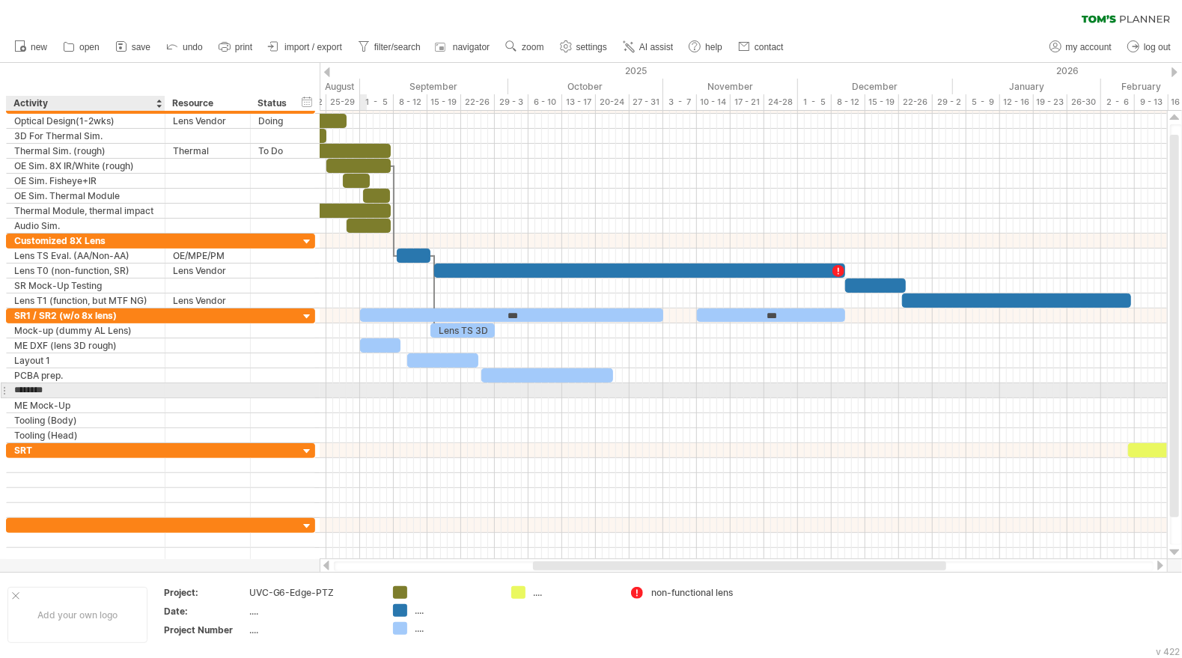
type input "********"
click at [60, 386] on div "Layout 2" at bounding box center [85, 390] width 143 height 14
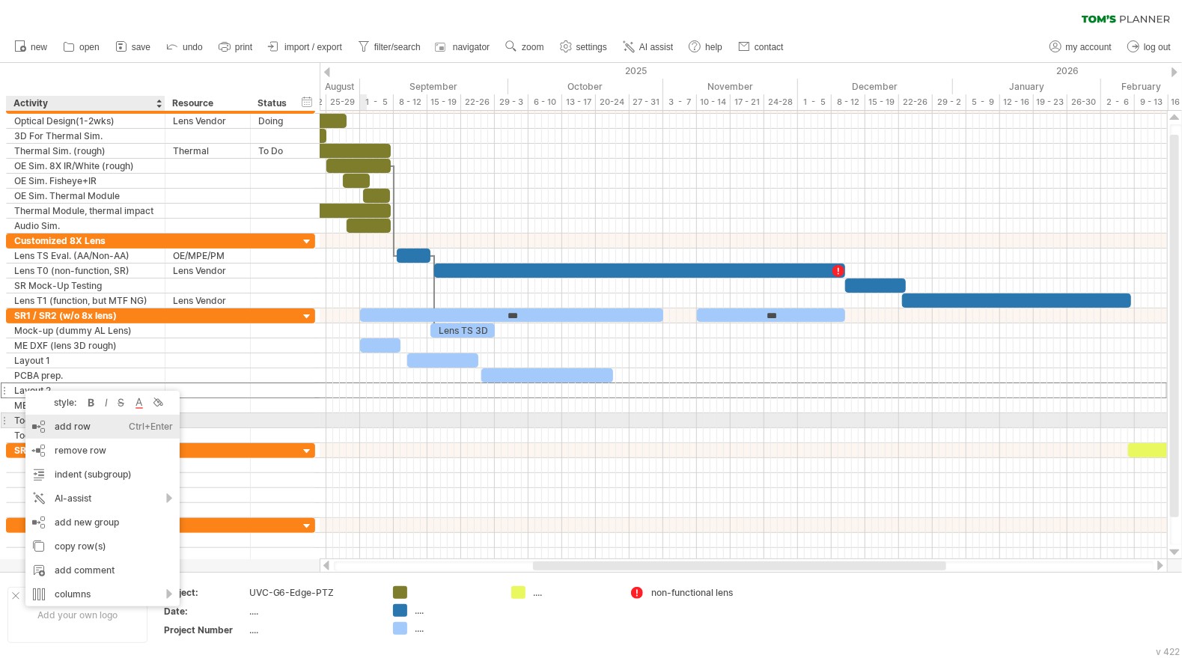
click at [68, 427] on div "add row Ctrl+Enter Cmd+Enter" at bounding box center [102, 427] width 154 height 24
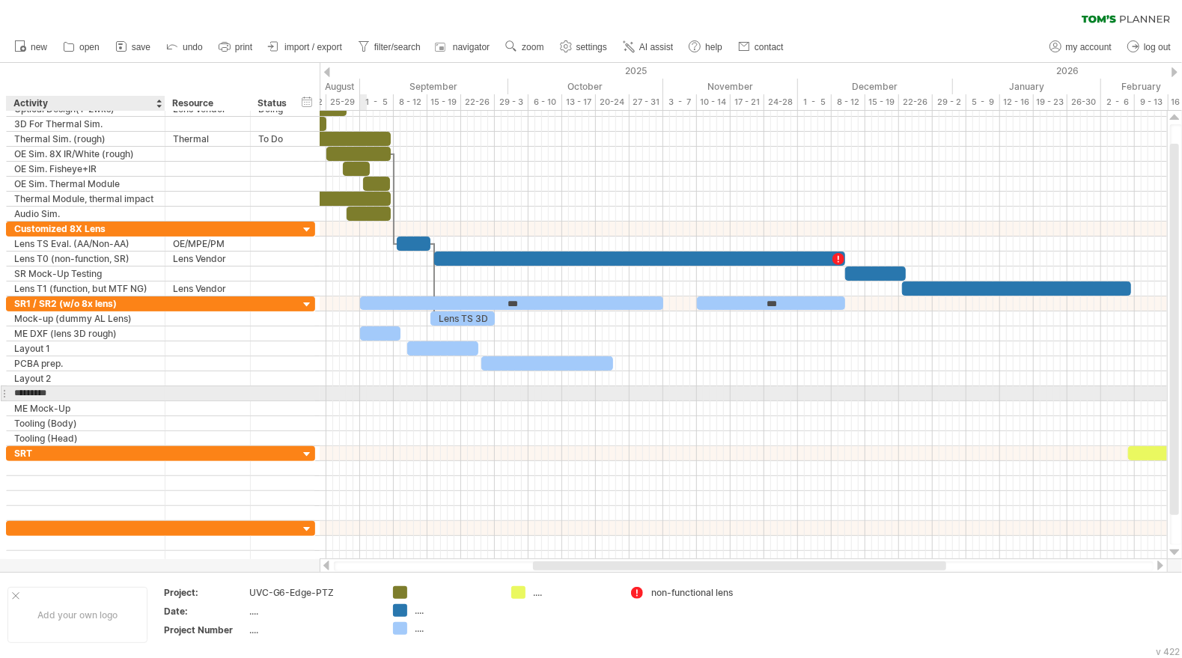
type input "**********"
click at [493, 395] on div at bounding box center [744, 393] width 848 height 15
click at [668, 395] on div "add time block" at bounding box center [694, 397] width 132 height 24
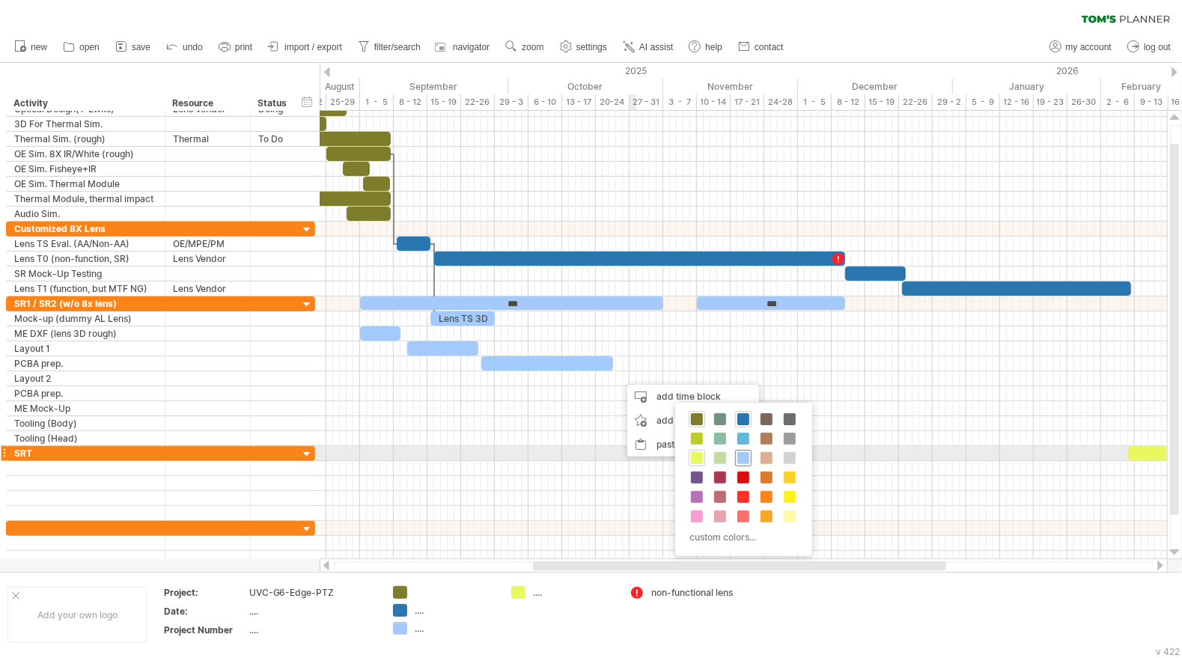
click at [743, 460] on span at bounding box center [744, 458] width 12 height 12
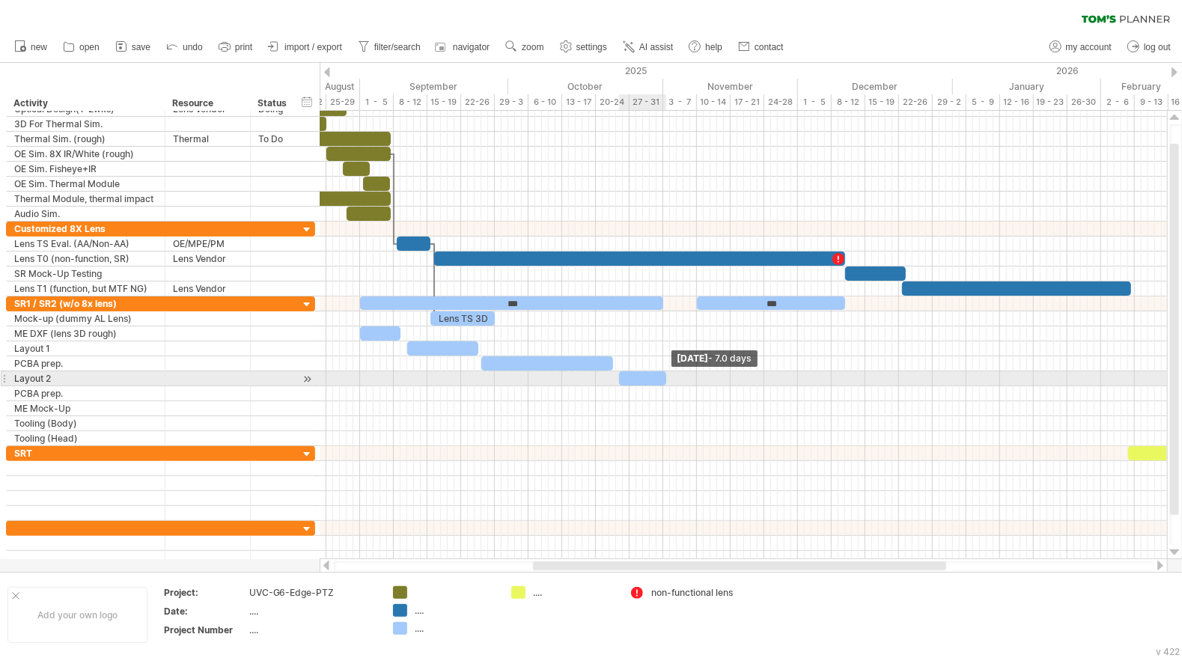
drag, startPoint x: 625, startPoint y: 373, endPoint x: 665, endPoint y: 378, distance: 40.0
click at [665, 378] on span at bounding box center [666, 378] width 6 height 14
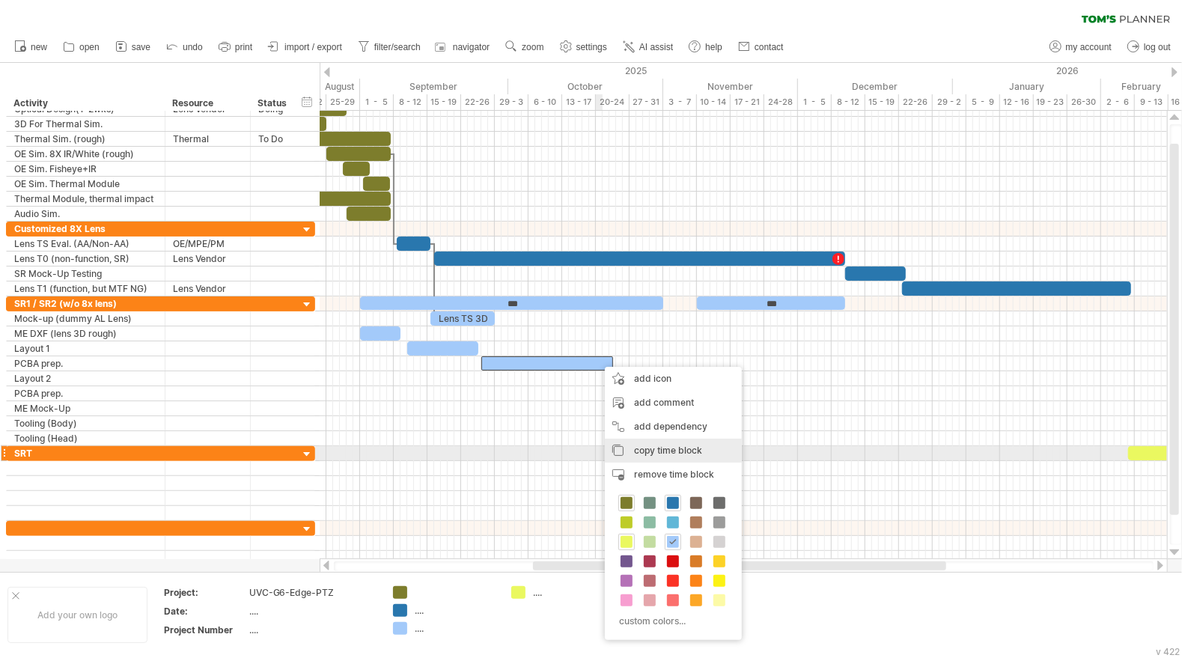
click at [684, 452] on span "copy time block" at bounding box center [668, 450] width 68 height 11
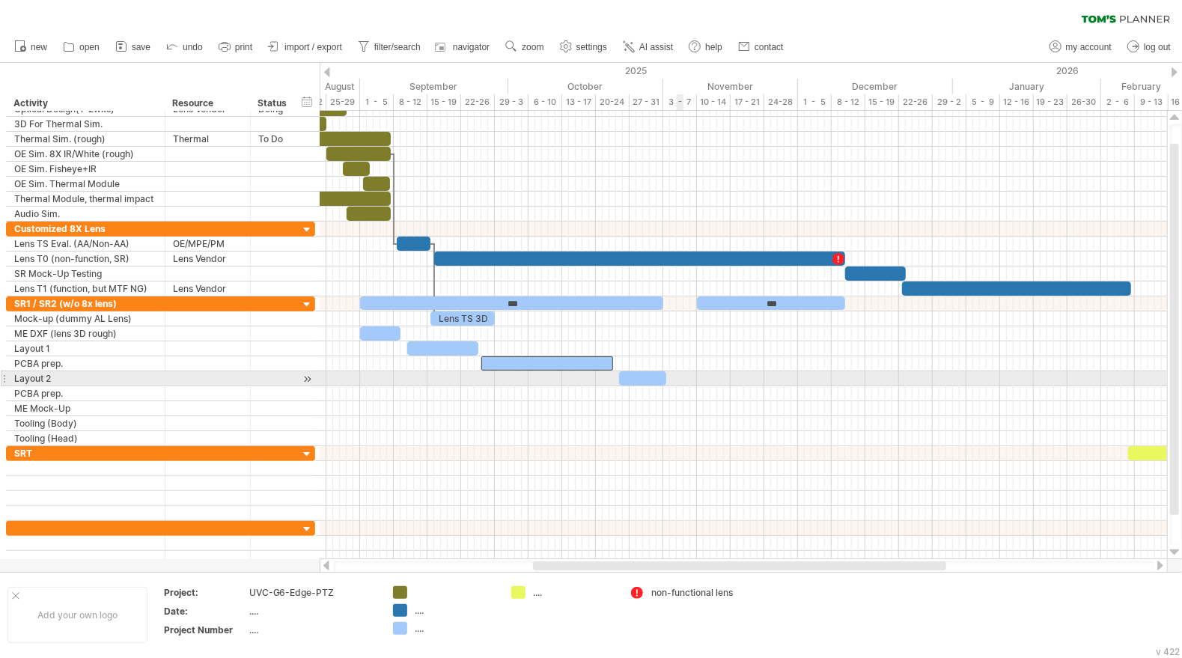
click at [682, 389] on div at bounding box center [744, 393] width 848 height 15
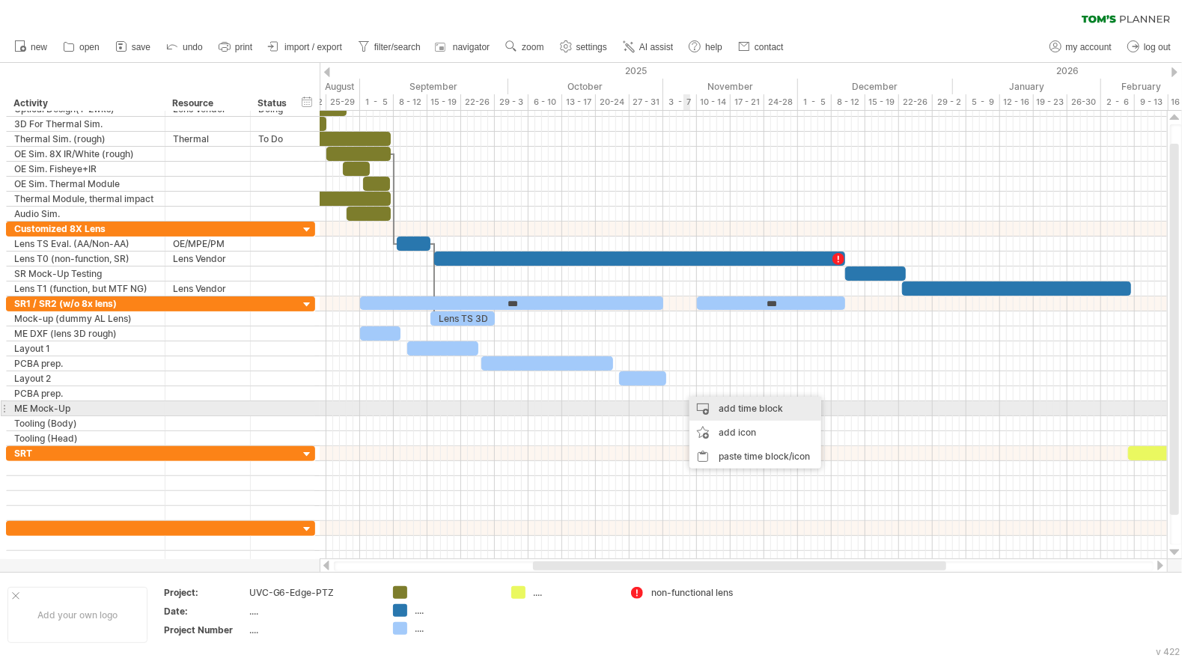
click at [754, 413] on div "add time block" at bounding box center [756, 409] width 132 height 24
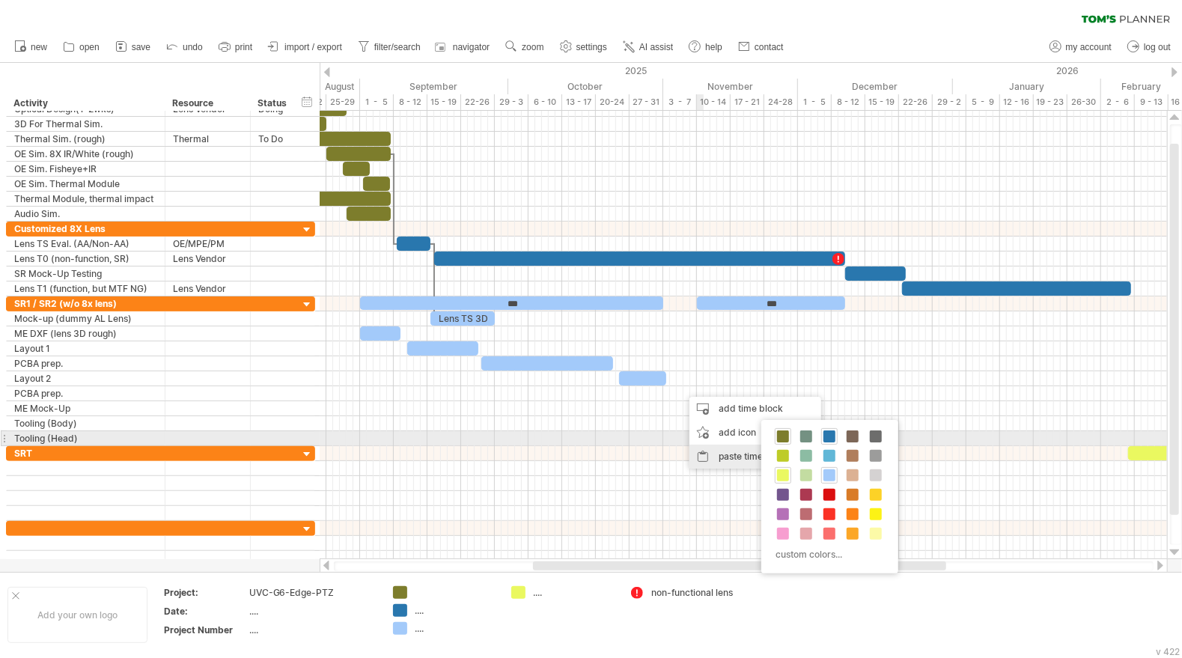
click at [718, 449] on div "paste time block/icon" at bounding box center [756, 457] width 132 height 24
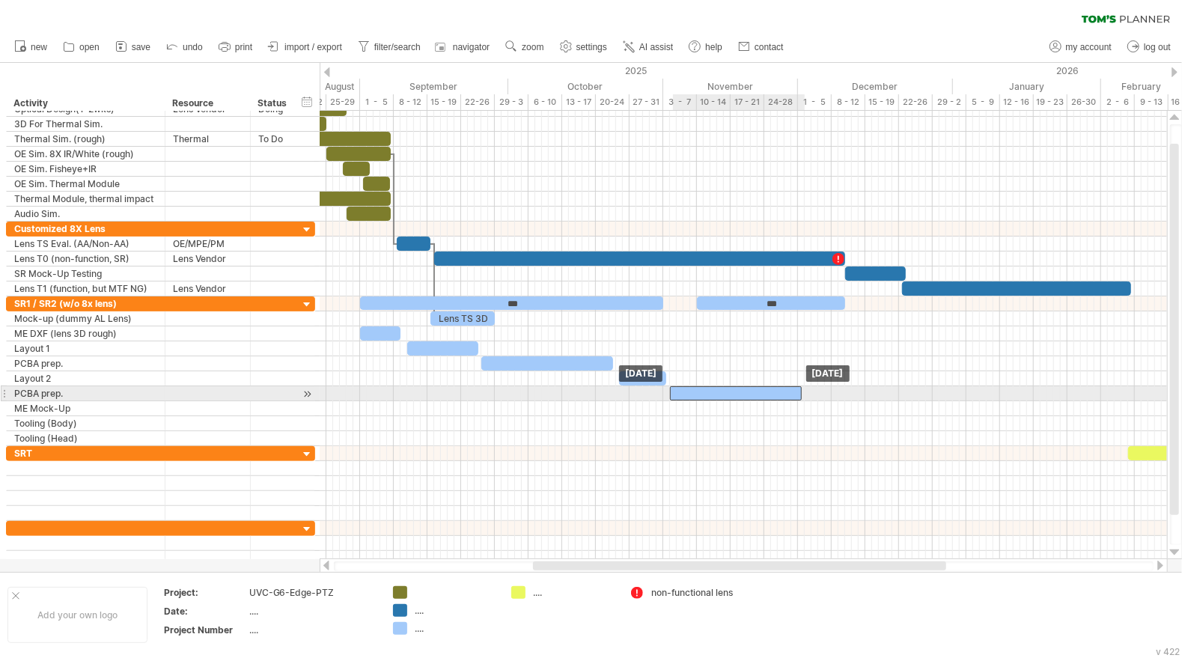
drag, startPoint x: 703, startPoint y: 395, endPoint x: 690, endPoint y: 394, distance: 12.8
click at [690, 394] on div at bounding box center [736, 393] width 132 height 14
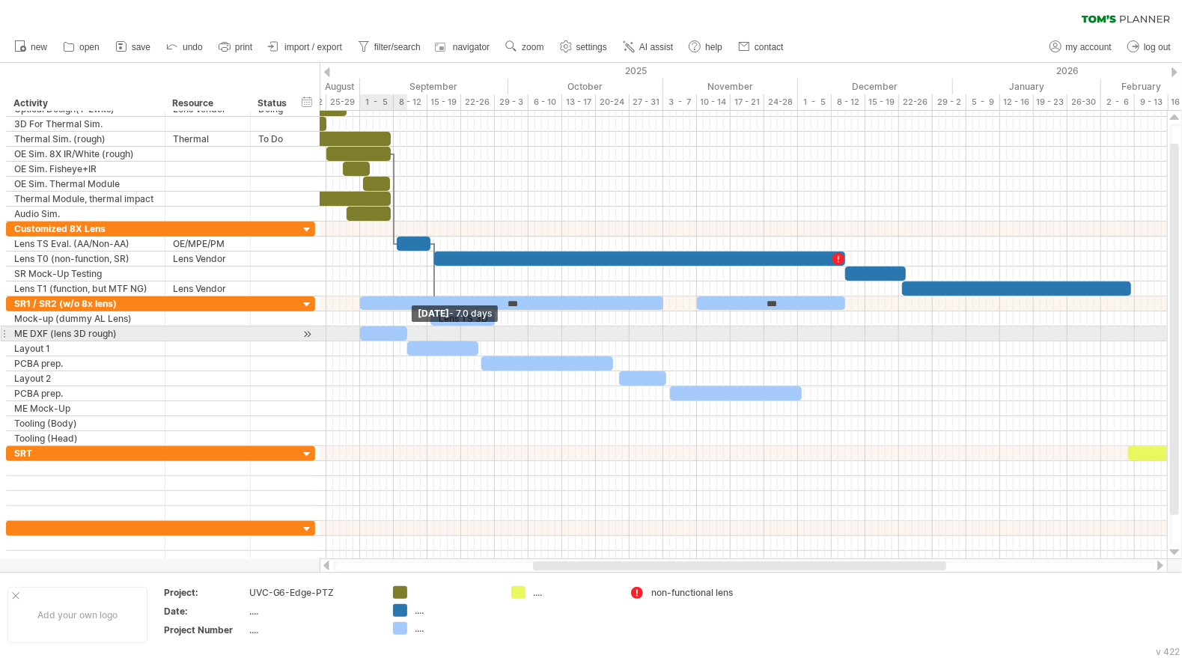
drag, startPoint x: 399, startPoint y: 328, endPoint x: 407, endPoint y: 331, distance: 8.8
click at [407, 331] on span at bounding box center [407, 333] width 6 height 14
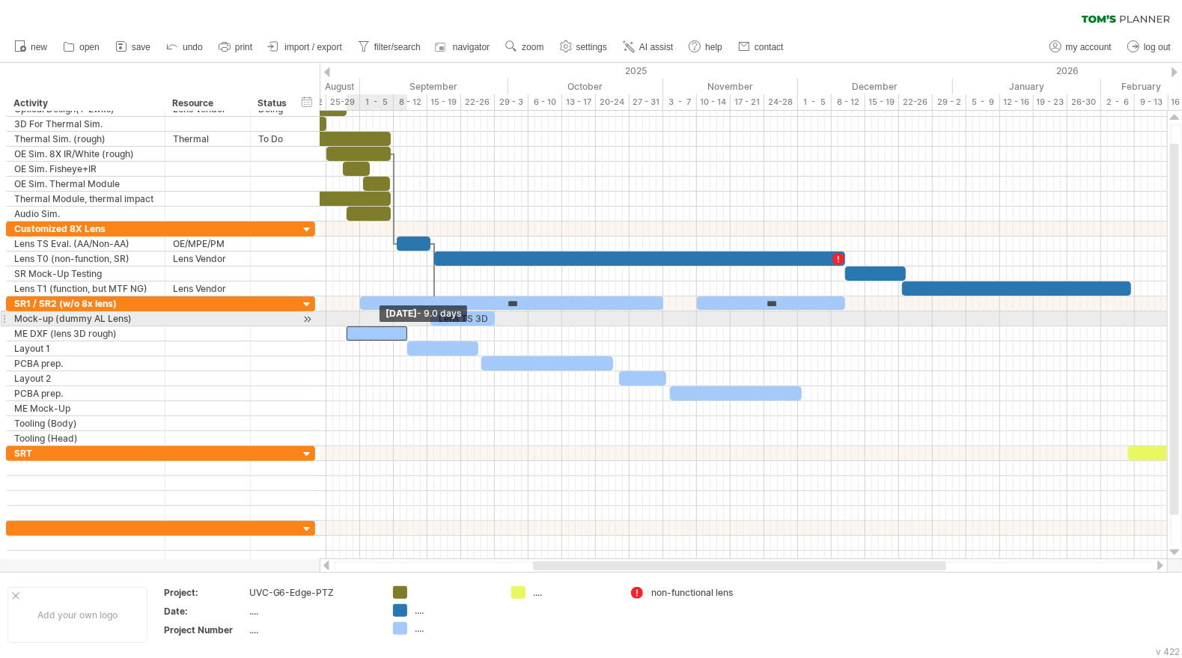
drag, startPoint x: 362, startPoint y: 326, endPoint x: 347, endPoint y: 326, distance: 14.2
click at [347, 326] on span at bounding box center [347, 333] width 6 height 14
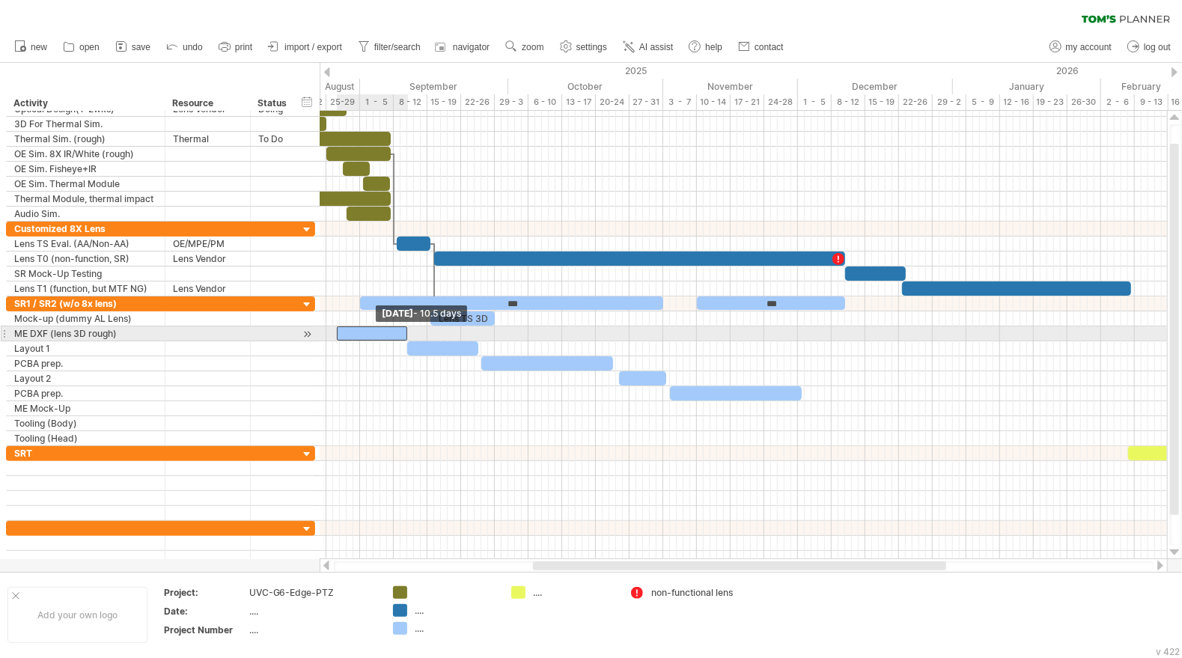
drag, startPoint x: 347, startPoint y: 329, endPoint x: 334, endPoint y: 331, distance: 13.6
click at [334, 331] on span at bounding box center [337, 333] width 6 height 14
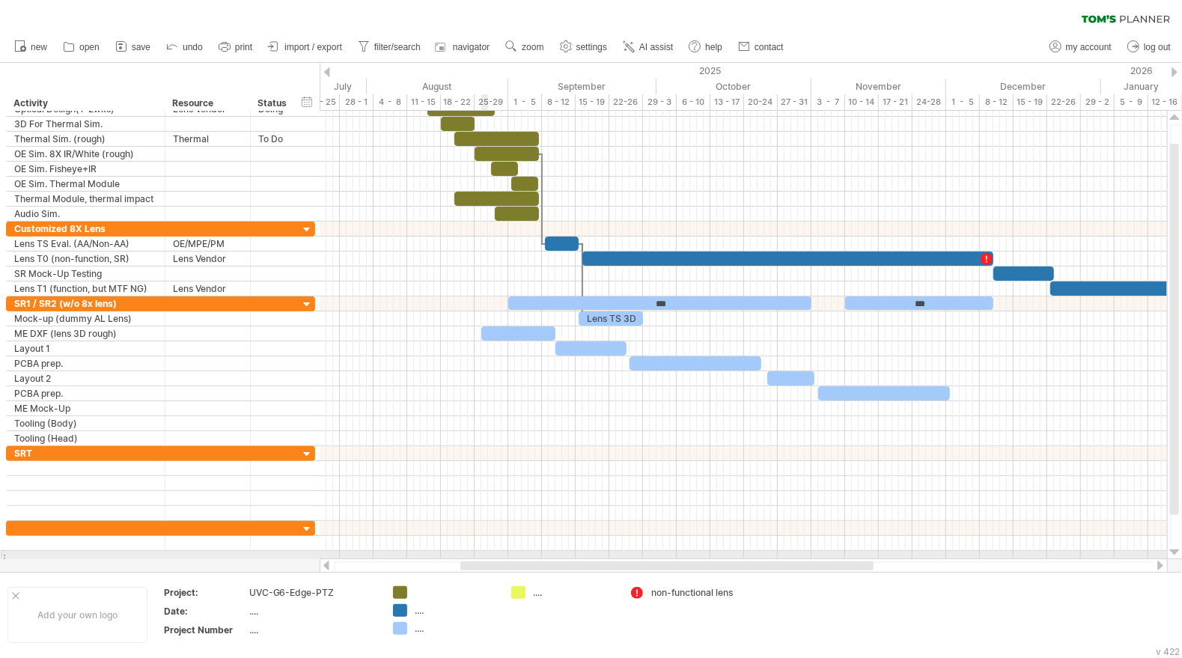
drag, startPoint x: 556, startPoint y: 566, endPoint x: 485, endPoint y: 541, distance: 75.6
click at [484, 552] on div "Trying to reach [DOMAIN_NAME] Connected again... 0% clear filter new" at bounding box center [591, 329] width 1182 height 658
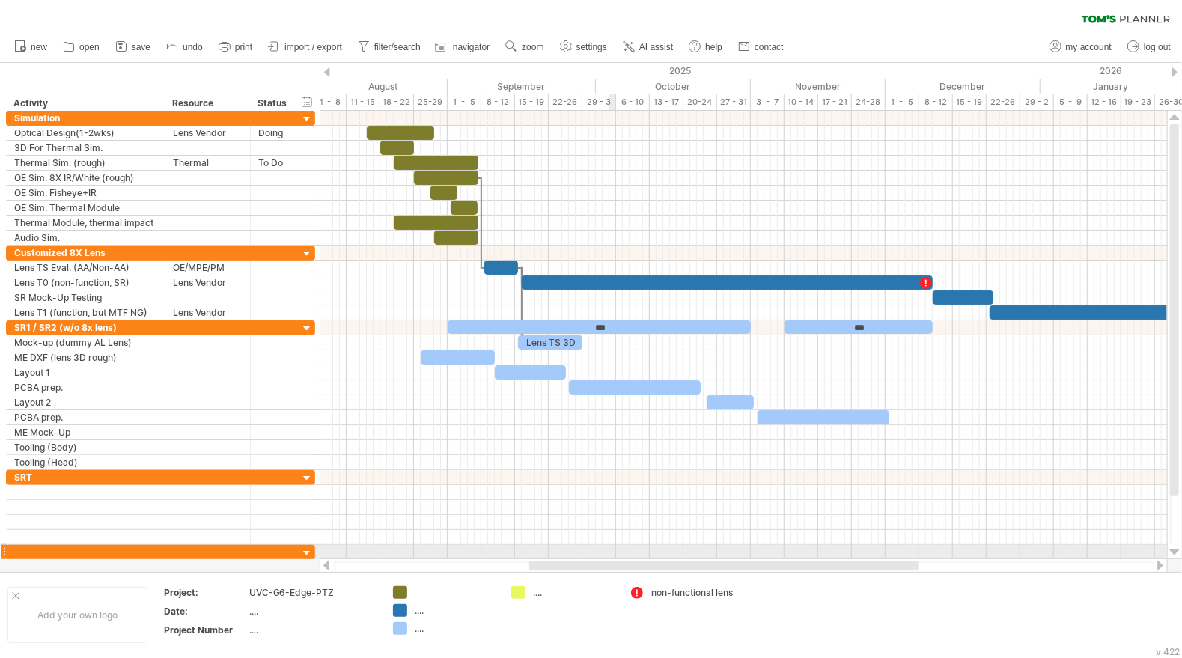
drag, startPoint x: 601, startPoint y: 565, endPoint x: 595, endPoint y: 524, distance: 41.6
click at [614, 555] on div "Trying to reach [DOMAIN_NAME] Connected again... 0% clear filter new" at bounding box center [591, 329] width 1182 height 658
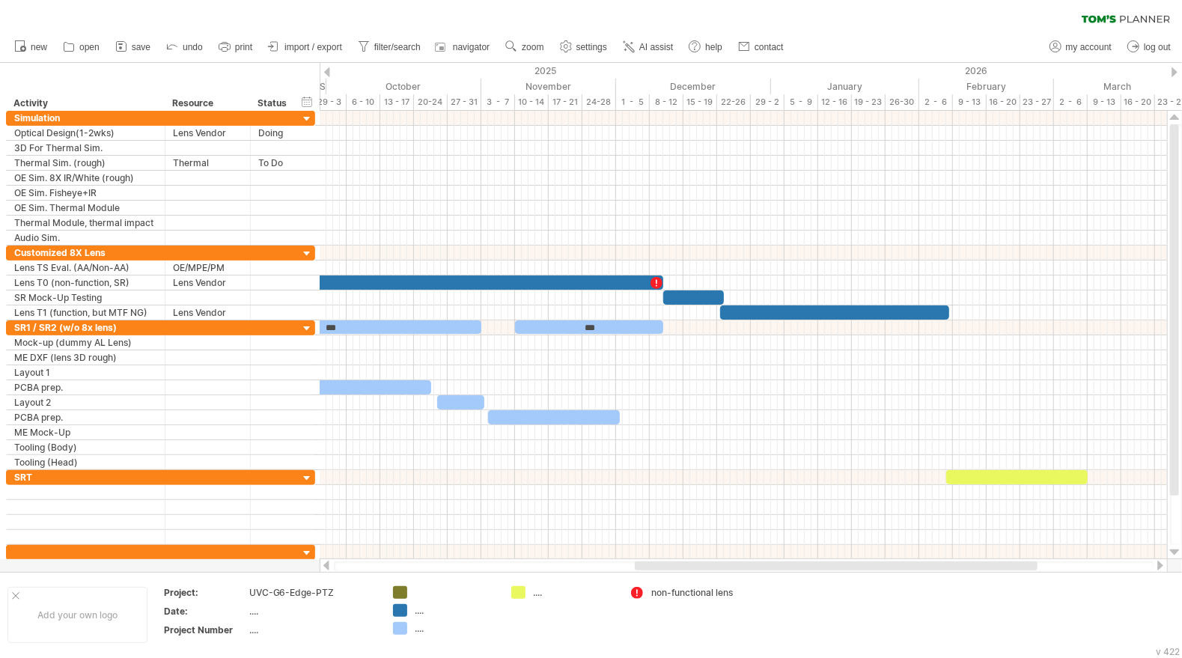
drag, startPoint x: 678, startPoint y: 569, endPoint x: 798, endPoint y: 568, distance: 119.1
click at [798, 568] on div at bounding box center [836, 566] width 403 height 9
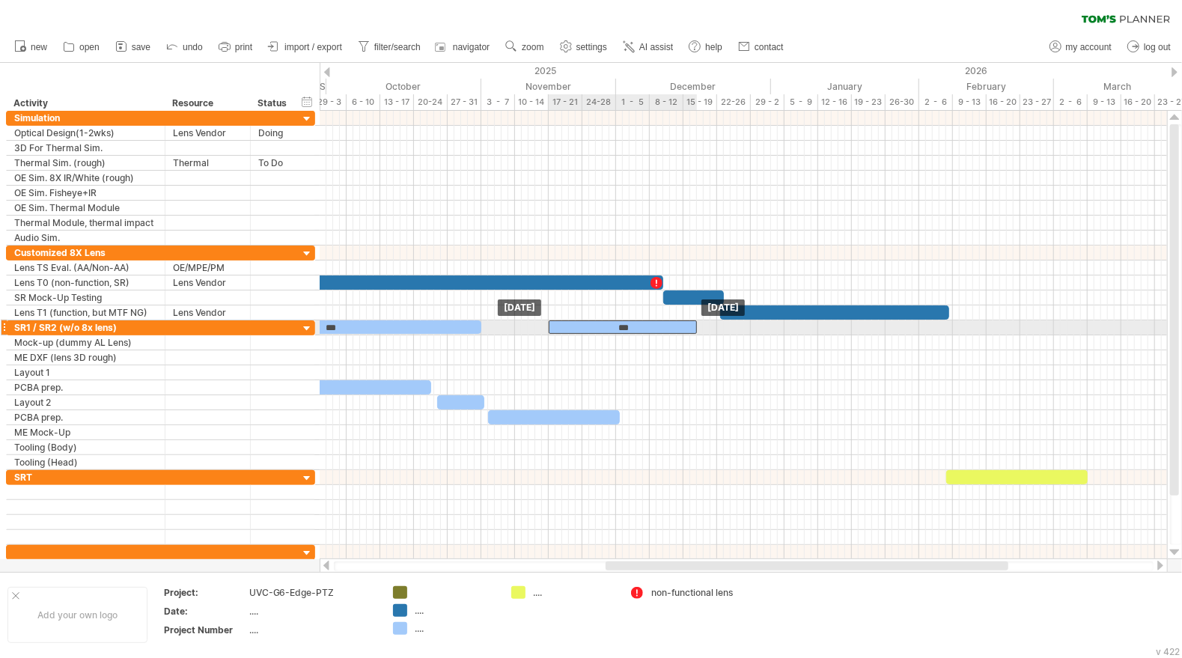
drag, startPoint x: 635, startPoint y: 323, endPoint x: 669, endPoint y: 321, distance: 34.5
click at [669, 321] on div "***" at bounding box center [623, 327] width 148 height 13
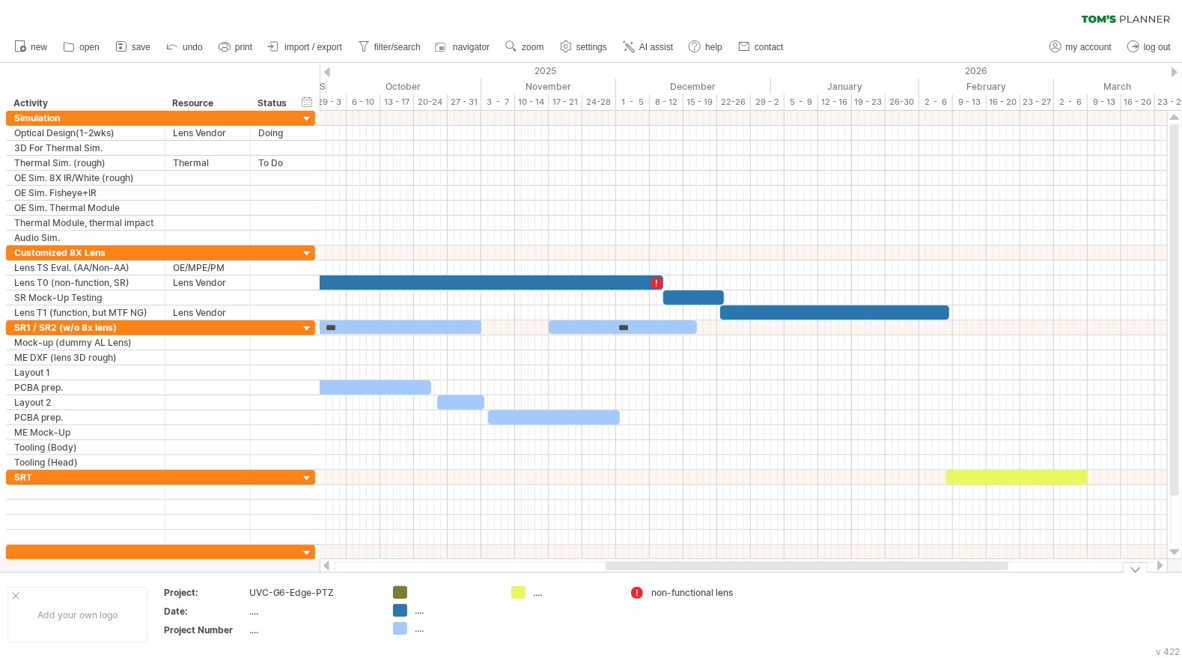
drag, startPoint x: 991, startPoint y: 571, endPoint x: 1027, endPoint y: 573, distance: 36.0
click at [1027, 573] on div "Trying to reach [DOMAIN_NAME] Connected again... 0% clear filter new" at bounding box center [591, 329] width 1182 height 658
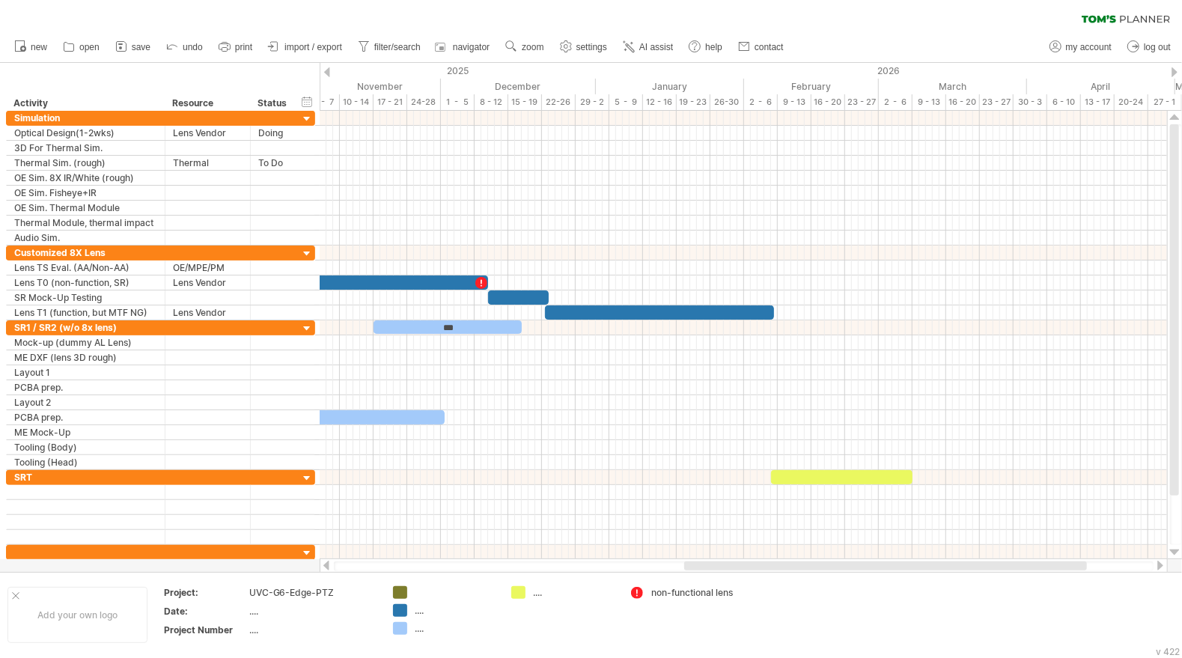
drag, startPoint x: 998, startPoint y: 566, endPoint x: 1118, endPoint y: 565, distance: 119.8
click at [1087, 566] on div at bounding box center [885, 566] width 403 height 9
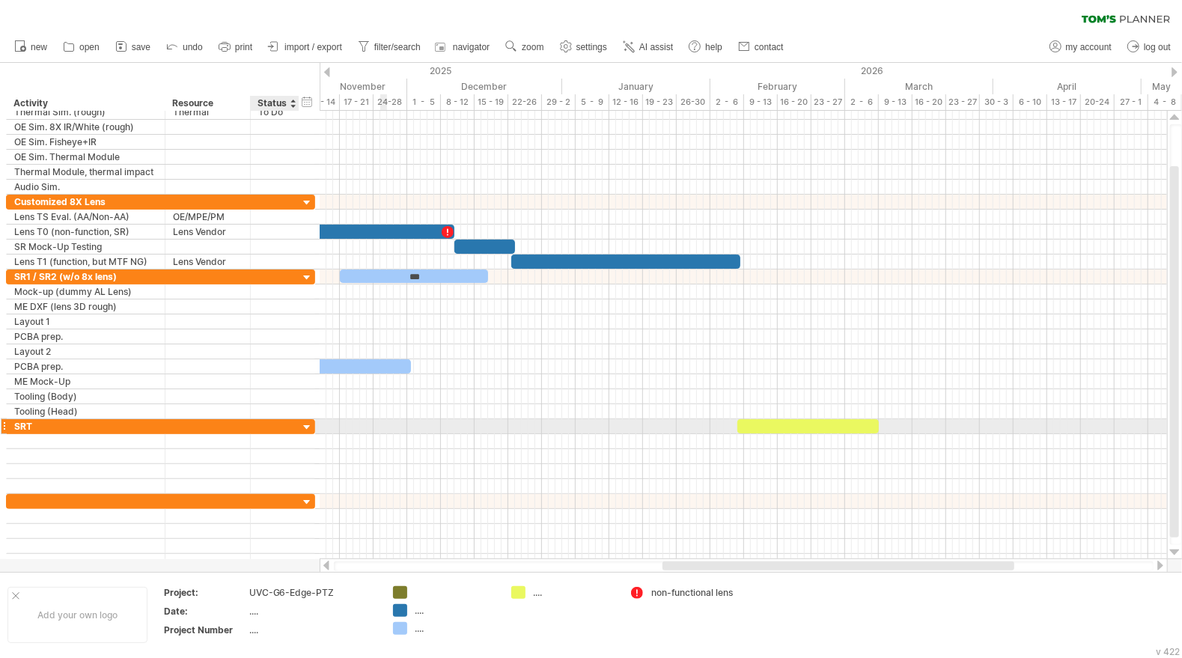
click at [309, 421] on div at bounding box center [307, 428] width 14 height 14
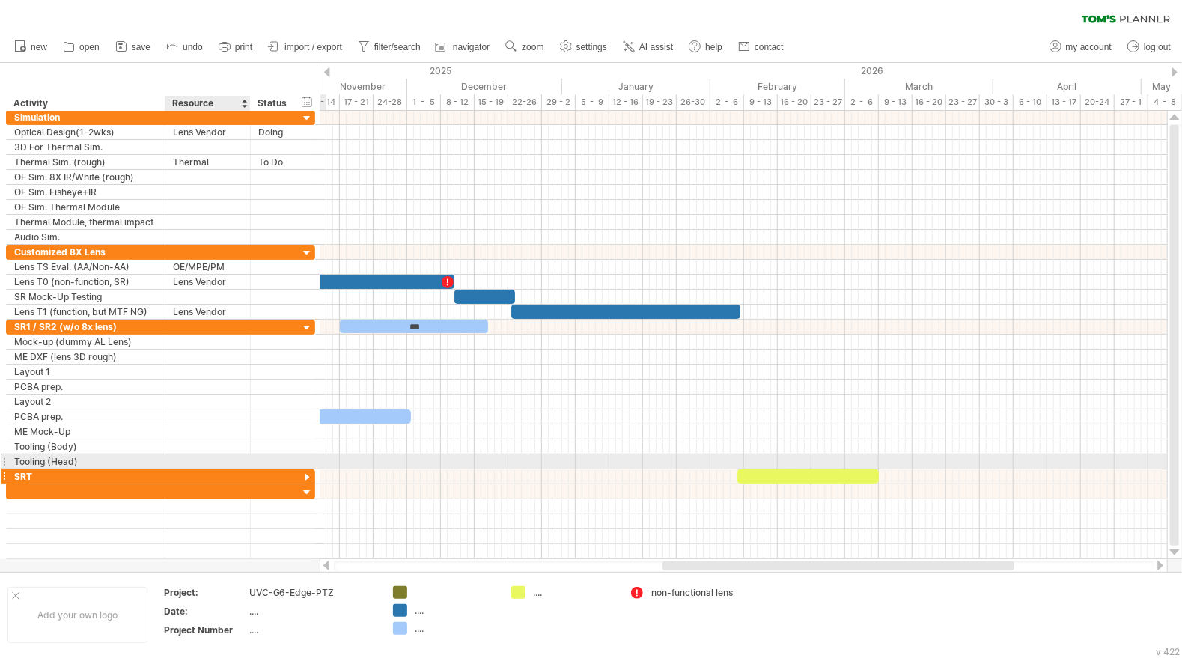
click at [228, 470] on div at bounding box center [208, 477] width 70 height 14
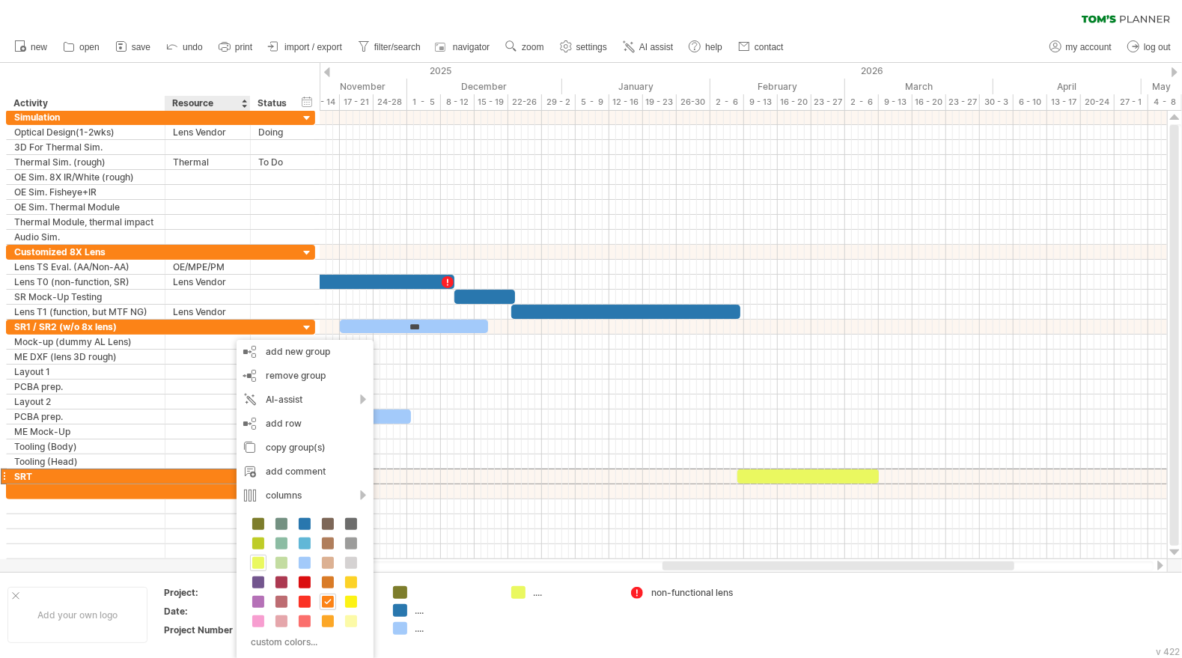
click at [255, 560] on span at bounding box center [258, 563] width 12 height 12
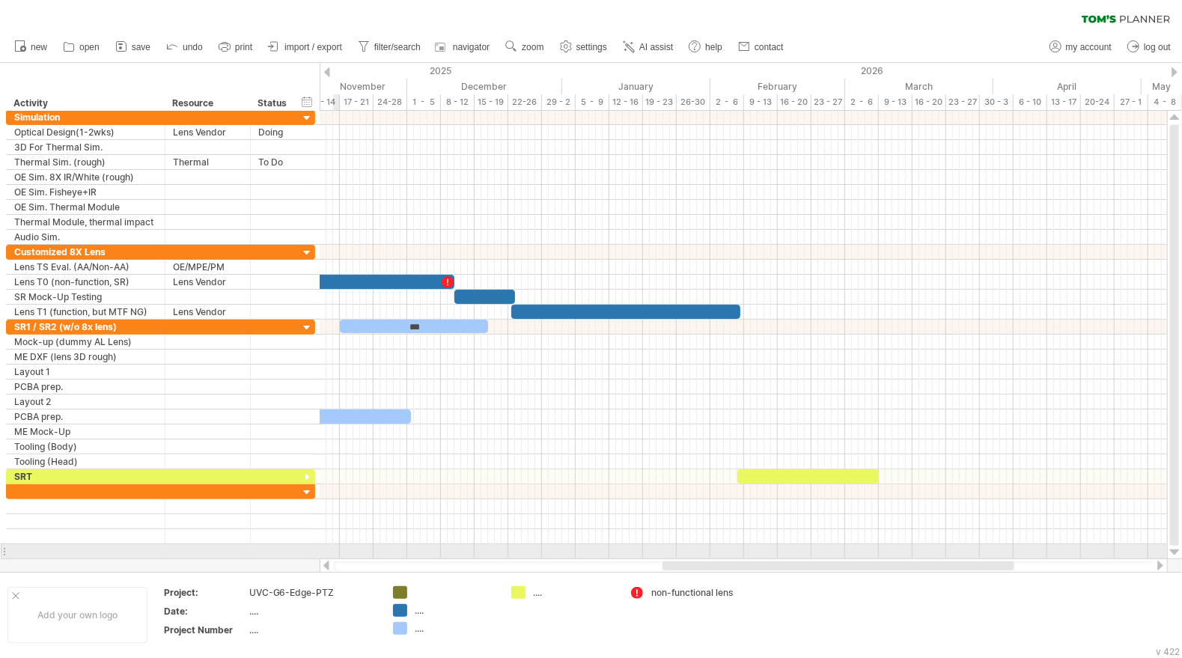
click at [352, 544] on div at bounding box center [744, 551] width 848 height 15
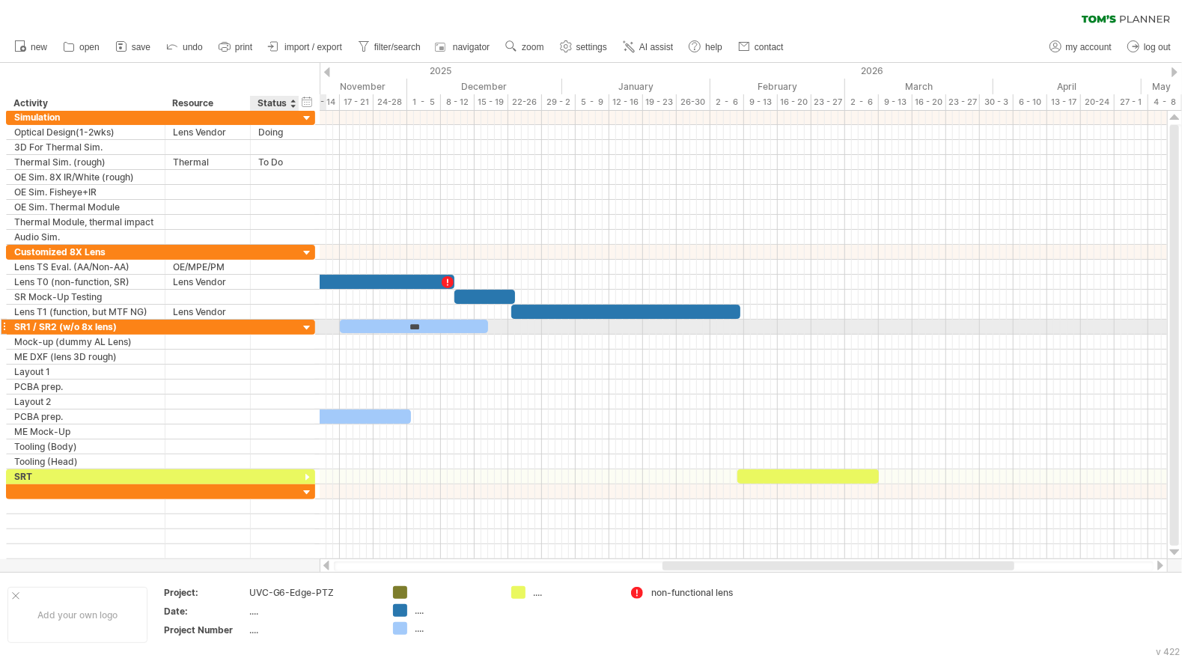
click at [306, 326] on div at bounding box center [307, 328] width 14 height 14
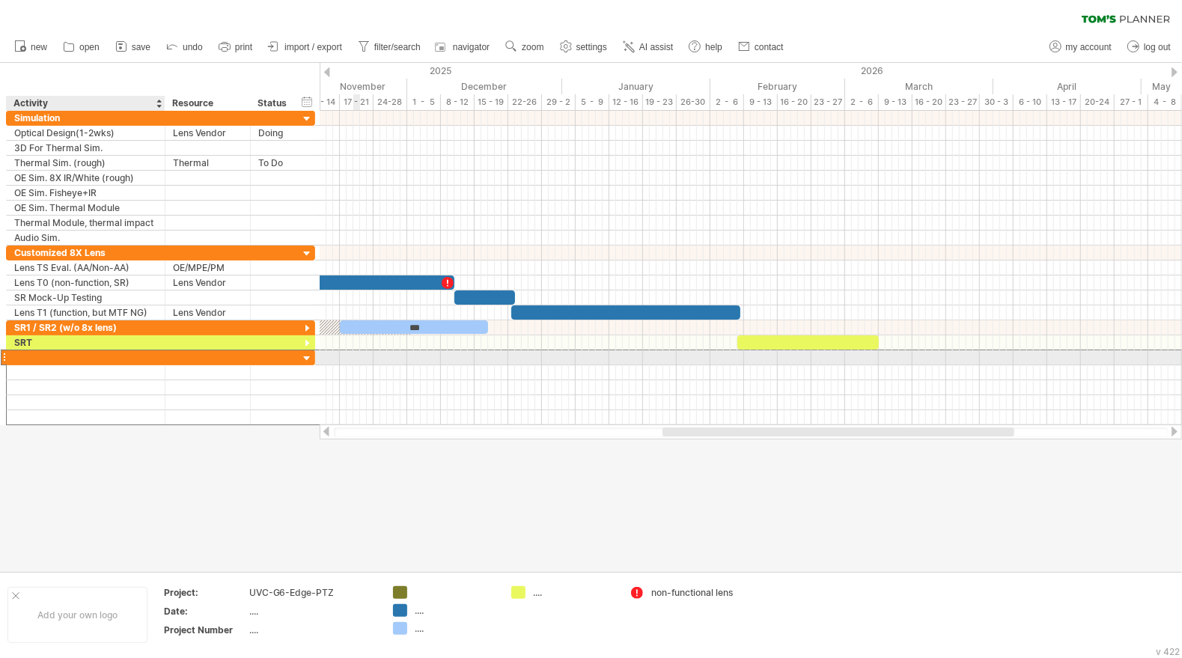
click at [34, 353] on div at bounding box center [85, 357] width 143 height 14
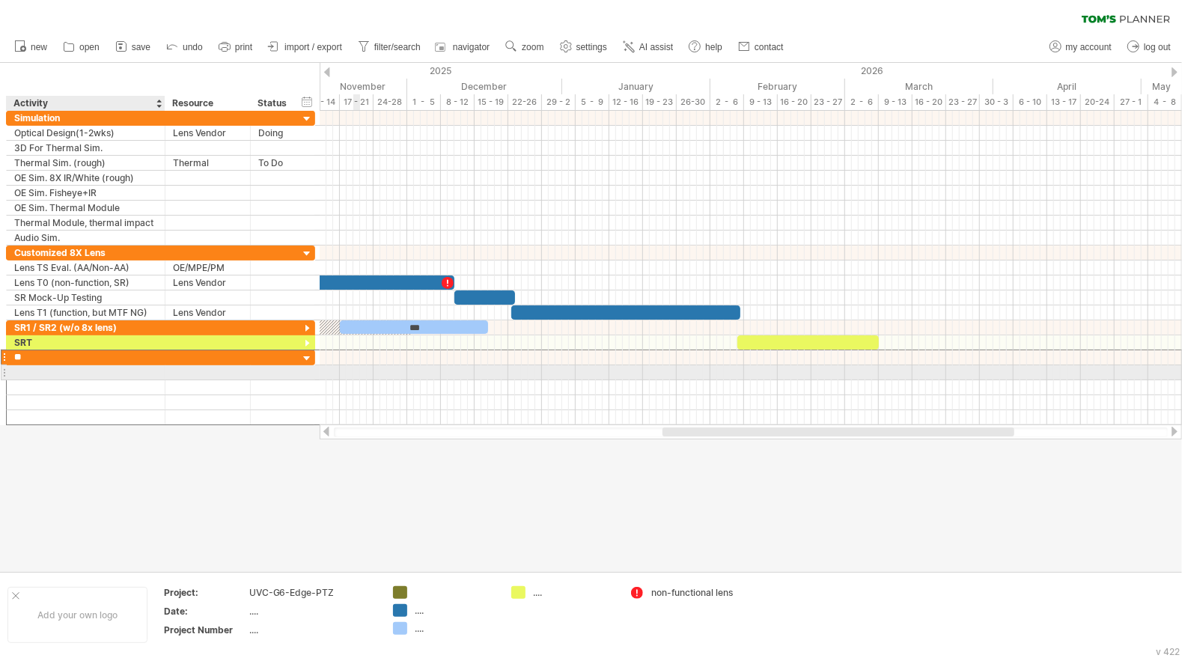
type input "***"
click at [48, 368] on div at bounding box center [85, 372] width 143 height 14
type input "***"
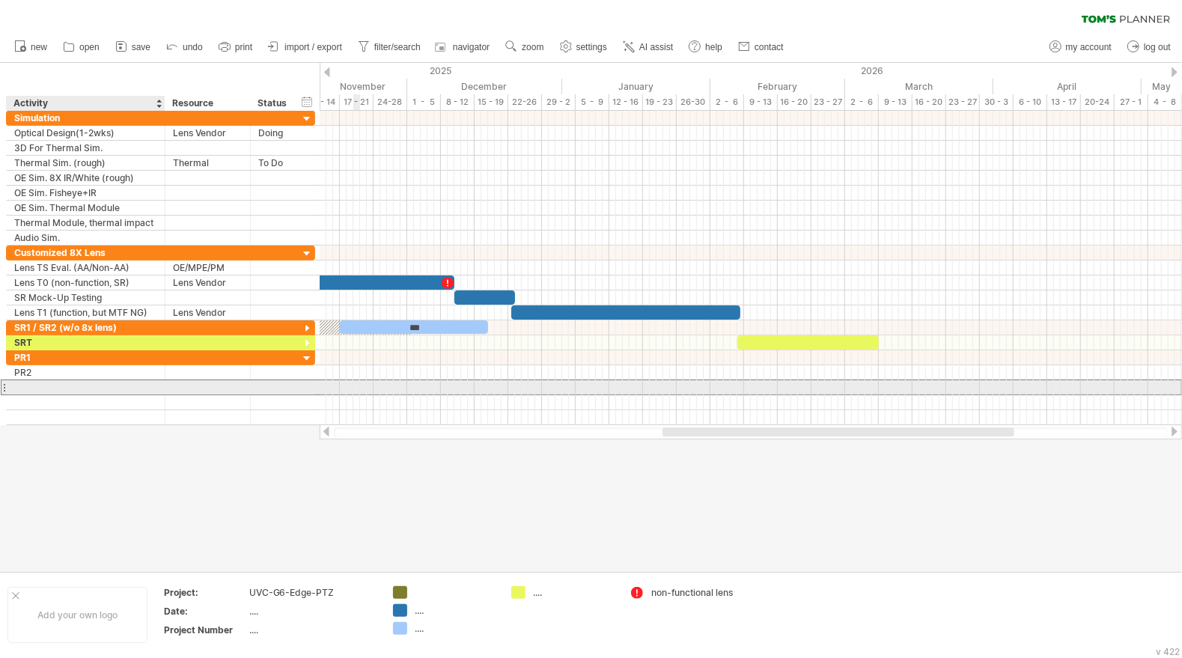
click at [46, 381] on div at bounding box center [85, 387] width 143 height 14
type input "***"
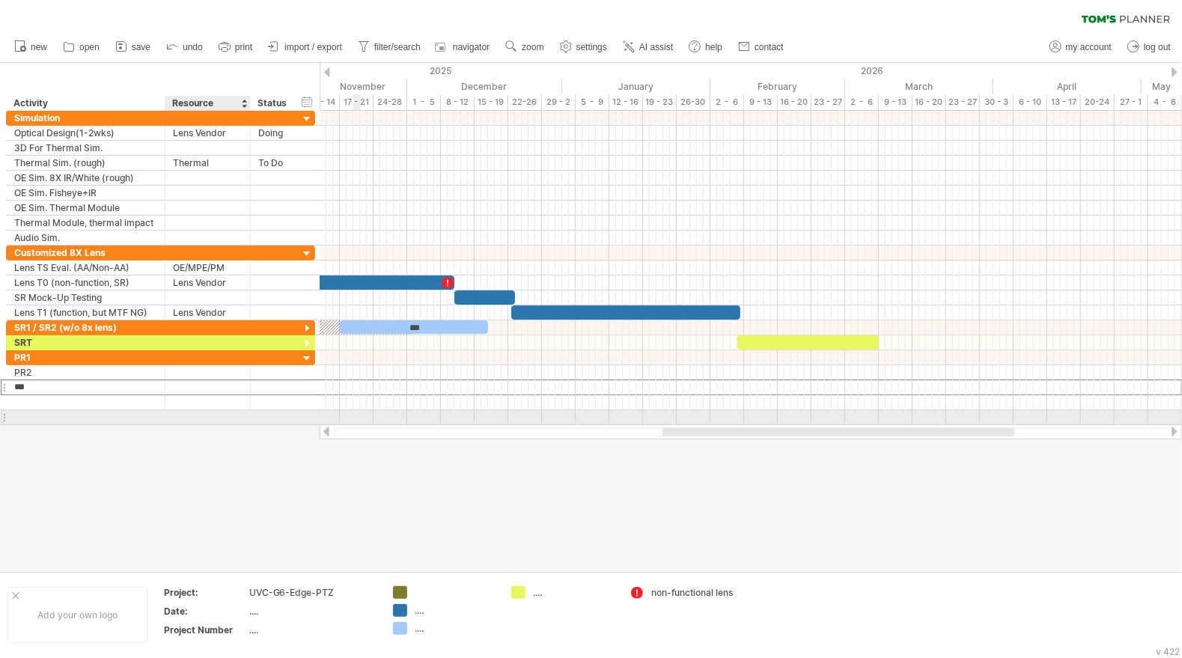
click at [169, 419] on div at bounding box center [207, 417] width 85 height 14
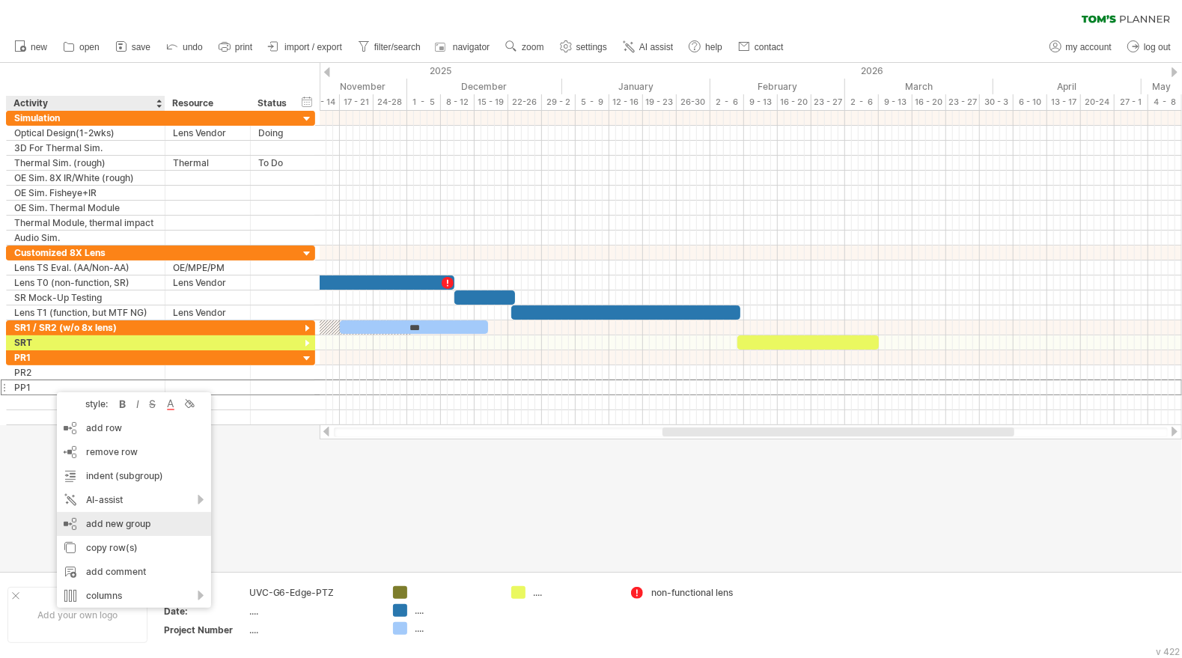
click at [145, 517] on div "add new group" at bounding box center [134, 524] width 154 height 24
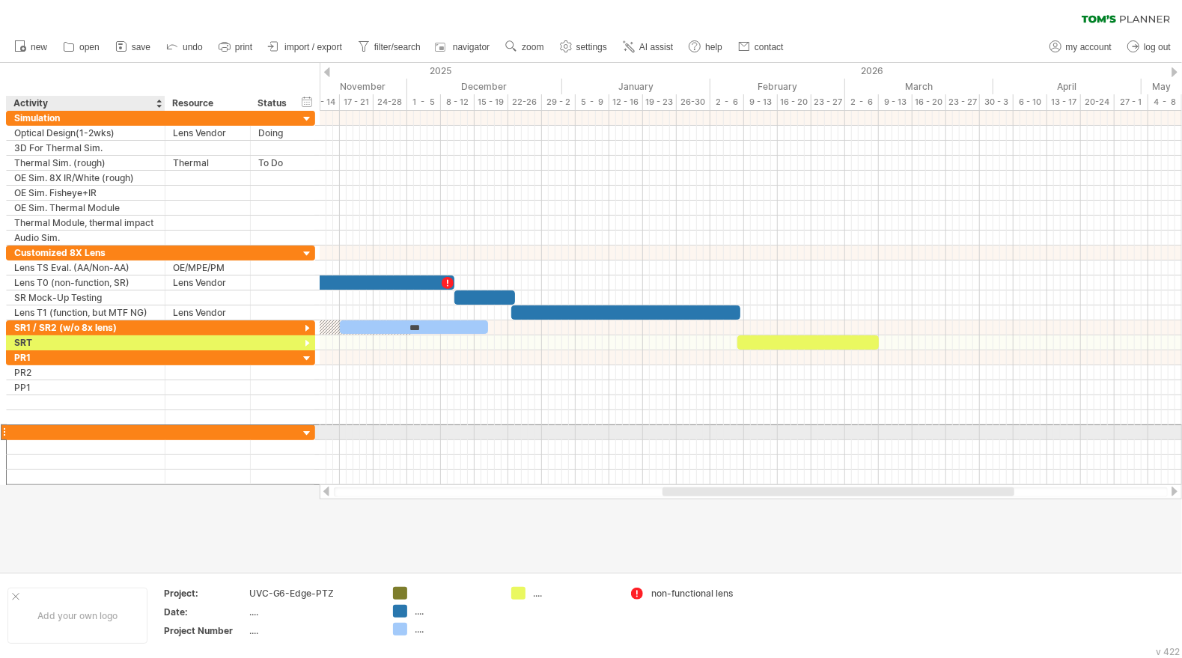
click at [46, 427] on div at bounding box center [85, 432] width 143 height 14
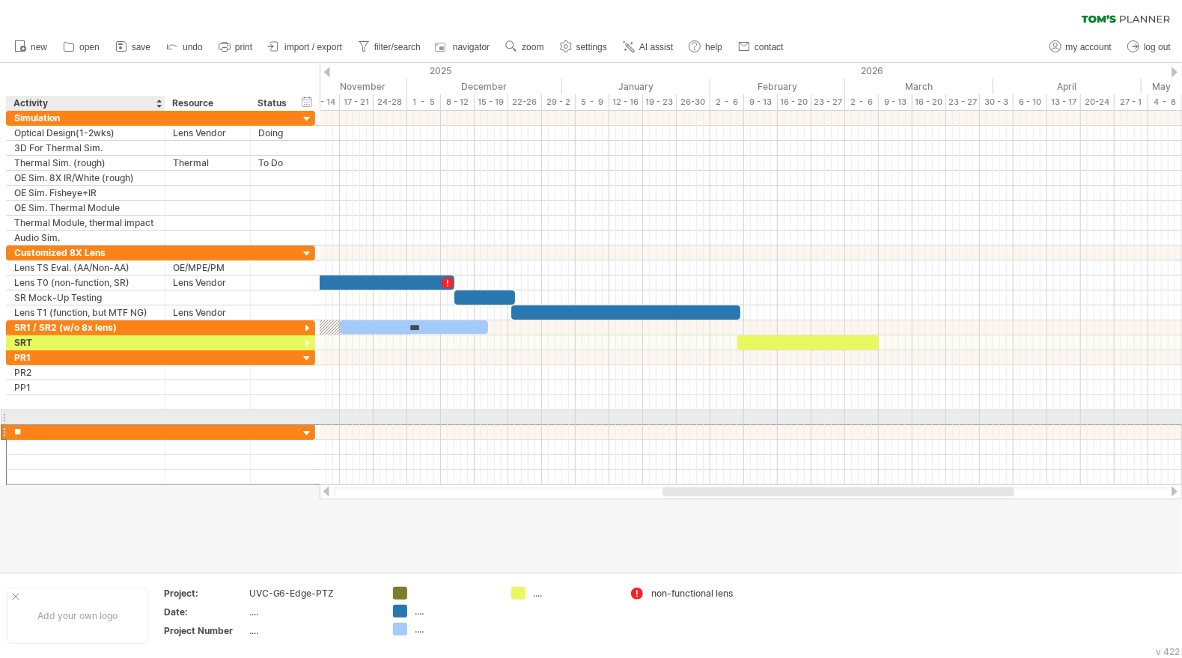
type input "***"
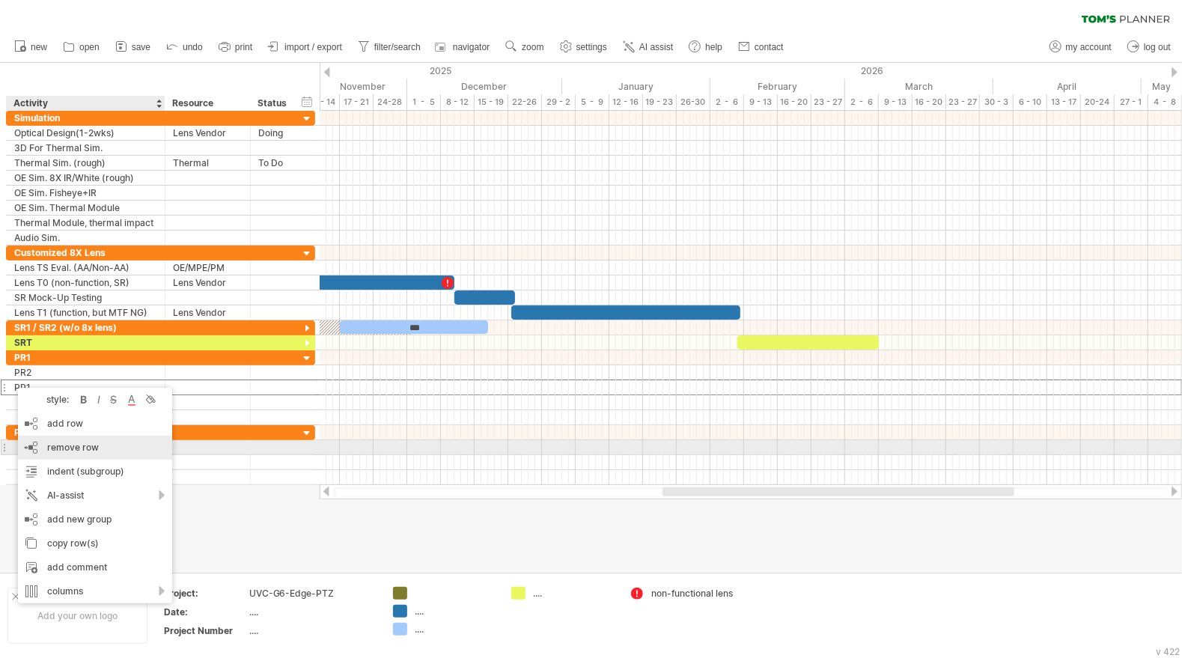
click at [85, 446] on span "remove row" at bounding box center [73, 447] width 52 height 11
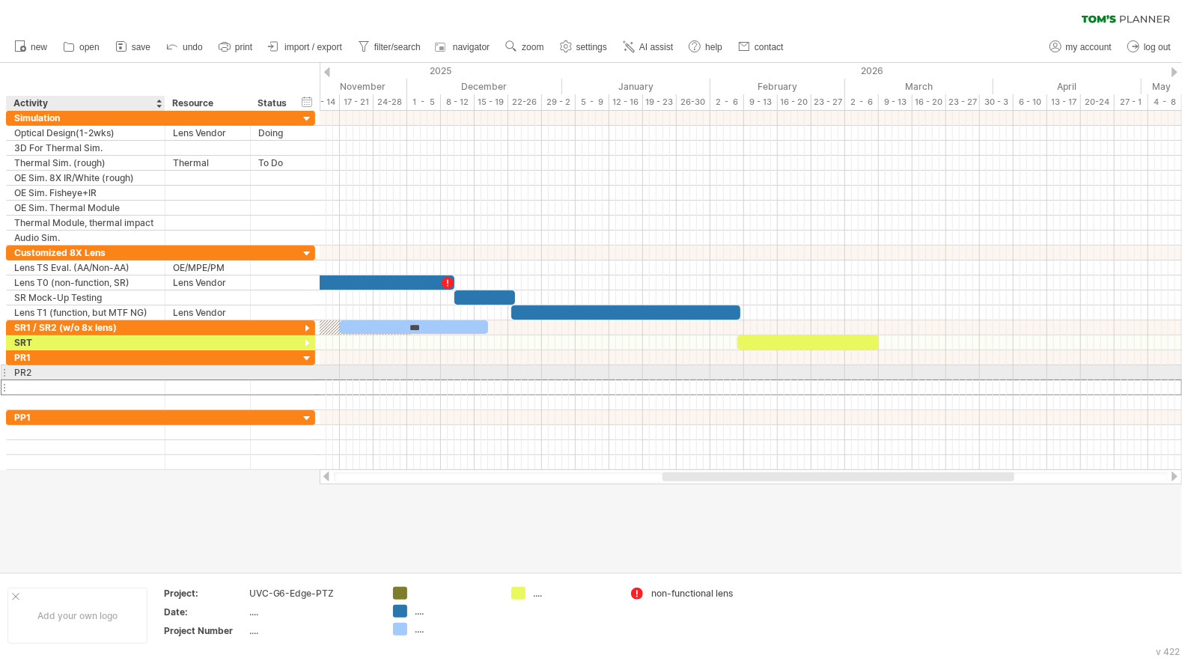
click at [87, 380] on div at bounding box center [85, 387] width 143 height 14
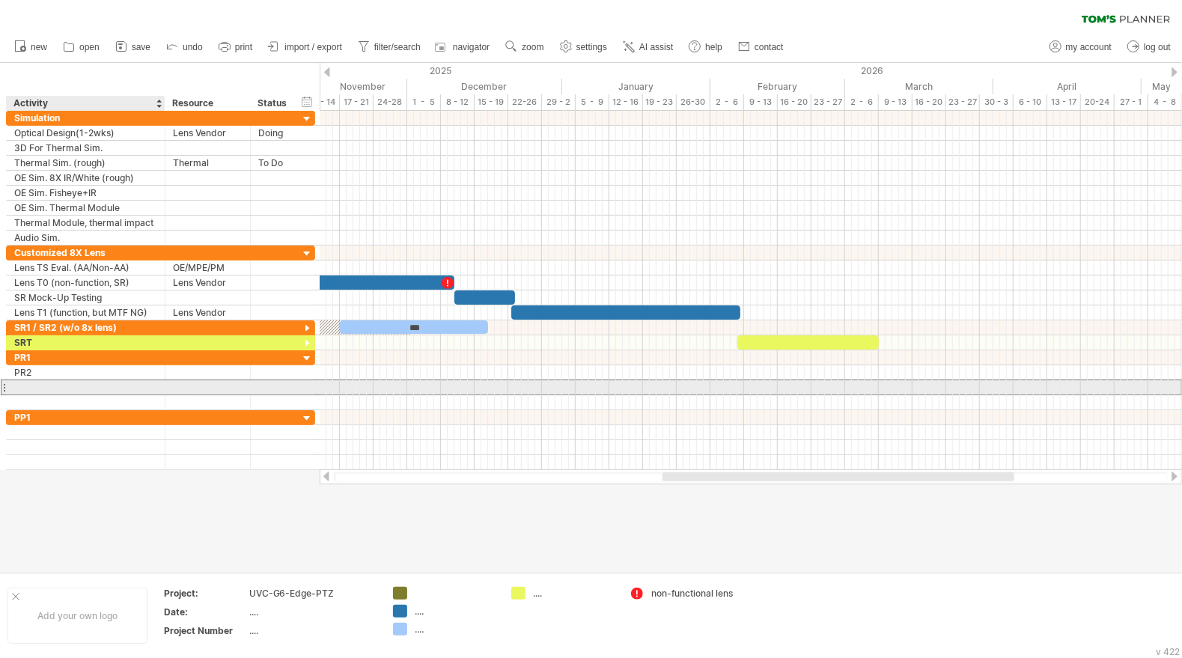
click at [29, 386] on div at bounding box center [85, 387] width 143 height 14
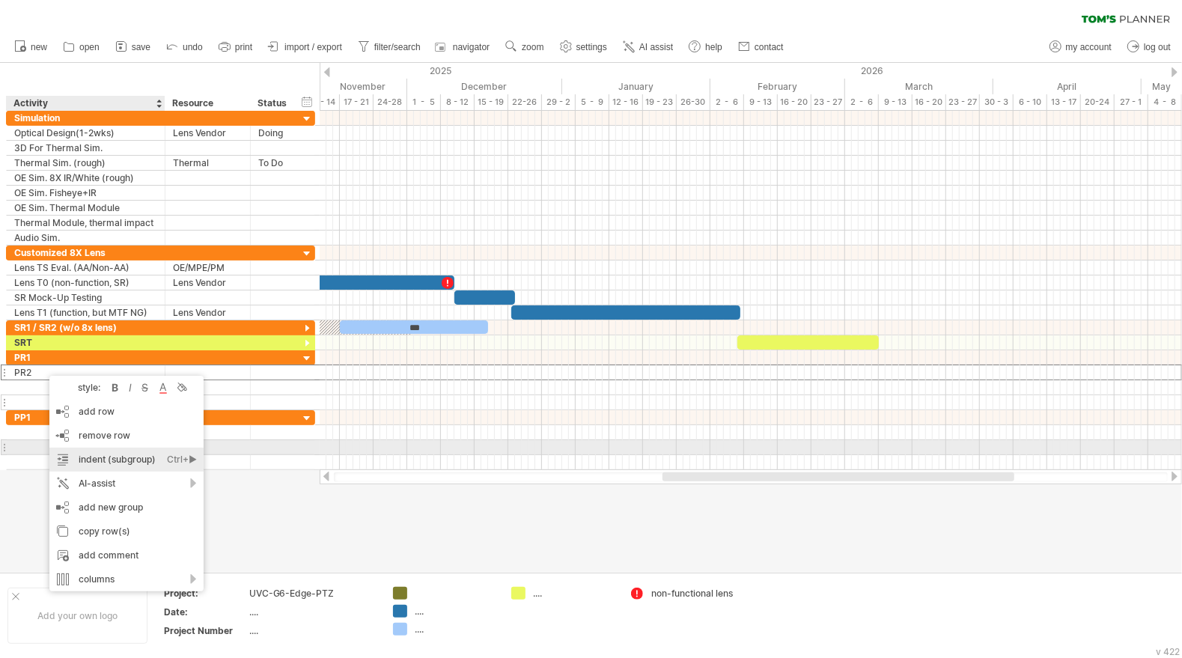
drag, startPoint x: 116, startPoint y: 451, endPoint x: 95, endPoint y: 395, distance: 59.2
click at [117, 451] on div "indent (subgroup) Ctrl+► Cmd+►" at bounding box center [126, 460] width 154 height 24
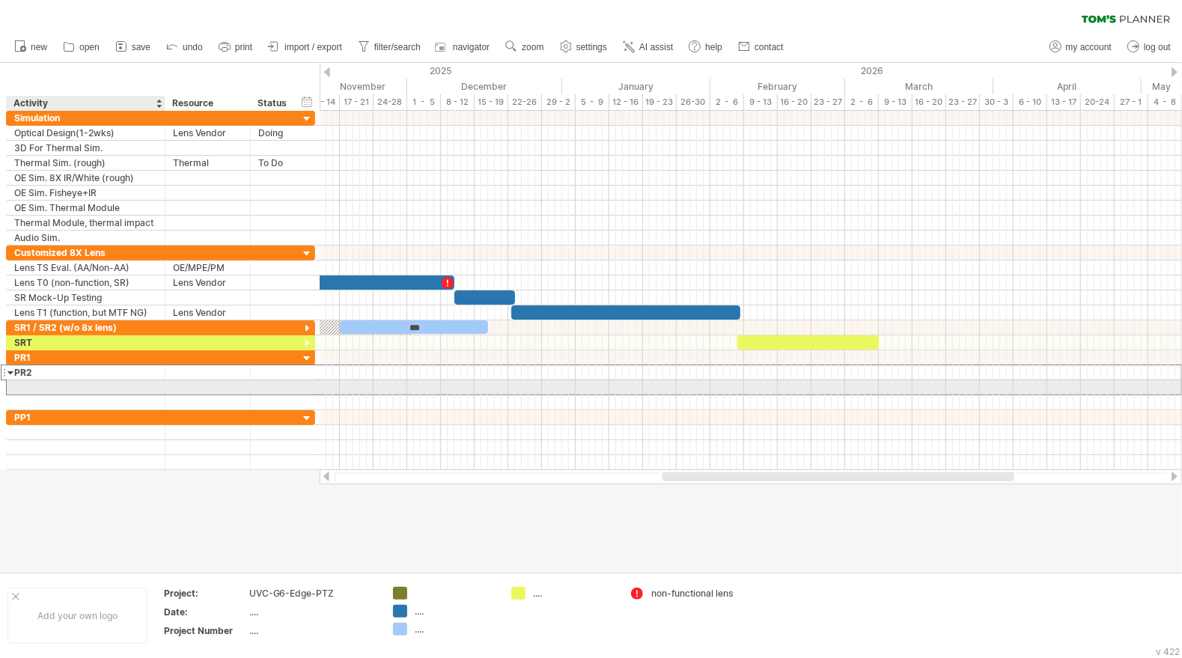
click at [33, 380] on div at bounding box center [85, 387] width 143 height 14
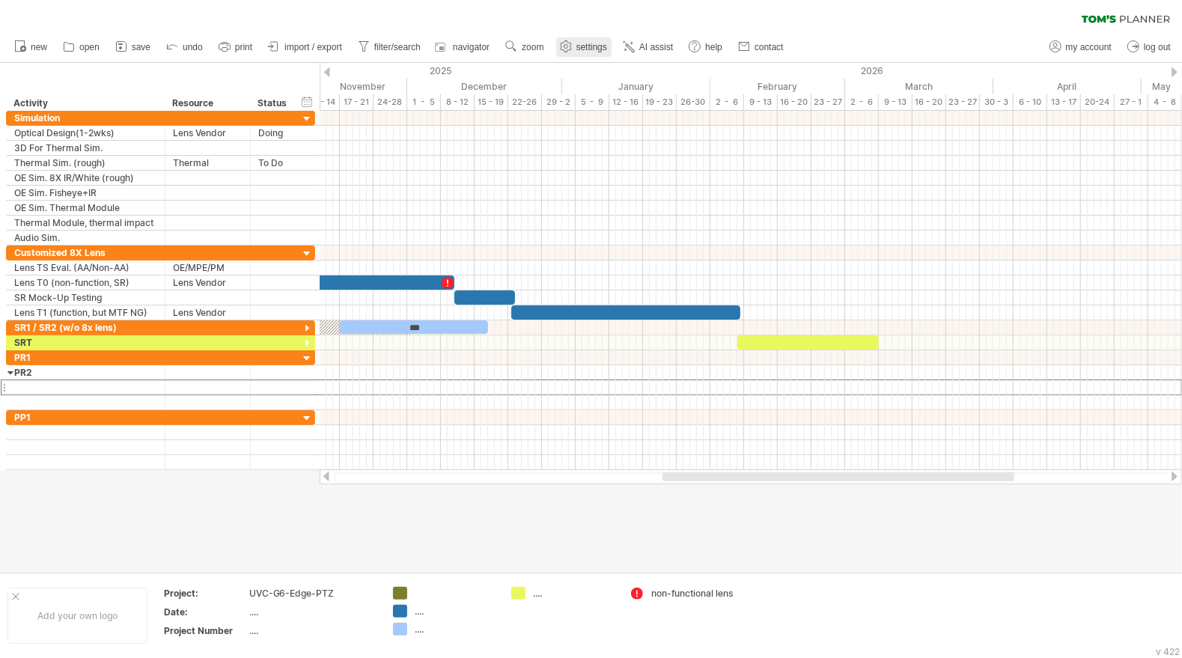
click at [581, 49] on span "settings" at bounding box center [592, 47] width 31 height 10
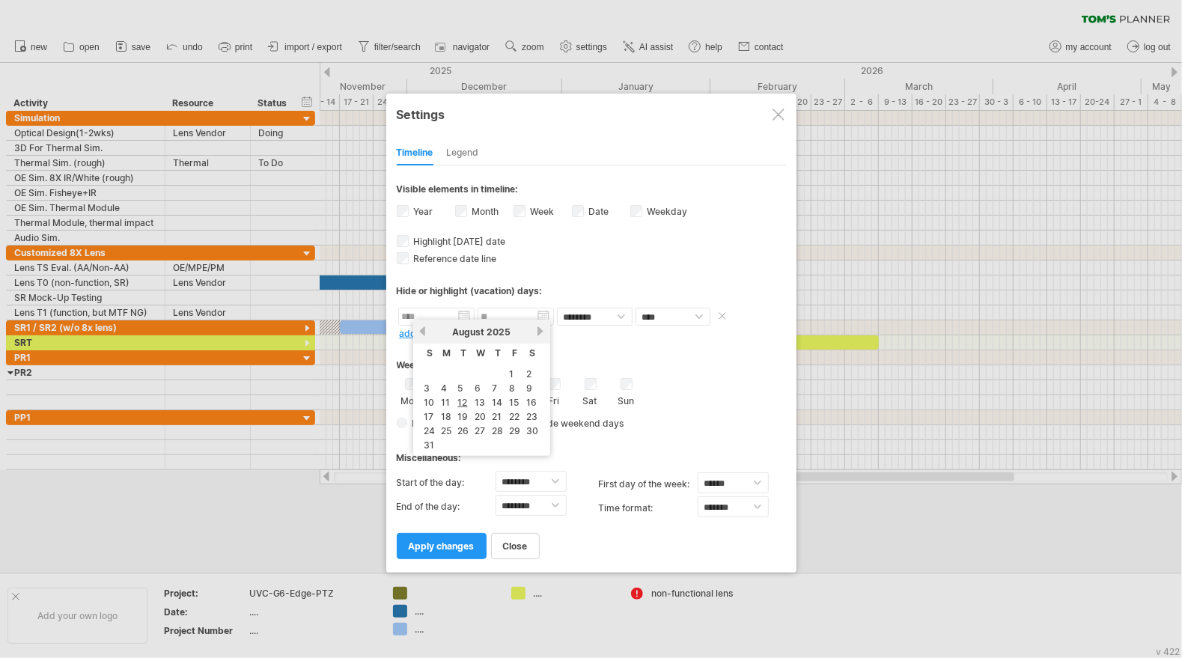
click at [428, 317] on input "text" at bounding box center [436, 317] width 76 height 18
click at [539, 332] on link "next" at bounding box center [540, 331] width 11 height 11
click at [540, 332] on link "next" at bounding box center [540, 331] width 11 height 11
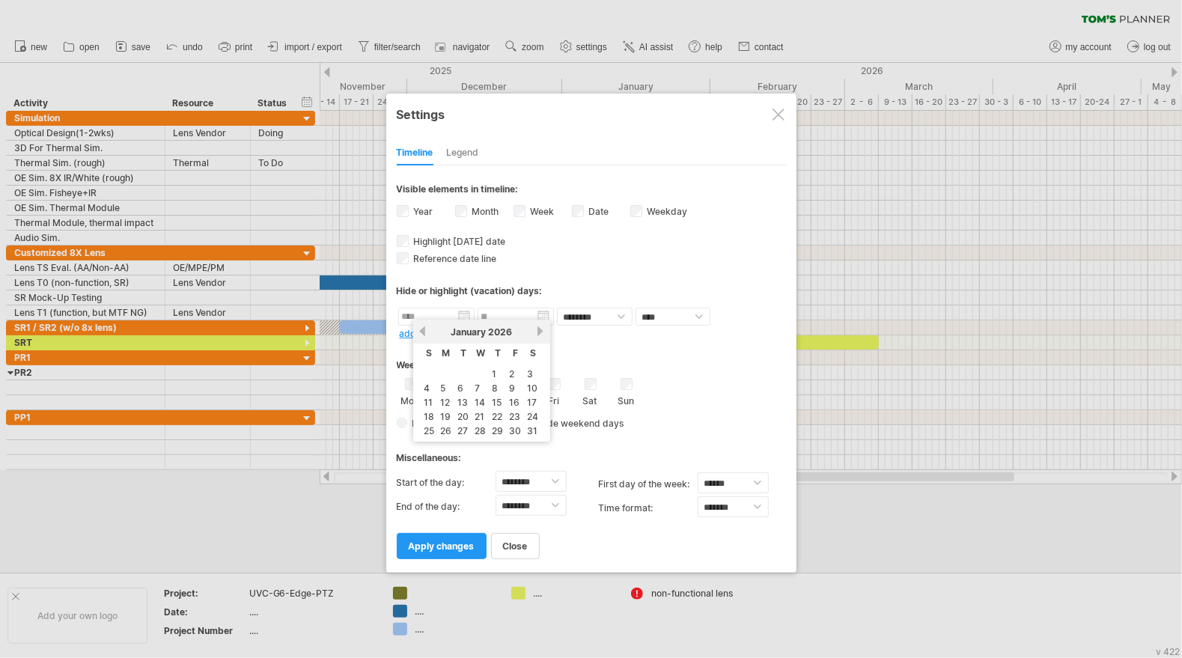
click at [540, 332] on link "next" at bounding box center [540, 331] width 11 height 11
click at [532, 386] on link "14" at bounding box center [531, 388] width 13 height 14
type input "********"
click at [546, 314] on input "********" at bounding box center [516, 317] width 76 height 18
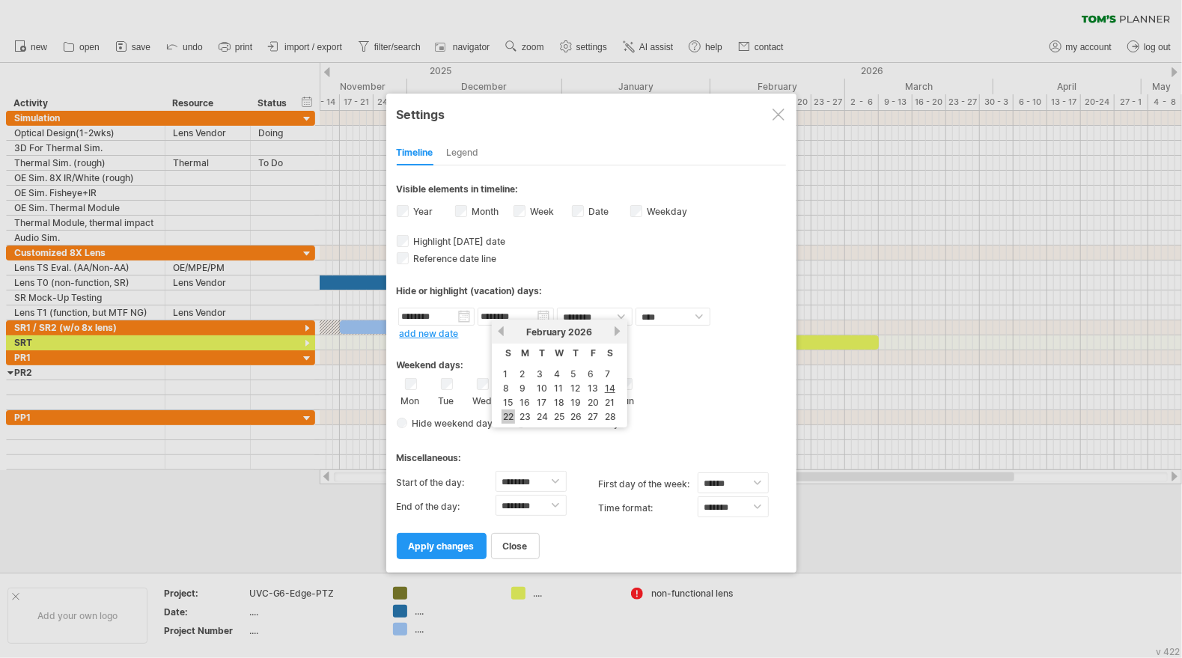
click at [508, 413] on link "22" at bounding box center [508, 417] width 13 height 14
type input "********"
click at [616, 311] on select "******** ********" at bounding box center [595, 317] width 76 height 18
click at [626, 297] on div "Hide or highlight (vacation) days:" at bounding box center [591, 285] width 389 height 37
click at [662, 315] on select "**** *****" at bounding box center [673, 317] width 75 height 18
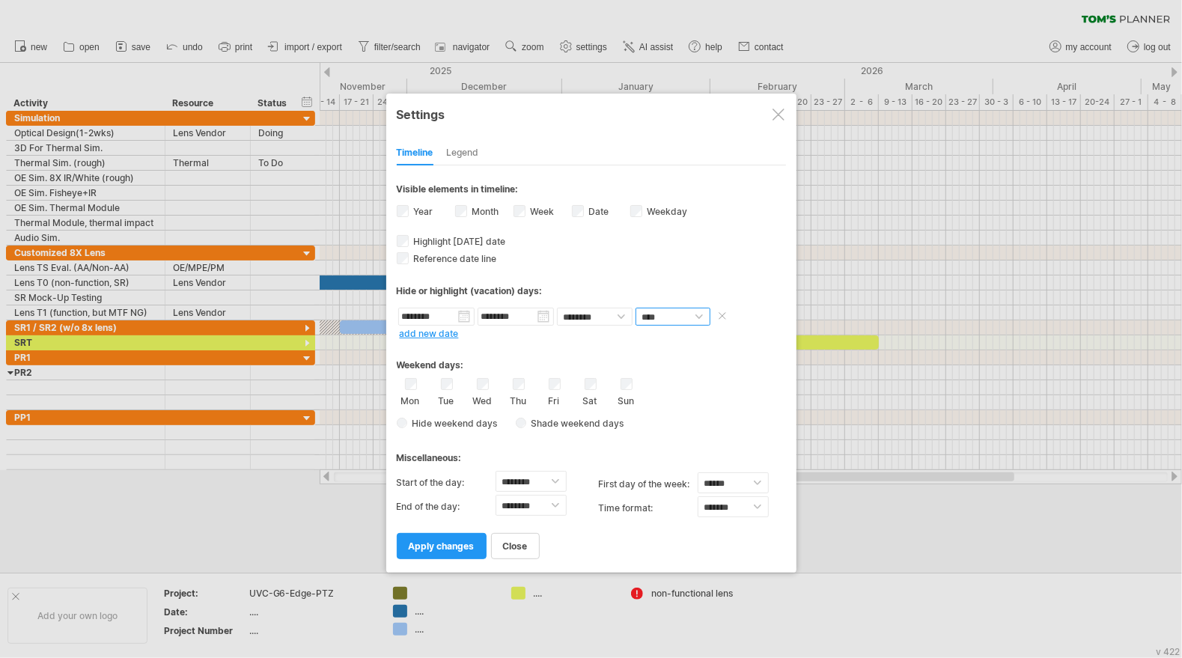
select select "*"
click at [636, 308] on select "**** *****" at bounding box center [673, 317] width 75 height 18
click at [718, 312] on span at bounding box center [726, 317] width 22 height 18
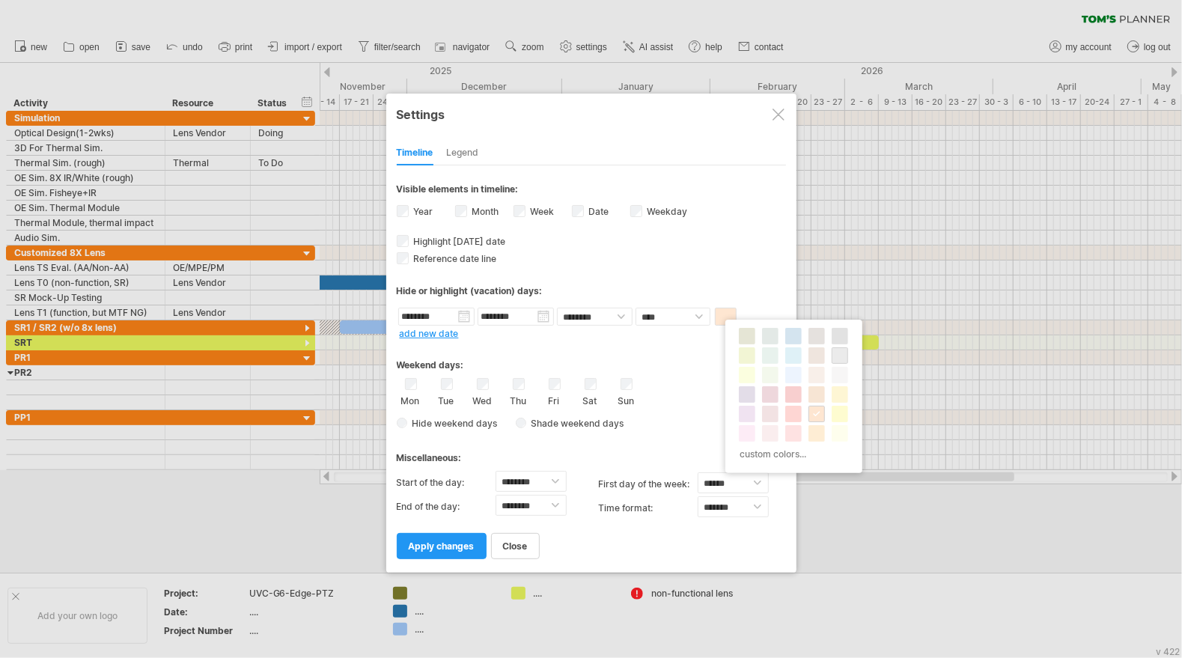
click at [840, 352] on span at bounding box center [840, 356] width 12 height 12
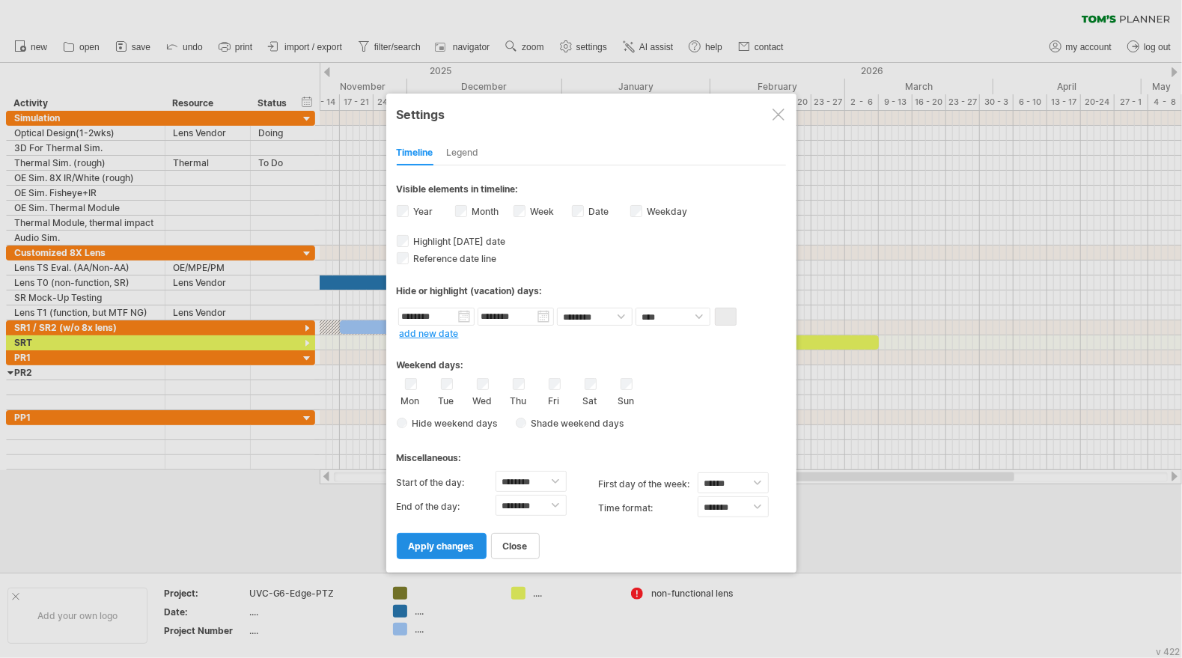
click at [443, 541] on span "apply changes" at bounding box center [442, 546] width 66 height 11
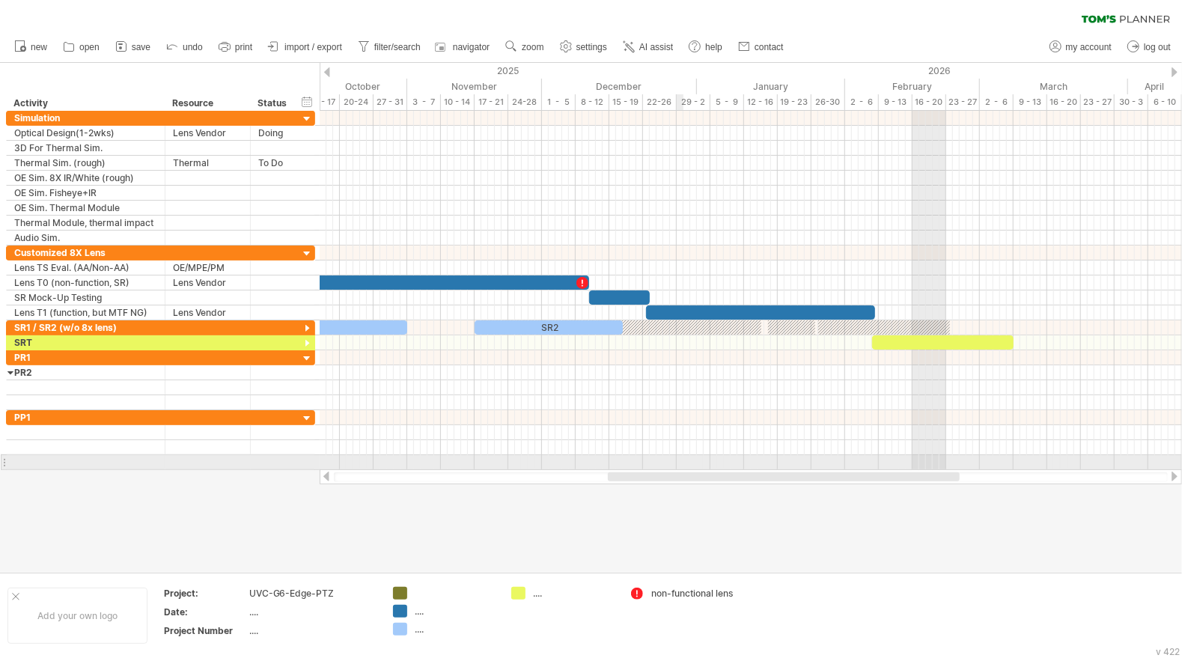
drag, startPoint x: 732, startPoint y: 476, endPoint x: 678, endPoint y: 465, distance: 55.1
click at [678, 465] on div "Trying to reach [DOMAIN_NAME] Connected again... 0% clear filter new" at bounding box center [591, 329] width 1182 height 658
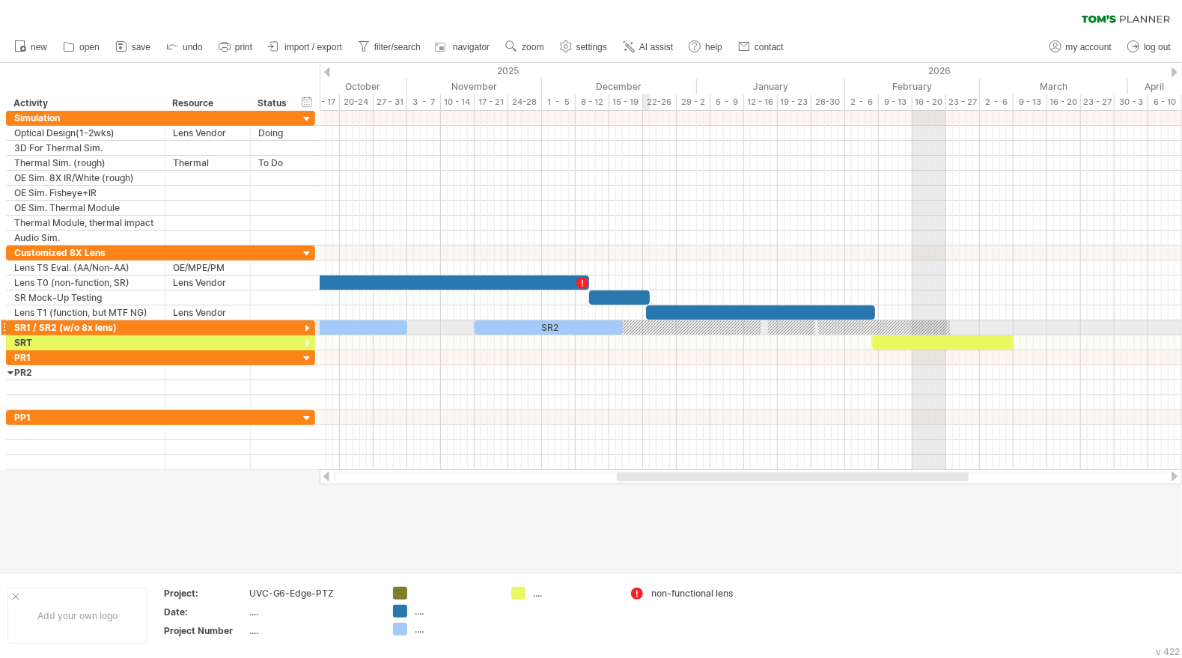
click at [643, 328] on div at bounding box center [622, 328] width 280 height 14
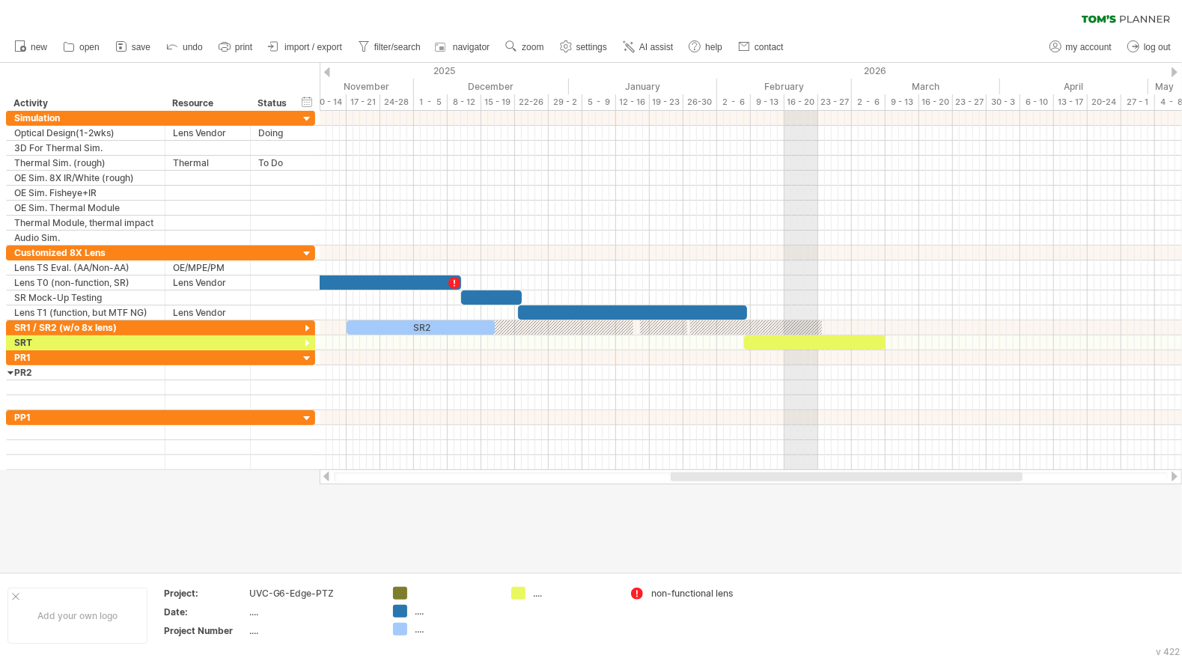
drag, startPoint x: 689, startPoint y: 476, endPoint x: 743, endPoint y: 476, distance: 53.9
click at [743, 476] on div at bounding box center [847, 477] width 352 height 9
click at [793, 343] on div at bounding box center [815, 342] width 142 height 14
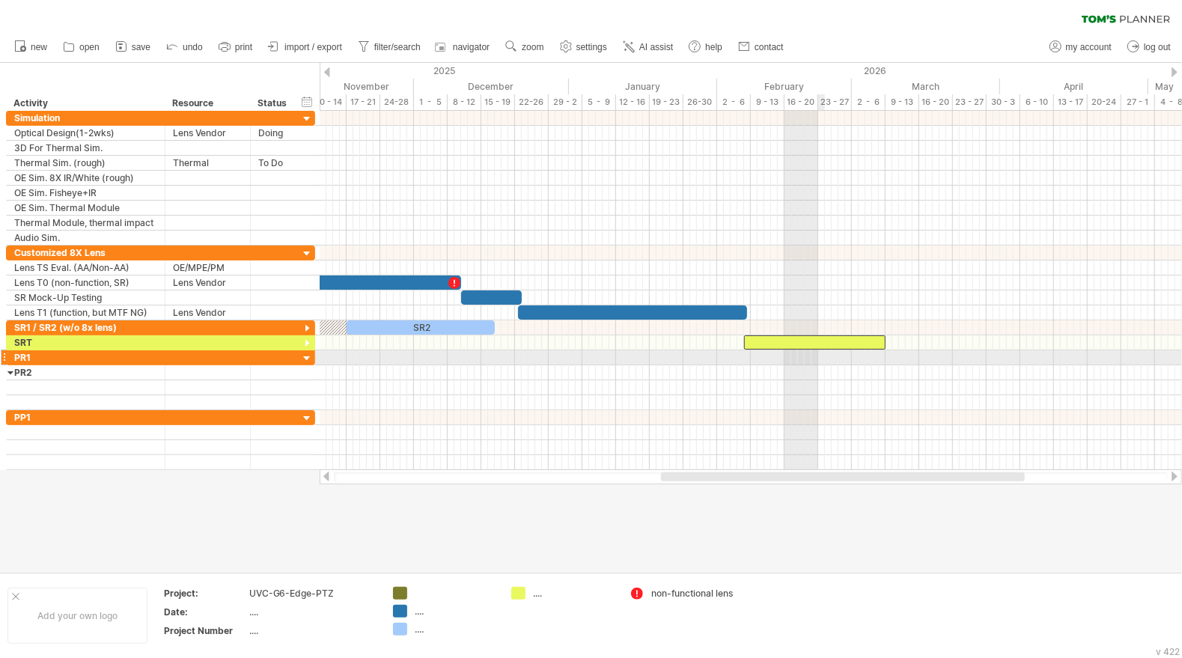
click at [845, 365] on div at bounding box center [751, 372] width 863 height 15
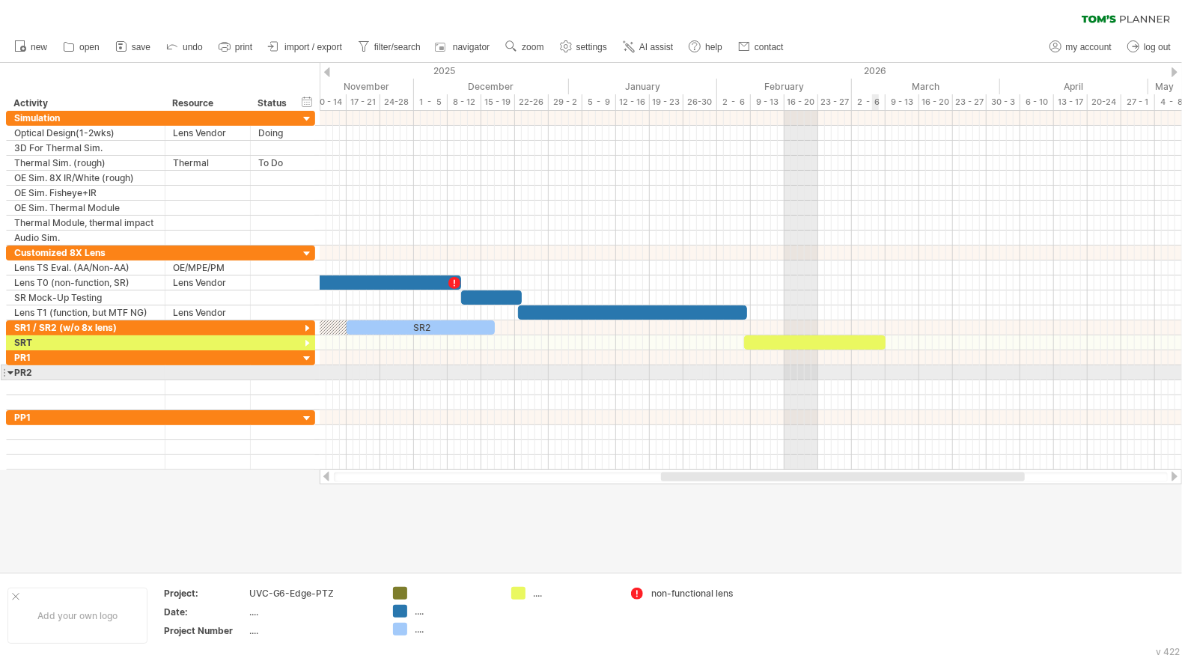
click at [875, 380] on div at bounding box center [751, 387] width 863 height 15
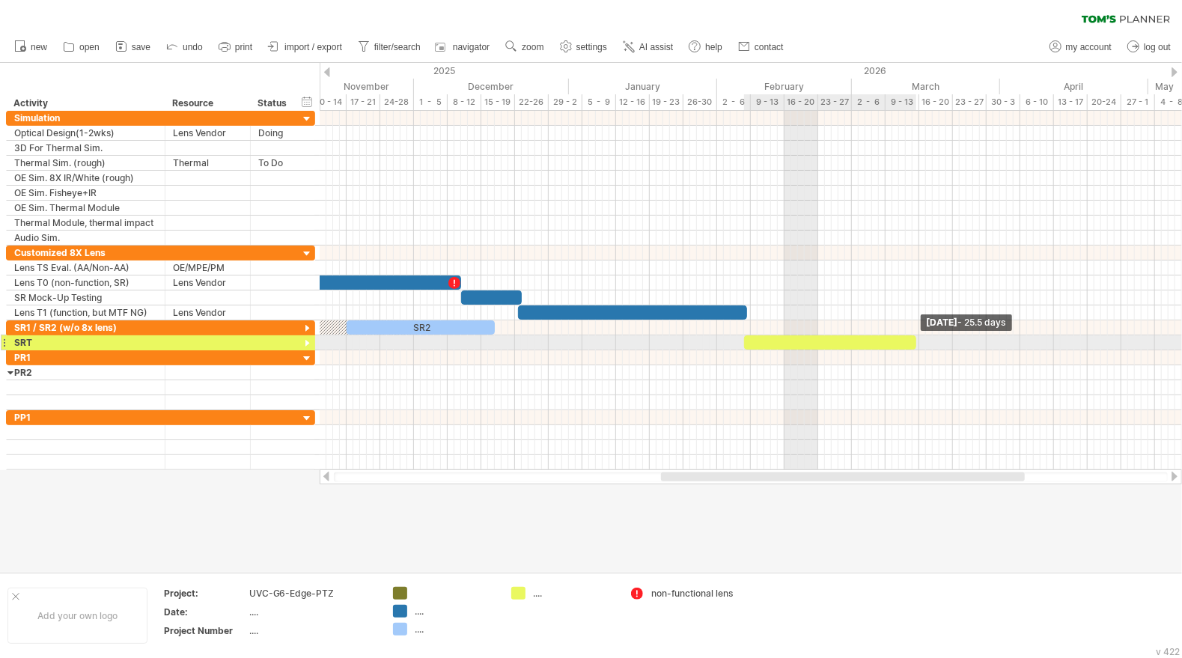
drag, startPoint x: 887, startPoint y: 339, endPoint x: 917, endPoint y: 340, distance: 30.7
click at [917, 340] on span at bounding box center [917, 342] width 6 height 14
drag, startPoint x: 915, startPoint y: 337, endPoint x: 950, endPoint y: 340, distance: 35.3
click at [950, 340] on span at bounding box center [953, 342] width 6 height 14
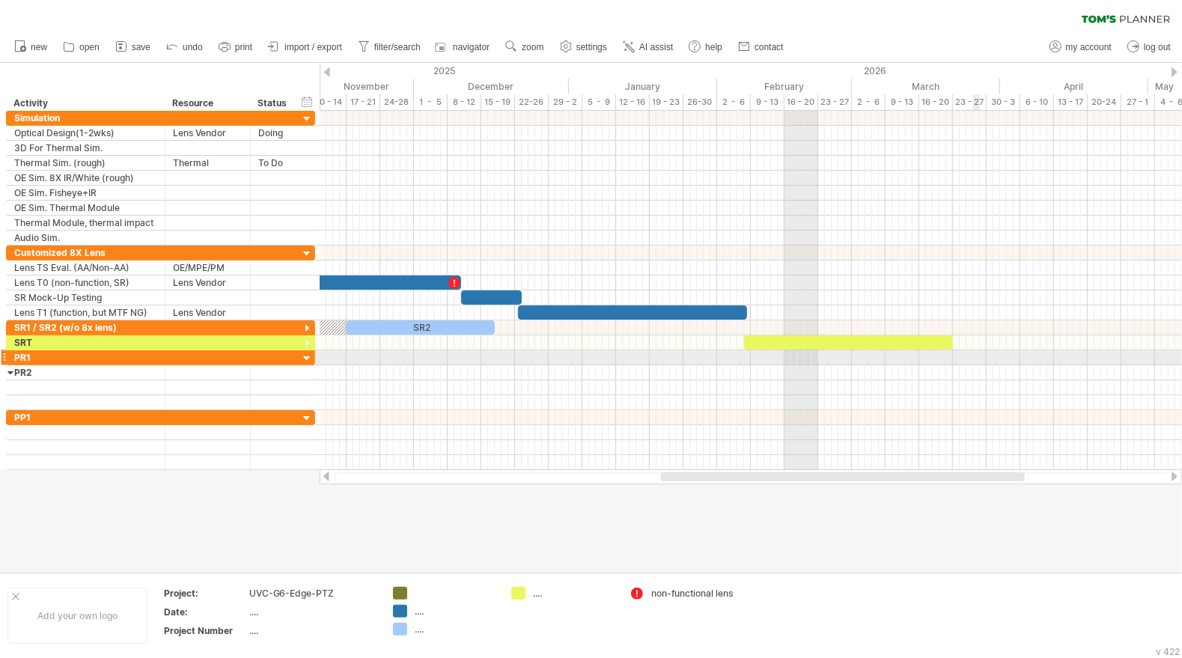
click at [977, 356] on div at bounding box center [751, 357] width 863 height 15
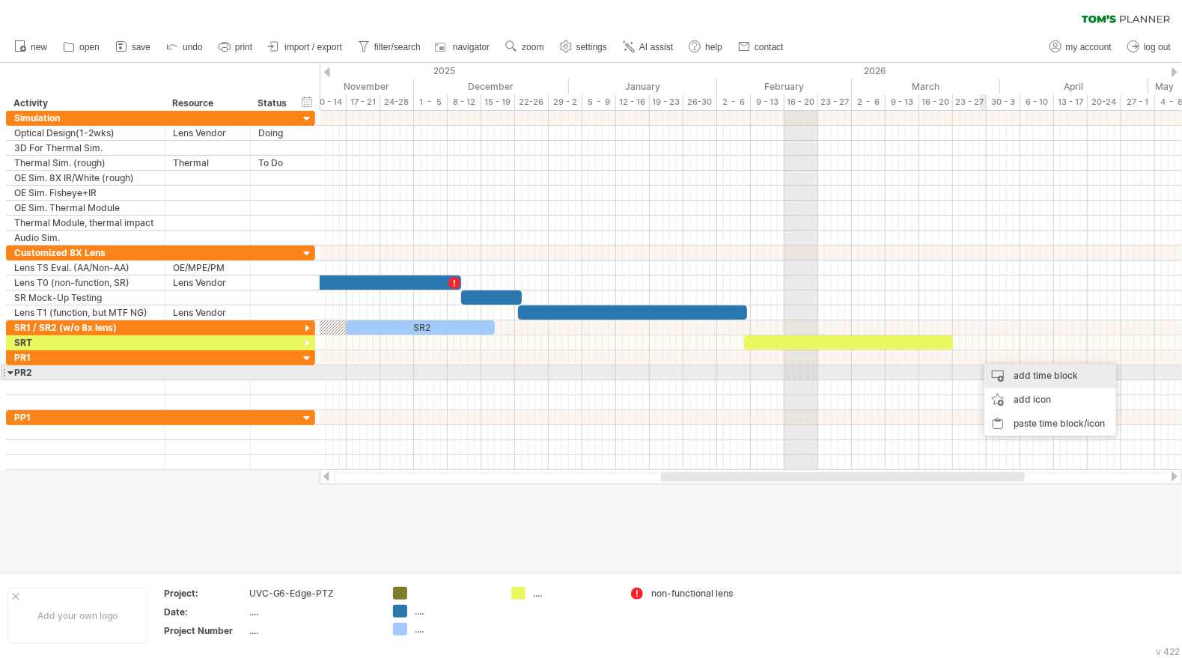
click at [1026, 377] on div "add time block" at bounding box center [1051, 376] width 132 height 24
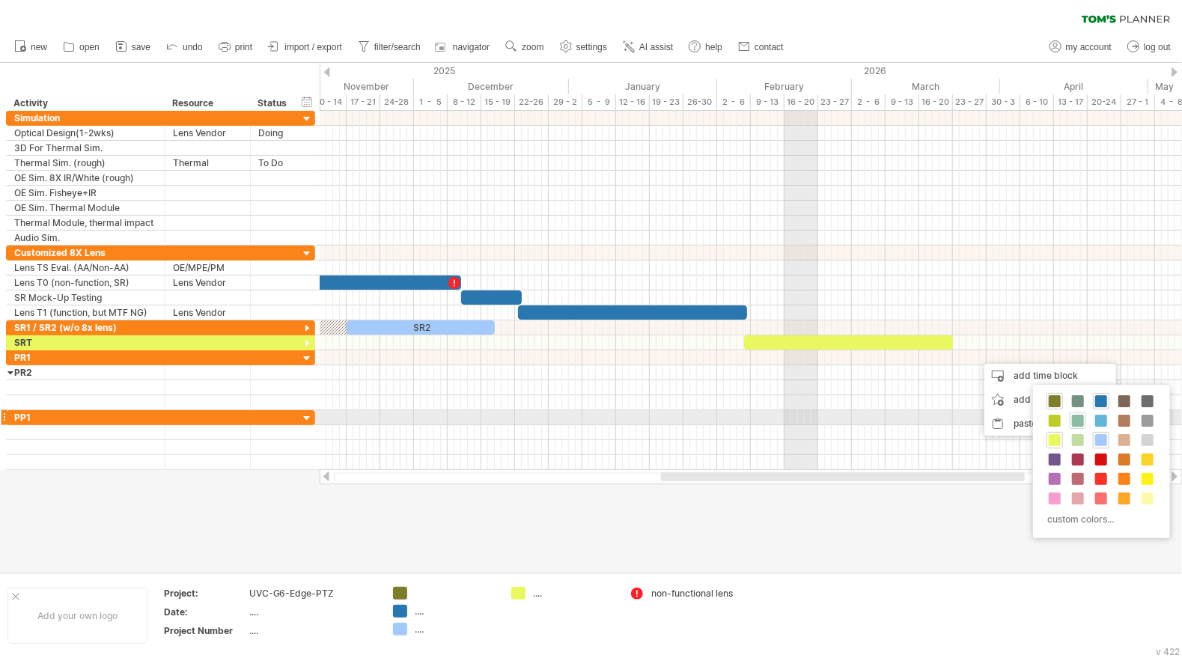
click at [1075, 419] on span at bounding box center [1078, 421] width 12 height 12
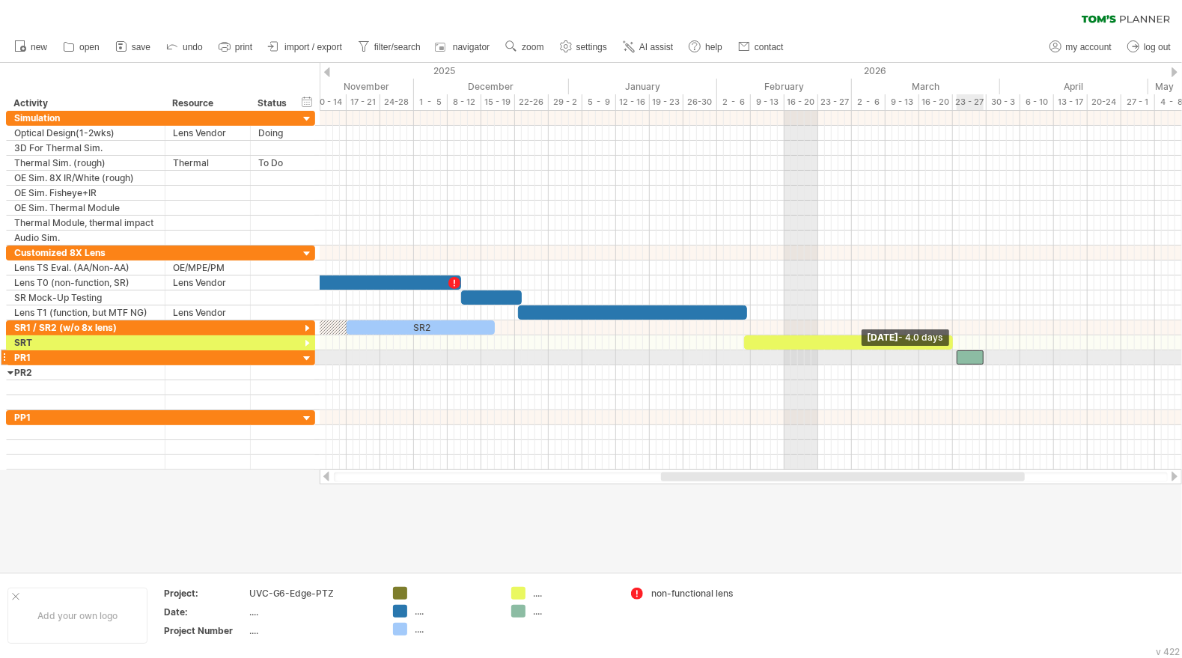
drag, startPoint x: 976, startPoint y: 353, endPoint x: 956, endPoint y: 353, distance: 20.2
click at [956, 353] on span at bounding box center [957, 357] width 6 height 14
drag, startPoint x: 983, startPoint y: 350, endPoint x: 1087, endPoint y: 355, distance: 104.2
click at [1087, 355] on span at bounding box center [1088, 357] width 6 height 14
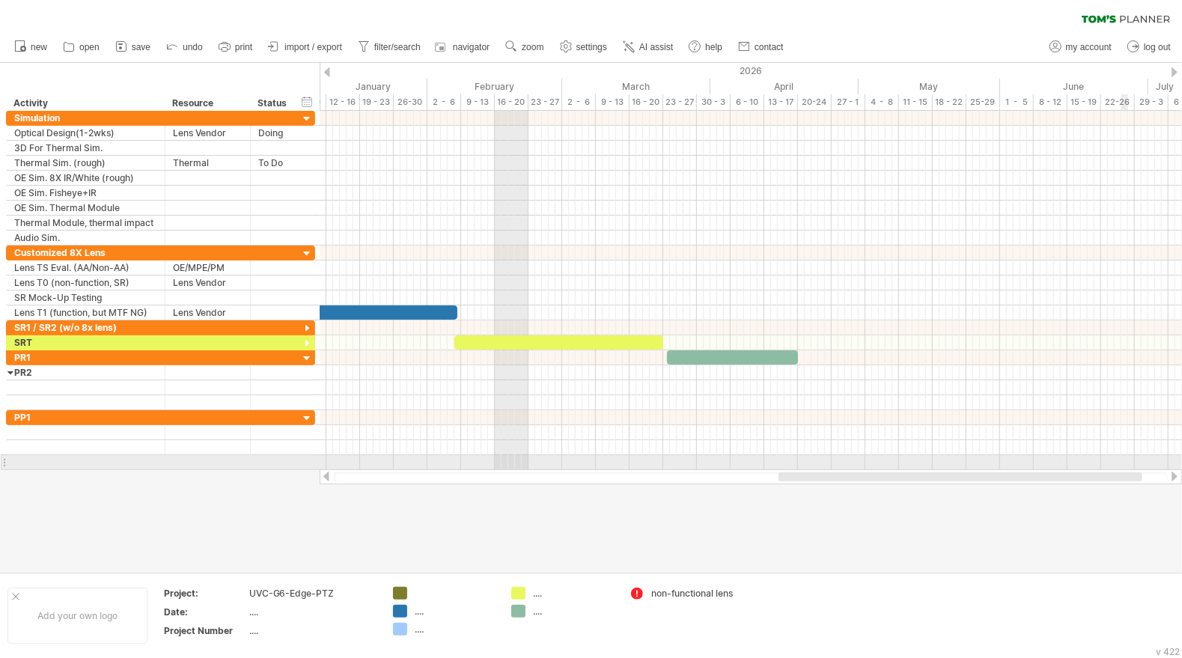
drag, startPoint x: 1009, startPoint y: 478, endPoint x: 1144, endPoint y: 461, distance: 136.5
click at [1143, 462] on div "Trying to reach [DOMAIN_NAME] Connected again... 0% clear filter new" at bounding box center [591, 329] width 1182 height 658
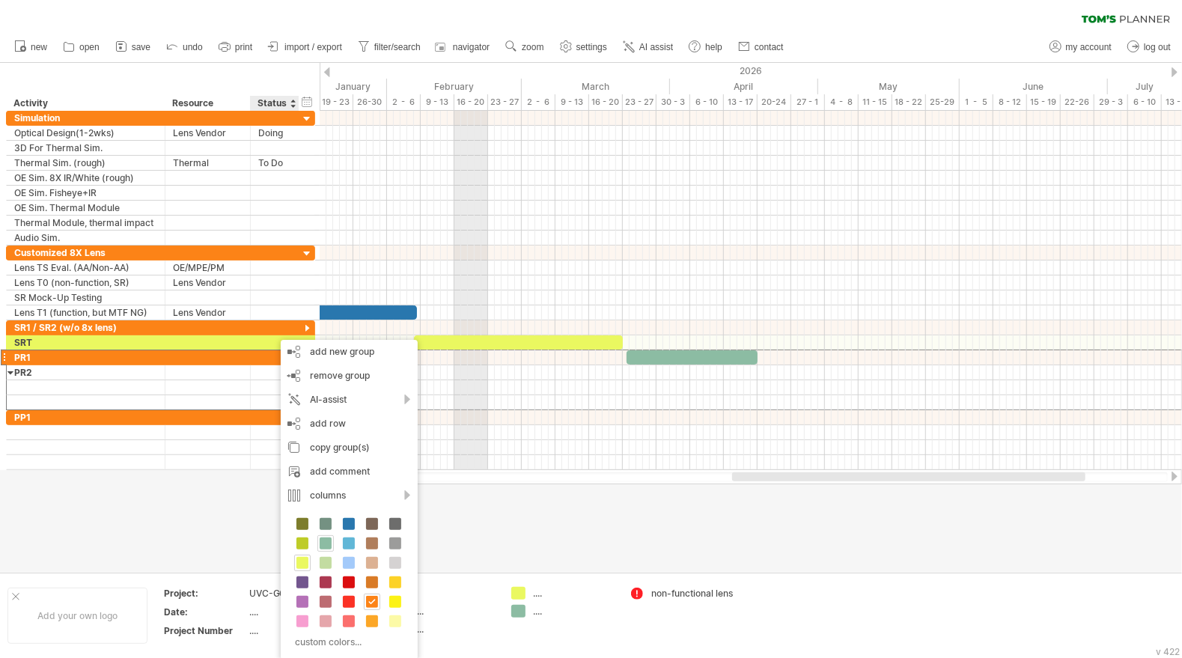
click at [323, 544] on span at bounding box center [326, 544] width 12 height 12
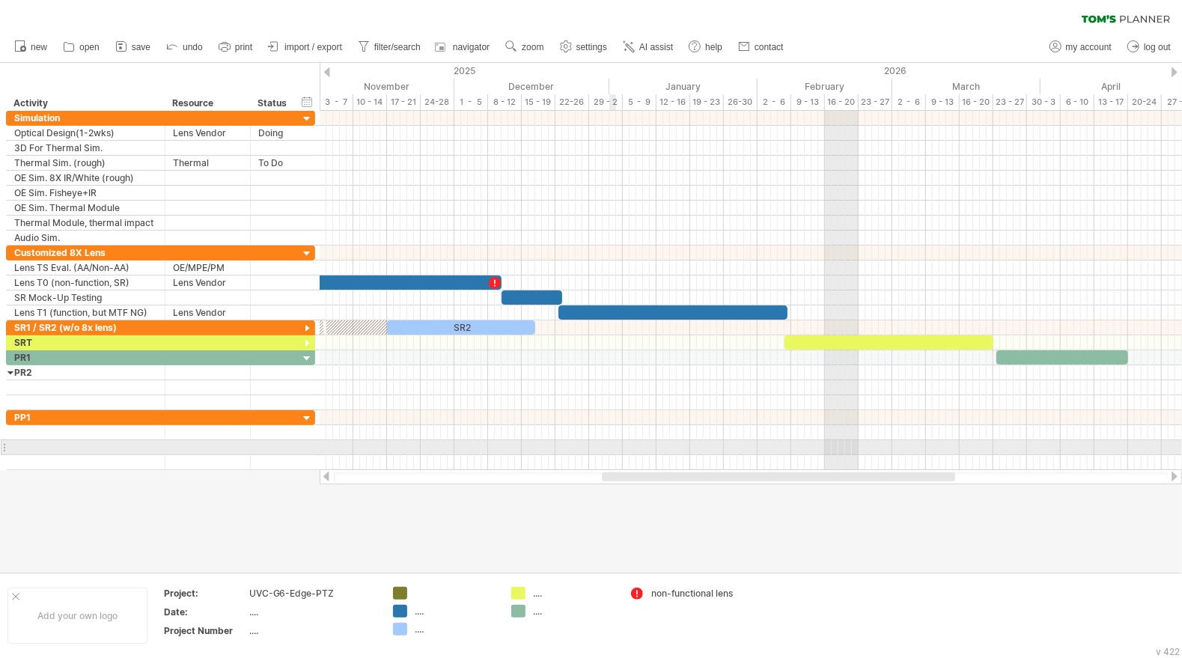
drag, startPoint x: 742, startPoint y: 477, endPoint x: 611, endPoint y: 440, distance: 136.1
click at [611, 440] on div "Trying to reach [DOMAIN_NAME] Connected again... 0% clear filter new" at bounding box center [591, 329] width 1182 height 658
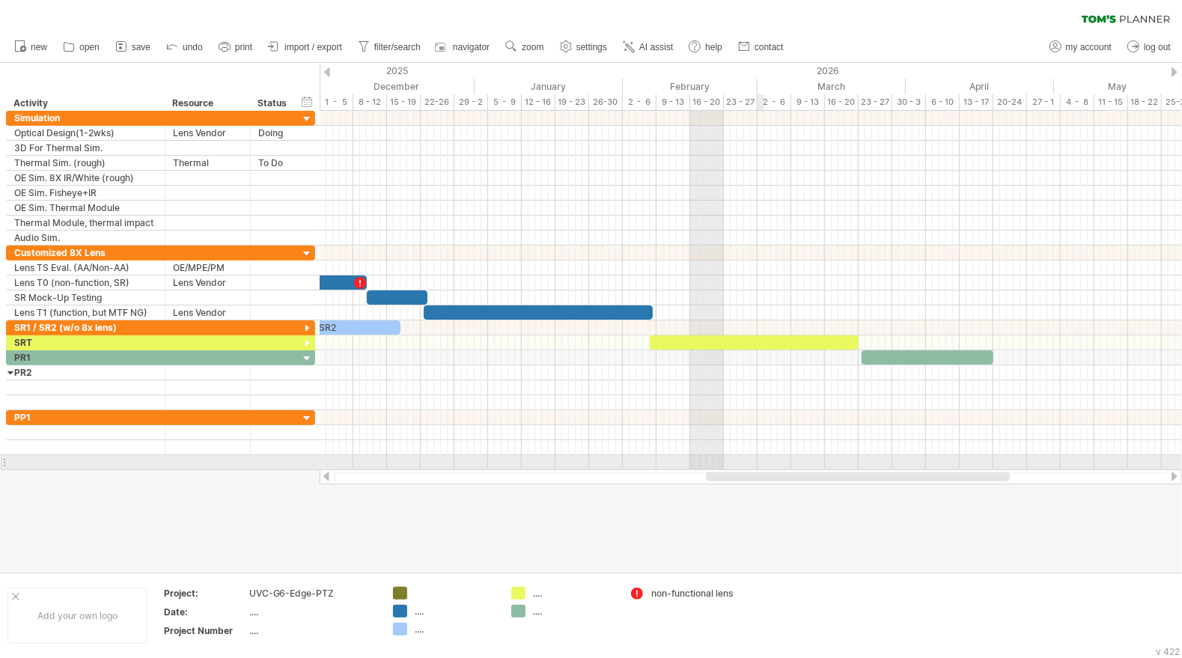
drag, startPoint x: 707, startPoint y: 476, endPoint x: 762, endPoint y: 467, distance: 56.1
click at [762, 467] on div "Trying to reach [DOMAIN_NAME] Connected again... 0% clear filter new" at bounding box center [591, 329] width 1182 height 658
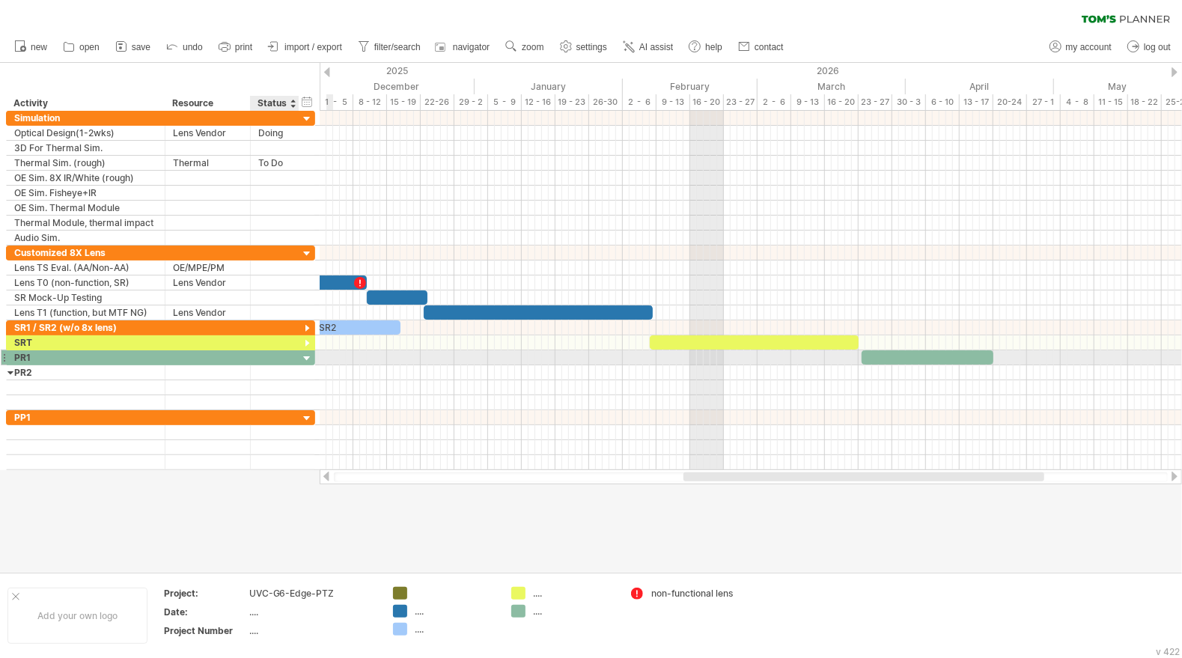
click at [304, 355] on div at bounding box center [307, 359] width 14 height 14
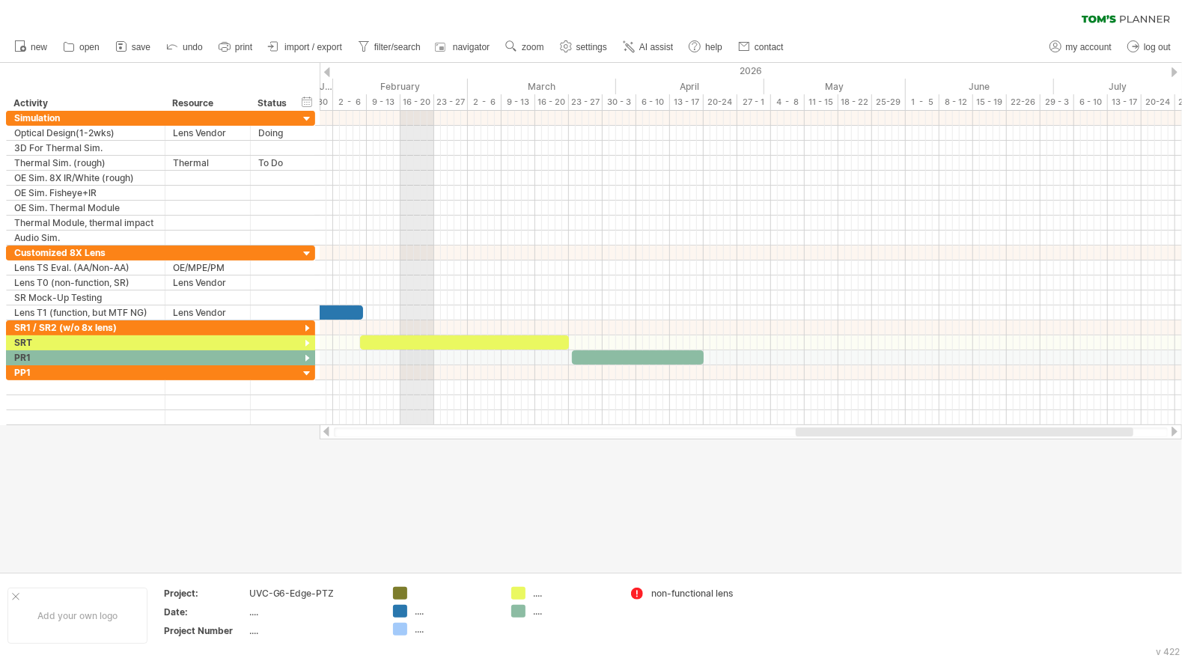
drag, startPoint x: 929, startPoint y: 431, endPoint x: 1032, endPoint y: 431, distance: 103.3
click at [1032, 431] on div at bounding box center [965, 432] width 338 height 9
drag, startPoint x: 701, startPoint y: 350, endPoint x: 734, endPoint y: 352, distance: 33.0
click at [735, 352] on span at bounding box center [738, 357] width 6 height 14
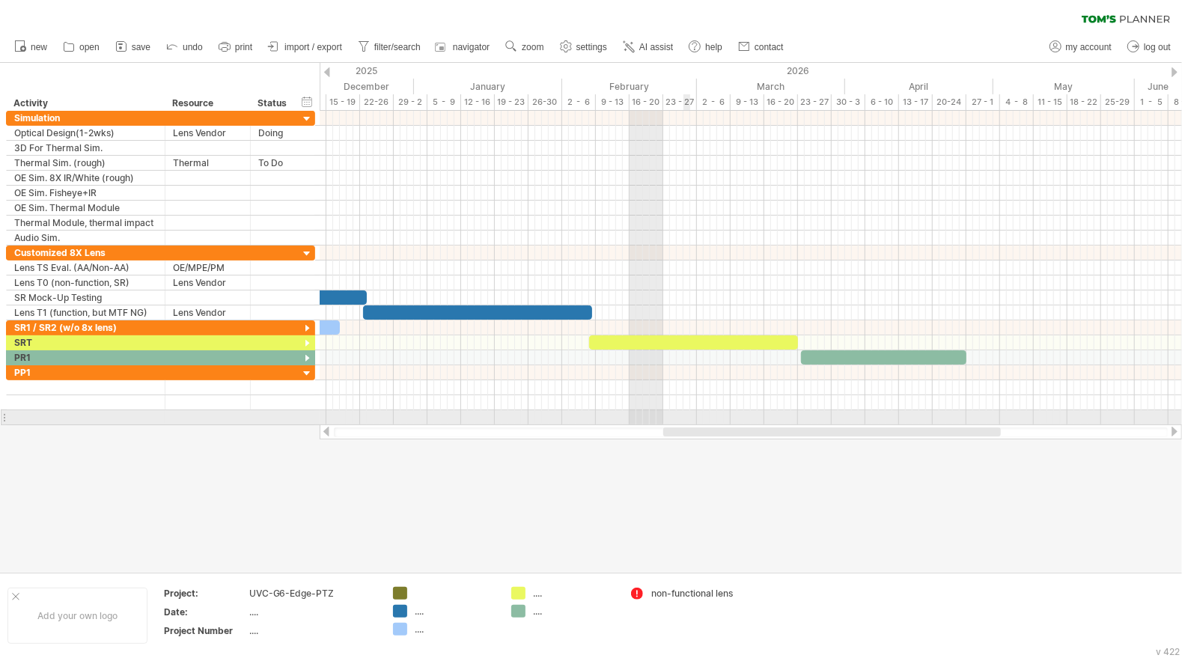
drag, startPoint x: 766, startPoint y: 432, endPoint x: 714, endPoint y: 410, distance: 56.3
click at [714, 410] on div "Trying to reach [DOMAIN_NAME] Connected again... 0% clear filter new" at bounding box center [591, 329] width 1182 height 658
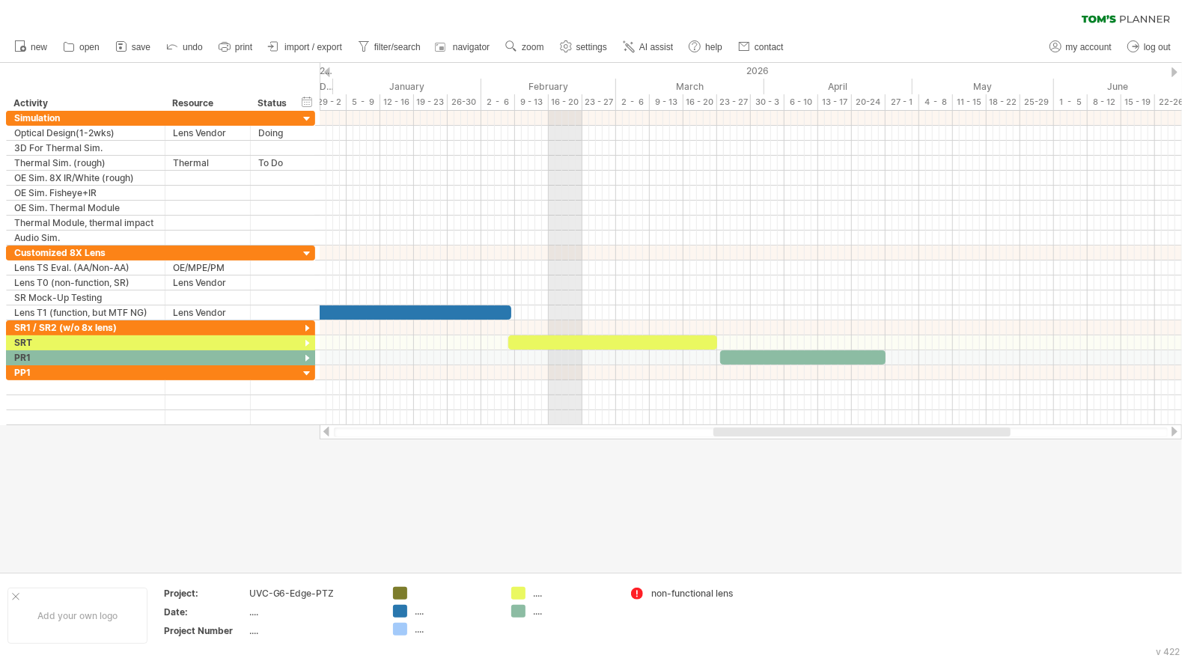
click at [589, 46] on span "settings" at bounding box center [592, 47] width 31 height 10
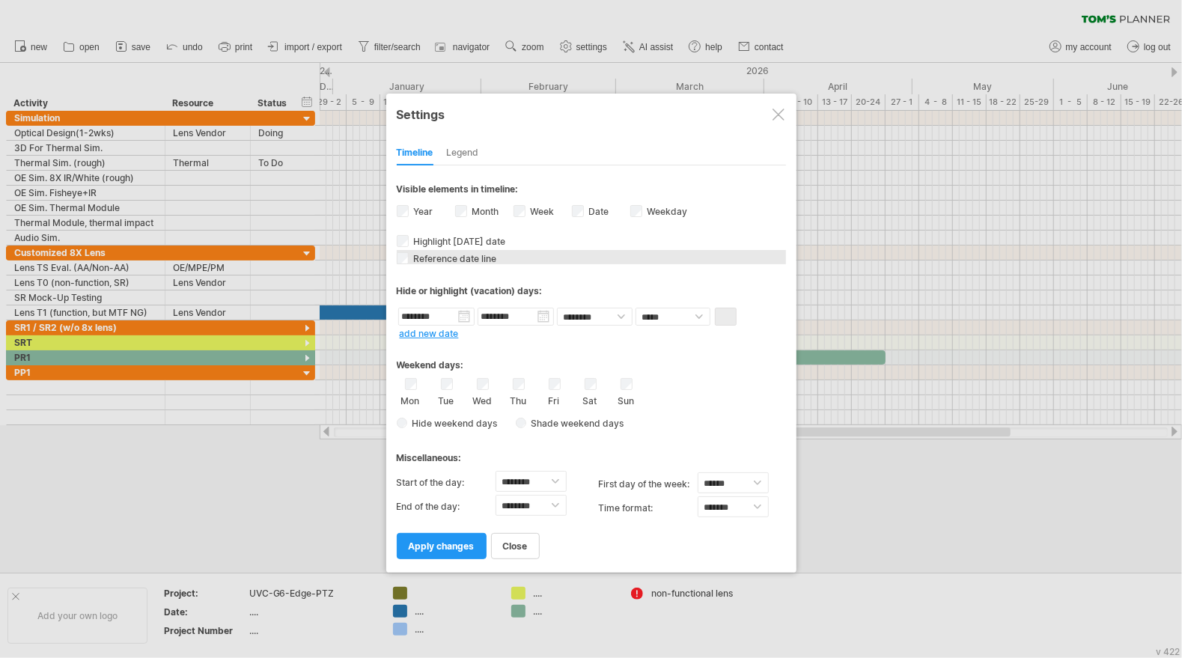
click at [479, 256] on span "Reference date line" at bounding box center [454, 258] width 86 height 11
click at [660, 210] on label "Weekday visibility of weekday Currently there is not enough space horizontally …" at bounding box center [666, 211] width 43 height 11
click at [698, 210] on span "visibility of weekday Currently there is not enough space horizontally to displ…" at bounding box center [699, 212] width 16 height 16
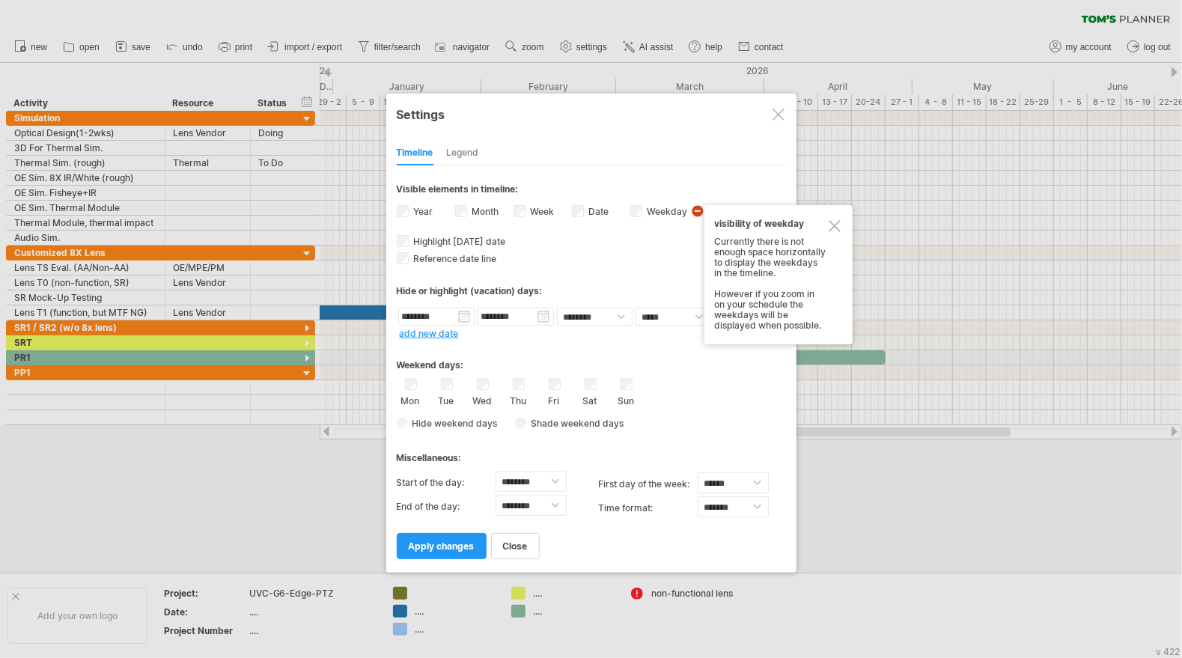
click at [831, 223] on div at bounding box center [835, 226] width 12 height 12
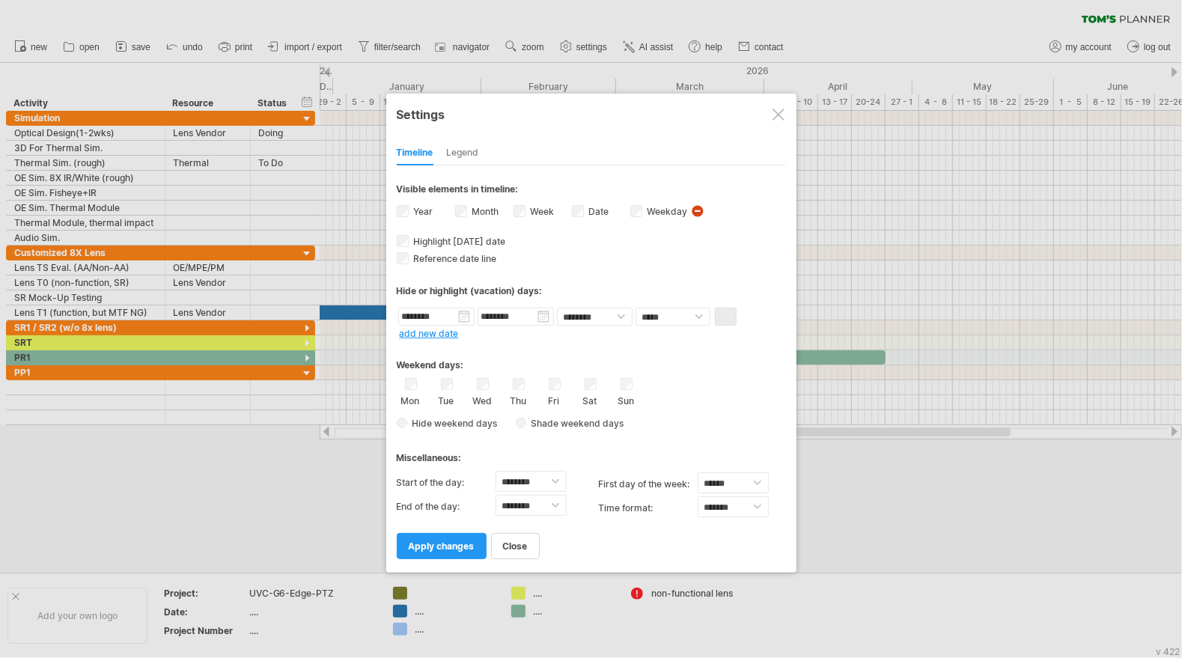
click at [654, 211] on label "Weekday visibility of weekday Currently there is not enough space horizontally …" at bounding box center [666, 211] width 43 height 11
click at [436, 550] on link "apply changes" at bounding box center [442, 546] width 90 height 26
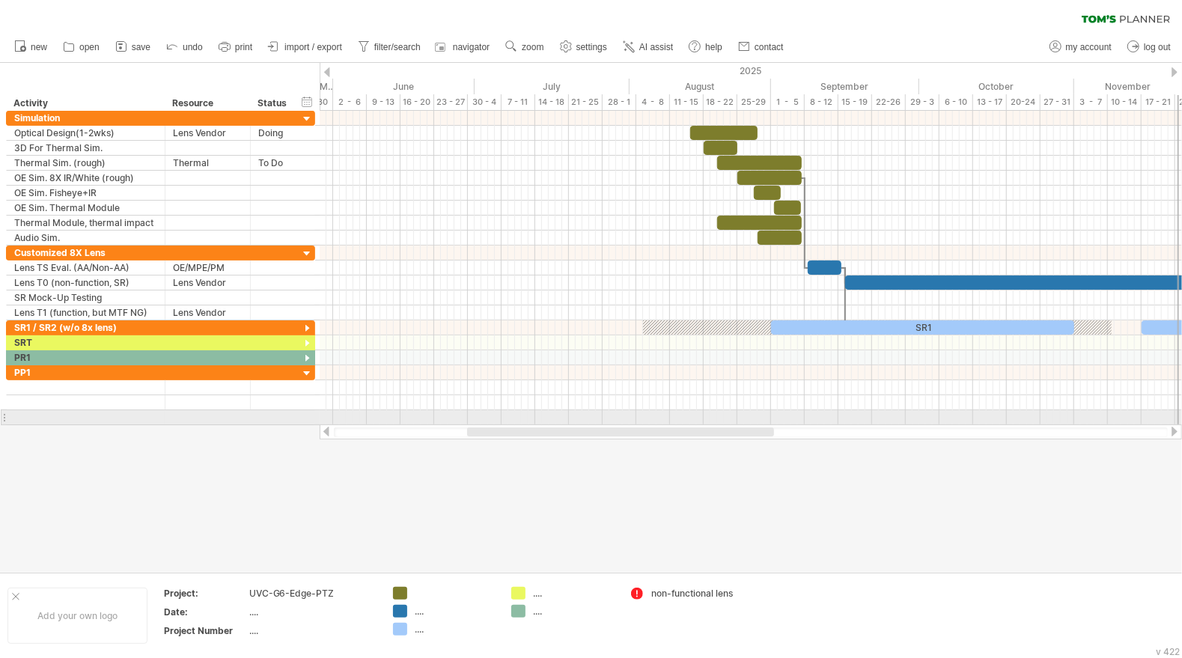
drag, startPoint x: 750, startPoint y: 383, endPoint x: 1165, endPoint y: 412, distance: 415.8
click at [1180, 414] on div "SR2 SR1 Lens TS 3D [DATE] - 24.5 days [DATE] - 4.0 days" at bounding box center [751, 268] width 863 height 315
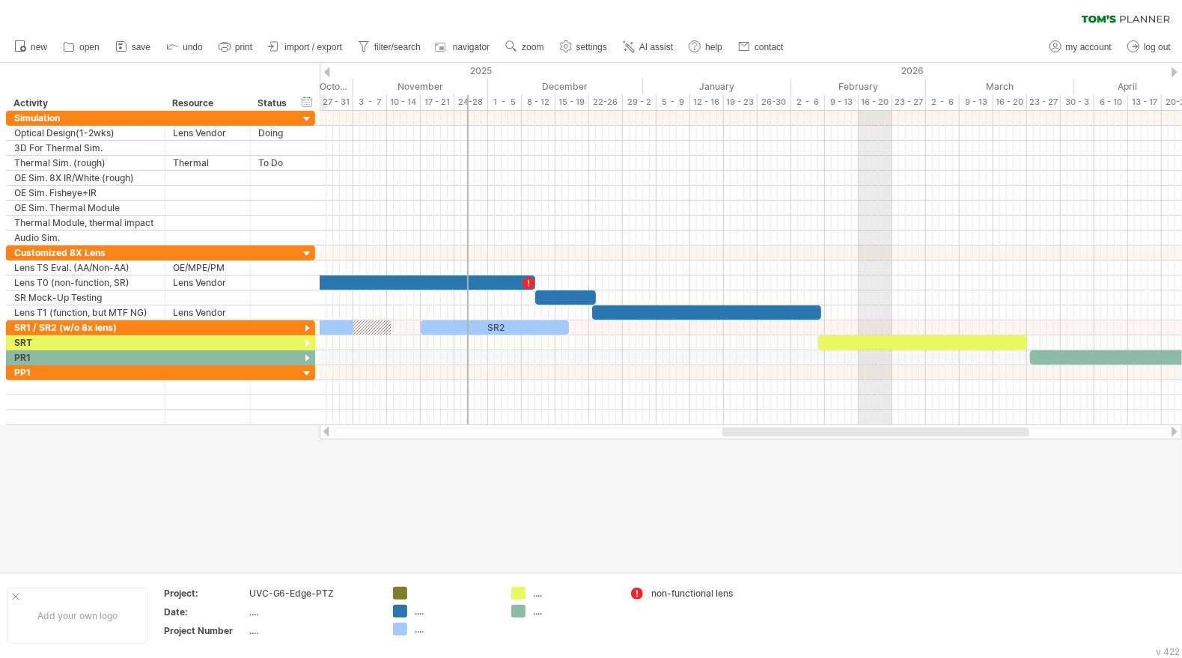
drag, startPoint x: 729, startPoint y: 434, endPoint x: 997, endPoint y: 431, distance: 268.9
click at [997, 431] on div at bounding box center [876, 432] width 307 height 9
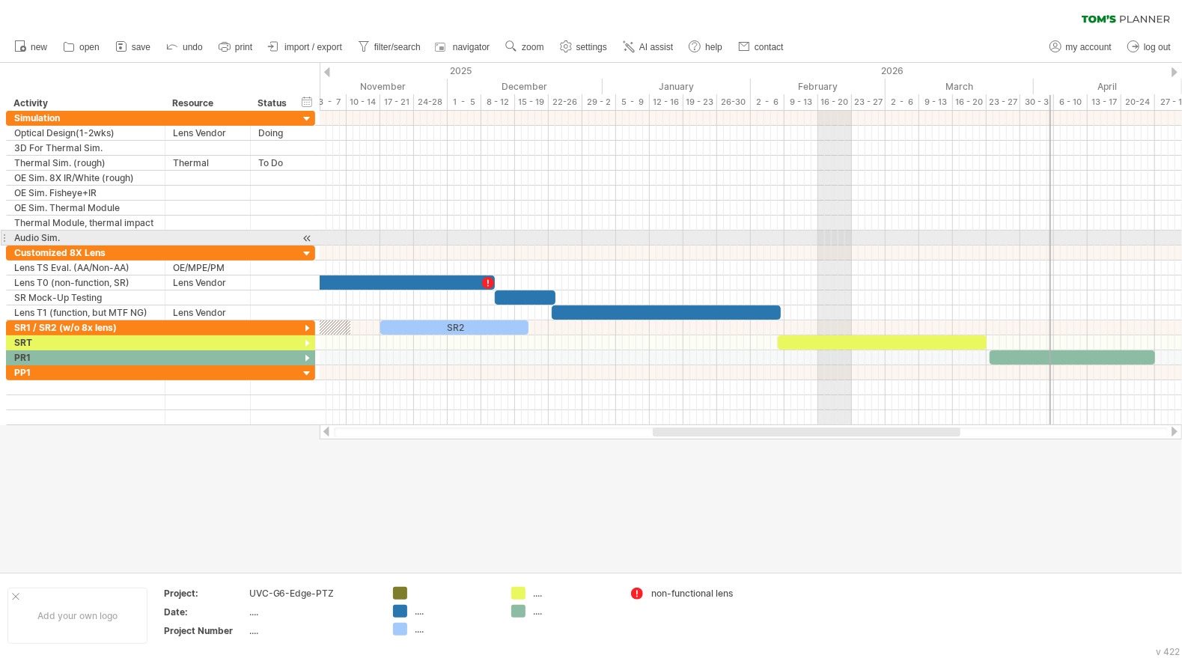
drag, startPoint x: 427, startPoint y: 222, endPoint x: 1147, endPoint y: 242, distance: 720.7
click at [1147, 242] on div "SR2 SR1 Lens TS 3D [DATE] - 24.5 days [DATE] - 4.0 days" at bounding box center [751, 268] width 863 height 315
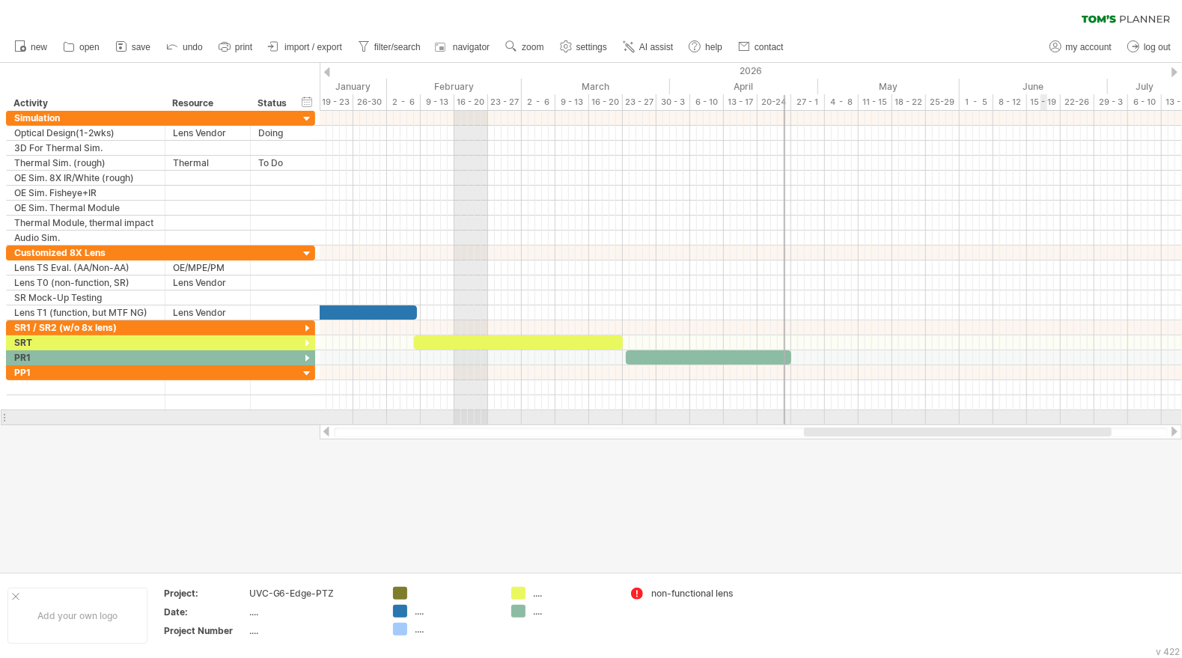
drag, startPoint x: 899, startPoint y: 430, endPoint x: 1060, endPoint y: 391, distance: 165.6
click at [1058, 416] on div "Trying to reach [DOMAIN_NAME] Connected again... 0% clear filter new" at bounding box center [591, 329] width 1182 height 658
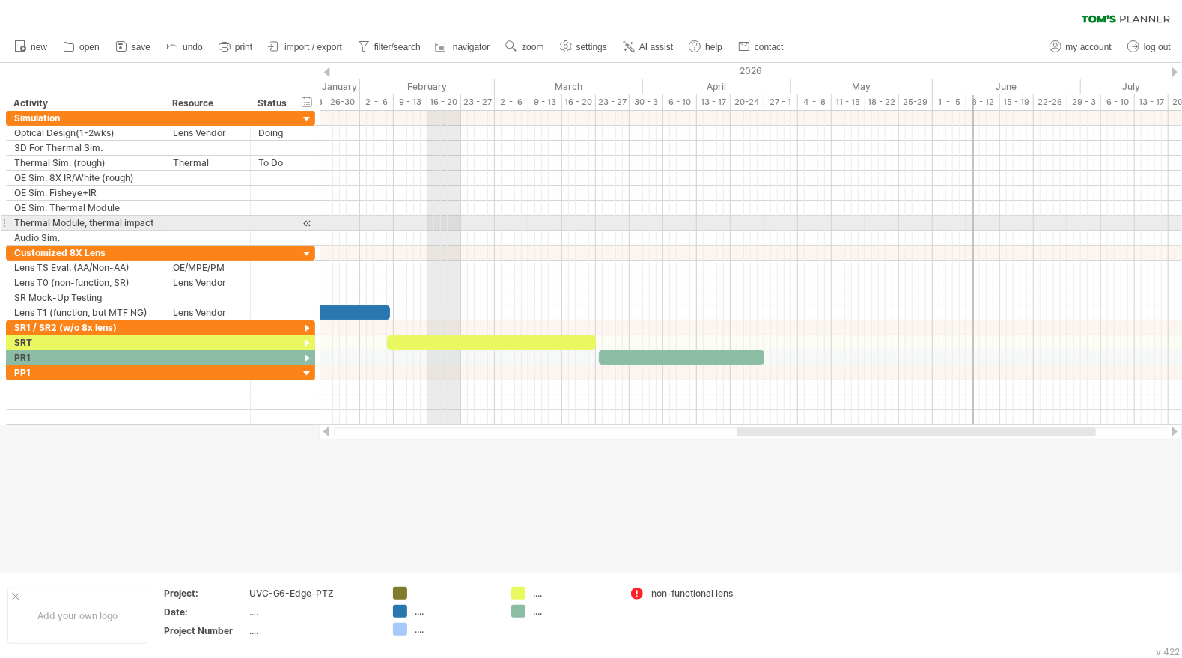
drag, startPoint x: 756, startPoint y: 213, endPoint x: 973, endPoint y: 221, distance: 217.3
click at [973, 221] on div "SR2 SR1 Lens TS 3D [DATE] - 24.5 days [DATE] - 4.0 days" at bounding box center [751, 268] width 863 height 315
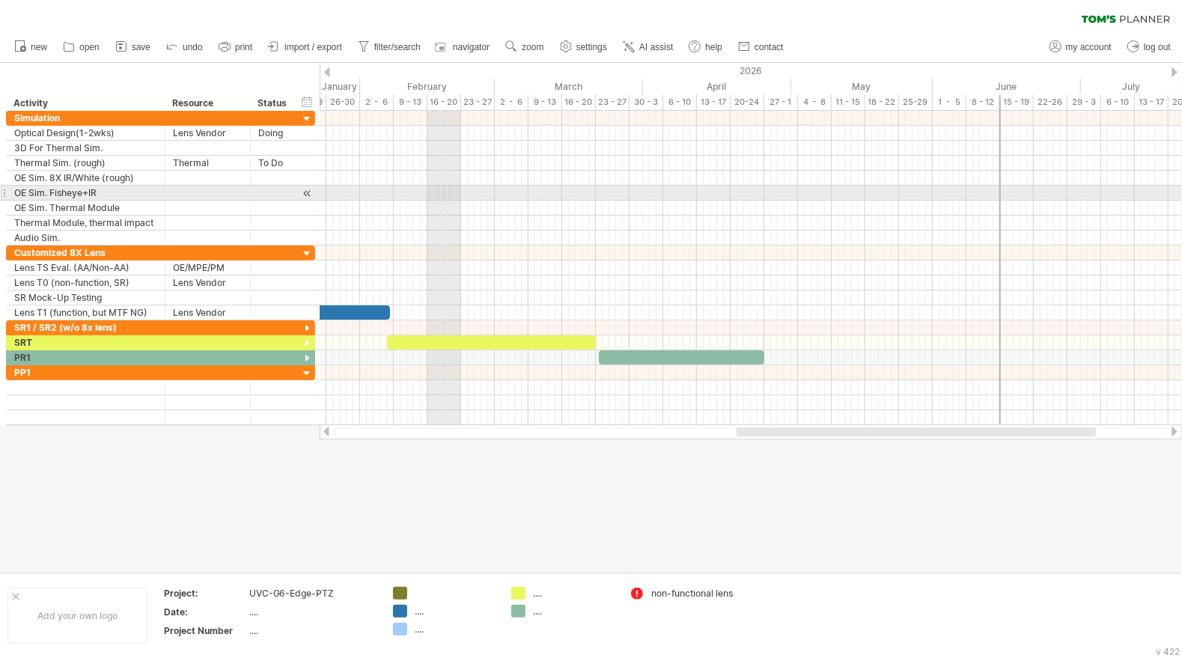
drag, startPoint x: 973, startPoint y: 195, endPoint x: 1001, endPoint y: 189, distance: 28.3
click at [1001, 189] on div "SR2 SR1 Lens TS 3D [DATE] - 24.5 days [DATE] - 4.0 days" at bounding box center [751, 268] width 863 height 315
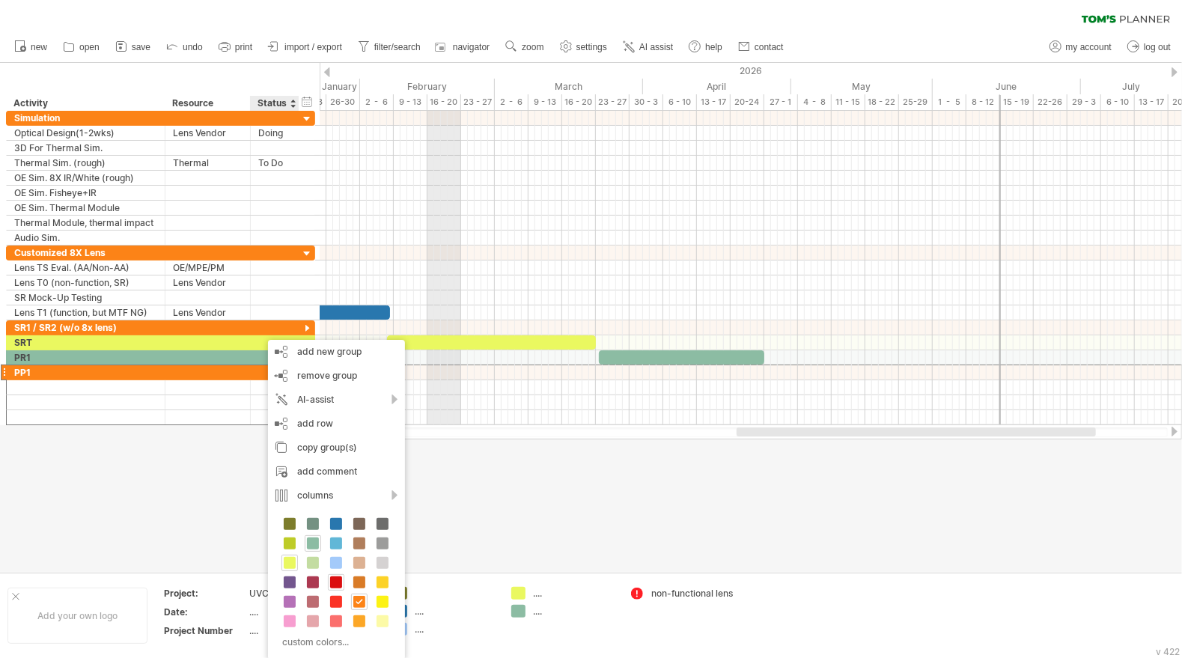
click at [331, 578] on span at bounding box center [336, 583] width 12 height 12
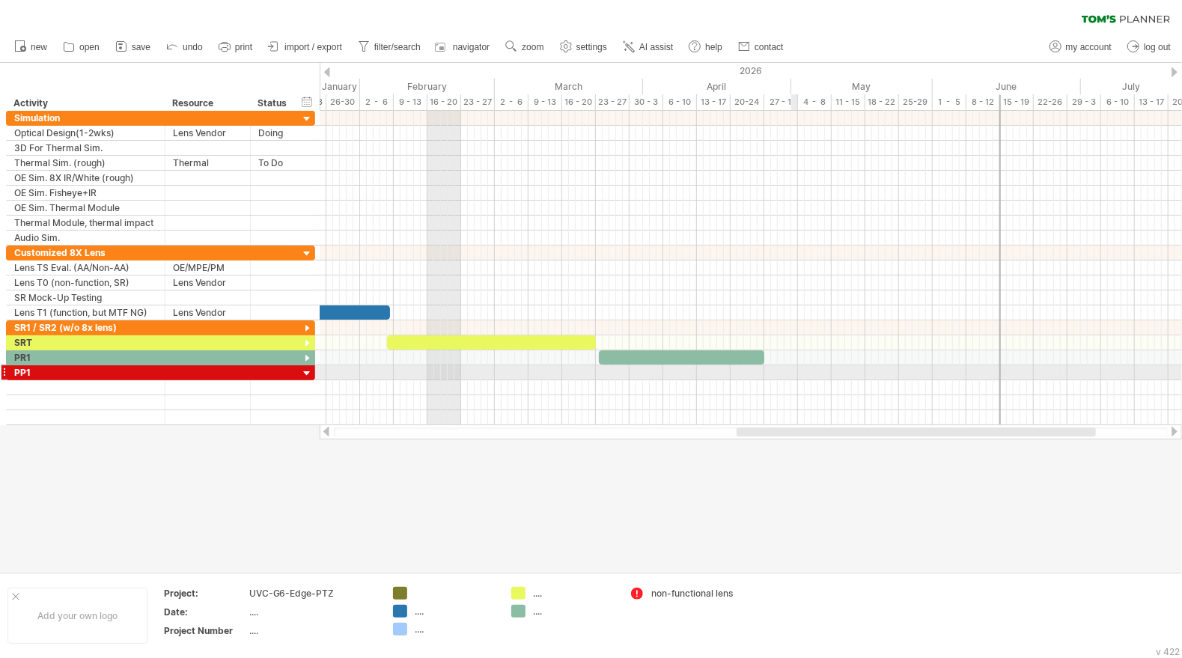
click at [794, 370] on div at bounding box center [751, 372] width 863 height 15
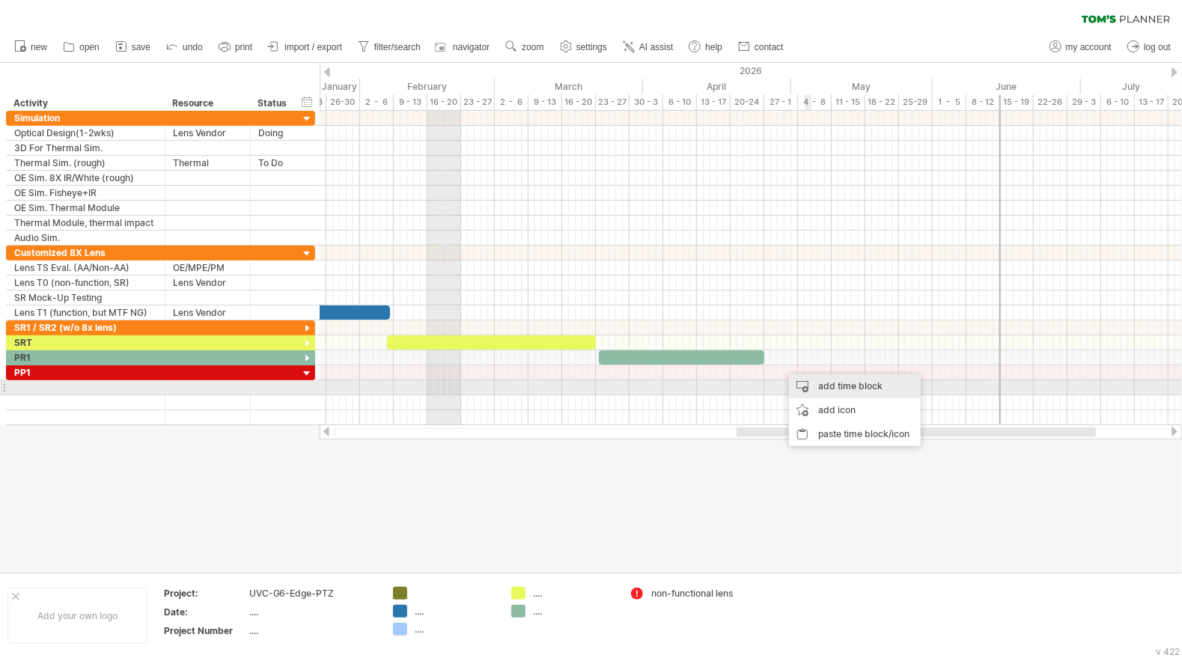
click at [848, 389] on div "add time block" at bounding box center [855, 386] width 132 height 24
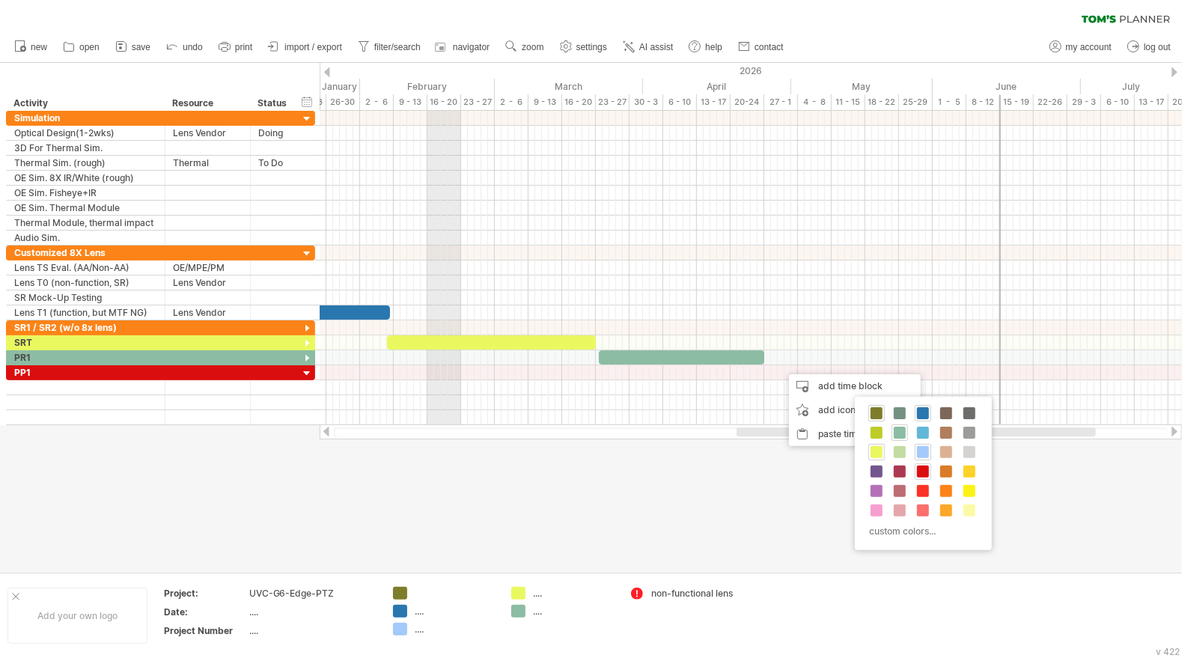
drag, startPoint x: 923, startPoint y: 470, endPoint x: 919, endPoint y: 451, distance: 19.3
click at [923, 469] on span at bounding box center [923, 472] width 12 height 12
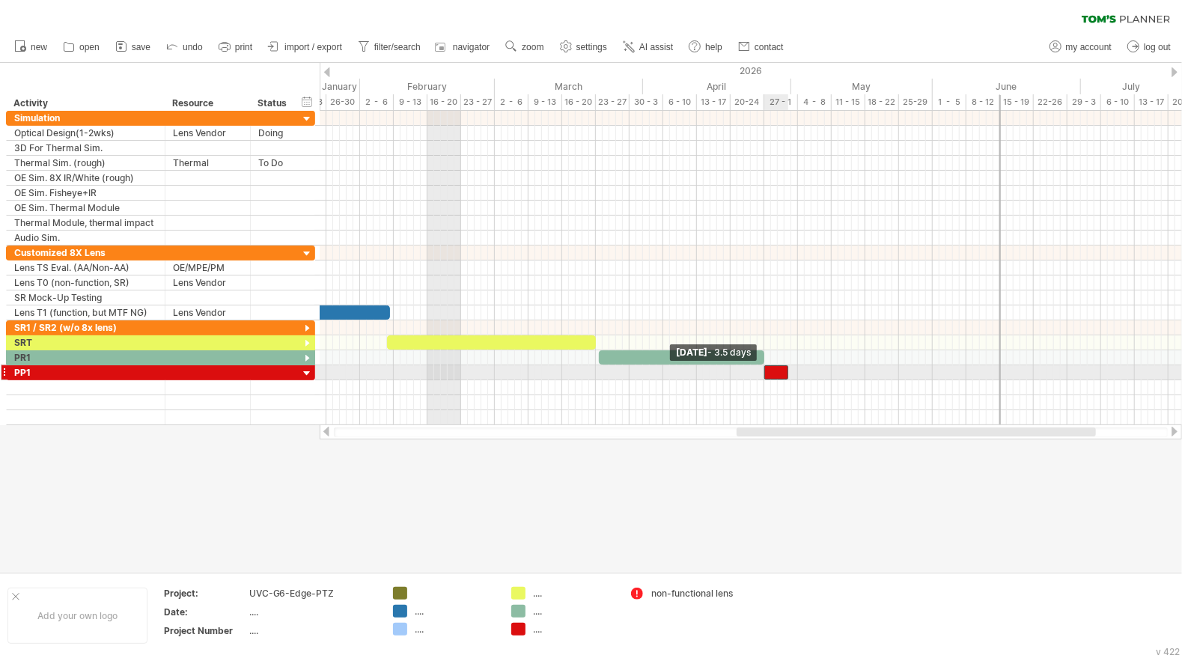
drag, startPoint x: 782, startPoint y: 366, endPoint x: 765, endPoint y: 366, distance: 16.5
click at [765, 366] on span at bounding box center [765, 372] width 6 height 14
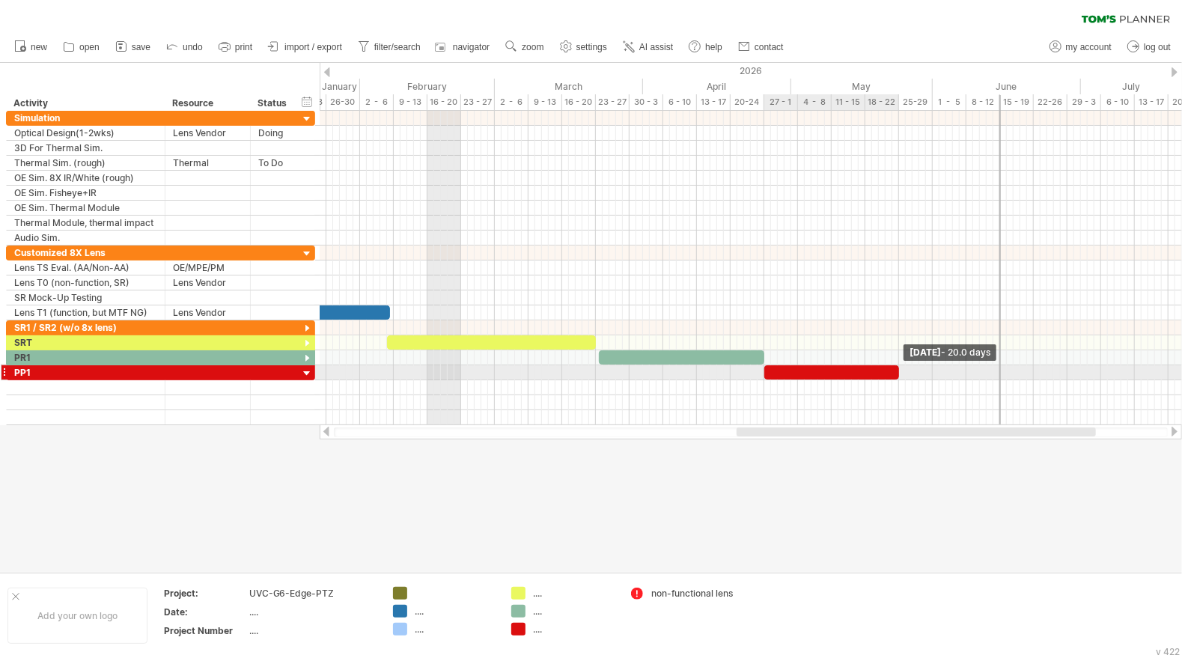
drag, startPoint x: 789, startPoint y: 368, endPoint x: 899, endPoint y: 373, distance: 109.5
click at [899, 373] on span at bounding box center [899, 372] width 6 height 14
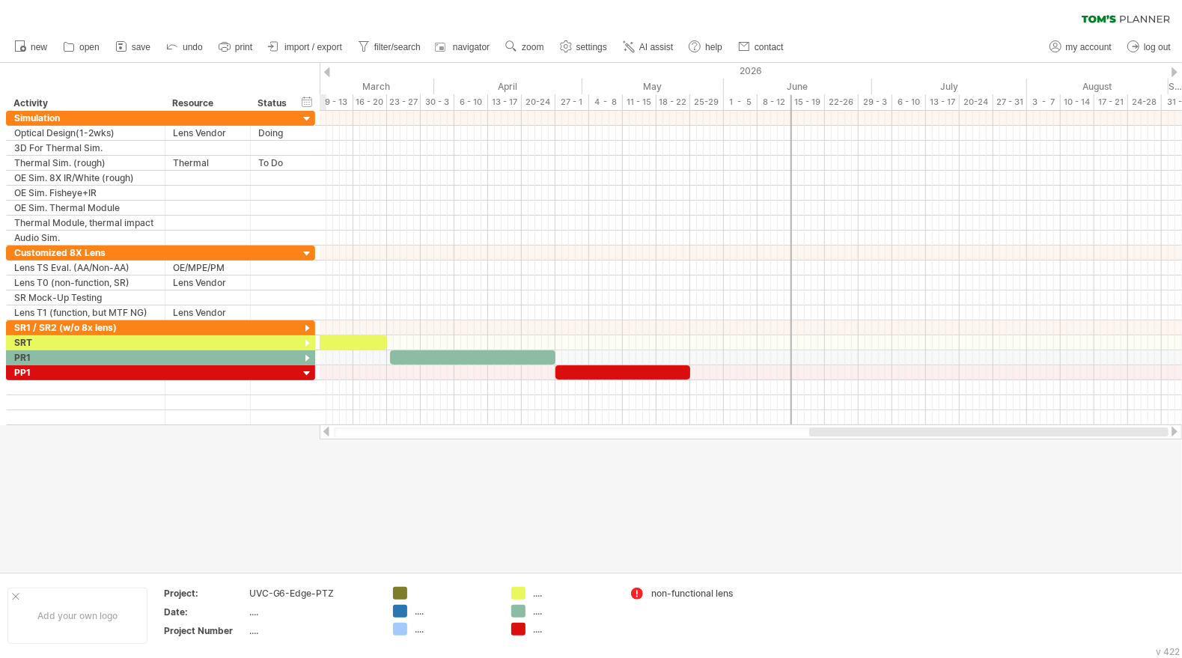
drag, startPoint x: 893, startPoint y: 431, endPoint x: 968, endPoint y: 431, distance: 75.6
click at [968, 431] on div at bounding box center [988, 432] width 359 height 9
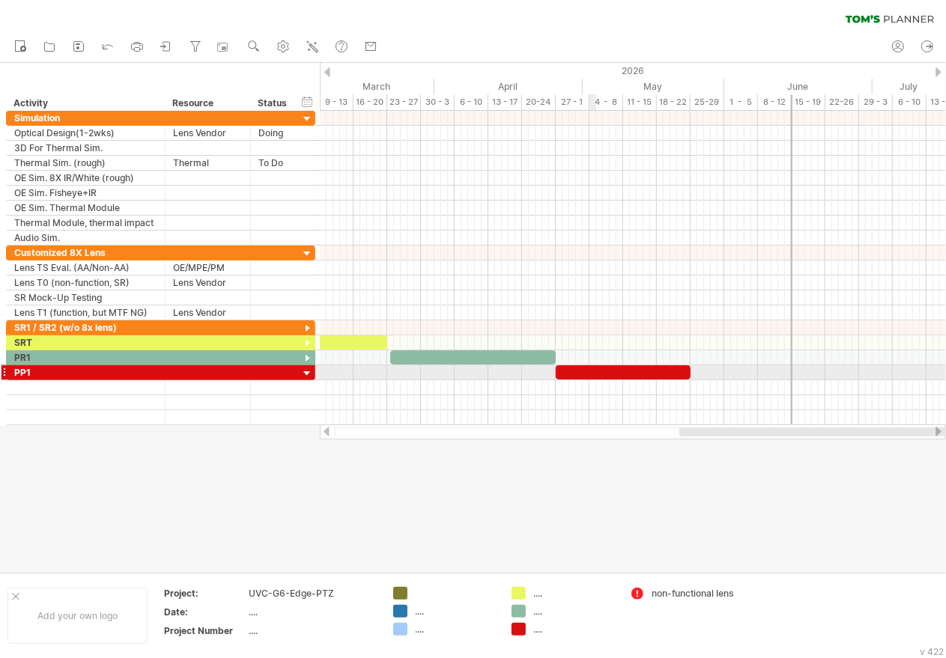
click at [612, 368] on div at bounding box center [623, 372] width 135 height 14
click at [750, 376] on div at bounding box center [633, 395] width 626 height 60
click at [619, 369] on div "**" at bounding box center [623, 371] width 135 height 13
click at [622, 369] on div "**" at bounding box center [623, 371] width 135 height 13
click at [722, 376] on div at bounding box center [633, 395] width 626 height 60
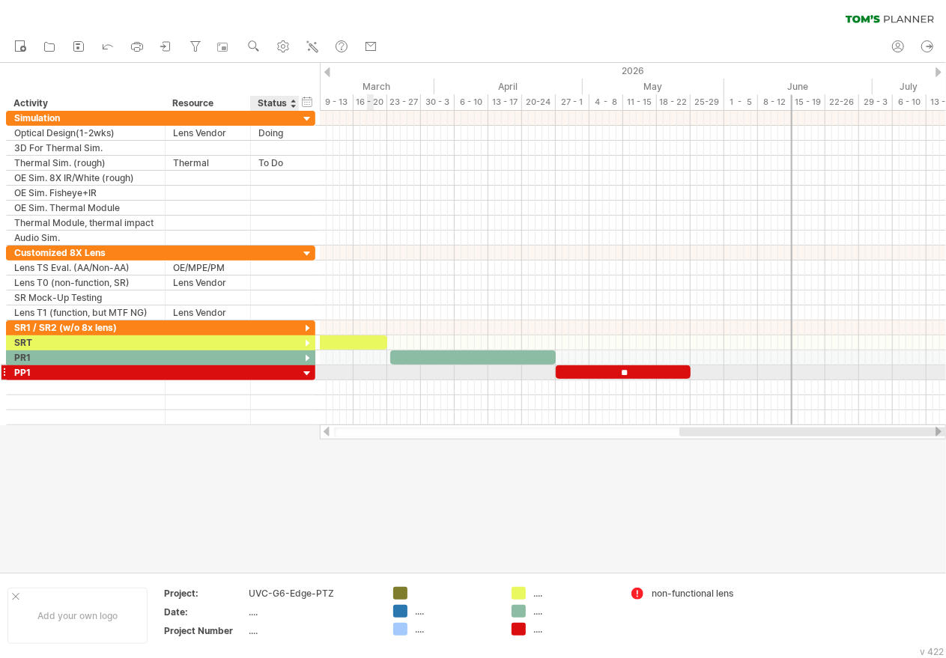
click at [308, 370] on div at bounding box center [307, 374] width 14 height 14
click at [307, 369] on div at bounding box center [307, 374] width 14 height 14
click at [57, 374] on div "PP1" at bounding box center [85, 372] width 143 height 14
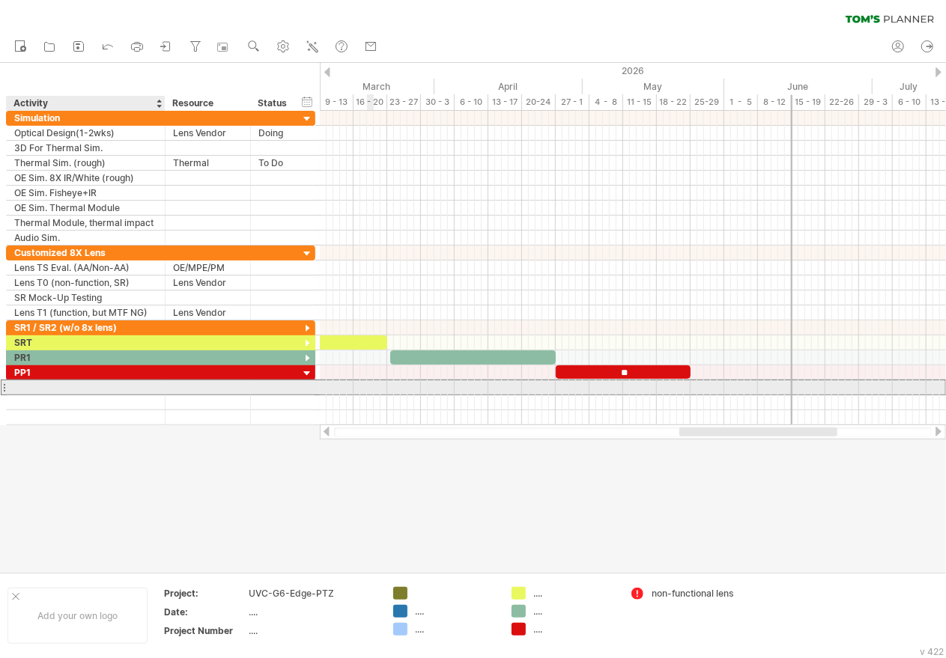
click at [58, 384] on div at bounding box center [85, 387] width 143 height 14
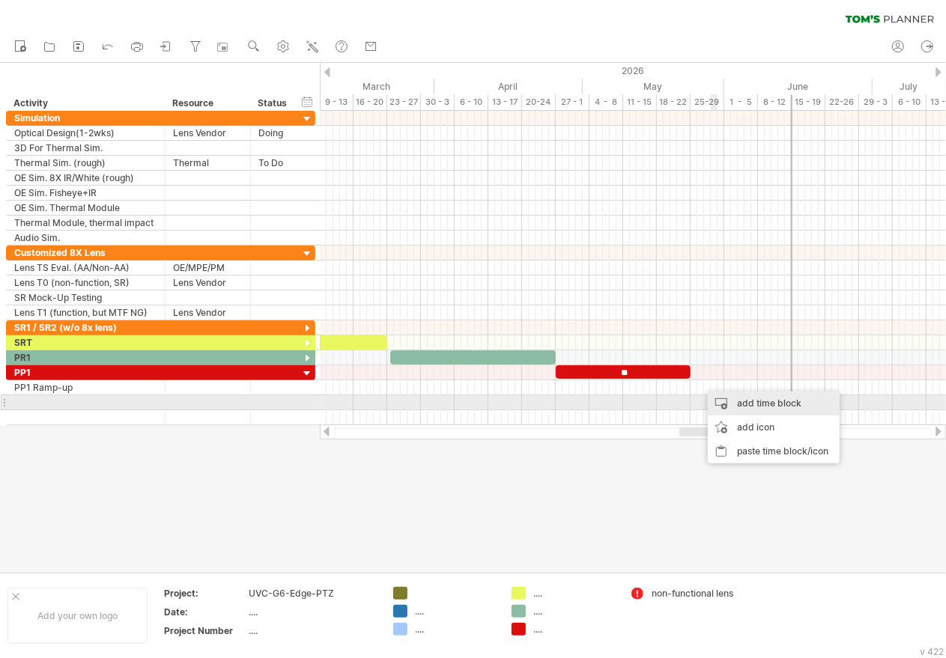
click at [752, 407] on div "add time block" at bounding box center [774, 404] width 132 height 24
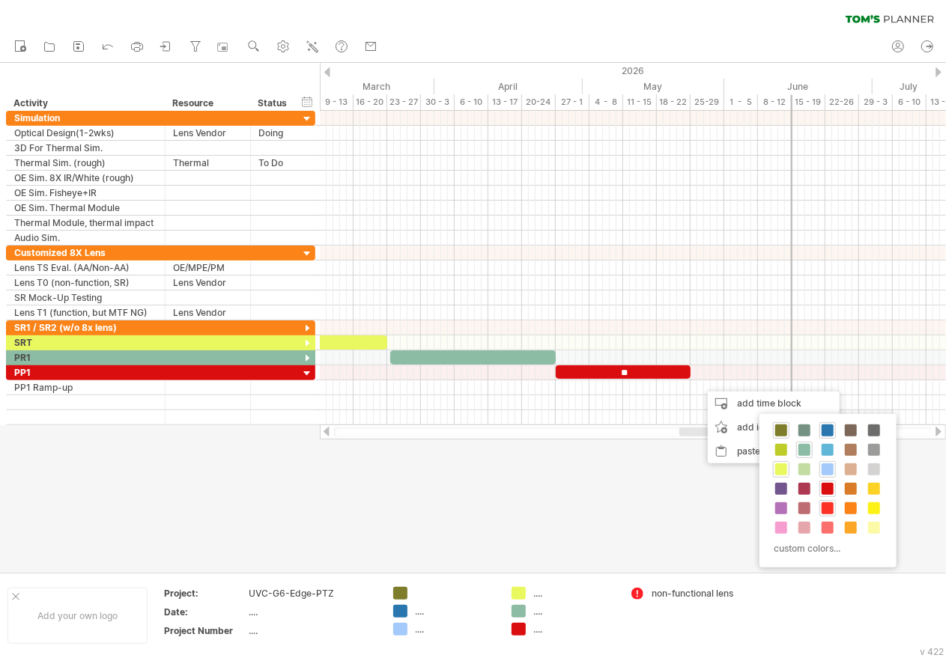
click at [830, 504] on span at bounding box center [827, 508] width 12 height 12
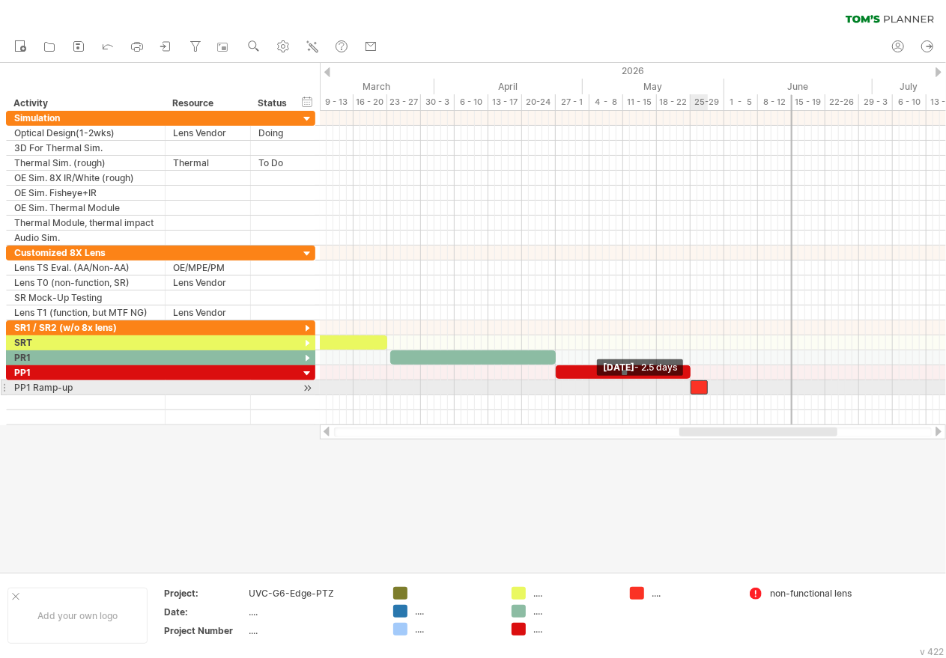
drag, startPoint x: 701, startPoint y: 383, endPoint x: 693, endPoint y: 384, distance: 8.3
click at [693, 384] on span at bounding box center [690, 387] width 6 height 14
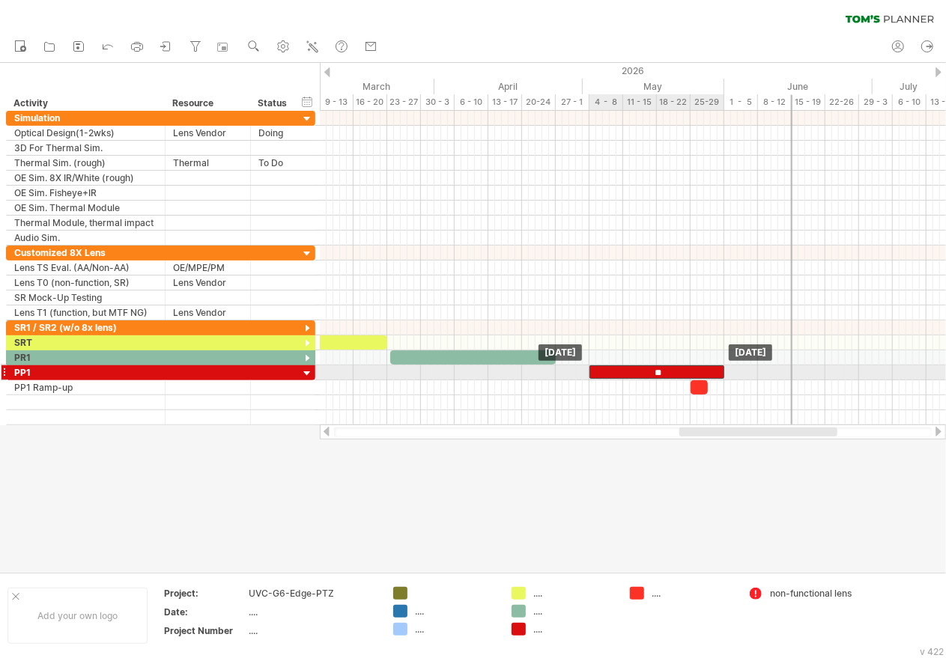
drag, startPoint x: 566, startPoint y: 366, endPoint x: 601, endPoint y: 366, distance: 34.4
click at [601, 366] on div "**" at bounding box center [656, 371] width 135 height 13
drag, startPoint x: 598, startPoint y: 369, endPoint x: 568, endPoint y: 373, distance: 30.2
click at [568, 373] on div "**" at bounding box center [626, 371] width 135 height 13
drag, startPoint x: 572, startPoint y: 370, endPoint x: 583, endPoint y: 370, distance: 11.2
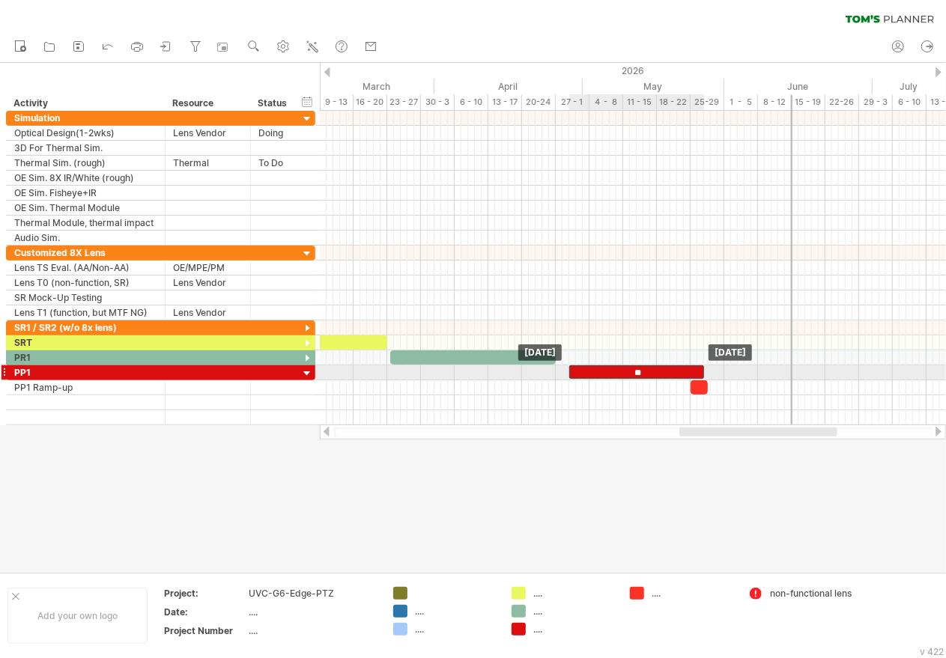
click at [583, 370] on div "**" at bounding box center [636, 371] width 135 height 13
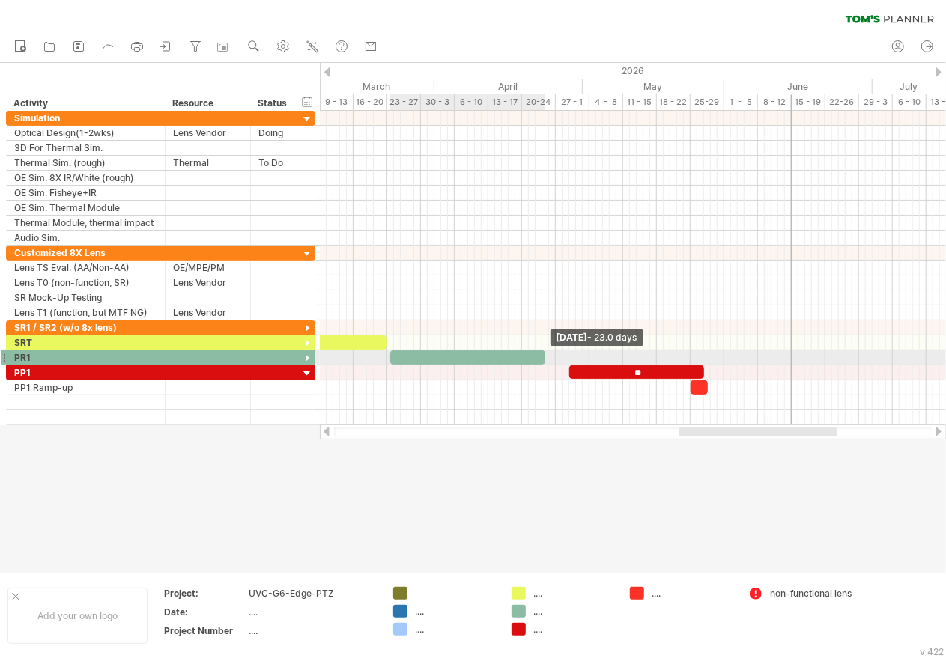
drag, startPoint x: 553, startPoint y: 355, endPoint x: 544, endPoint y: 356, distance: 9.8
click at [544, 356] on span at bounding box center [545, 357] width 6 height 14
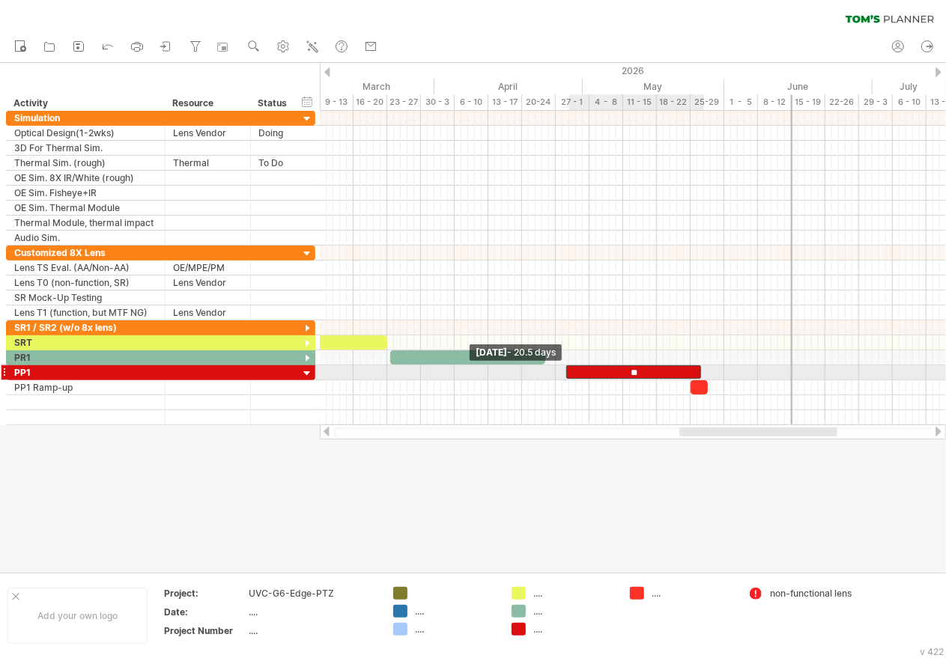
click at [563, 368] on span at bounding box center [566, 372] width 6 height 14
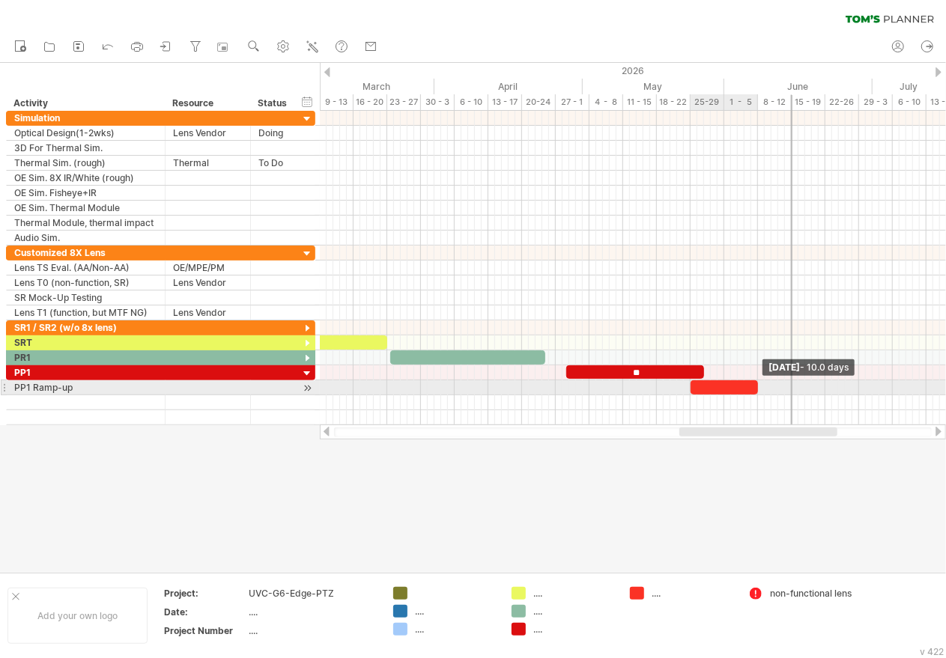
drag, startPoint x: 707, startPoint y: 380, endPoint x: 757, endPoint y: 382, distance: 50.2
click at [757, 382] on span at bounding box center [758, 387] width 6 height 14
drag, startPoint x: 759, startPoint y: 380, endPoint x: 787, endPoint y: 383, distance: 27.8
click at [787, 383] on span at bounding box center [785, 387] width 6 height 14
click at [86, 386] on div "PP1 Ramp-up" at bounding box center [85, 387] width 143 height 14
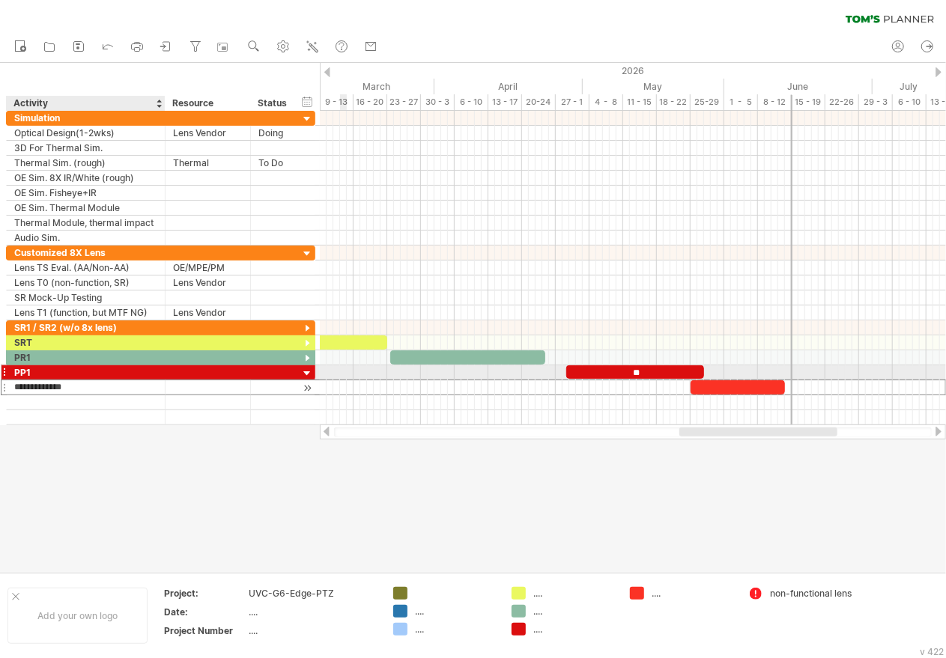
type input "**********"
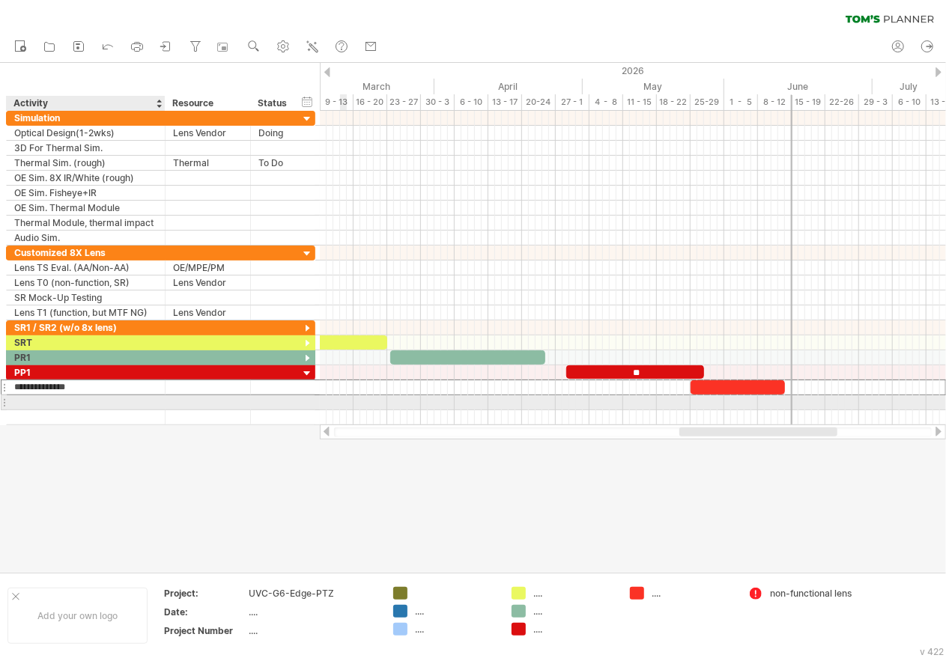
click at [164, 398] on div at bounding box center [163, 402] width 7 height 15
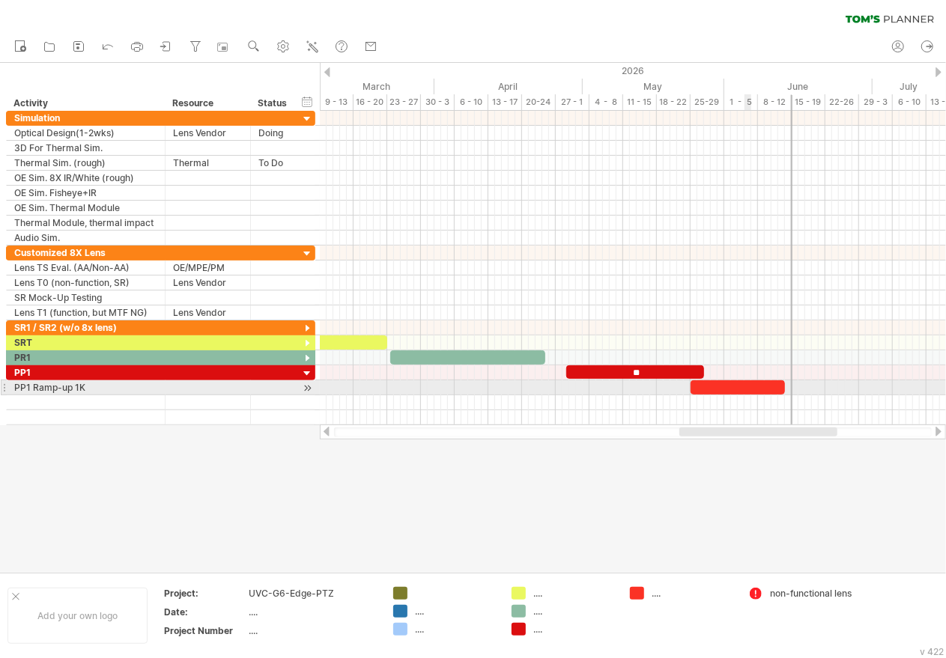
click at [747, 381] on div at bounding box center [737, 387] width 94 height 14
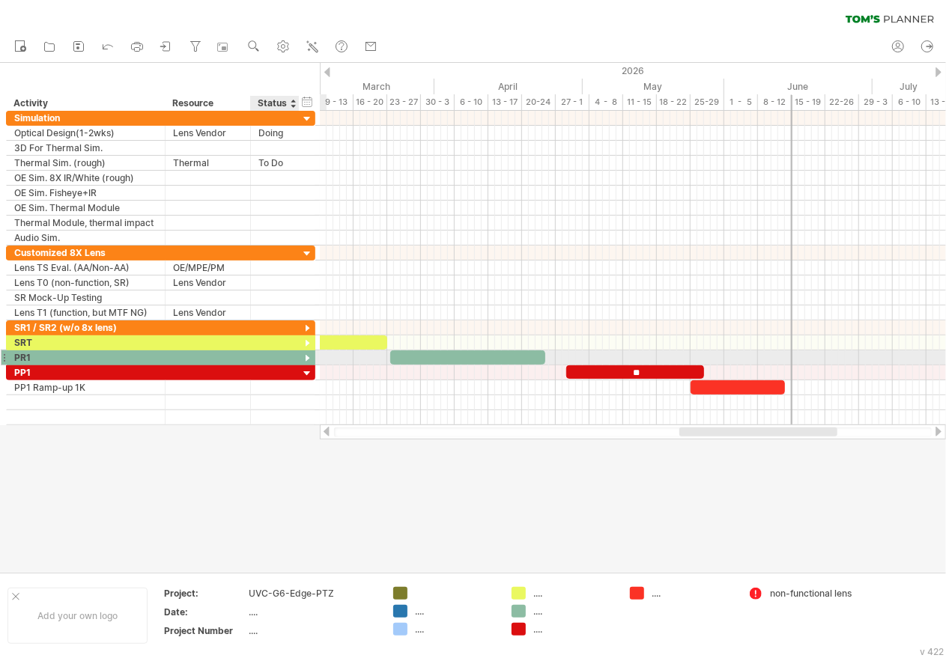
click at [304, 353] on div at bounding box center [307, 359] width 14 height 14
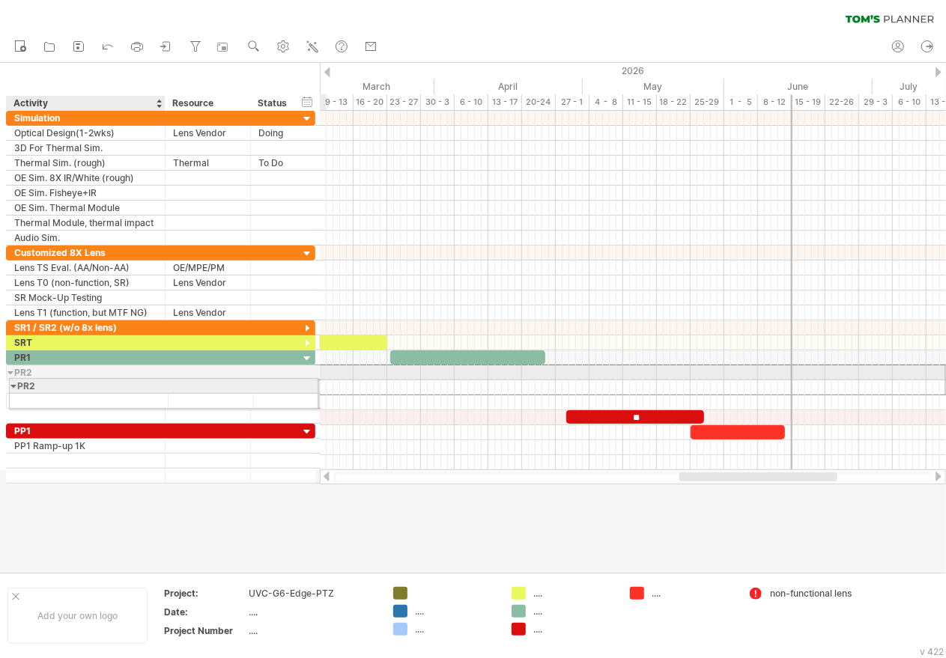
drag, startPoint x: 31, startPoint y: 368, endPoint x: 28, endPoint y: 383, distance: 15.1
click at [28, 383] on div "*** PR1 *** PR2" at bounding box center [160, 386] width 309 height 73
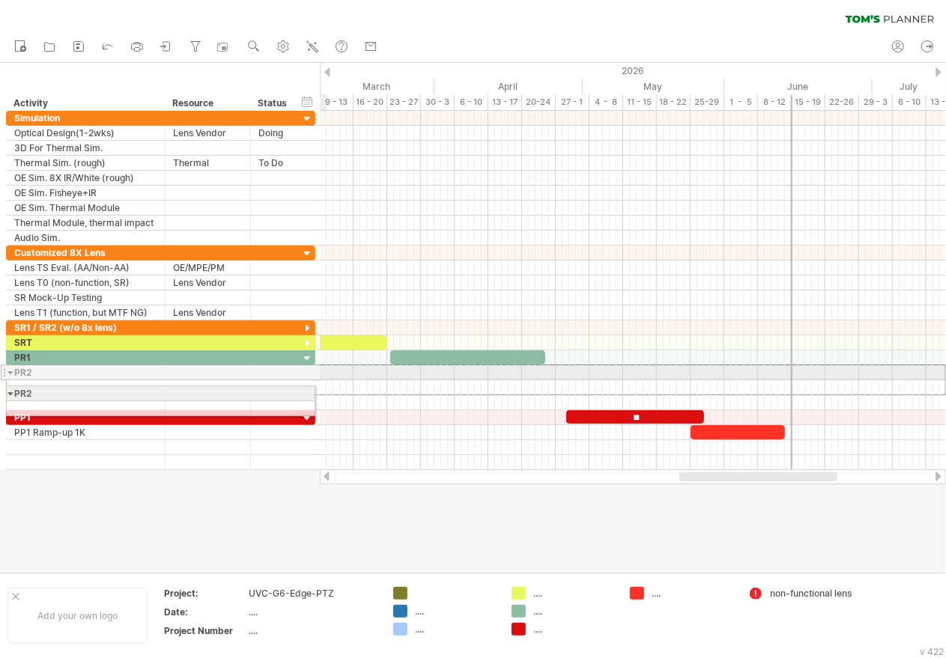
drag, startPoint x: 3, startPoint y: 368, endPoint x: 1, endPoint y: 391, distance: 22.6
click at [1, 391] on div "**********" at bounding box center [158, 290] width 316 height 359
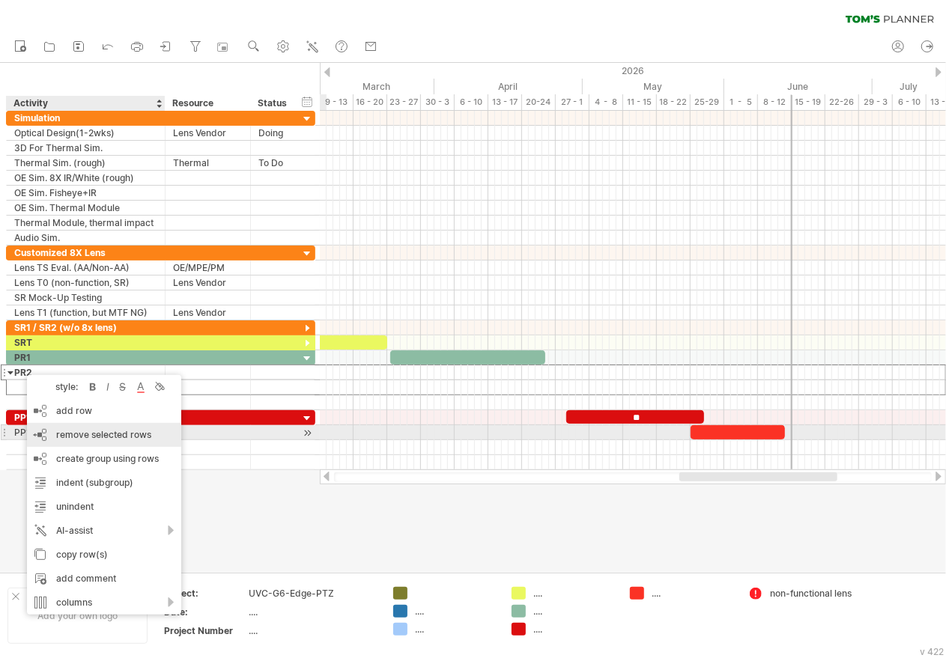
click at [106, 437] on span "remove selected rows" at bounding box center [103, 434] width 95 height 11
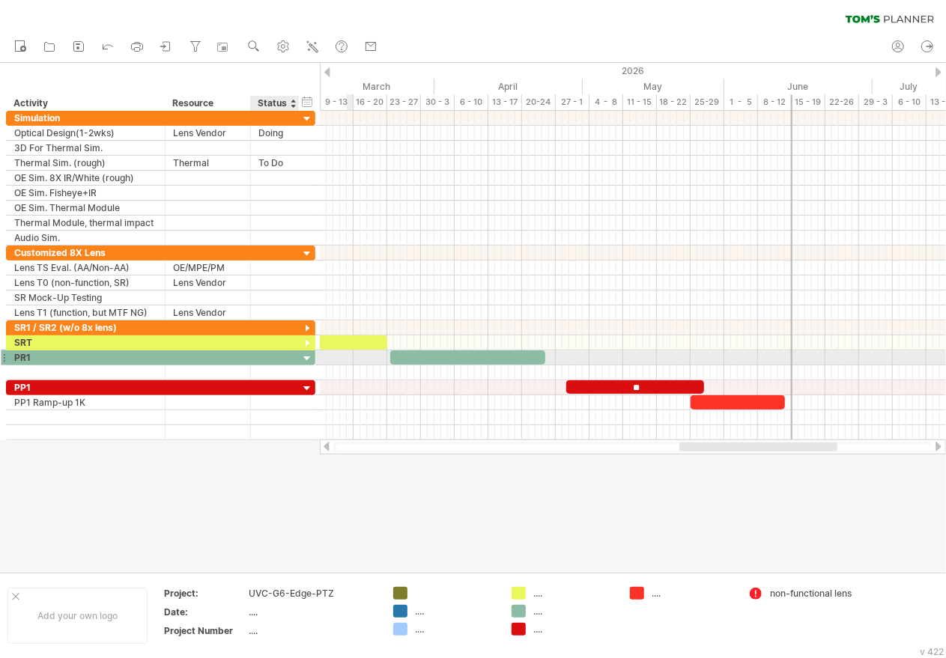
click at [306, 356] on div at bounding box center [307, 359] width 14 height 14
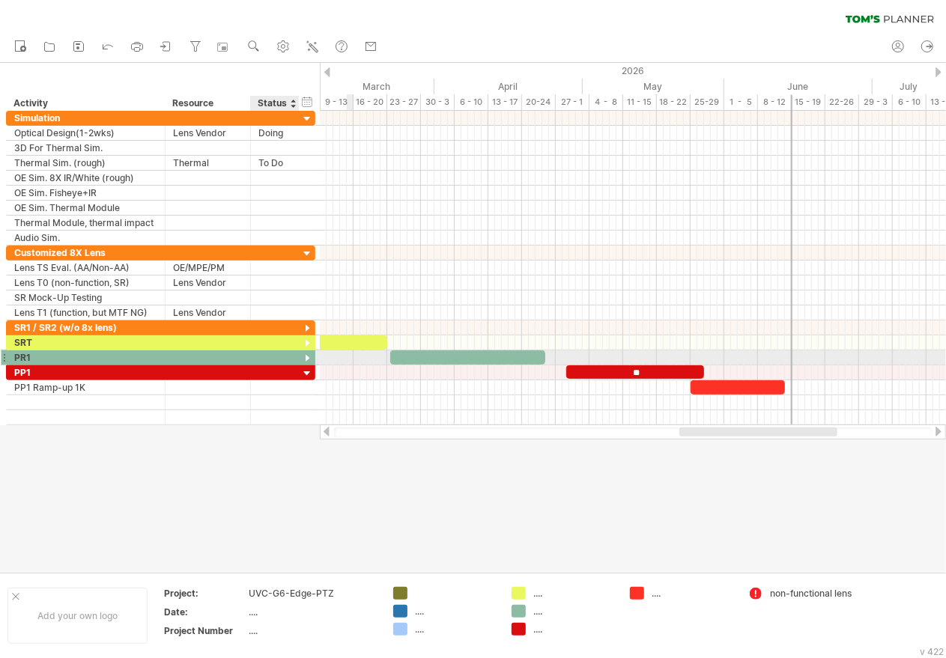
click at [304, 352] on div at bounding box center [307, 359] width 14 height 14
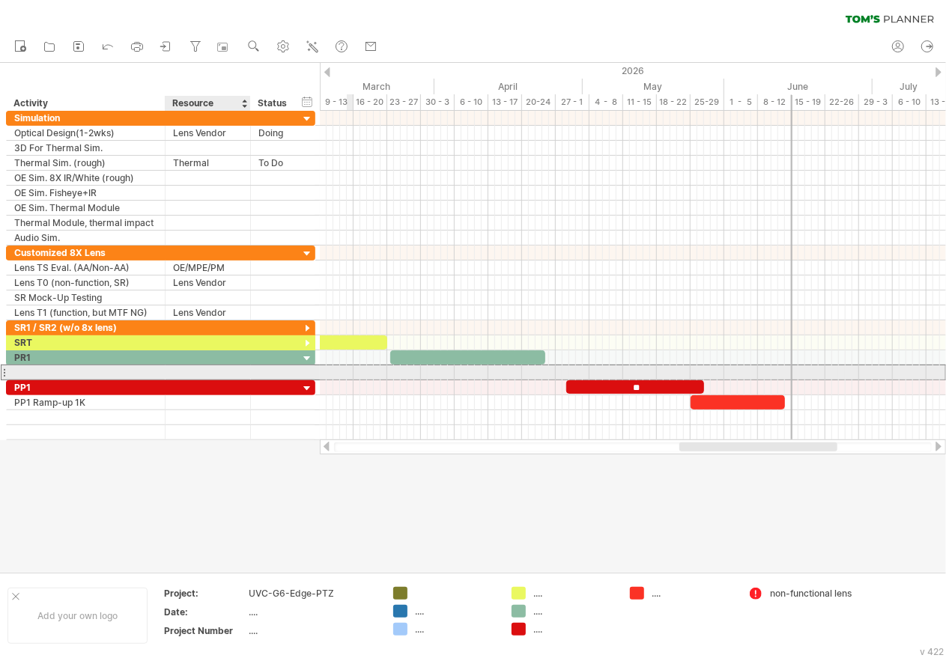
click at [198, 371] on div at bounding box center [208, 372] width 70 height 14
click at [103, 374] on div at bounding box center [85, 372] width 143 height 14
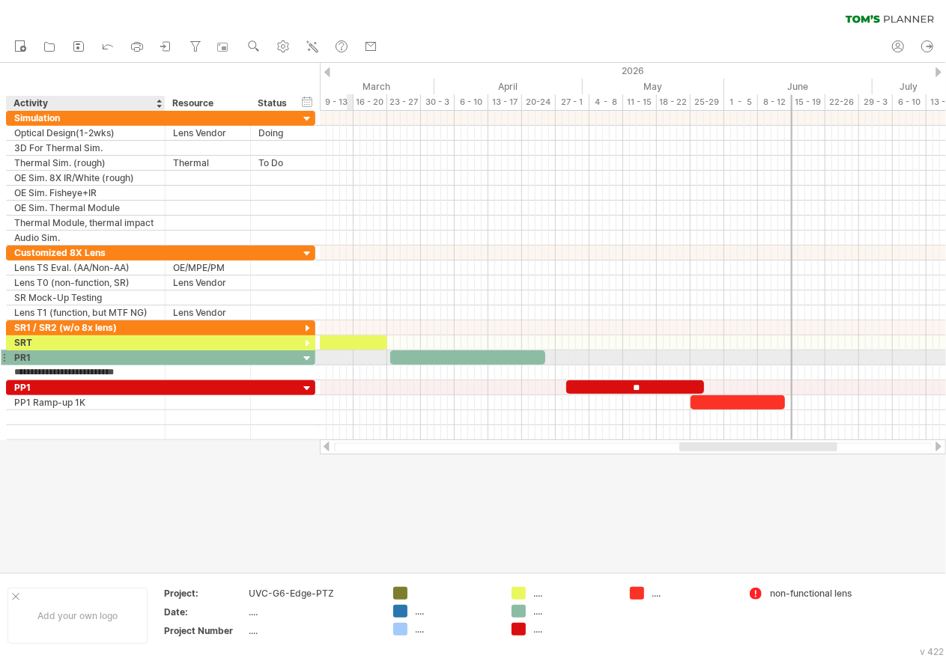
type input "**********"
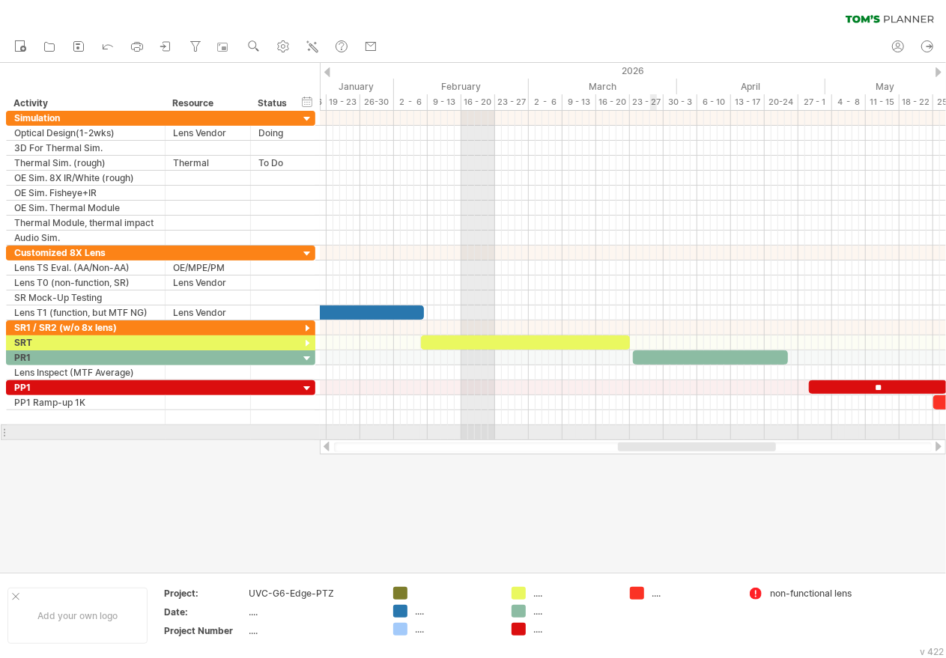
drag, startPoint x: 713, startPoint y: 449, endPoint x: 651, endPoint y: 426, distance: 65.4
click at [651, 426] on div "Trying to reach [DOMAIN_NAME] Connected again... 0% clear filter new" at bounding box center [473, 329] width 946 height 658
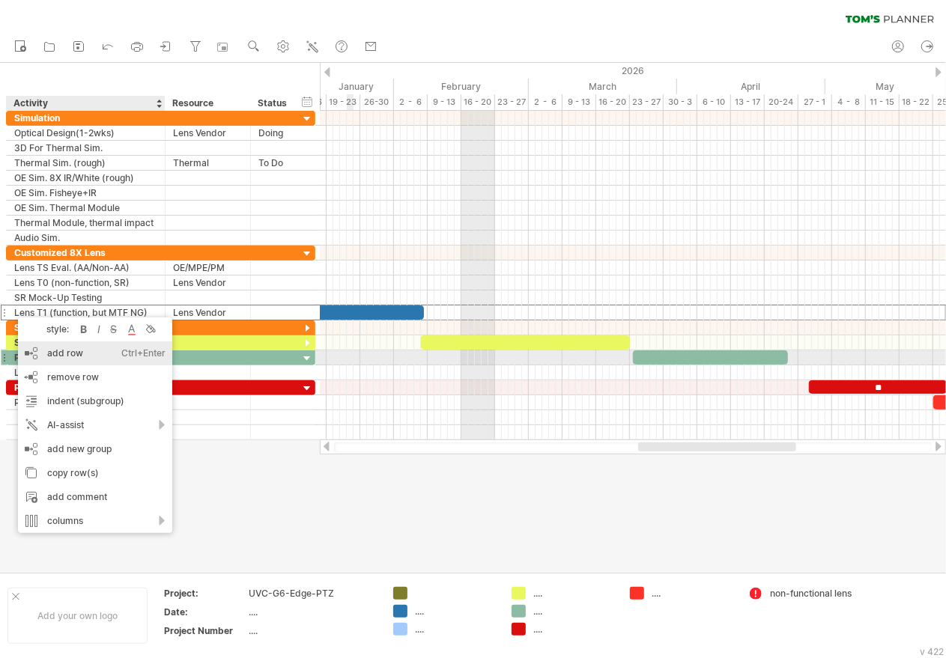
click at [75, 359] on div "add row Ctrl+Enter Cmd+Enter" at bounding box center [95, 353] width 154 height 24
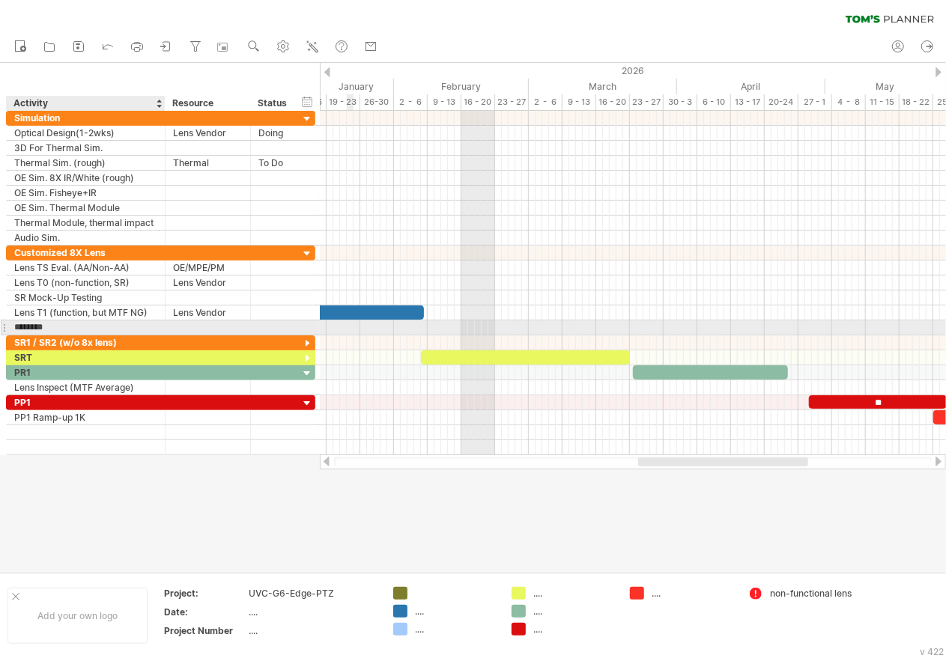
type input "**********"
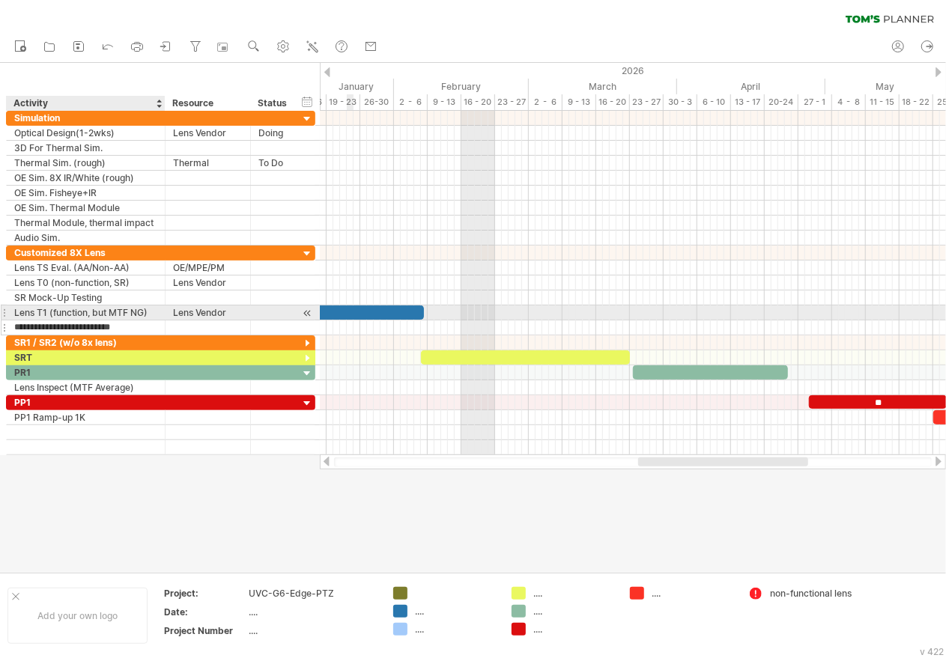
click at [130, 325] on input "**********" at bounding box center [85, 328] width 143 height 14
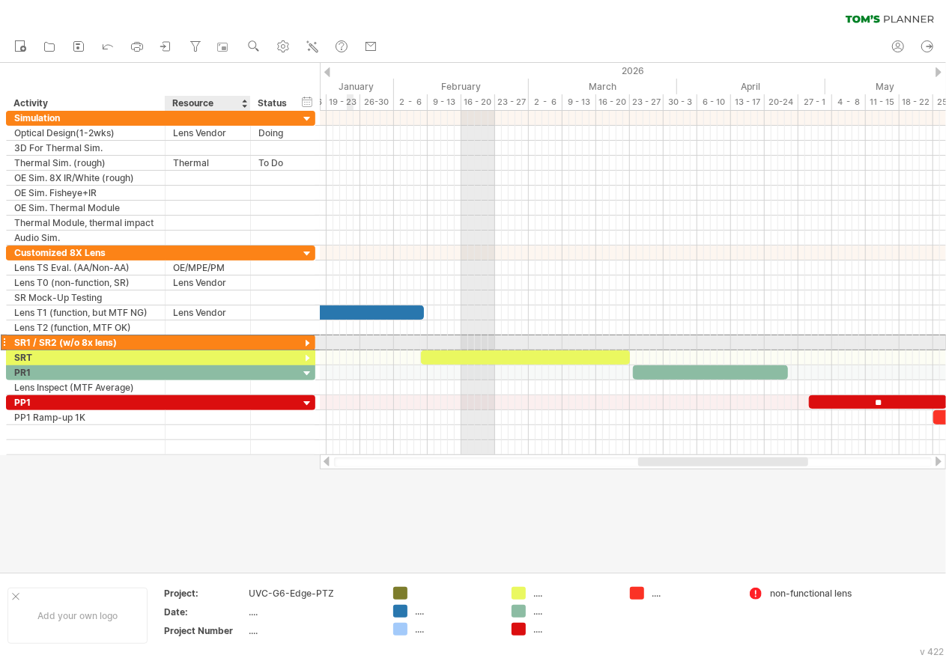
click at [175, 338] on div at bounding box center [208, 342] width 70 height 14
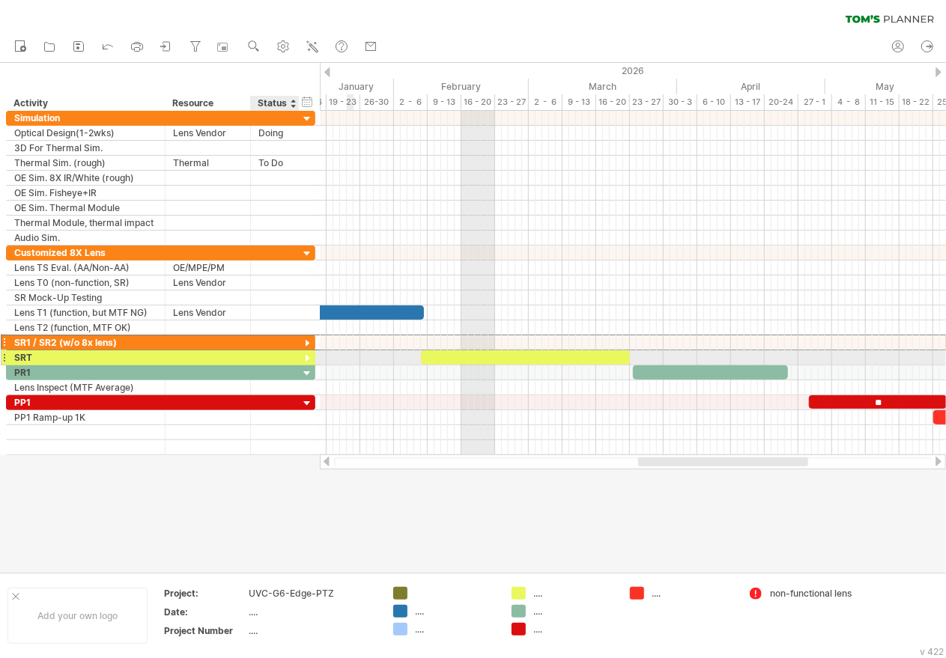
click at [310, 355] on div at bounding box center [307, 359] width 14 height 14
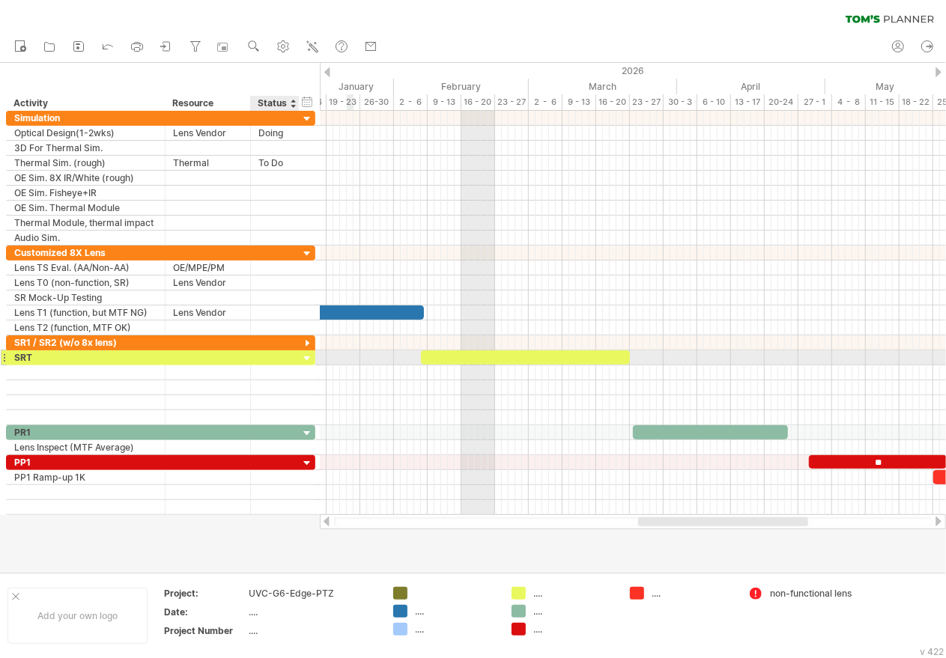
click at [310, 355] on div at bounding box center [307, 359] width 14 height 14
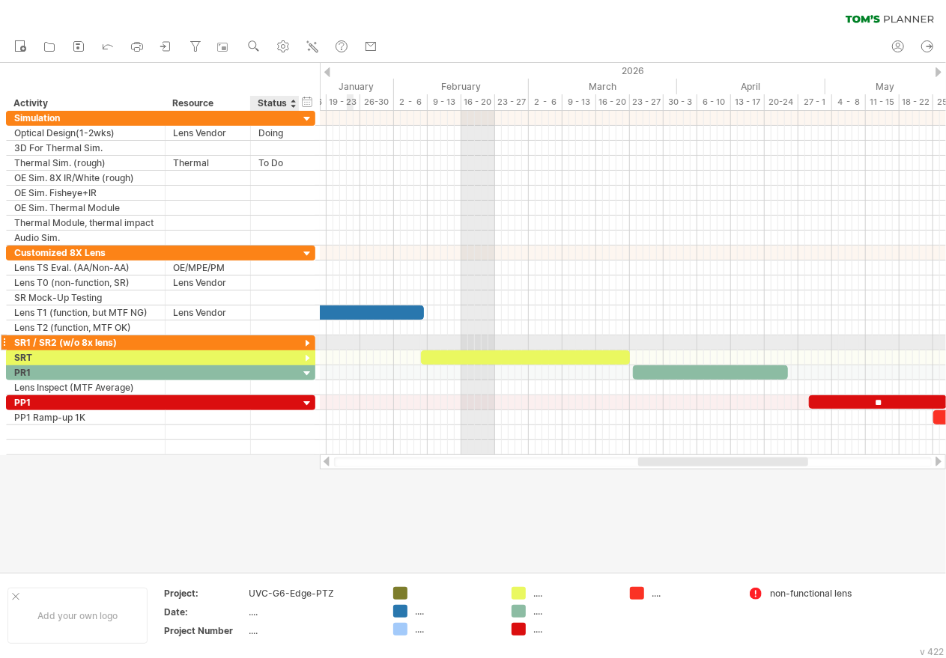
click at [308, 338] on div at bounding box center [307, 344] width 14 height 14
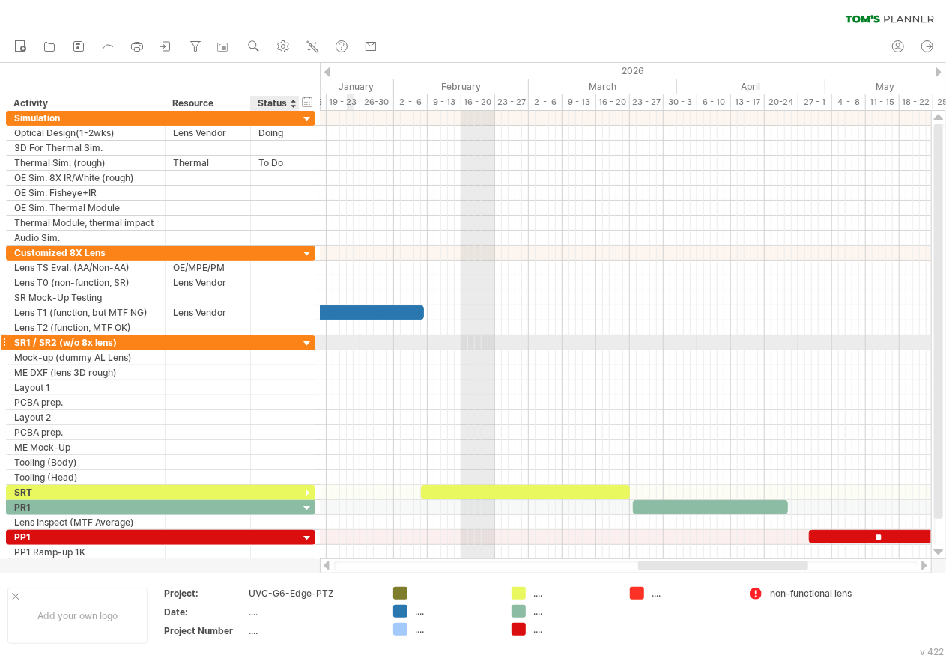
click at [308, 338] on div at bounding box center [307, 344] width 14 height 14
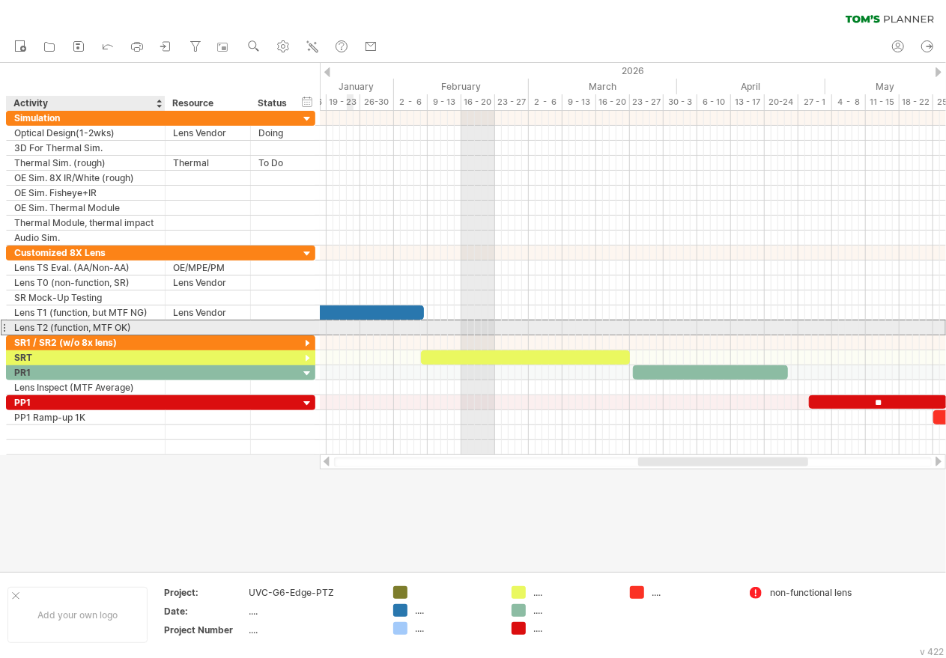
click at [130, 326] on div "Lens T2 (function, MTF OK)" at bounding box center [85, 328] width 143 height 14
click at [127, 323] on input "**********" at bounding box center [85, 328] width 143 height 14
click at [150, 326] on input "**********" at bounding box center [85, 328] width 143 height 14
click at [188, 325] on div at bounding box center [208, 328] width 70 height 14
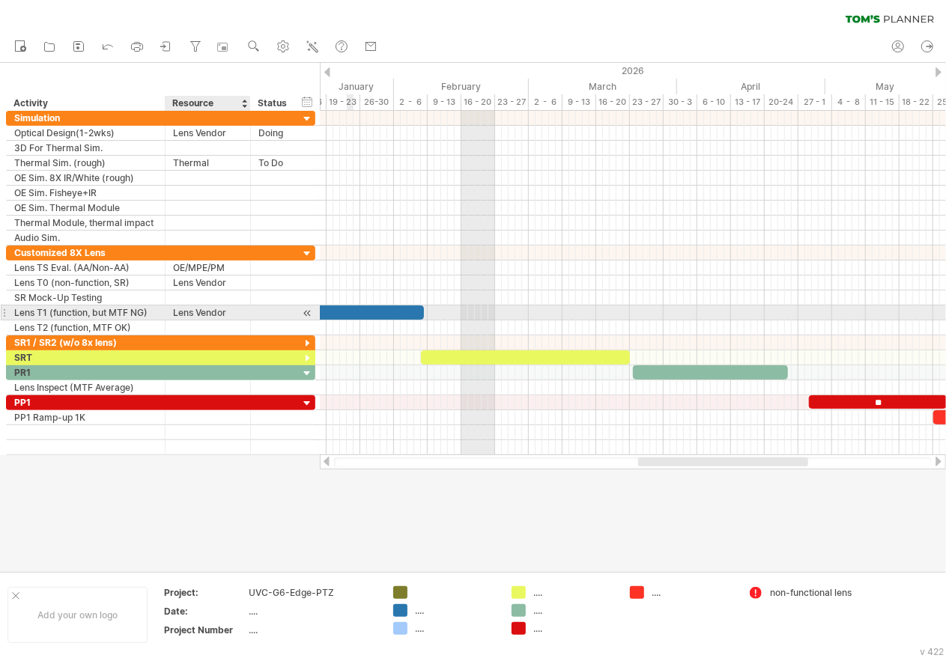
click at [211, 307] on div "Lens Vendor" at bounding box center [208, 313] width 70 height 14
drag, startPoint x: 228, startPoint y: 309, endPoint x: 166, endPoint y: 307, distance: 62.2
click at [166, 307] on div "**********" at bounding box center [207, 313] width 85 height 14
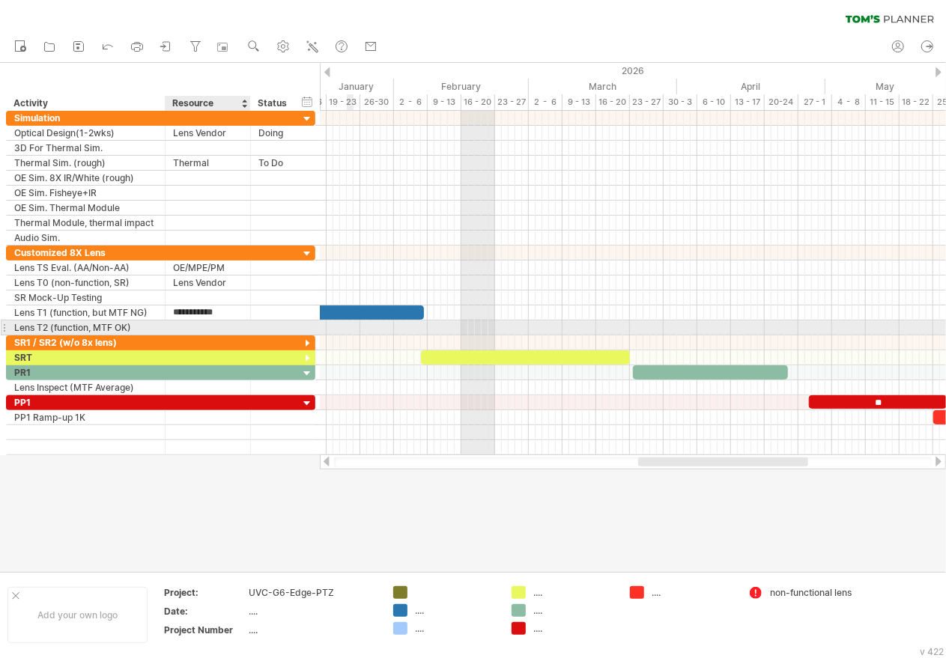
click at [186, 326] on div at bounding box center [208, 328] width 70 height 14
paste input "**********"
type input "**********"
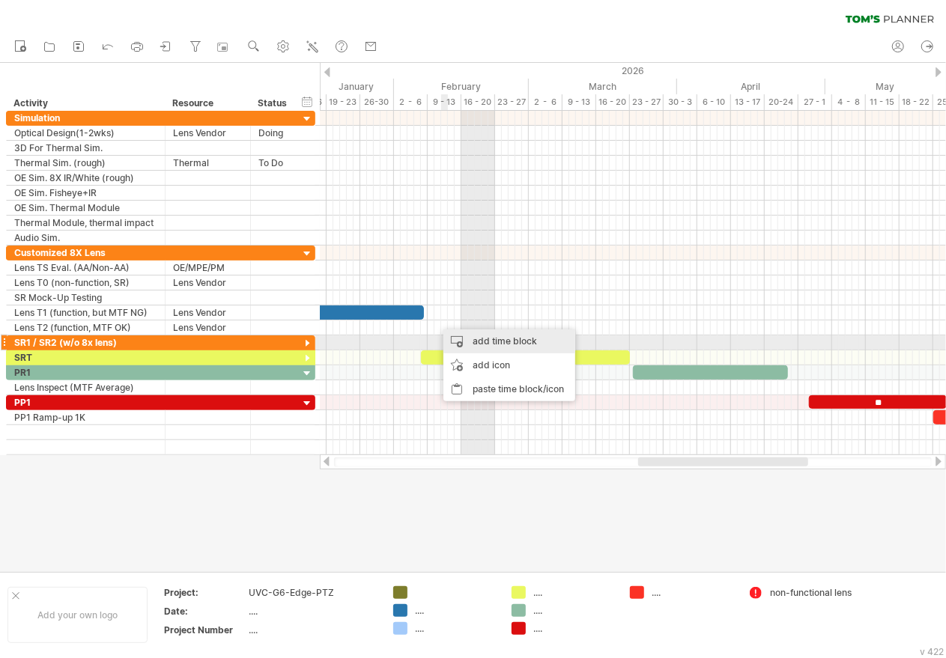
click at [488, 338] on div "add time block" at bounding box center [509, 341] width 132 height 24
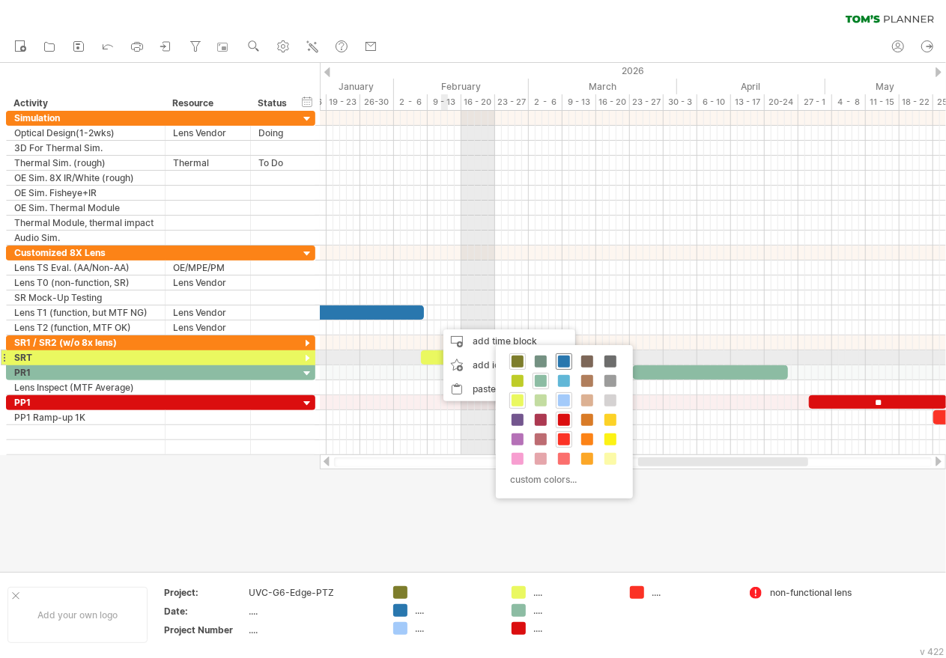
click at [558, 363] on span at bounding box center [564, 362] width 12 height 12
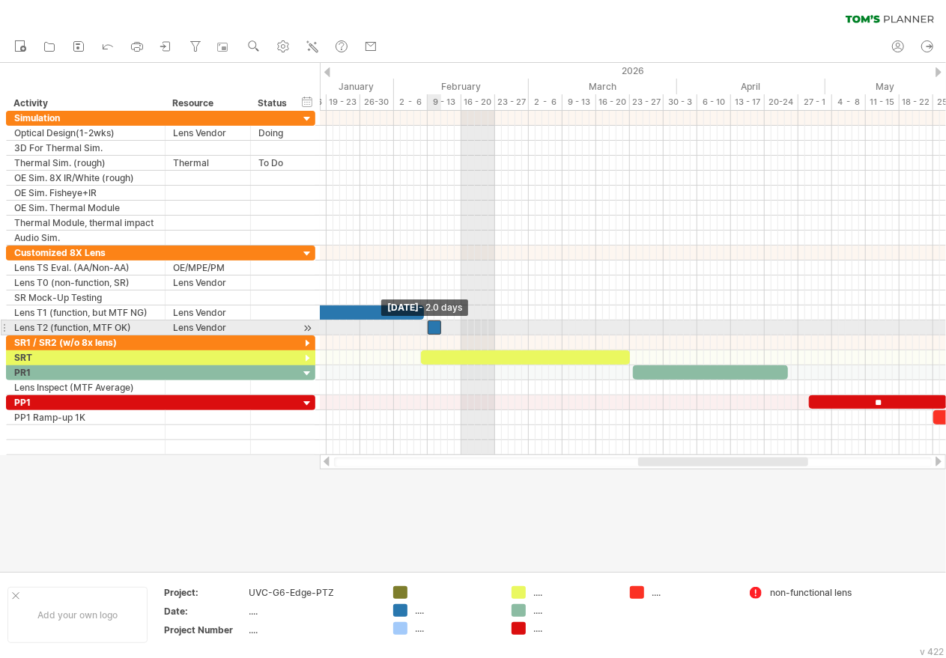
drag, startPoint x: 436, startPoint y: 321, endPoint x: 428, endPoint y: 322, distance: 7.5
click at [428, 322] on span at bounding box center [428, 328] width 6 height 14
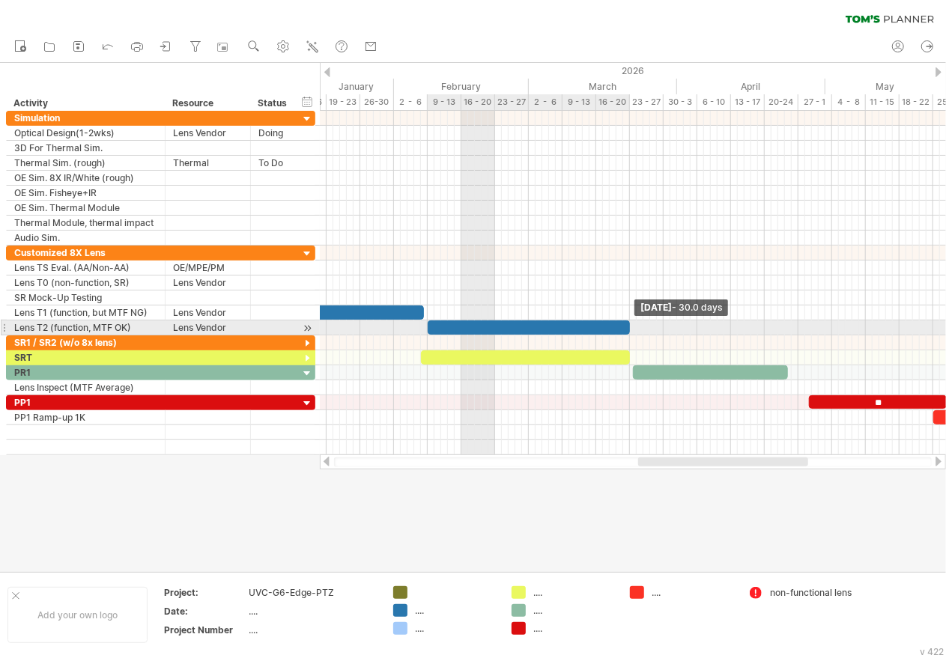
drag, startPoint x: 440, startPoint y: 323, endPoint x: 631, endPoint y: 329, distance: 190.3
click at [631, 329] on span at bounding box center [630, 328] width 6 height 14
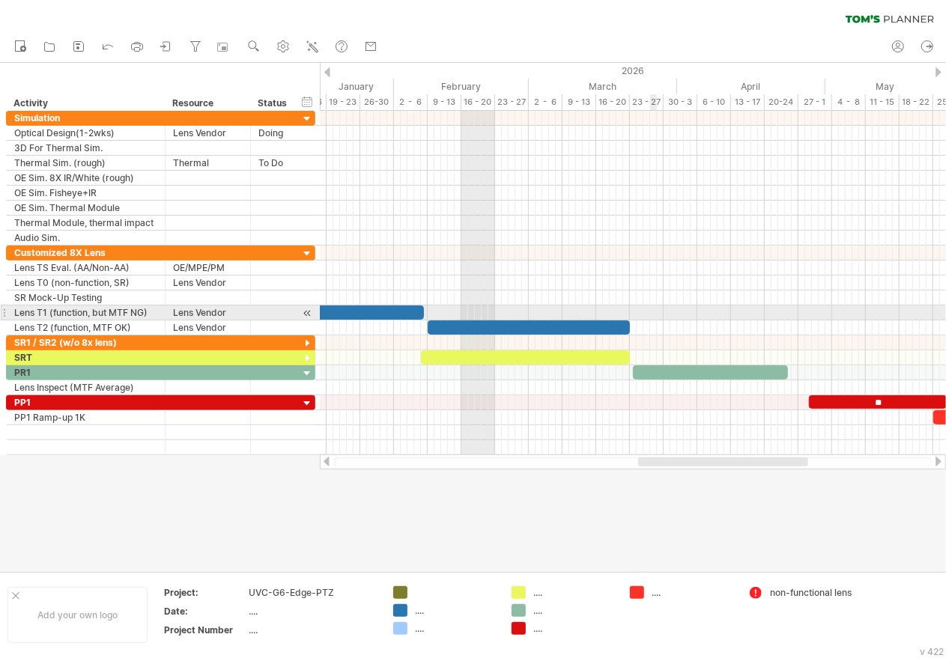
click at [663, 316] on div at bounding box center [633, 313] width 626 height 15
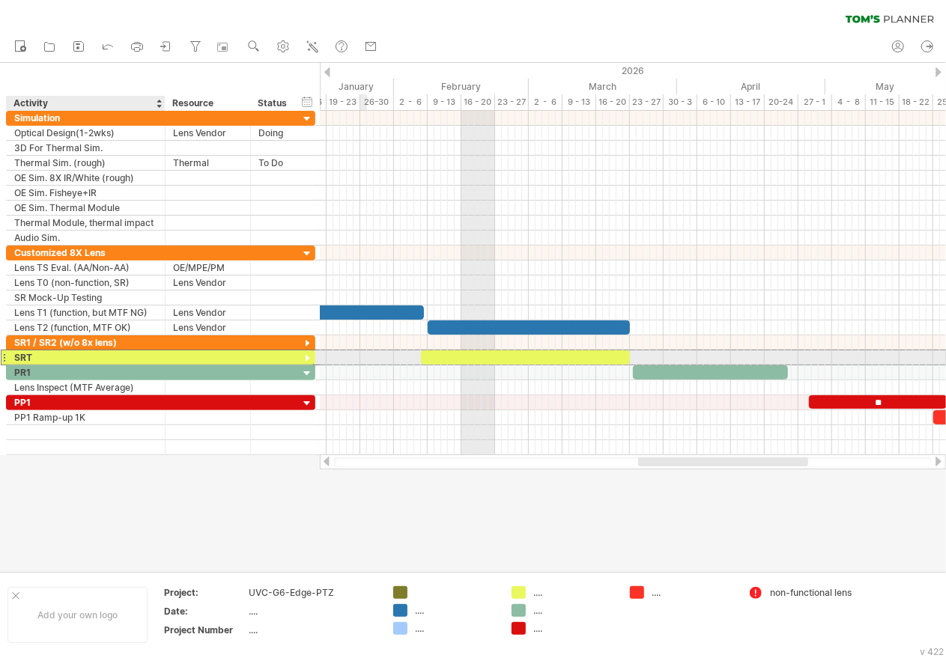
click at [84, 352] on div "SRT" at bounding box center [85, 357] width 143 height 14
click at [500, 440] on div at bounding box center [633, 447] width 626 height 15
click at [81, 353] on div "SRT (Waive MTF)" at bounding box center [85, 357] width 143 height 14
click at [64, 353] on input "**********" at bounding box center [85, 357] width 143 height 14
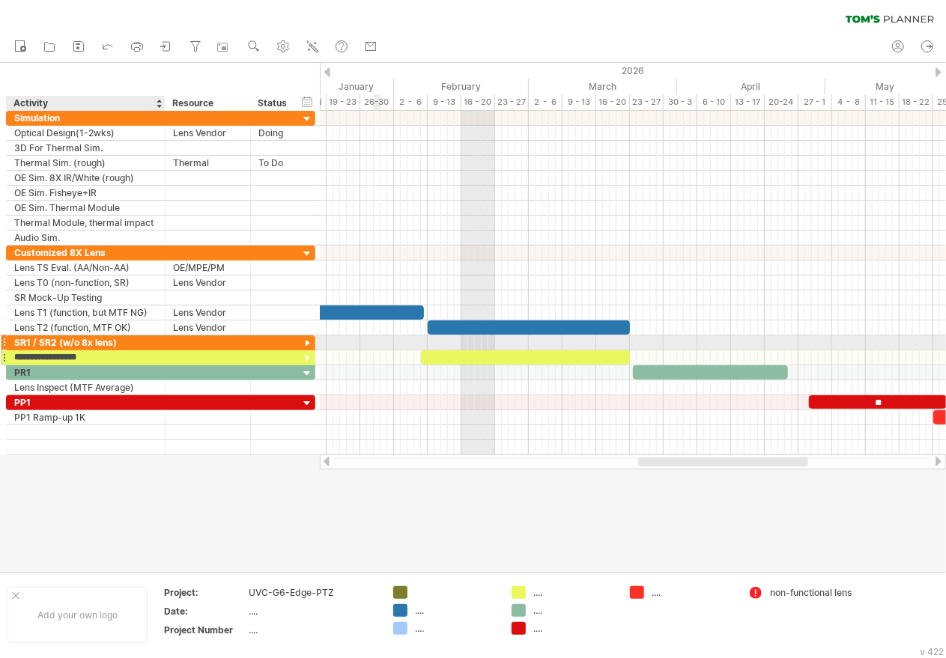
type input "**********"
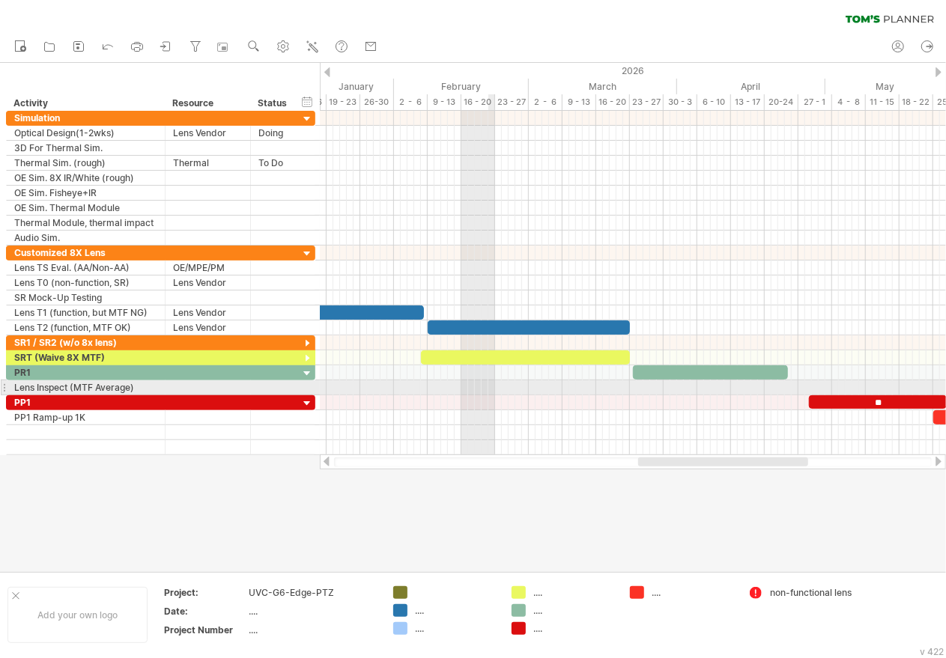
click at [494, 380] on div at bounding box center [633, 387] width 626 height 15
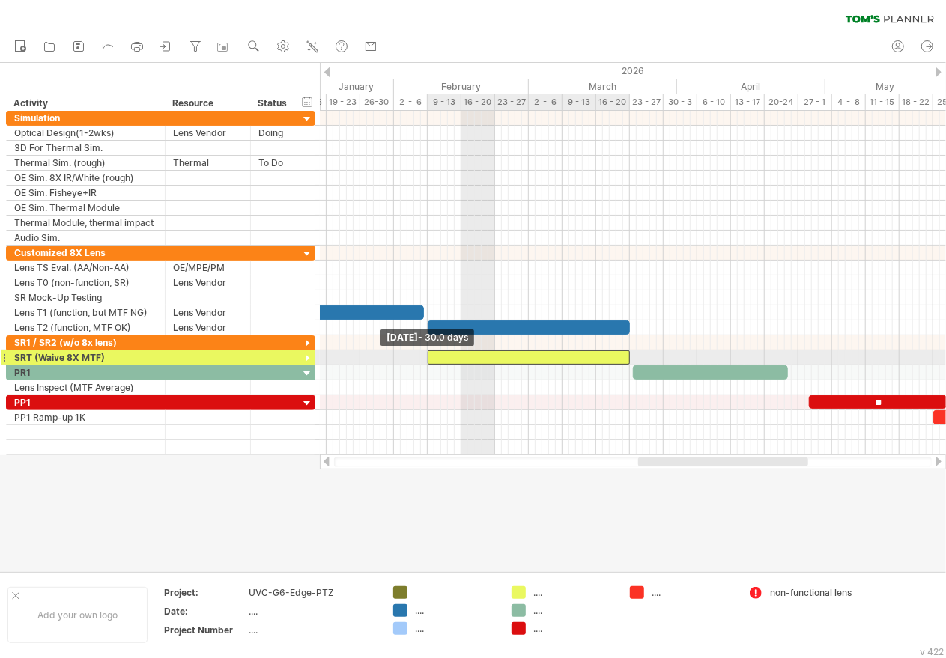
drag, startPoint x: 418, startPoint y: 353, endPoint x: 425, endPoint y: 356, distance: 7.8
click at [425, 356] on span at bounding box center [428, 357] width 6 height 14
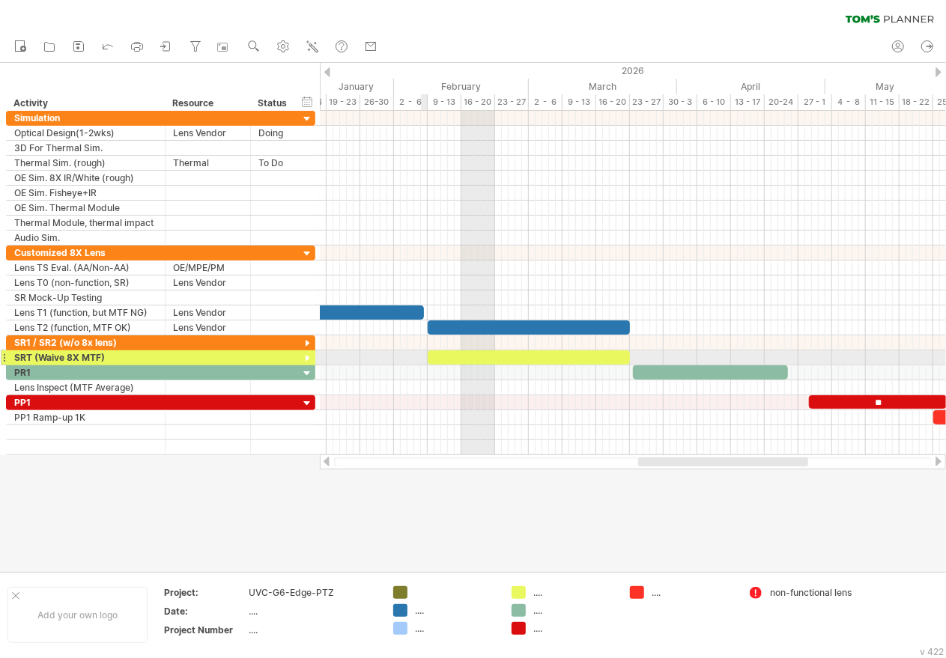
click at [439, 395] on div at bounding box center [633, 402] width 626 height 15
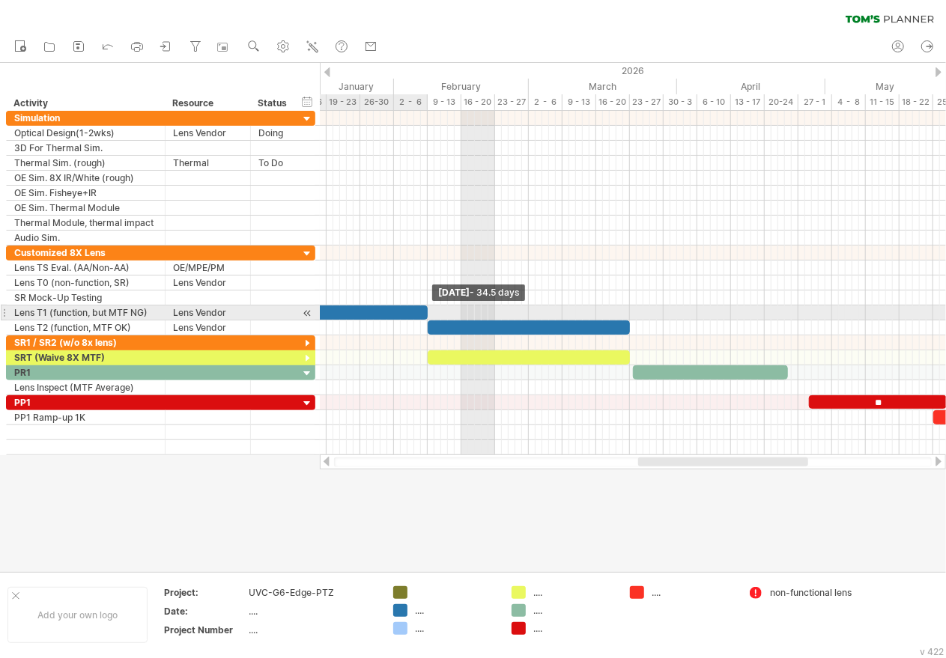
click at [425, 309] on span at bounding box center [428, 313] width 6 height 14
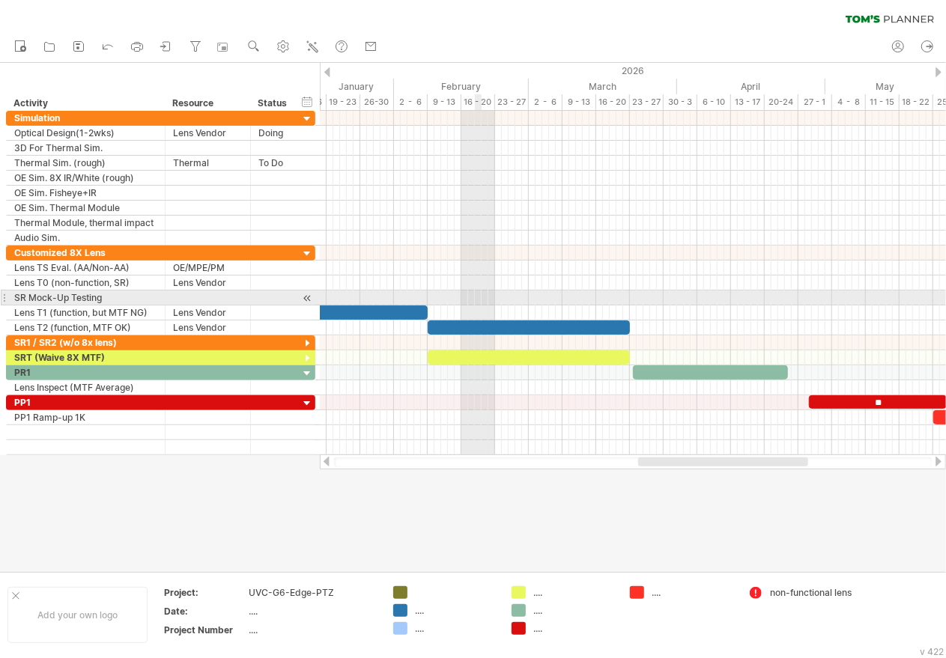
click at [500, 298] on div at bounding box center [633, 298] width 626 height 15
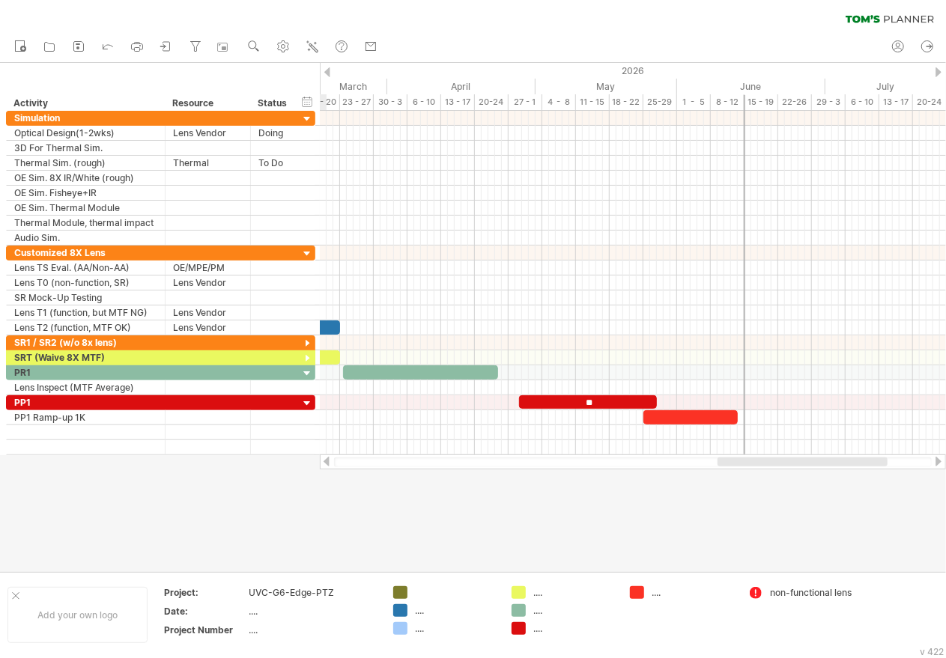
drag, startPoint x: 768, startPoint y: 465, endPoint x: 848, endPoint y: 458, distance: 79.7
click at [848, 458] on div at bounding box center [802, 462] width 170 height 9
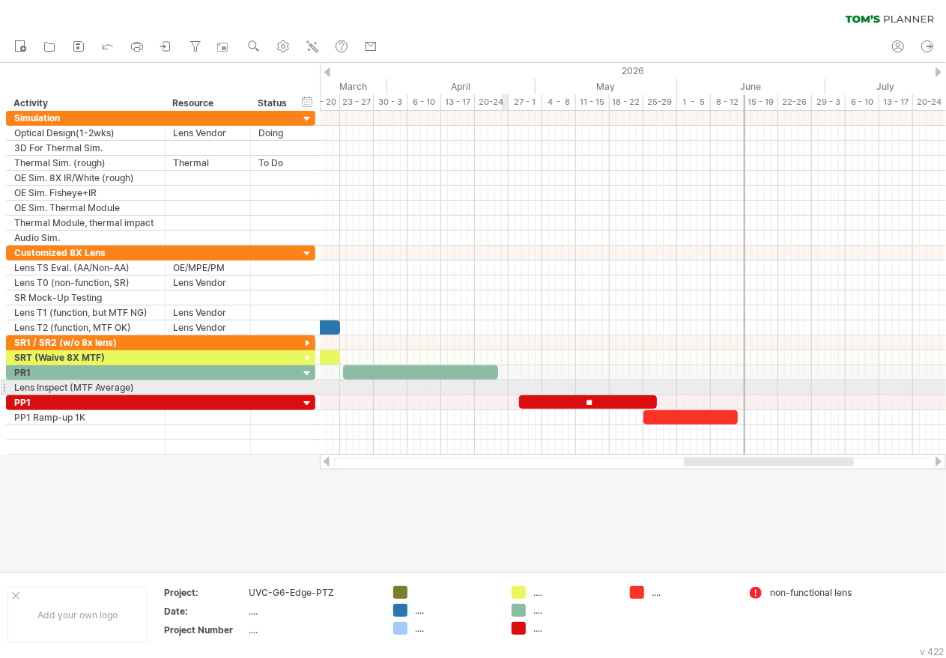
click at [504, 383] on div at bounding box center [633, 387] width 626 height 15
click at [550, 399] on div "add time block" at bounding box center [578, 401] width 132 height 24
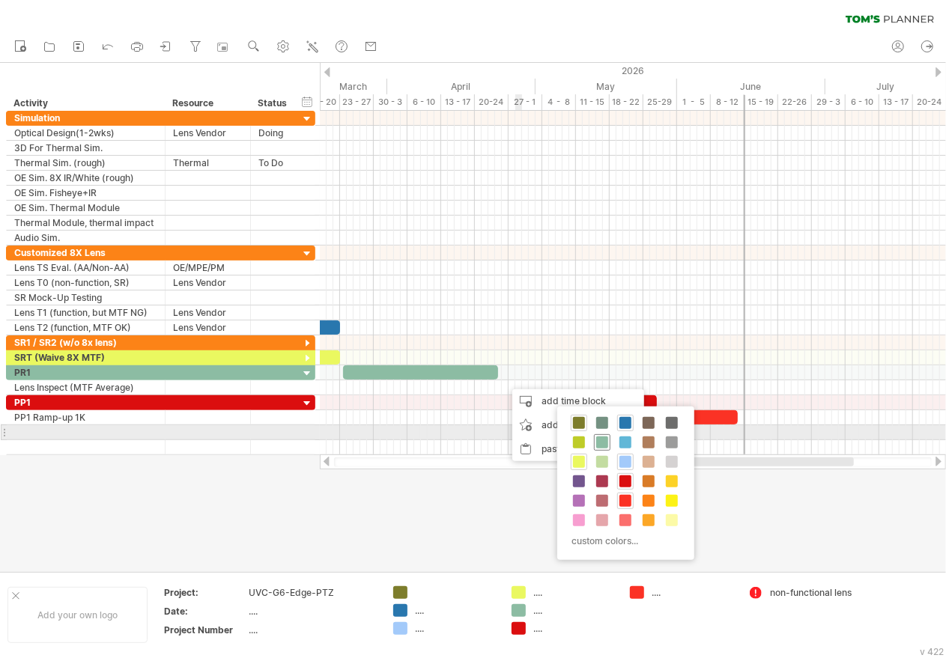
click at [603, 439] on span at bounding box center [602, 443] width 12 height 12
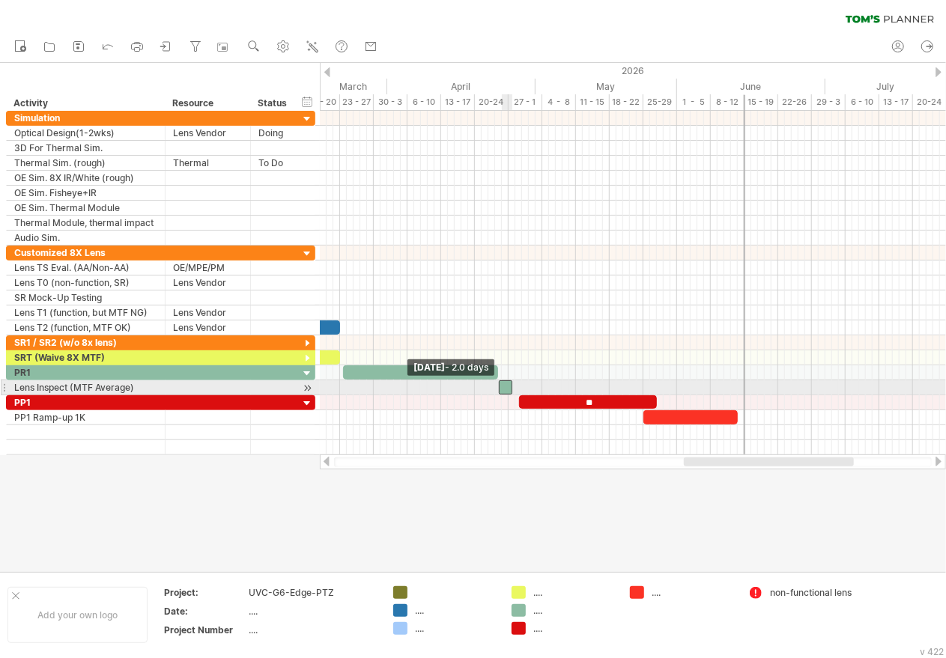
click at [499, 382] on span at bounding box center [499, 387] width 6 height 14
click at [518, 382] on span at bounding box center [519, 387] width 6 height 14
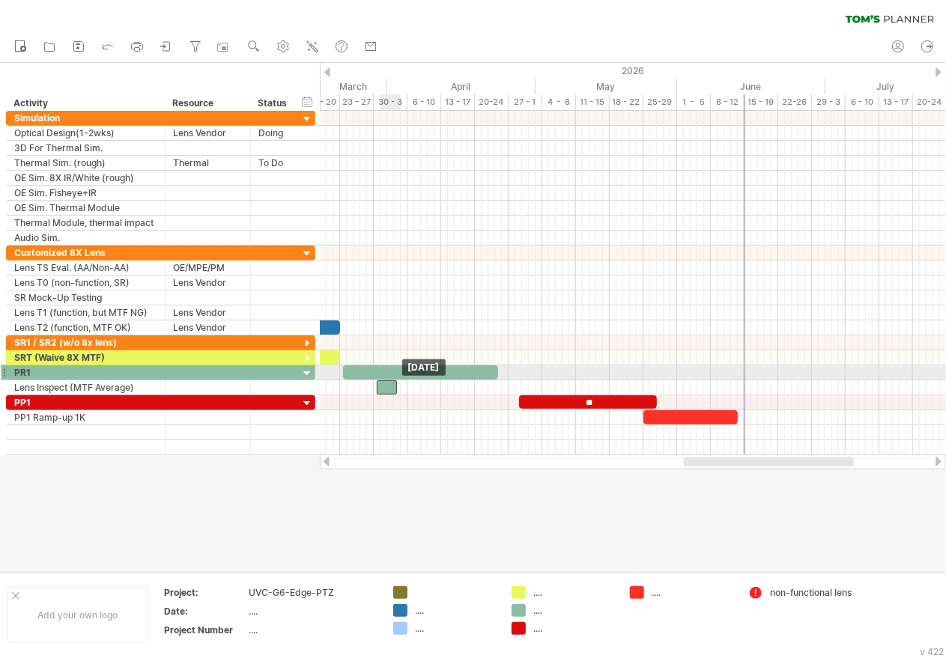
drag, startPoint x: 506, startPoint y: 383, endPoint x: 386, endPoint y: 377, distance: 119.9
click at [386, 380] on div at bounding box center [387, 387] width 20 height 14
drag, startPoint x: 395, startPoint y: 380, endPoint x: 409, endPoint y: 380, distance: 13.5
click at [409, 380] on span at bounding box center [410, 387] width 6 height 14
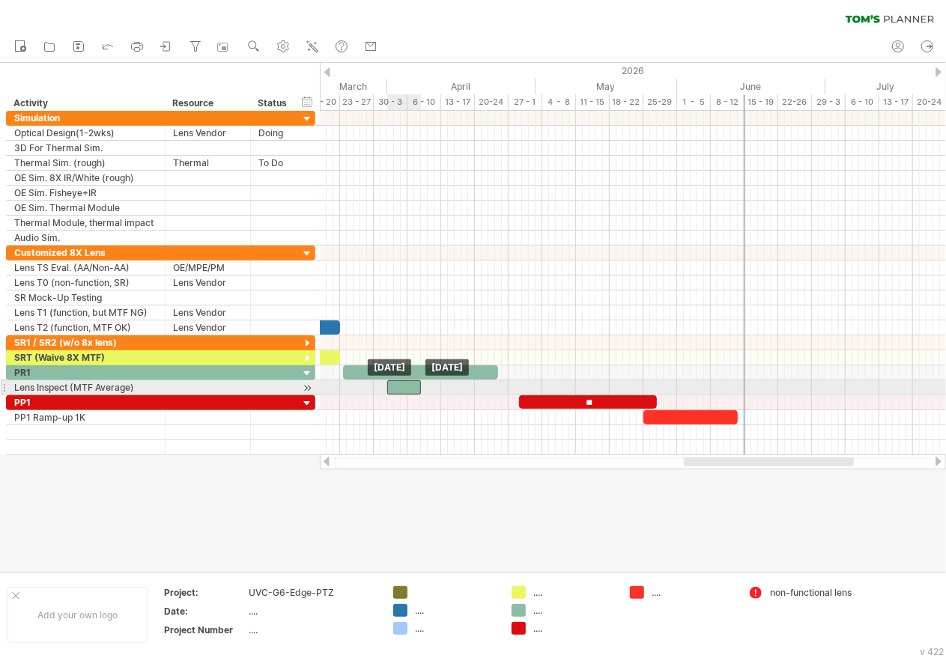
drag, startPoint x: 389, startPoint y: 383, endPoint x: 401, endPoint y: 383, distance: 11.2
click at [401, 383] on div at bounding box center [404, 387] width 34 height 14
click at [383, 385] on span at bounding box center [380, 387] width 6 height 14
click at [437, 383] on div at bounding box center [633, 387] width 626 height 15
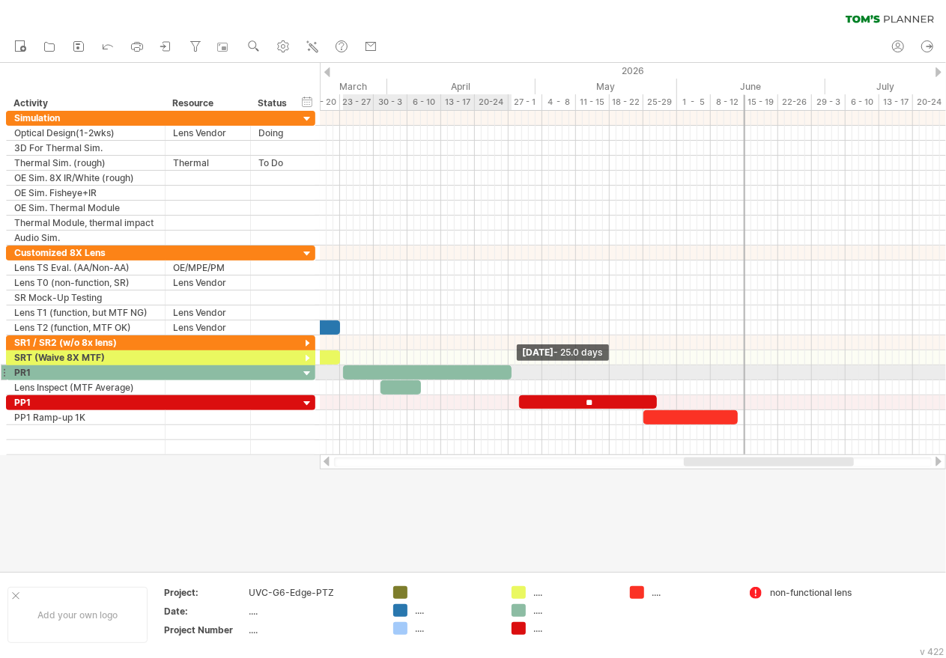
drag, startPoint x: 499, startPoint y: 370, endPoint x: 512, endPoint y: 369, distance: 13.5
click at [512, 369] on span at bounding box center [511, 372] width 6 height 14
click at [528, 365] on div at bounding box center [633, 372] width 626 height 15
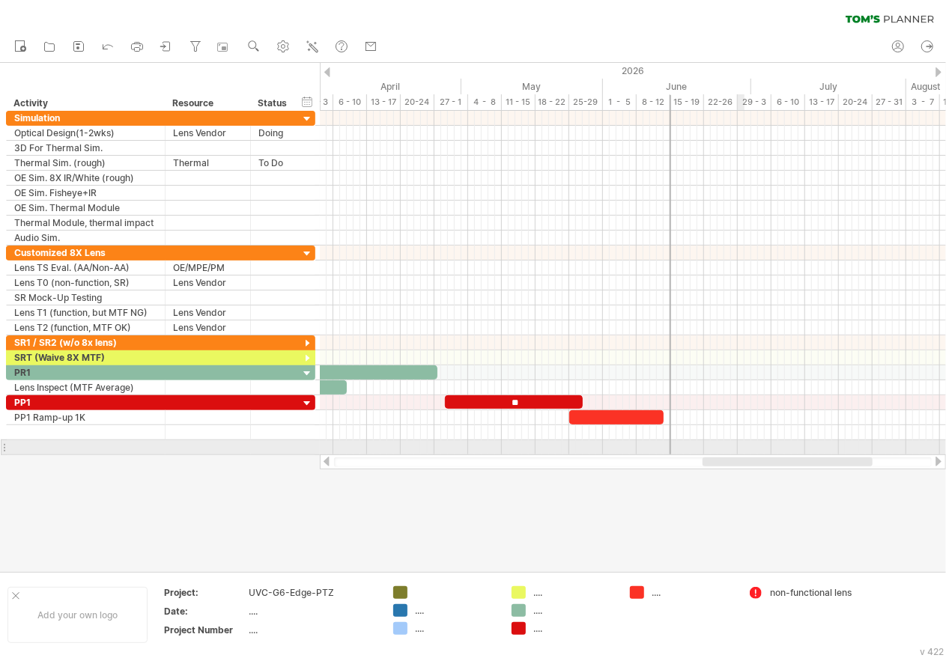
drag, startPoint x: 717, startPoint y: 458, endPoint x: 740, endPoint y: 452, distance: 24.0
click at [740, 452] on div "Trying to reach [DOMAIN_NAME] Connected again... 0% clear filter new" at bounding box center [473, 329] width 946 height 658
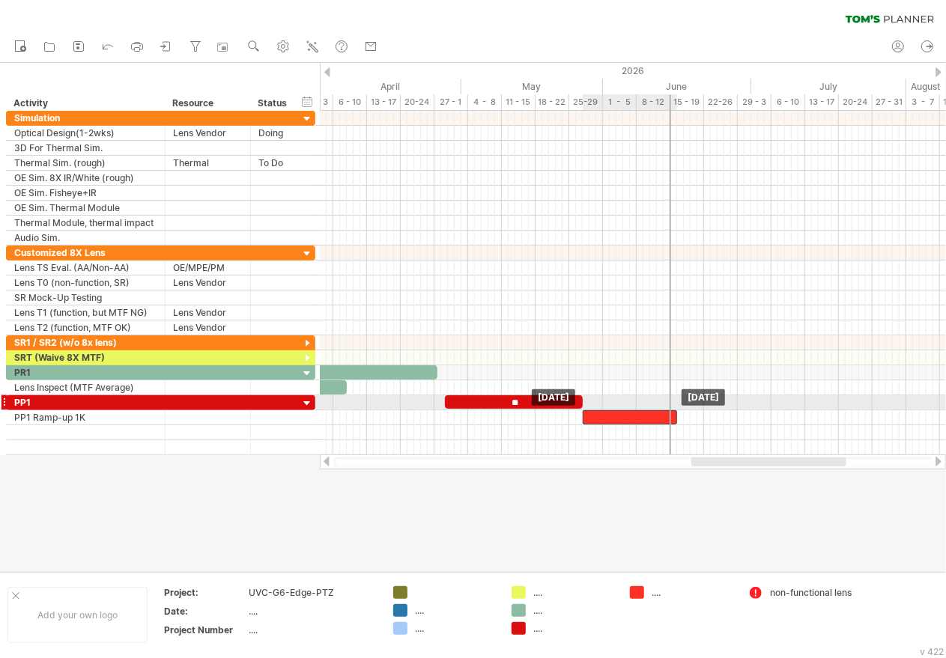
drag, startPoint x: 602, startPoint y: 407, endPoint x: 615, endPoint y: 407, distance: 12.7
click at [615, 410] on div at bounding box center [630, 417] width 94 height 14
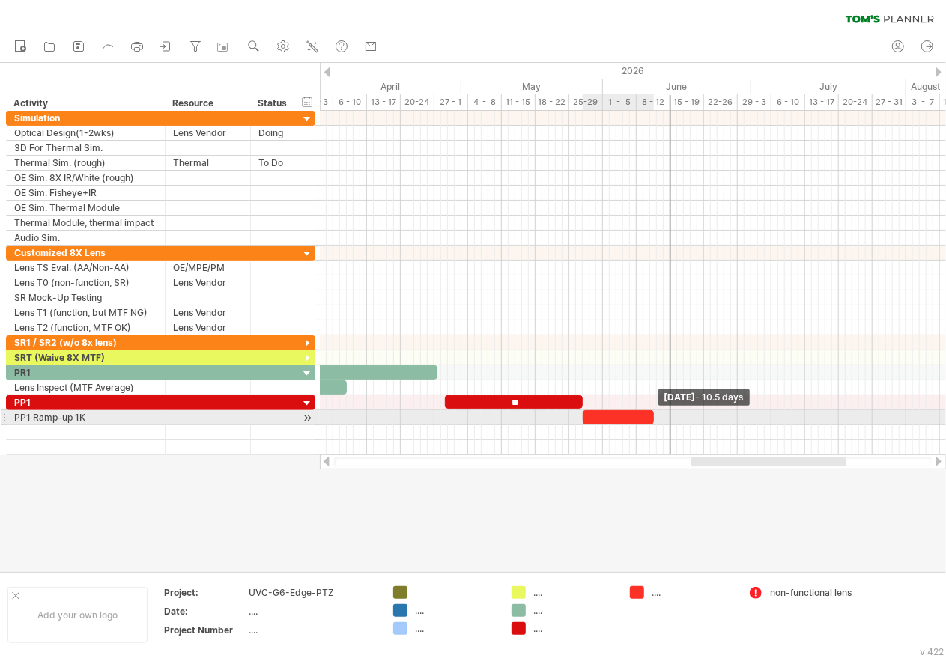
drag, startPoint x: 674, startPoint y: 411, endPoint x: 651, endPoint y: 413, distance: 22.6
click at [651, 413] on span at bounding box center [654, 417] width 6 height 14
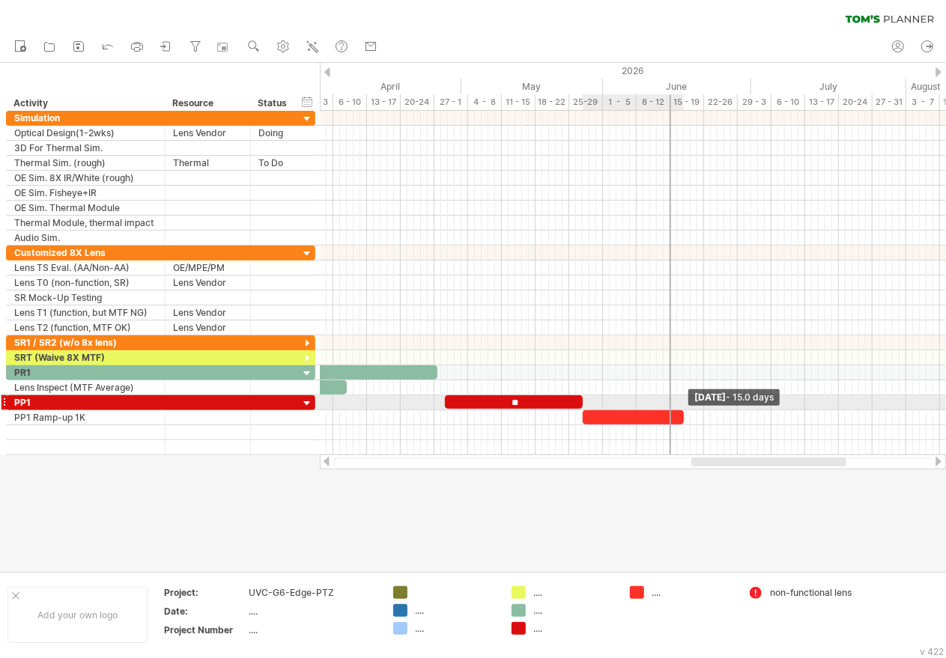
drag, startPoint x: 651, startPoint y: 411, endPoint x: 683, endPoint y: 409, distance: 31.5
click at [683, 410] on span at bounding box center [684, 417] width 6 height 14
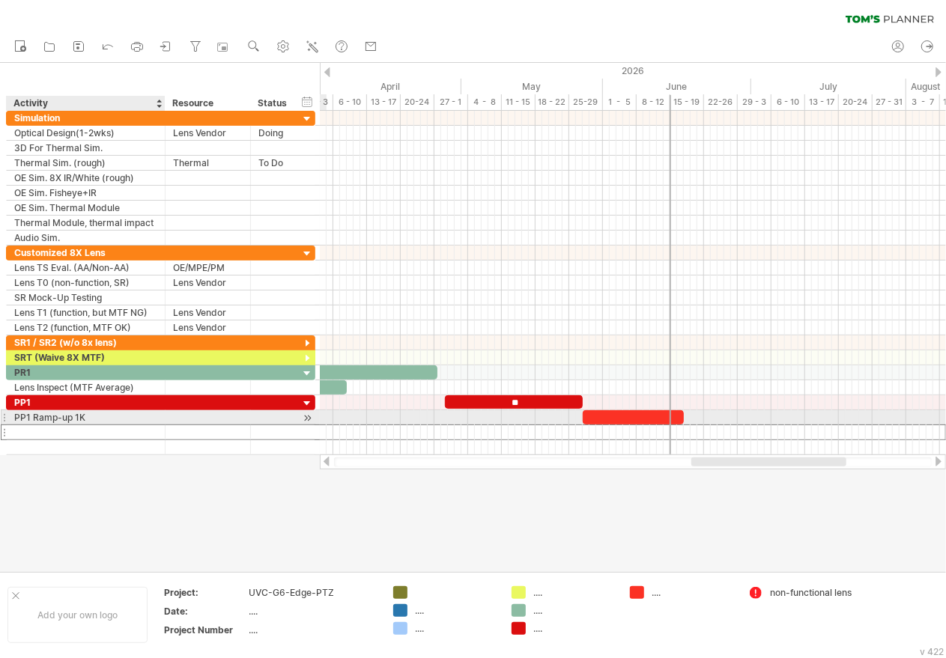
click at [88, 425] on div at bounding box center [85, 432] width 143 height 14
type input "**"
click at [630, 411] on div at bounding box center [633, 417] width 101 height 14
click at [681, 410] on span at bounding box center [684, 417] width 6 height 14
click at [690, 411] on span at bounding box center [690, 417] width 6 height 14
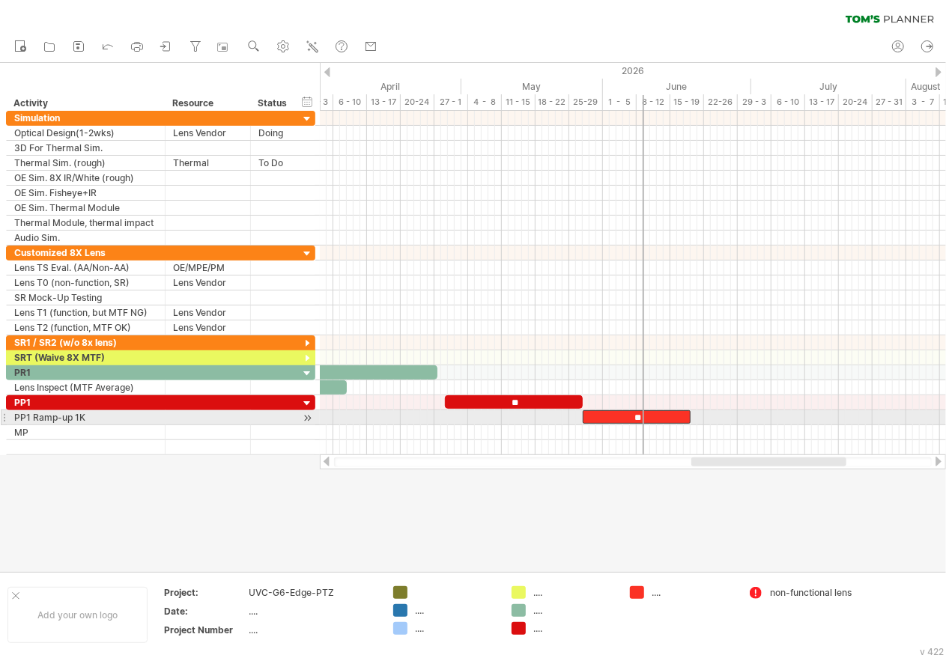
drag, startPoint x: 669, startPoint y: 425, endPoint x: 643, endPoint y: 419, distance: 27.6
click at [643, 419] on div at bounding box center [643, 283] width 1 height 344
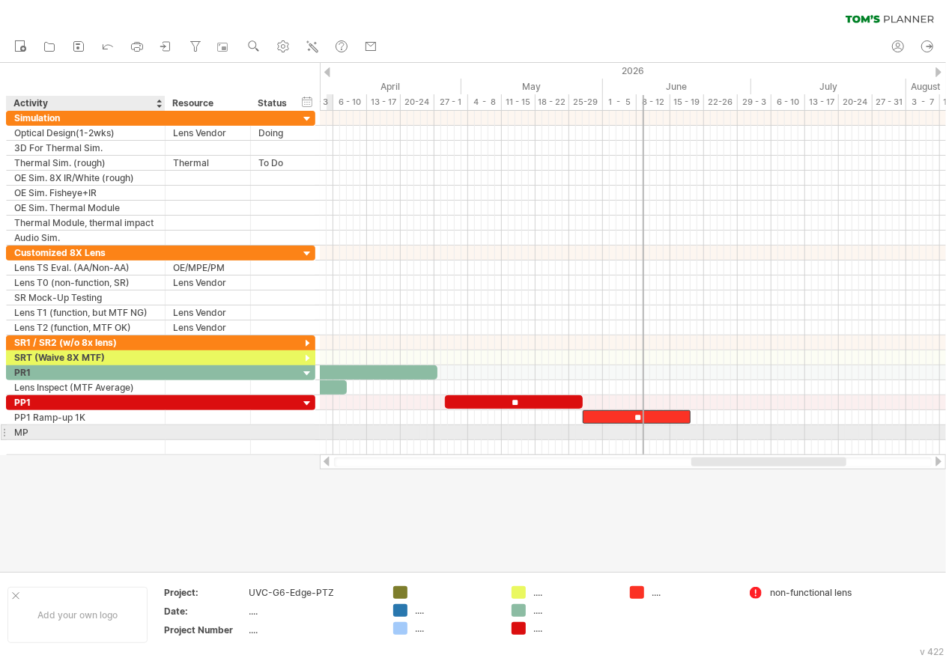
click at [61, 428] on div "MP" at bounding box center [85, 432] width 143 height 14
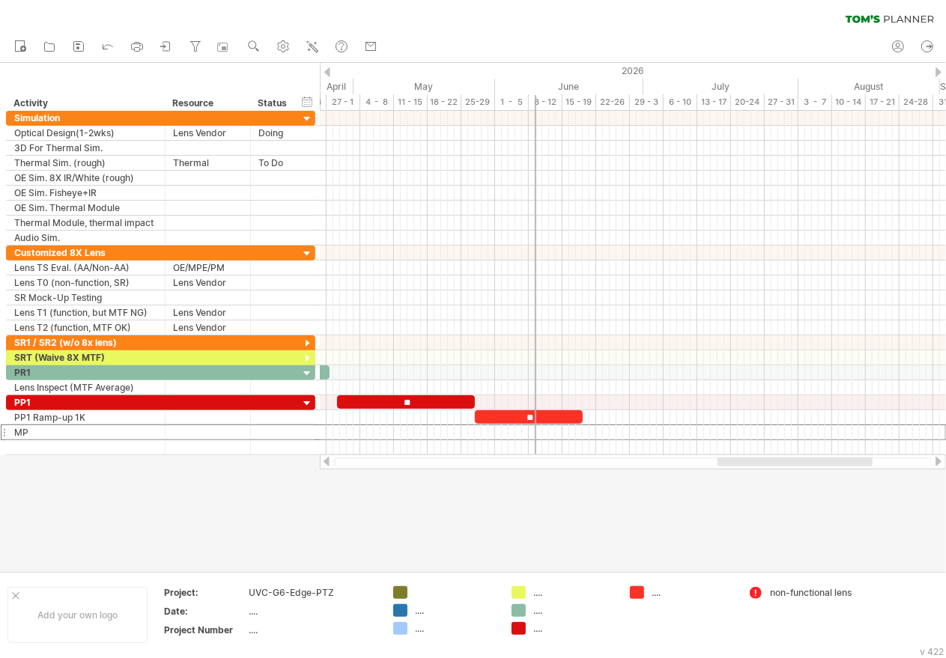
drag, startPoint x: 726, startPoint y: 462, endPoint x: 752, endPoint y: 463, distance: 26.2
click at [752, 463] on div at bounding box center [794, 462] width 155 height 9
drag, startPoint x: 535, startPoint y: 421, endPoint x: 550, endPoint y: 421, distance: 14.2
click at [550, 425] on div at bounding box center [633, 432] width 626 height 15
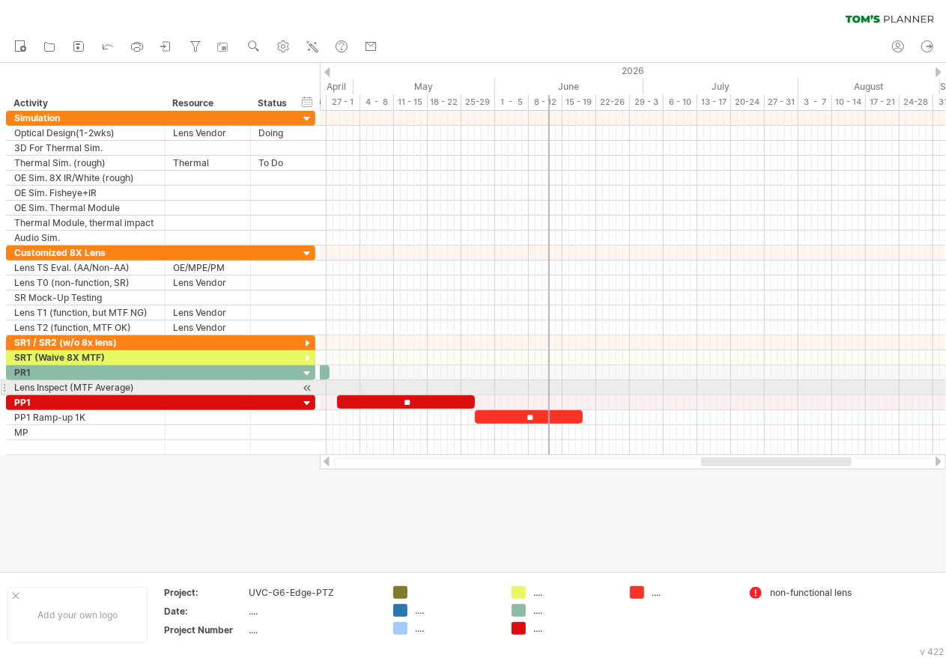
drag, startPoint x: 535, startPoint y: 383, endPoint x: 548, endPoint y: 383, distance: 13.5
click at [548, 383] on div at bounding box center [548, 283] width 1 height 344
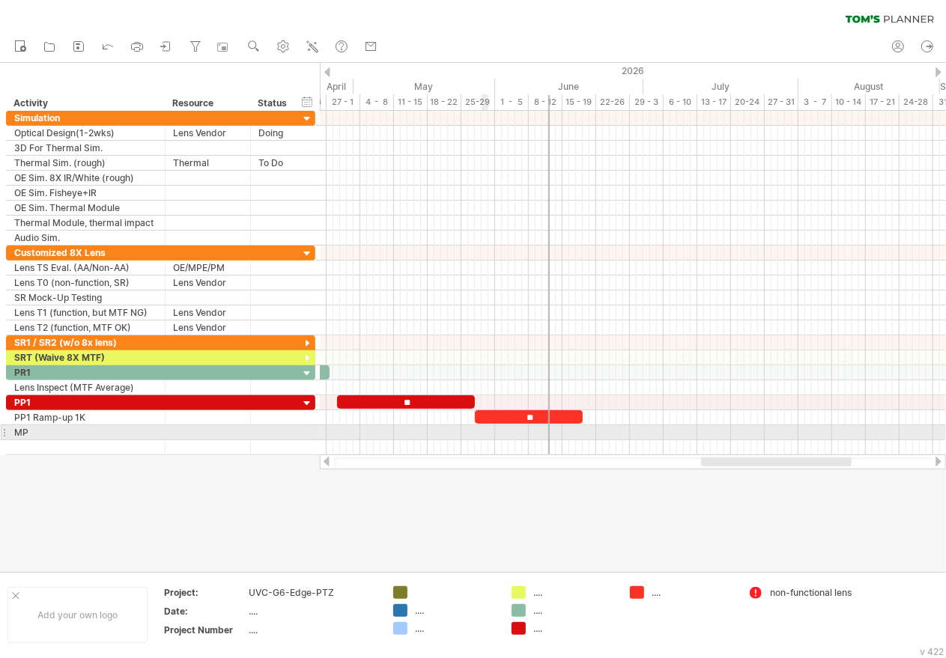
click at [483, 429] on div at bounding box center [633, 432] width 626 height 15
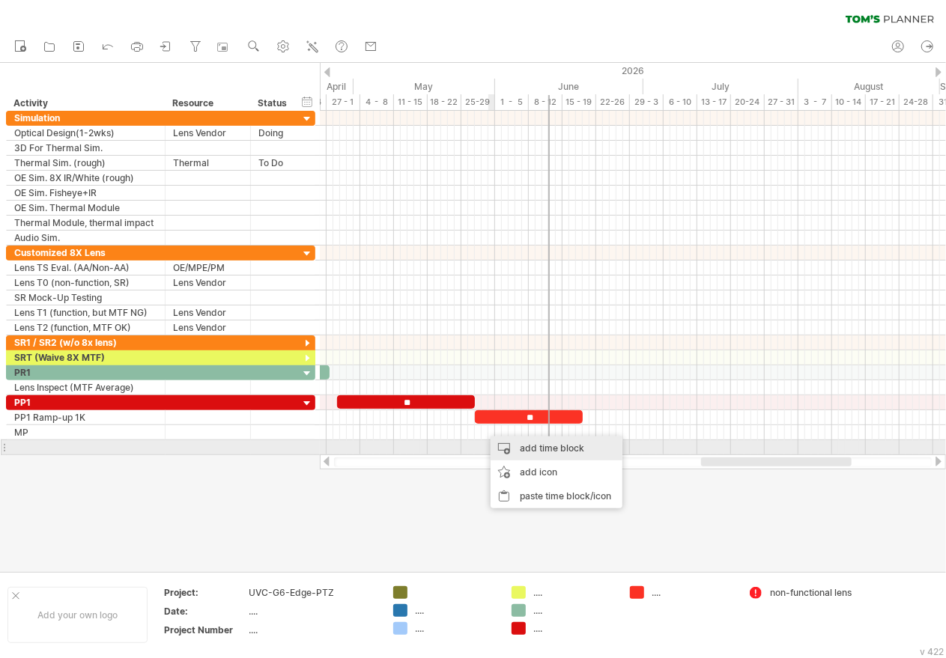
click at [535, 452] on div "add time block" at bounding box center [556, 449] width 132 height 24
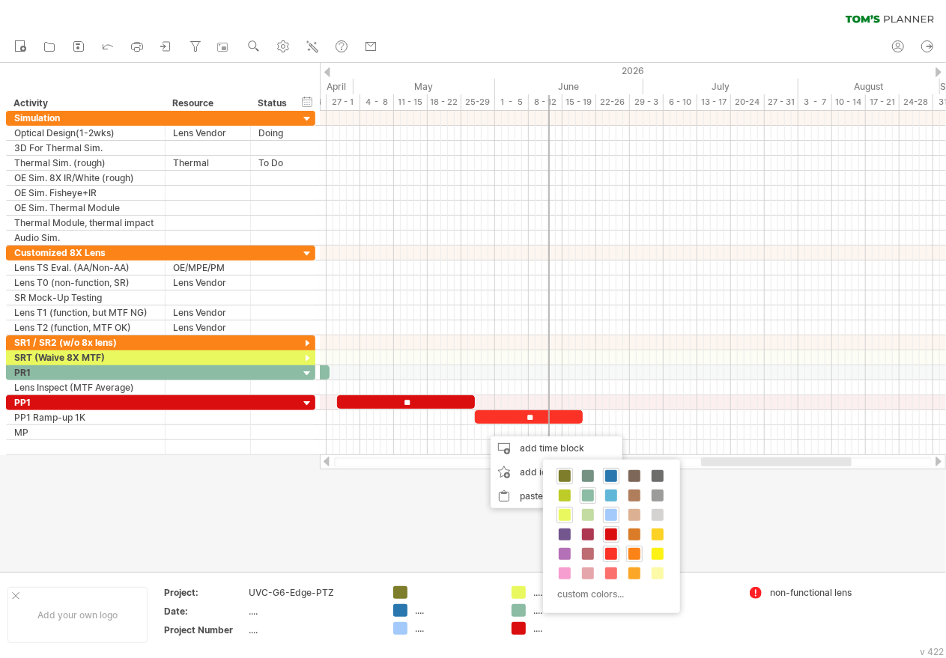
click at [634, 553] on span at bounding box center [634, 554] width 12 height 12
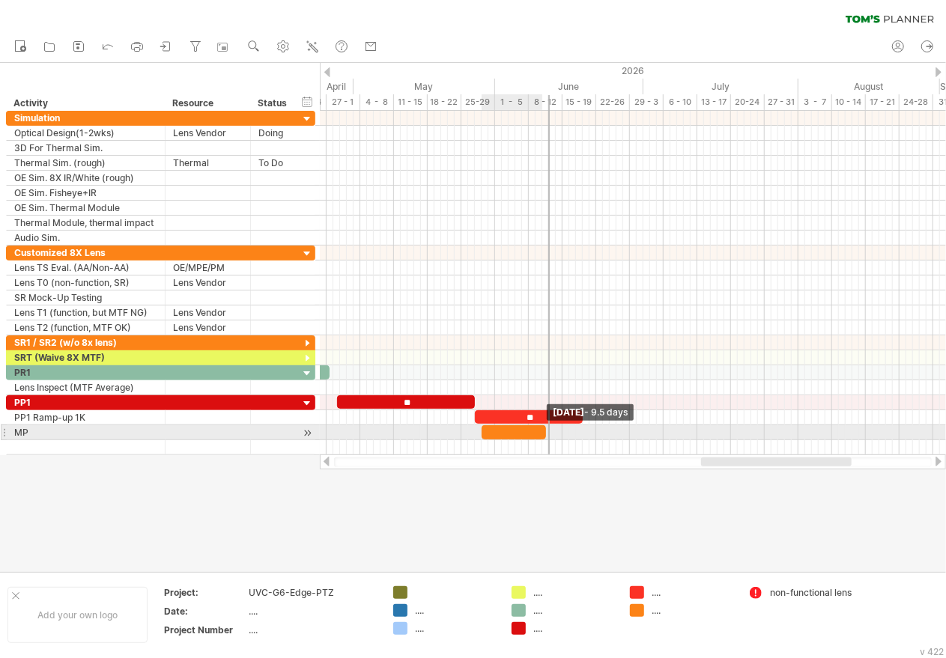
drag, startPoint x: 489, startPoint y: 425, endPoint x: 545, endPoint y: 429, distance: 56.3
click at [545, 429] on span at bounding box center [546, 432] width 6 height 14
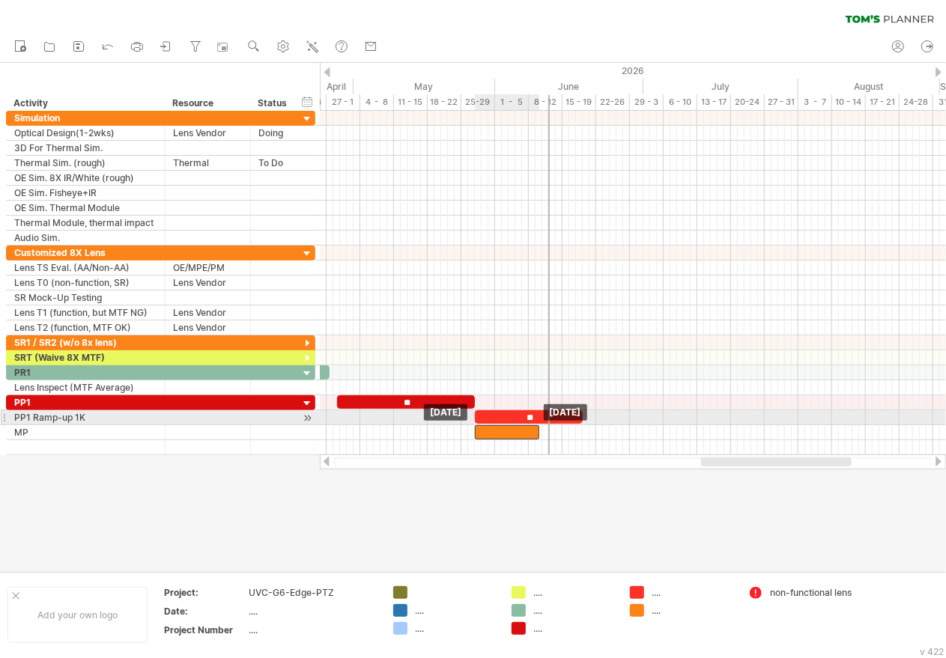
drag, startPoint x: 508, startPoint y: 427, endPoint x: 501, endPoint y: 424, distance: 8.1
click at [501, 425] on div at bounding box center [507, 432] width 64 height 14
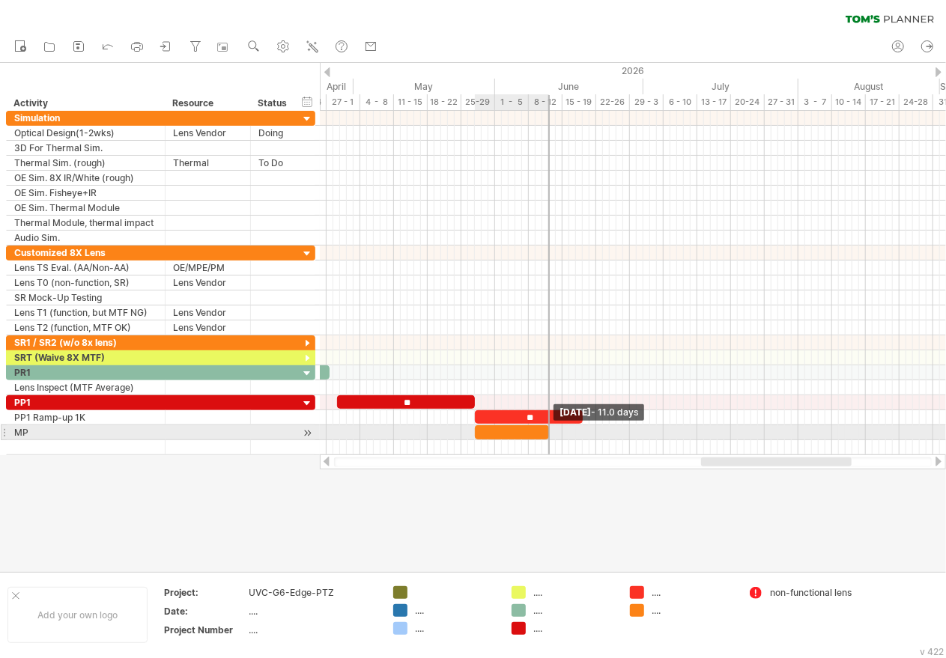
drag, startPoint x: 537, startPoint y: 425, endPoint x: 547, endPoint y: 426, distance: 10.6
click at [547, 426] on span at bounding box center [549, 432] width 6 height 14
drag, startPoint x: 550, startPoint y: 428, endPoint x: 560, endPoint y: 428, distance: 10.5
click at [560, 428] on span at bounding box center [559, 432] width 6 height 14
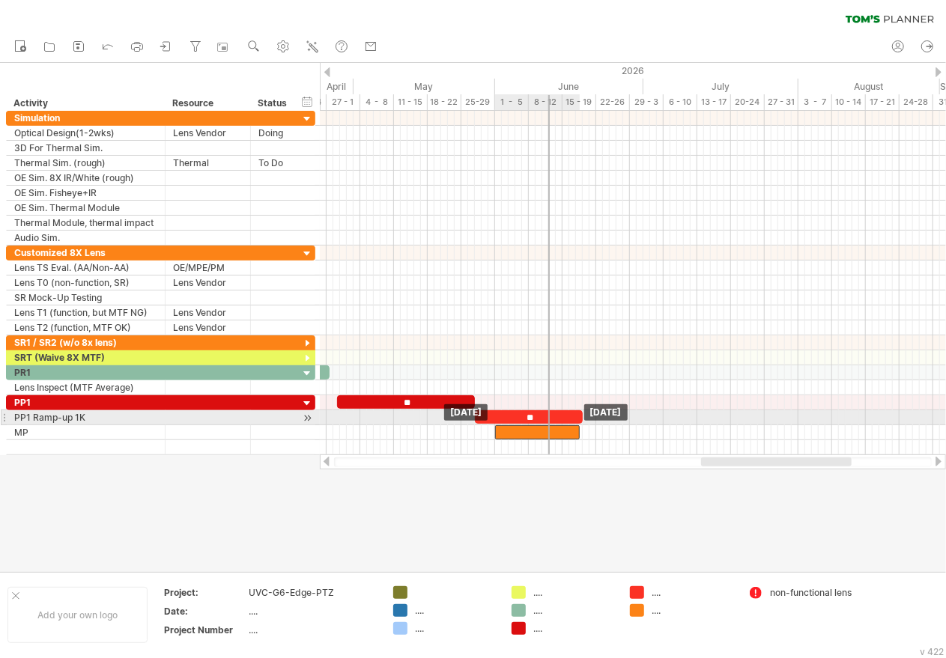
drag, startPoint x: 504, startPoint y: 425, endPoint x: 524, endPoint y: 424, distance: 20.3
click at [524, 425] on div at bounding box center [537, 432] width 85 height 14
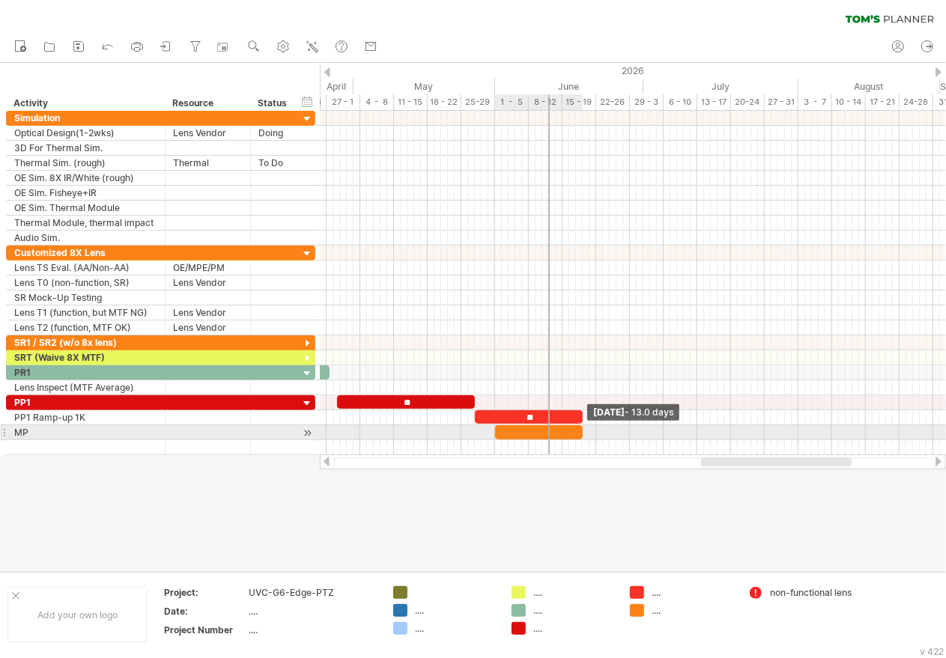
click at [582, 425] on span at bounding box center [583, 432] width 6 height 14
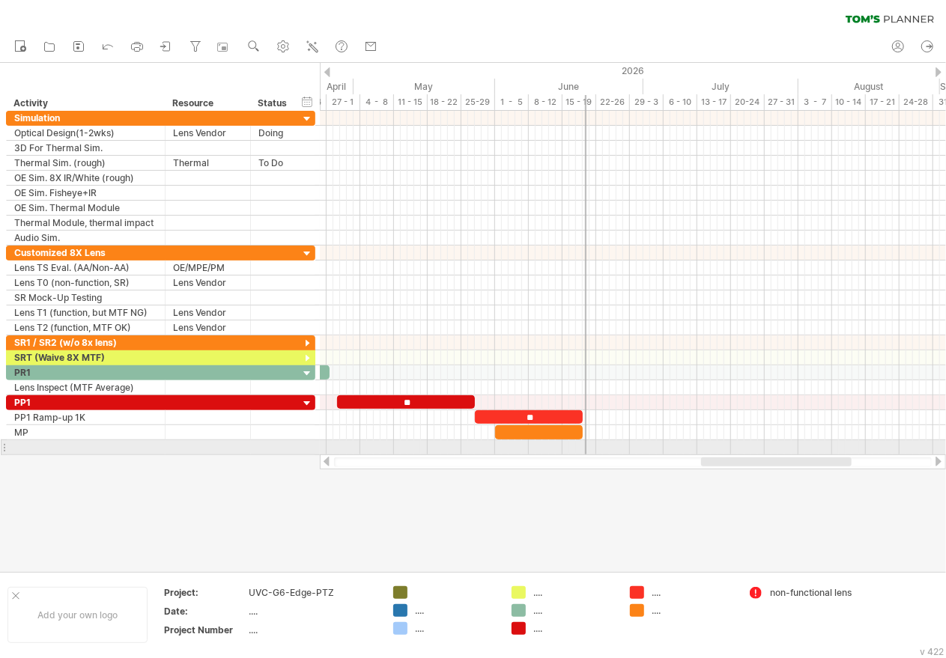
drag, startPoint x: 548, startPoint y: 443, endPoint x: 584, endPoint y: 442, distance: 36.0
click at [585, 442] on div at bounding box center [585, 283] width 1 height 344
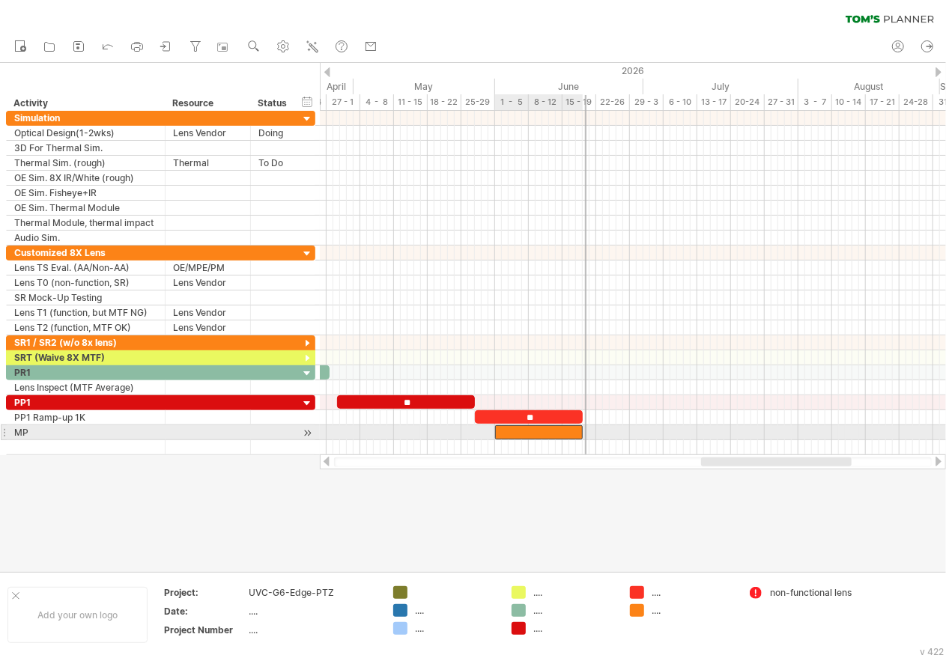
click at [546, 428] on div at bounding box center [539, 432] width 88 height 14
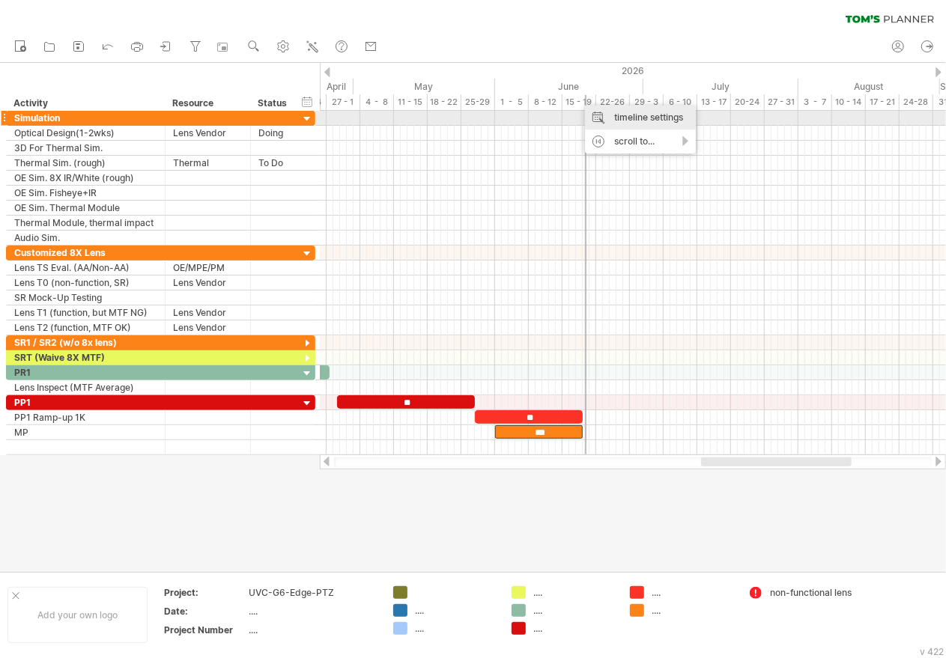
click at [640, 113] on div "timeline settings" at bounding box center [640, 118] width 111 height 24
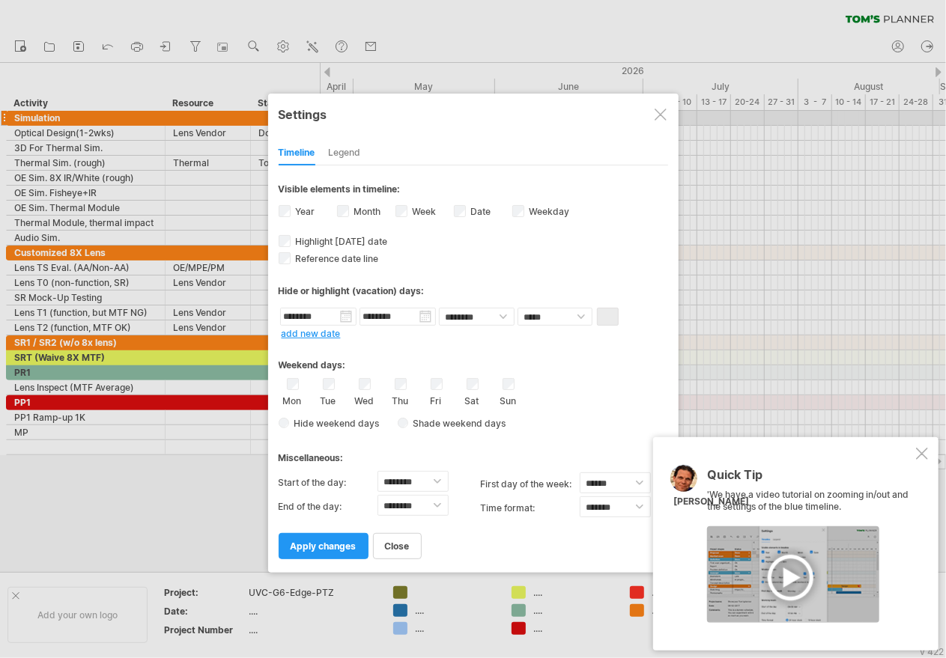
click at [921, 455] on div at bounding box center [922, 454] width 12 height 12
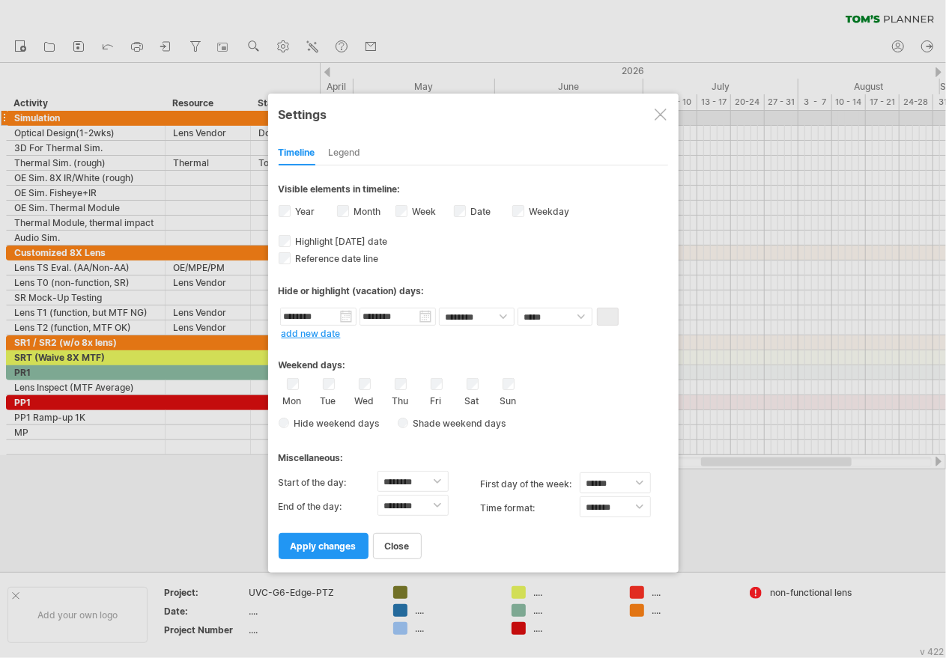
click at [414, 210] on label "Week visibility of weeknumbers Currently there is not enough space horizontally…" at bounding box center [423, 211] width 27 height 11
click at [323, 546] on link "apply changes" at bounding box center [324, 546] width 90 height 26
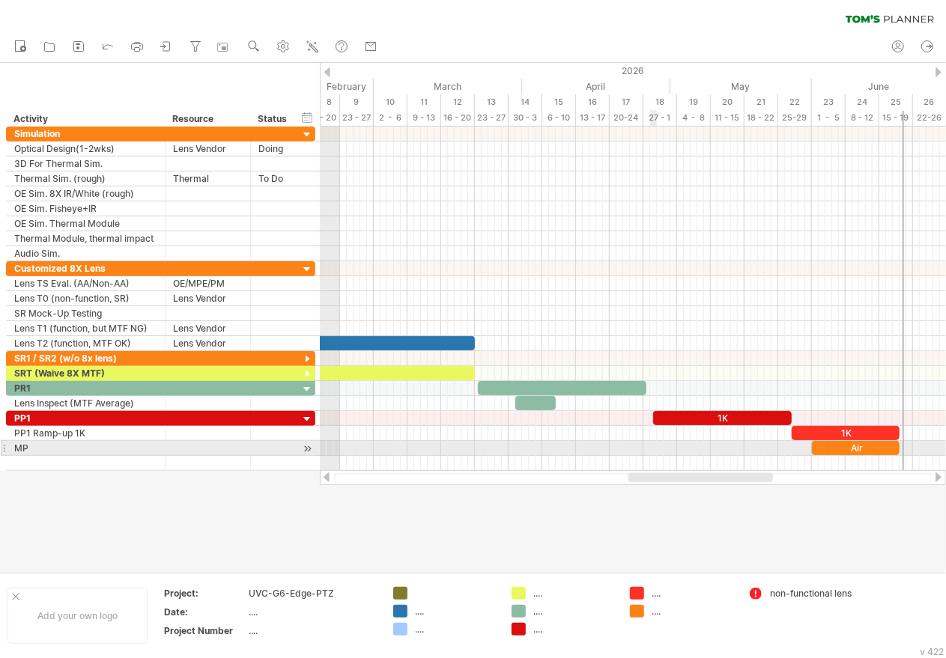
drag, startPoint x: 725, startPoint y: 479, endPoint x: 653, endPoint y: 452, distance: 76.8
click at [653, 452] on div "Trying to reach [DOMAIN_NAME] Connected again... 0% clear filter new" at bounding box center [473, 329] width 946 height 658
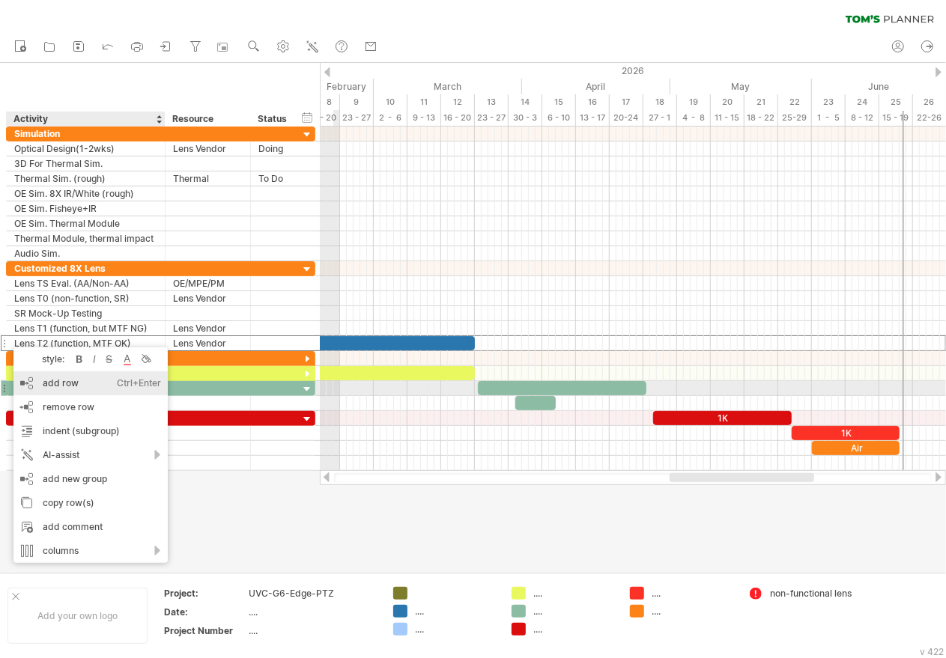
click at [52, 386] on div "add row Ctrl+Enter Cmd+Enter" at bounding box center [90, 383] width 154 height 24
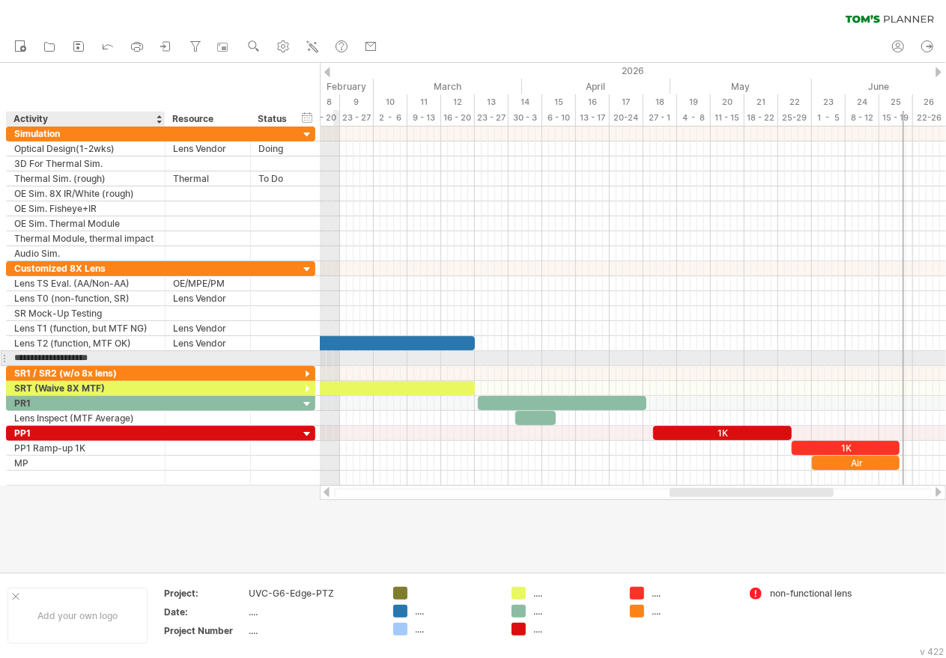
type input "**********"
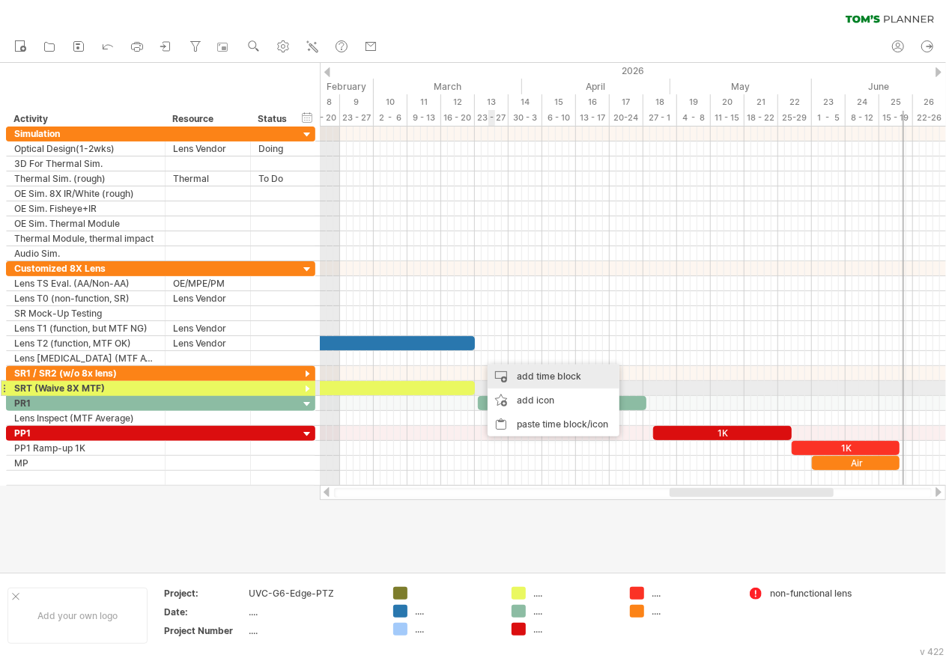
click at [553, 386] on div "add time block" at bounding box center [553, 377] width 132 height 24
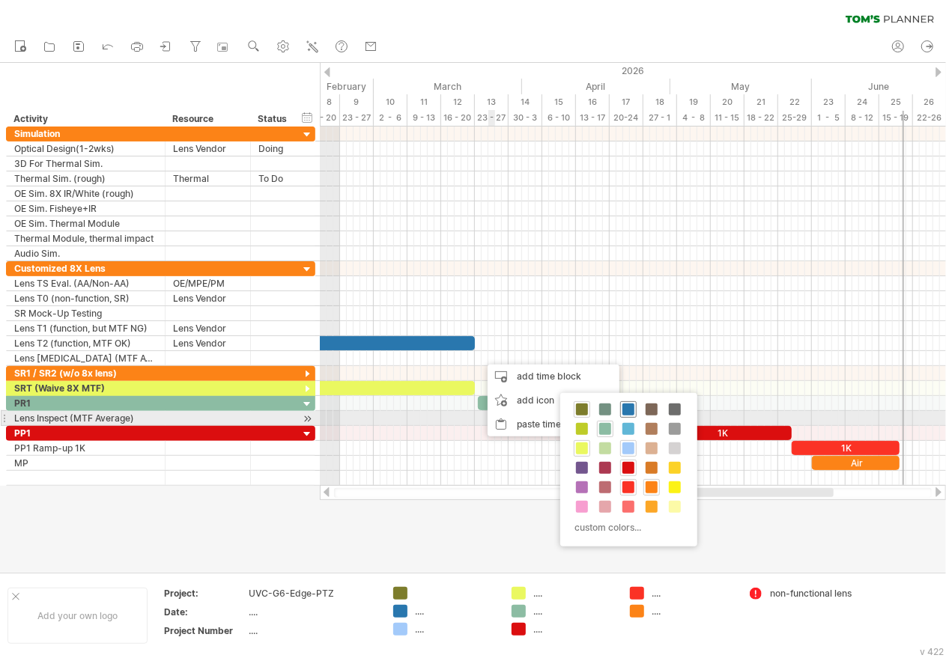
click at [627, 408] on span at bounding box center [628, 410] width 12 height 12
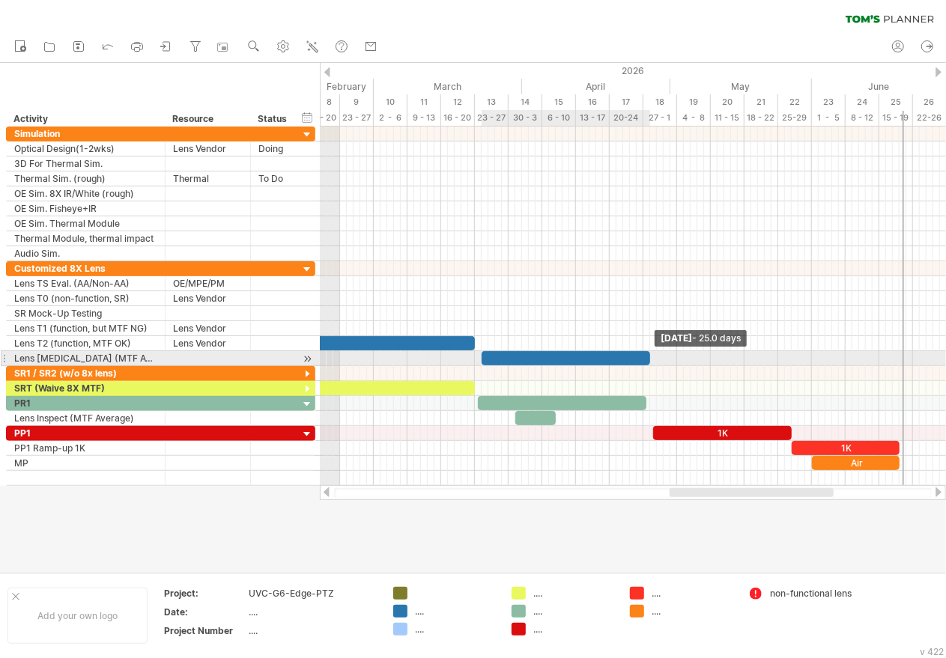
drag, startPoint x: 485, startPoint y: 353, endPoint x: 646, endPoint y: 360, distance: 161.1
click at [646, 360] on div at bounding box center [566, 358] width 168 height 14
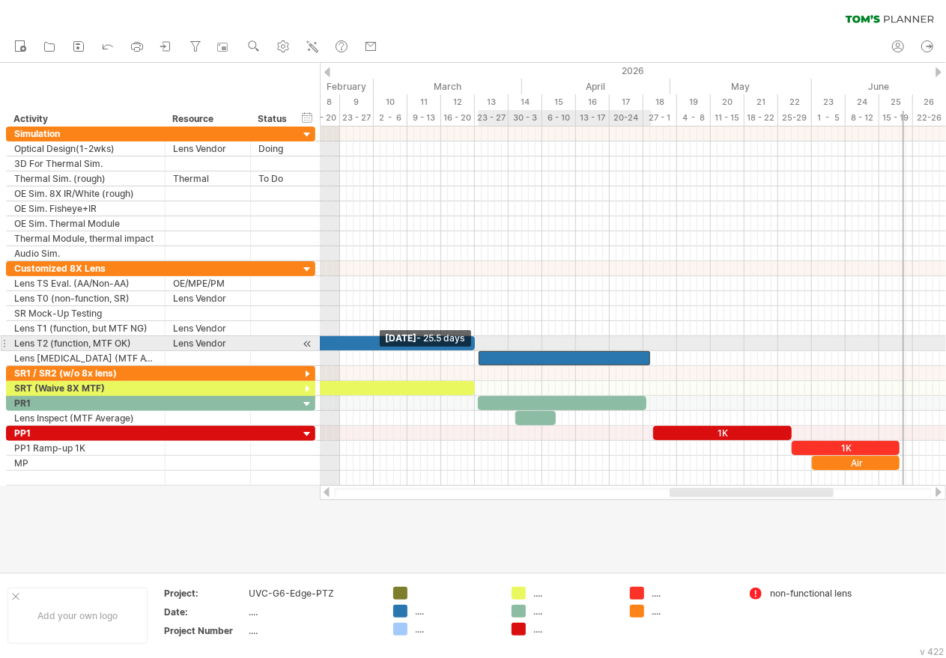
click at [479, 351] on span at bounding box center [479, 358] width 6 height 14
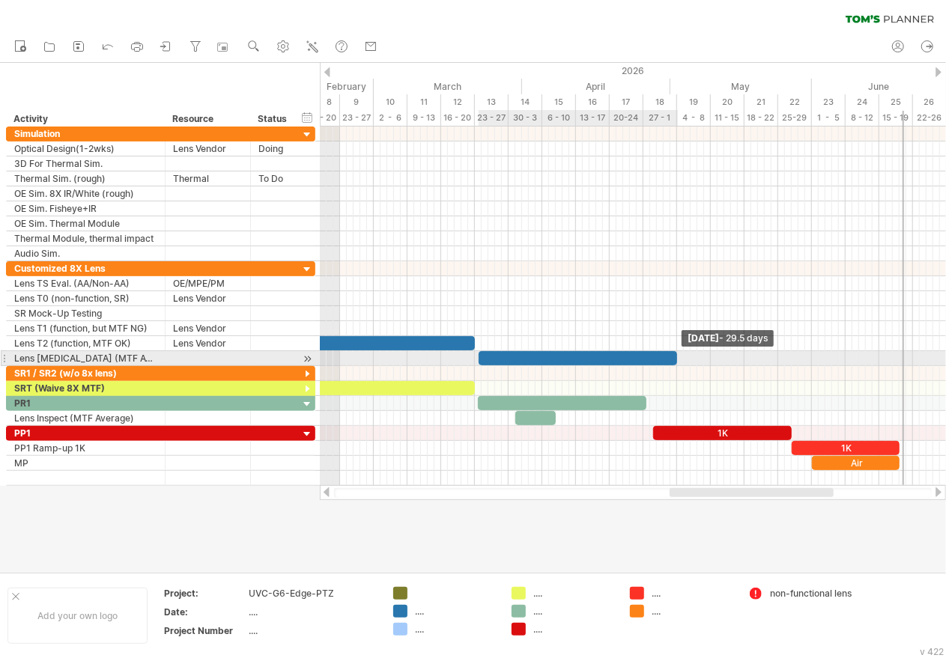
drag, startPoint x: 647, startPoint y: 356, endPoint x: 674, endPoint y: 356, distance: 27.0
click at [674, 356] on span at bounding box center [677, 358] width 6 height 14
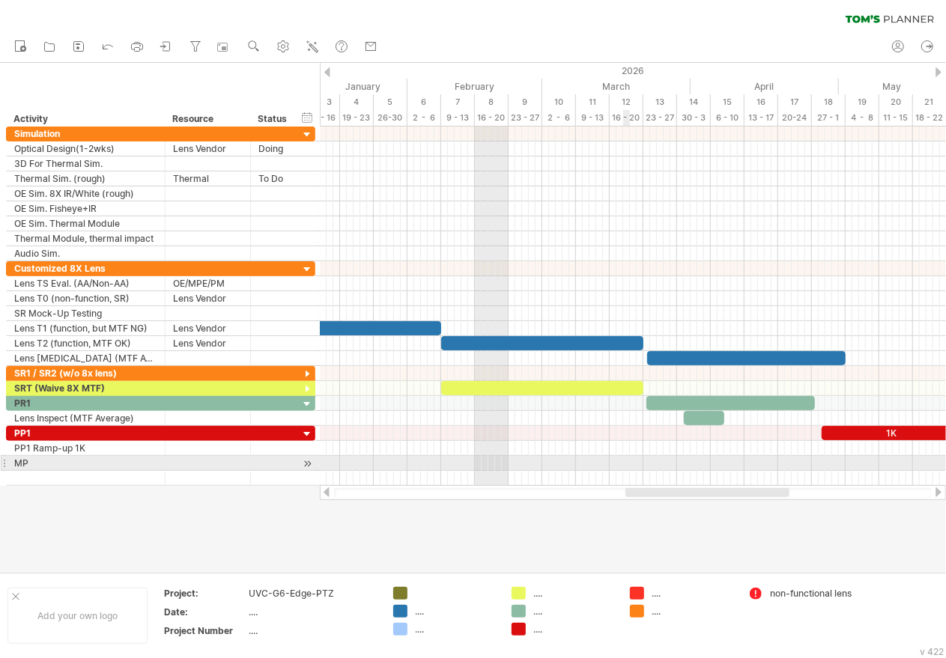
drag, startPoint x: 665, startPoint y: 490, endPoint x: 648, endPoint y: 459, distance: 35.5
click at [648, 459] on div "Trying to reach [DOMAIN_NAME] Connected again... 0% clear filter new" at bounding box center [473, 329] width 946 height 658
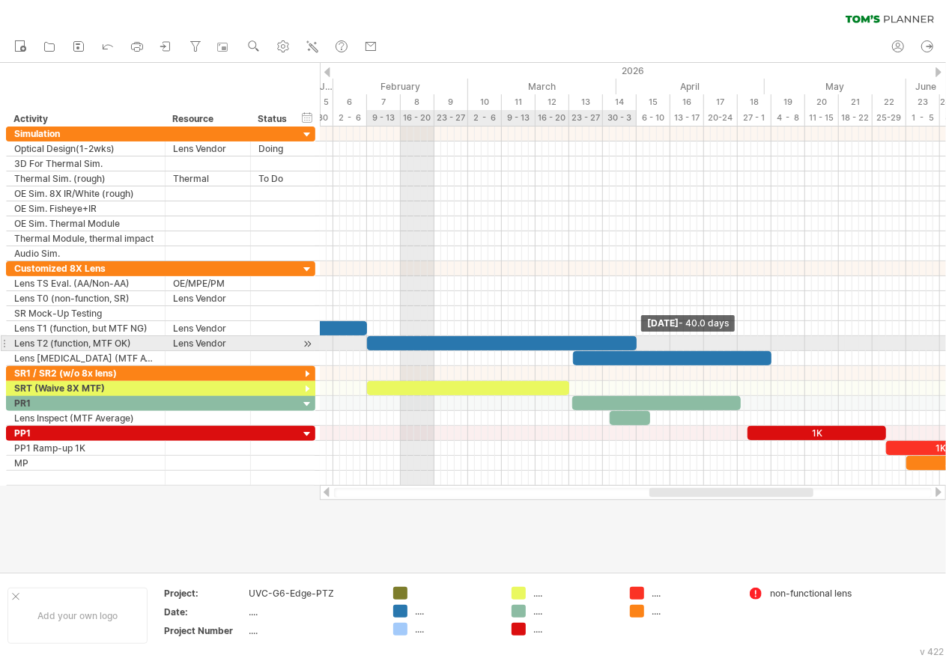
drag, startPoint x: 571, startPoint y: 341, endPoint x: 638, endPoint y: 346, distance: 66.8
click at [638, 346] on span at bounding box center [637, 343] width 6 height 14
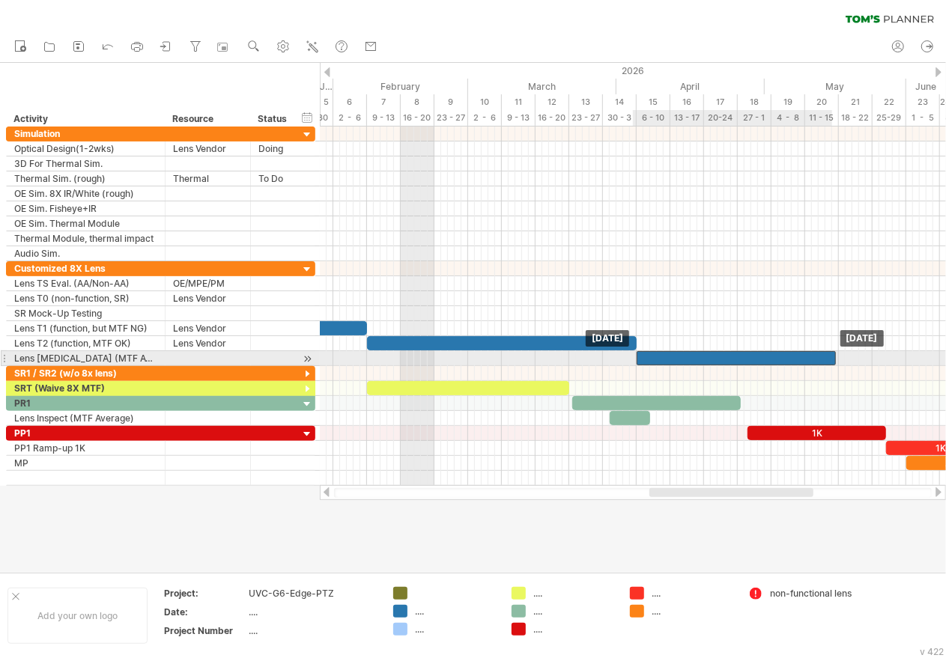
drag, startPoint x: 608, startPoint y: 354, endPoint x: 671, endPoint y: 355, distance: 62.9
click at [671, 355] on div at bounding box center [736, 358] width 199 height 14
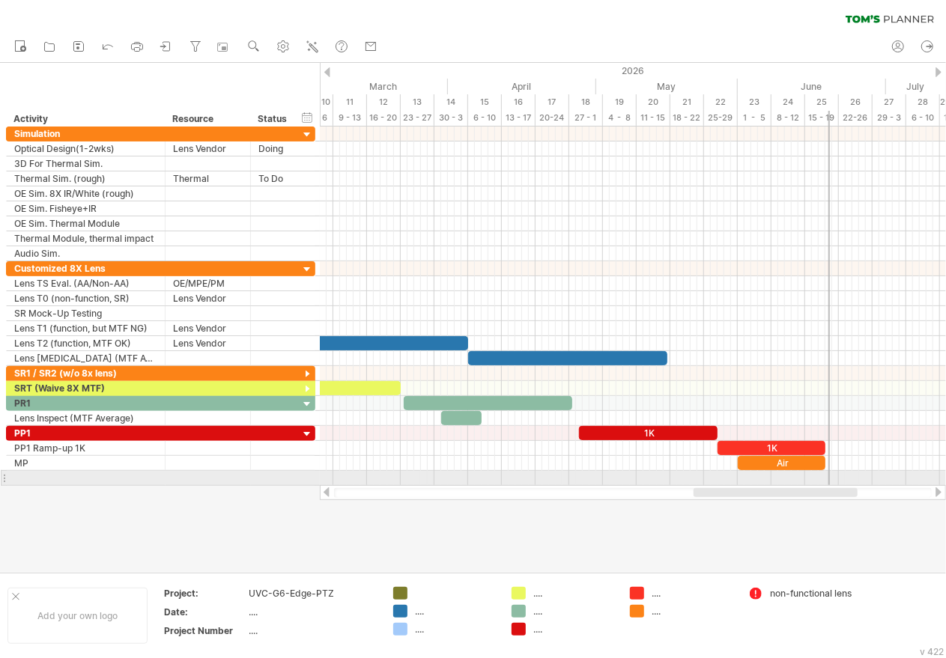
drag, startPoint x: 685, startPoint y: 491, endPoint x: 727, endPoint y: 476, distance: 44.8
click at [730, 485] on div "Trying to reach [DOMAIN_NAME] Connected again... 0% clear filter new" at bounding box center [473, 329] width 946 height 658
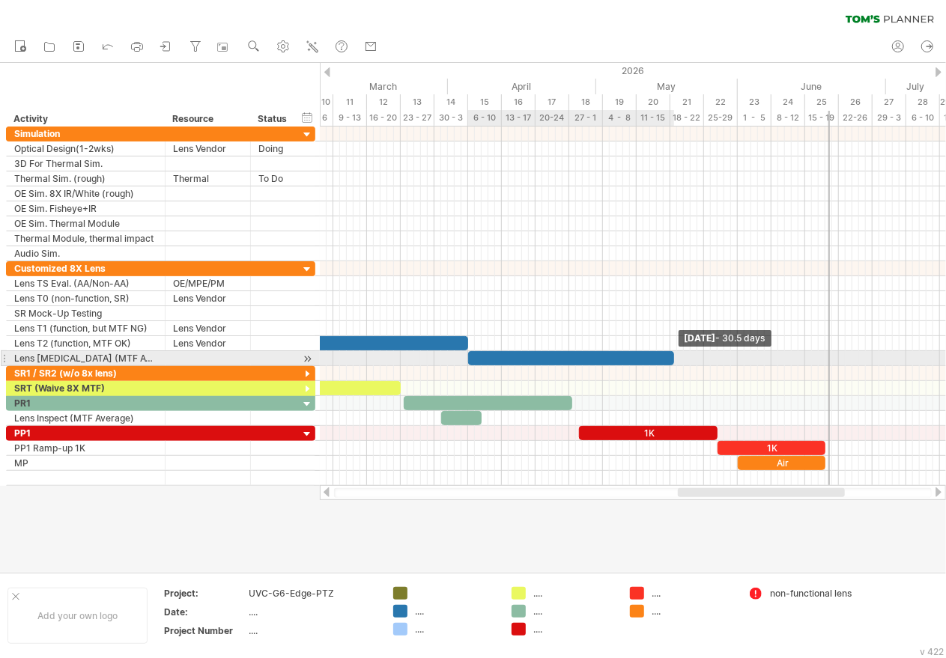
click at [671, 356] on span at bounding box center [674, 358] width 6 height 14
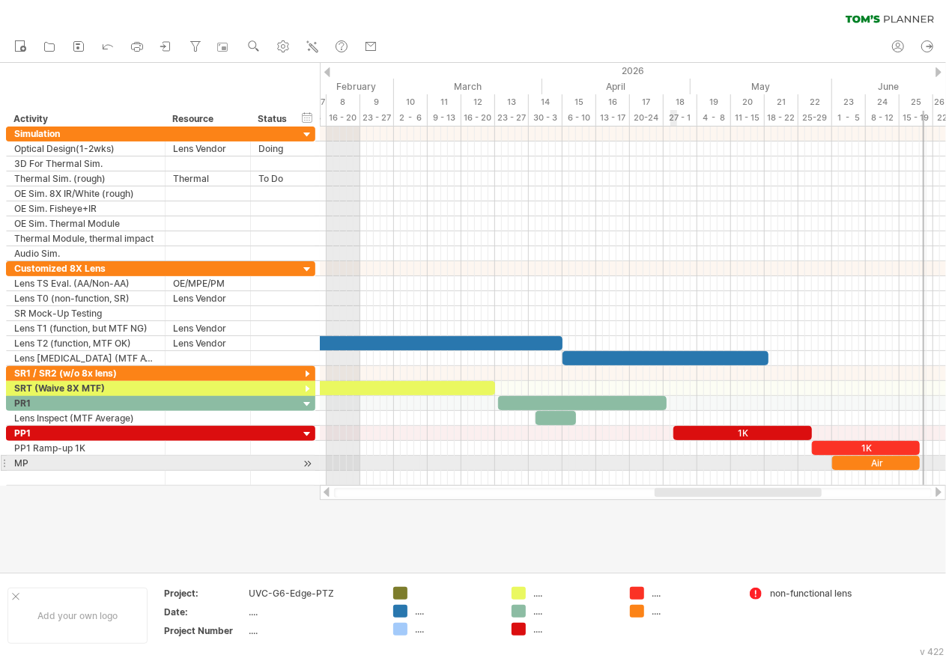
drag, startPoint x: 698, startPoint y: 490, endPoint x: 675, endPoint y: 468, distance: 32.3
click at [675, 468] on div "Trying to reach [DOMAIN_NAME] Connected again... 0% clear filter new" at bounding box center [473, 329] width 946 height 658
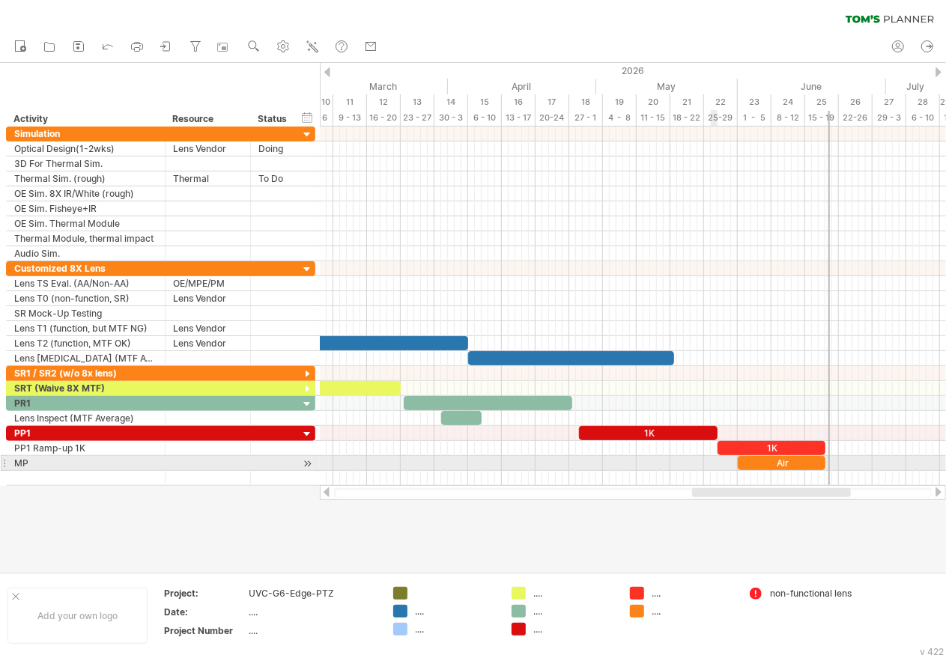
drag, startPoint x: 686, startPoint y: 490, endPoint x: 711, endPoint y: 457, distance: 42.2
click at [711, 457] on div "Trying to reach [DOMAIN_NAME] Connected again... 0% clear filter new" at bounding box center [473, 329] width 946 height 658
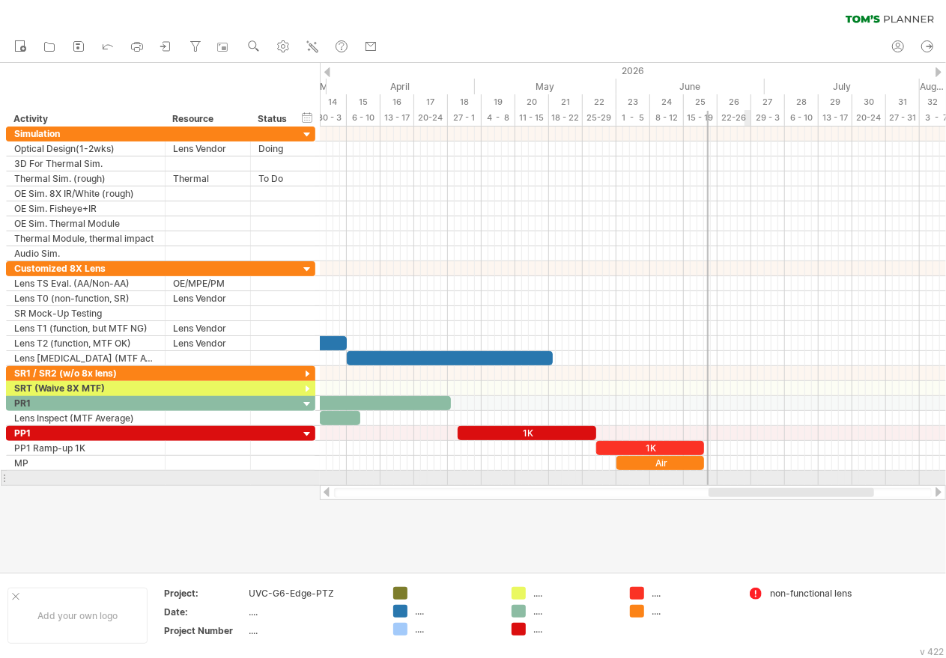
drag, startPoint x: 717, startPoint y: 491, endPoint x: 753, endPoint y: 485, distance: 37.2
click at [753, 485] on div "Trying to reach [DOMAIN_NAME] Connected again... 0% clear filter new" at bounding box center [473, 329] width 946 height 658
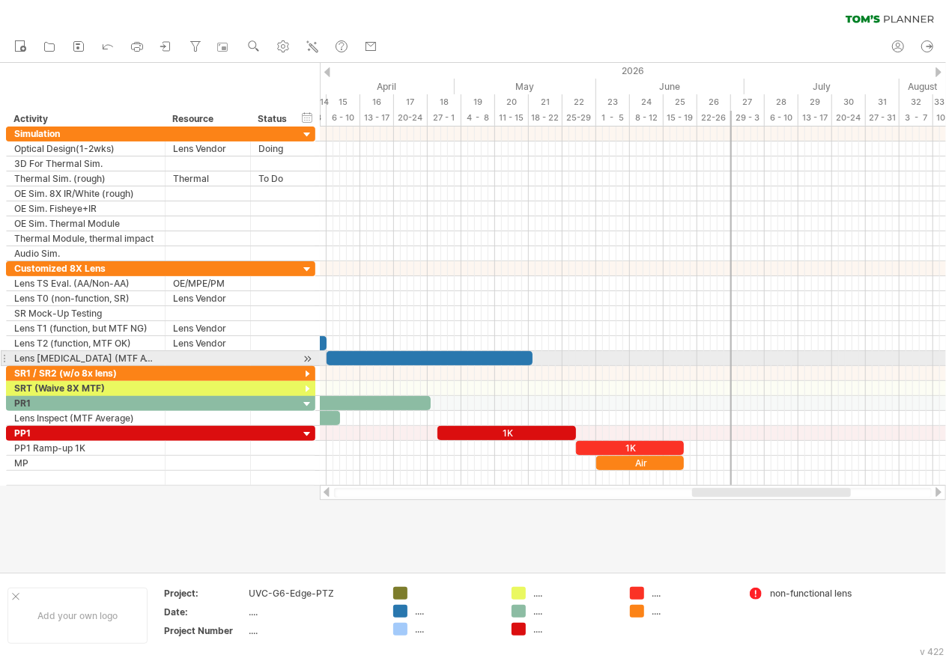
drag, startPoint x: 687, startPoint y: 345, endPoint x: 732, endPoint y: 352, distance: 46.2
click at [732, 352] on div "SR2 SR1 Lens TS 3D 1K 1K Air [DATE] - 30.5 days [DATE]" at bounding box center [633, 306] width 626 height 359
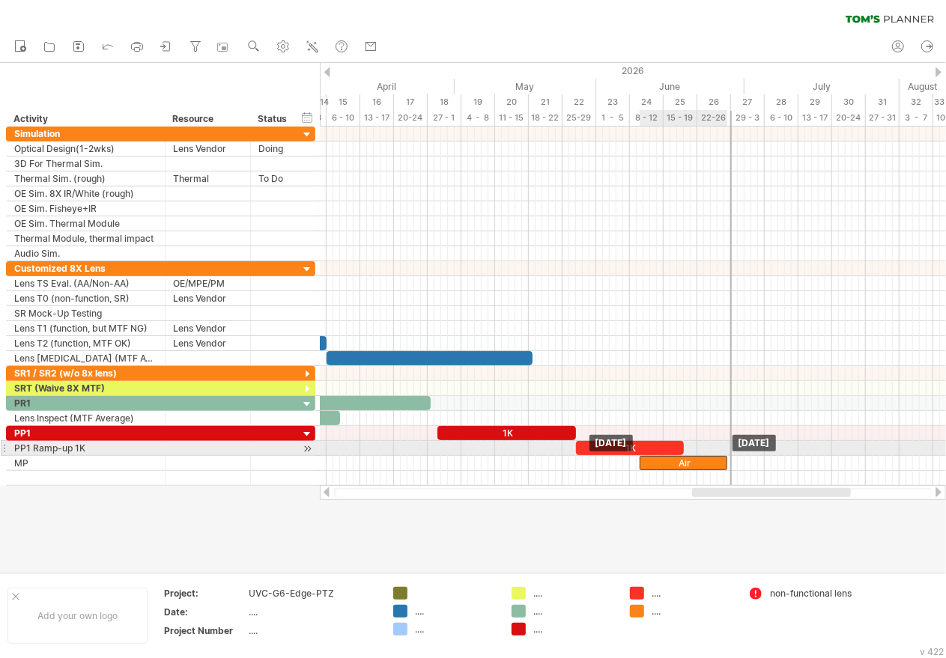
drag, startPoint x: 659, startPoint y: 458, endPoint x: 701, endPoint y: 455, distance: 42.1
click at [701, 456] on div "Air" at bounding box center [684, 463] width 88 height 14
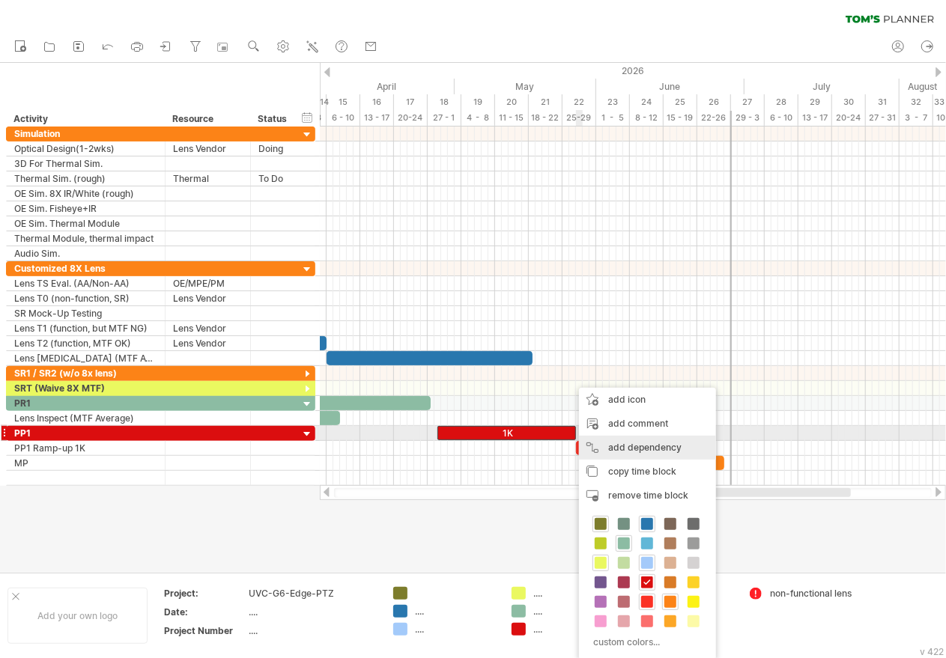
click at [616, 443] on div "add dependency You can use dependencies when you require tasks to be done in a …" at bounding box center [647, 448] width 137 height 24
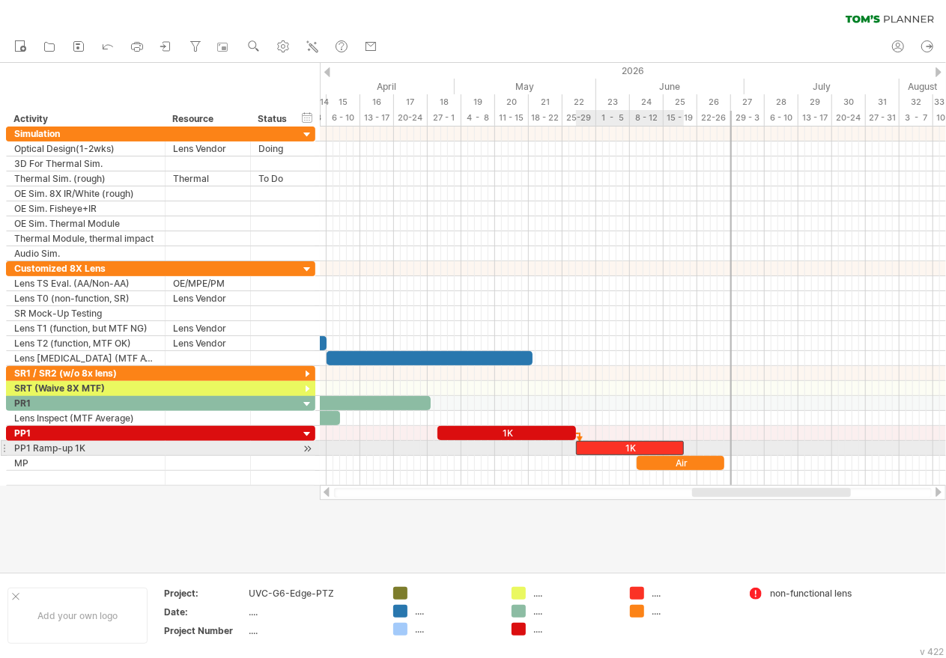
click at [580, 443] on div "1K" at bounding box center [630, 448] width 108 height 14
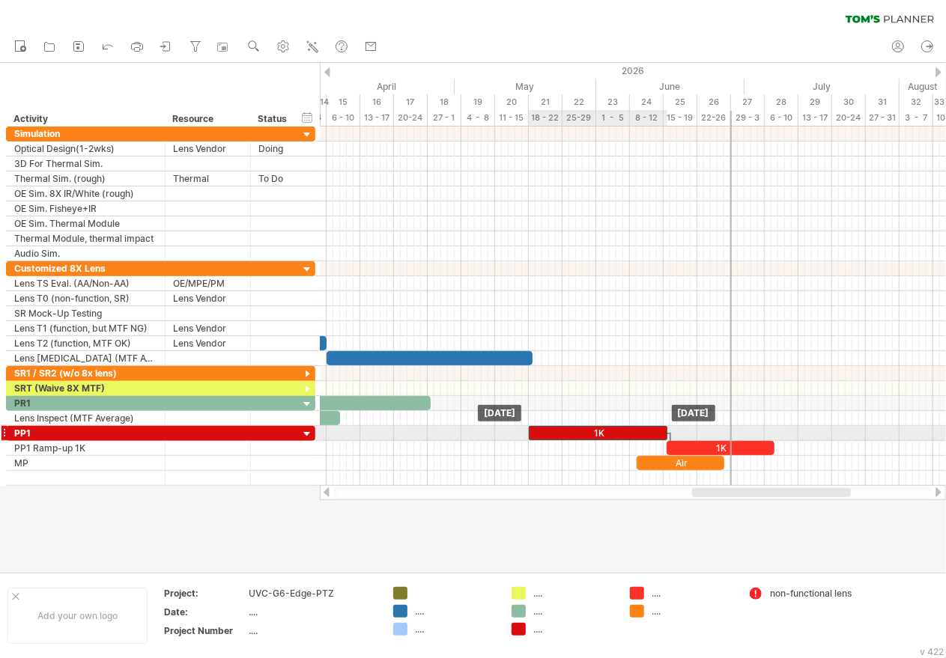
drag, startPoint x: 533, startPoint y: 425, endPoint x: 623, endPoint y: 428, distance: 89.9
click at [623, 428] on div "1K" at bounding box center [598, 433] width 139 height 14
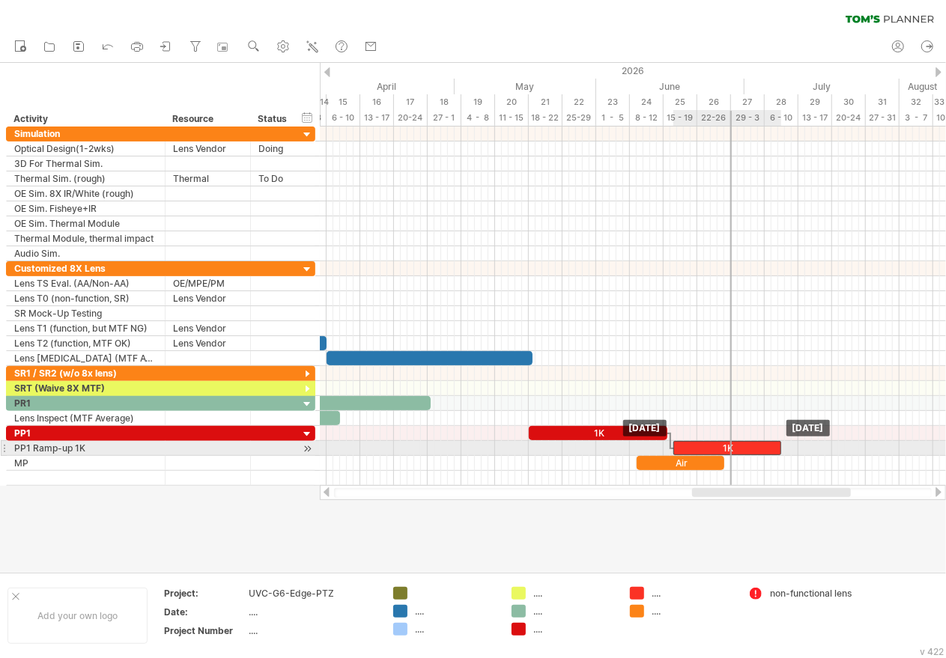
click at [687, 442] on div "1K" at bounding box center [727, 448] width 108 height 14
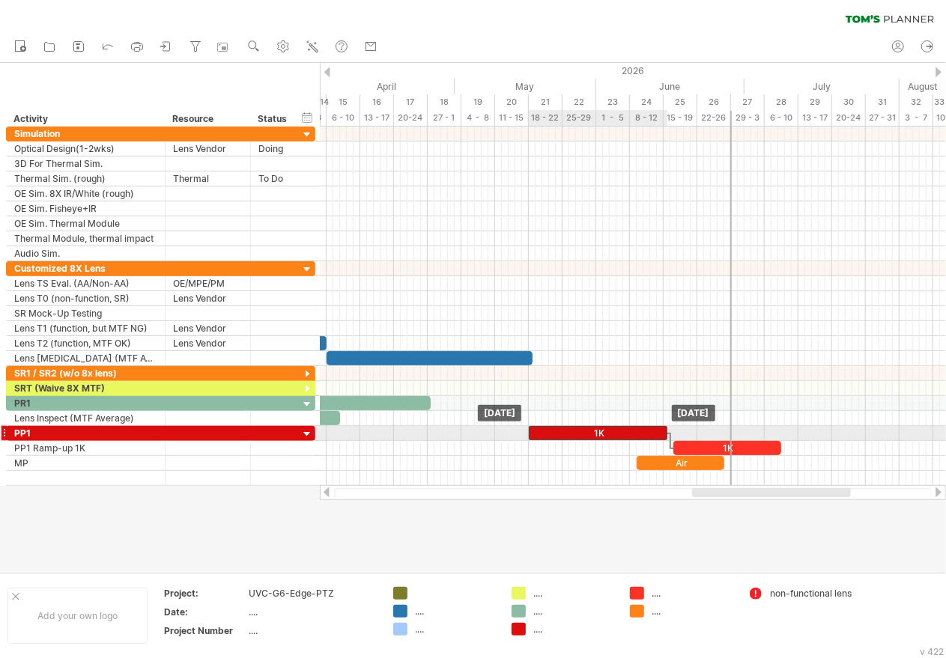
click at [619, 428] on div "1K" at bounding box center [598, 433] width 139 height 14
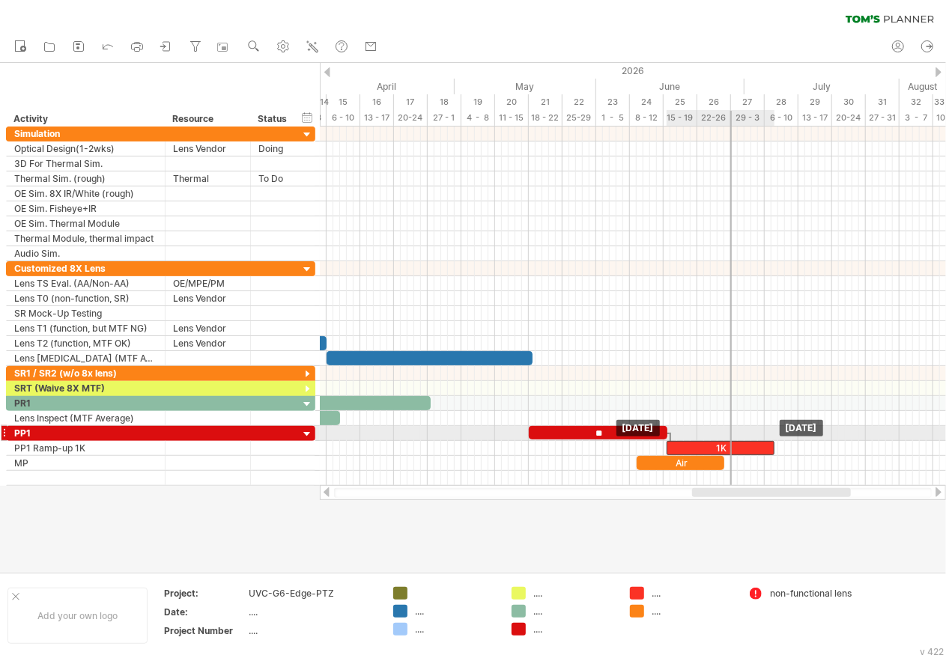
drag, startPoint x: 690, startPoint y: 443, endPoint x: 683, endPoint y: 438, distance: 8.7
click at [683, 441] on div "1K" at bounding box center [720, 448] width 108 height 14
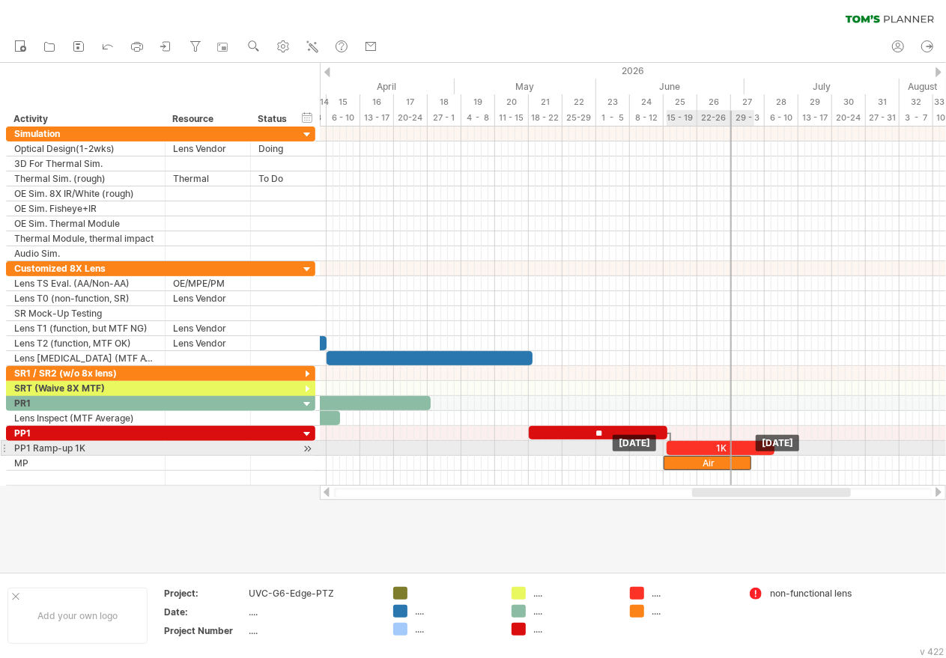
drag, startPoint x: 678, startPoint y: 455, endPoint x: 704, endPoint y: 454, distance: 25.5
click at [704, 456] on div "Air" at bounding box center [707, 463] width 88 height 14
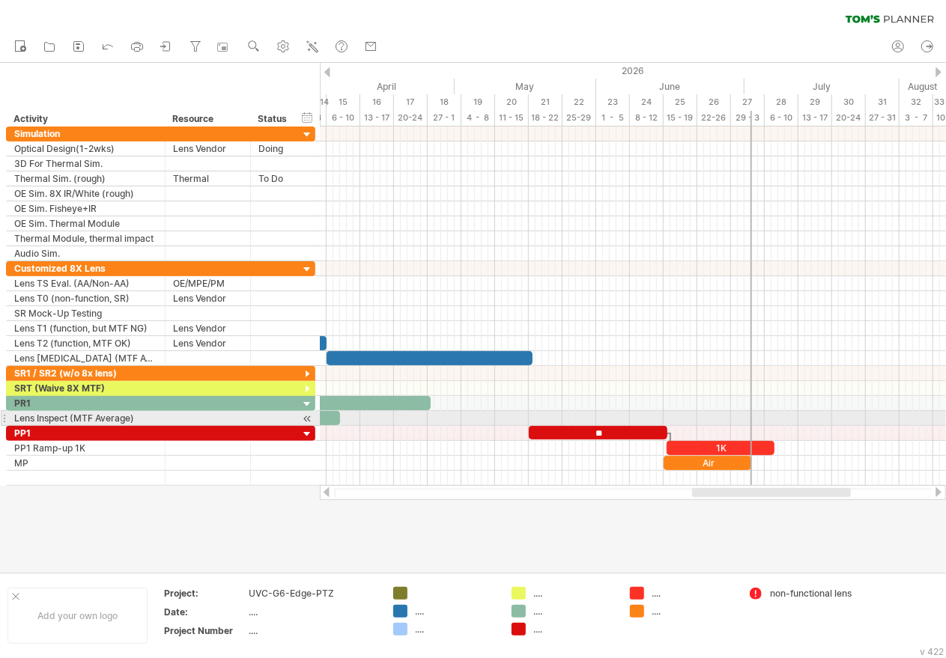
drag, startPoint x: 731, startPoint y: 411, endPoint x: 753, endPoint y: 413, distance: 21.8
click at [753, 413] on div "SR2 SR1 Lens TS 3D ** 1K Air [DATE] [DATE]" at bounding box center [633, 306] width 626 height 359
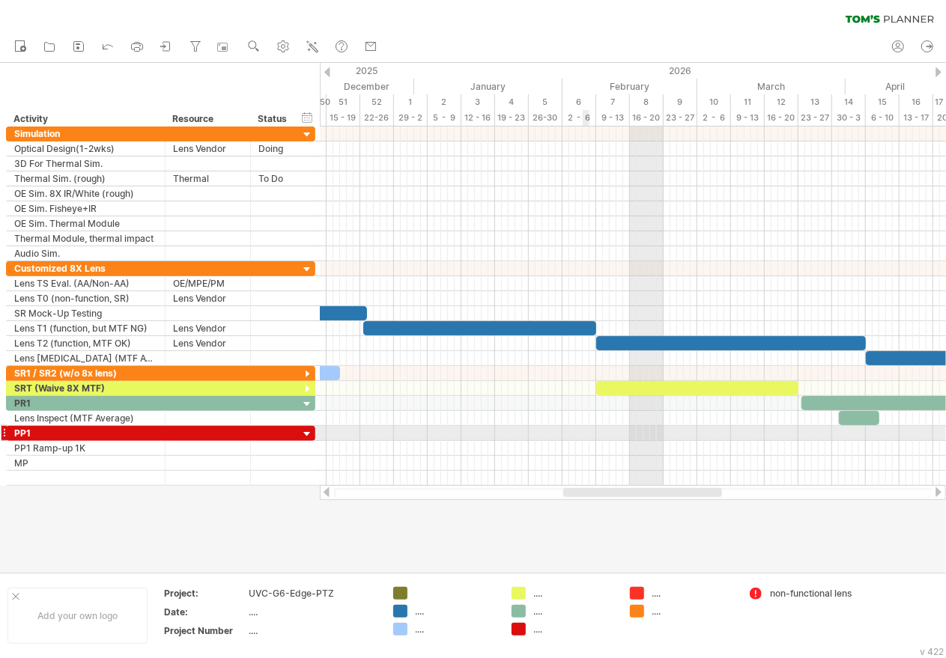
drag, startPoint x: 717, startPoint y: 494, endPoint x: 589, endPoint y: 430, distance: 144.0
click at [589, 430] on div "Trying to reach [DOMAIN_NAME] Connected again... 0% clear filter new" at bounding box center [473, 329] width 946 height 658
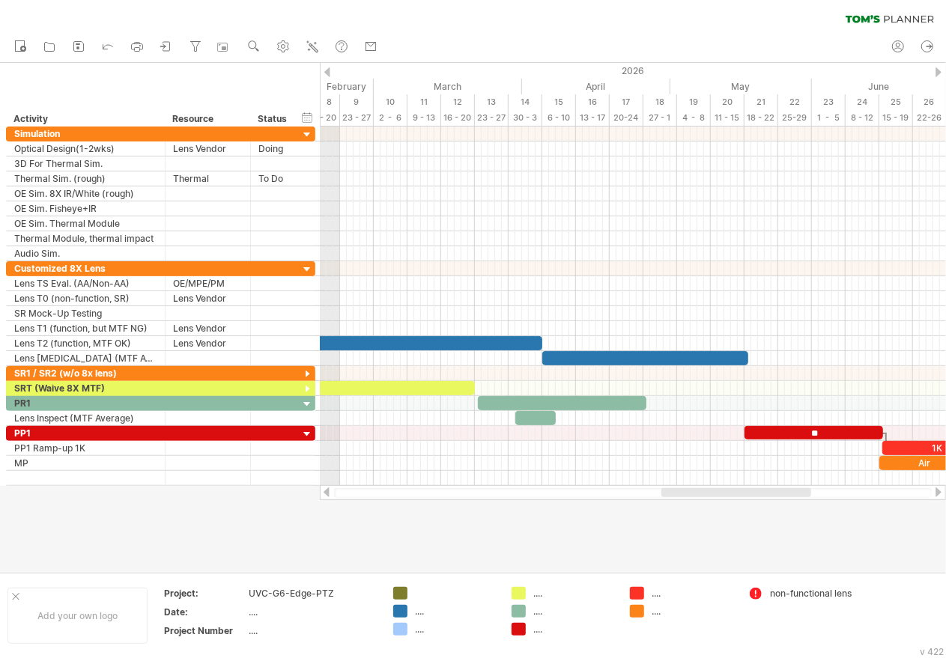
drag, startPoint x: 604, startPoint y: 496, endPoint x: 683, endPoint y: 492, distance: 79.5
click at [683, 492] on div at bounding box center [736, 492] width 150 height 9
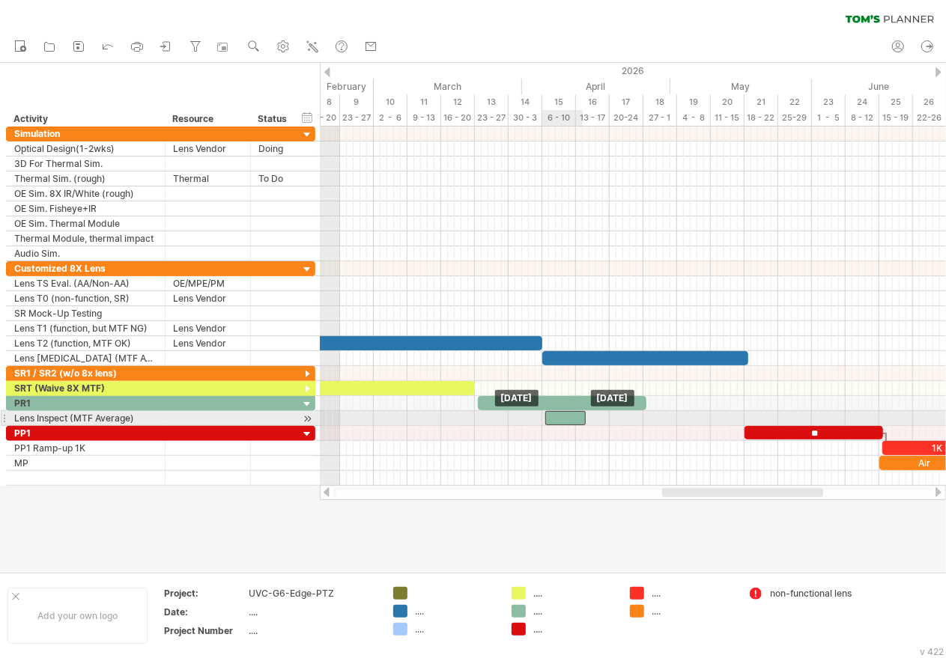
drag, startPoint x: 537, startPoint y: 415, endPoint x: 557, endPoint y: 416, distance: 20.2
click at [557, 416] on div at bounding box center [565, 418] width 40 height 14
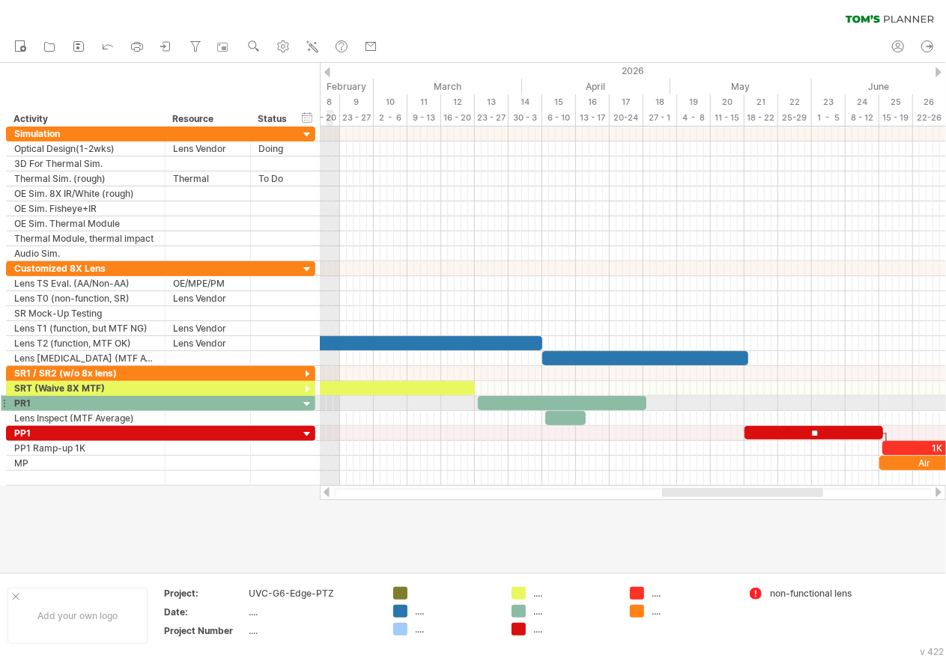
click at [304, 401] on div at bounding box center [307, 405] width 14 height 14
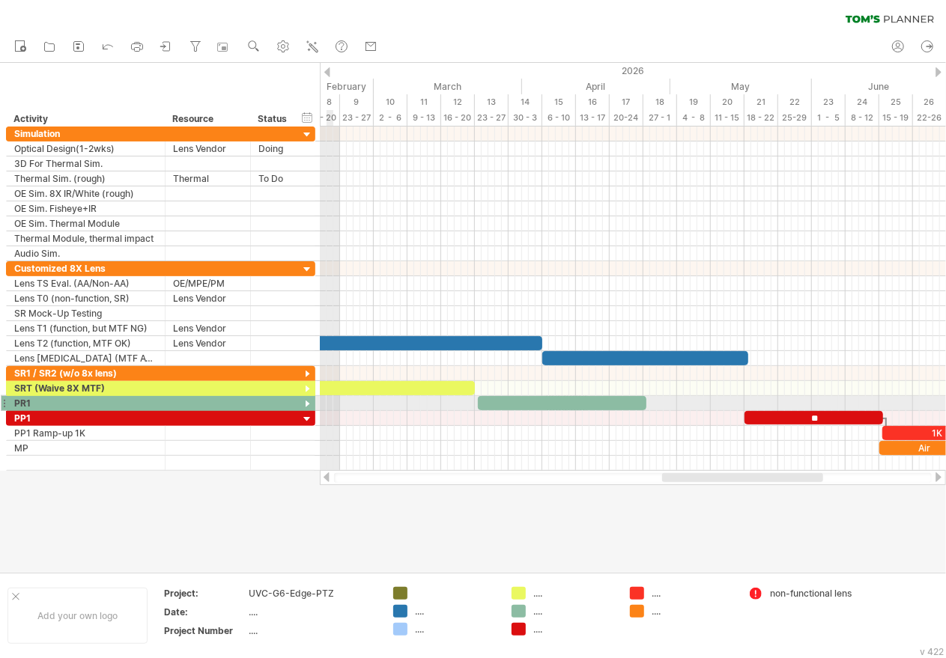
click at [304, 401] on div at bounding box center [307, 405] width 14 height 14
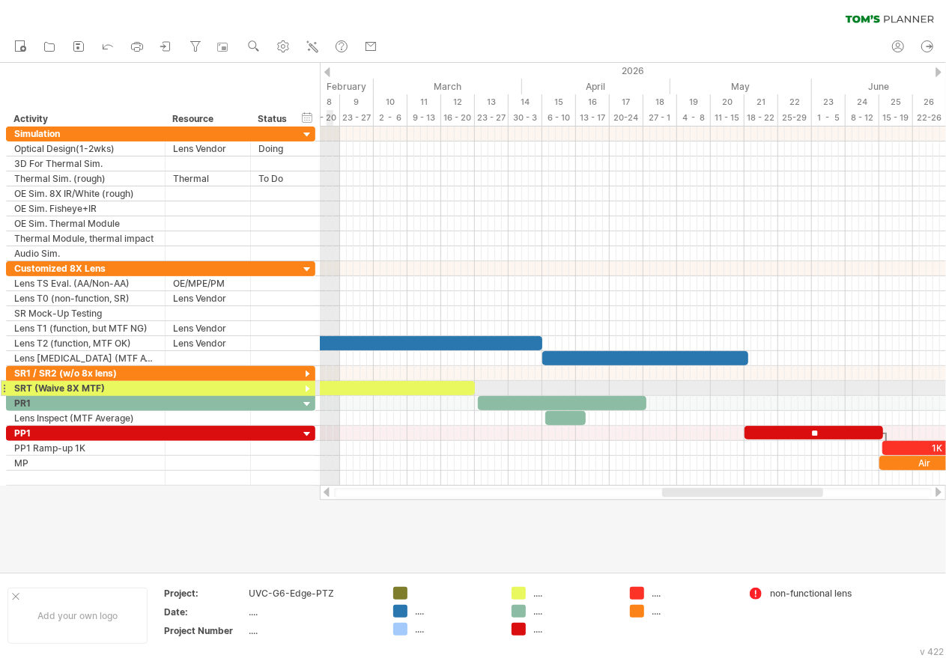
click at [303, 385] on div at bounding box center [307, 390] width 14 height 14
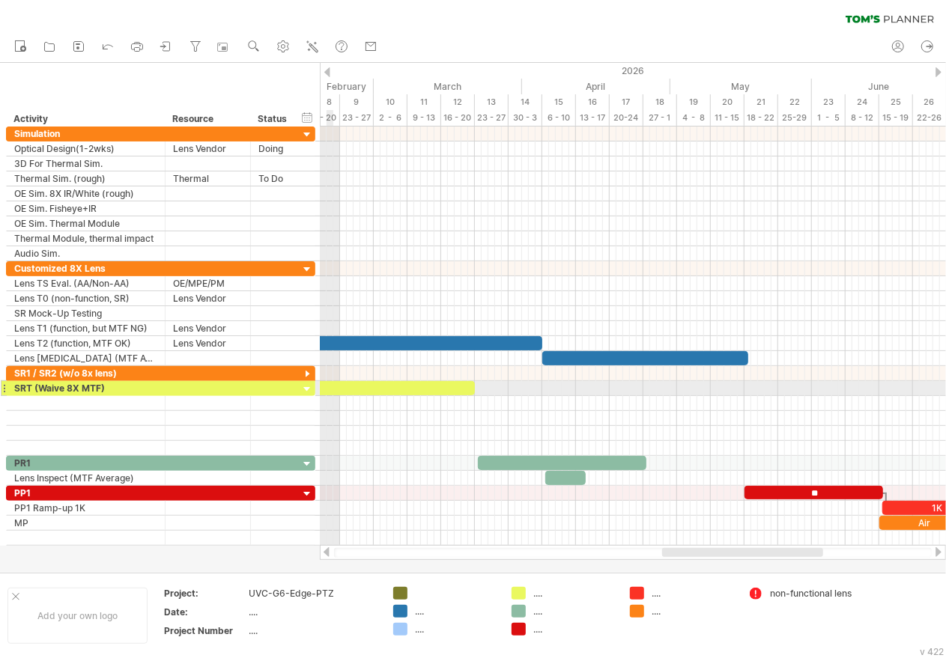
click at [303, 385] on div at bounding box center [307, 390] width 14 height 14
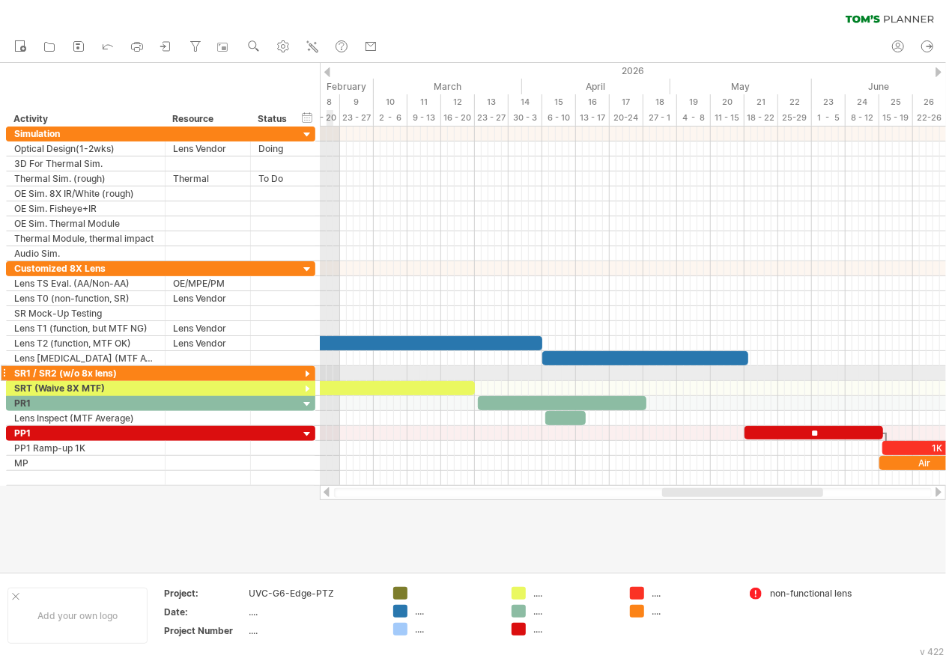
click at [306, 368] on div at bounding box center [307, 375] width 14 height 14
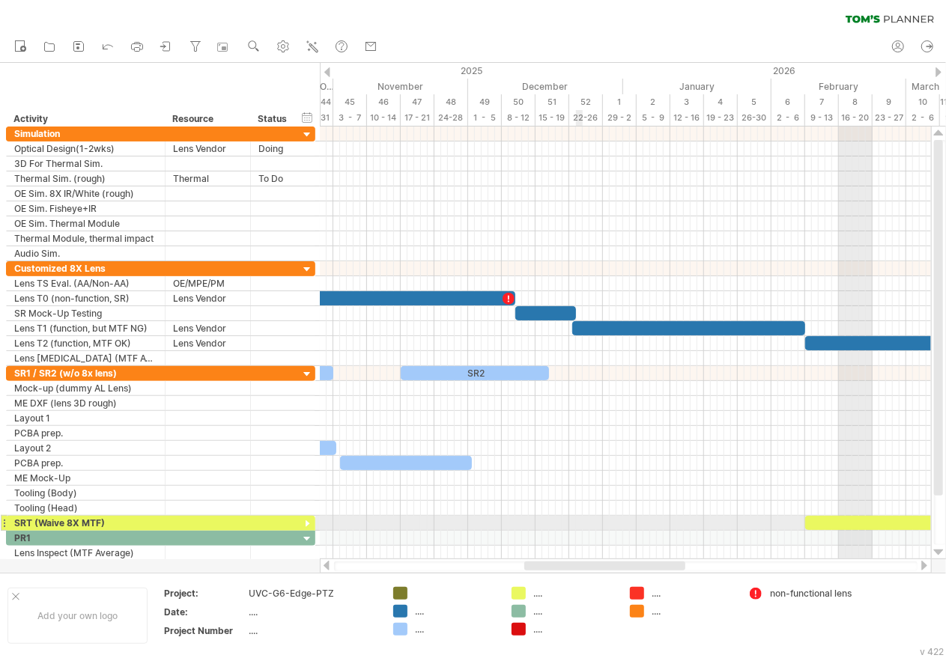
drag, startPoint x: 716, startPoint y: 565, endPoint x: 532, endPoint y: 471, distance: 207.0
click at [565, 518] on div "Trying to reach [DOMAIN_NAME] Connected again... 0% clear filter new" at bounding box center [473, 329] width 946 height 658
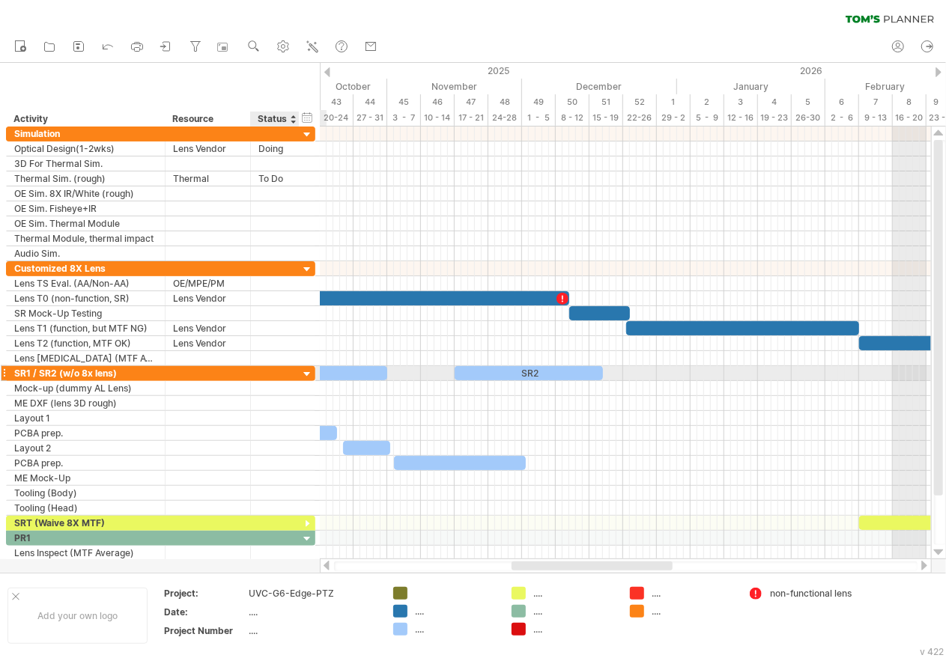
click at [300, 373] on div at bounding box center [307, 375] width 14 height 14
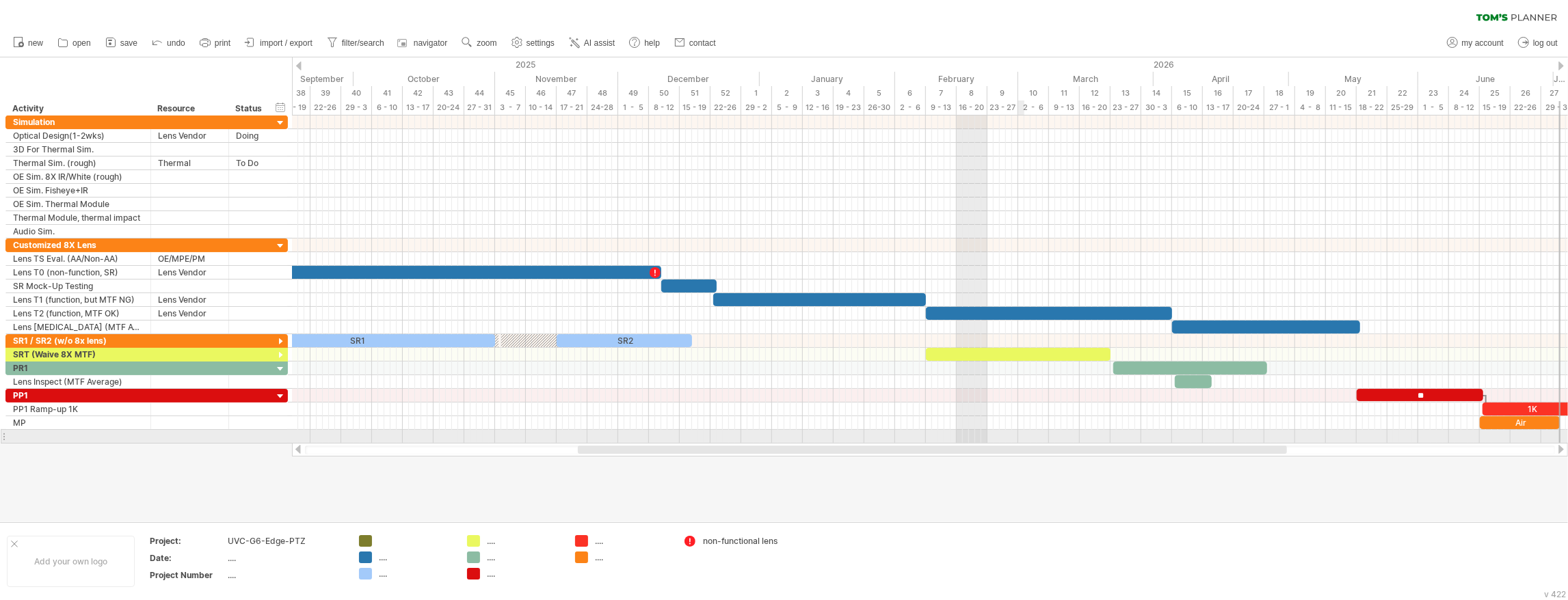
drag, startPoint x: 1092, startPoint y: 450, endPoint x: 1022, endPoint y: 437, distance: 71.2
click at [1022, 437] on div "Trying to reach [DOMAIN_NAME] Connected again... 0% clear filter new" at bounding box center [784, 300] width 1568 height 600
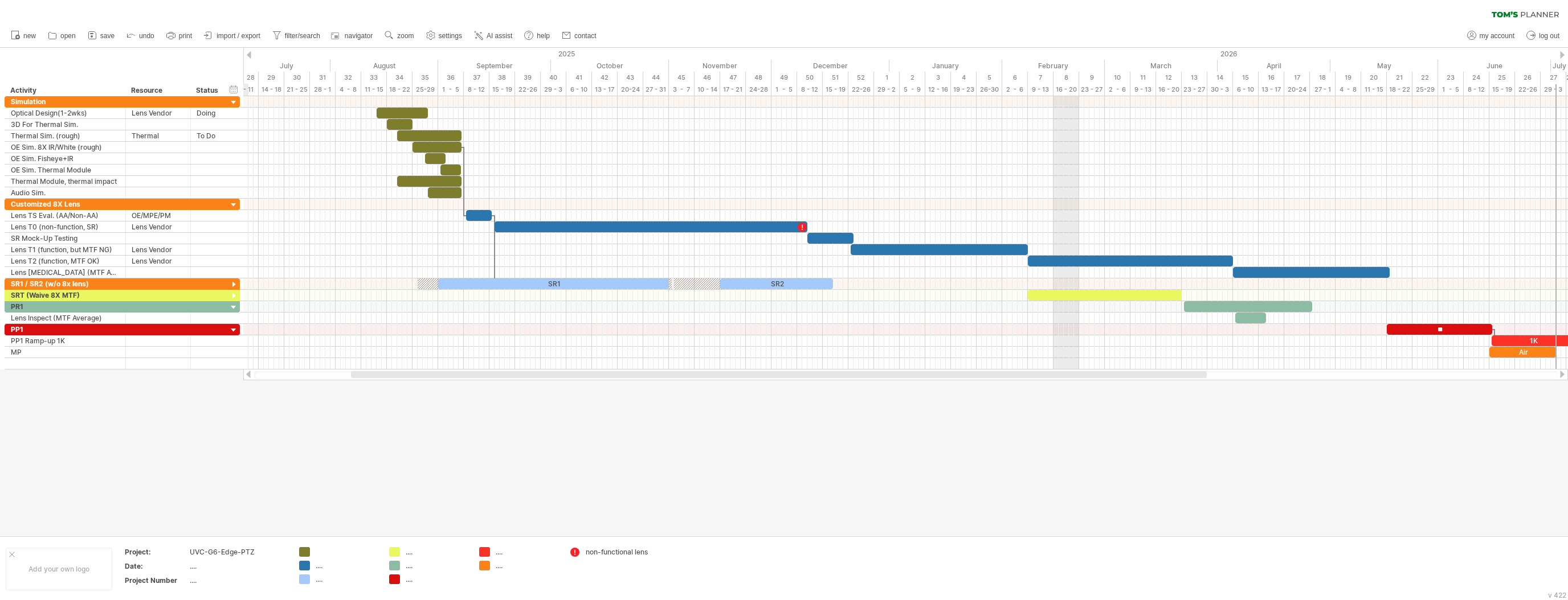
drag, startPoint x: 697, startPoint y: 377, endPoint x: 530, endPoint y: 373, distance: 167.0
click at [530, 373] on div at bounding box center [778, 374] width 856 height 7
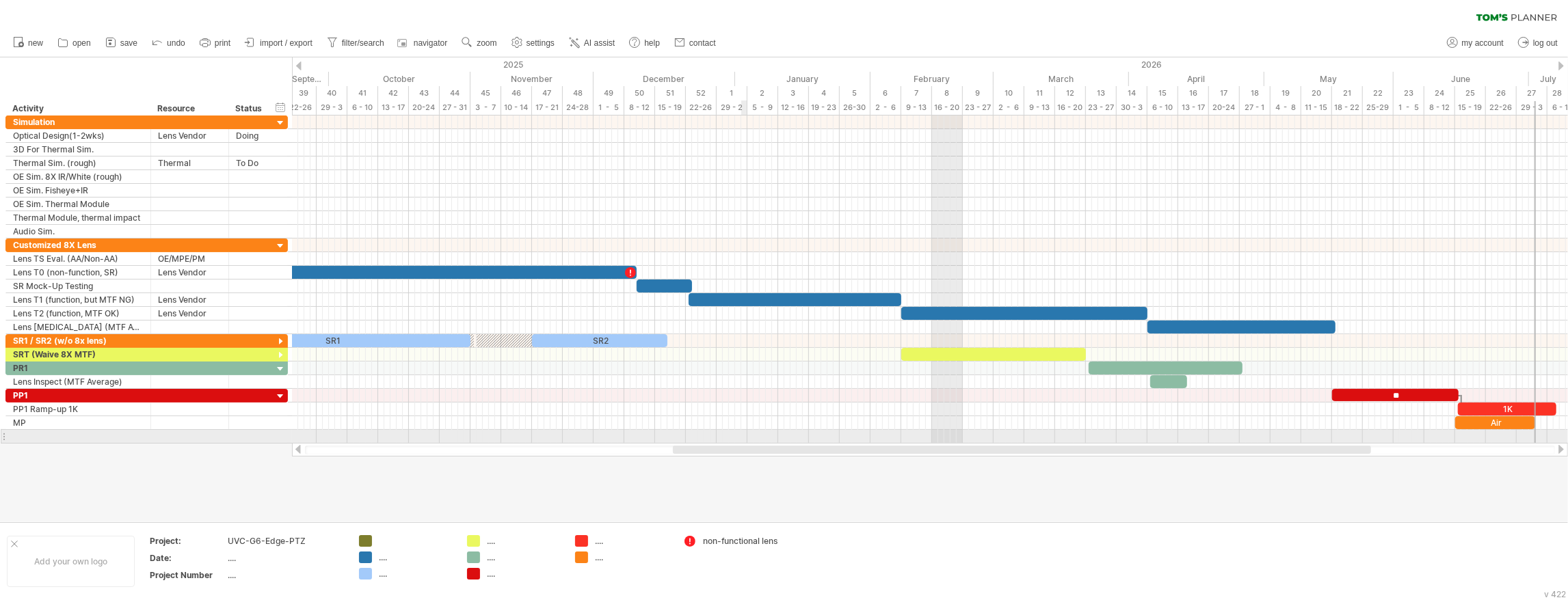
drag, startPoint x: 565, startPoint y: 449, endPoint x: 746, endPoint y: 437, distance: 181.4
click at [746, 437] on div "Trying to reach [DOMAIN_NAME] Connected again... 0% clear filter new" at bounding box center [784, 300] width 1568 height 600
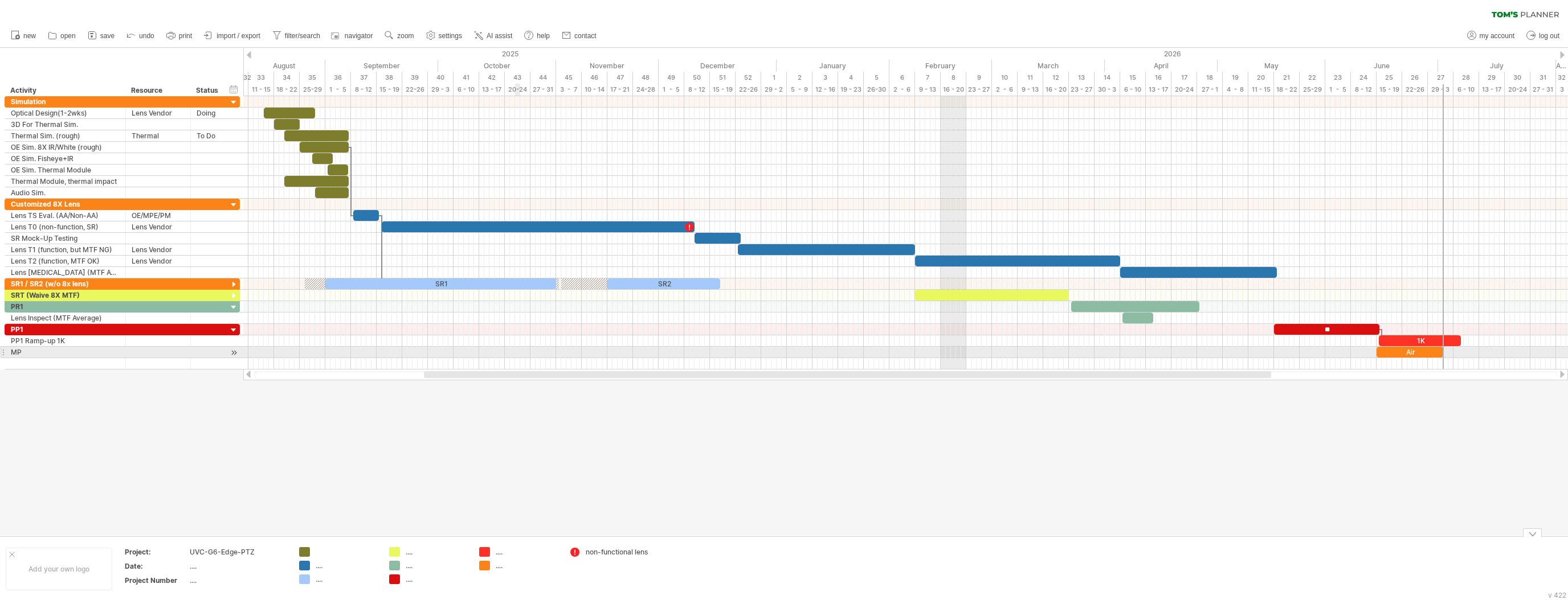
drag, startPoint x: 623, startPoint y: 377, endPoint x: 519, endPoint y: 355, distance: 106.3
click at [519, 355] on div "Trying to reach [DOMAIN_NAME] Connected again... 0% clear filter new" at bounding box center [784, 300] width 1568 height 600
click at [235, 305] on div at bounding box center [234, 308] width 11 height 11
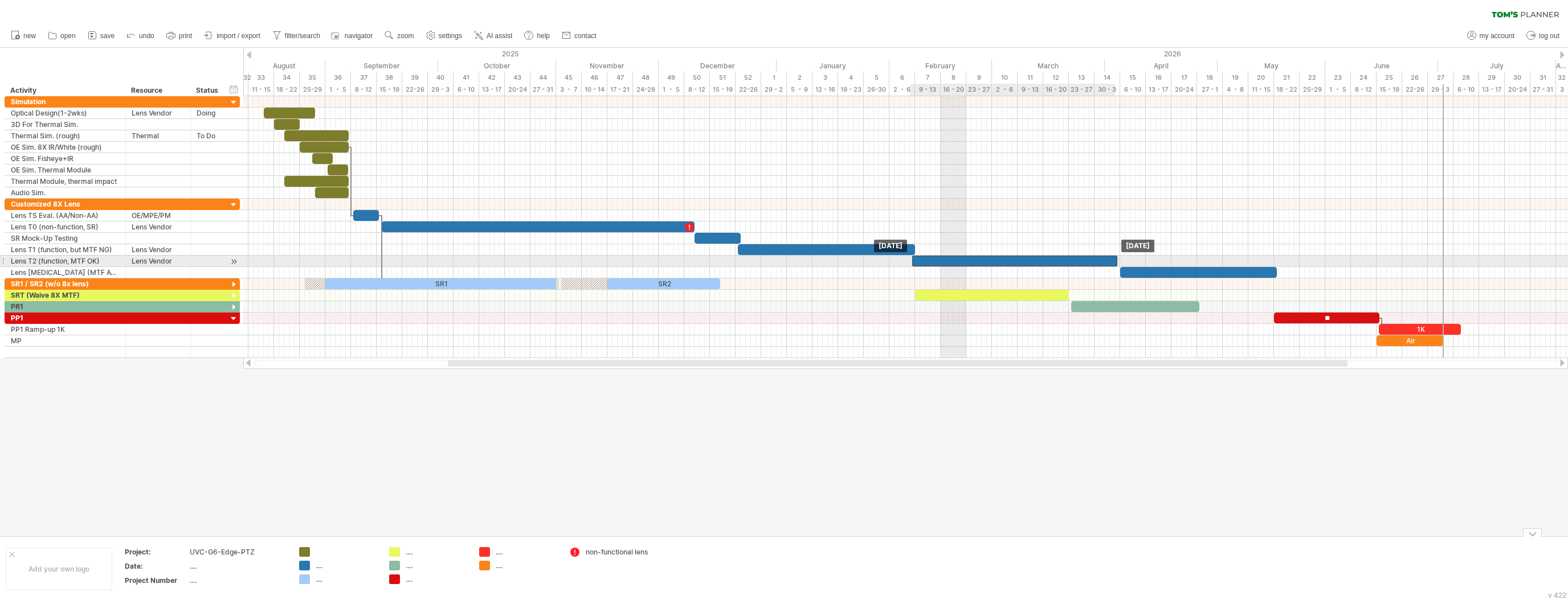
click at [1115, 262] on div at bounding box center [1015, 261] width 205 height 11
drag, startPoint x: 1117, startPoint y: 259, endPoint x: 1096, endPoint y: 261, distance: 21.1
click at [1096, 261] on span at bounding box center [1097, 261] width 5 height 11
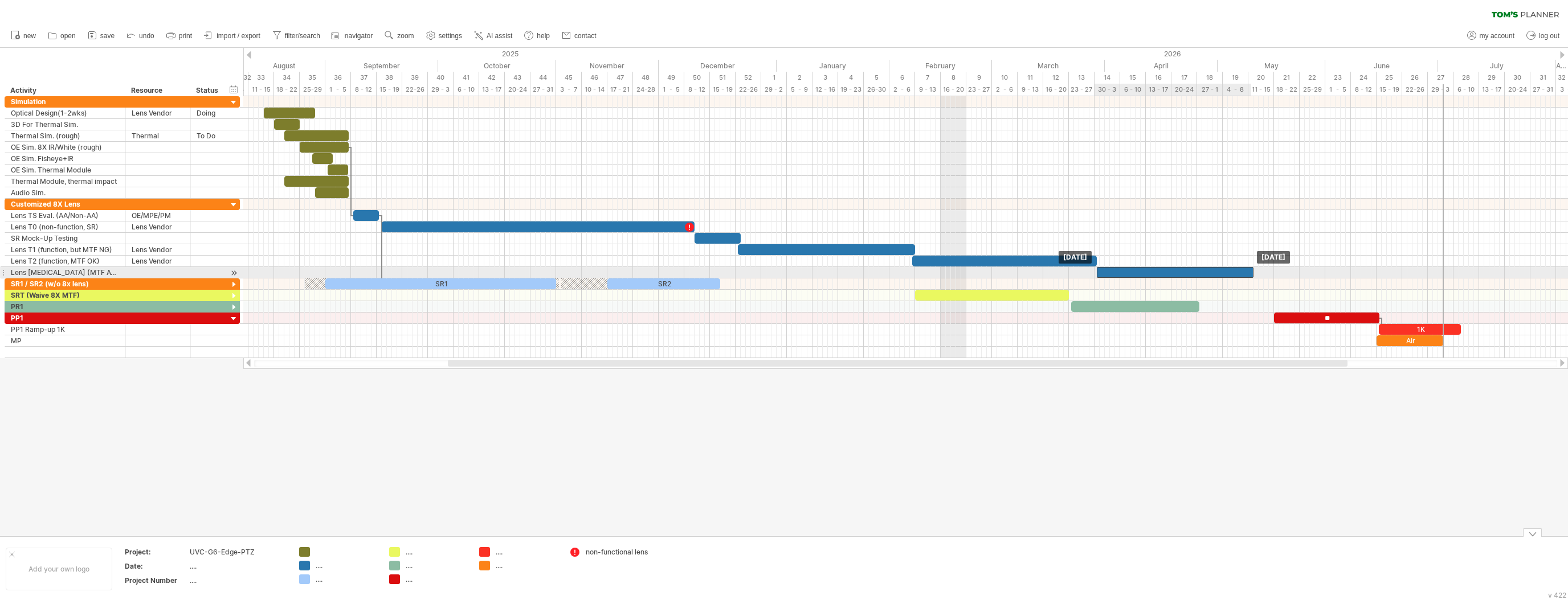
drag, startPoint x: 1135, startPoint y: 265, endPoint x: 1112, endPoint y: 268, distance: 23.2
click at [1112, 268] on div at bounding box center [1175, 272] width 157 height 11
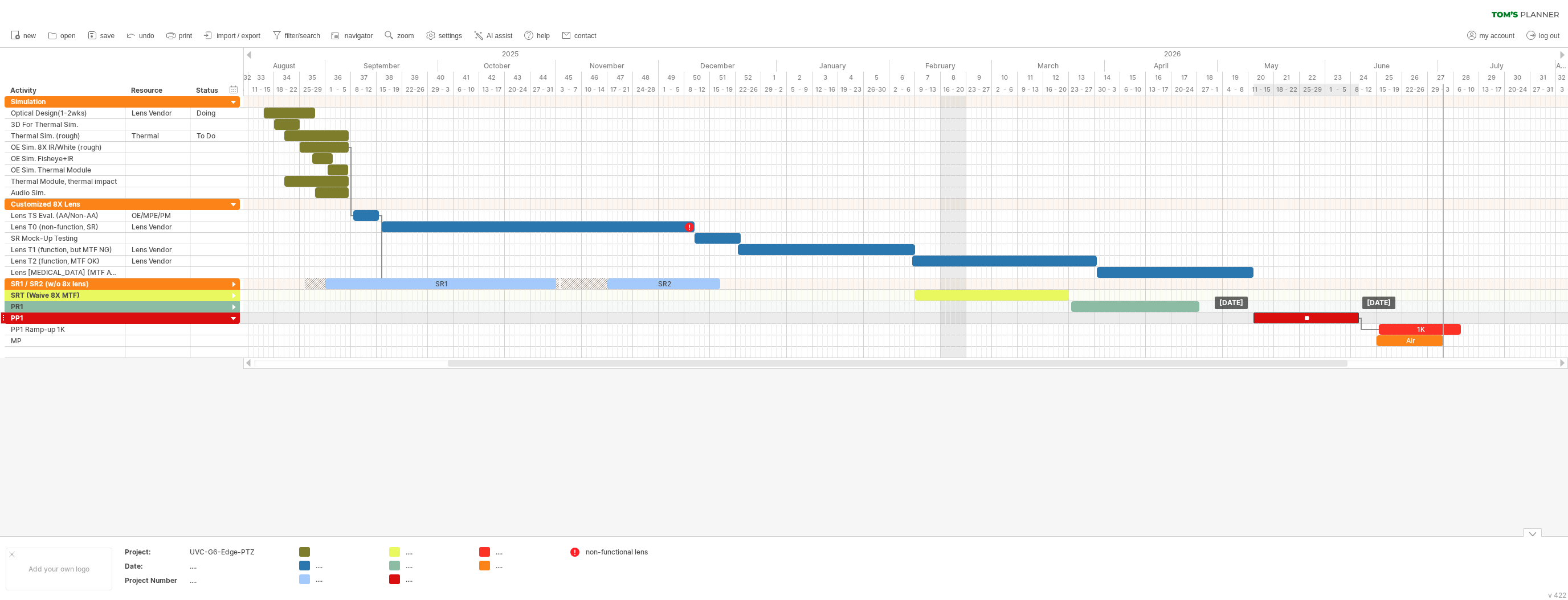
drag, startPoint x: 1290, startPoint y: 316, endPoint x: 1269, endPoint y: 317, distance: 21.0
click at [1269, 317] on div "**" at bounding box center [1306, 318] width 106 height 11
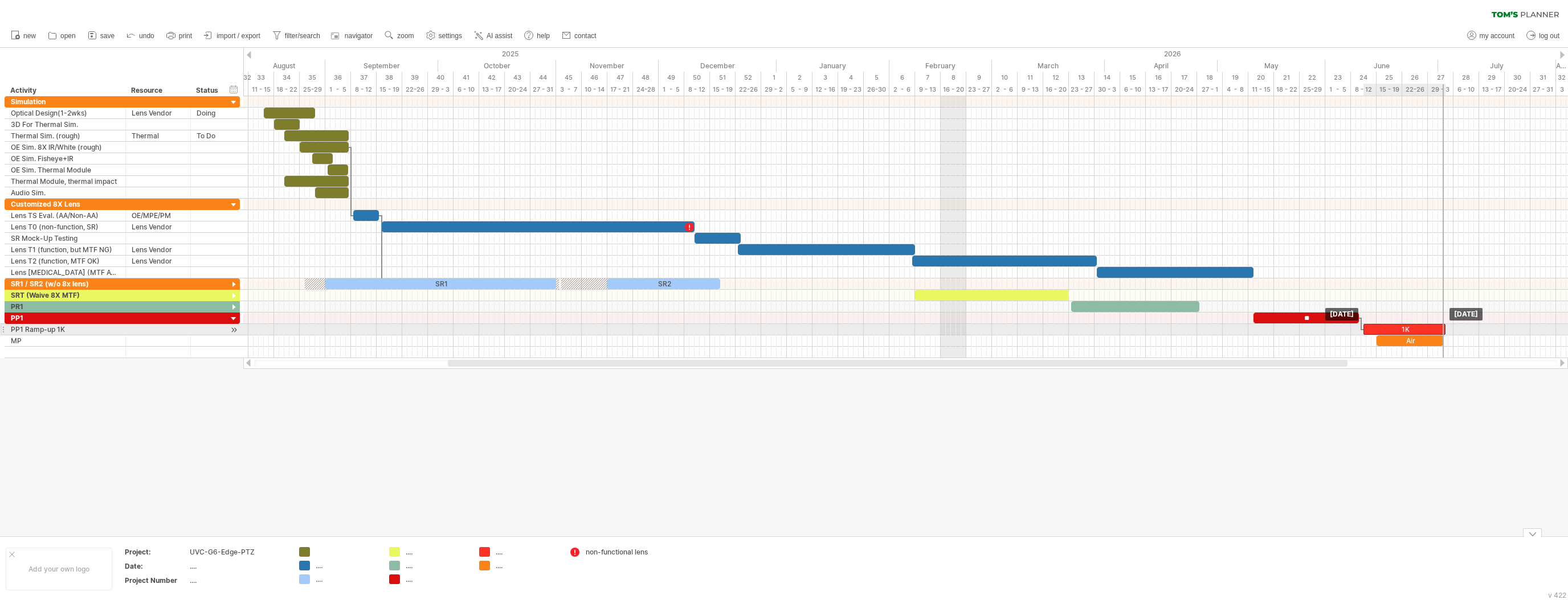
drag, startPoint x: 1388, startPoint y: 328, endPoint x: 1371, endPoint y: 330, distance: 17.1
click at [1371, 330] on div "1K" at bounding box center [1404, 329] width 82 height 11
drag, startPoint x: 1392, startPoint y: 340, endPoint x: 1377, endPoint y: 339, distance: 15.0
click at [1377, 339] on div "Air" at bounding box center [1395, 341] width 67 height 11
drag, startPoint x: 1394, startPoint y: 336, endPoint x: 1461, endPoint y: 339, distance: 67.1
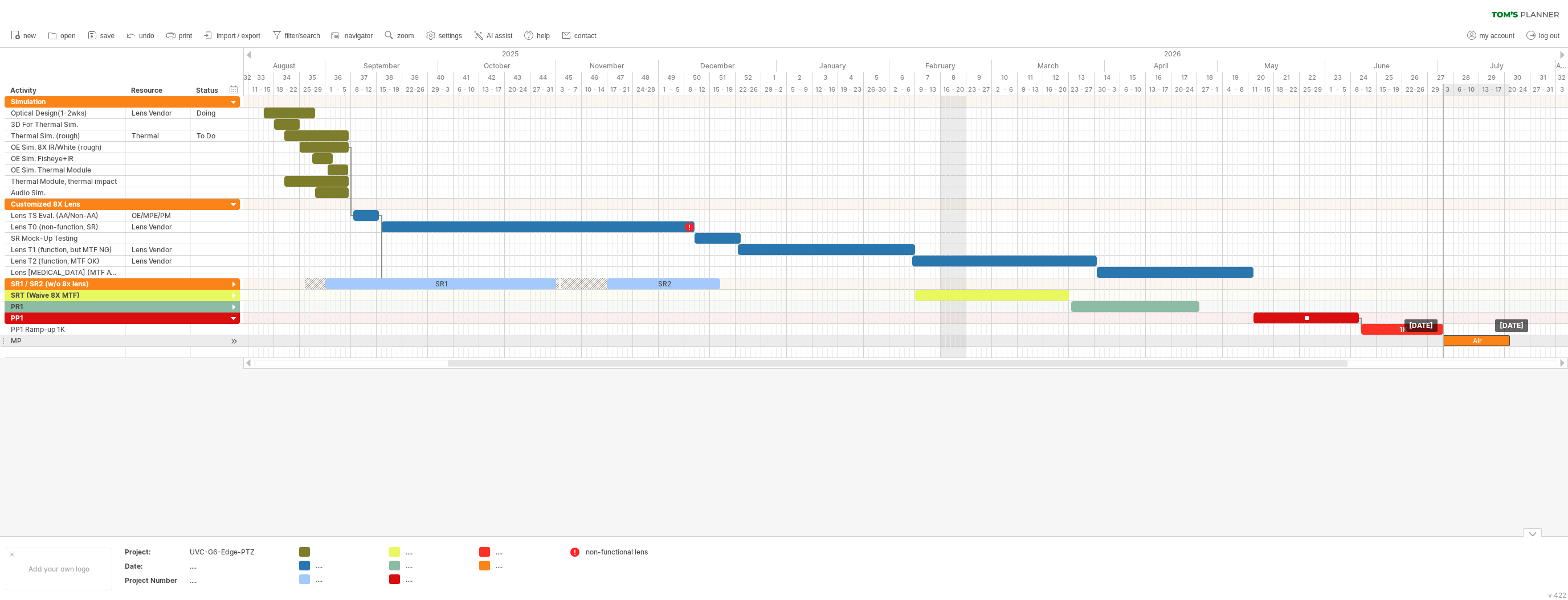
click at [1461, 339] on div "Air" at bounding box center [1477, 341] width 67 height 11
drag, startPoint x: 1458, startPoint y: 336, endPoint x: 1378, endPoint y: 341, distance: 80.2
click at [1378, 341] on div "Air" at bounding box center [1395, 341] width 67 height 11
drag, startPoint x: 1444, startPoint y: 310, endPoint x: 1439, endPoint y: 310, distance: 5.0
click at [1439, 313] on div at bounding box center [905, 318] width 1325 height 11
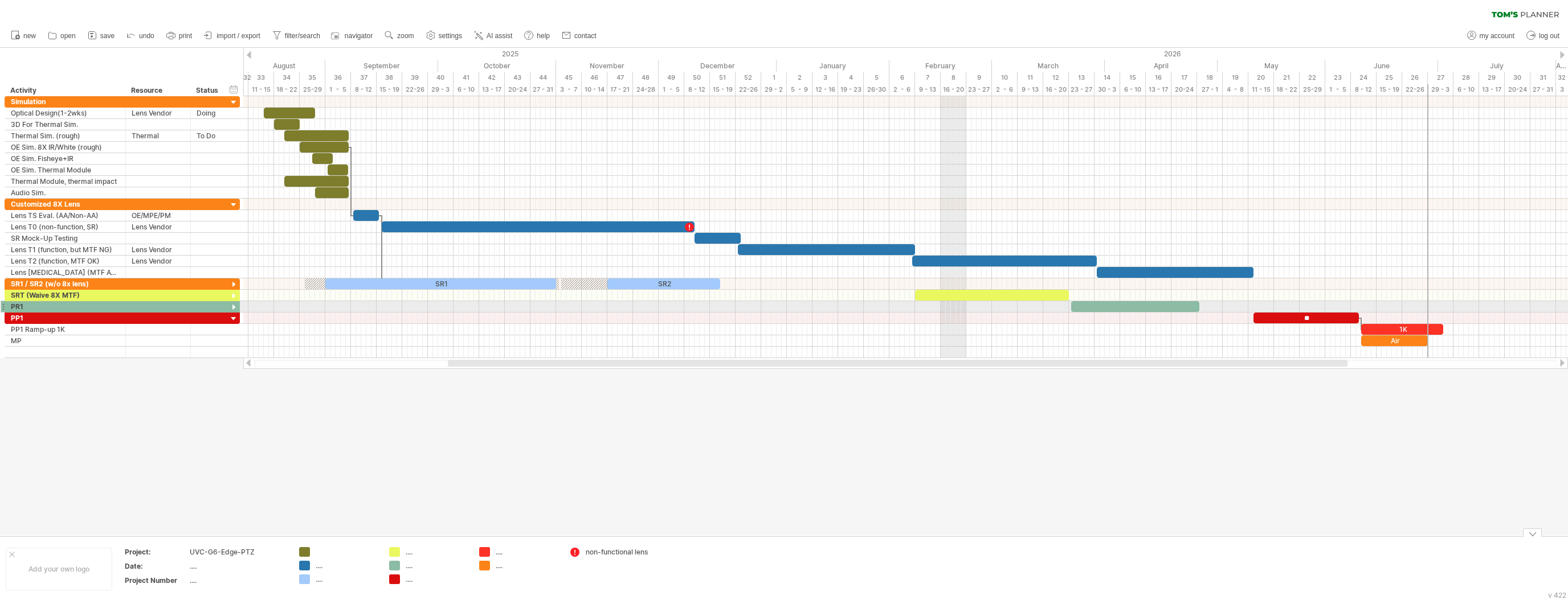
drag, startPoint x: 1442, startPoint y: 305, endPoint x: 1426, endPoint y: 309, distance: 16.5
click at [1426, 309] on div "SR2 SR1 Lens TS 3D ** 1K Air [DATE] [DATE]" at bounding box center [905, 227] width 1325 height 262
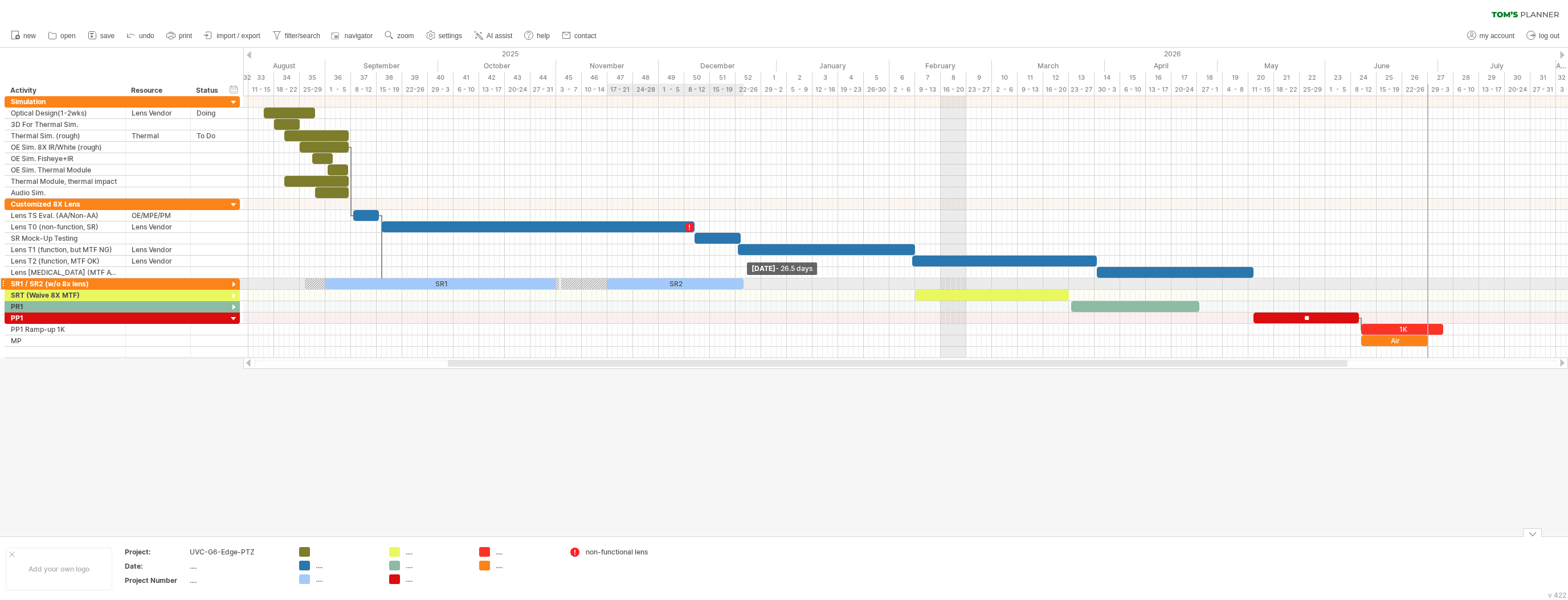
drag, startPoint x: 721, startPoint y: 281, endPoint x: 745, endPoint y: 279, distance: 24.1
click at [745, 279] on span at bounding box center [743, 284] width 5 height 11
click at [43, 278] on div "SR1 / SR2 (w/o 8x lens)" at bounding box center [65, 284] width 109 height 11
click at [46, 282] on input "**********" at bounding box center [65, 284] width 109 height 11
type input "**********"
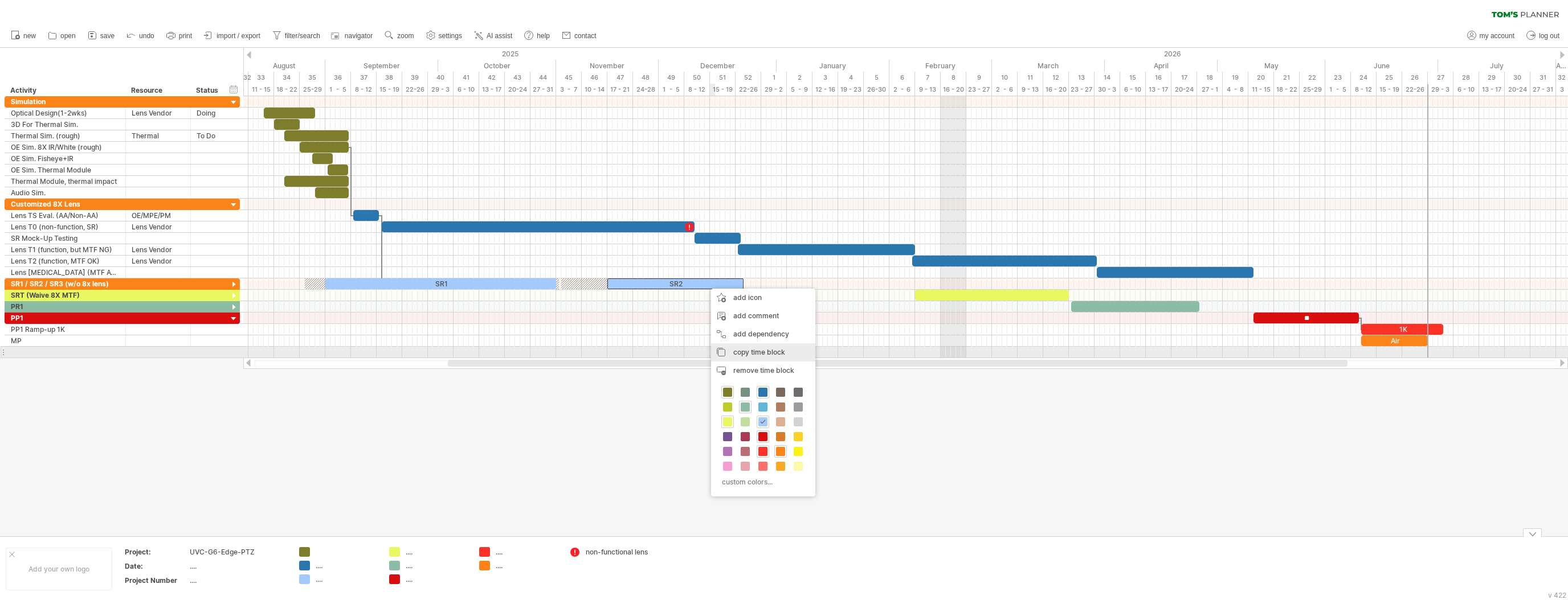
click at [762, 350] on span "copy time block" at bounding box center [759, 352] width 52 height 8
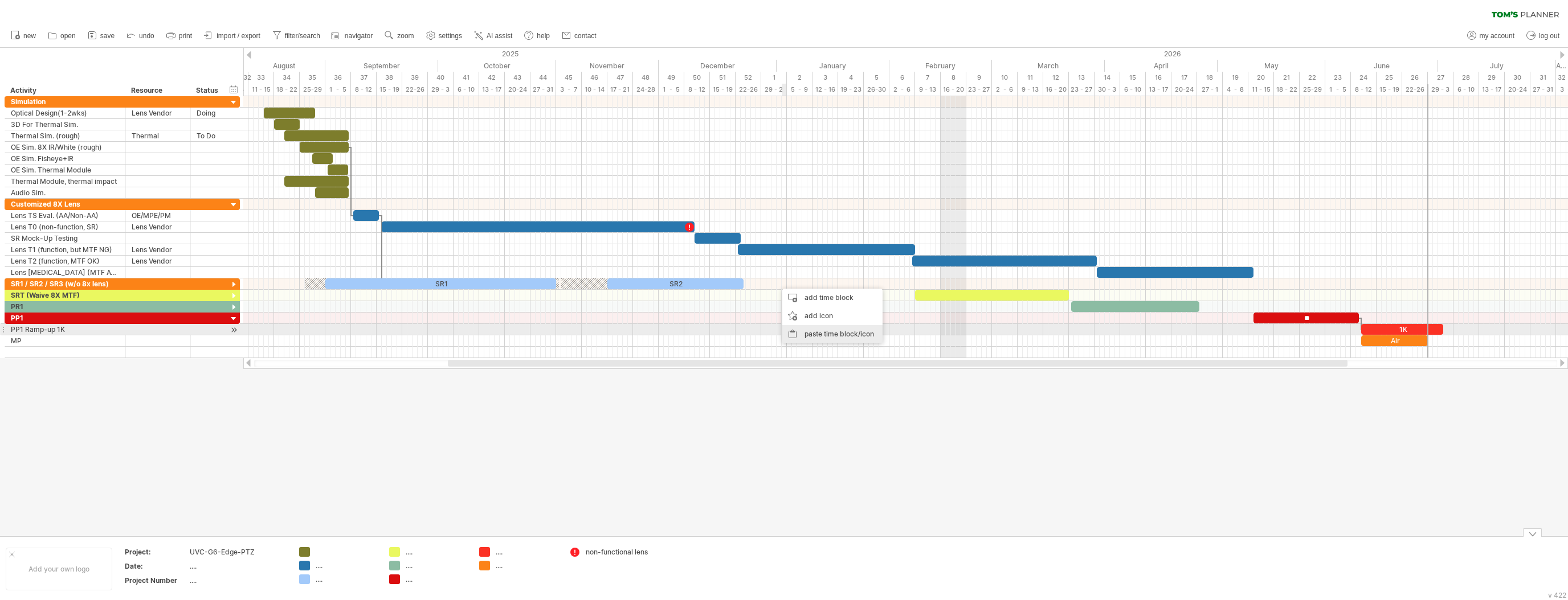
click at [835, 335] on div "paste time block/icon" at bounding box center [832, 335] width 100 height 18
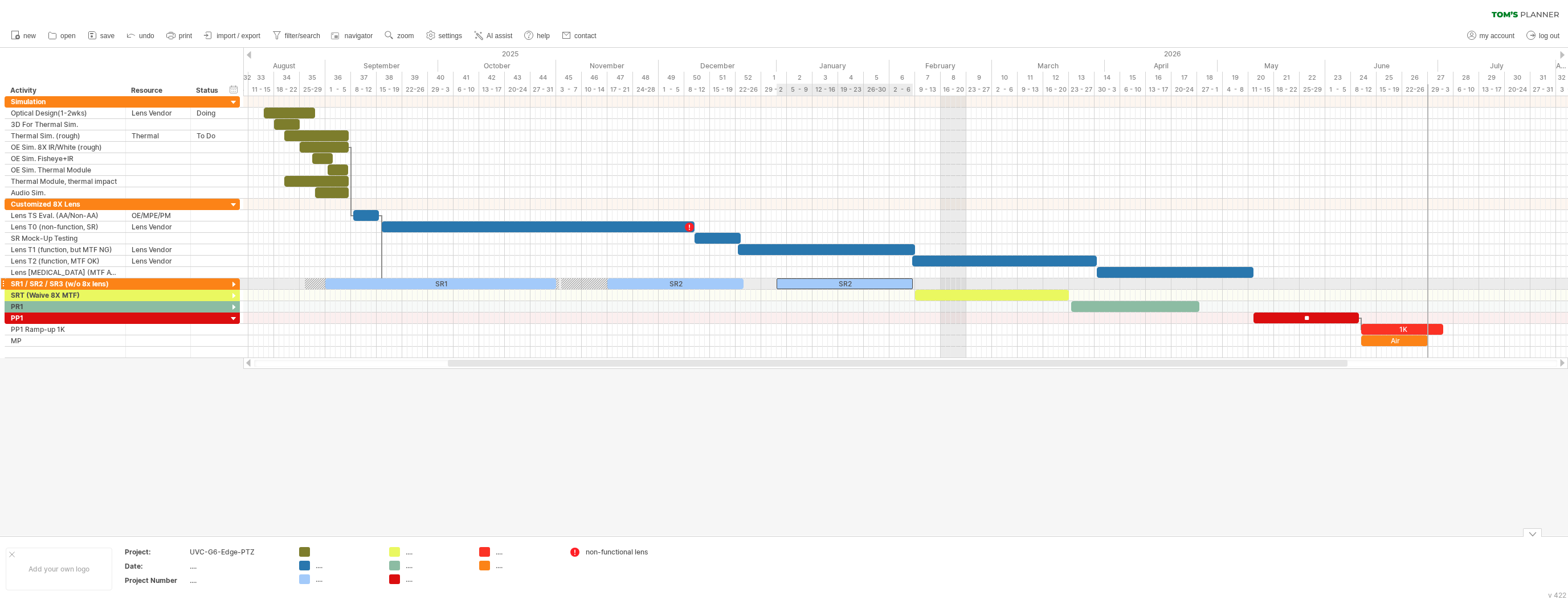
click at [854, 284] on div "SR2" at bounding box center [844, 284] width 136 height 11
click at [872, 298] on div at bounding box center [905, 295] width 1325 height 11
drag, startPoint x: 857, startPoint y: 282, endPoint x: 848, endPoint y: 281, distance: 9.1
click at [848, 281] on div "***" at bounding box center [834, 284] width 136 height 11
drag, startPoint x: 628, startPoint y: 284, endPoint x: 615, endPoint y: 289, distance: 13.9
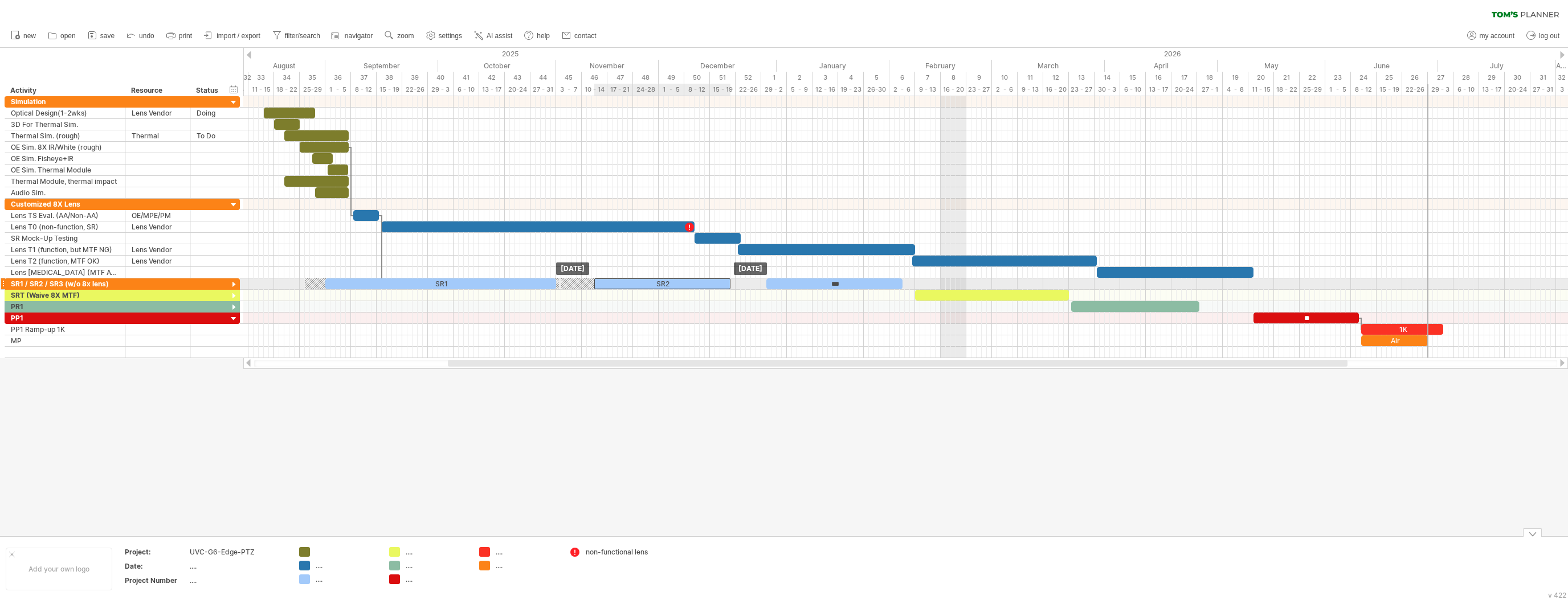
click at [615, 289] on div "SR2 SR1 *** Lens TS 3D ** 1K Air [DATE] [DATE]" at bounding box center [905, 227] width 1325 height 262
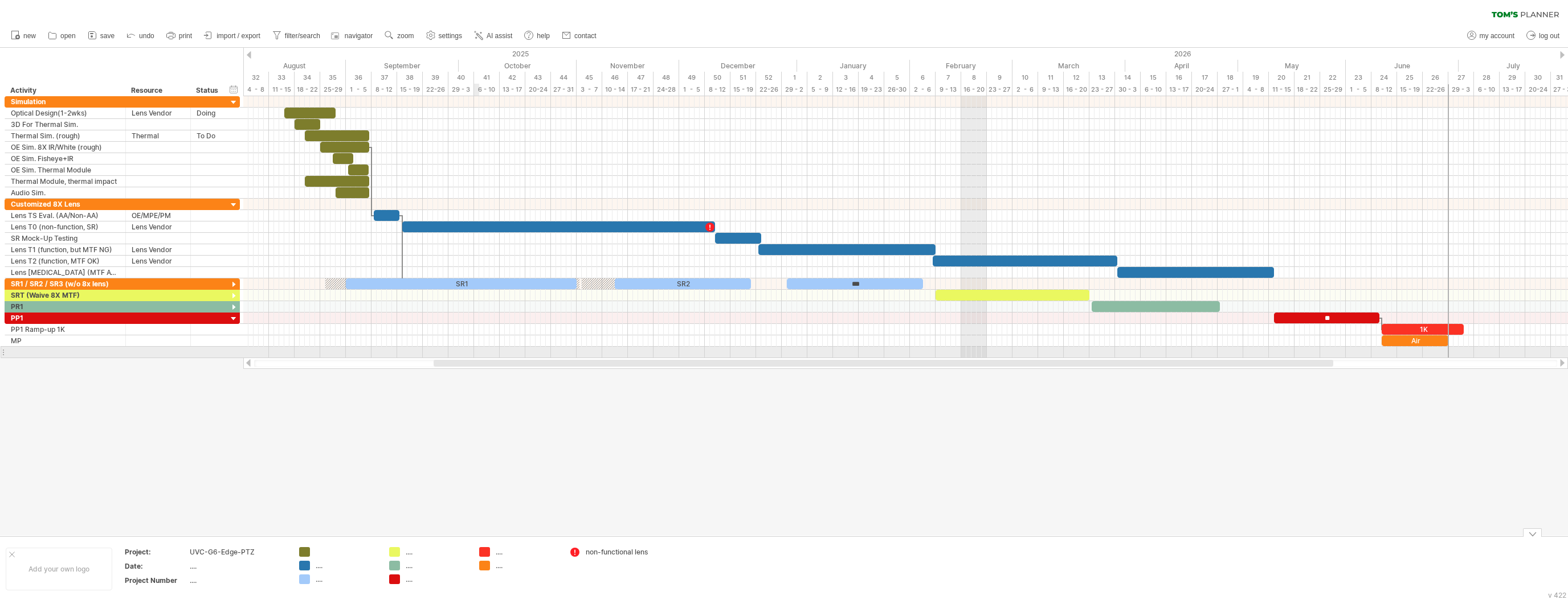
drag, startPoint x: 489, startPoint y: 363, endPoint x: 475, endPoint y: 354, distance: 16.6
click at [475, 354] on div "Trying to reach [DOMAIN_NAME] Connected again... 0% clear filter new" at bounding box center [784, 300] width 1568 height 600
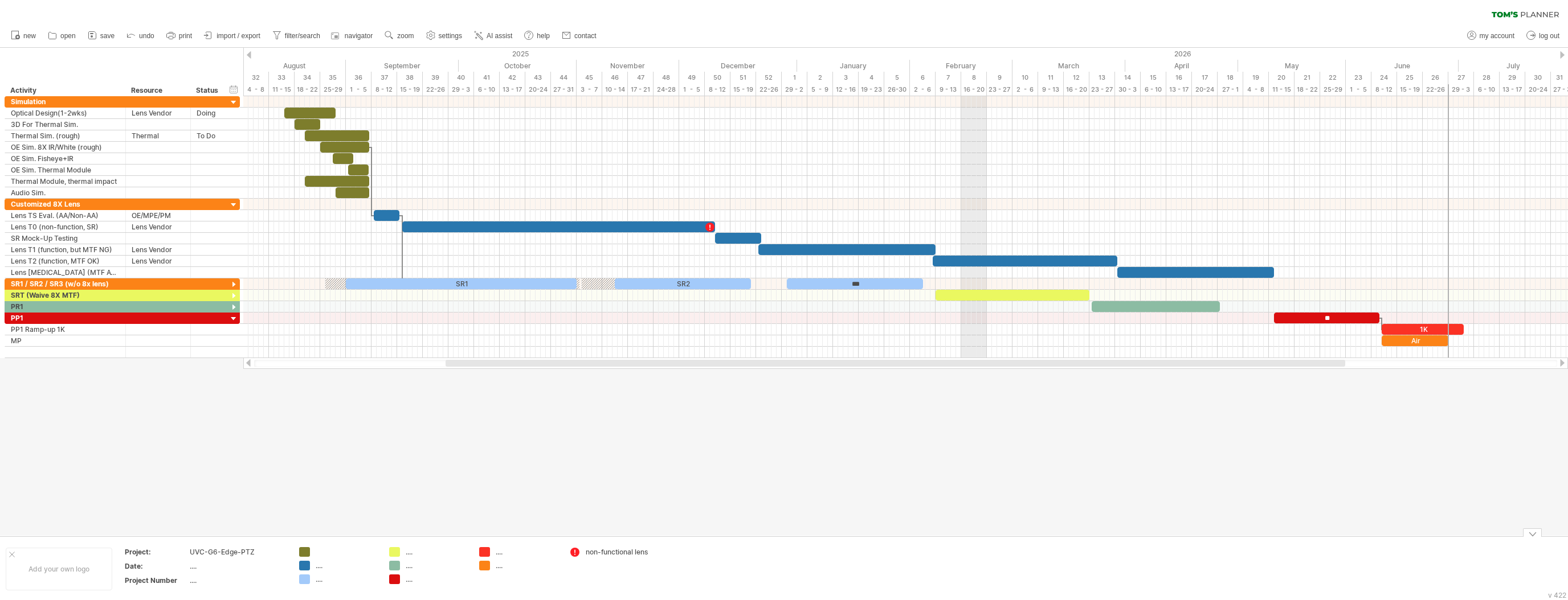
click at [437, 33] on use at bounding box center [431, 35] width 11 height 11
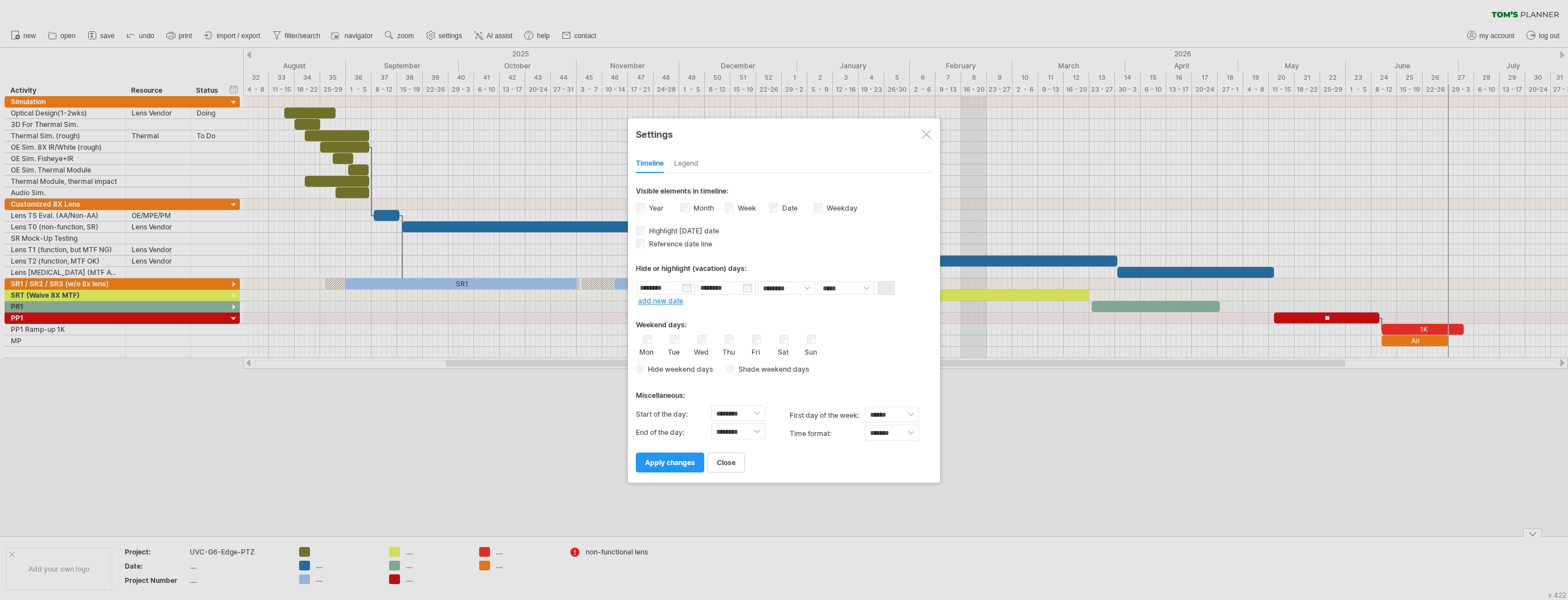
click at [928, 133] on div at bounding box center [927, 135] width 9 height 9
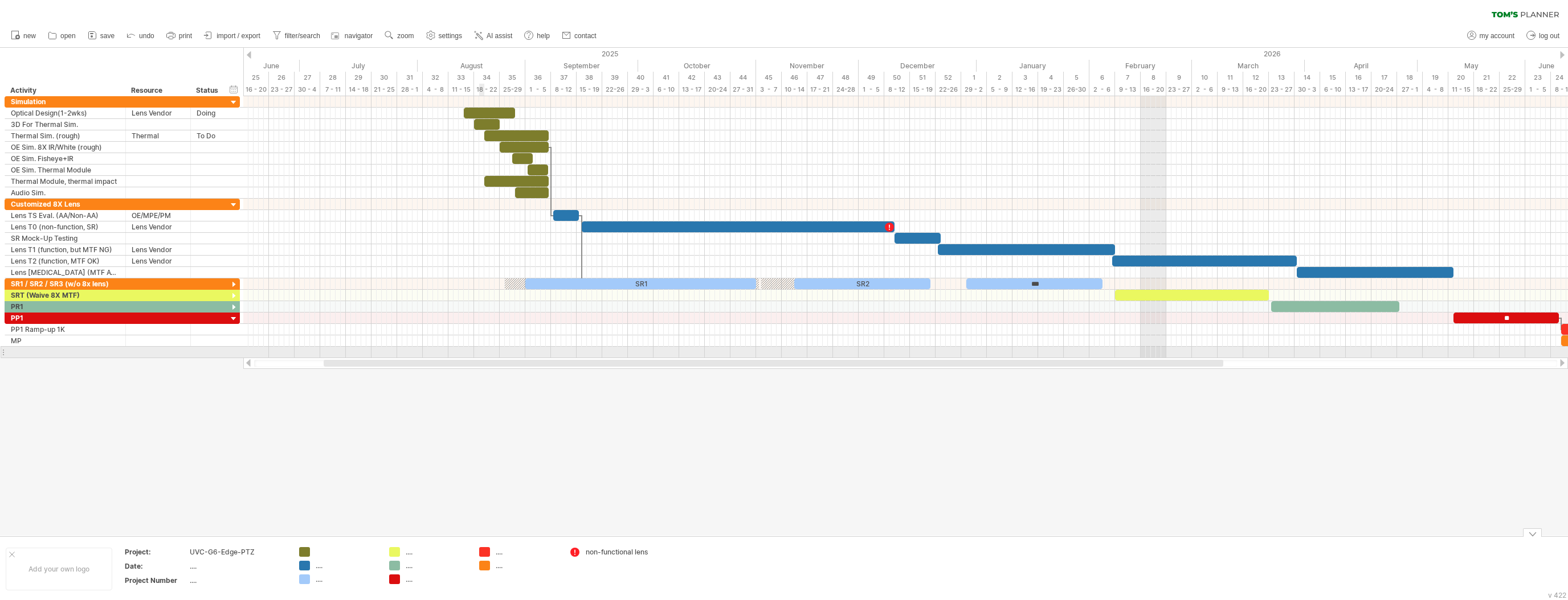
drag, startPoint x: 605, startPoint y: 362, endPoint x: 483, endPoint y: 355, distance: 122.2
click at [483, 355] on div "Trying to reach [DOMAIN_NAME] Connected again... 0% clear filter new" at bounding box center [784, 300] width 1568 height 600
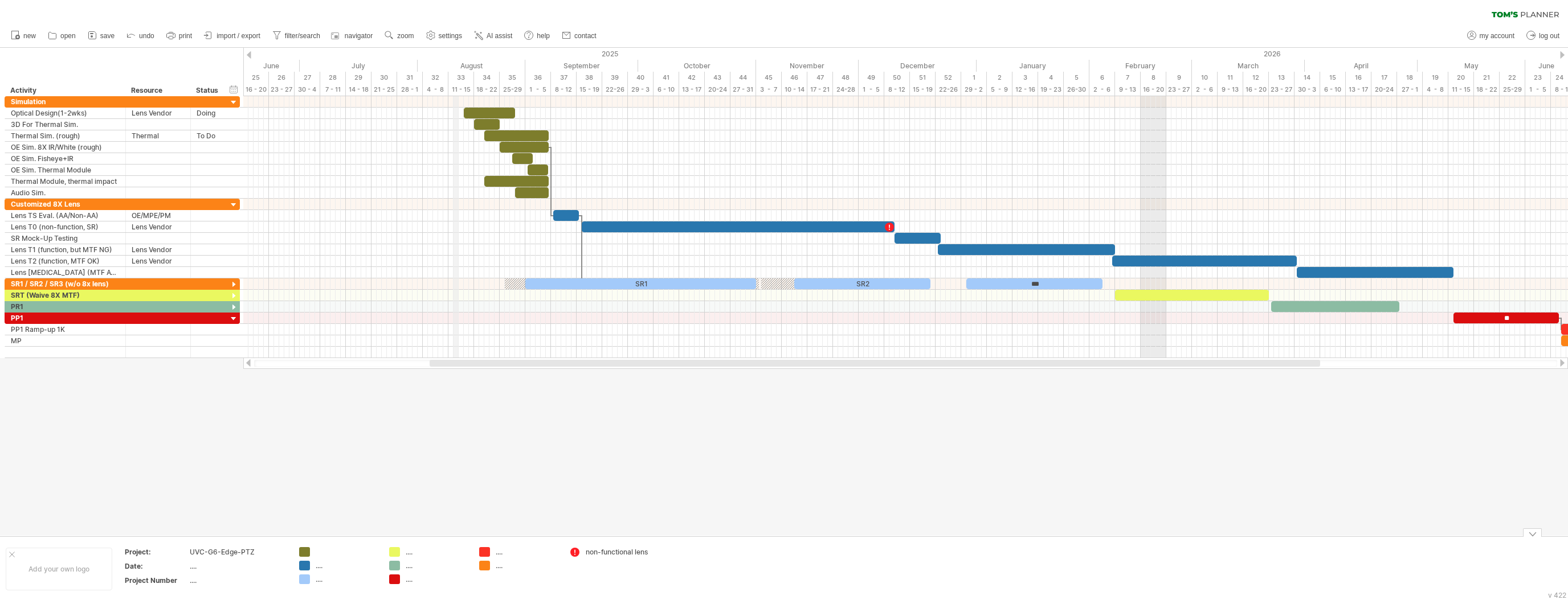
click at [458, 84] on div "11 - 15" at bounding box center [461, 90] width 26 height 12
click at [456, 78] on div "33" at bounding box center [461, 78] width 26 height 12
click at [463, 75] on div "33" at bounding box center [461, 78] width 26 height 12
click at [430, 30] on use at bounding box center [431, 35] width 11 height 11
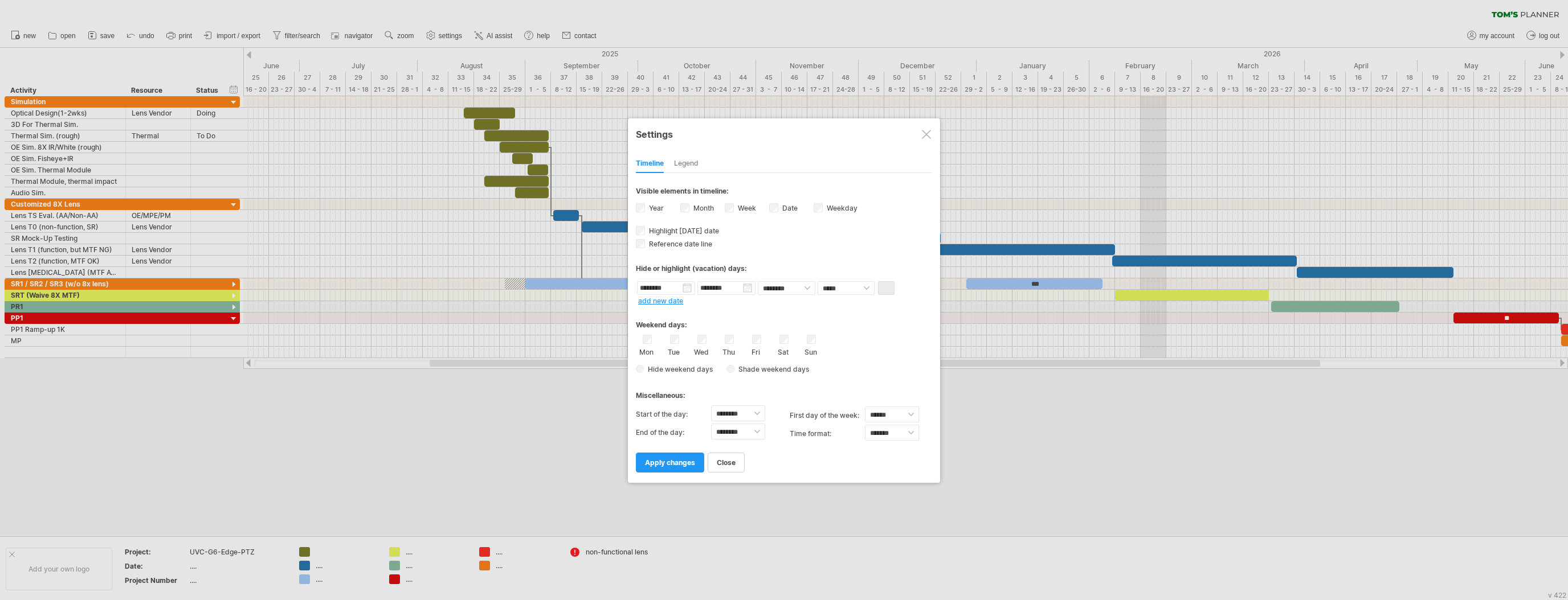
click at [743, 367] on span "Shade weekend days" at bounding box center [771, 369] width 75 height 8
click at [682, 160] on div "Legend" at bounding box center [686, 164] width 24 height 18
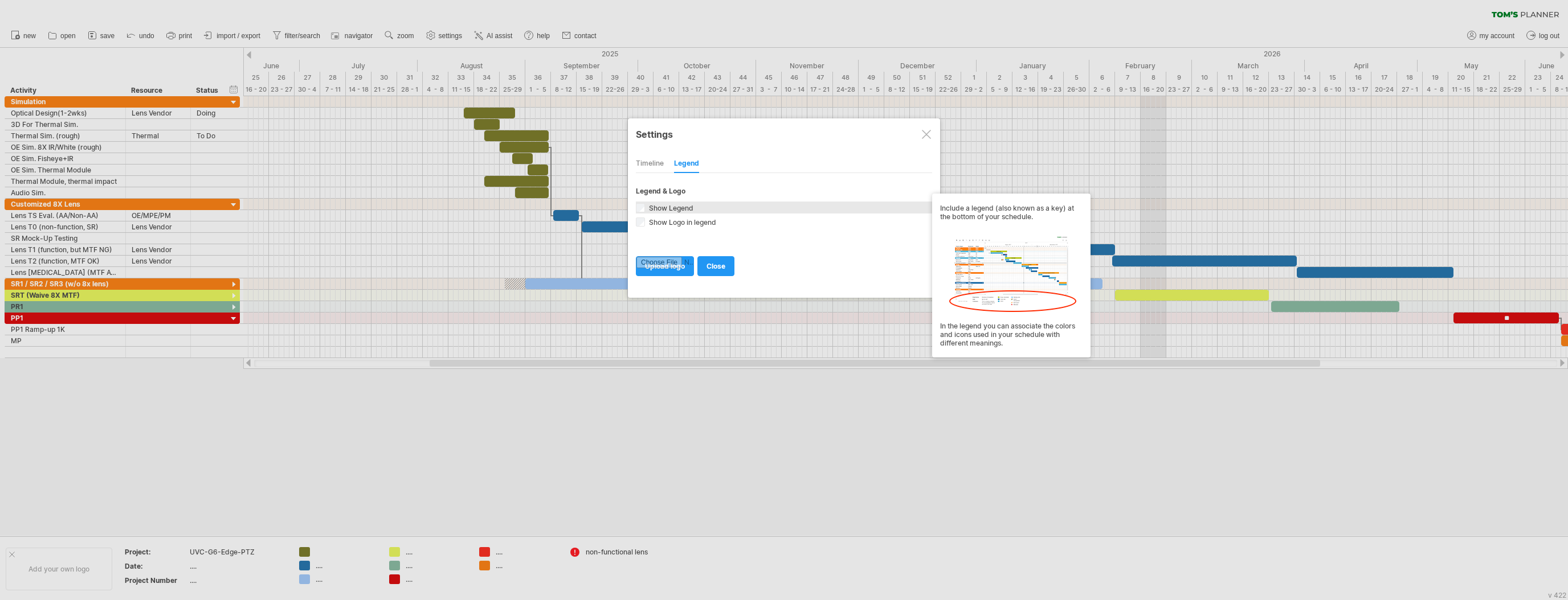
click at [686, 207] on span "Show Legend" at bounding box center [670, 208] width 46 height 8
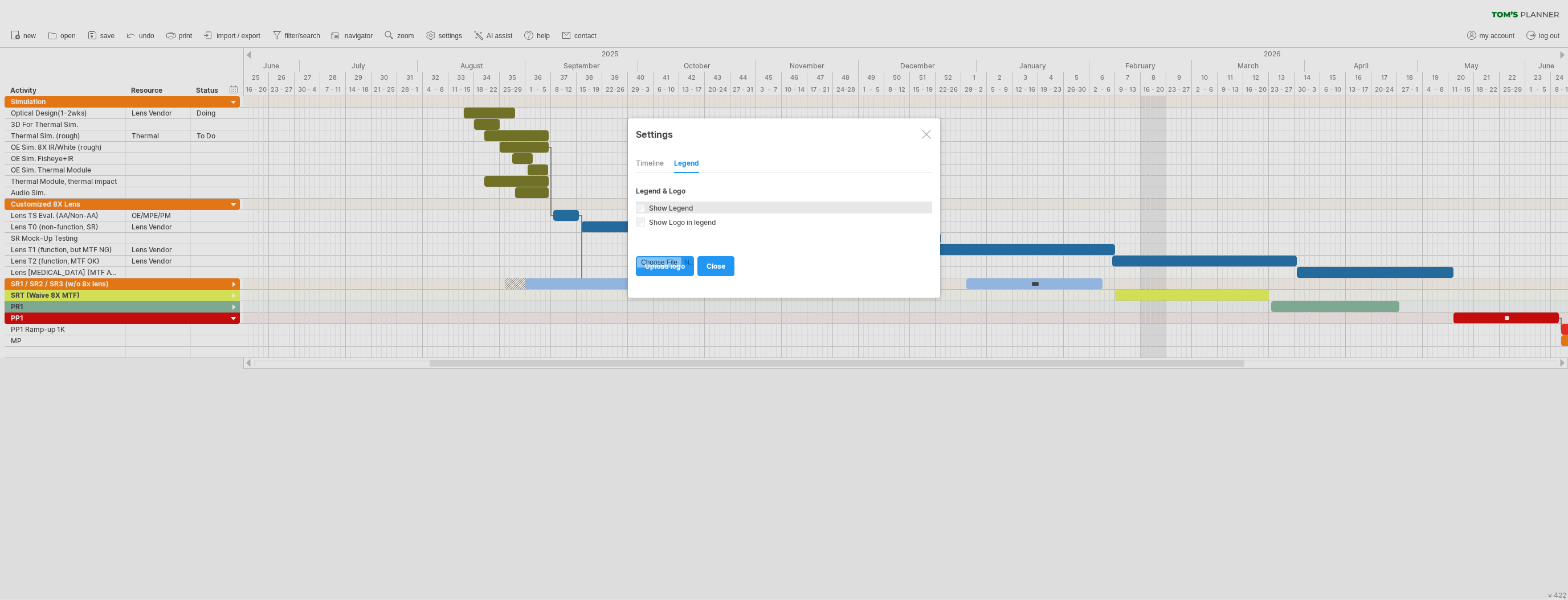
click at [686, 207] on span "Show Legend" at bounding box center [670, 208] width 46 height 8
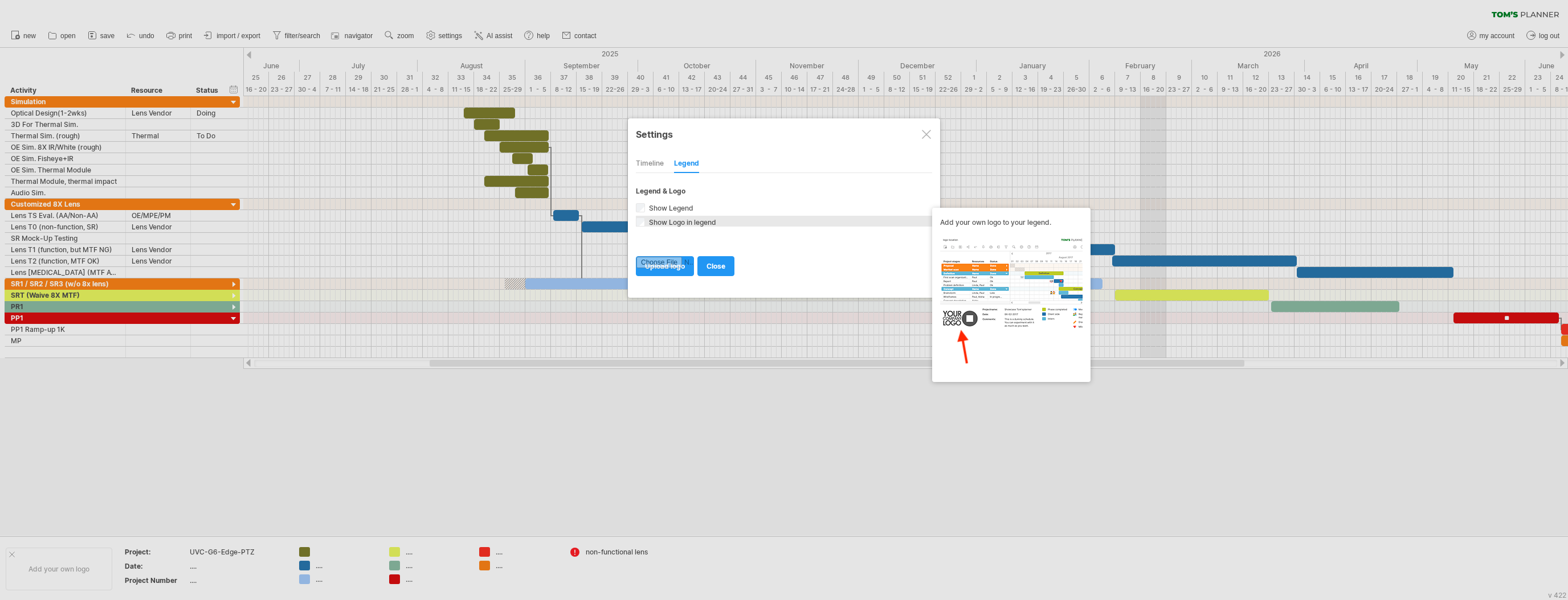
click at [686, 221] on span "Show Logo in legend" at bounding box center [681, 222] width 69 height 8
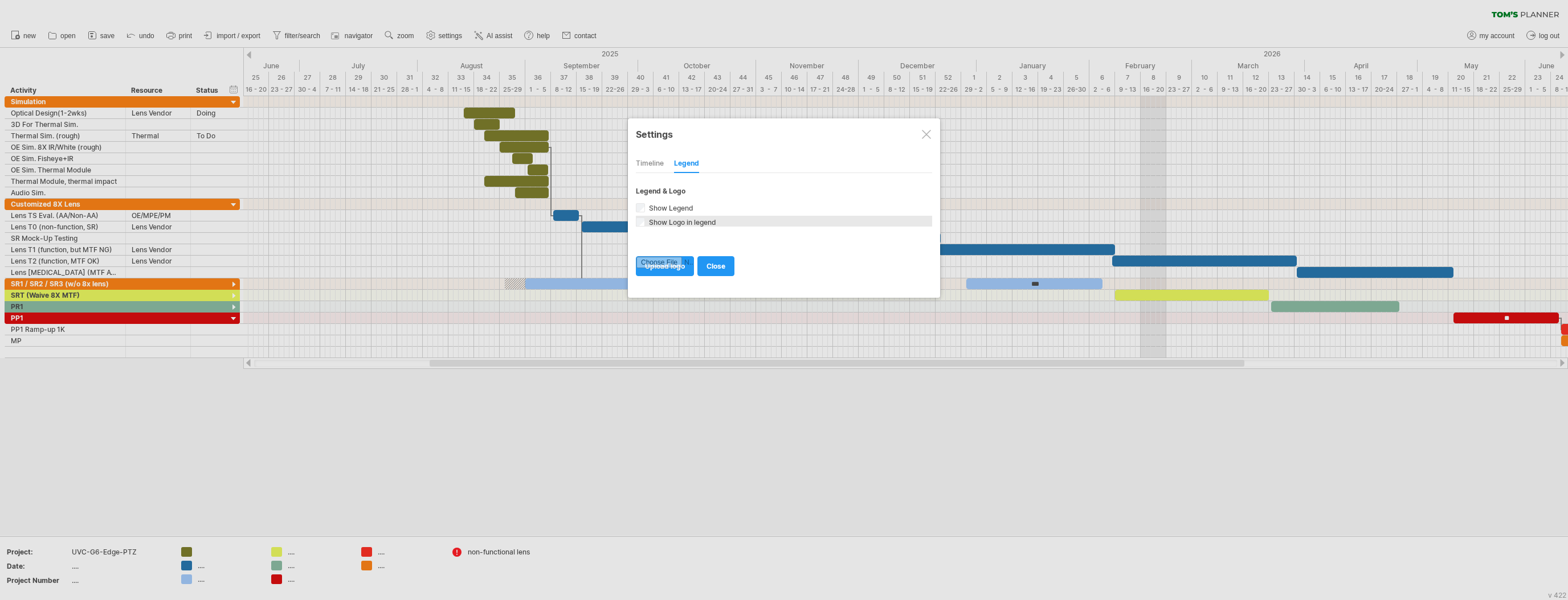
click at [686, 221] on span "Show Logo in legend" at bounding box center [681, 222] width 69 height 8
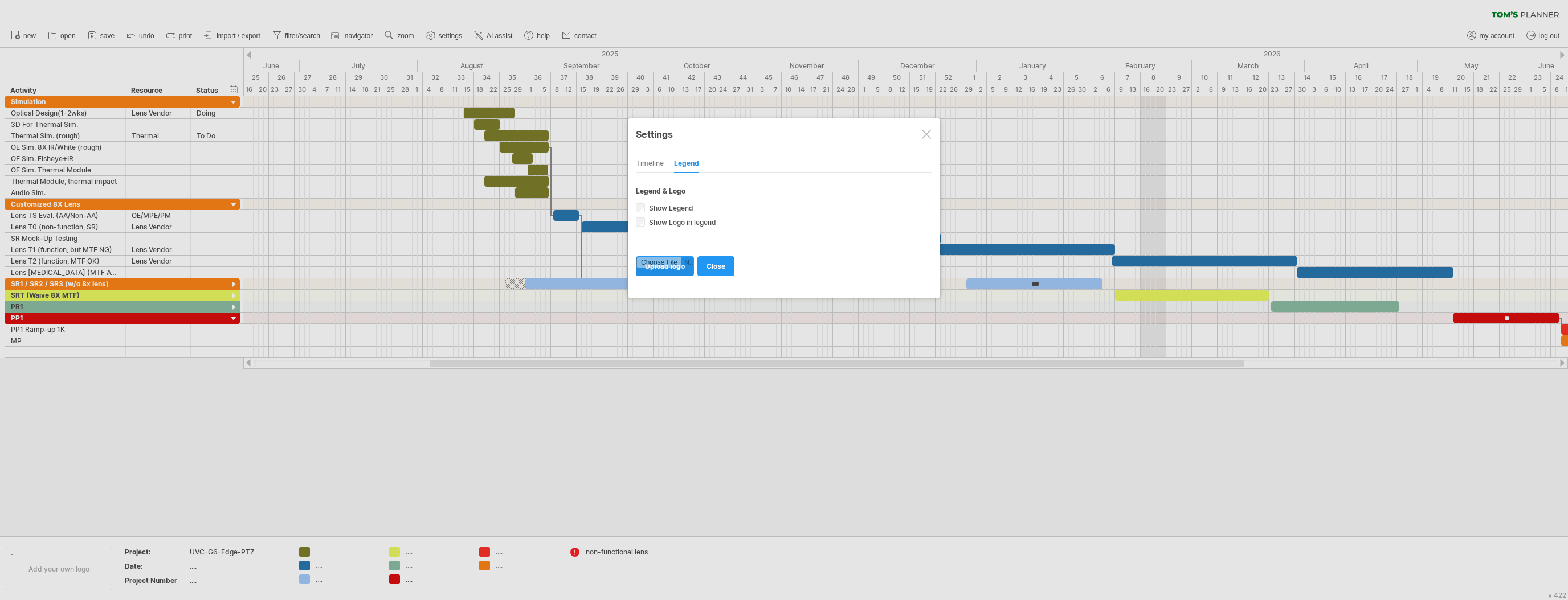
click at [668, 259] on input "file" at bounding box center [664, 266] width 57 height 19
click at [718, 256] on link "close" at bounding box center [716, 266] width 37 height 20
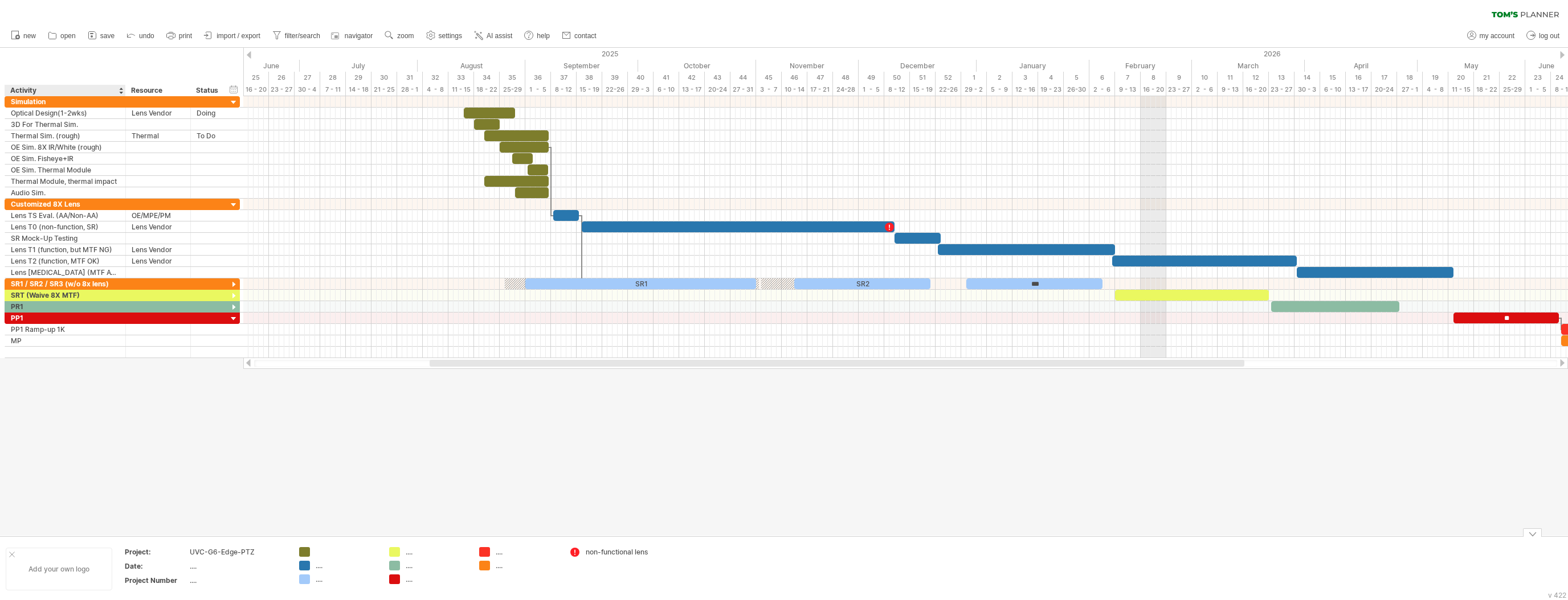
click at [68, 567] on div "Add your own logo" at bounding box center [59, 569] width 107 height 43
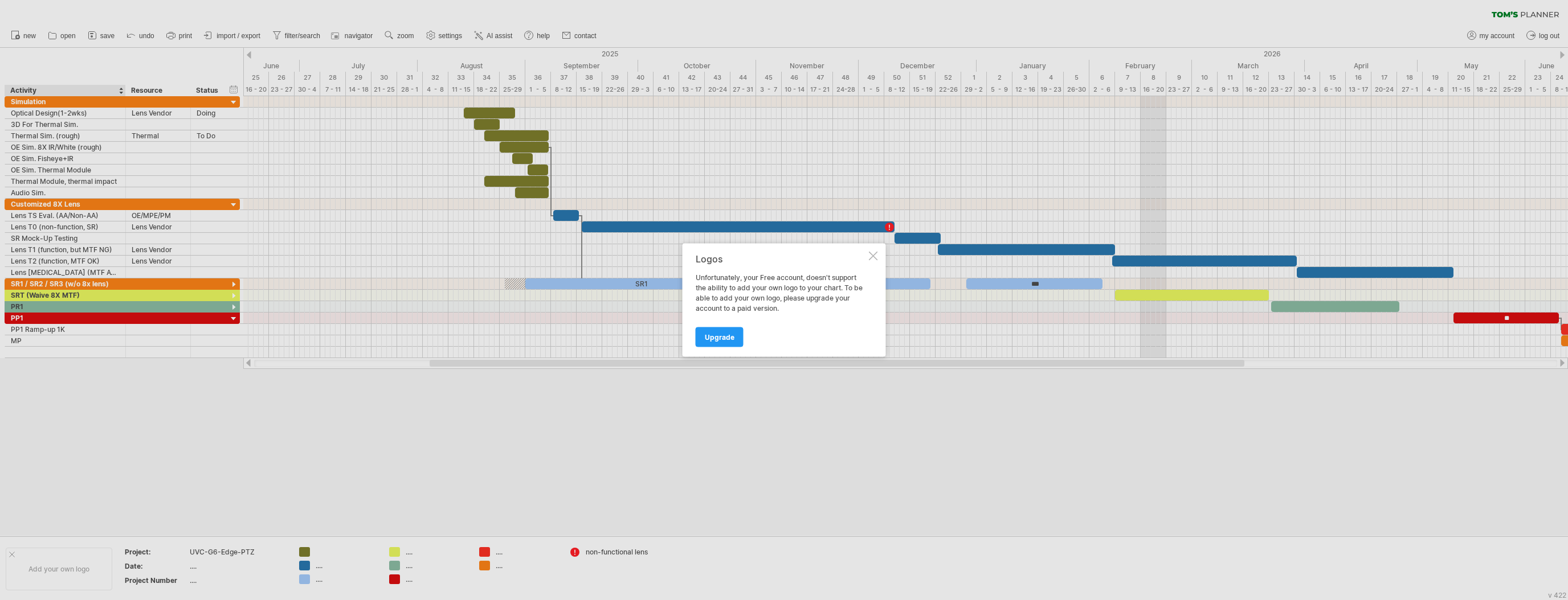
click at [872, 255] on div at bounding box center [873, 256] width 9 height 9
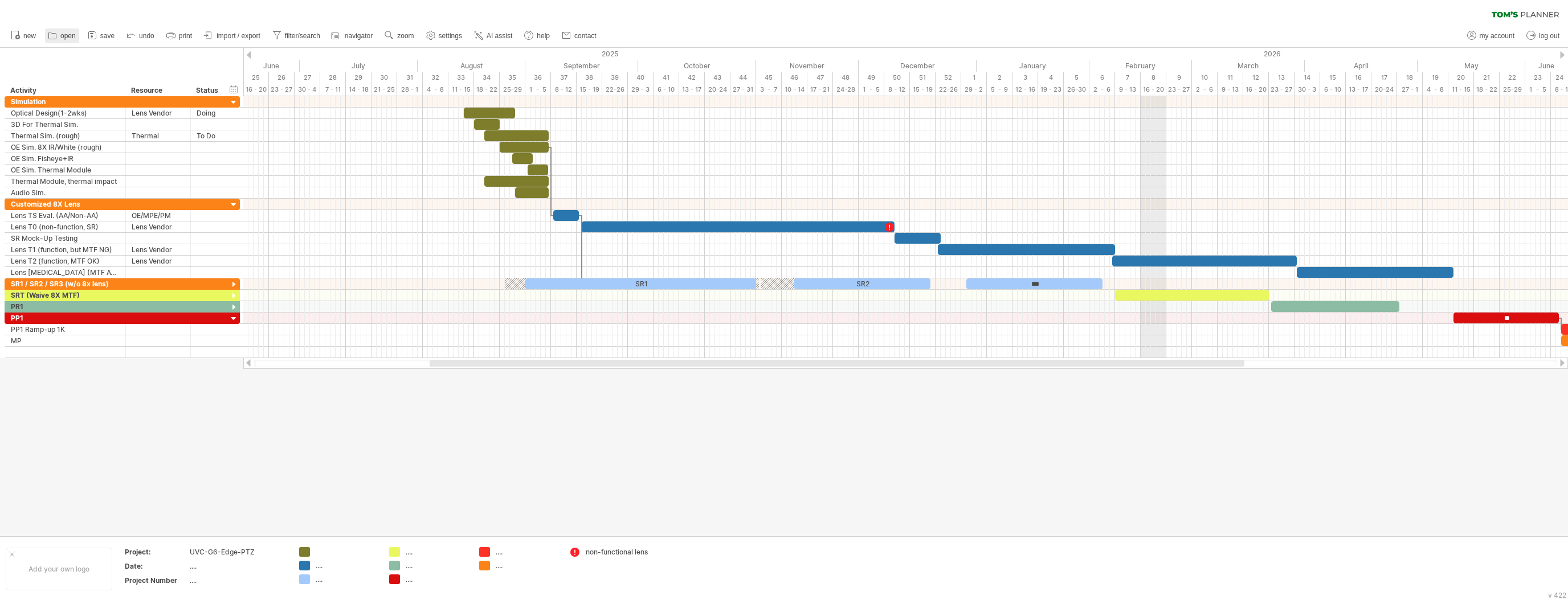
click at [68, 37] on span "open" at bounding box center [68, 36] width 15 height 8
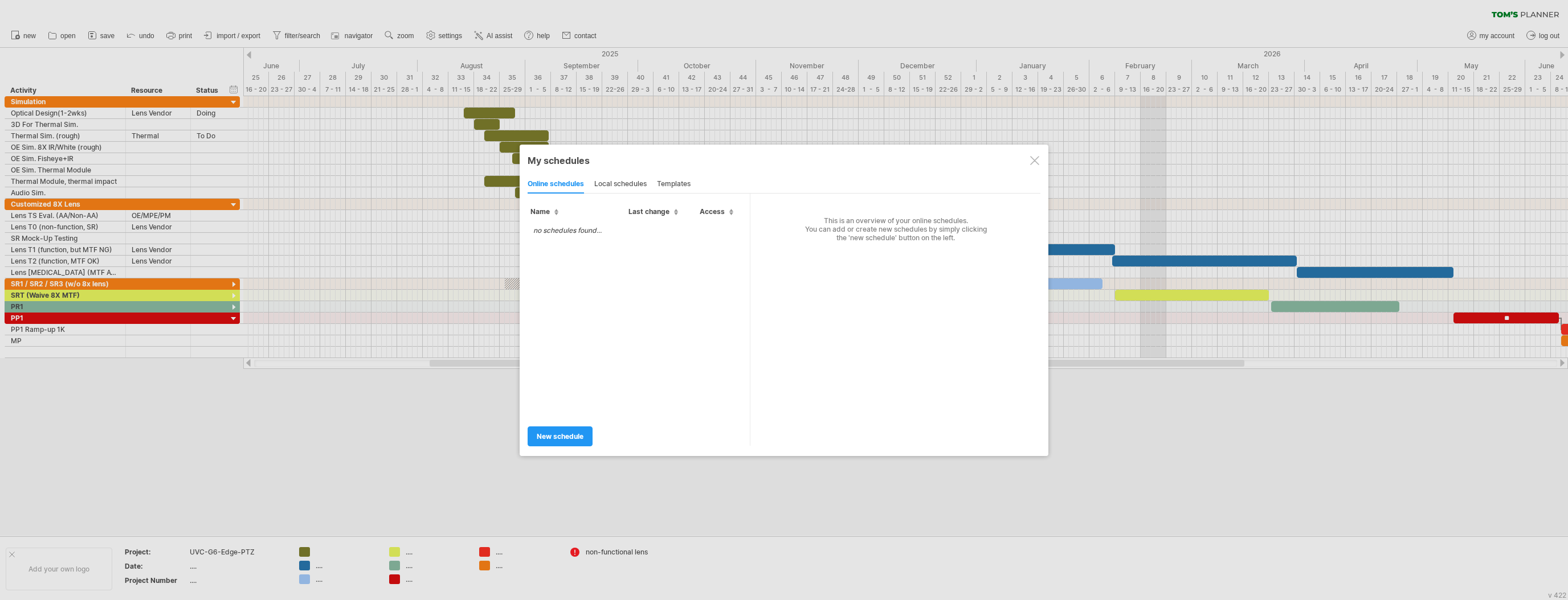
click at [616, 183] on div "local schedules" at bounding box center [620, 185] width 52 height 18
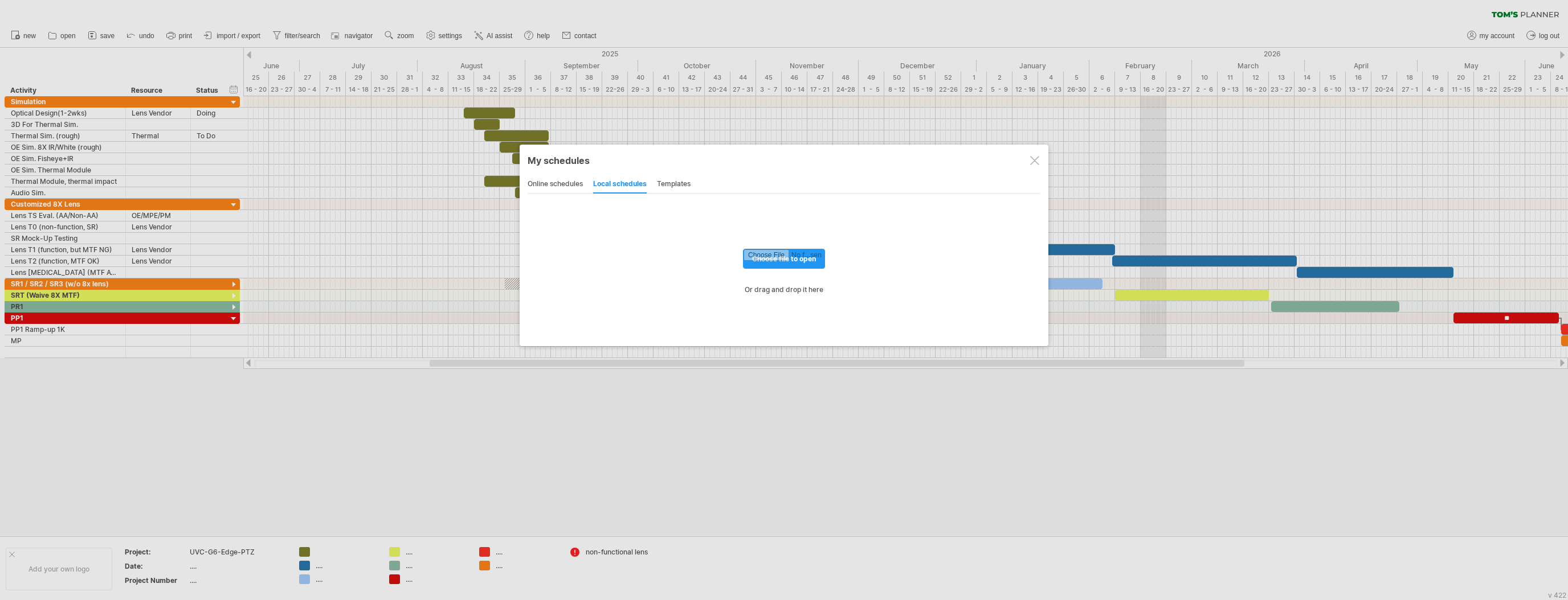
click at [675, 183] on div "templates" at bounding box center [673, 185] width 33 height 18
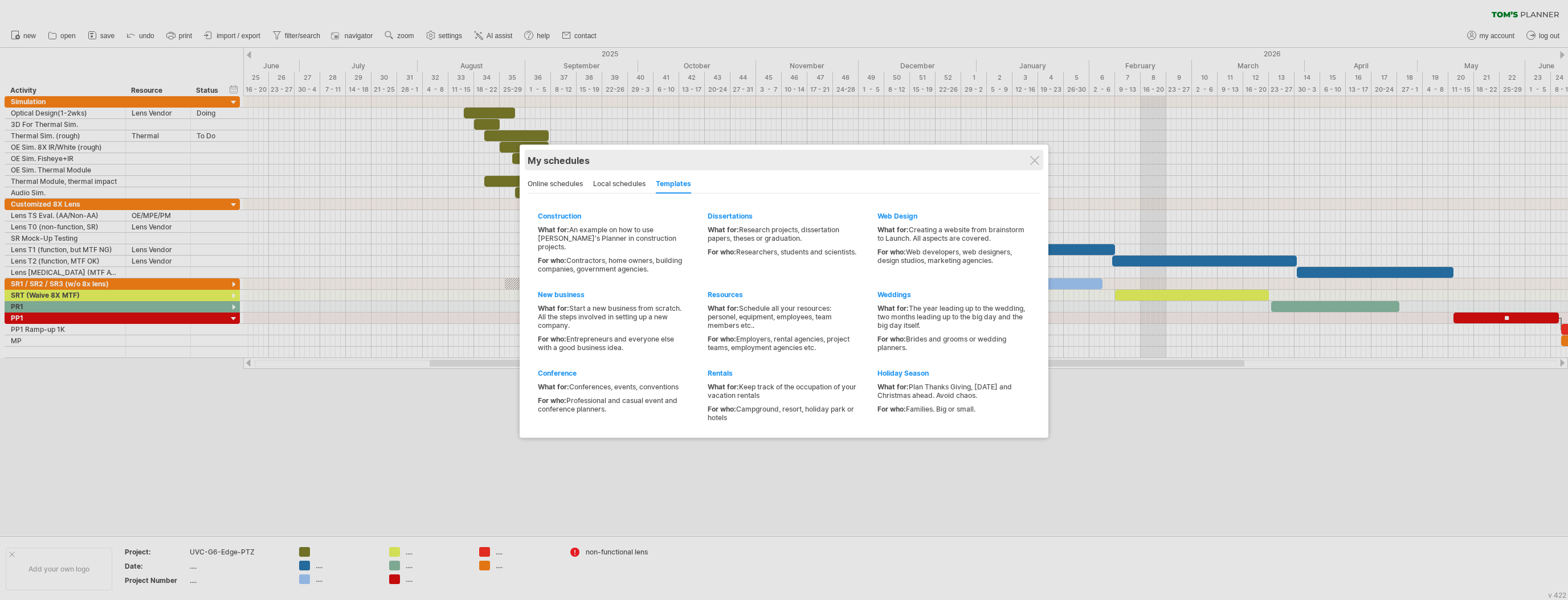
click at [1030, 166] on div "My schedules share/collaborate online" at bounding box center [784, 160] width 513 height 21
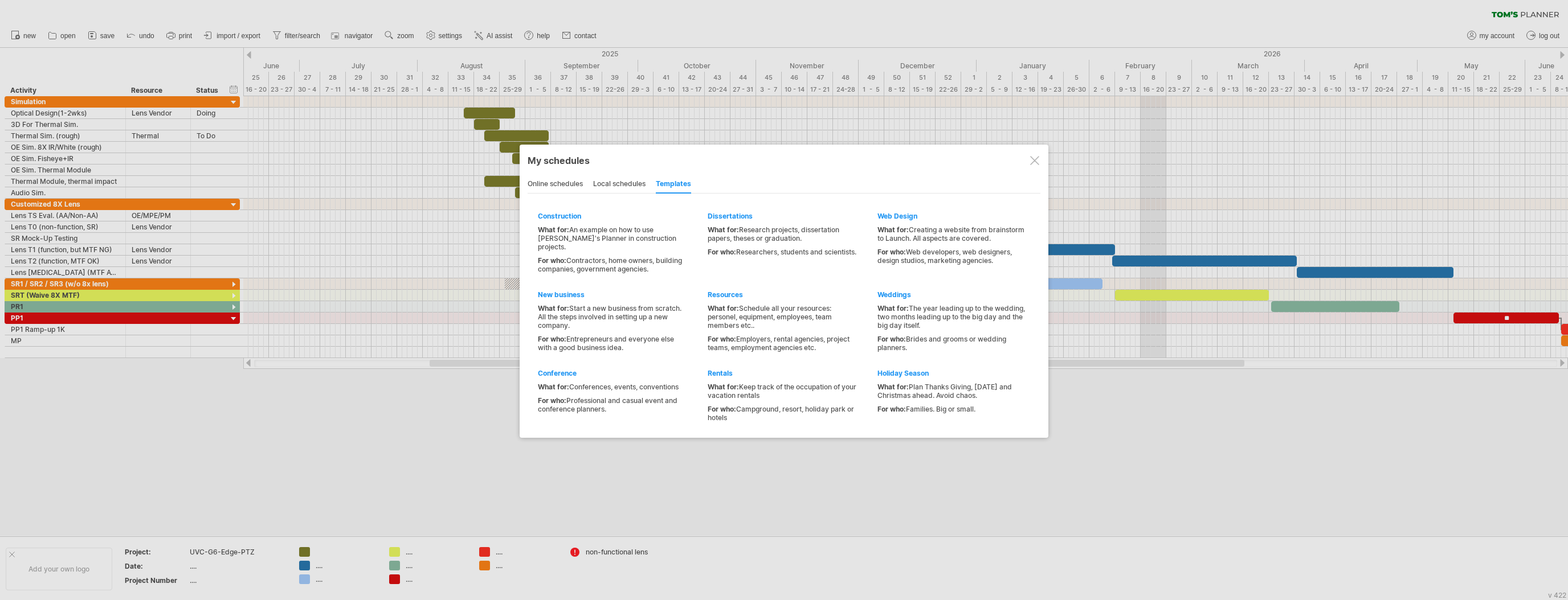
click at [1038, 162] on div at bounding box center [1035, 160] width 9 height 9
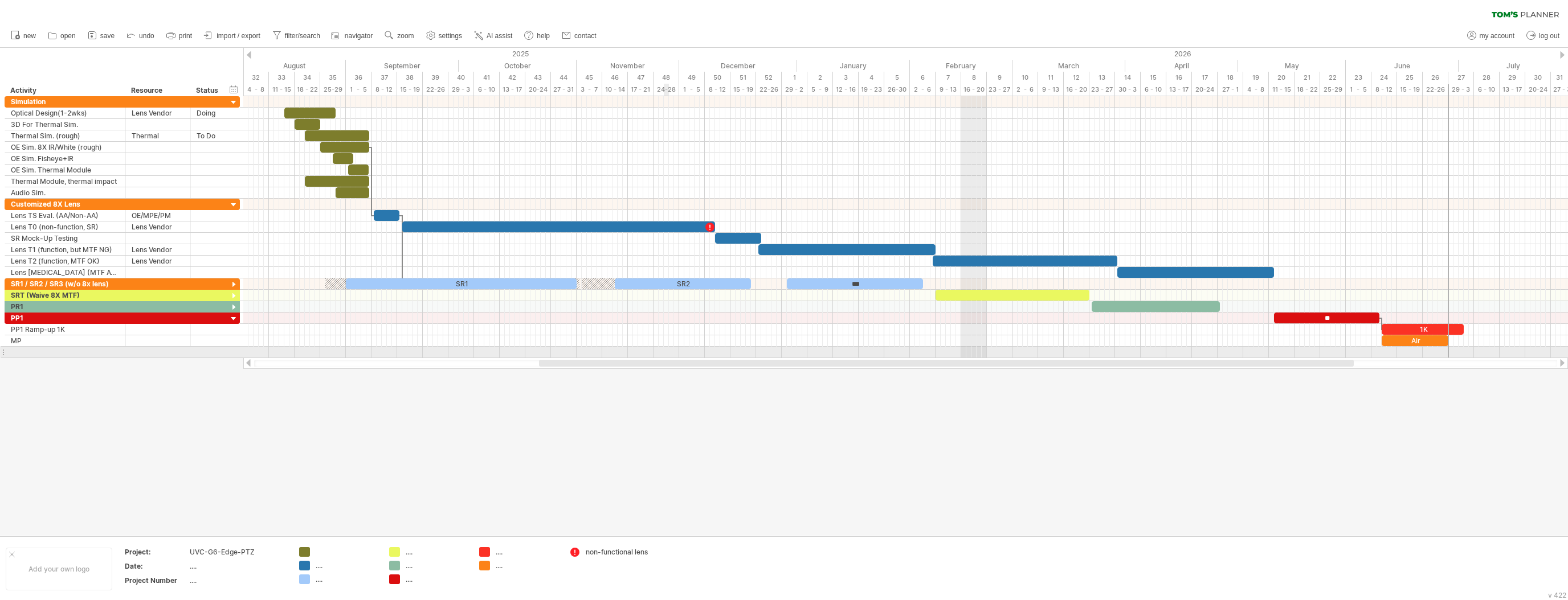
drag, startPoint x: 558, startPoint y: 364, endPoint x: 661, endPoint y: 352, distance: 103.7
click at [661, 352] on div "Trying to reach [DOMAIN_NAME] Connected again... 0% clear filter new" at bounding box center [784, 300] width 1568 height 600
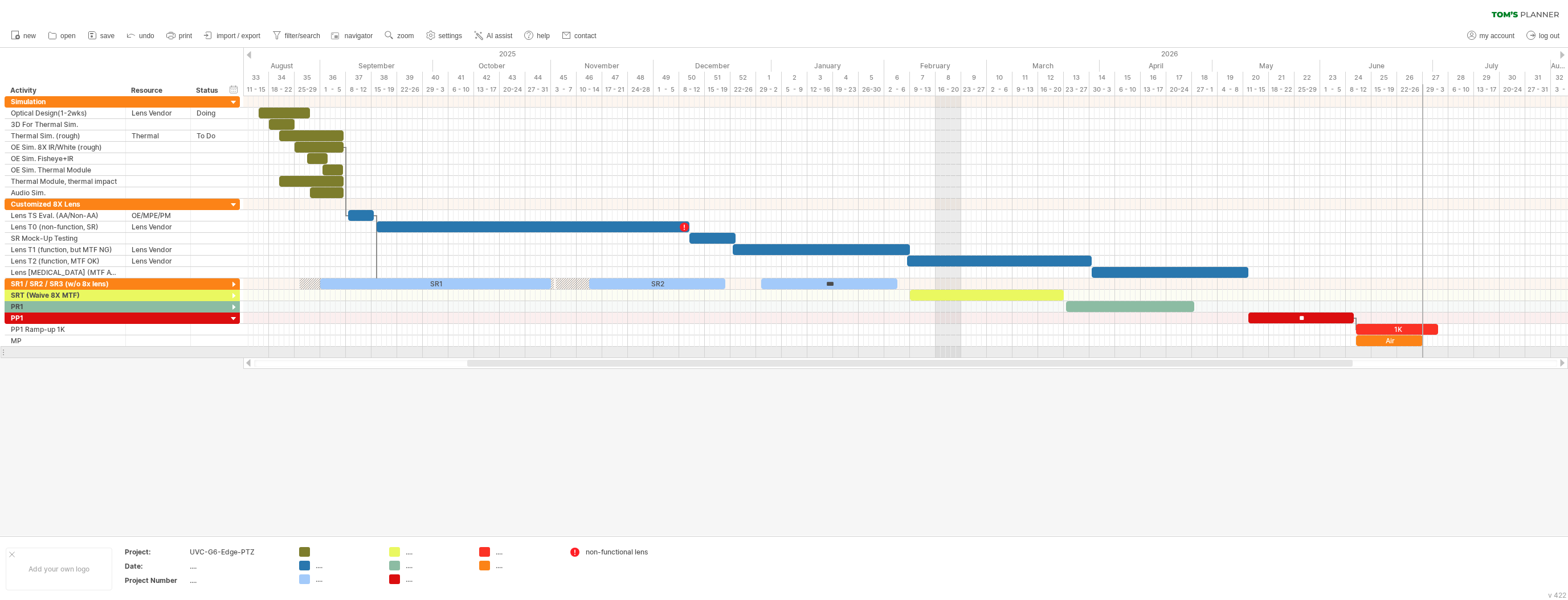
drag, startPoint x: 534, startPoint y: 362, endPoint x: 557, endPoint y: 358, distance: 23.3
click at [557, 358] on div at bounding box center [905, 363] width 1325 height 11
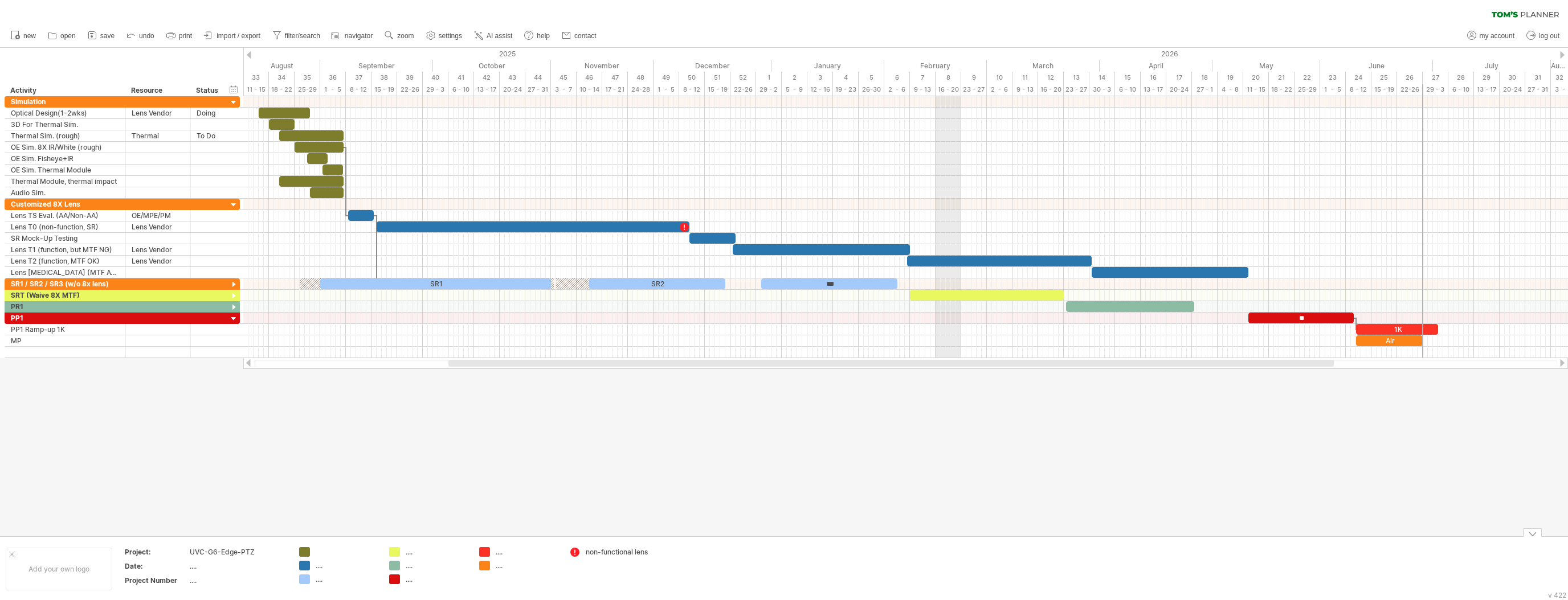
click at [1345, 465] on div at bounding box center [784, 292] width 1568 height 488
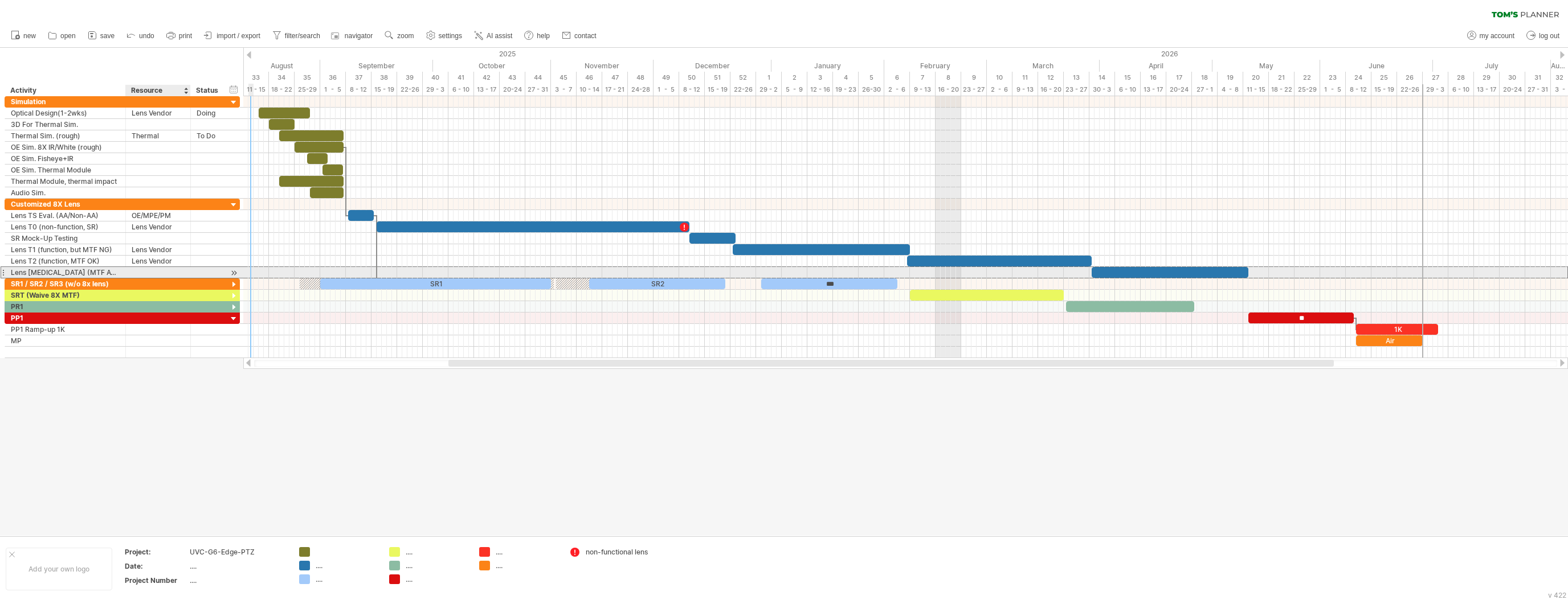
click at [146, 271] on div at bounding box center [158, 272] width 53 height 11
click at [172, 259] on div "Lens Vendor" at bounding box center [158, 261] width 53 height 11
drag, startPoint x: 173, startPoint y: 259, endPoint x: 137, endPoint y: 262, distance: 36.1
click at [137, 262] on input "**********" at bounding box center [158, 261] width 53 height 11
click at [146, 272] on div at bounding box center [158, 272] width 53 height 11
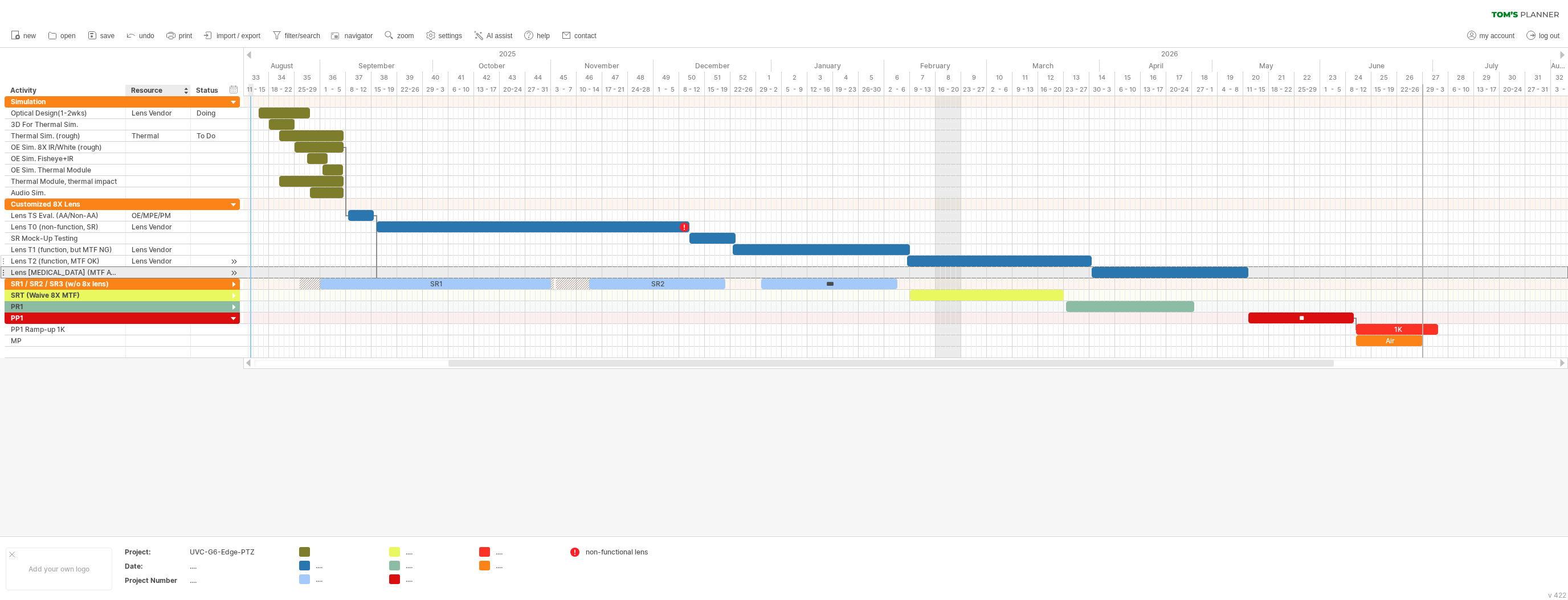
paste input "**********"
type input "**********"
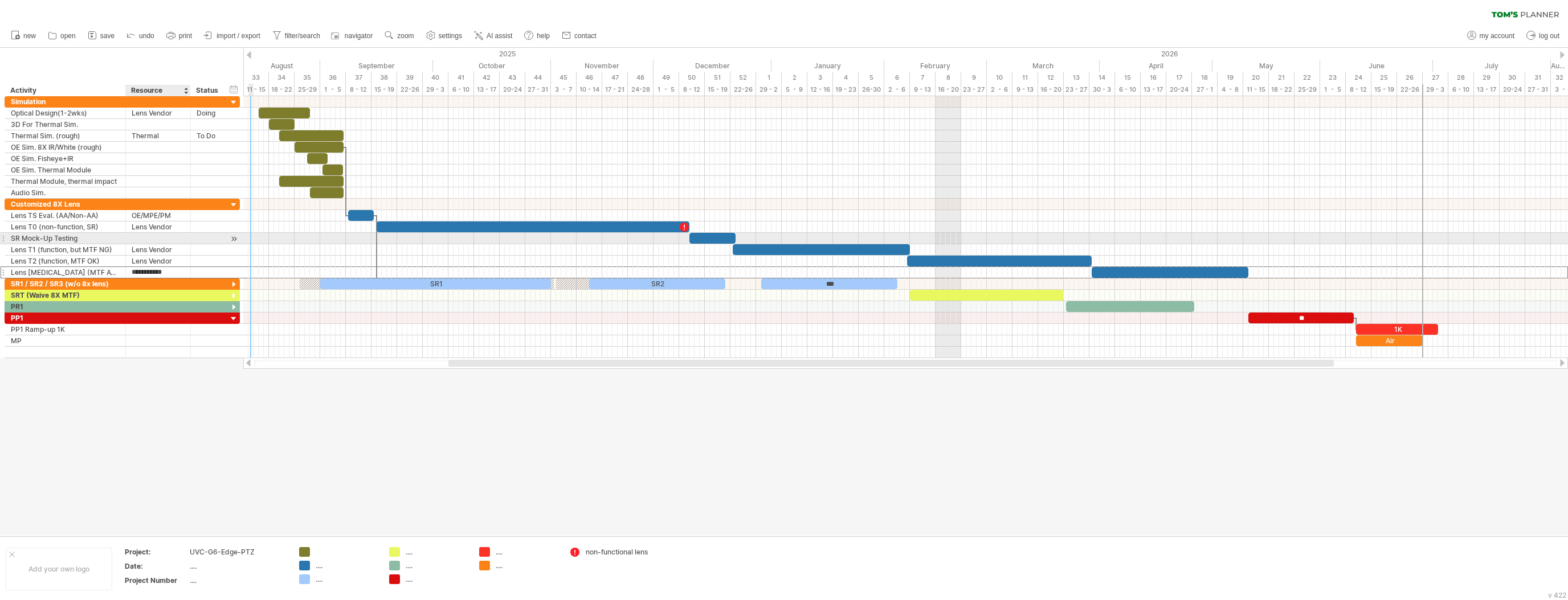
click at [157, 237] on div at bounding box center [158, 238] width 53 height 11
type input "*"
drag, startPoint x: 176, startPoint y: 238, endPoint x: 172, endPoint y: 233, distance: 6.4
click at [176, 238] on div "OE/MPE/PM" at bounding box center [158, 238] width 53 height 11
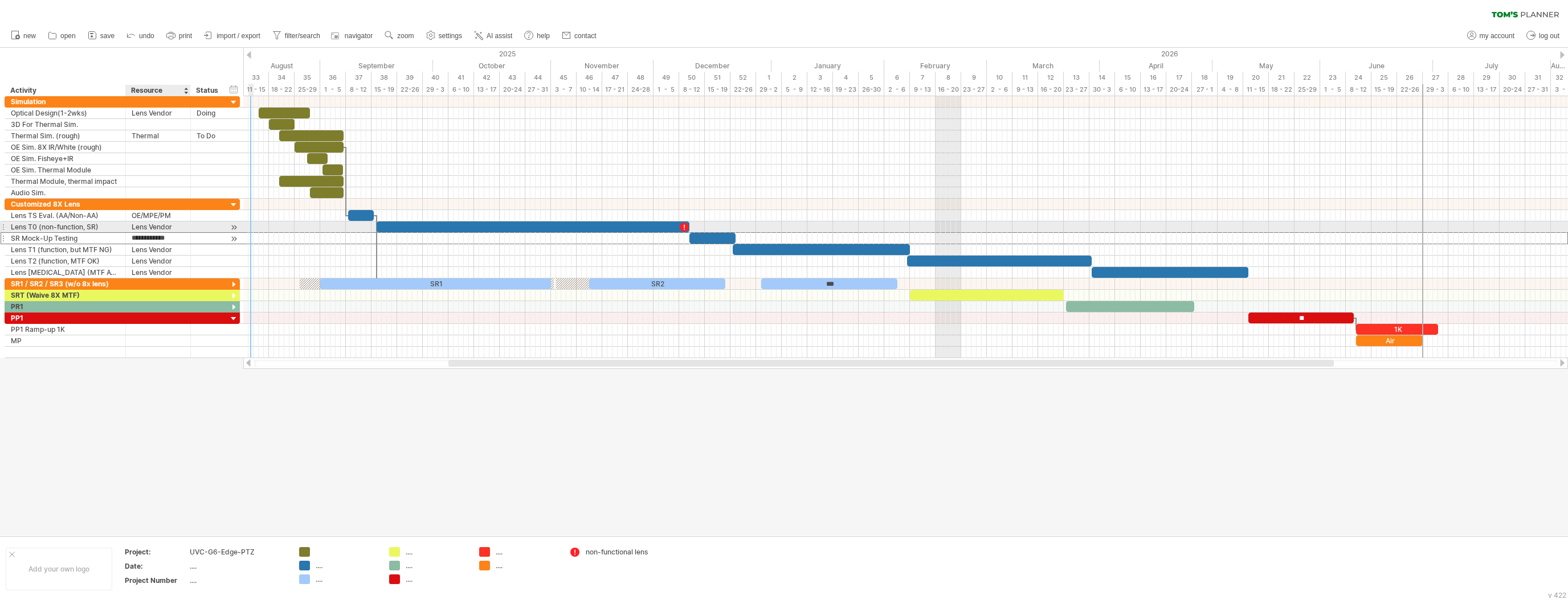
type input "**********"
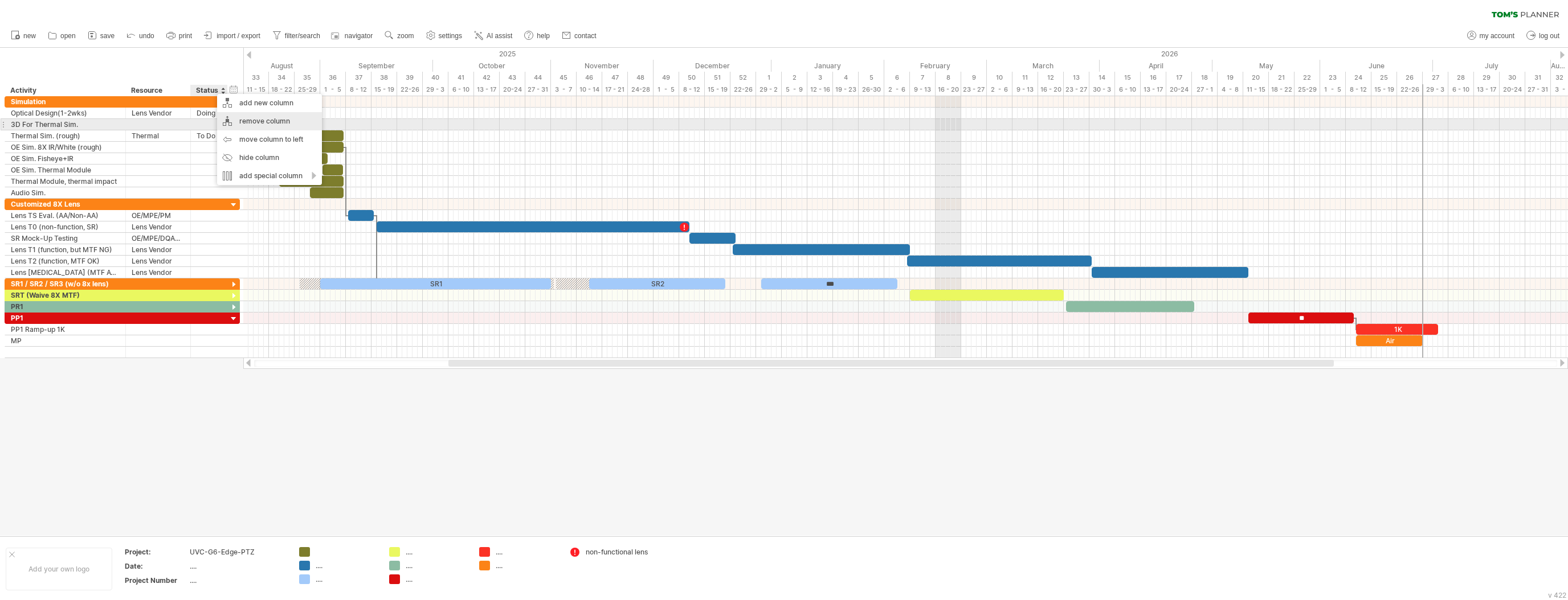
click at [242, 122] on div "remove column" at bounding box center [269, 122] width 105 height 18
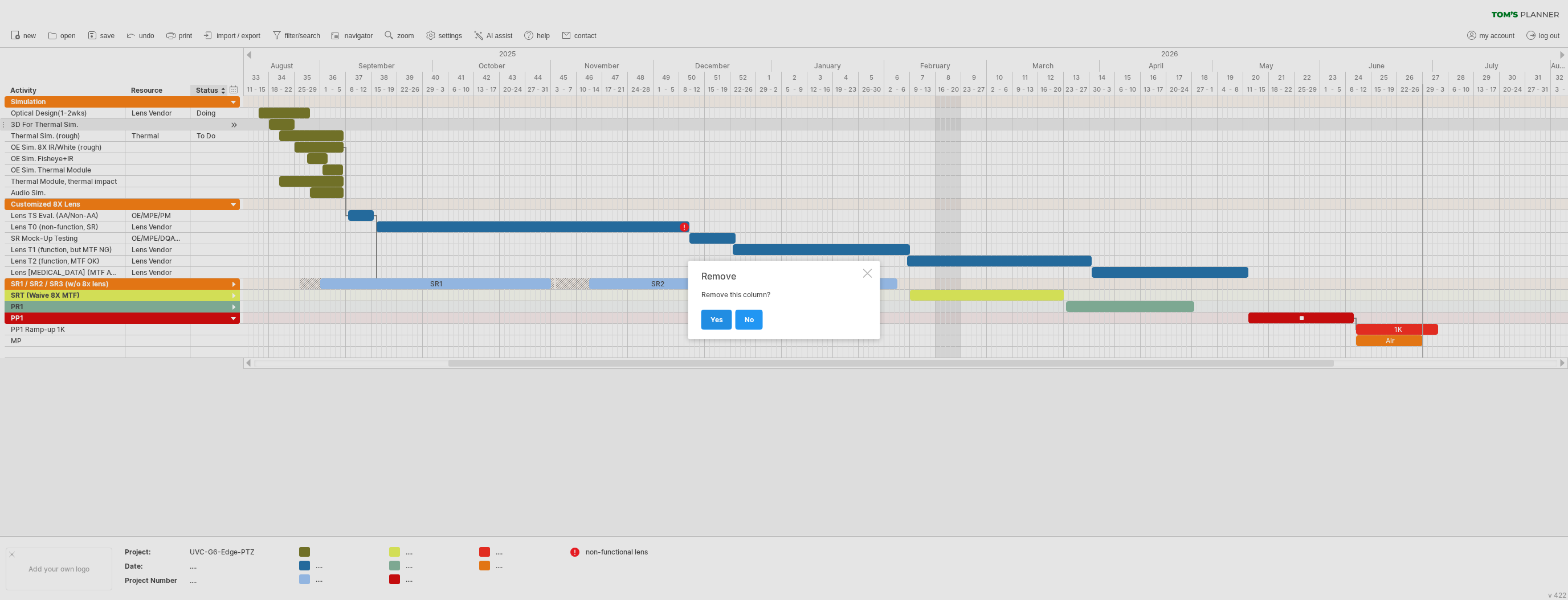
click at [723, 314] on link "yes" at bounding box center [717, 319] width 30 height 20
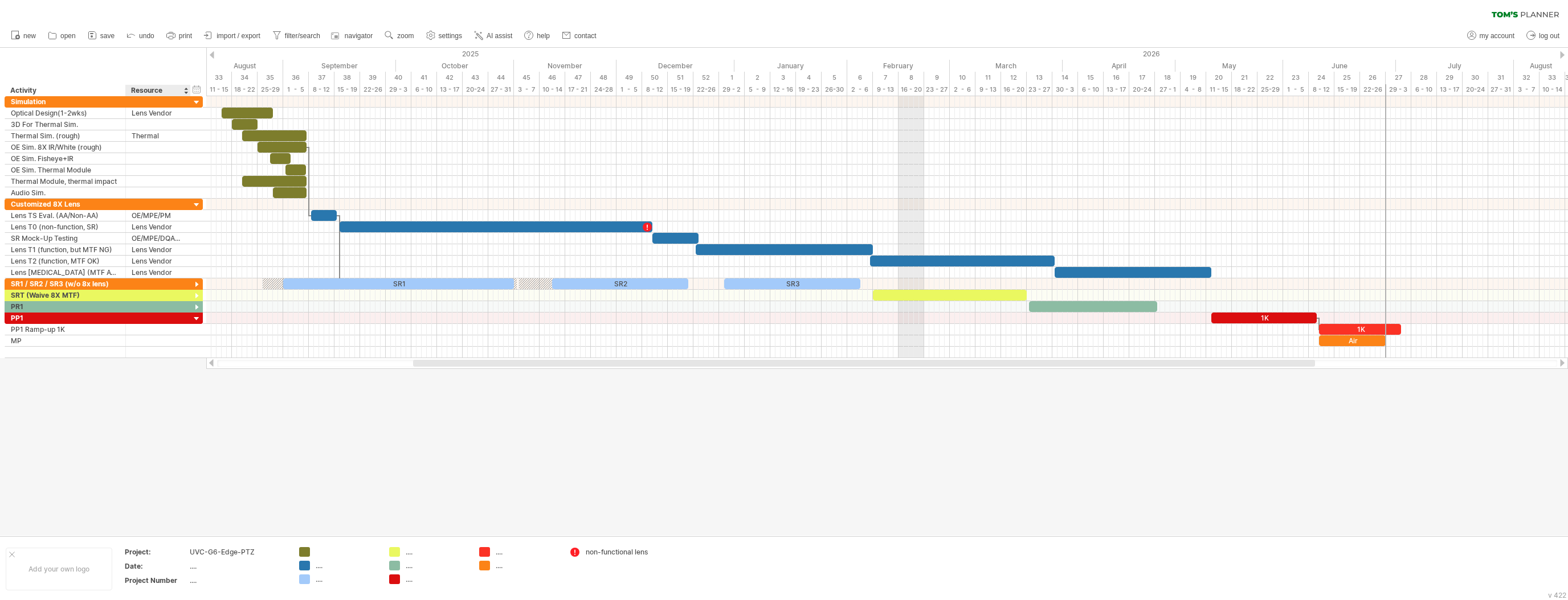
click at [127, 90] on div "******** Resource" at bounding box center [157, 90] width 65 height 11
click at [184, 94] on div at bounding box center [186, 90] width 5 height 11
click at [173, 66] on div "hide start/end/duration show start/end/duration ******** Activity ******** Reso…" at bounding box center [103, 72] width 206 height 49
click at [267, 119] on div "add time block" at bounding box center [288, 117] width 100 height 18
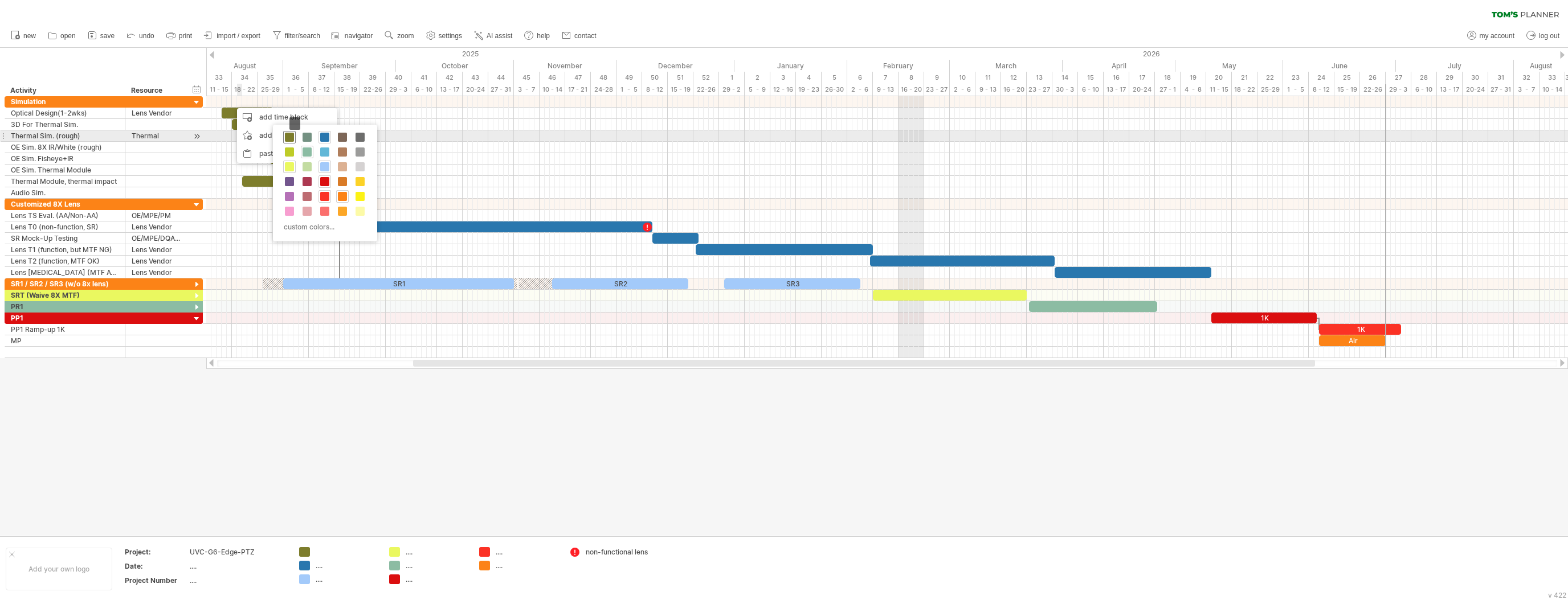
click at [288, 137] on span at bounding box center [289, 137] width 9 height 9
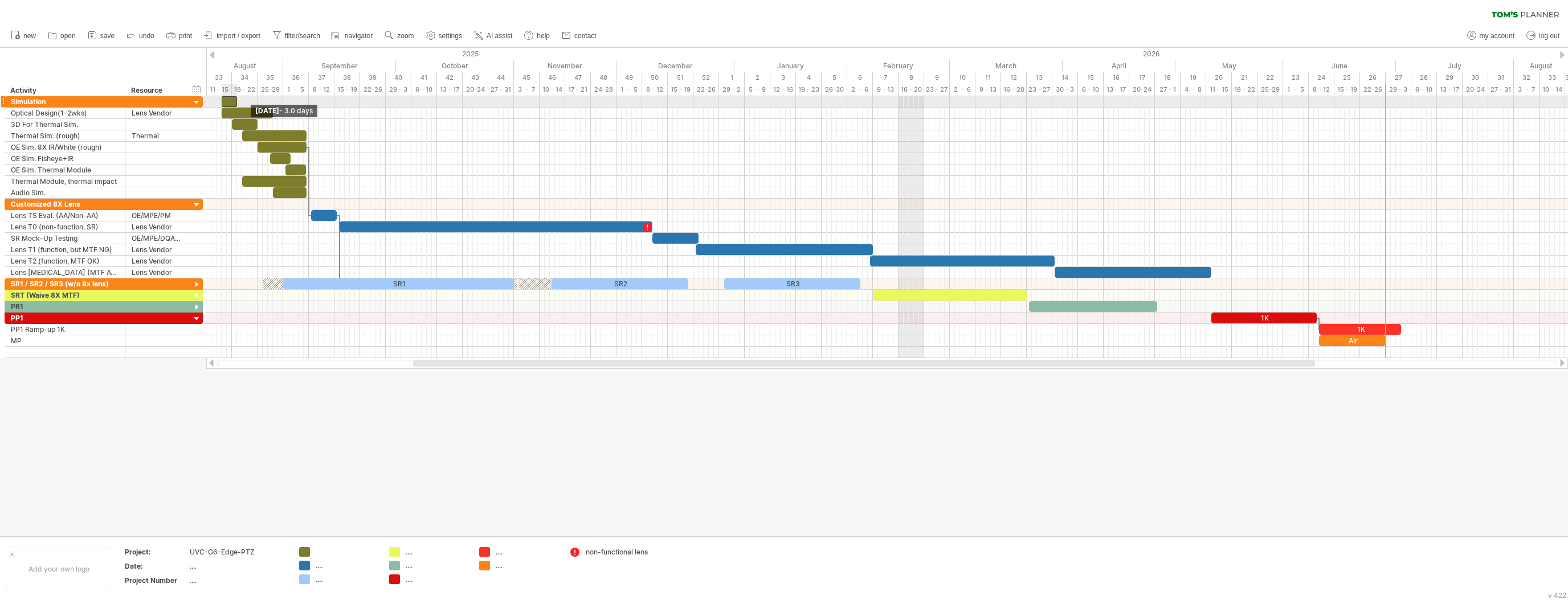
drag, startPoint x: 231, startPoint y: 99, endPoint x: 221, endPoint y: 101, distance: 10.2
click at [221, 101] on span at bounding box center [221, 102] width 5 height 11
drag, startPoint x: 237, startPoint y: 99, endPoint x: 306, endPoint y: 103, distance: 69.1
click at [306, 103] on span at bounding box center [307, 102] width 5 height 11
click at [197, 101] on div at bounding box center [197, 103] width 11 height 11
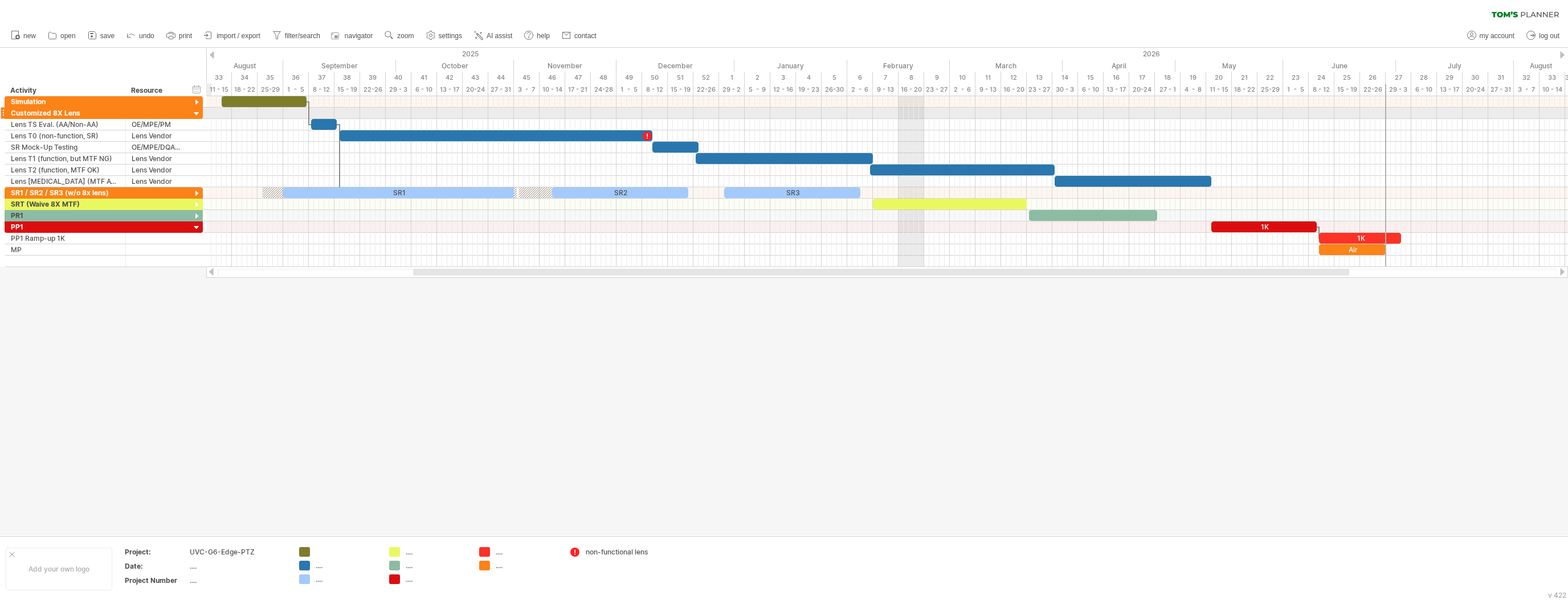
click at [196, 113] on div at bounding box center [197, 114] width 11 height 11
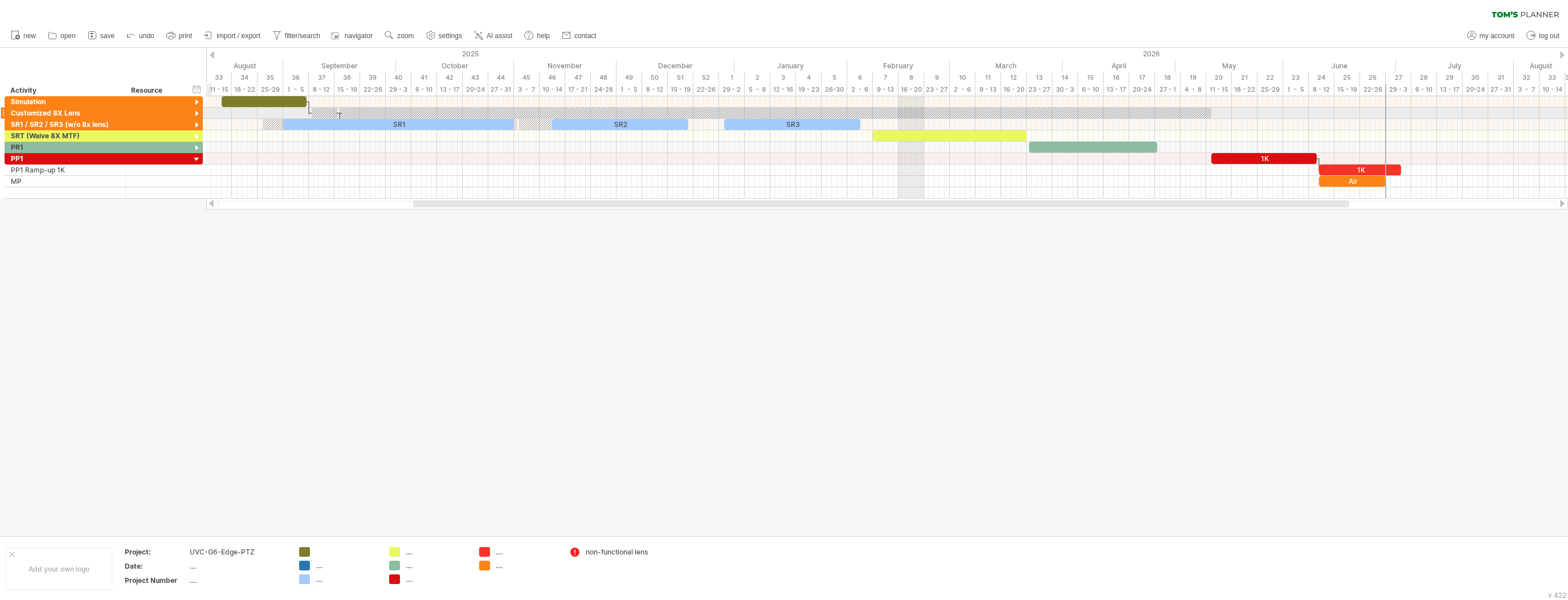
click at [196, 113] on div at bounding box center [197, 114] width 11 height 11
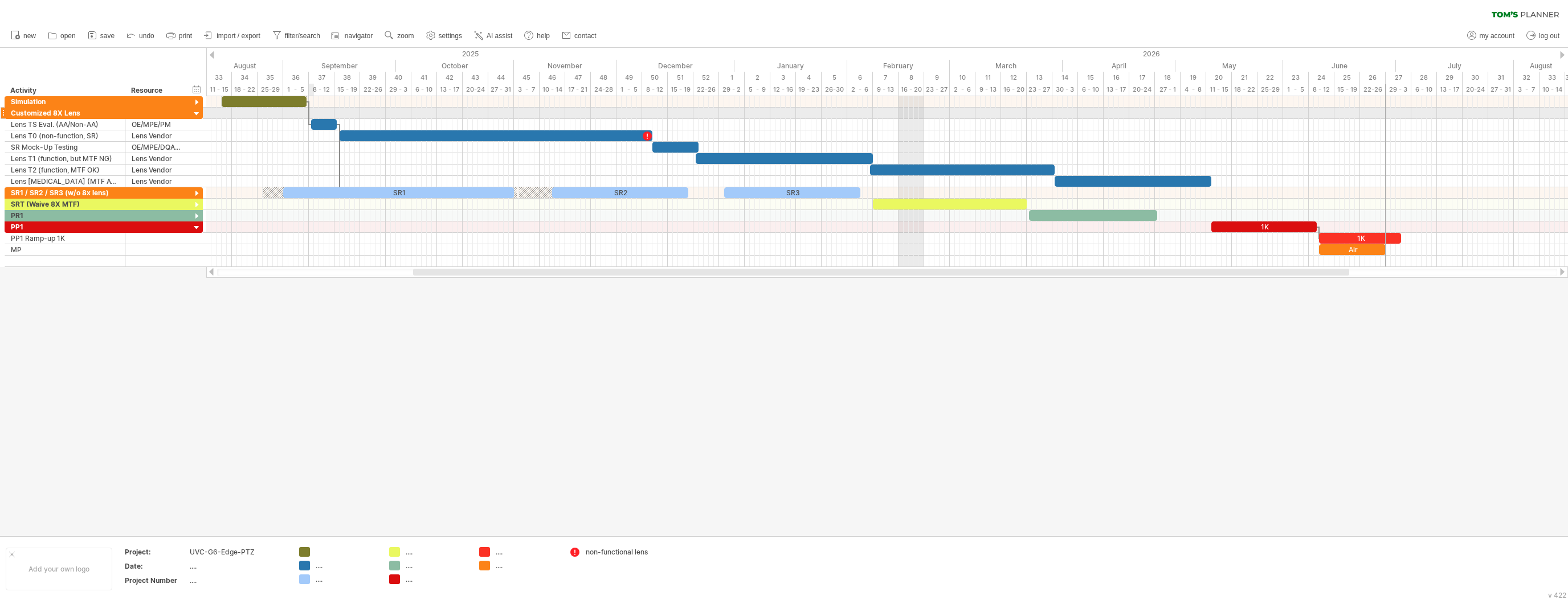
click at [310, 110] on div at bounding box center [887, 113] width 1362 height 11
click at [382, 125] on div "add time block" at bounding box center [367, 124] width 100 height 18
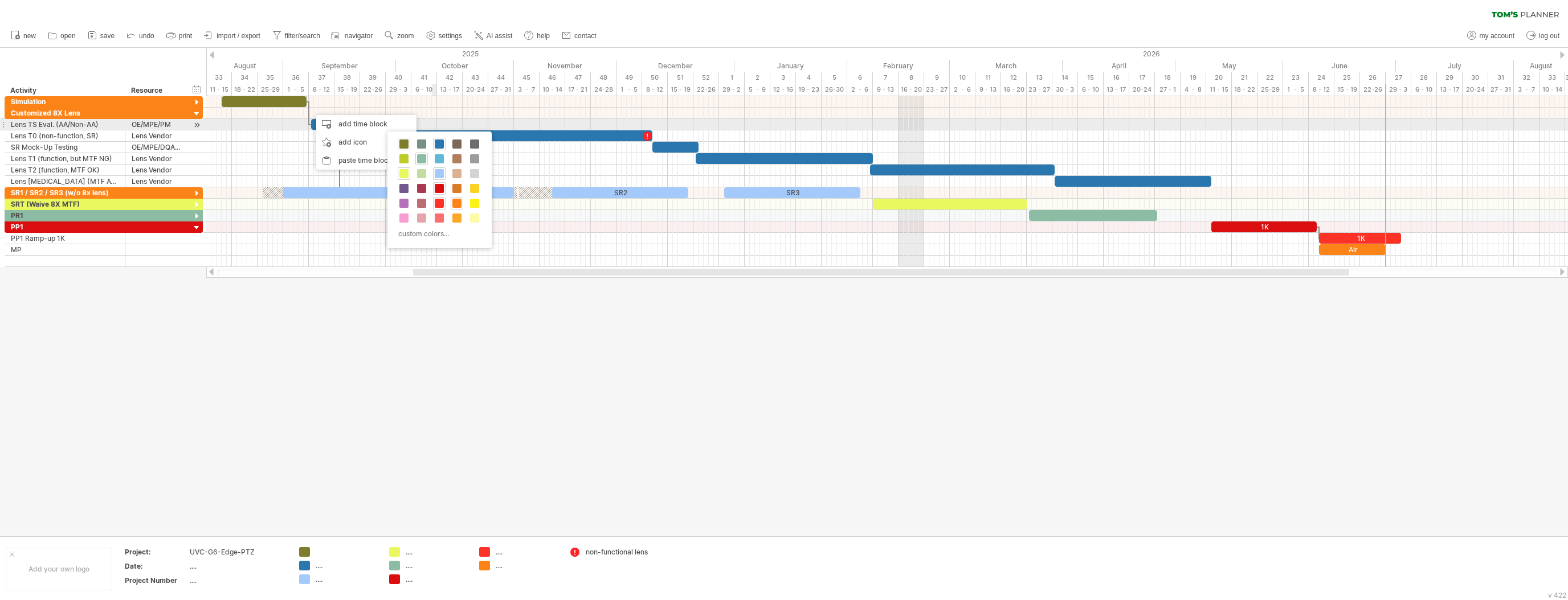
click at [447, 125] on div at bounding box center [887, 125] width 1362 height 11
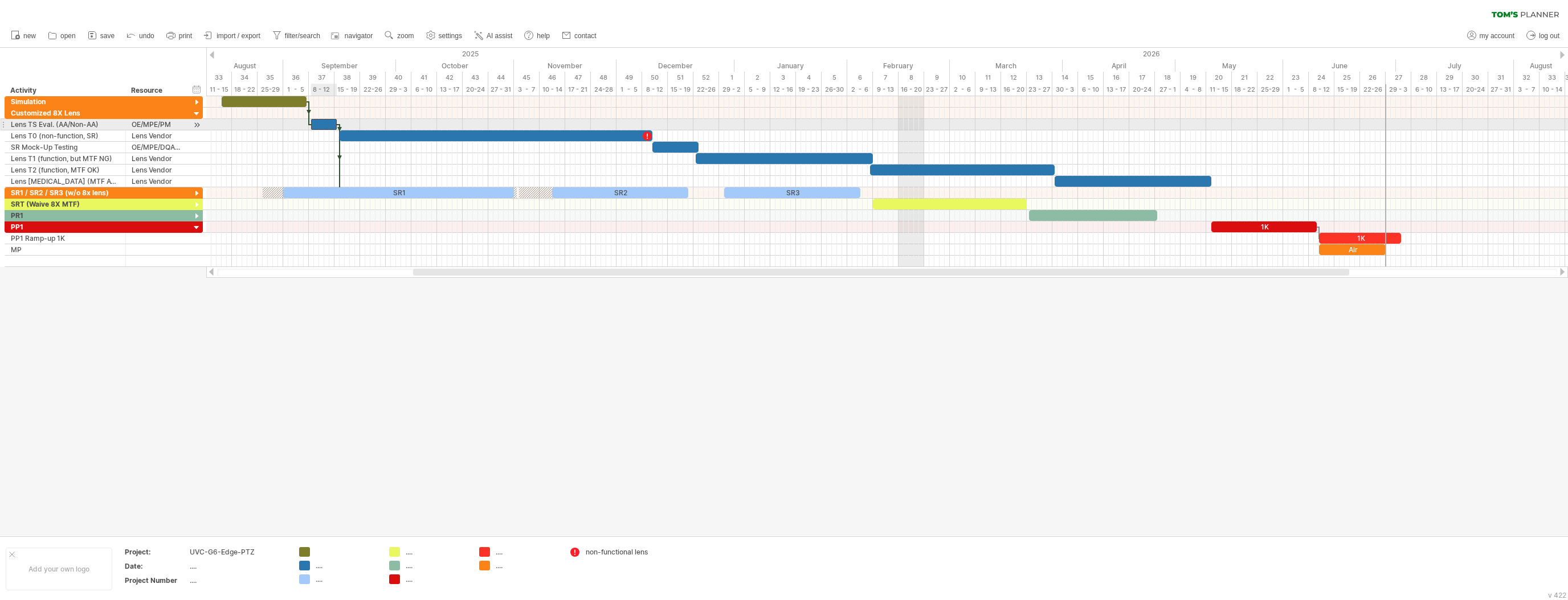
click at [326, 119] on div at bounding box center [324, 125] width 26 height 11
click at [325, 113] on div at bounding box center [887, 113] width 1362 height 11
click at [366, 132] on div "add time block" at bounding box center [377, 128] width 100 height 18
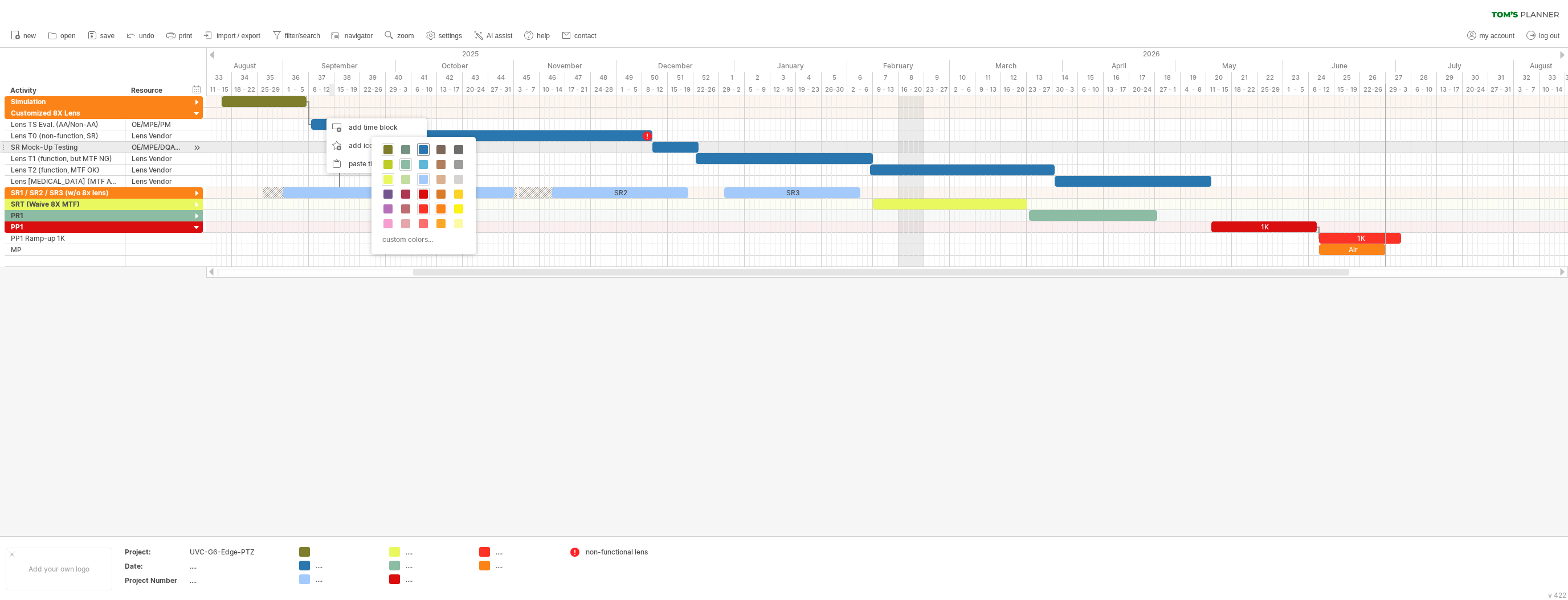
click at [421, 149] on span at bounding box center [423, 150] width 9 height 9
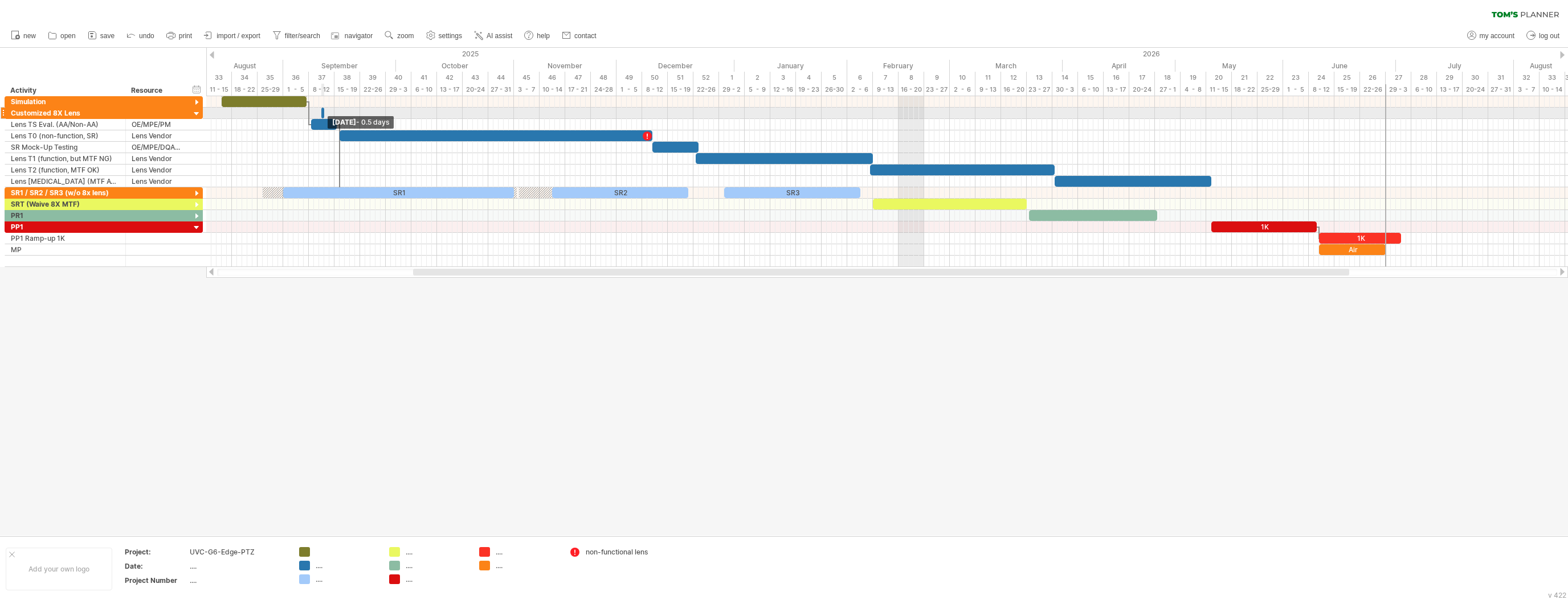
drag, startPoint x: 325, startPoint y: 113, endPoint x: 310, endPoint y: 113, distance: 15.0
click at [310, 113] on div "SR1 SR2 SR3 Lens TS 3D 1K 1K Air [DATE] - 0.5 days [DATE]" at bounding box center [887, 182] width 1362 height 171
drag, startPoint x: 319, startPoint y: 112, endPoint x: 309, endPoint y: 113, distance: 10.0
click at [310, 113] on span at bounding box center [312, 113] width 5 height 11
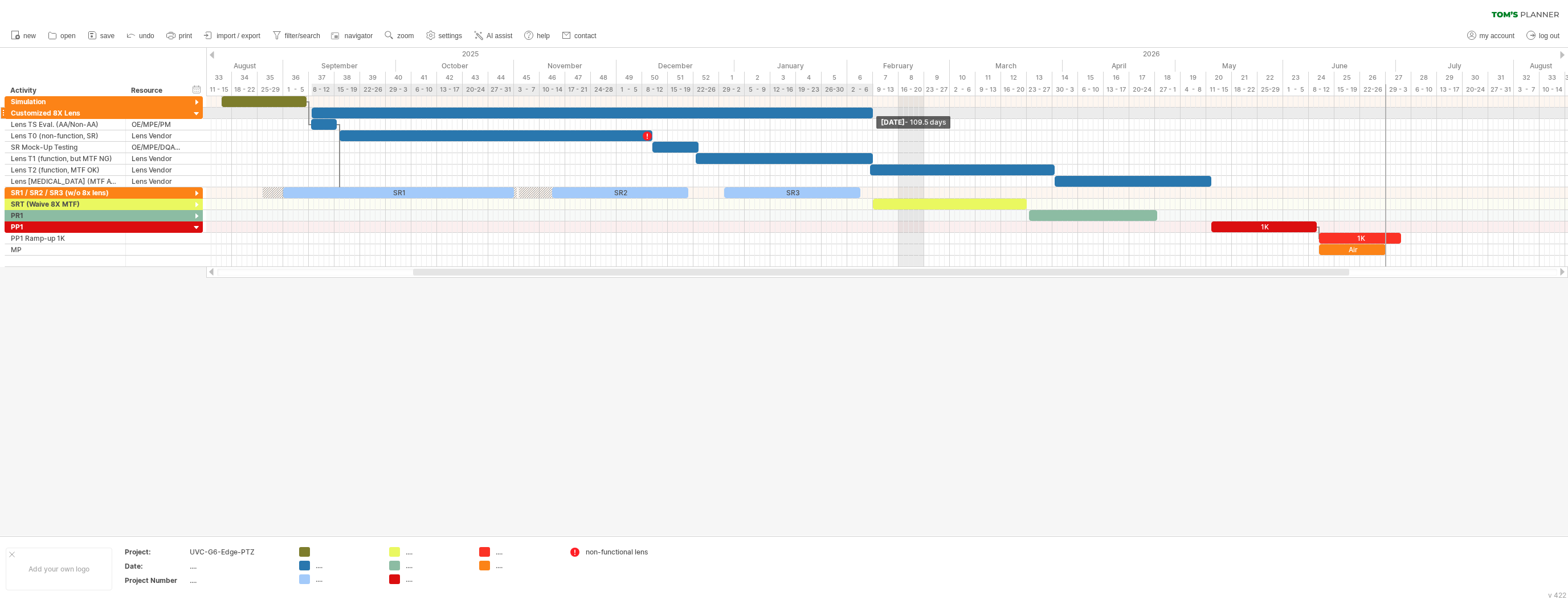
drag, startPoint x: 323, startPoint y: 110, endPoint x: 871, endPoint y: 110, distance: 548.0
click at [871, 110] on span at bounding box center [873, 113] width 5 height 11
click at [838, 111] on div at bounding box center [593, 113] width 561 height 11
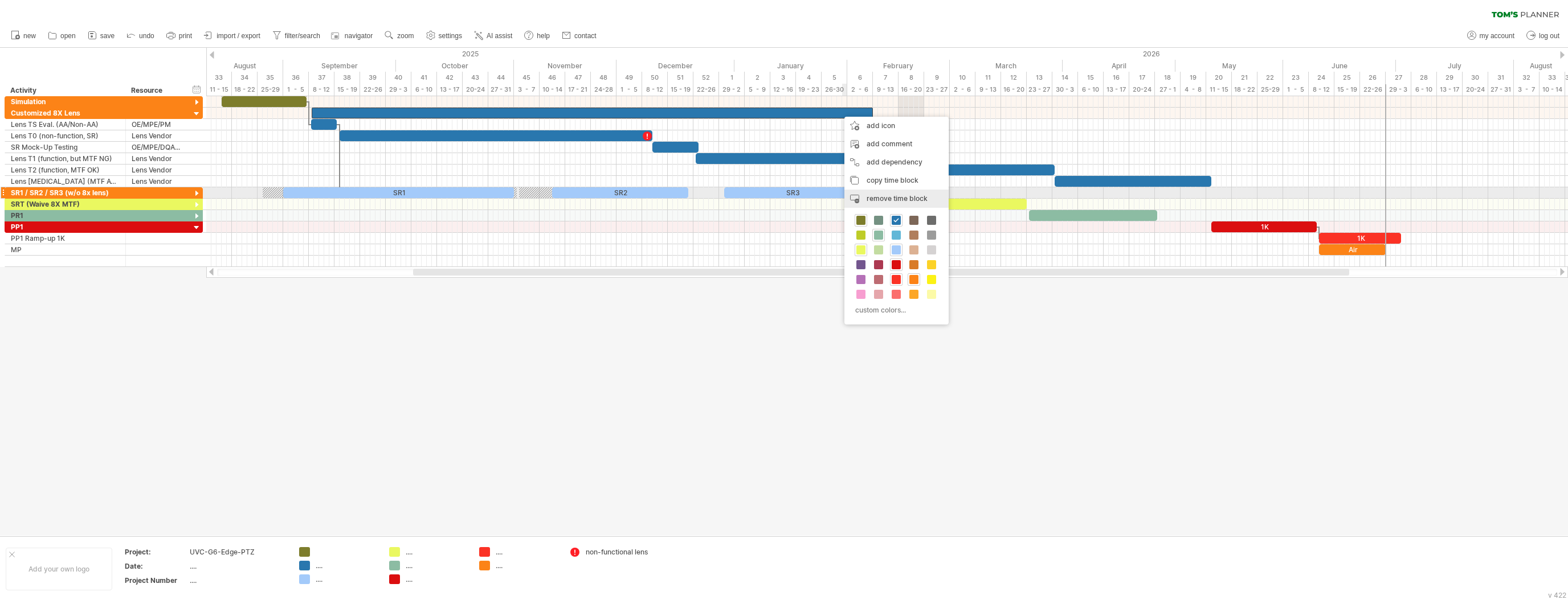
click at [896, 196] on span "remove time block" at bounding box center [897, 198] width 61 height 8
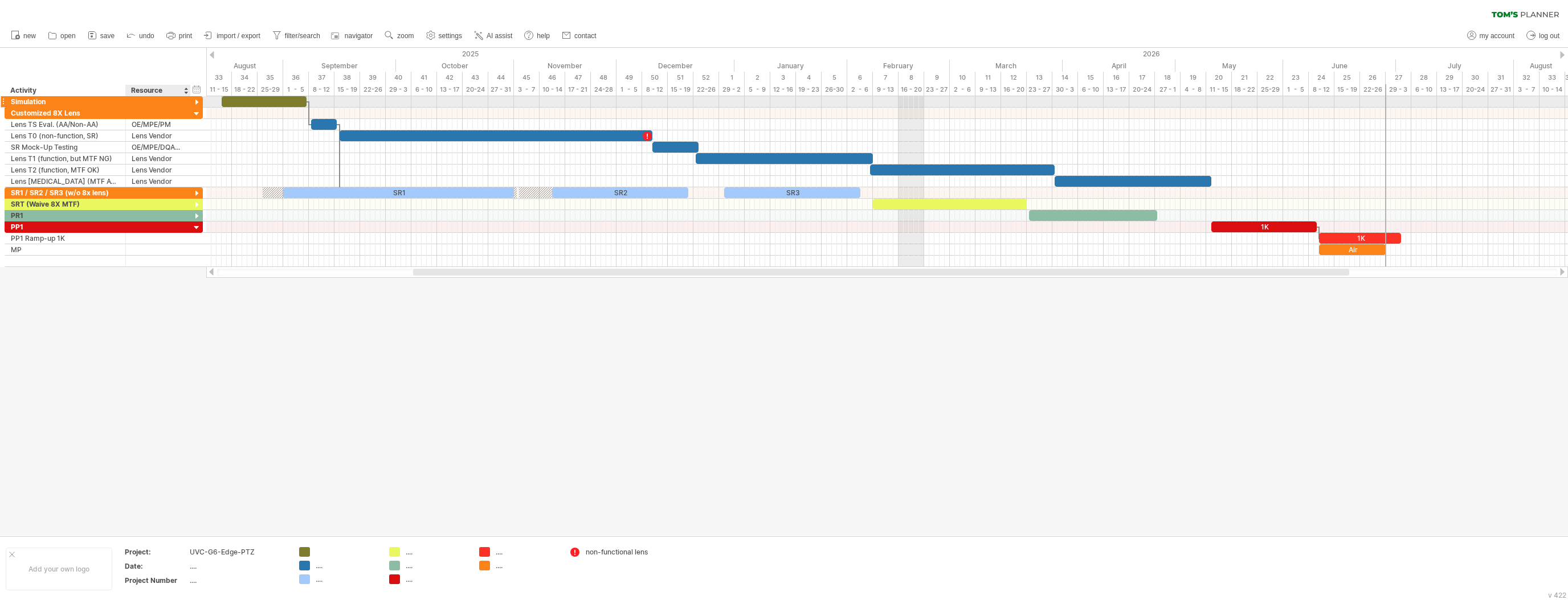
click at [198, 101] on div at bounding box center [197, 103] width 11 height 11
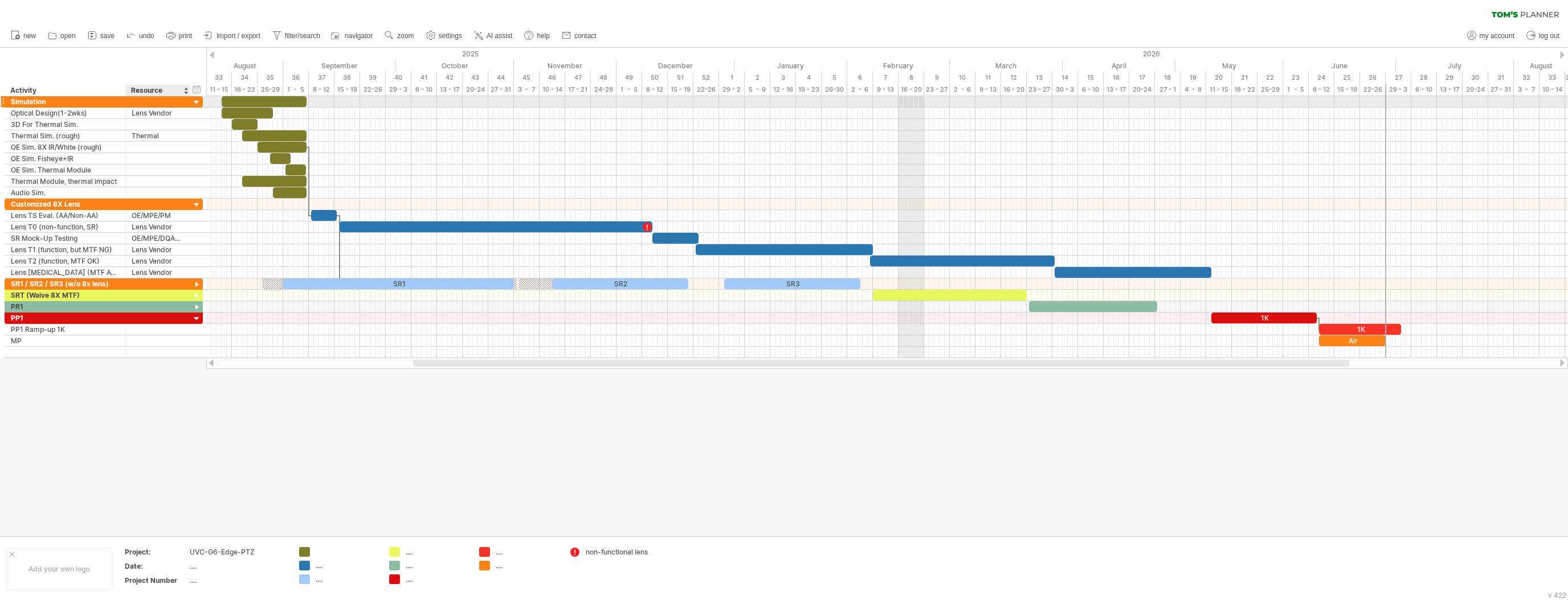
click at [196, 101] on div at bounding box center [197, 103] width 11 height 11
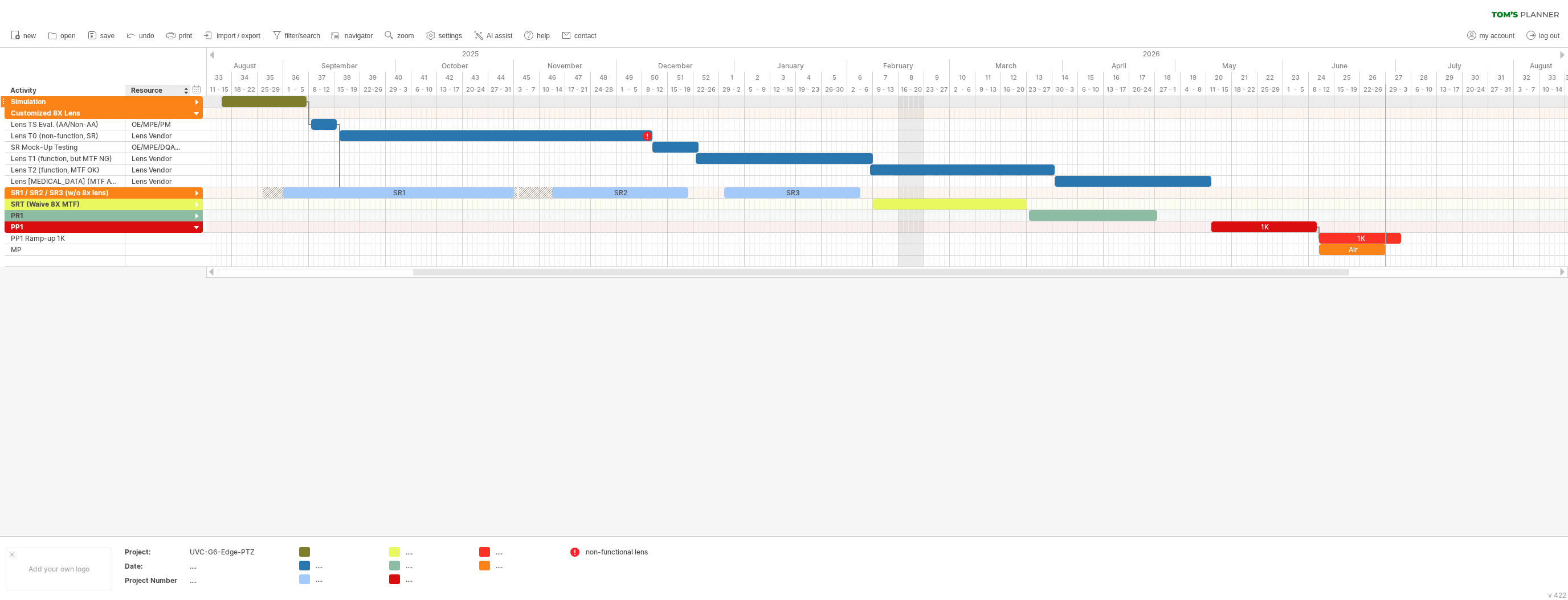
click at [196, 101] on div at bounding box center [197, 103] width 11 height 11
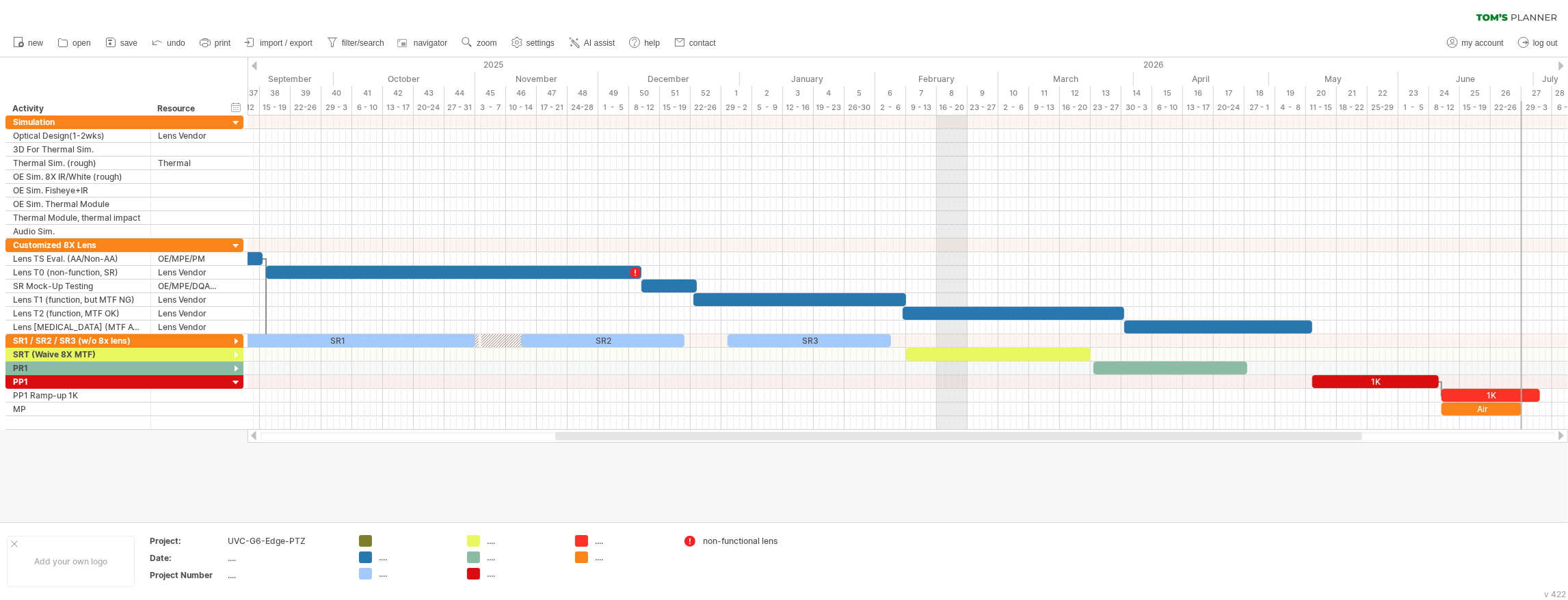
drag, startPoint x: 517, startPoint y: 437, endPoint x: 623, endPoint y: 441, distance: 106.1
click at [623, 442] on div at bounding box center [908, 436] width 1321 height 14
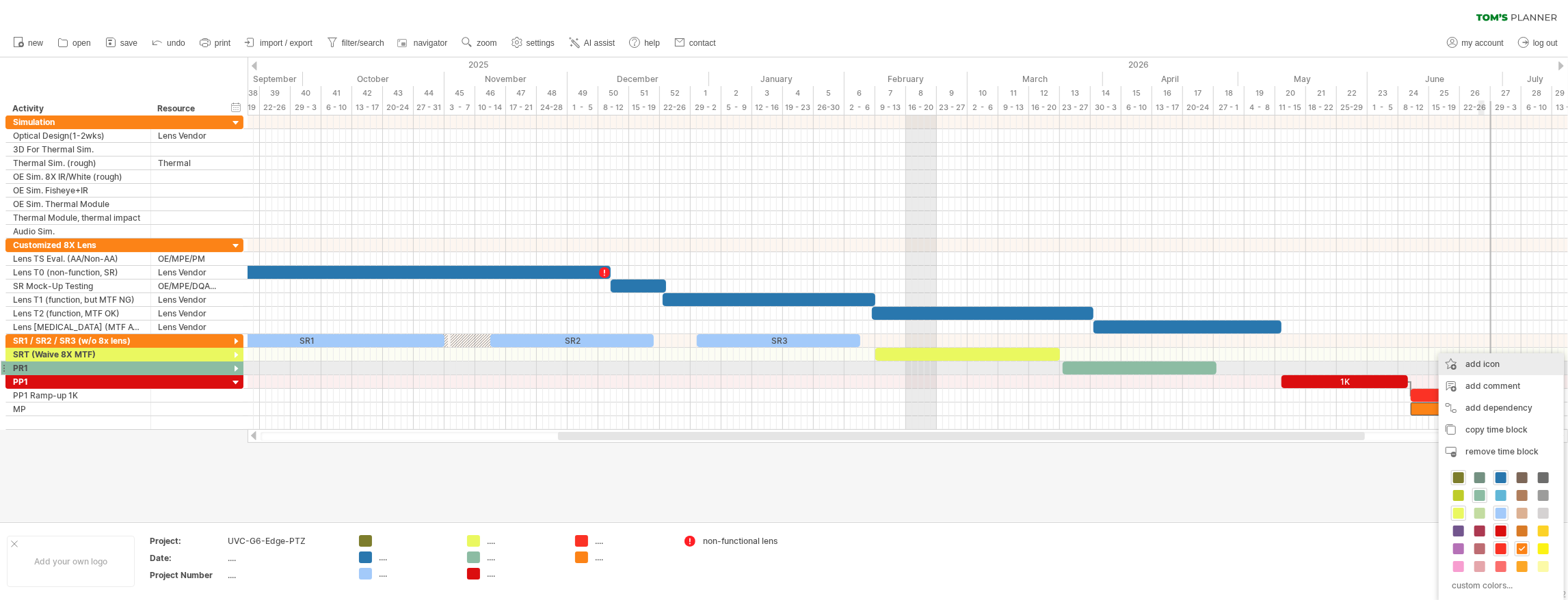
click at [1484, 369] on div "add icon" at bounding box center [1501, 364] width 125 height 22
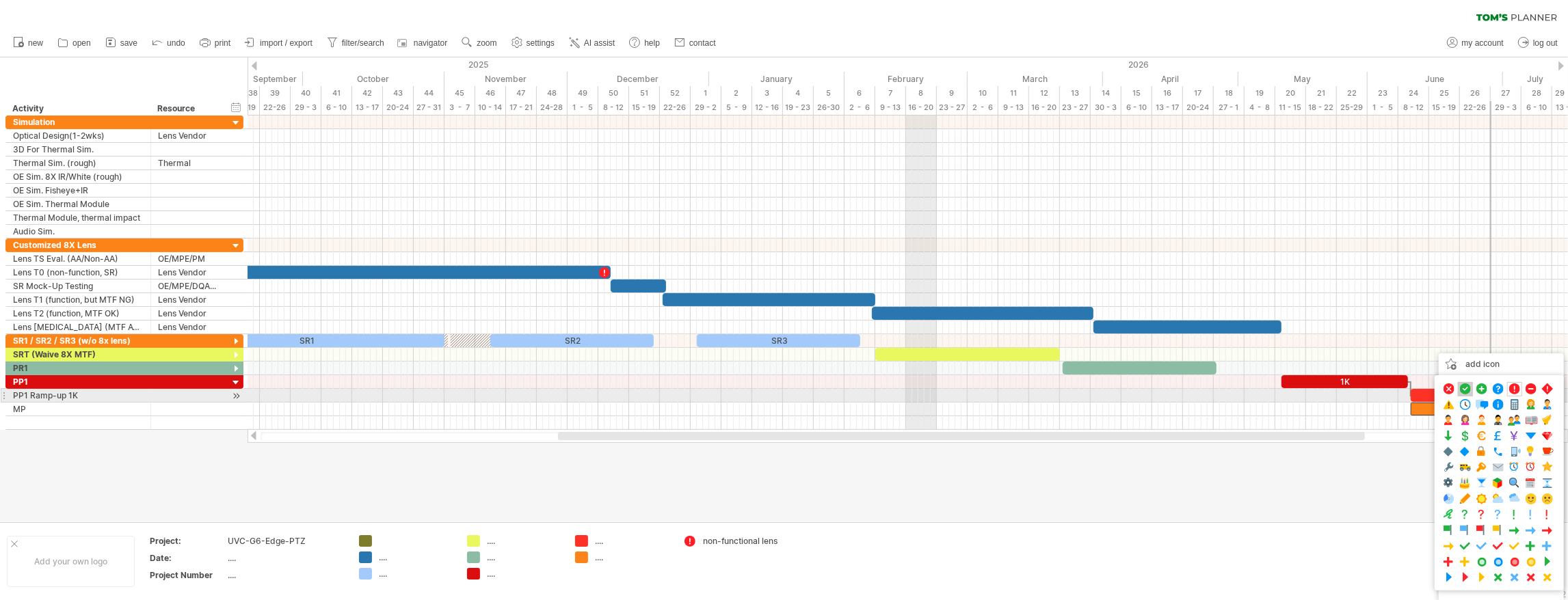
click at [1461, 390] on span at bounding box center [1465, 389] width 14 height 13
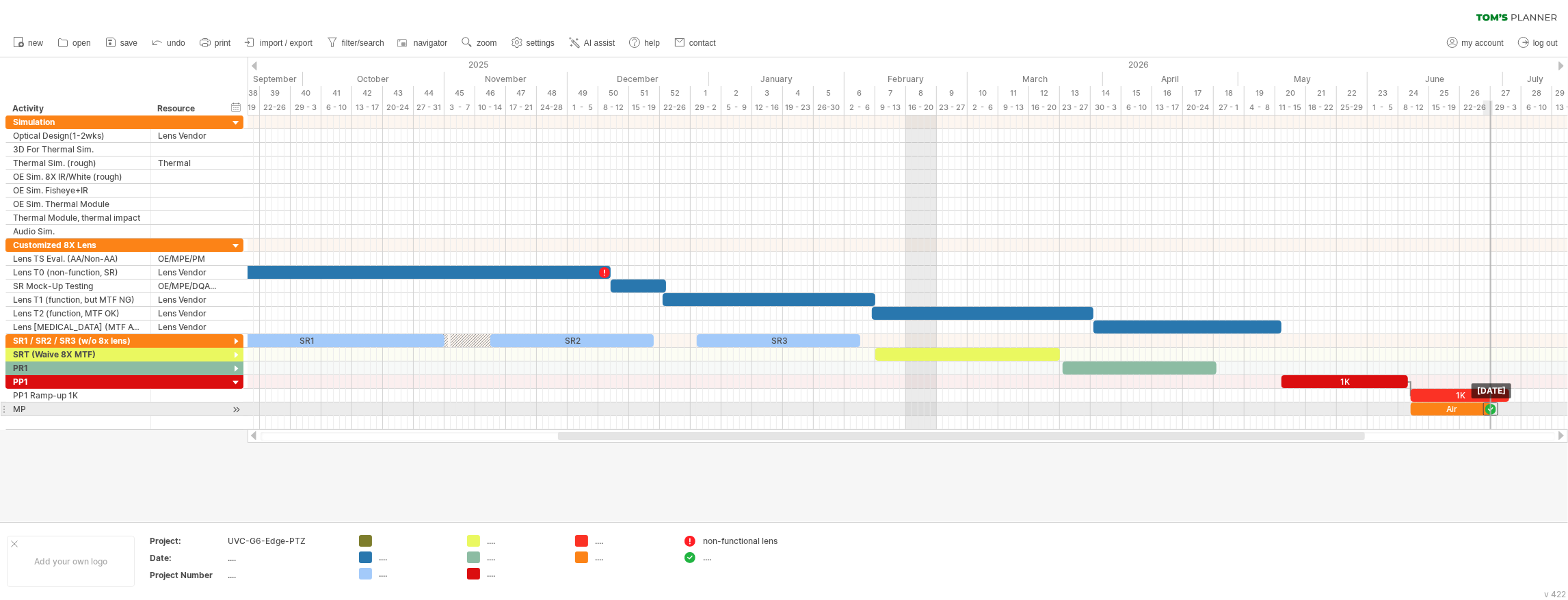
drag, startPoint x: 1482, startPoint y: 405, endPoint x: 1492, endPoint y: 405, distance: 10.0
click at [1492, 405] on div at bounding box center [1490, 409] width 15 height 13
click at [1484, 403] on div at bounding box center [1484, 409] width 15 height 13
click at [132, 406] on div "MP" at bounding box center [78, 409] width 131 height 13
type input "**********"
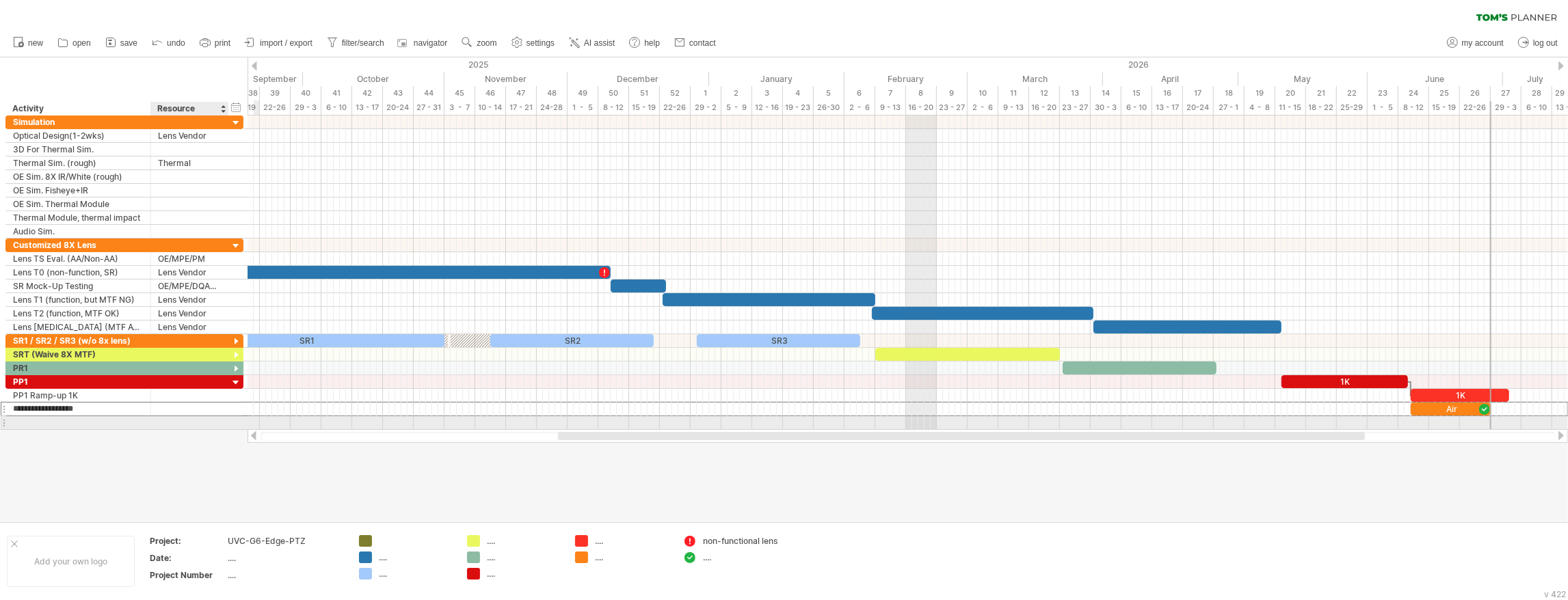
click at [220, 417] on div at bounding box center [190, 423] width 64 height 13
click at [1172, 479] on div at bounding box center [784, 289] width 1568 height 464
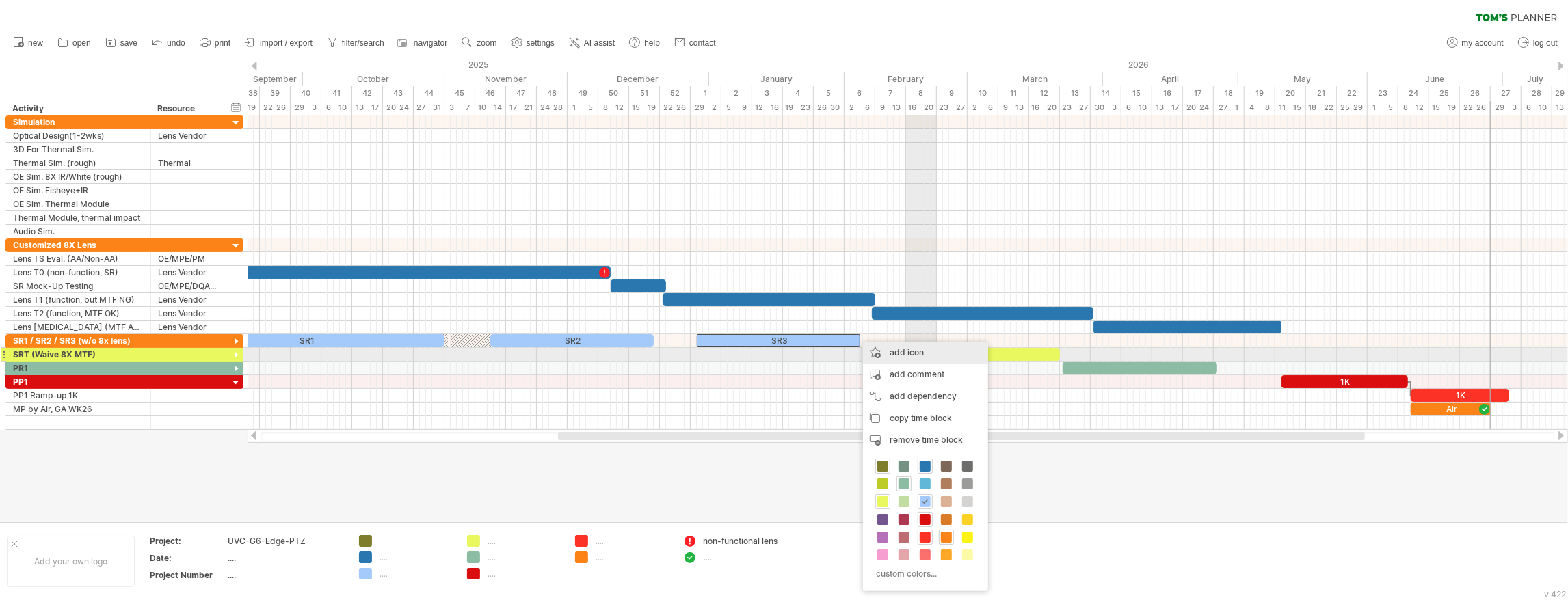
click at [910, 352] on div "add icon" at bounding box center [925, 353] width 125 height 22
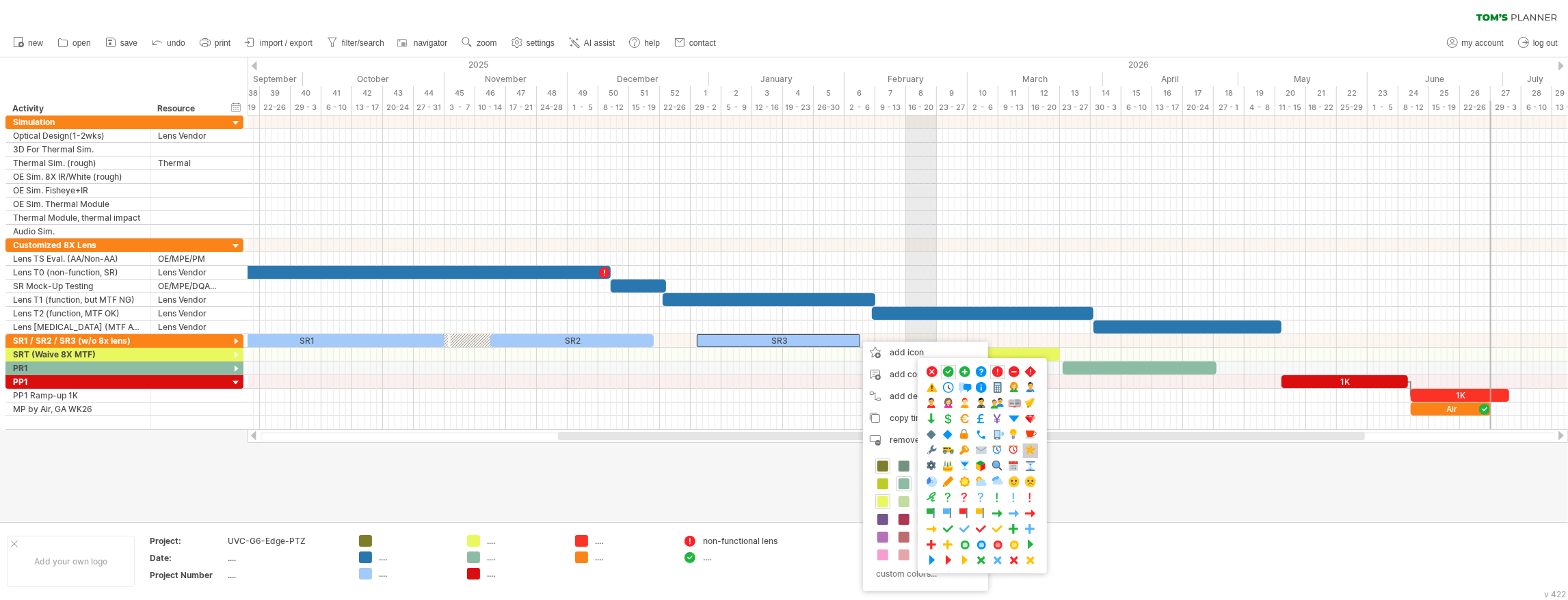
click at [1025, 450] on span at bounding box center [1030, 451] width 14 height 13
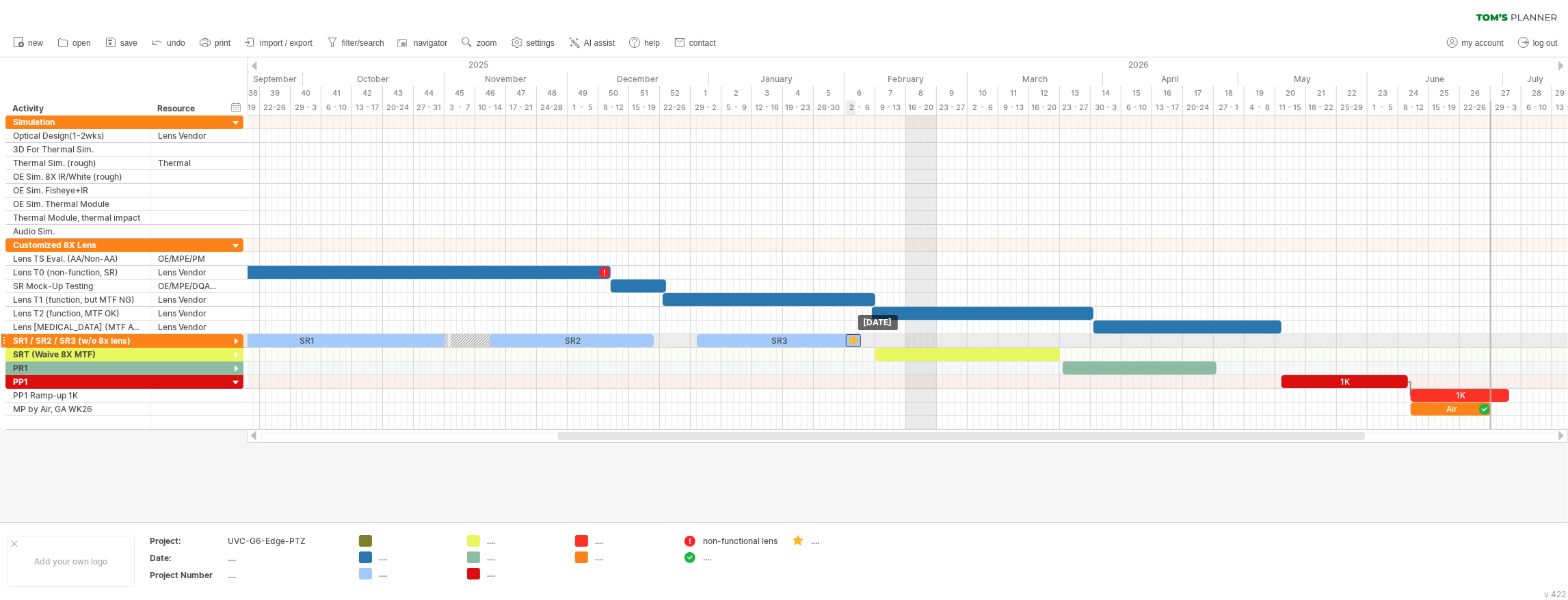
click at [855, 338] on div at bounding box center [853, 341] width 15 height 13
click at [702, 563] on div "...." at bounding box center [730, 557] width 94 height 12
click at [712, 563] on div "...." at bounding box center [741, 557] width 75 height 12
type input "**"
click at [882, 496] on div at bounding box center [784, 289] width 1568 height 464
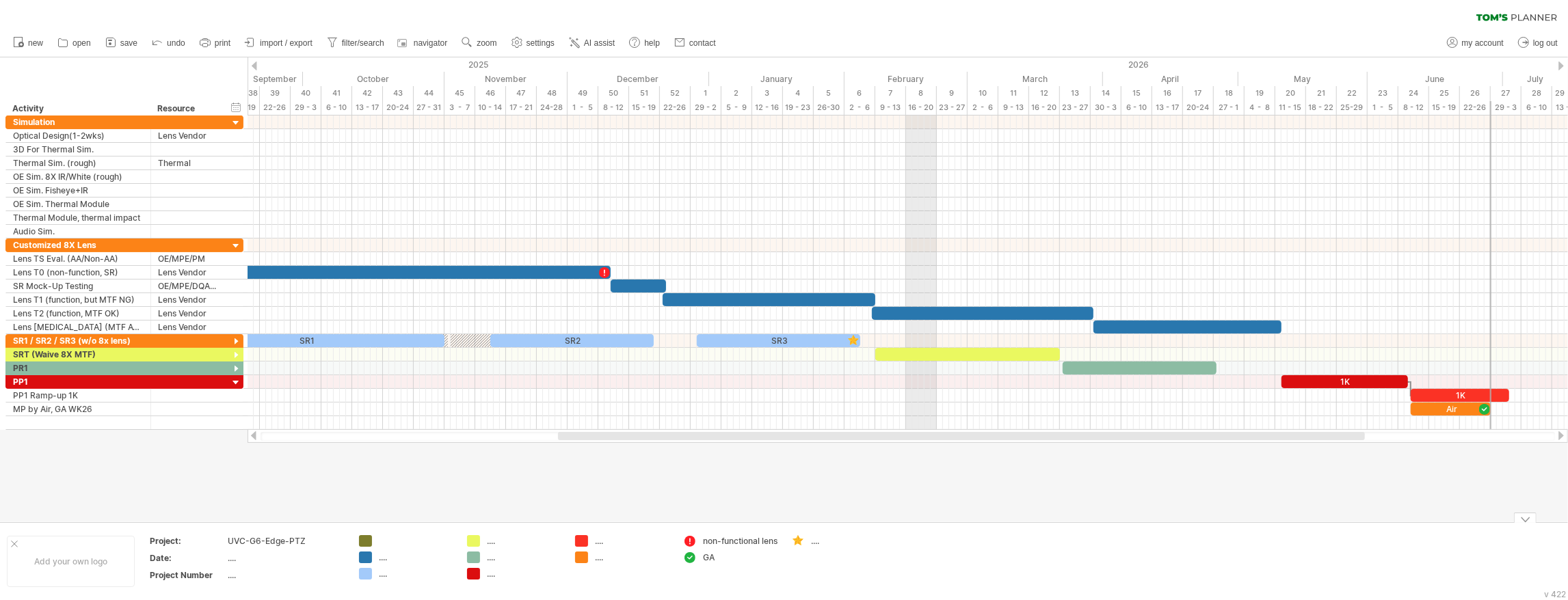
click at [817, 544] on div "...." at bounding box center [848, 541] width 75 height 12
type input "********"
click at [803, 543] on div at bounding box center [797, 542] width 14 height 13
click at [799, 541] on div at bounding box center [797, 542] width 14 height 13
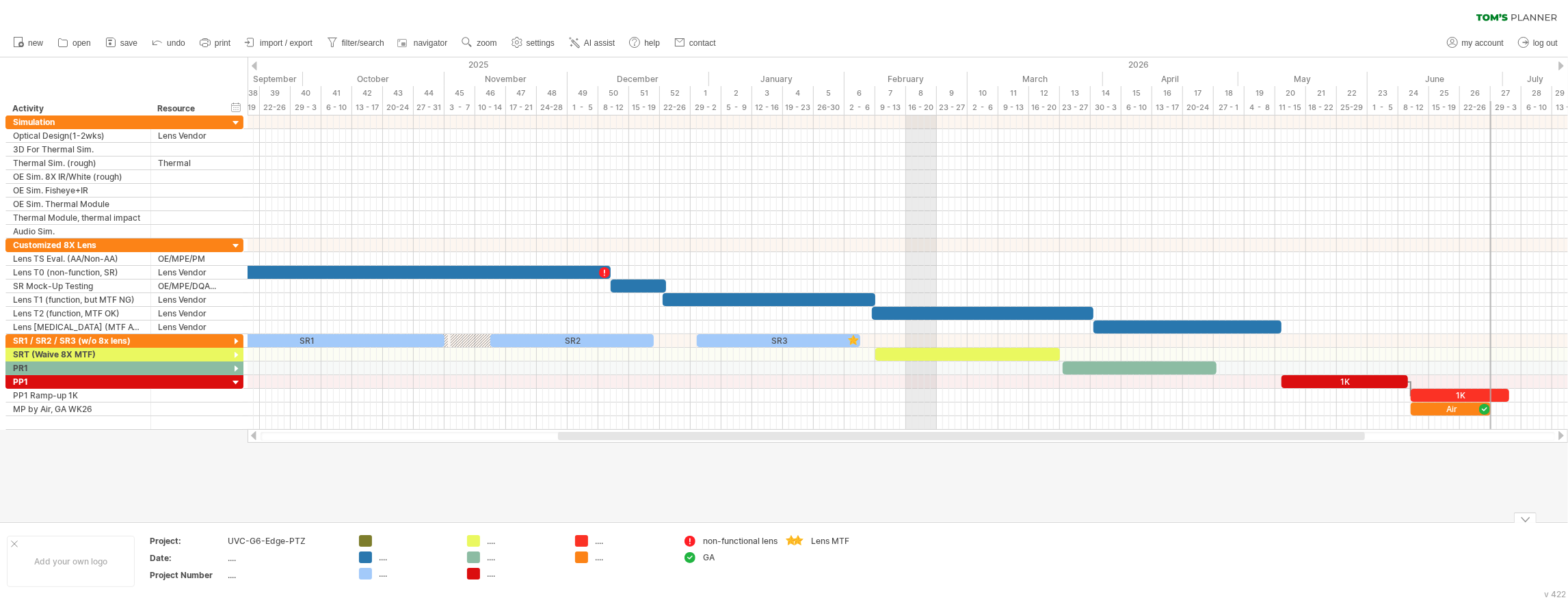
click at [799, 541] on div at bounding box center [797, 542] width 14 height 13
click at [802, 541] on div at bounding box center [797, 542] width 14 height 13
click at [689, 541] on div "Trying to reach [DOMAIN_NAME] Connected again... 0% clear filter new" at bounding box center [784, 300] width 1568 height 600
click at [802, 541] on div at bounding box center [797, 542] width 14 height 13
drag, startPoint x: 797, startPoint y: 543, endPoint x: 891, endPoint y: 350, distance: 214.7
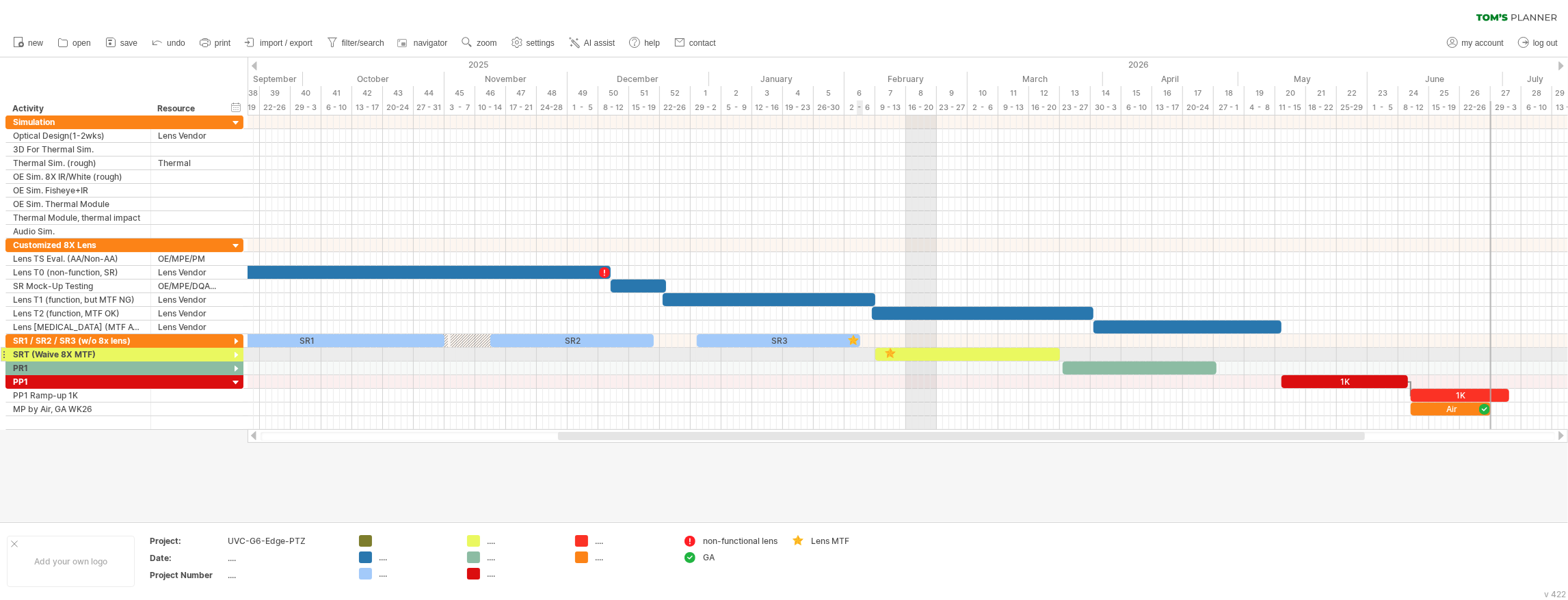
click at [891, 350] on div "Trying to reach [DOMAIN_NAME] Connected again... 0% clear filter new" at bounding box center [784, 300] width 1568 height 600
click at [890, 350] on div at bounding box center [889, 354] width 14 height 13
click at [891, 348] on div at bounding box center [890, 354] width 15 height 13
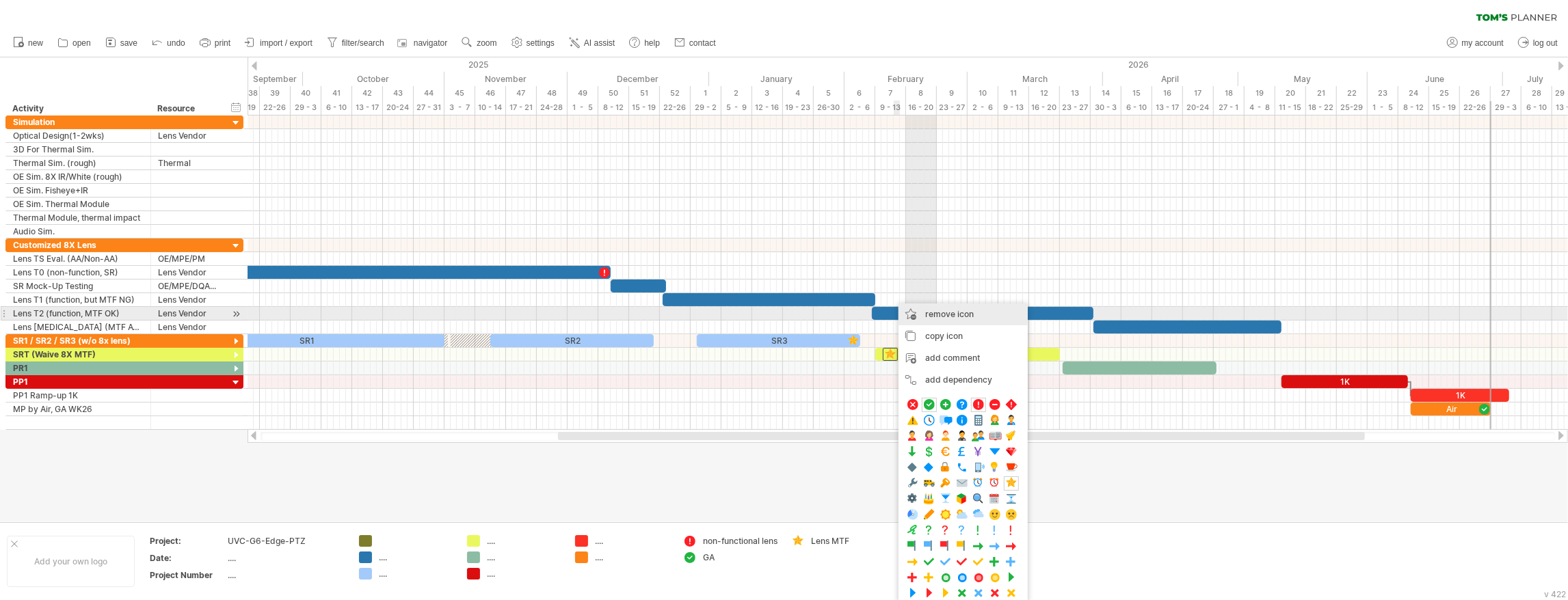
click at [923, 318] on div "remove icon remove selected items" at bounding box center [963, 314] width 130 height 22
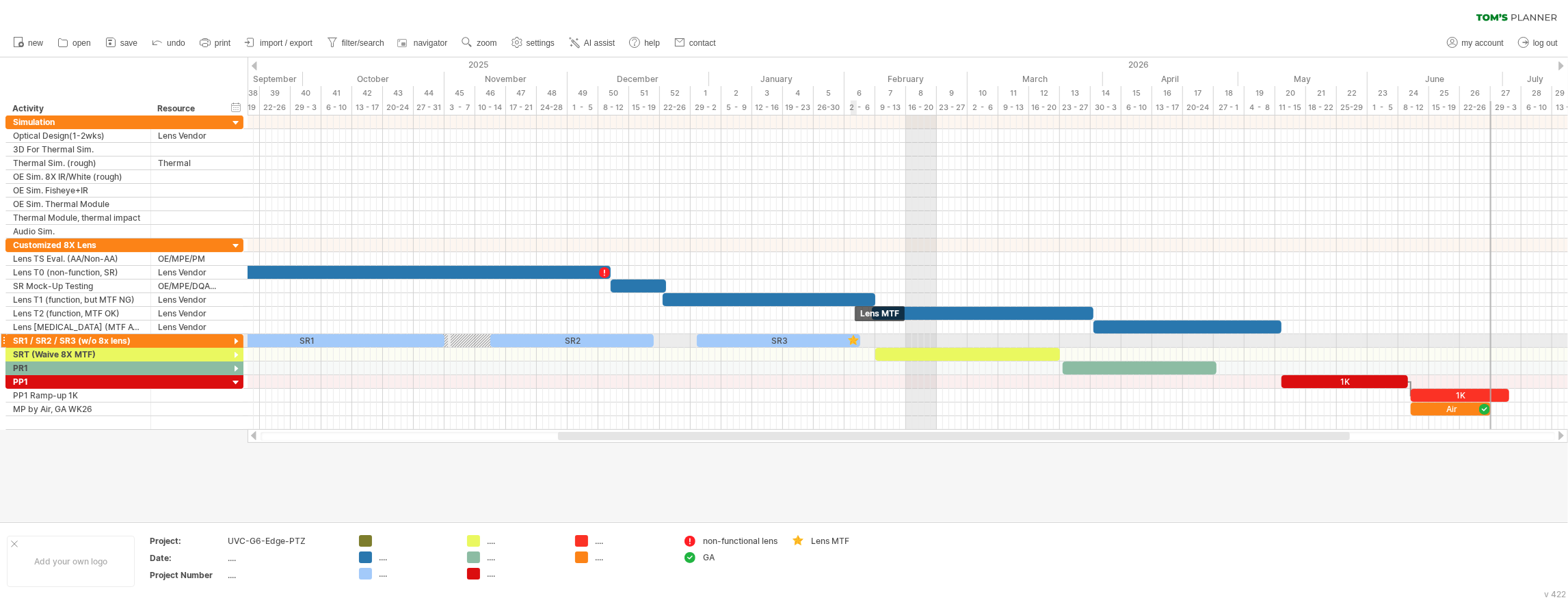
click at [851, 339] on div at bounding box center [853, 341] width 14 height 13
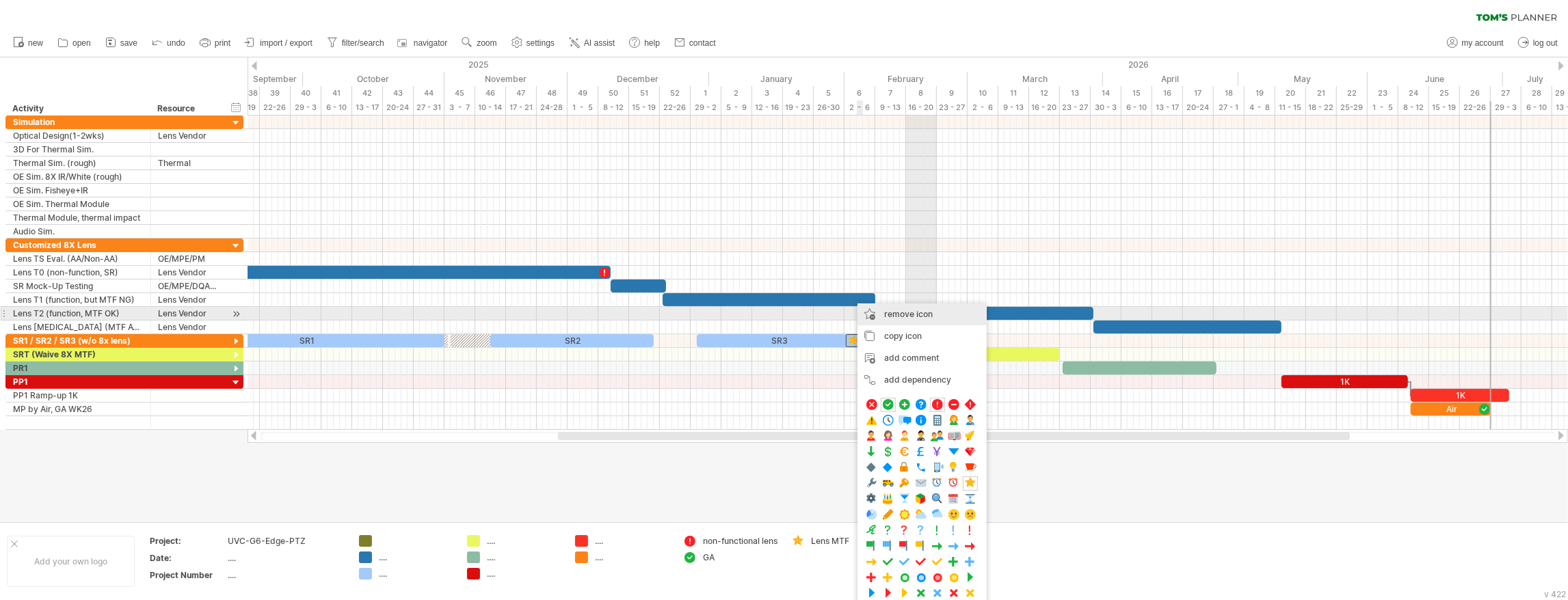
click at [921, 317] on span "remove icon" at bounding box center [908, 313] width 48 height 10
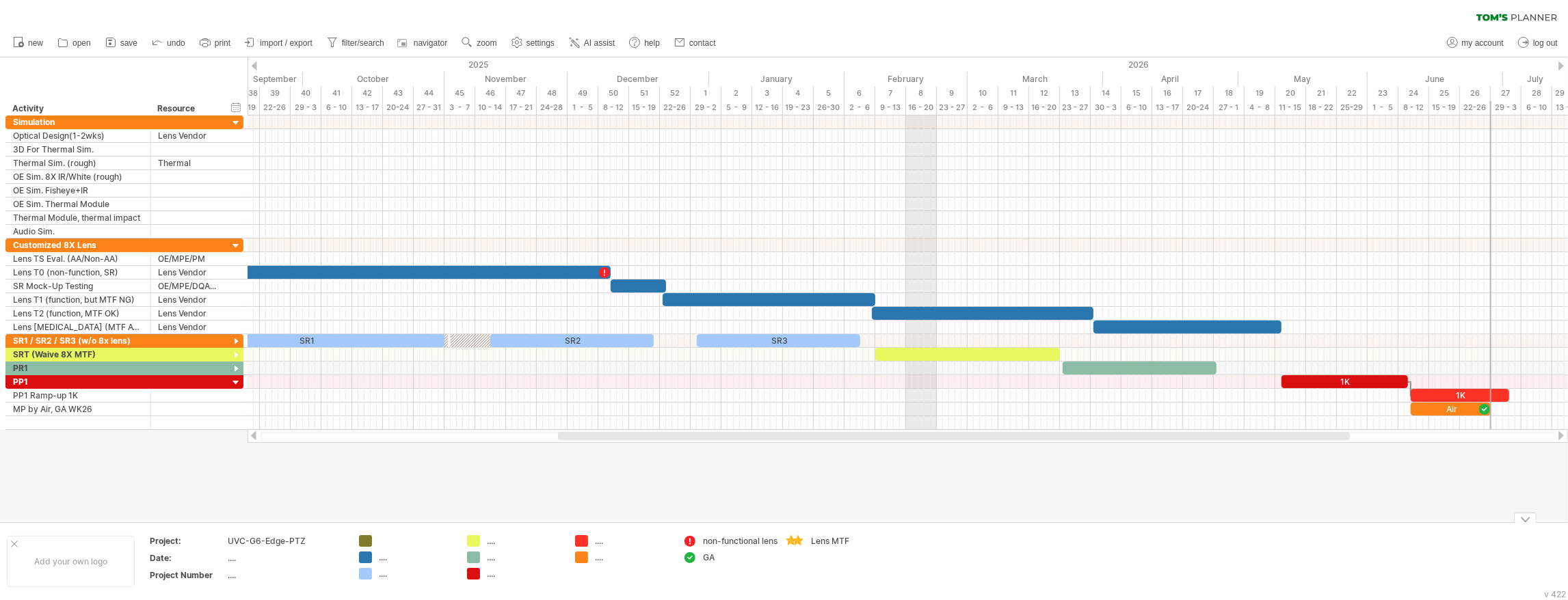
click at [797, 541] on div "Trying to reach [DOMAIN_NAME] Connected again... 0% clear filter new" at bounding box center [784, 300] width 1568 height 600
click at [799, 542] on div at bounding box center [797, 542] width 14 height 13
click at [859, 544] on span "remove icon" at bounding box center [858, 545] width 48 height 10
click at [716, 547] on div "non-functional lens" at bounding box center [741, 541] width 75 height 12
click at [728, 542] on input "**********" at bounding box center [737, 541] width 68 height 12
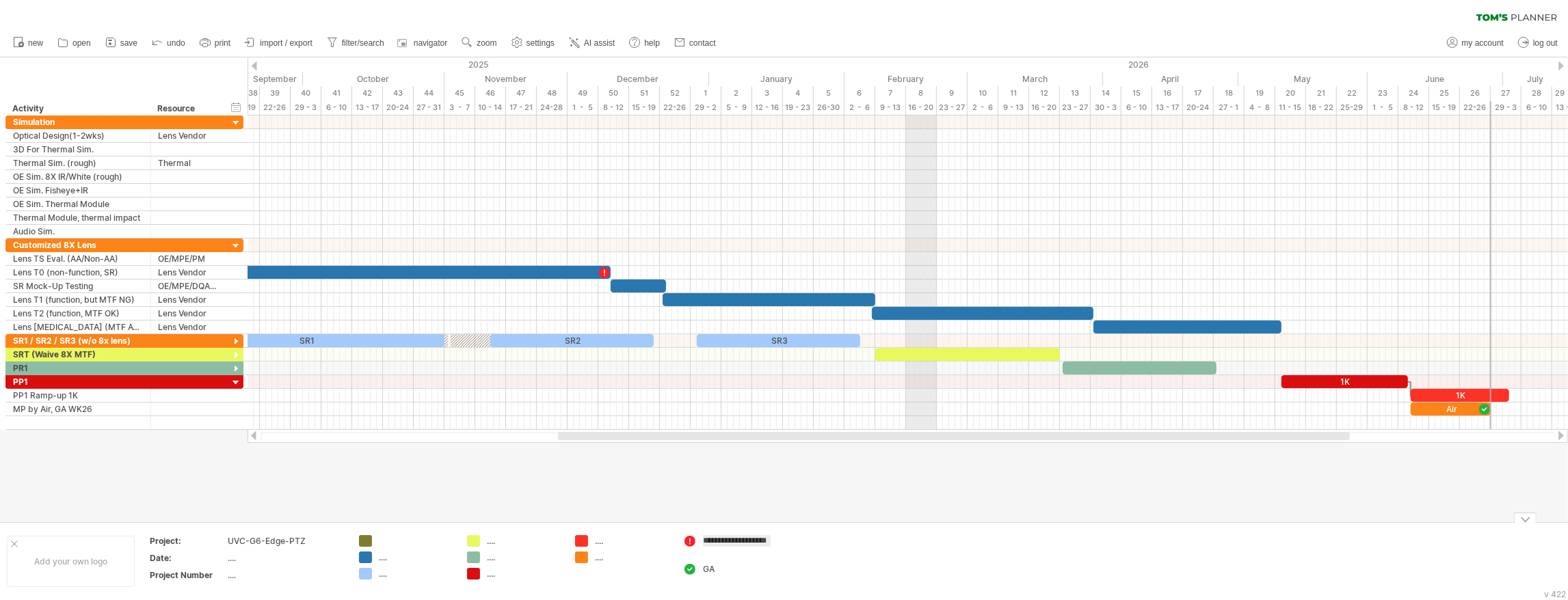
click at [728, 542] on input "**********" at bounding box center [737, 541] width 68 height 12
type input "*"
type input "**********"
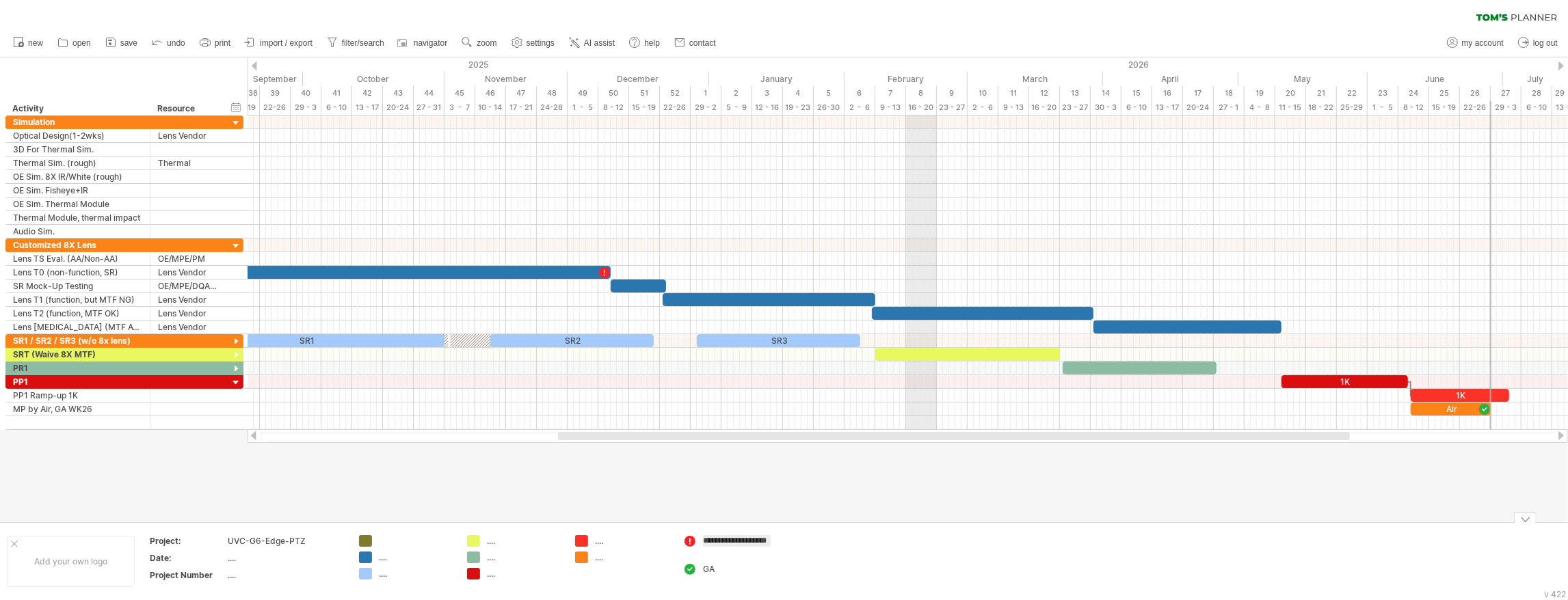
scroll to position [0, 13]
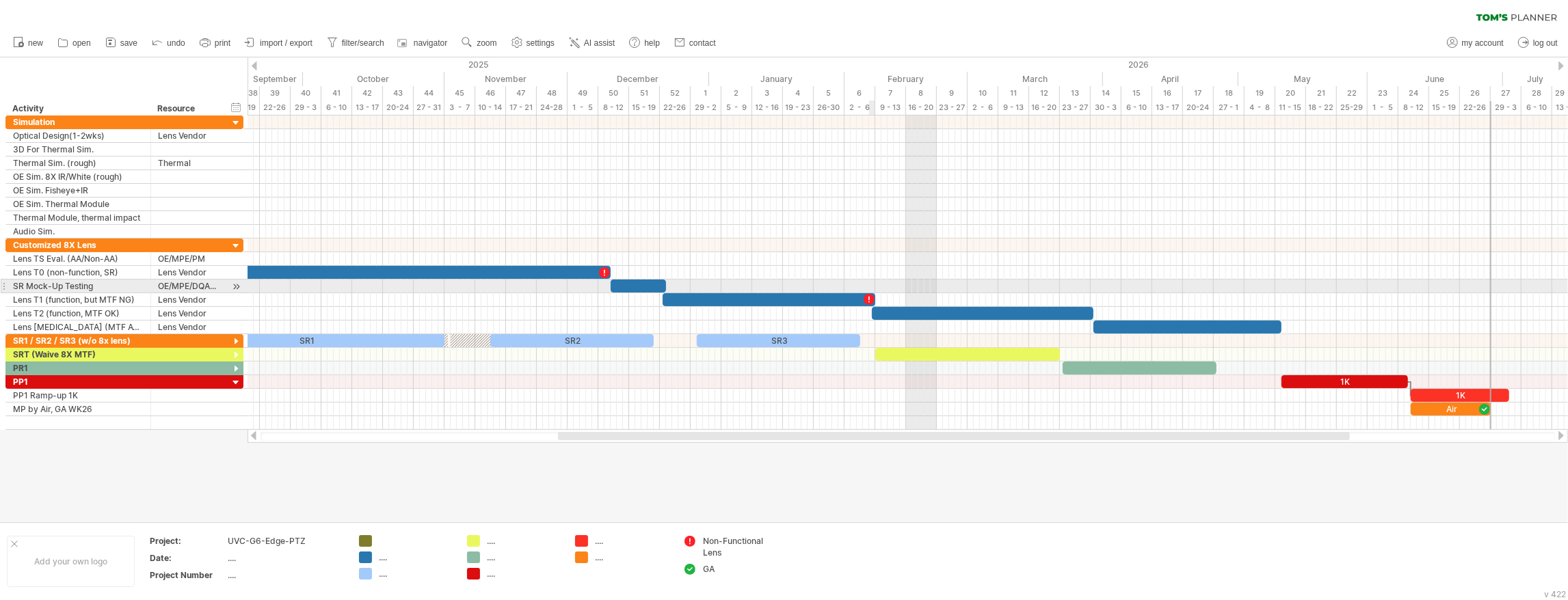
drag, startPoint x: 698, startPoint y: 531, endPoint x: 868, endPoint y: 293, distance: 292.5
click at [868, 293] on div "Trying to reach [DOMAIN_NAME] Connected again... 0% clear filter new" at bounding box center [784, 300] width 1568 height 600
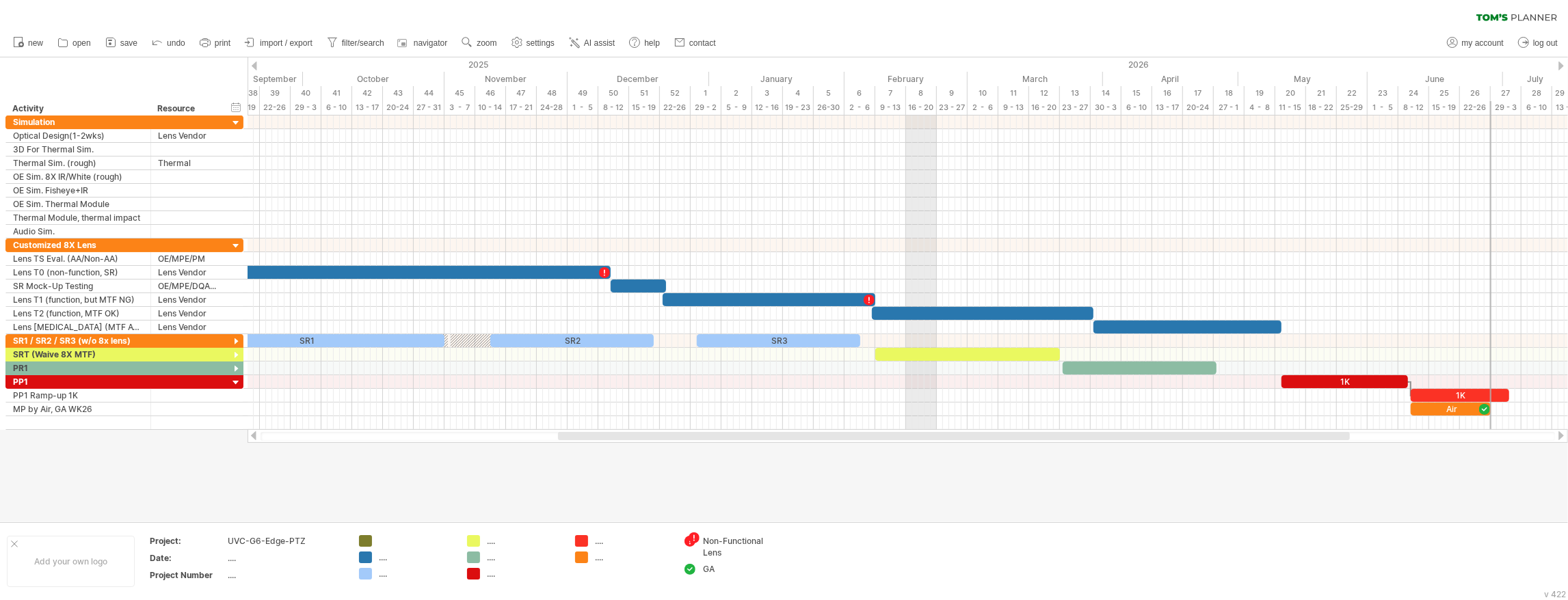
drag, startPoint x: 689, startPoint y: 539, endPoint x: 699, endPoint y: 537, distance: 10.2
click at [699, 537] on div "Trying to reach [DOMAIN_NAME] Connected again... 0% clear filter new" at bounding box center [784, 300] width 1568 height 600
click at [846, 503] on div at bounding box center [784, 289] width 1568 height 464
click at [944, 352] on div at bounding box center [968, 354] width 184 height 13
click at [1213, 363] on span at bounding box center [1214, 368] width 5 height 13
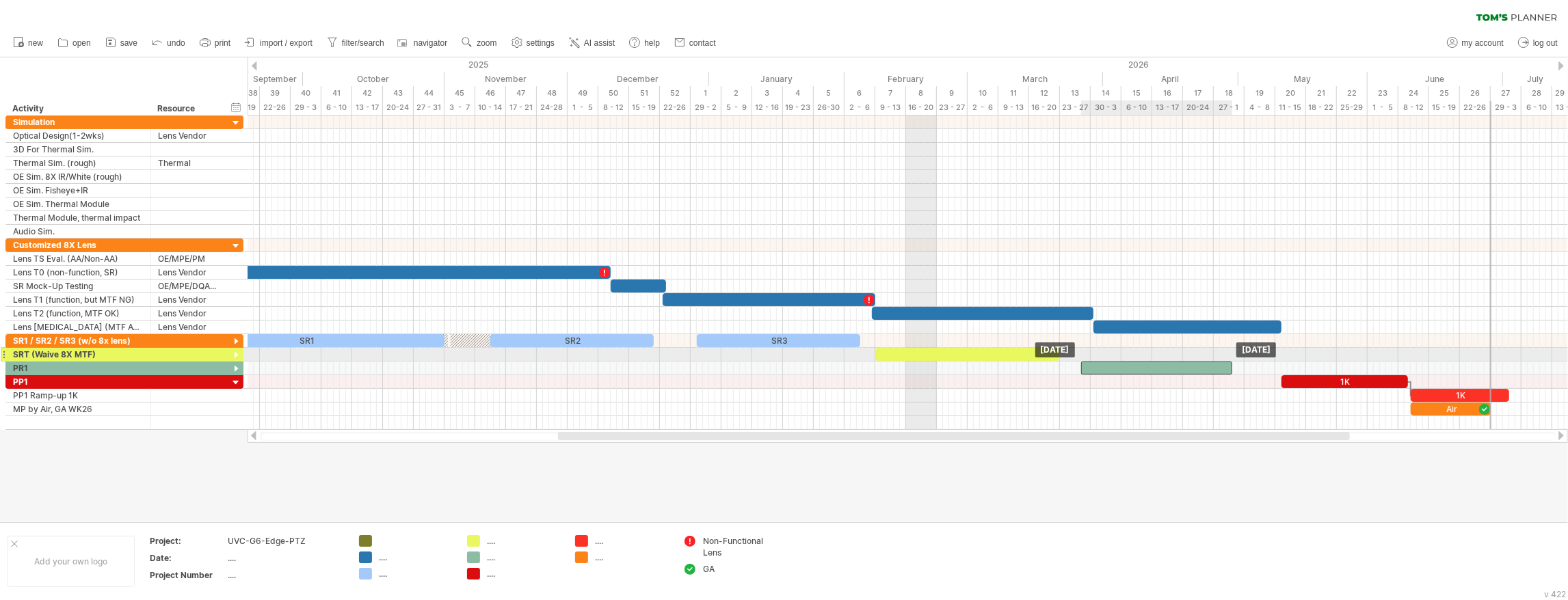
drag, startPoint x: 1099, startPoint y: 363, endPoint x: 1119, endPoint y: 361, distance: 20.1
click at [1119, 362] on div at bounding box center [1156, 368] width 151 height 13
drag, startPoint x: 1229, startPoint y: 365, endPoint x: 1247, endPoint y: 363, distance: 18.1
click at [1248, 363] on span at bounding box center [1251, 368] width 5 height 13
drag, startPoint x: 1112, startPoint y: 362, endPoint x: 1093, endPoint y: 357, distance: 19.6
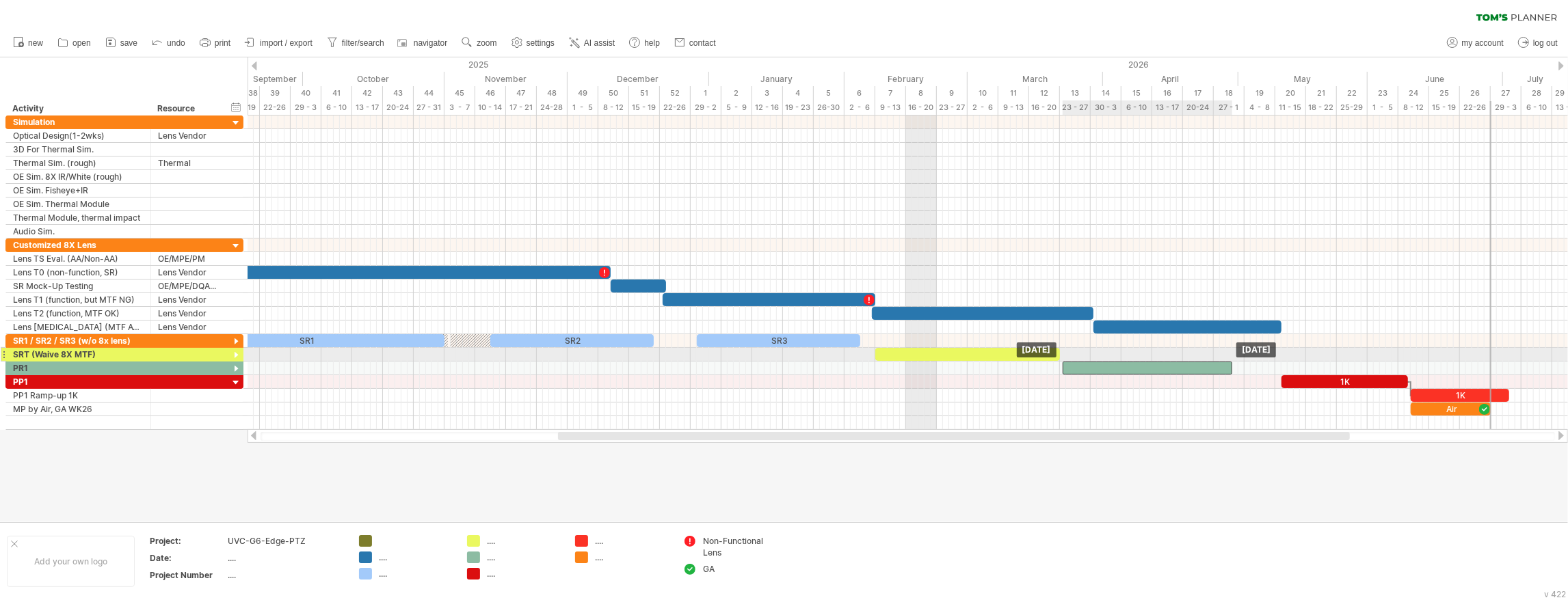
click at [1093, 357] on div "SR1 SR2 SR3 Lens TS 3D 1K 1K Air [DATE] [DATE]" at bounding box center [908, 273] width 1321 height 314
drag, startPoint x: 1148, startPoint y: 362, endPoint x: 1170, endPoint y: 363, distance: 22.0
click at [1170, 363] on div at bounding box center [1175, 368] width 170 height 13
drag, startPoint x: 1257, startPoint y: 362, endPoint x: 1242, endPoint y: 363, distance: 15.0
click at [1242, 363] on span at bounding box center [1245, 368] width 5 height 13
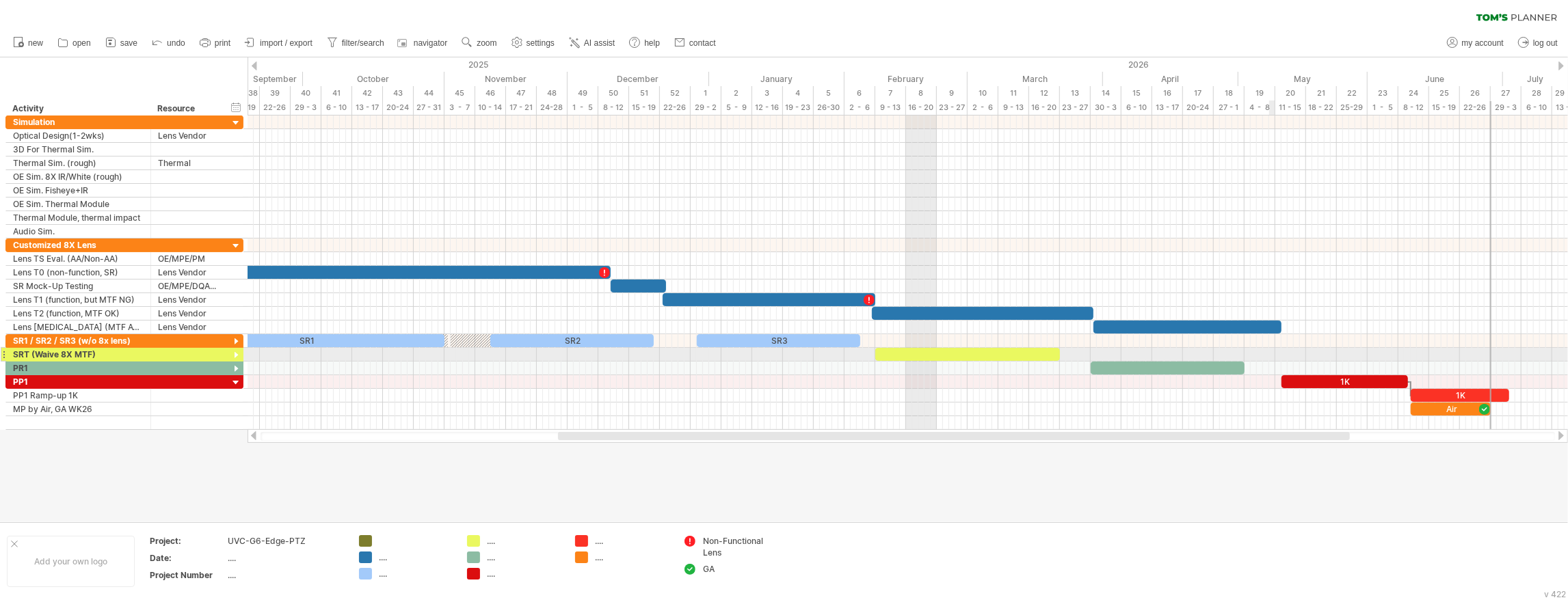
click at [1271, 362] on div at bounding box center [908, 368] width 1321 height 14
click at [1231, 363] on div at bounding box center [1167, 368] width 153 height 13
click at [1261, 363] on div at bounding box center [908, 368] width 1321 height 14
click at [1231, 489] on div at bounding box center [784, 289] width 1568 height 464
click at [189, 176] on div at bounding box center [190, 176] width 64 height 13
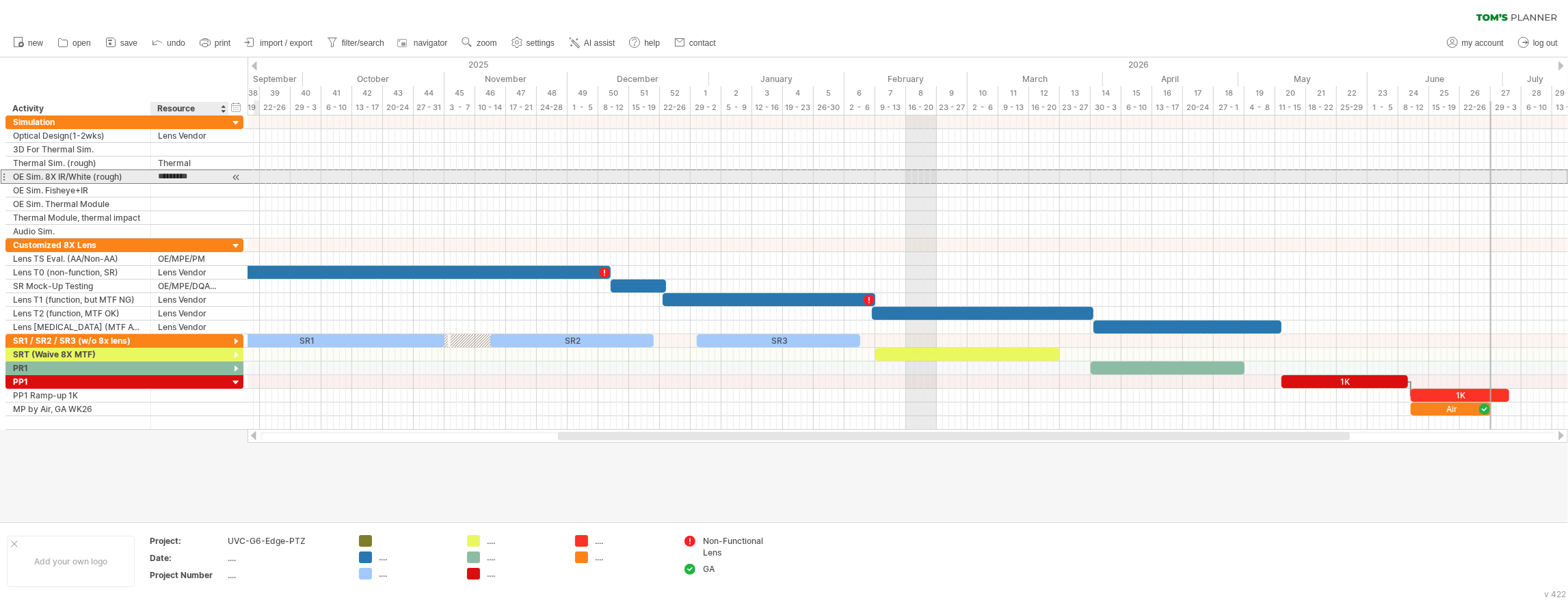
type input "**"
type input "*"
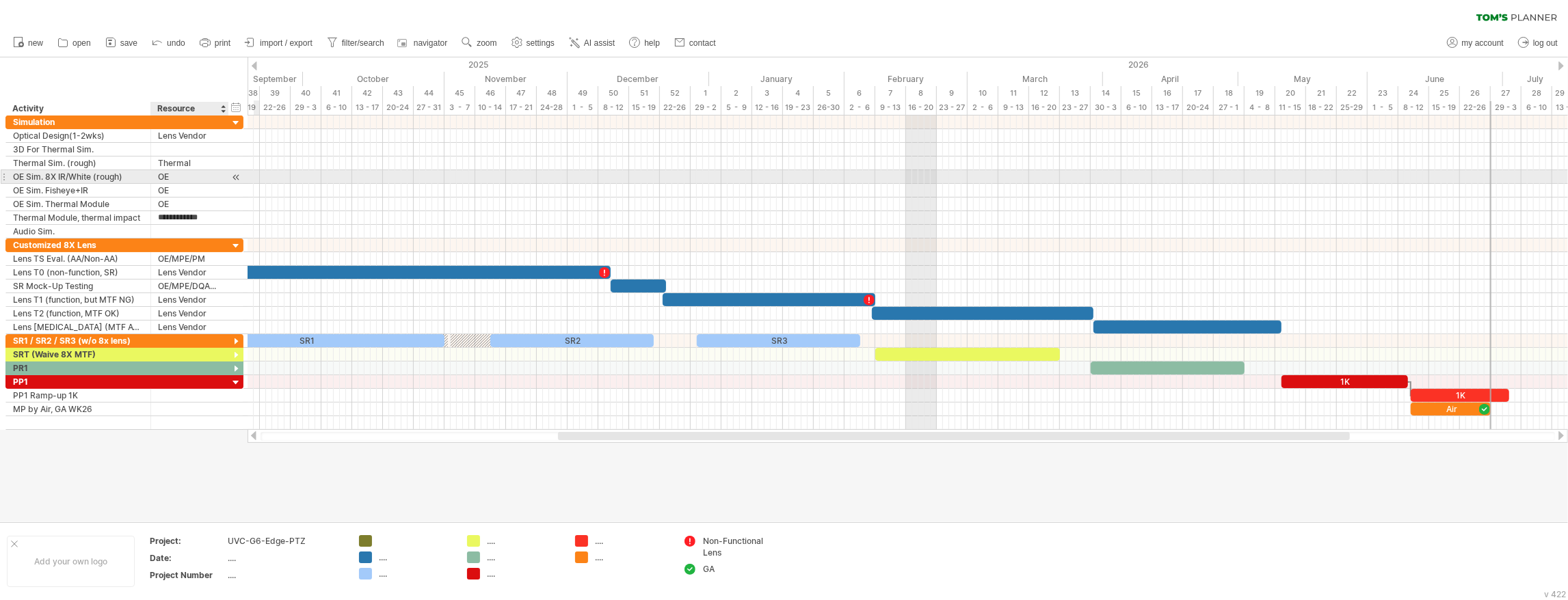
type input "**********"
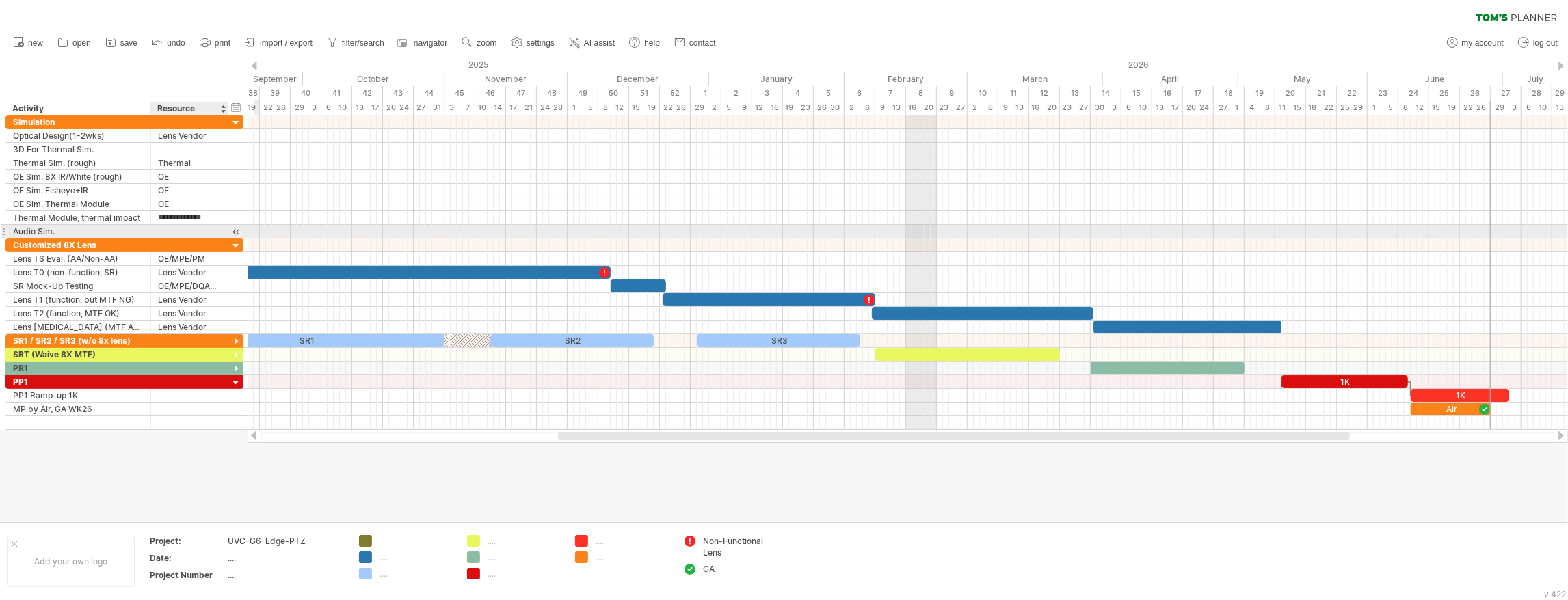
click at [168, 231] on div at bounding box center [190, 231] width 64 height 13
type input "*****"
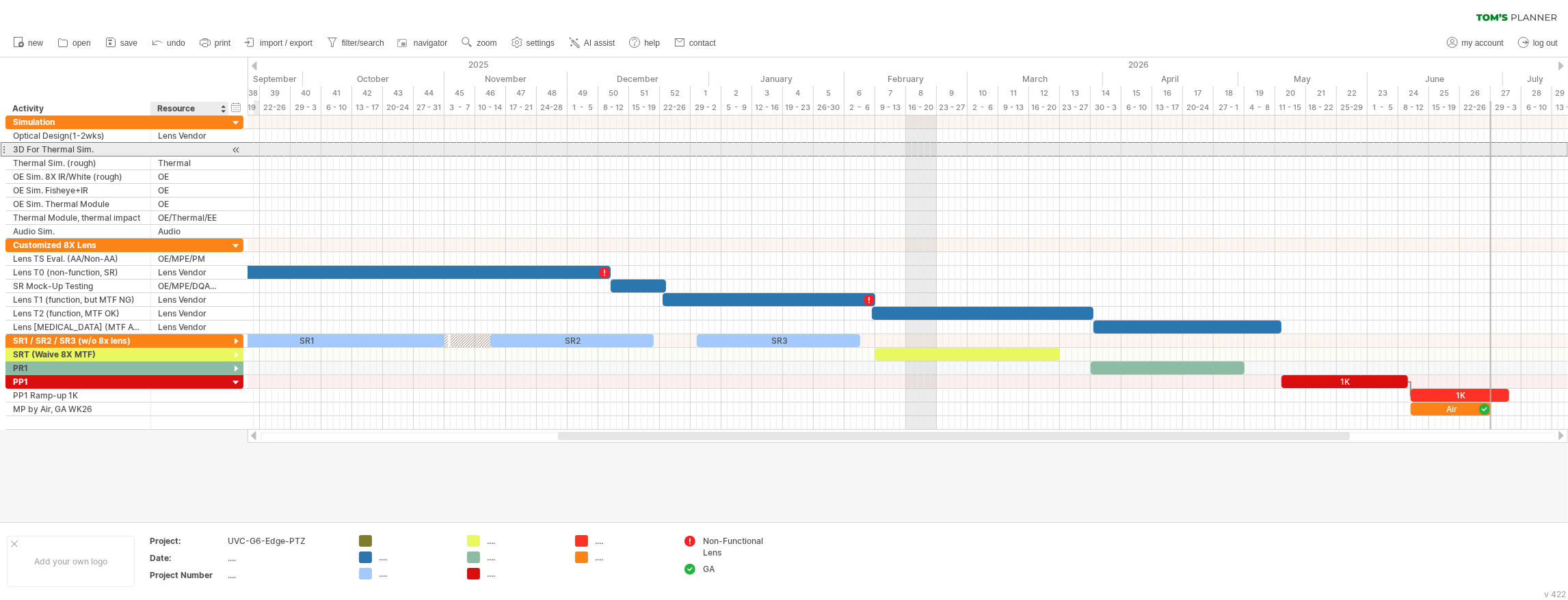
click at [178, 150] on div at bounding box center [190, 150] width 64 height 13
type input "***"
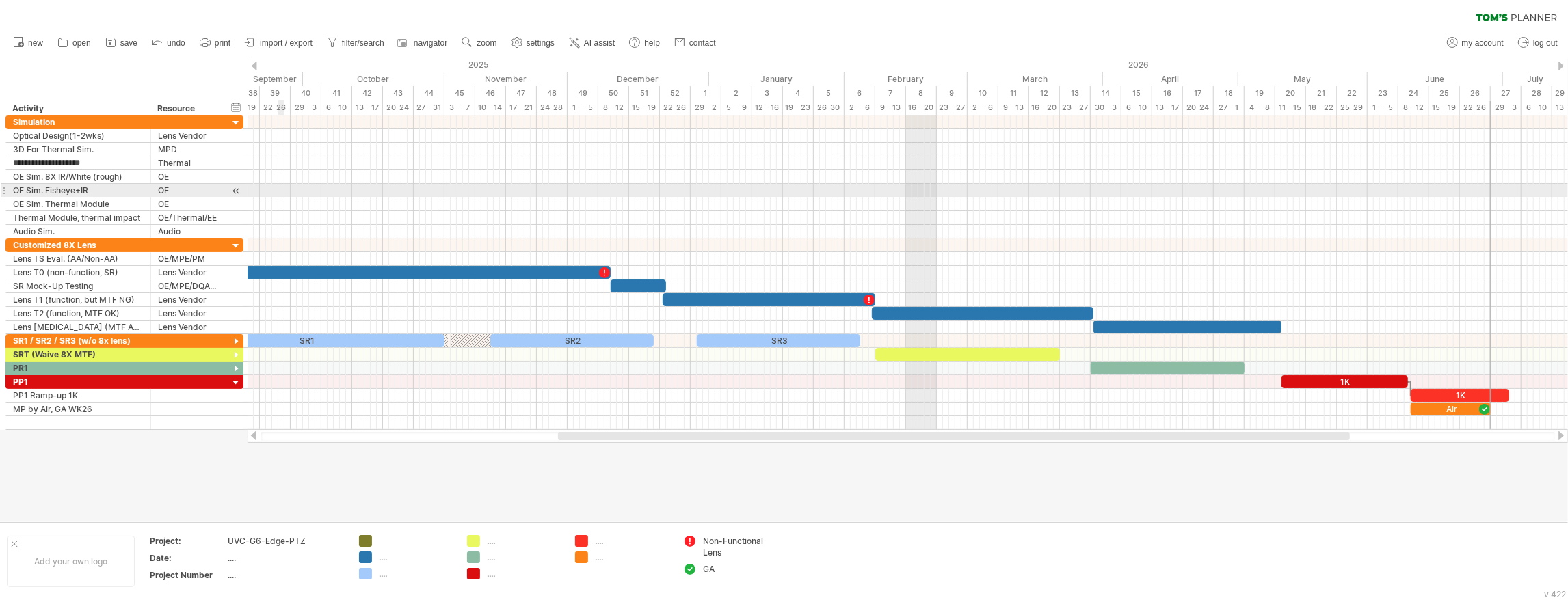
click at [325, 198] on div at bounding box center [908, 204] width 1321 height 14
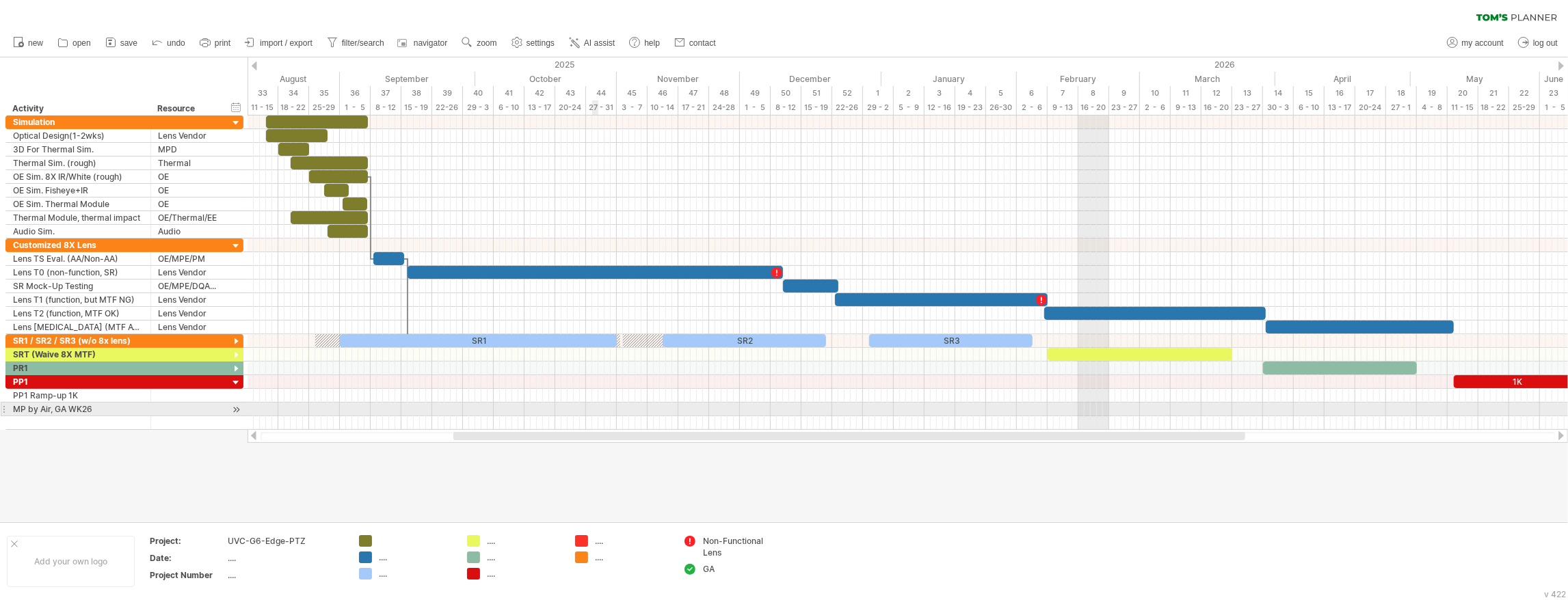
drag, startPoint x: 698, startPoint y: 437, endPoint x: 593, endPoint y: 405, distance: 109.8
click at [593, 405] on div "Trying to reach [DOMAIN_NAME] Connected again... 0% clear filter new" at bounding box center [784, 300] width 1568 height 600
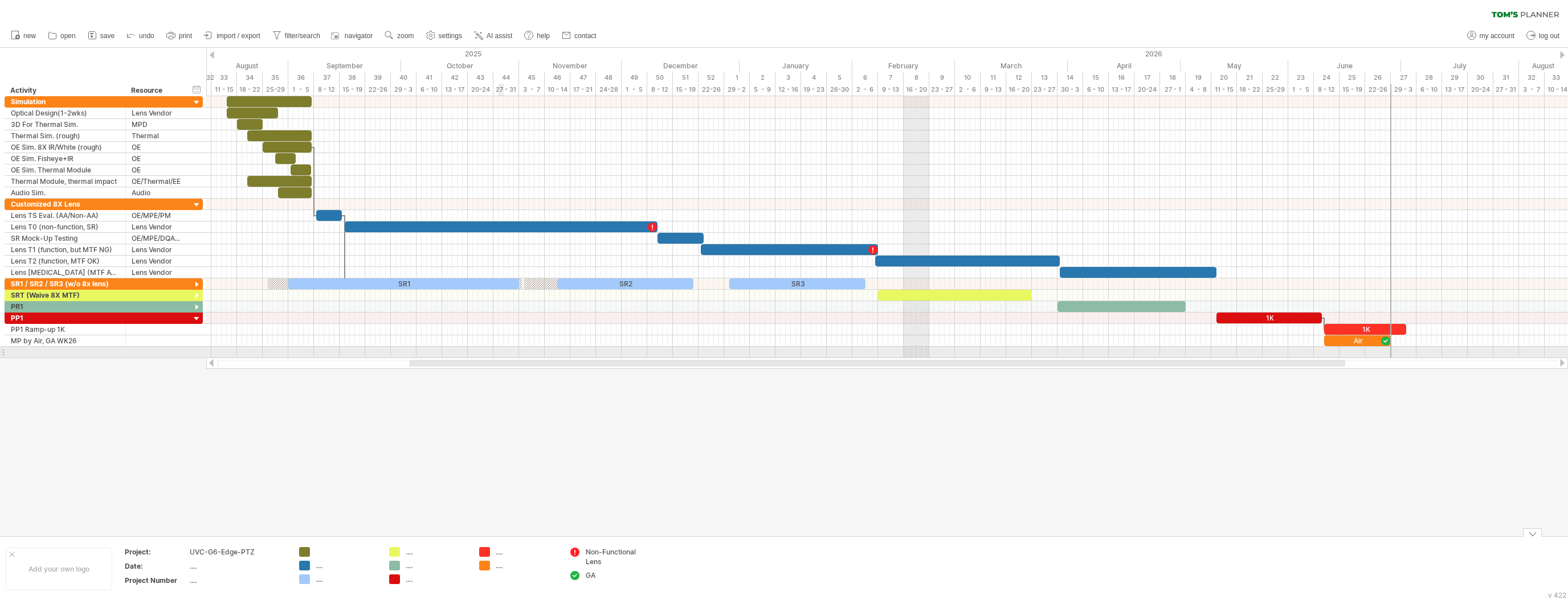
drag, startPoint x: 498, startPoint y: 363, endPoint x: 495, endPoint y: 357, distance: 6.7
click at [495, 357] on div at bounding box center [887, 363] width 1362 height 11
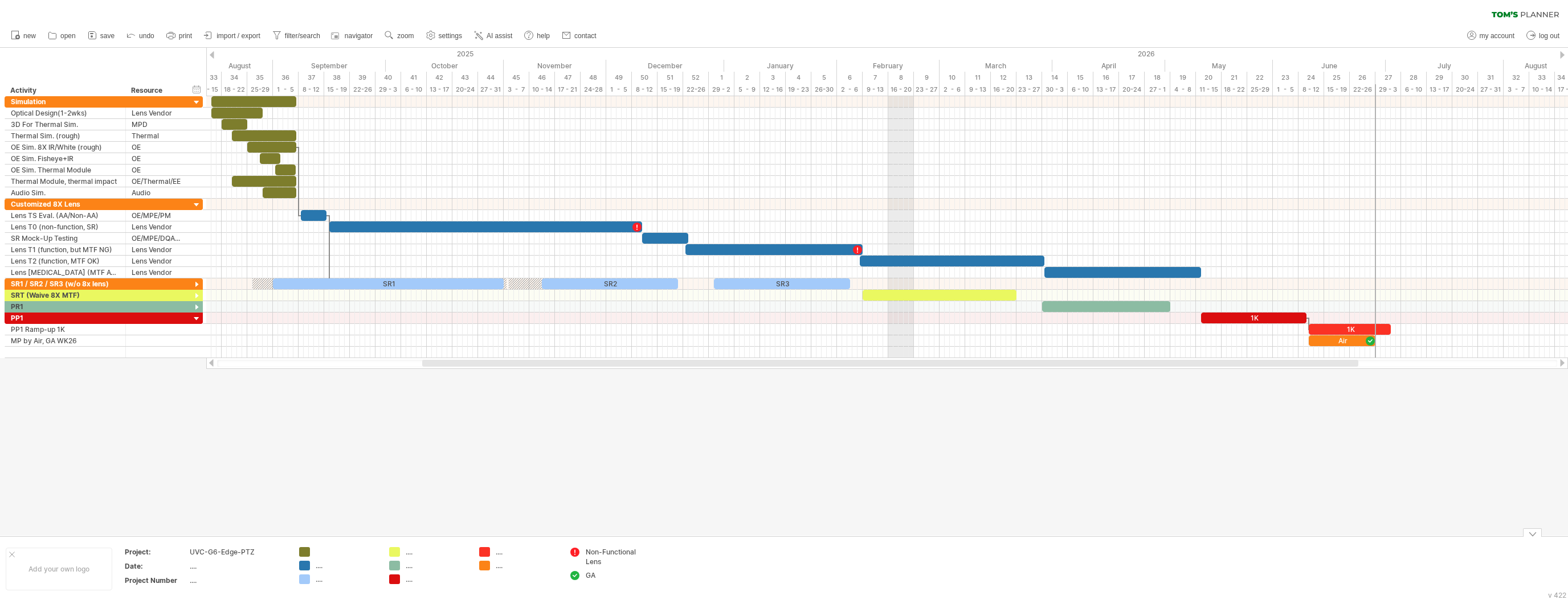
drag, startPoint x: 502, startPoint y: 364, endPoint x: 511, endPoint y: 364, distance: 9.0
click at [511, 364] on div at bounding box center [890, 363] width 936 height 7
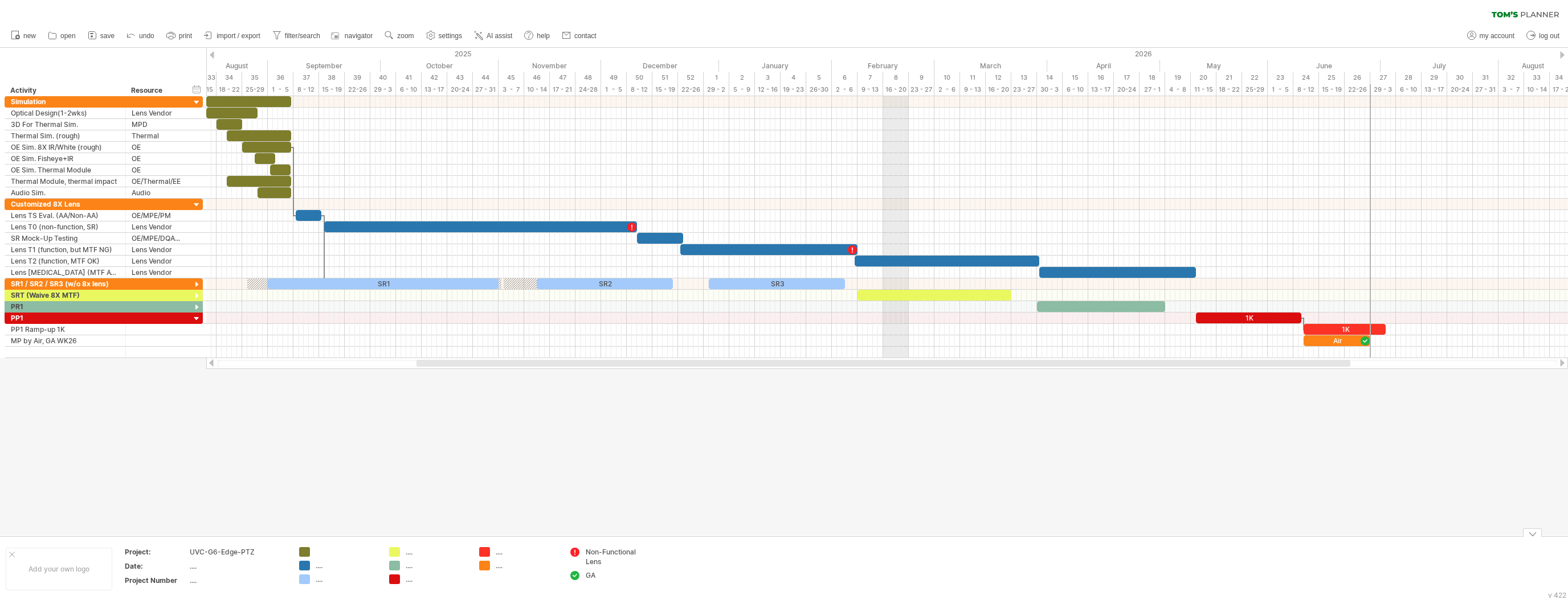
click at [488, 365] on div at bounding box center [883, 363] width 933 height 7
